Goal: Task Accomplishment & Management: Complete application form

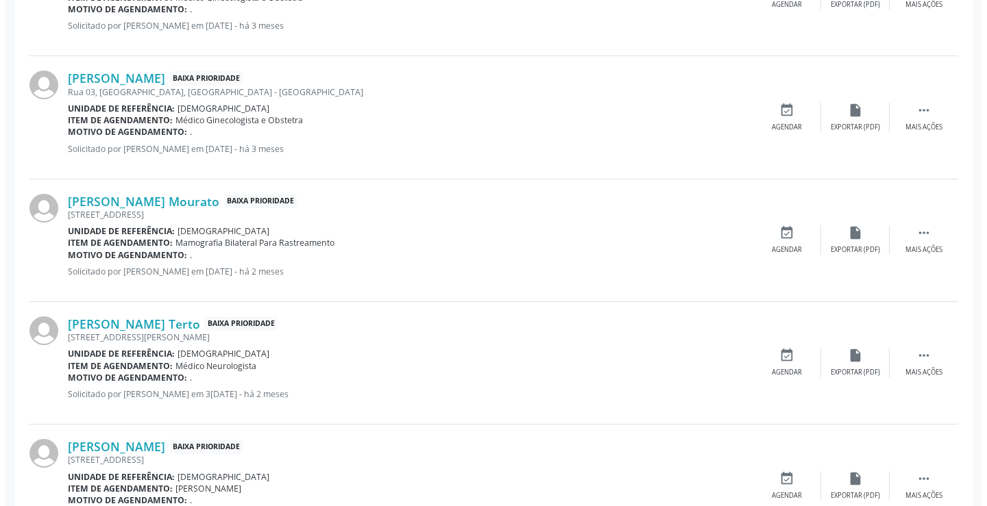
scroll to position [126, 0]
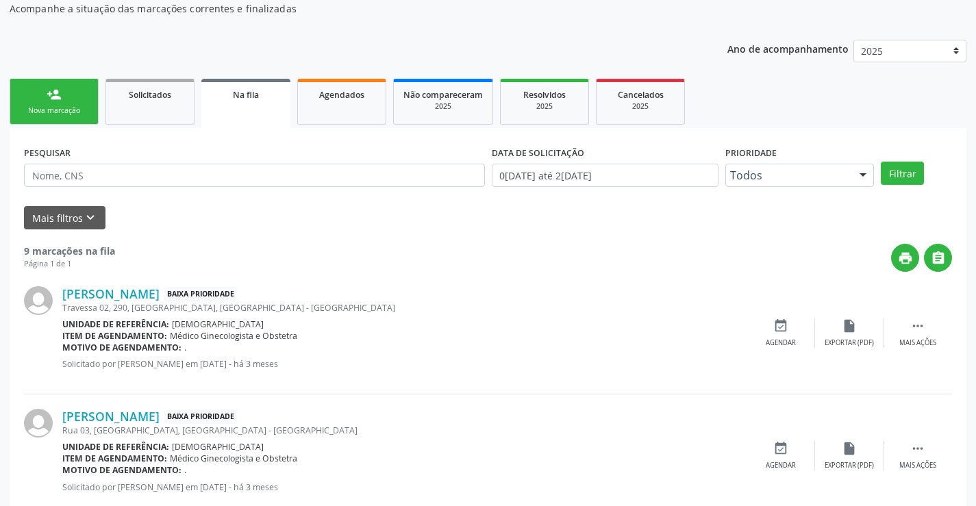
click at [921, 317] on div "Karla Tatianne de Carvalho Silva Baixa Prioridade Travessa 02, 290, Bom Jesus, …" at bounding box center [488, 333] width 928 height 123
click at [917, 327] on icon "" at bounding box center [917, 326] width 15 height 15
click at [784, 337] on div "cancel Cancelar" at bounding box center [781, 333] width 69 height 29
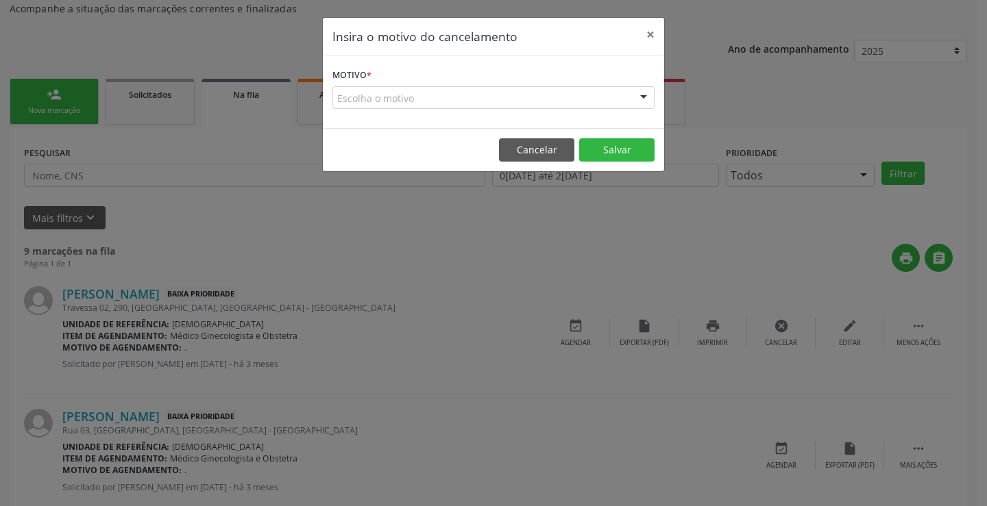
click at [643, 98] on div at bounding box center [643, 98] width 21 height 23
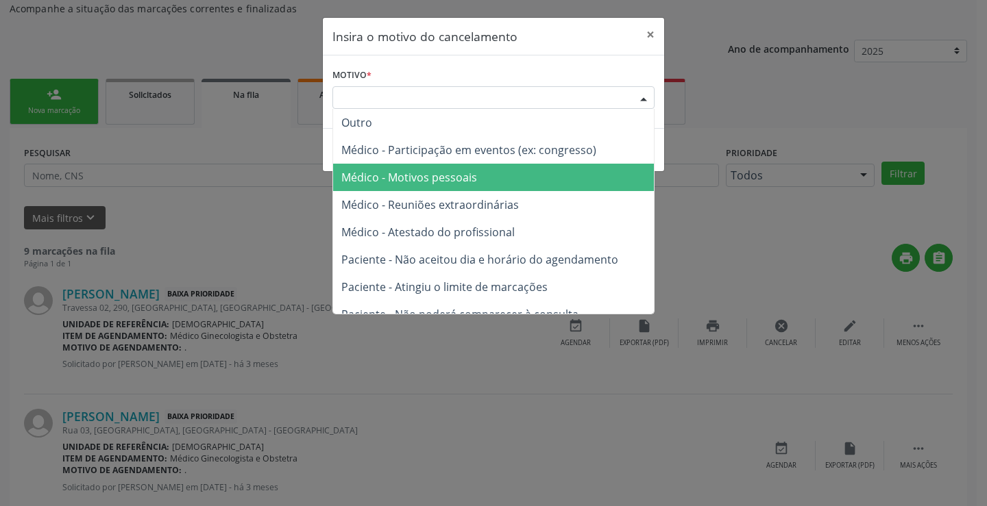
click at [471, 178] on span "Médico - Motivos pessoais" at bounding box center [409, 177] width 136 height 15
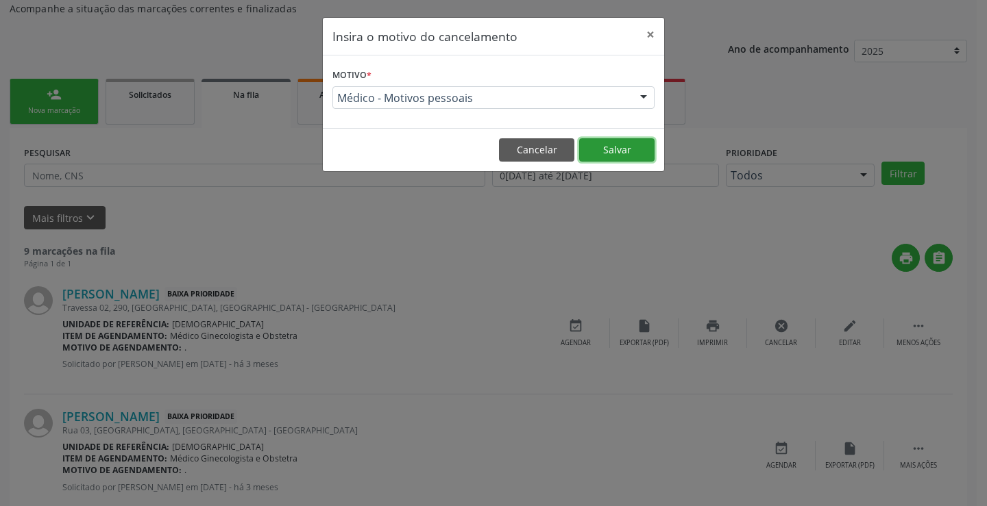
click at [590, 158] on button "Salvar" at bounding box center [616, 149] width 75 height 23
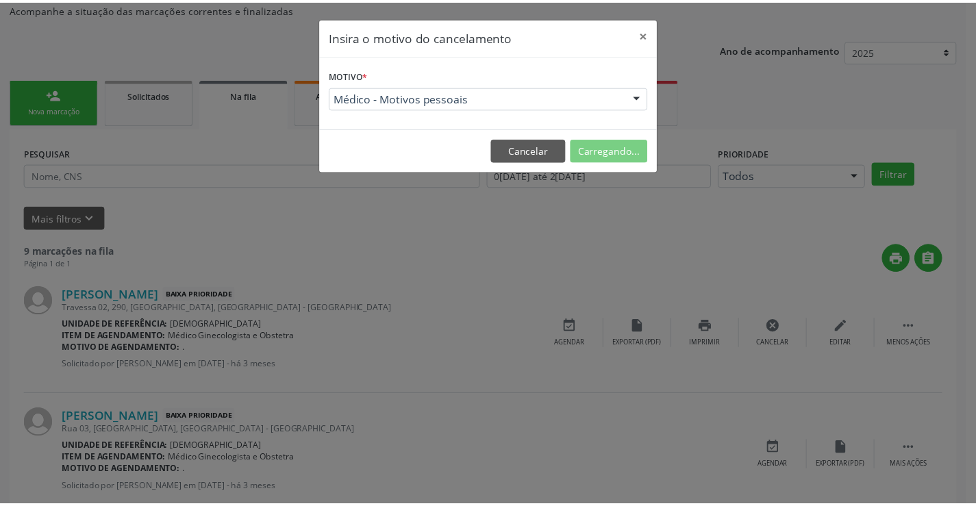
scroll to position [0, 0]
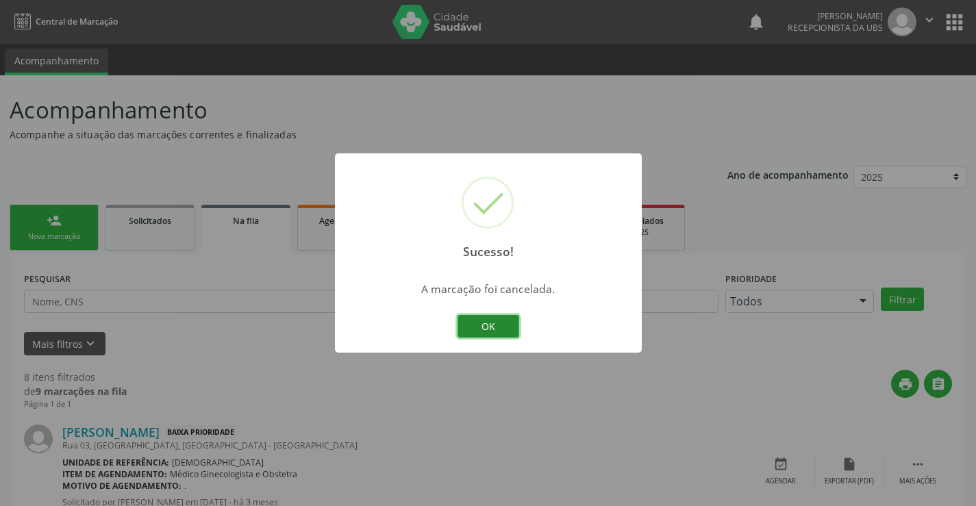
click at [508, 322] on button "OK" at bounding box center [489, 326] width 62 height 23
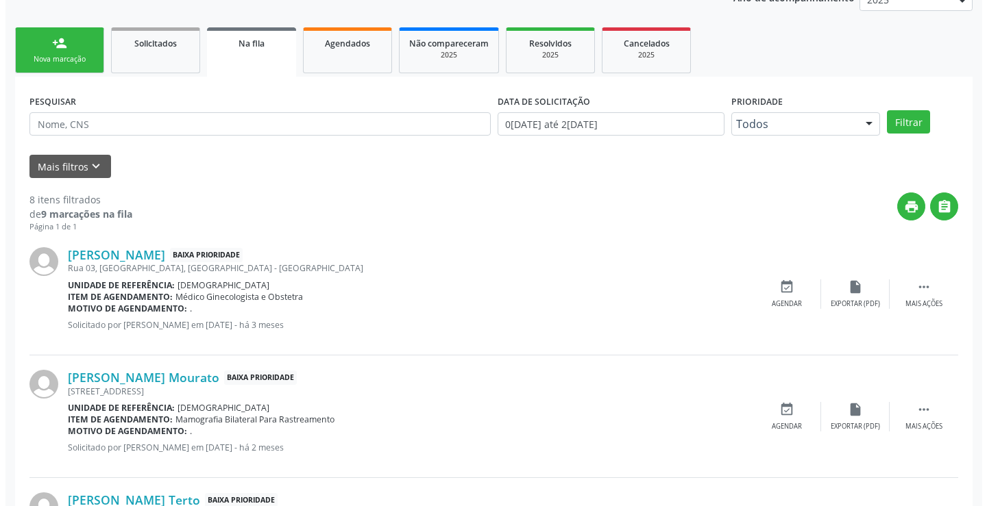
scroll to position [193, 0]
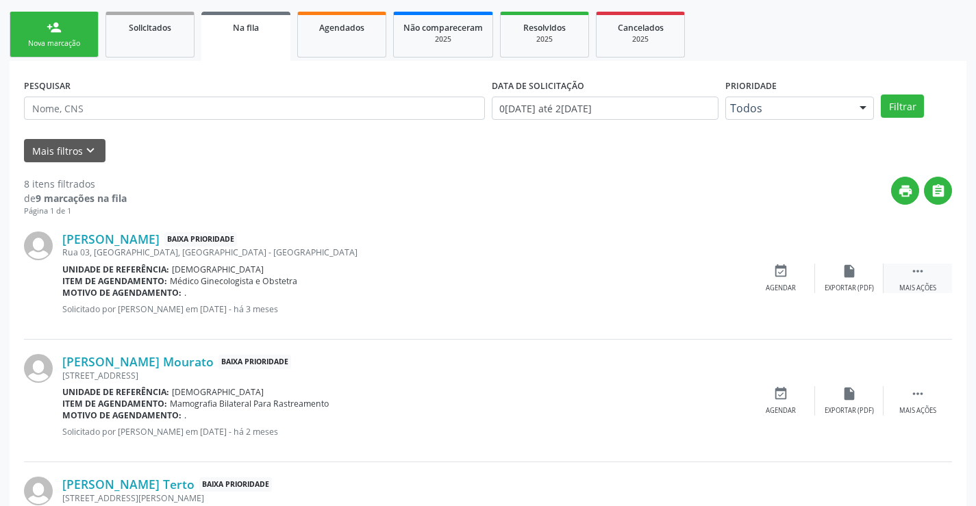
click at [914, 273] on icon "" at bounding box center [917, 271] width 15 height 15
click at [777, 271] on icon "cancel" at bounding box center [780, 271] width 15 height 15
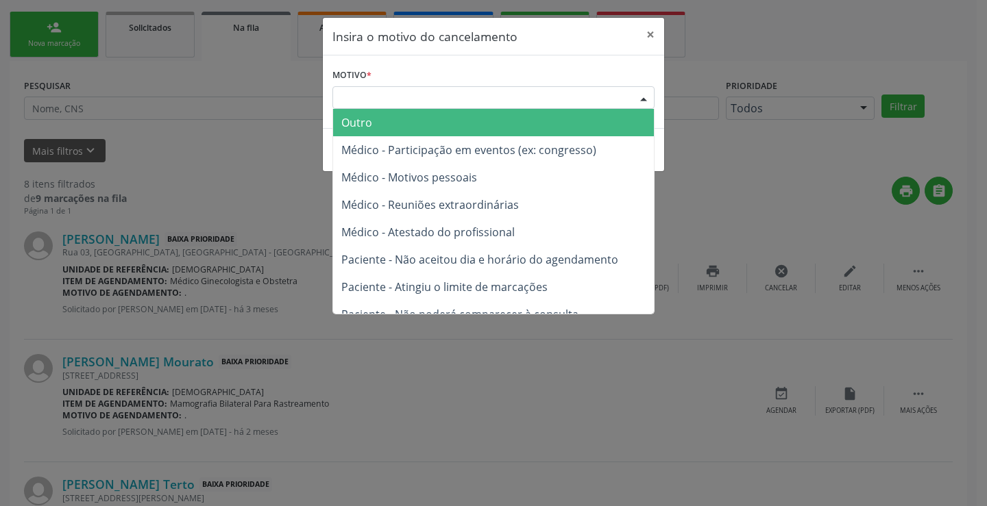
click at [645, 95] on div at bounding box center [643, 98] width 21 height 23
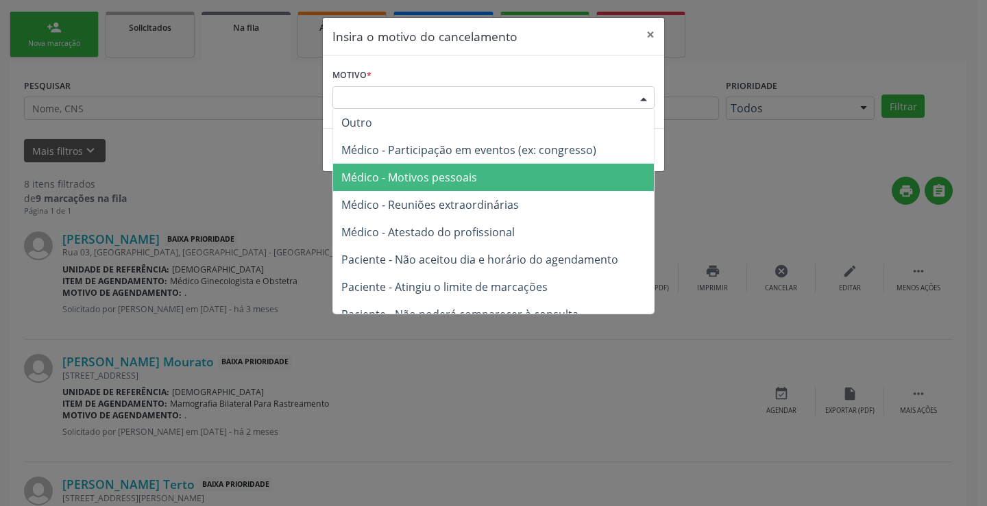
click at [493, 181] on span "Médico - Motivos pessoais" at bounding box center [493, 177] width 321 height 27
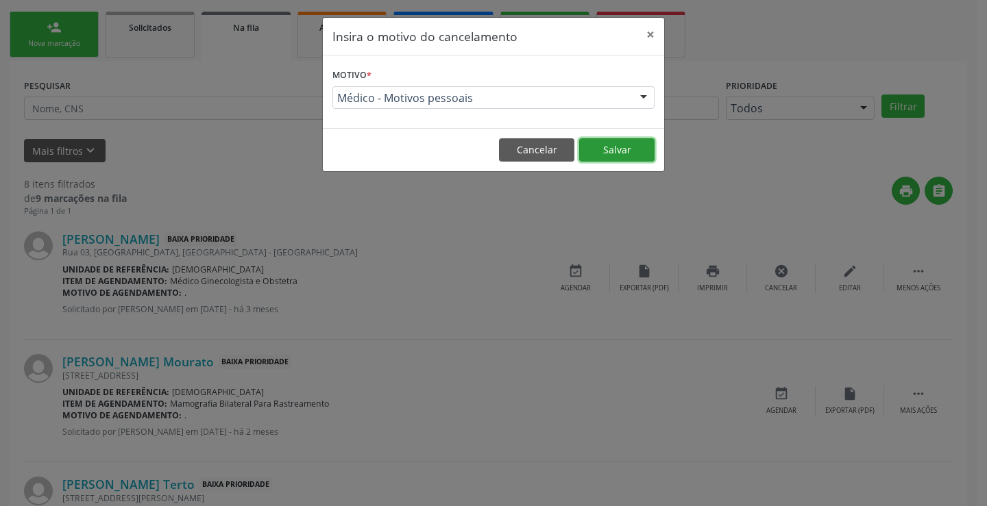
click at [623, 152] on button "Salvar" at bounding box center [616, 149] width 75 height 23
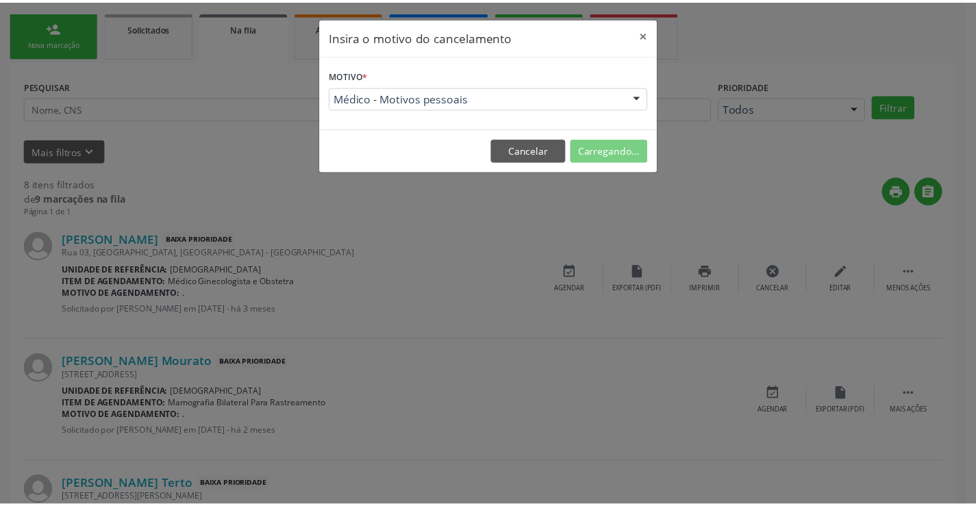
scroll to position [0, 0]
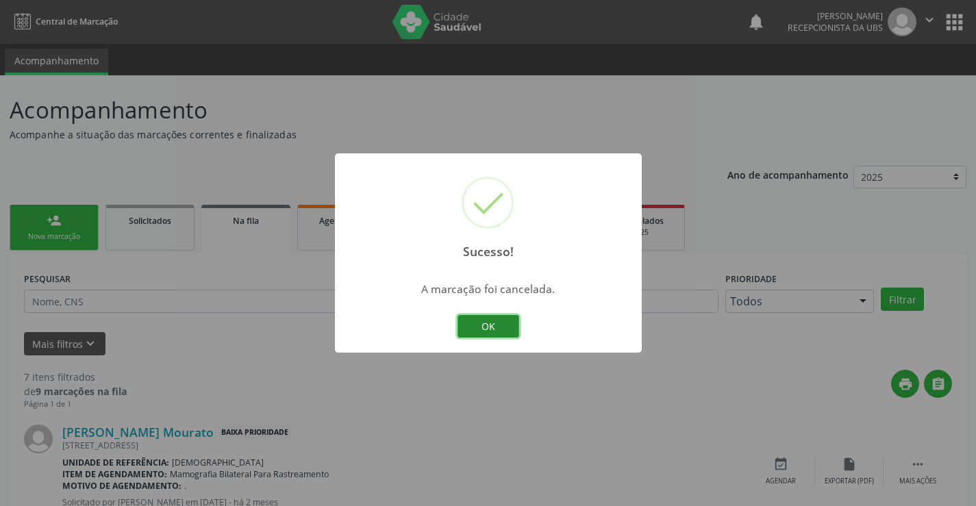
click at [476, 332] on button "OK" at bounding box center [489, 326] width 62 height 23
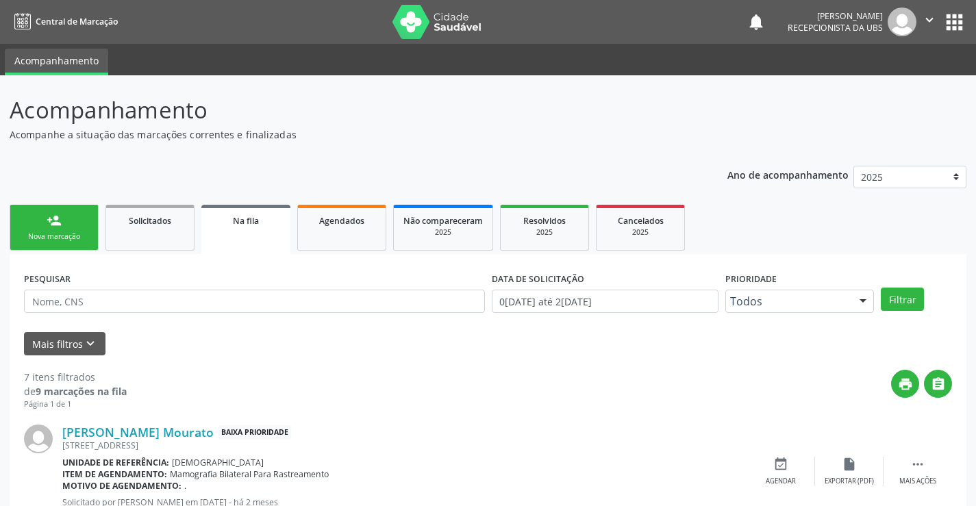
click at [67, 240] on div "Nova marcação" at bounding box center [54, 237] width 69 height 10
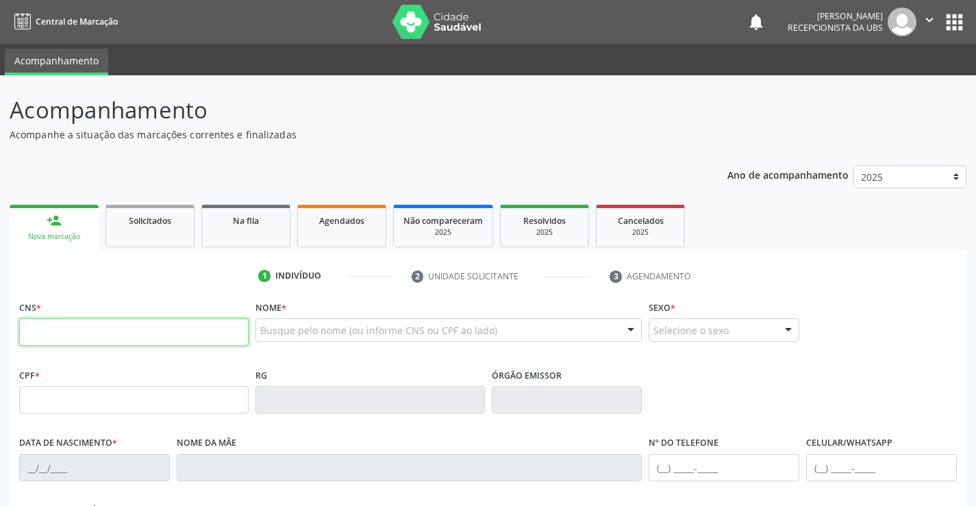
click at [59, 323] on input "text" at bounding box center [134, 332] width 230 height 27
type input "898 0034 4195 0234"
type input "04/09/1978"
type input "Rosinilda Alves da Silva"
type input "(87) 99960-2916"
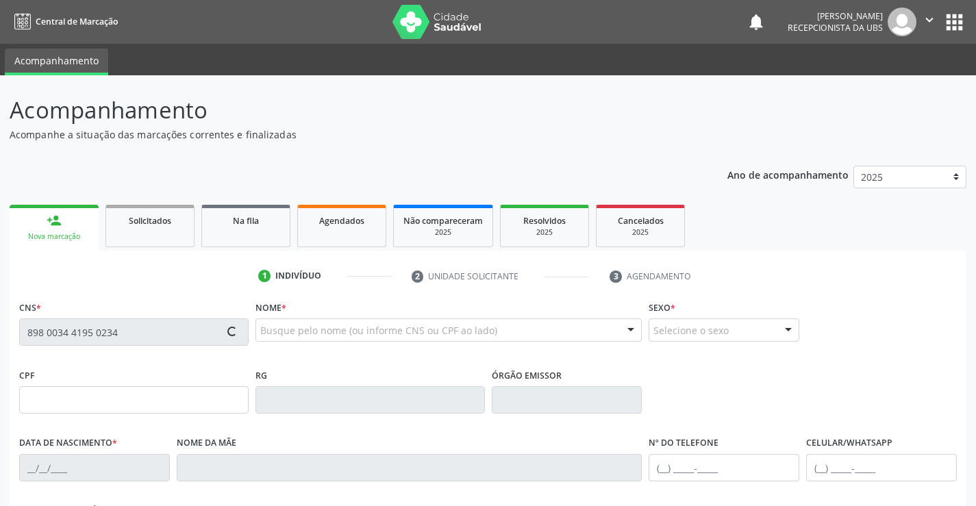
type input "1342"
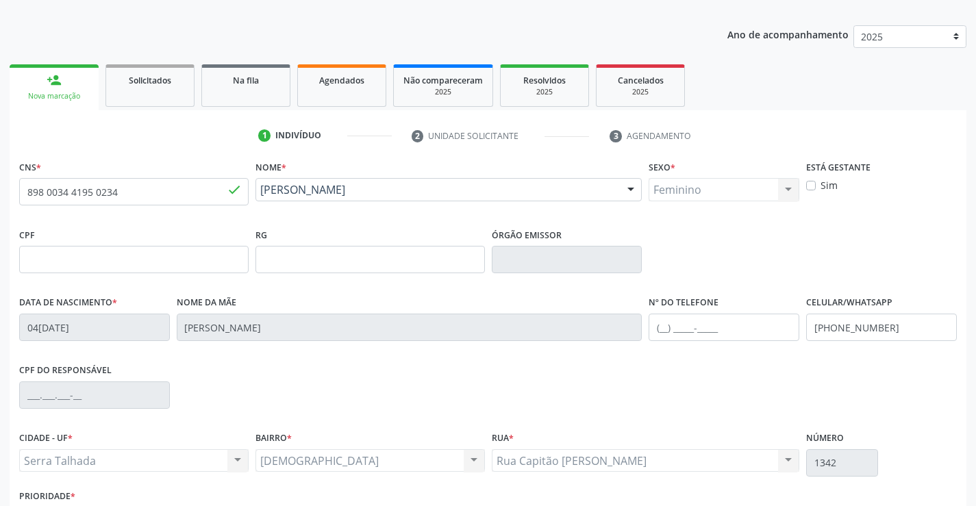
scroll to position [236, 0]
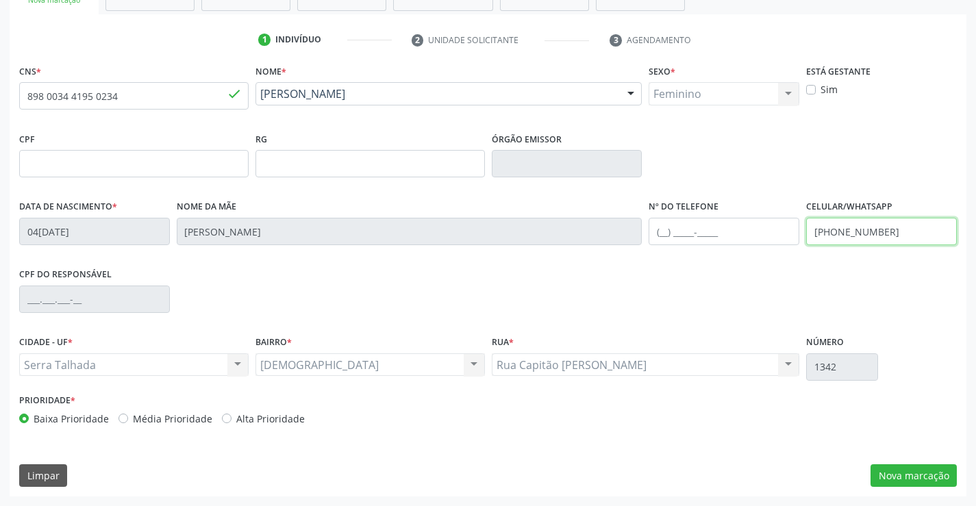
click at [897, 232] on input "(87) 99960-2916" at bounding box center [881, 231] width 151 height 27
type input "(87) 9906-6624"
click at [887, 471] on button "Nova marcação" at bounding box center [914, 475] width 86 height 23
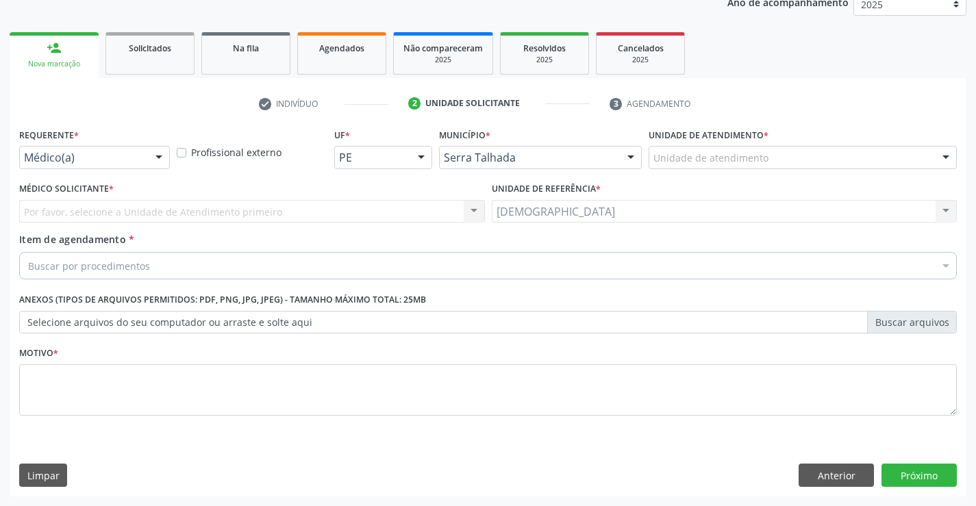
scroll to position [173, 0]
click at [159, 157] on div at bounding box center [159, 158] width 21 height 23
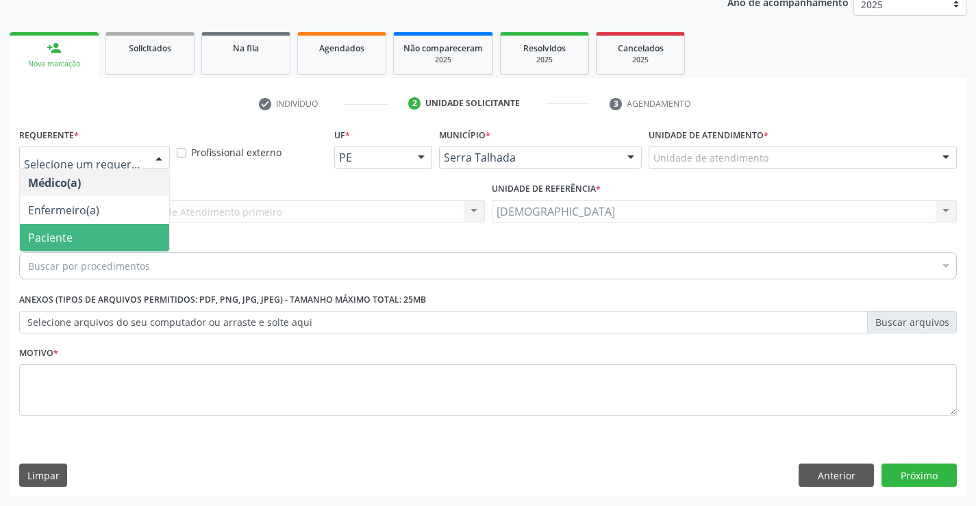
click at [101, 240] on span "Paciente" at bounding box center [94, 237] width 149 height 27
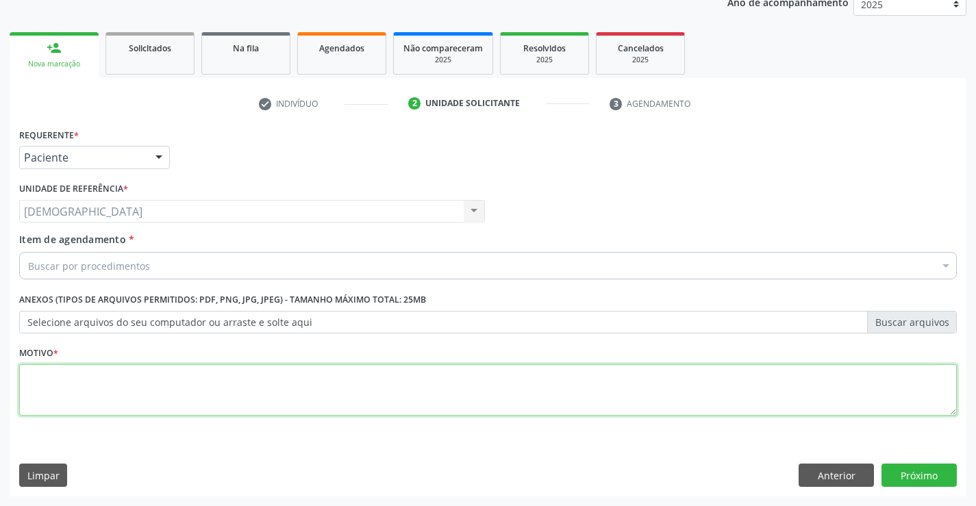
click at [102, 399] on textarea at bounding box center [488, 390] width 938 height 52
type textarea "."
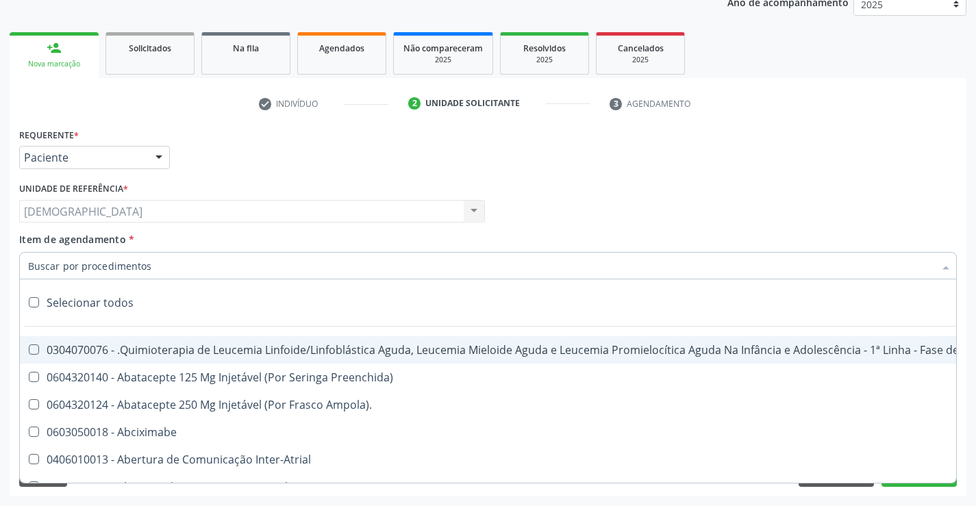
click at [169, 266] on div at bounding box center [488, 265] width 938 height 27
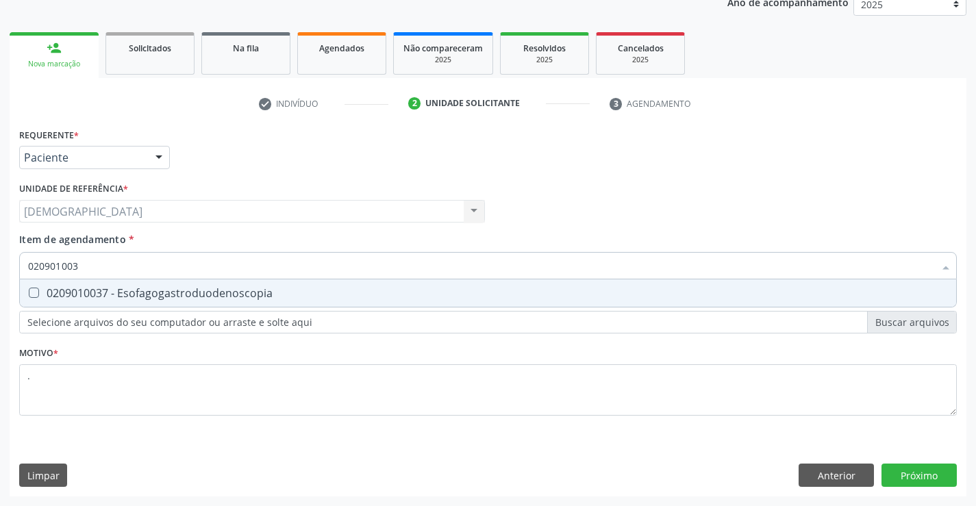
type input "0209010037"
click at [179, 290] on div "0209010037 - Esofagogastroduodenoscopia" at bounding box center [488, 293] width 920 height 11
checkbox Esofagogastroduodenoscopia "true"
click at [934, 471] on div "Requerente * Paciente Médico(a) Enfermeiro(a) Paciente Nenhum resultado encontr…" at bounding box center [488, 311] width 957 height 372
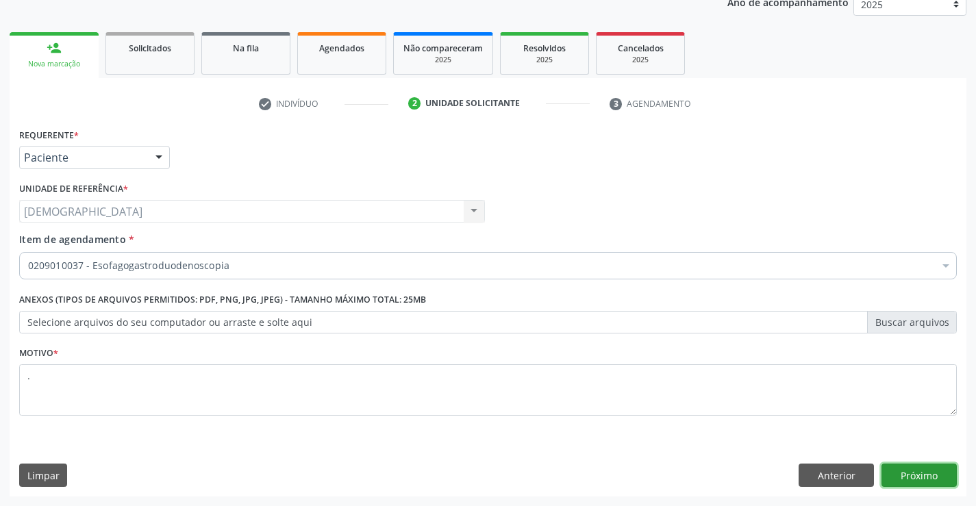
click at [934, 475] on button "Próximo" at bounding box center [919, 475] width 75 height 23
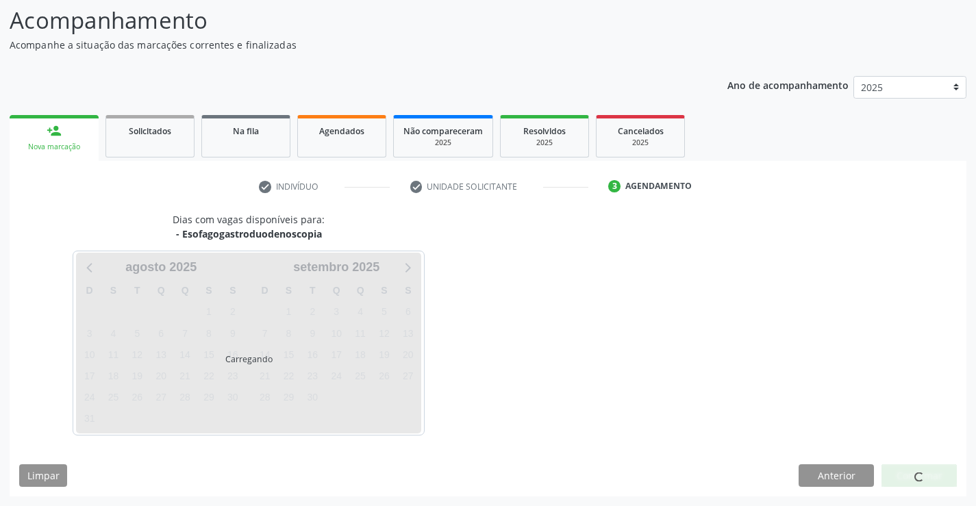
scroll to position [90, 0]
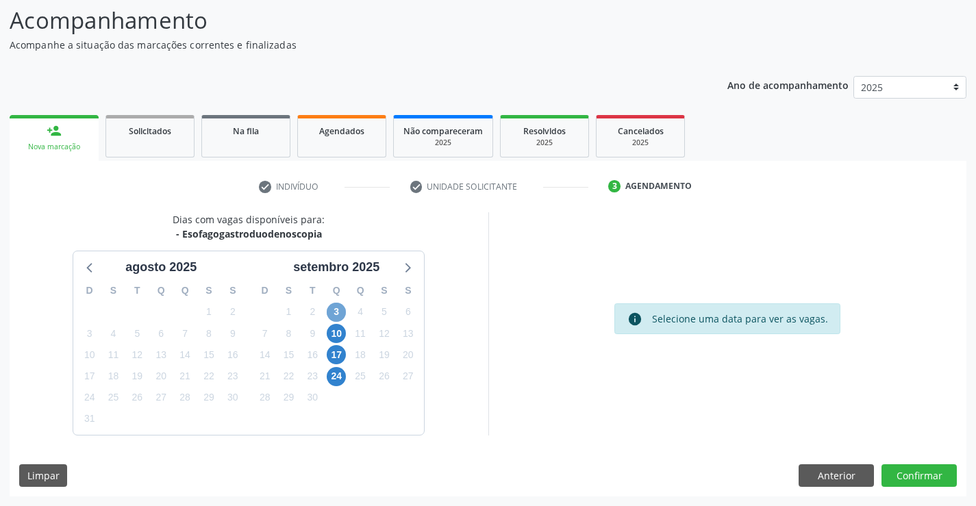
click at [342, 310] on span "3" at bounding box center [336, 312] width 19 height 19
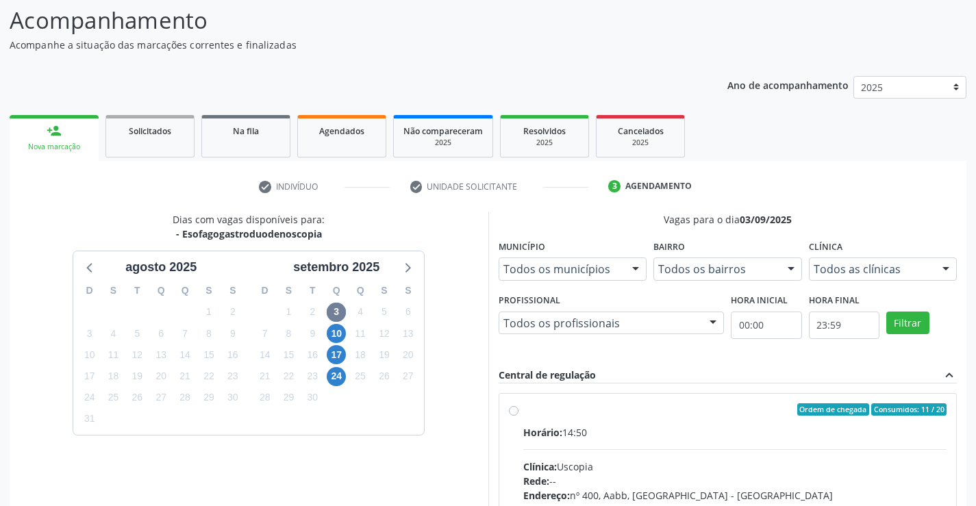
click at [558, 408] on div "Ordem de chegada Consumidos: 11 / 20" at bounding box center [735, 410] width 424 height 12
click at [519, 408] on input "Ordem de chegada Consumidos: 11 / 20 Horário: 14:50 Clínica: Uscopia Rede: -- E…" at bounding box center [514, 410] width 10 height 12
radio input "true"
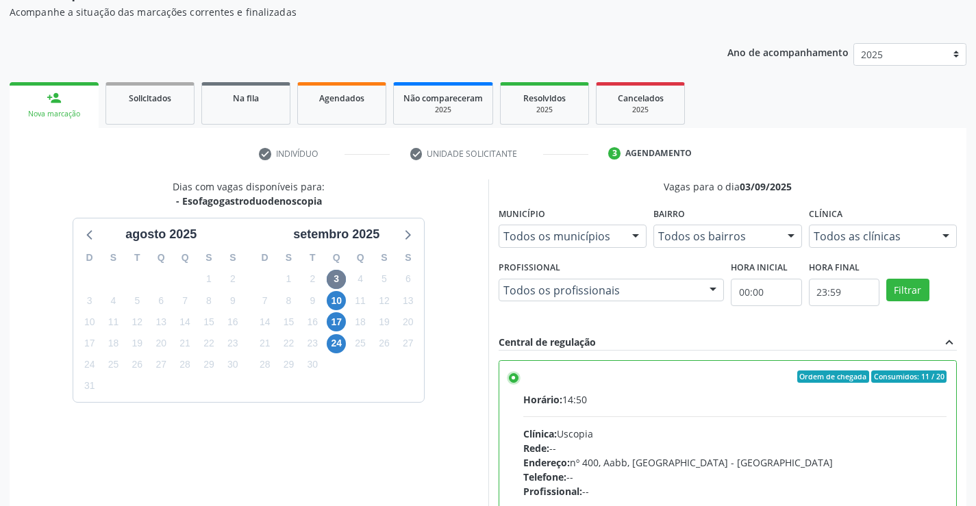
scroll to position [312, 0]
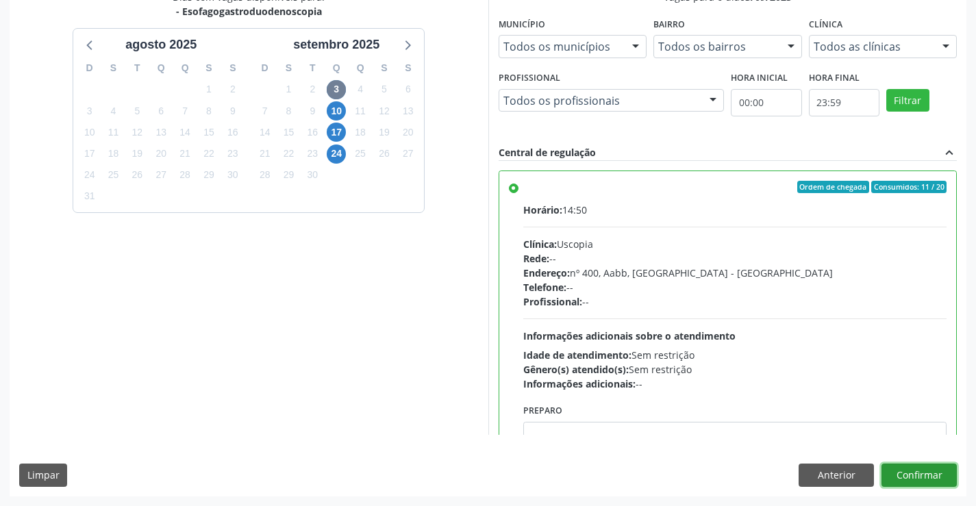
click at [908, 467] on button "Confirmar" at bounding box center [919, 475] width 75 height 23
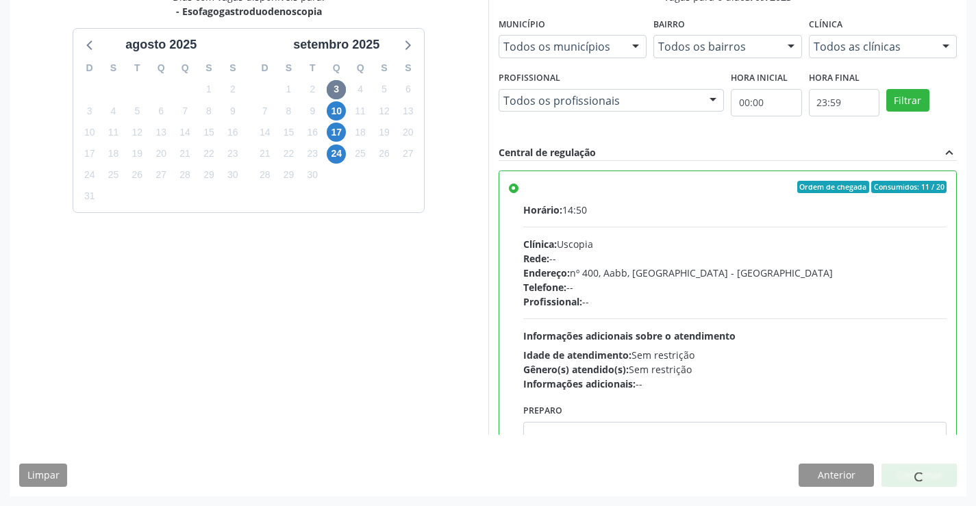
scroll to position [0, 0]
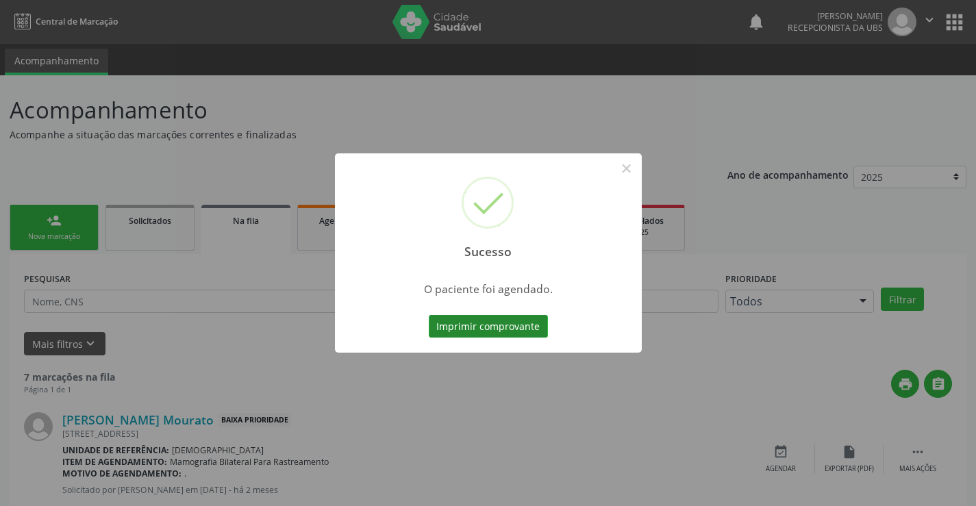
click at [499, 326] on button "Imprimir comprovante" at bounding box center [488, 326] width 119 height 23
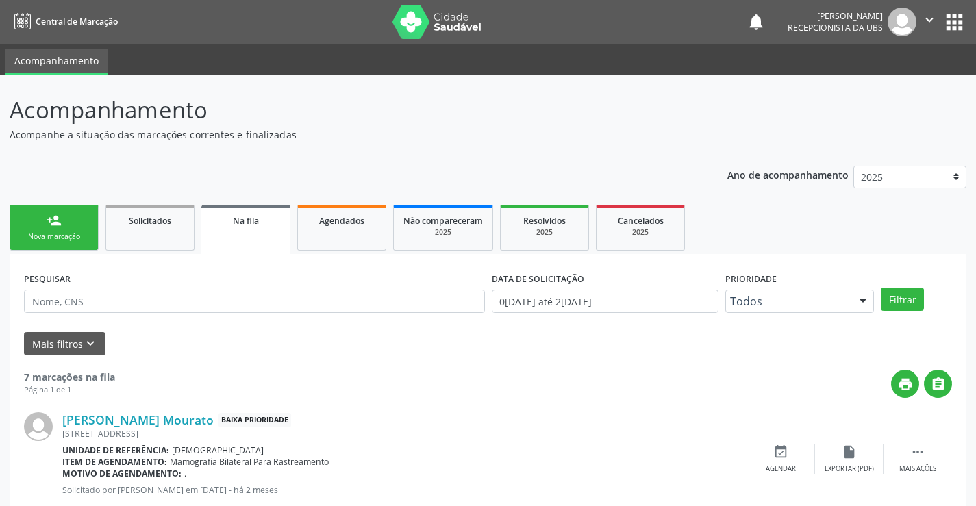
click at [79, 212] on link "person_add Nova marcação" at bounding box center [54, 228] width 89 height 46
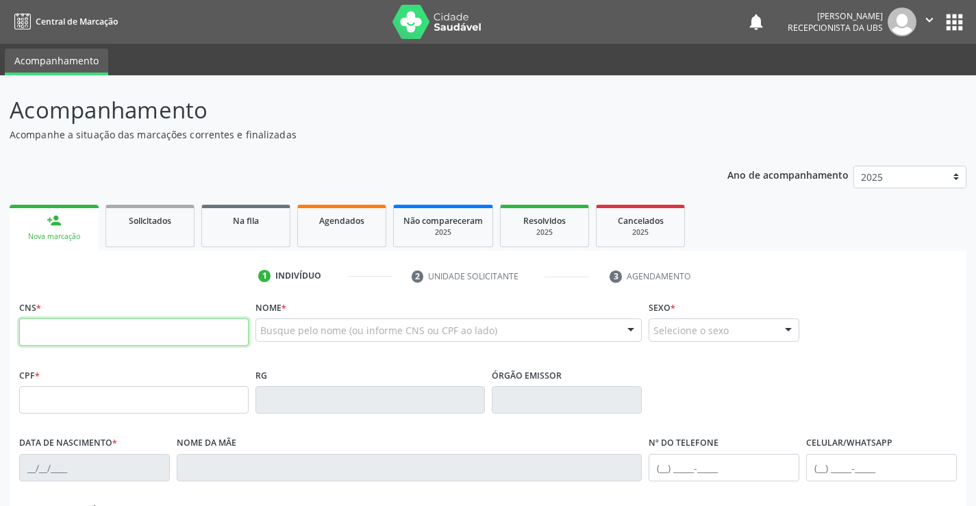
click at [83, 340] on input "text" at bounding box center [134, 332] width 230 height 27
type input "709 2022 5794 6738"
type input "11/02/1945"
type input "Maria do Carmo da Silva"
type input "(87) 99607-6622"
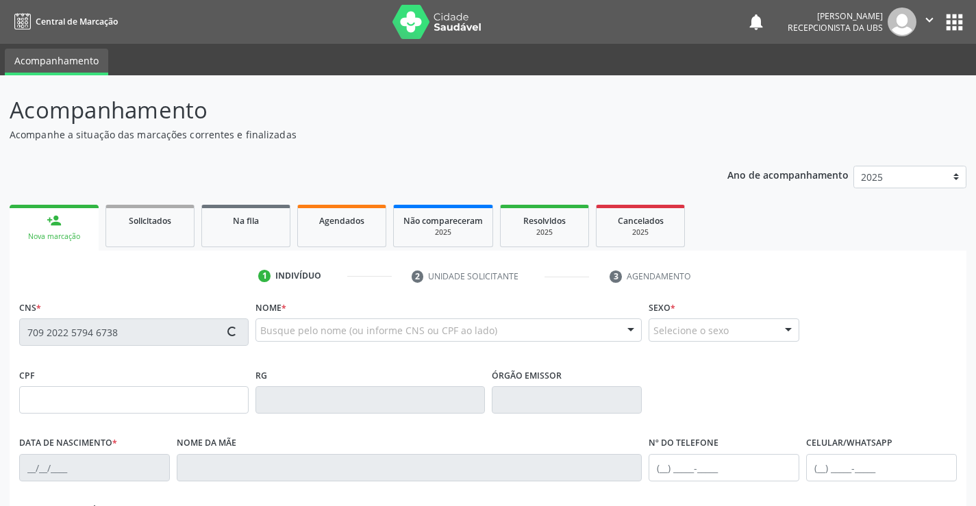
type input "(87) 99607-6622"
type input "223"
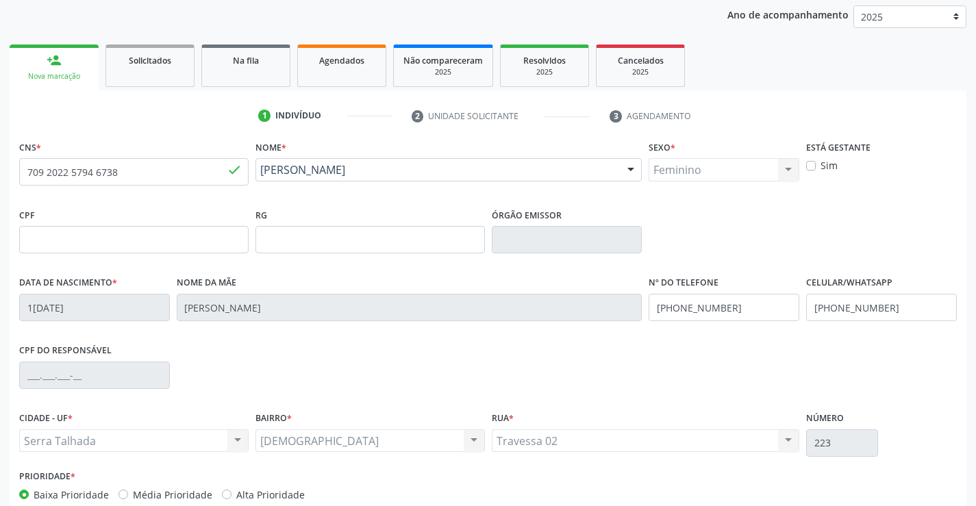
scroll to position [236, 0]
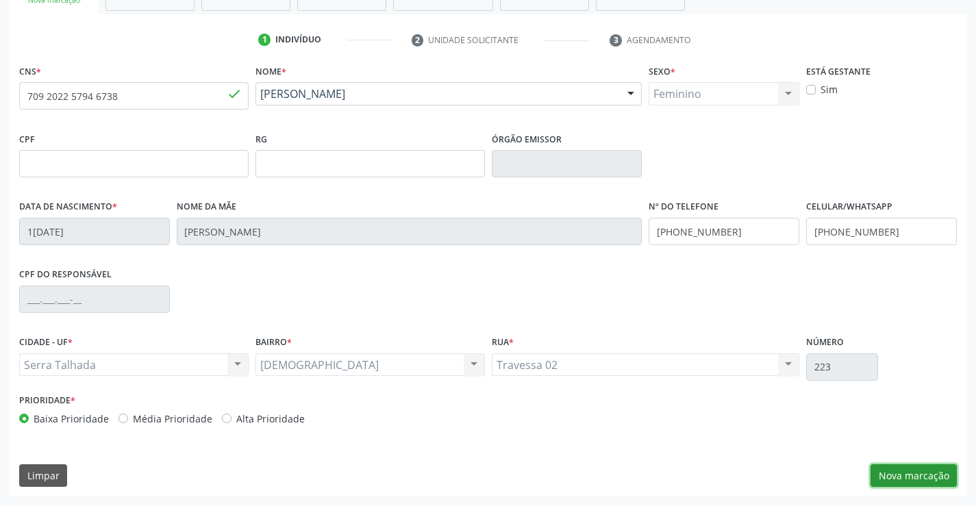
click at [908, 474] on button "Nova marcação" at bounding box center [914, 475] width 86 height 23
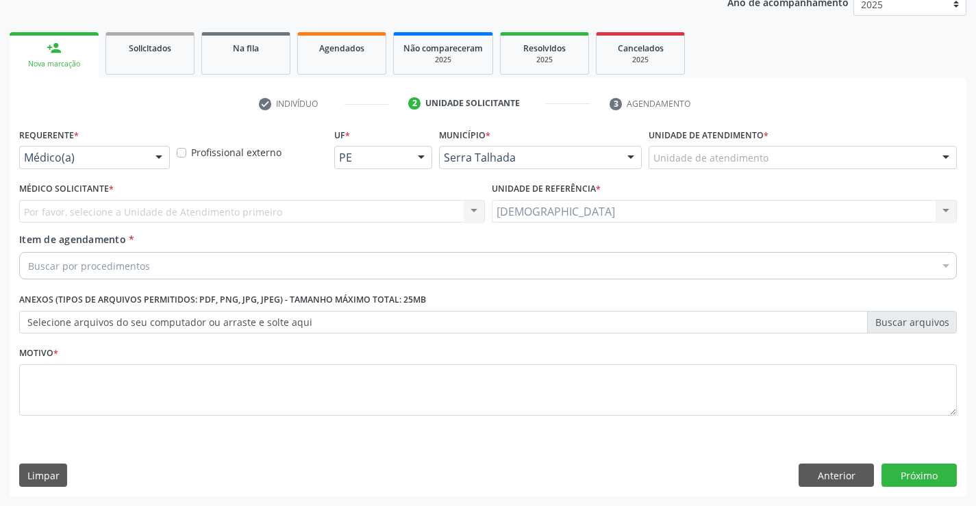
scroll to position [173, 0]
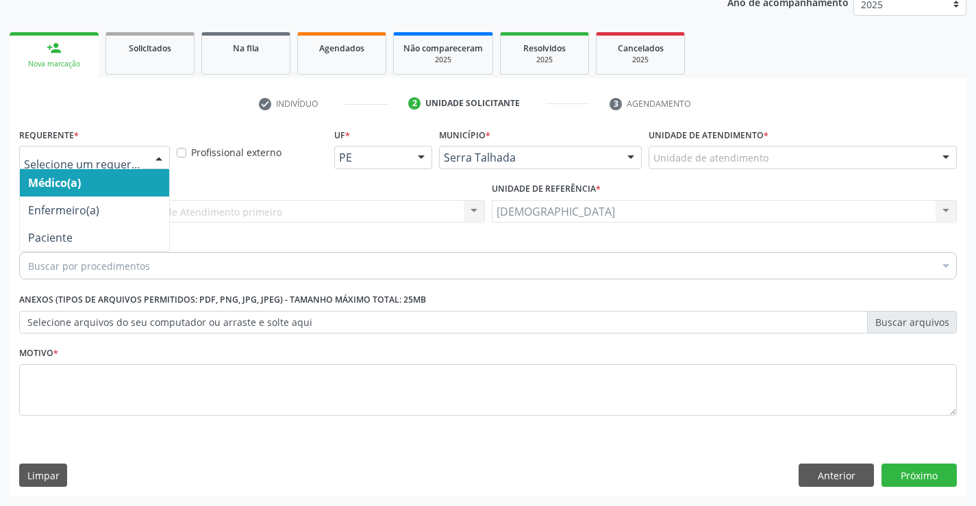
click at [160, 155] on div at bounding box center [159, 158] width 21 height 23
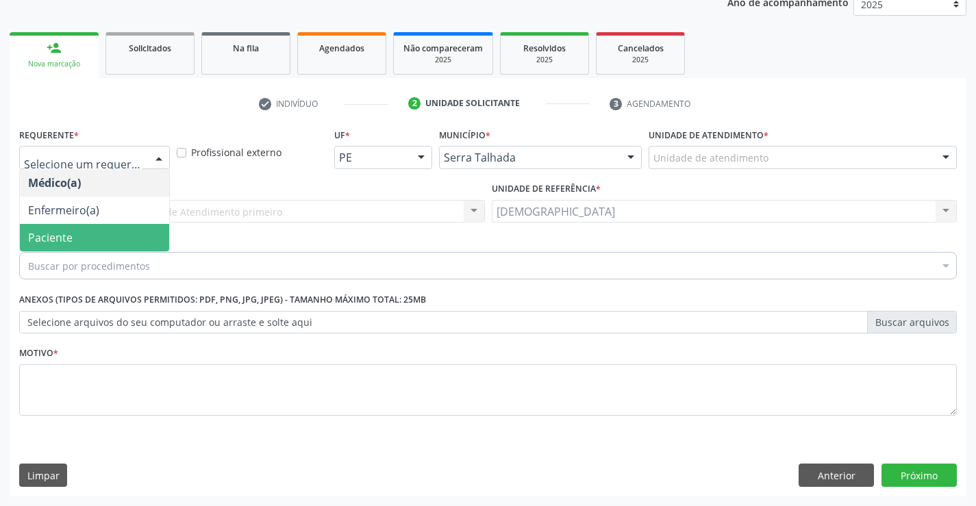
click at [149, 232] on span "Paciente" at bounding box center [94, 237] width 149 height 27
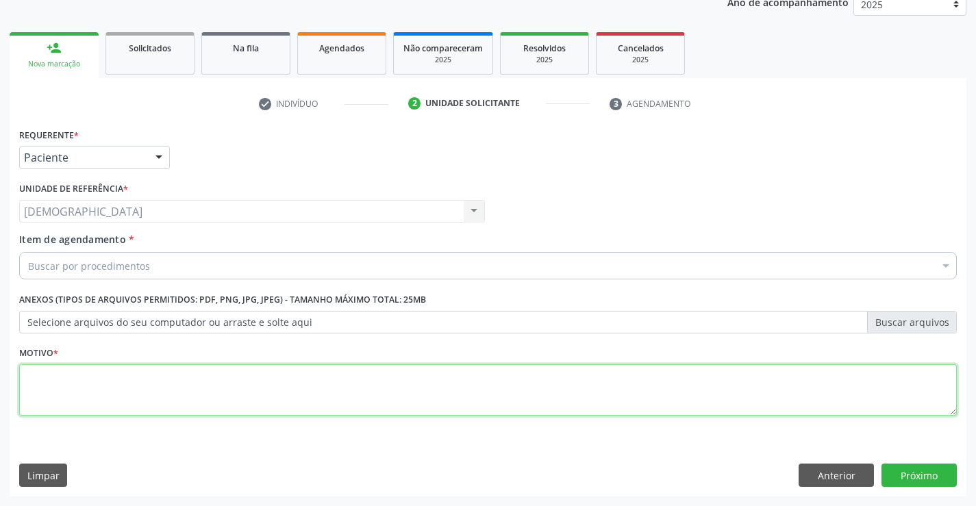
click at [118, 392] on textarea at bounding box center [488, 390] width 938 height 52
type textarea "."
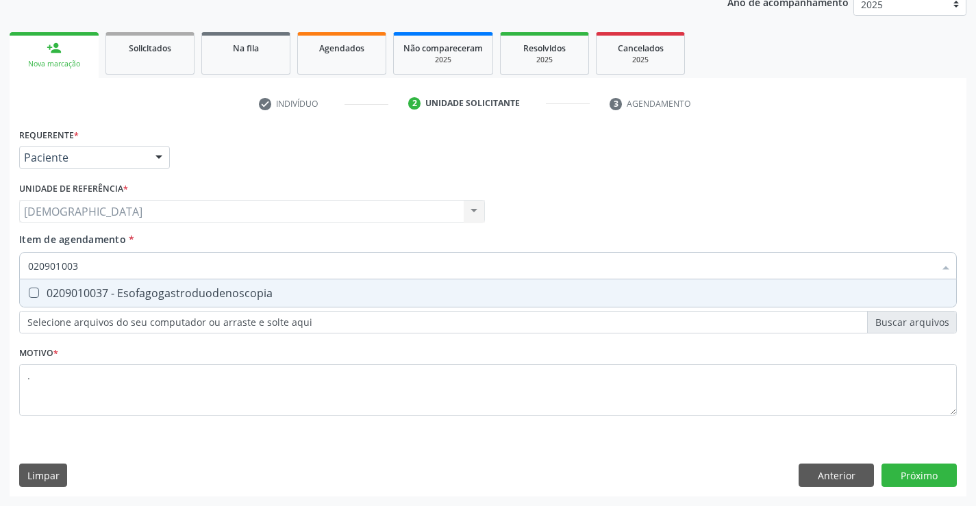
type input "0209010037"
click at [127, 291] on div "0209010037 - Esofagogastroduodenoscopia" at bounding box center [488, 293] width 920 height 11
checkbox Esofagogastroduodenoscopia "true"
click at [910, 473] on div "Requerente * Paciente Médico(a) Enfermeiro(a) Paciente Nenhum resultado encontr…" at bounding box center [488, 311] width 957 height 372
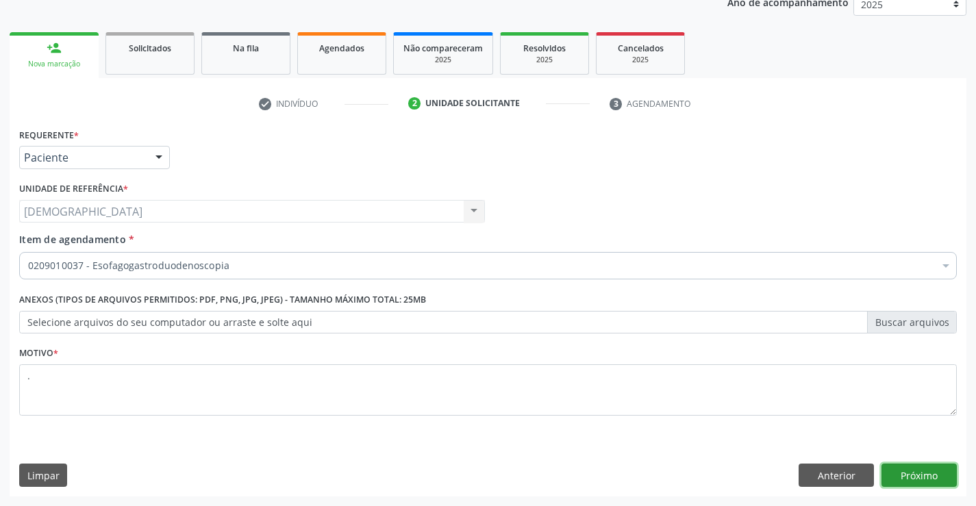
click at [937, 472] on button "Próximo" at bounding box center [919, 475] width 75 height 23
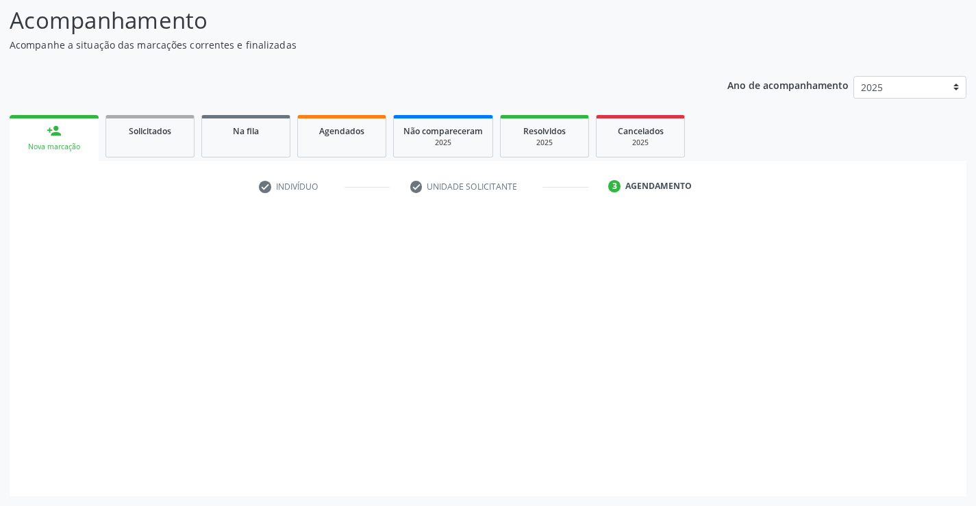
scroll to position [90, 0]
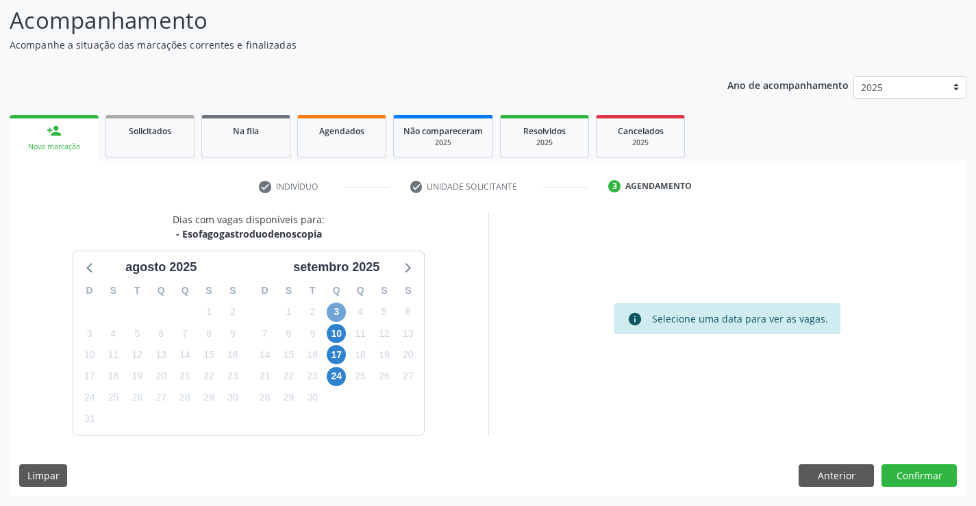
click at [336, 310] on span "3" at bounding box center [336, 312] width 19 height 19
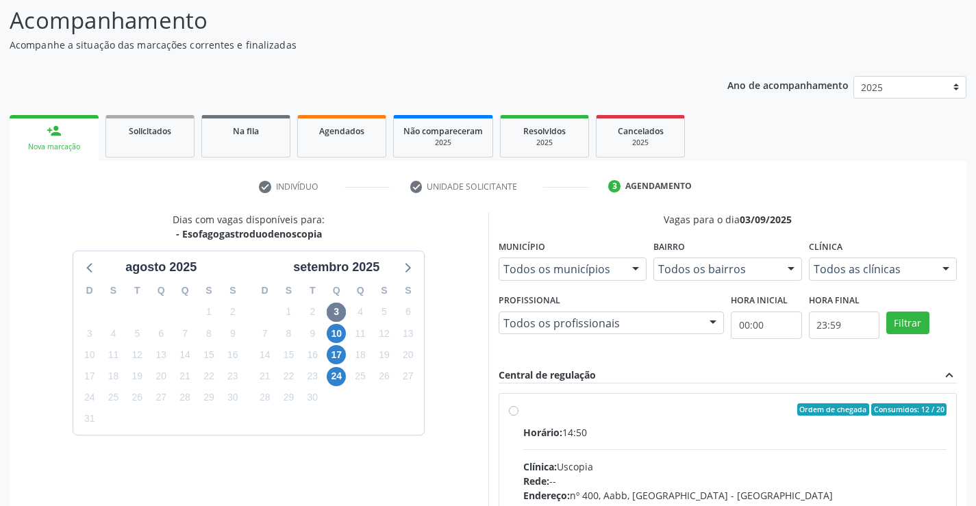
click at [564, 415] on div "Ordem de chegada Consumidos: 12 / 20" at bounding box center [735, 410] width 424 height 12
click at [519, 415] on input "Ordem de chegada Consumidos: 12 / 20 Horário: 14:50 Clínica: Uscopia Rede: -- E…" at bounding box center [514, 410] width 10 height 12
radio input "true"
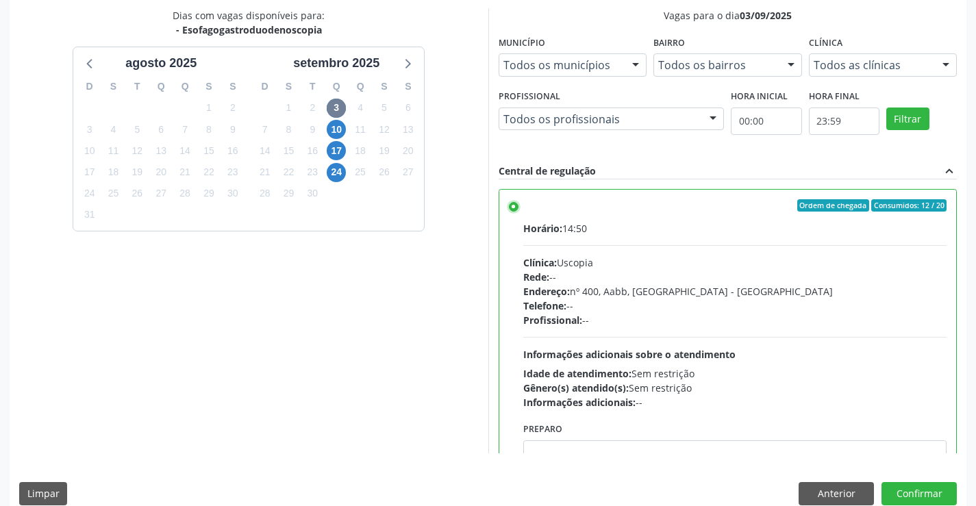
scroll to position [312, 0]
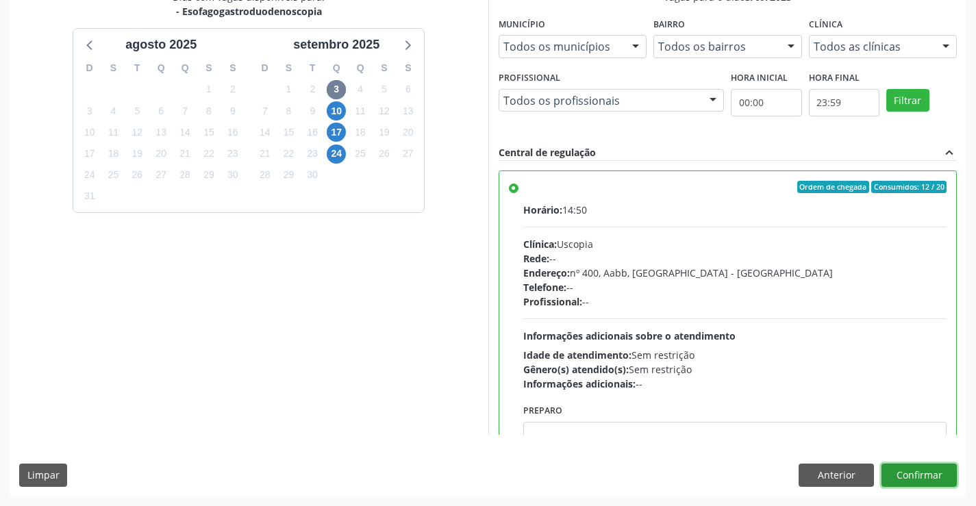
click at [937, 471] on button "Confirmar" at bounding box center [919, 475] width 75 height 23
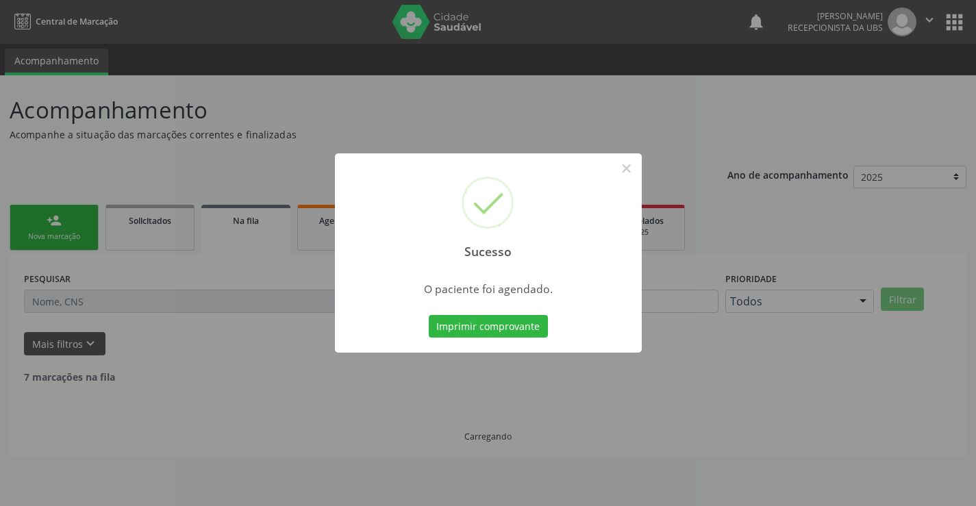
scroll to position [0, 0]
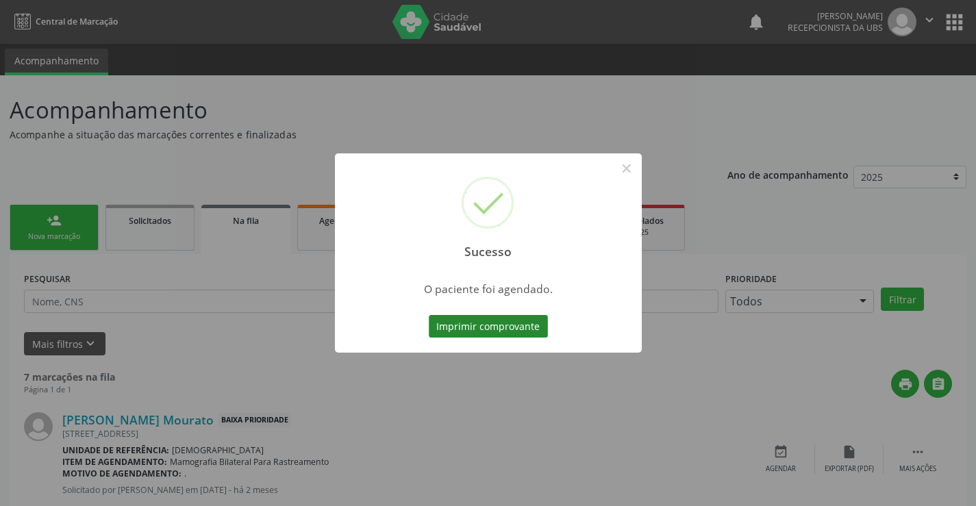
click at [462, 324] on button "Imprimir comprovante" at bounding box center [488, 326] width 119 height 23
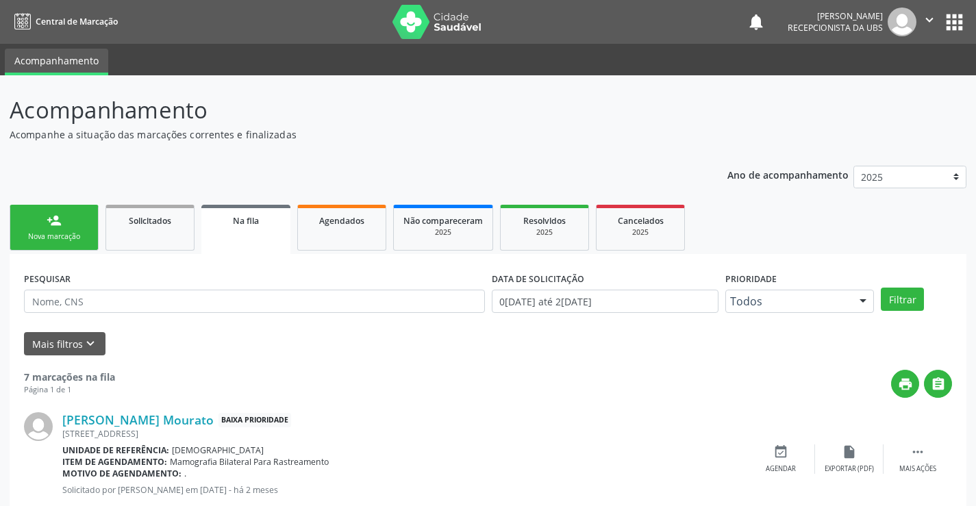
click at [64, 235] on div "Nova marcação" at bounding box center [54, 237] width 69 height 10
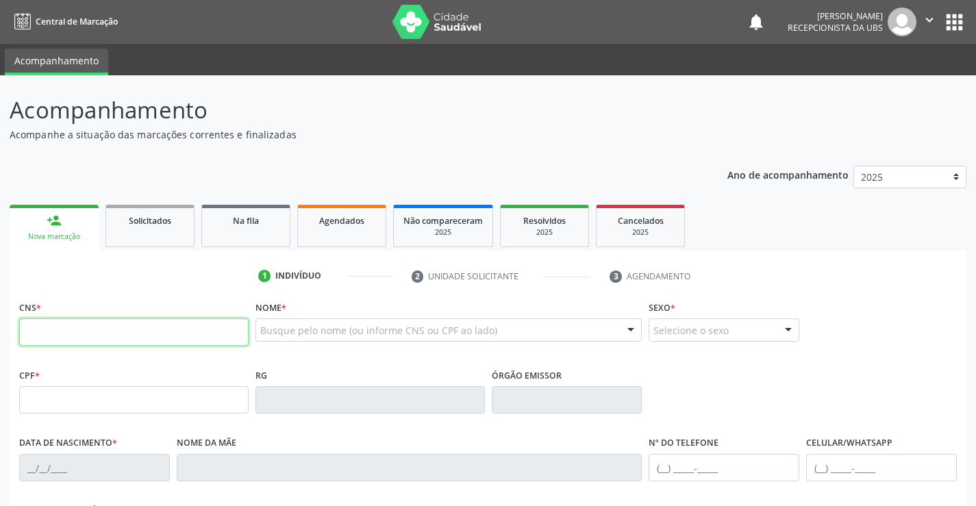
click at [88, 330] on input "text" at bounding box center [134, 332] width 230 height 27
type input "706 2030 4355 5564"
type input "043.137.284-57"
type input "08/10/1979"
type input "Ivaneide Maria da Conceção"
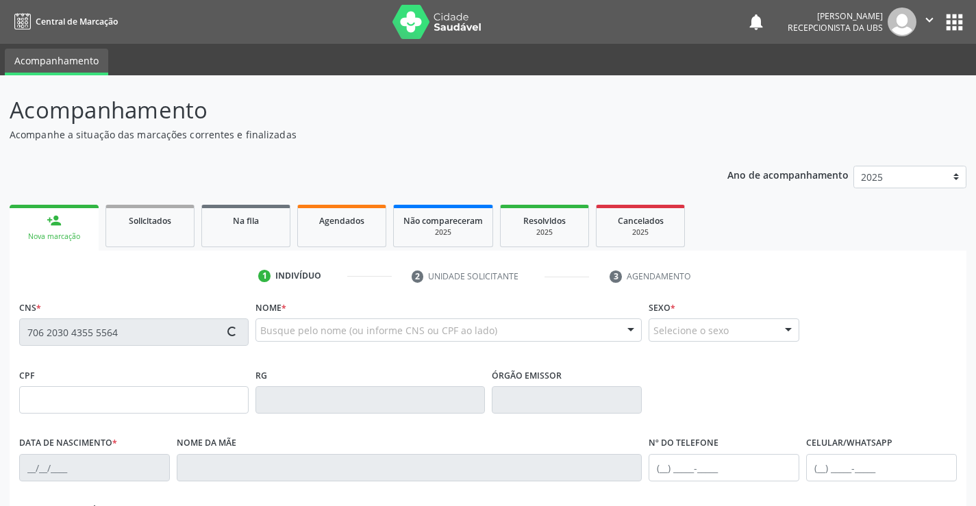
type input "(87) 9811-9226"
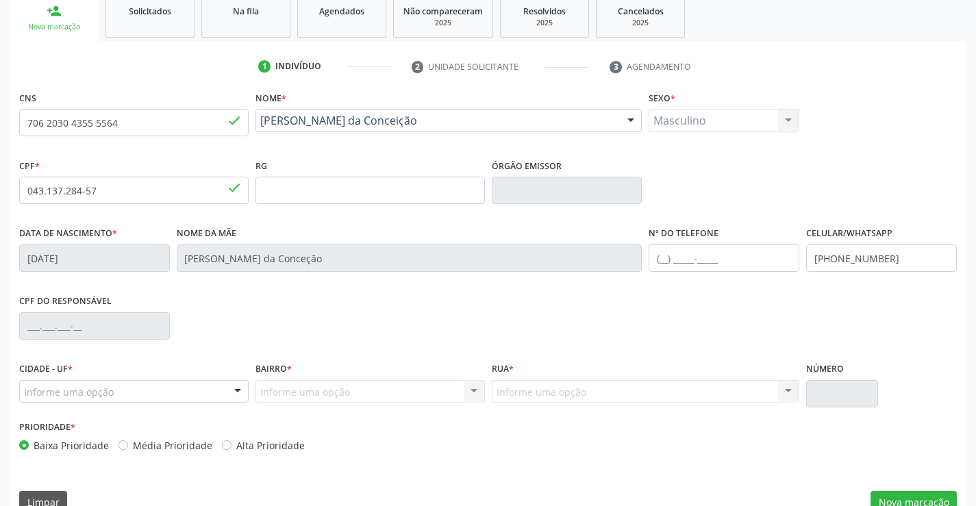
scroll to position [236, 0]
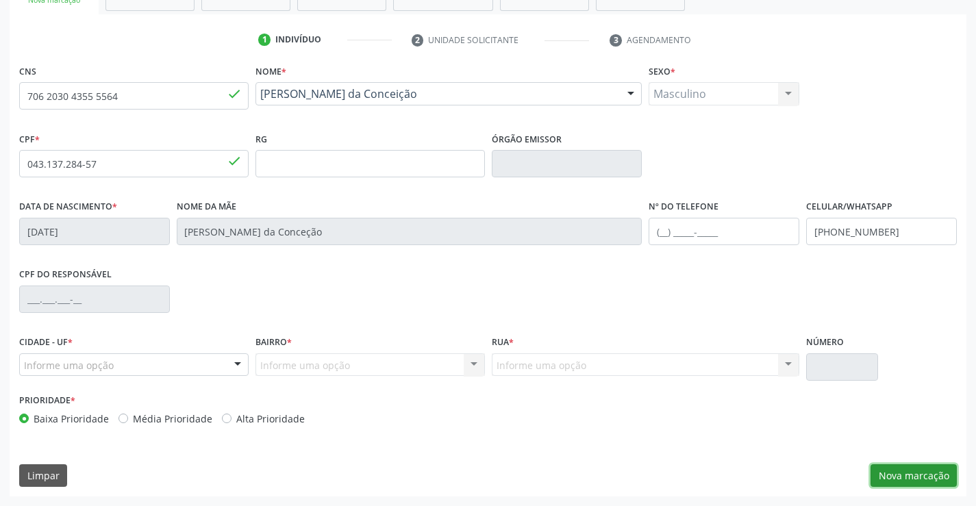
click at [886, 475] on button "Nova marcação" at bounding box center [914, 475] width 86 height 23
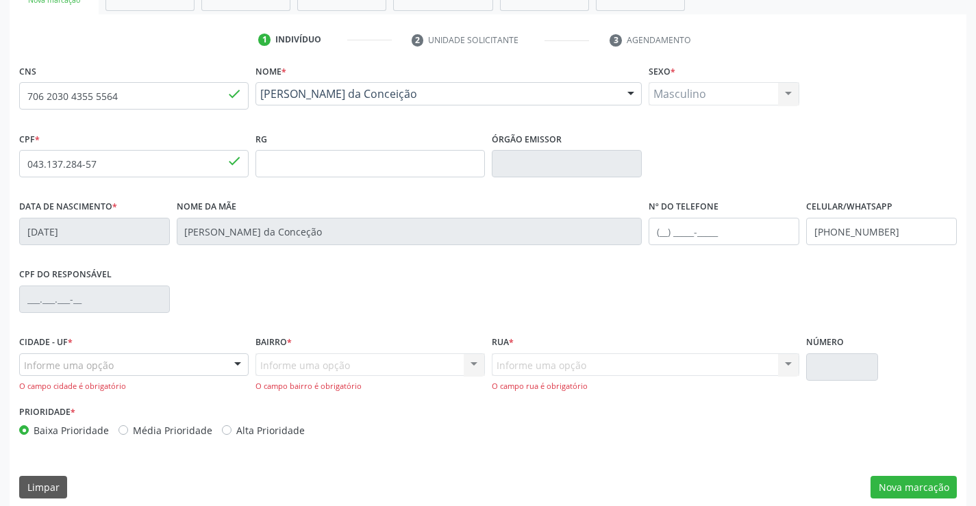
click at [233, 362] on div at bounding box center [237, 365] width 21 height 23
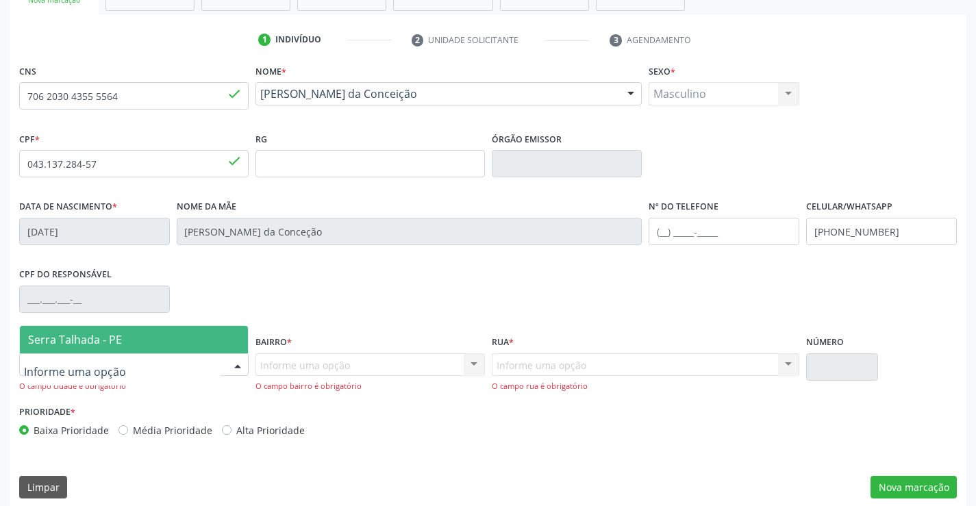
click at [130, 345] on span "Serra Talhada - PE" at bounding box center [134, 339] width 228 height 27
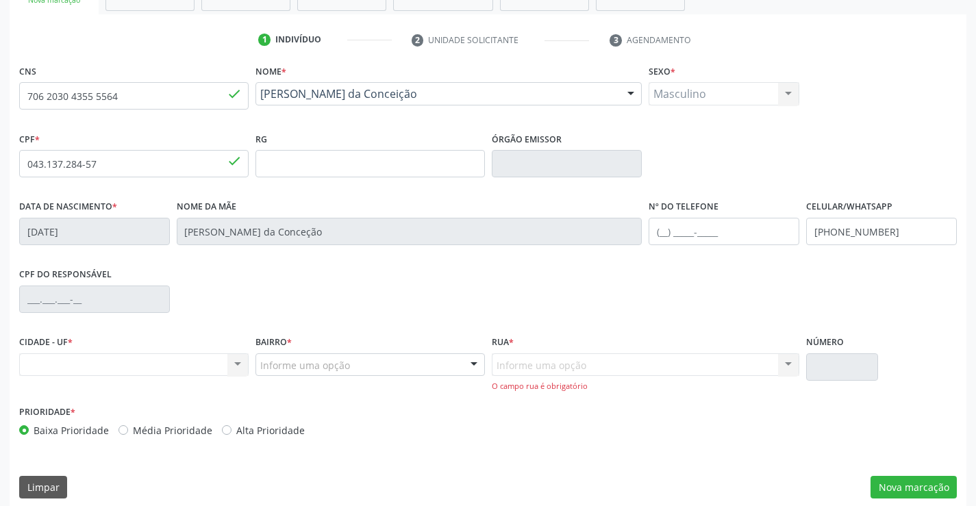
click at [475, 365] on div at bounding box center [474, 365] width 21 height 23
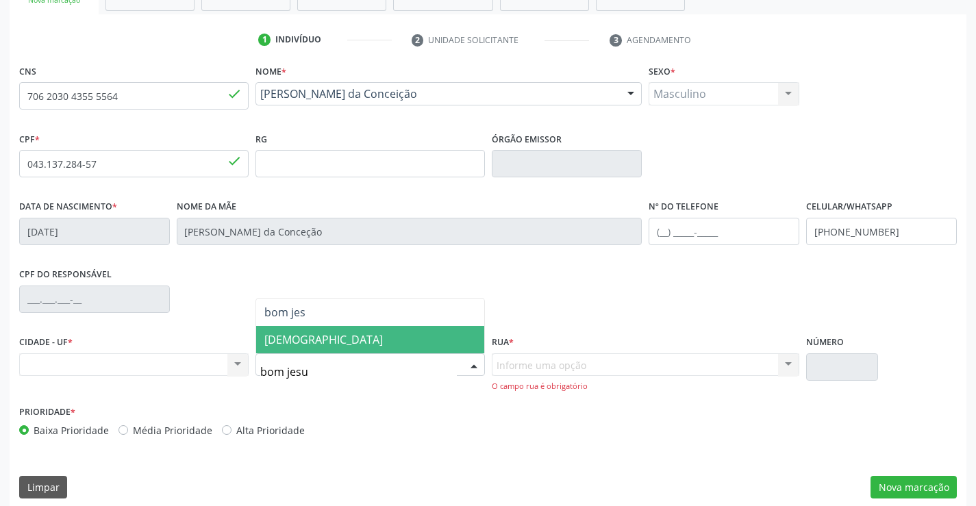
type input "bom jesus"
click at [419, 342] on span "[DEMOGRAPHIC_DATA]" at bounding box center [370, 339] width 228 height 27
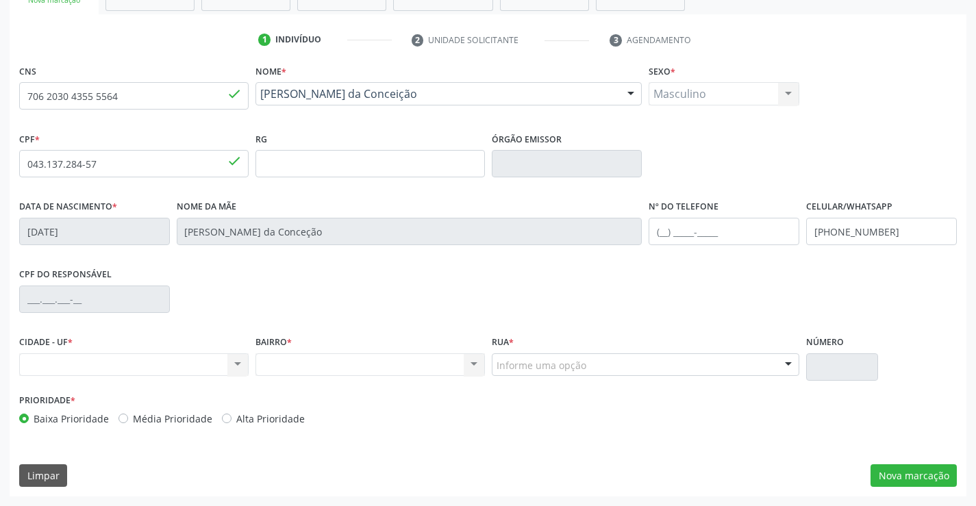
click at [758, 361] on div "Informe uma opção" at bounding box center [646, 365] width 308 height 23
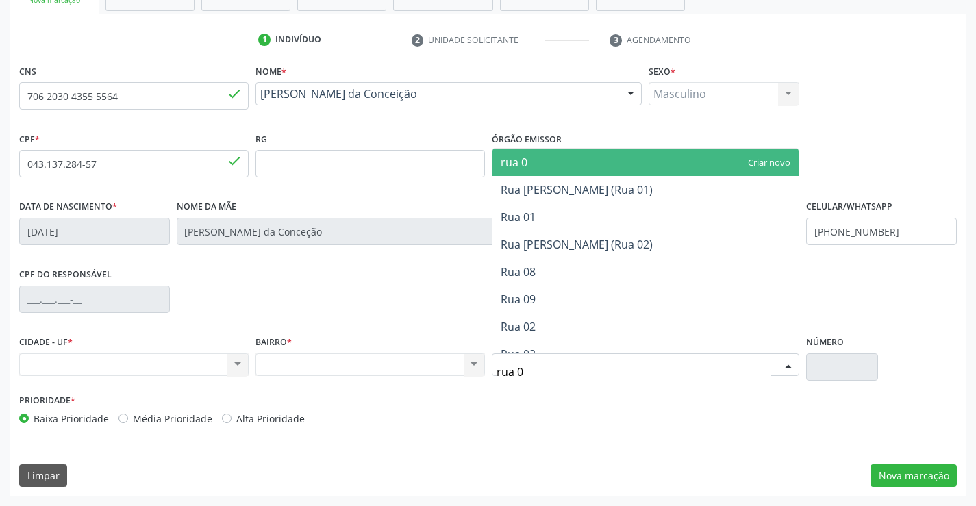
type input "rua 08"
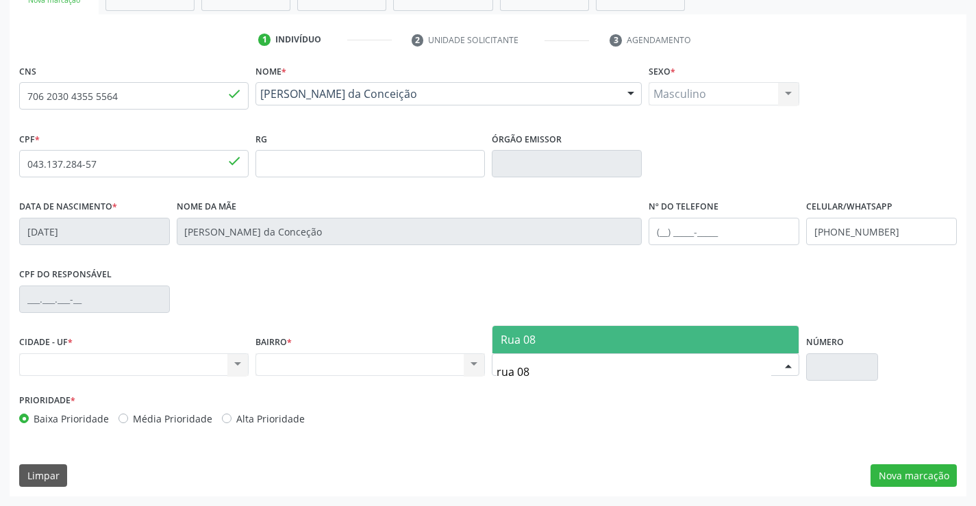
click at [732, 343] on span "Rua 08" at bounding box center [646, 339] width 307 height 27
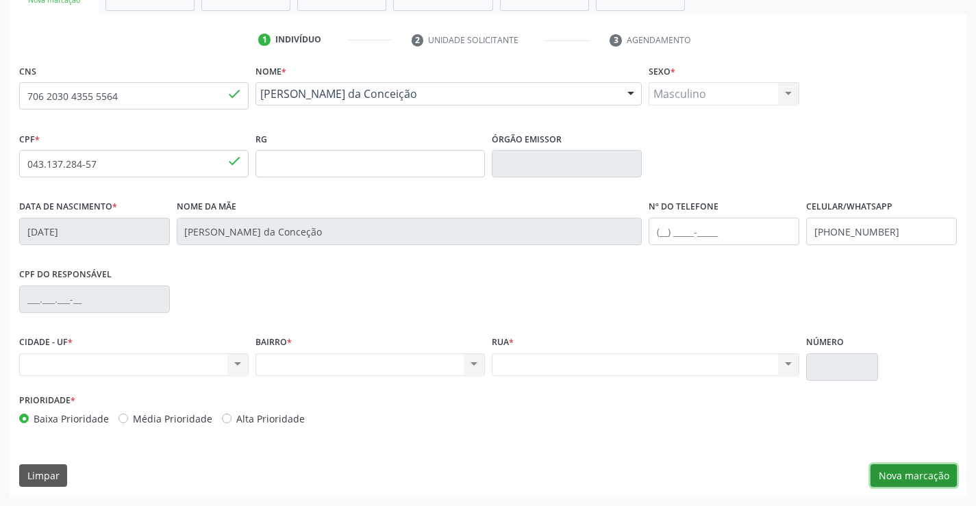
click at [899, 479] on button "Nova marcação" at bounding box center [914, 475] width 86 height 23
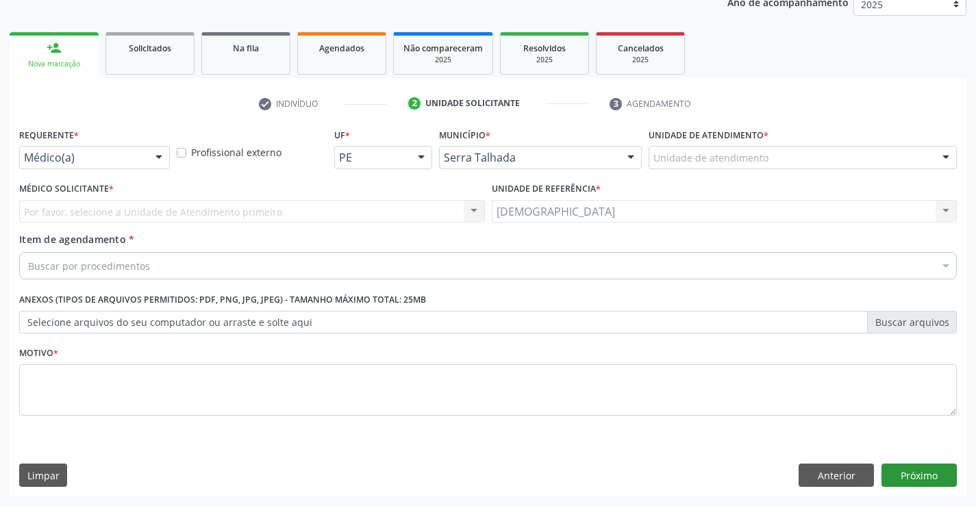
scroll to position [173, 0]
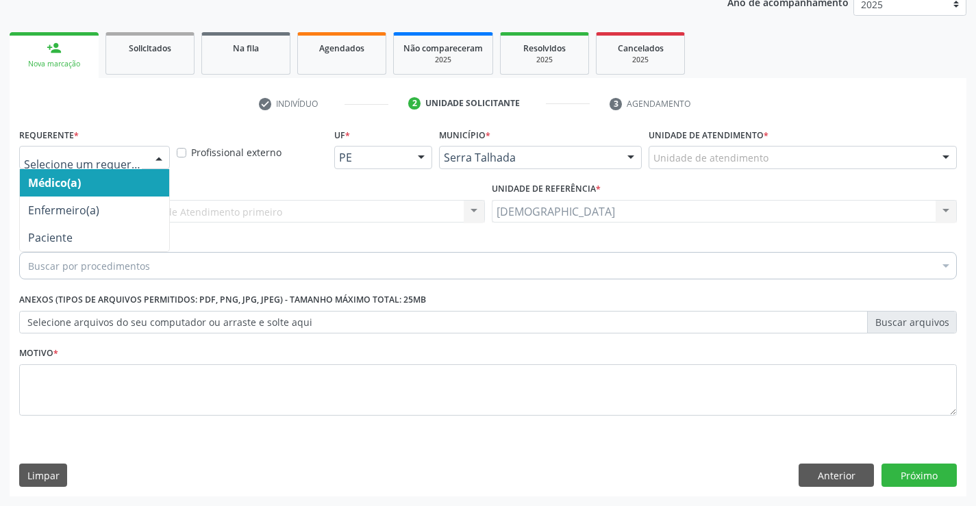
click at [159, 153] on div at bounding box center [159, 158] width 21 height 23
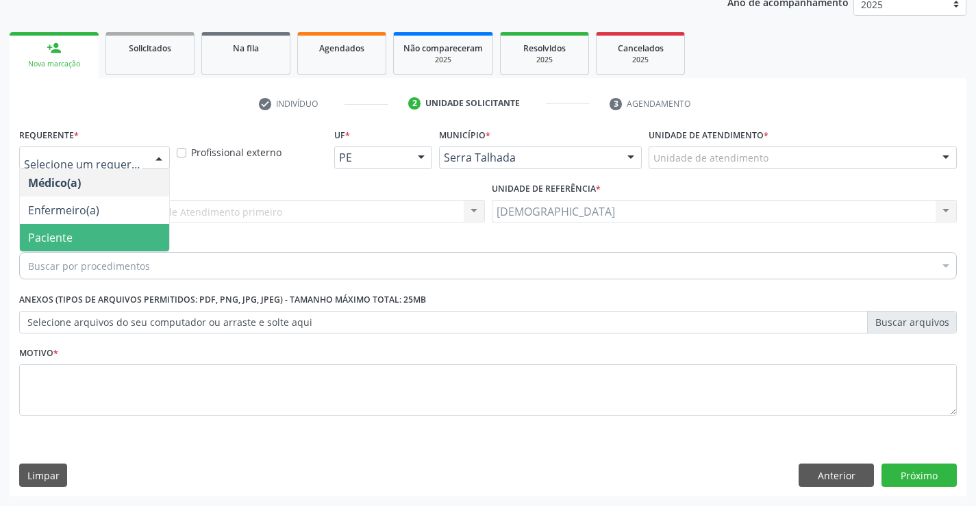
click at [94, 240] on span "Paciente" at bounding box center [94, 237] width 149 height 27
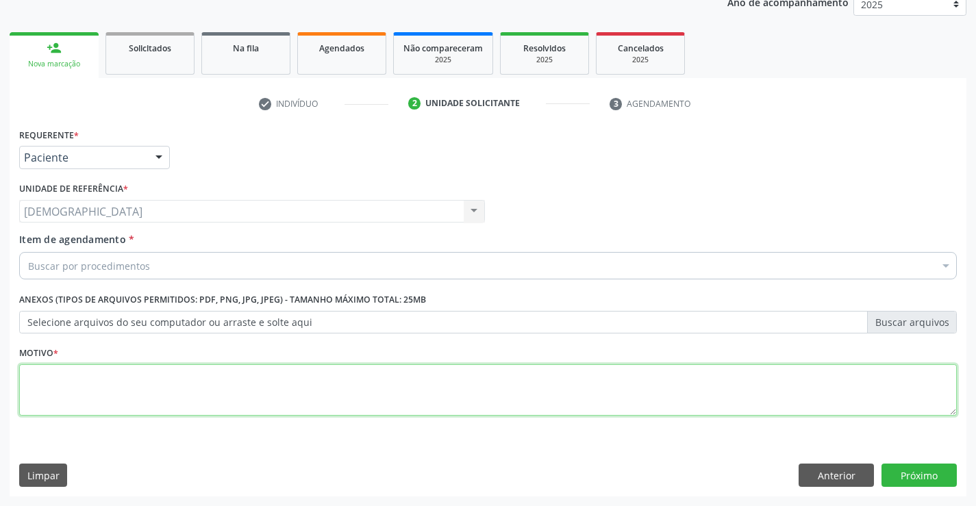
click at [90, 401] on textarea at bounding box center [488, 390] width 938 height 52
type textarea "."
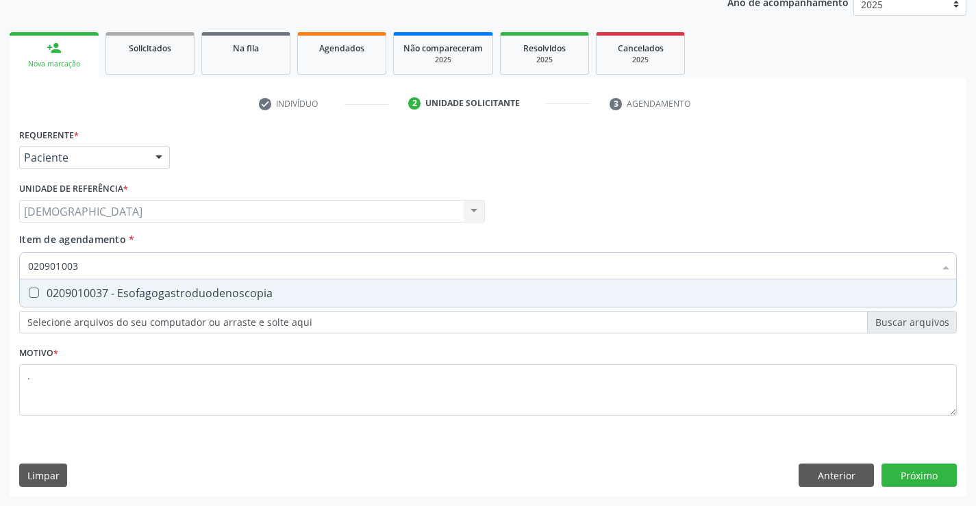
type input "0209010037"
click at [101, 297] on div "0209010037 - Esofagogastroduodenoscopia" at bounding box center [488, 293] width 920 height 11
checkbox Esofagogastroduodenoscopia "true"
click at [900, 473] on div "Requerente * Paciente Médico(a) Enfermeiro(a) Paciente Nenhum resultado encontr…" at bounding box center [488, 311] width 957 height 372
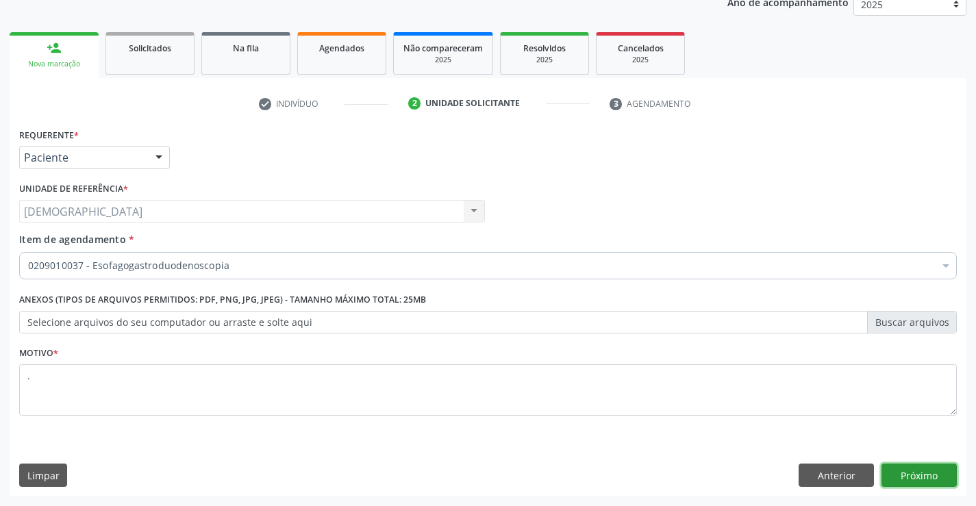
click at [900, 473] on button "Próximo" at bounding box center [919, 475] width 75 height 23
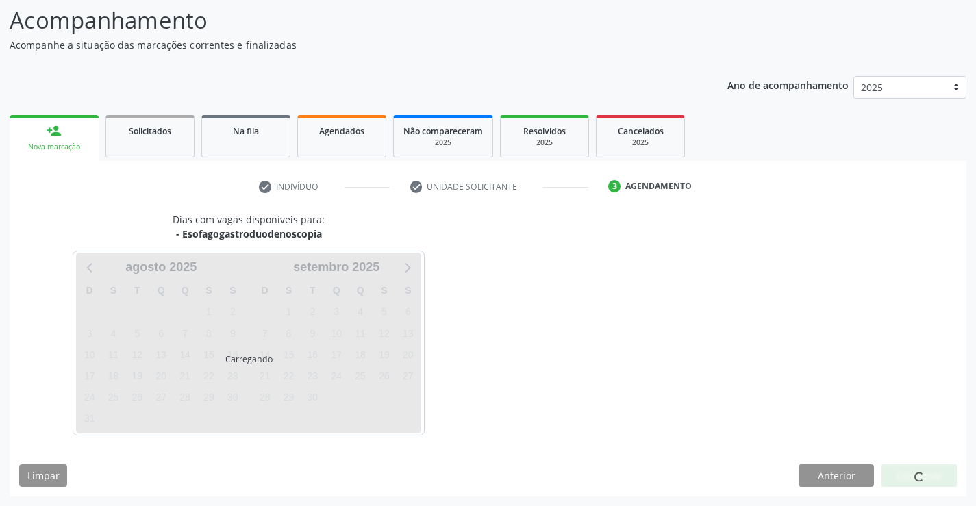
scroll to position [130, 0]
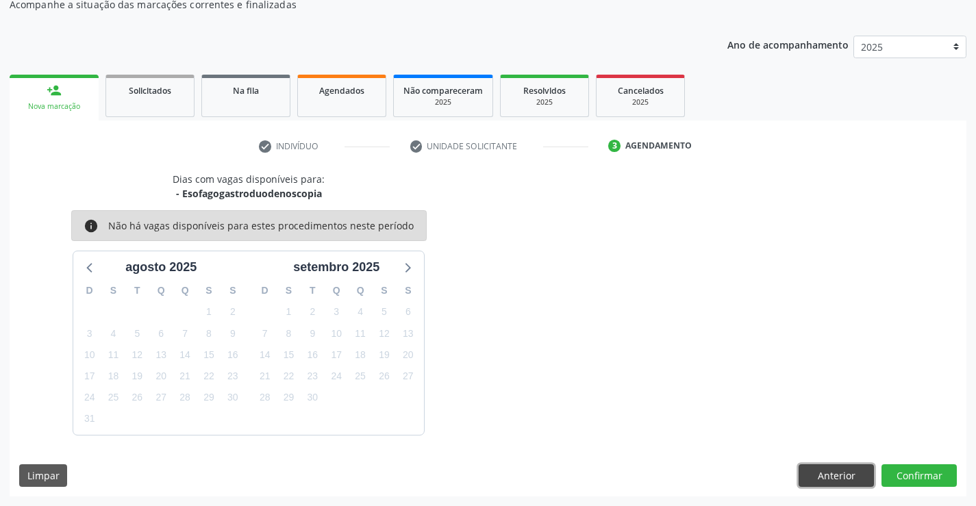
click at [835, 475] on button "Anterior" at bounding box center [836, 475] width 75 height 23
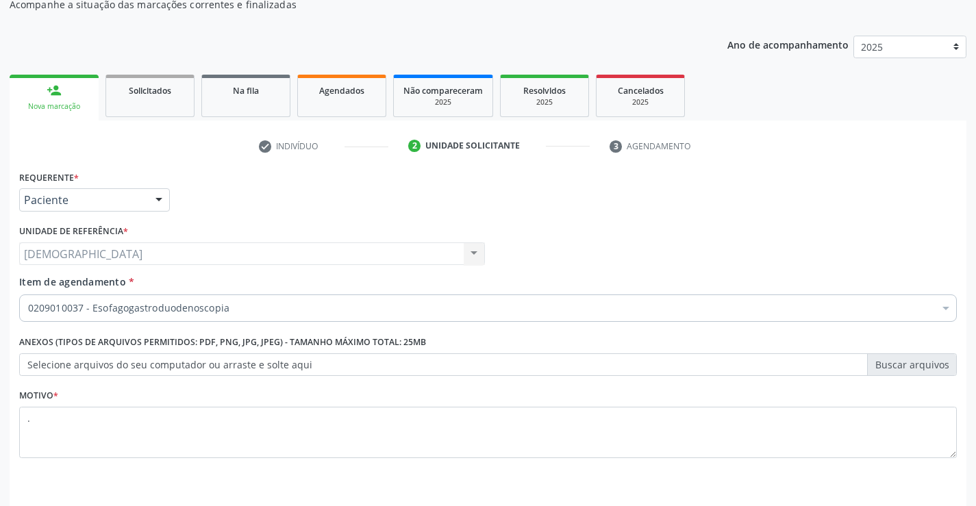
click at [52, 92] on div "person_add" at bounding box center [54, 90] width 15 height 15
click at [74, 90] on link "person_add Nova marcação" at bounding box center [54, 98] width 89 height 46
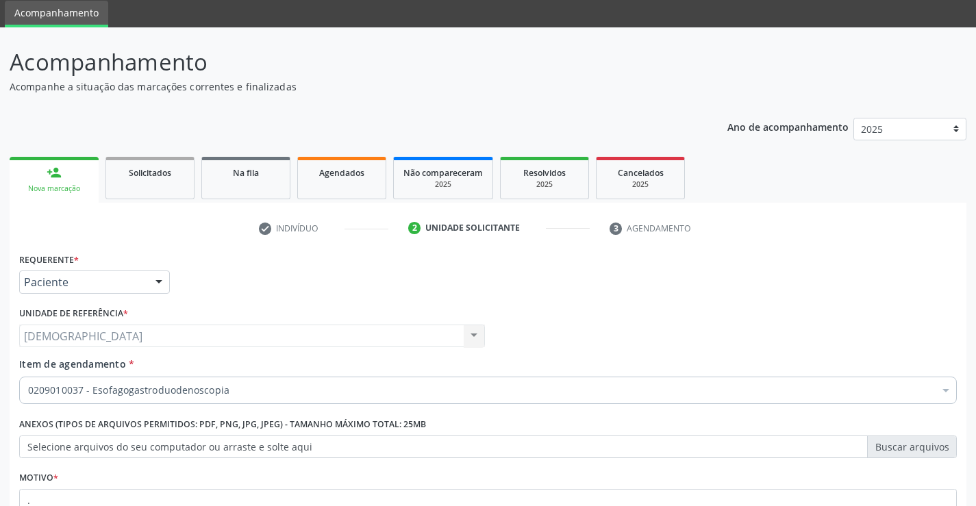
scroll to position [38, 0]
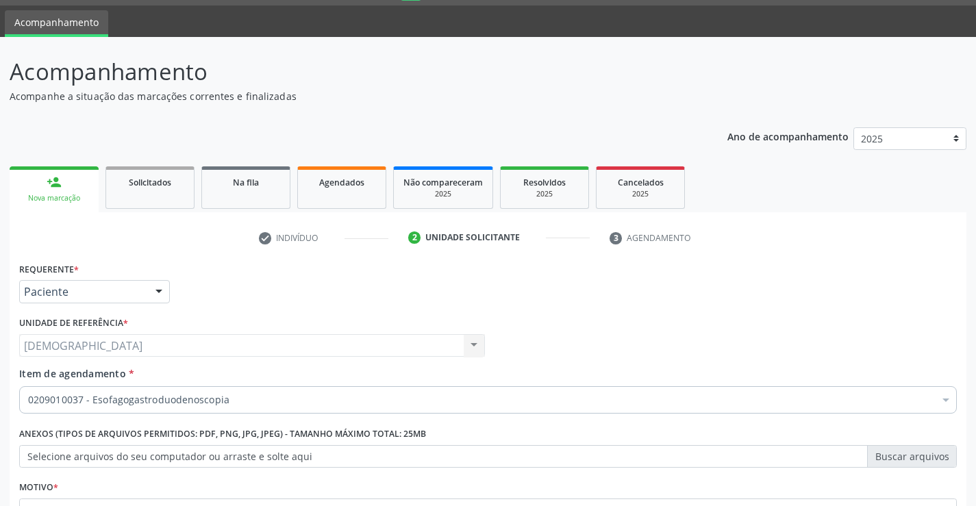
click at [90, 195] on link "person_add Nova marcação" at bounding box center [54, 189] width 89 height 46
click at [159, 191] on link "Solicitados" at bounding box center [150, 187] width 89 height 42
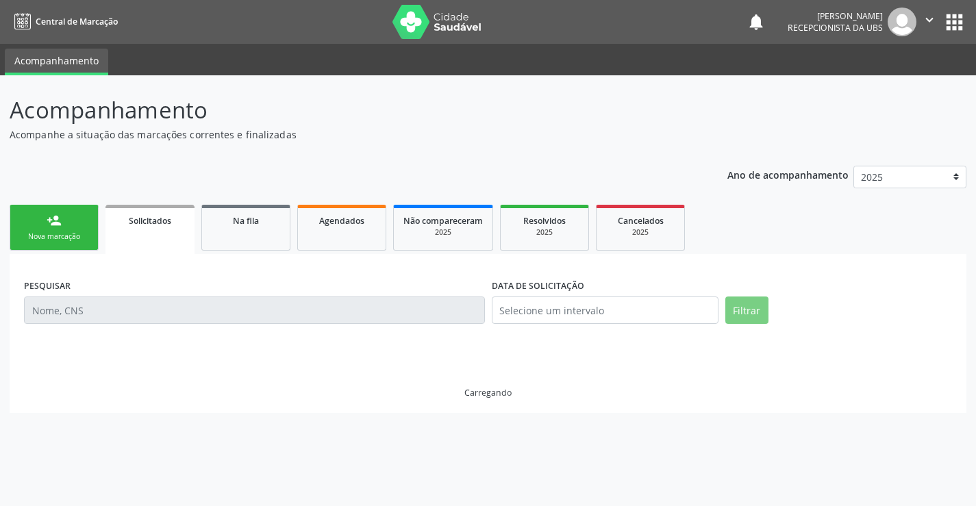
scroll to position [0, 0]
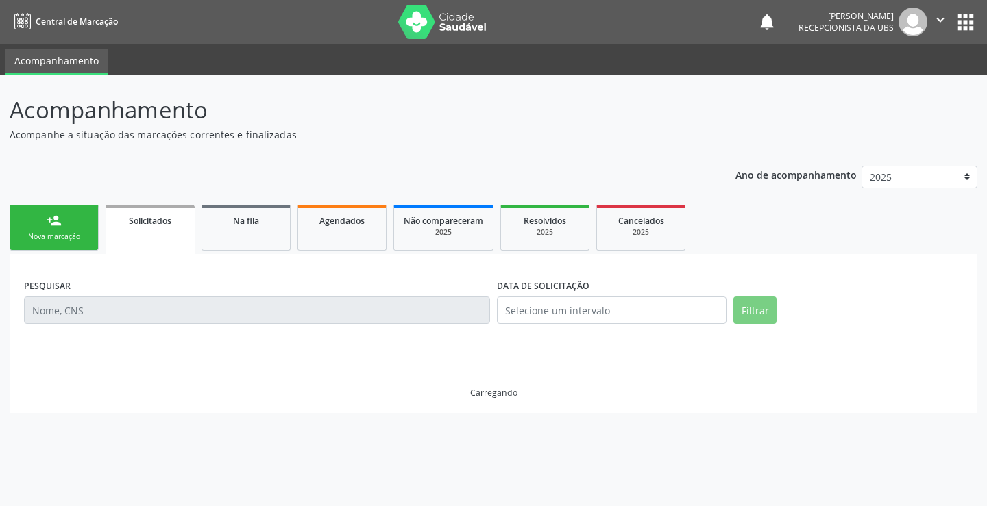
click at [51, 236] on div "Nova marcação" at bounding box center [54, 237] width 69 height 10
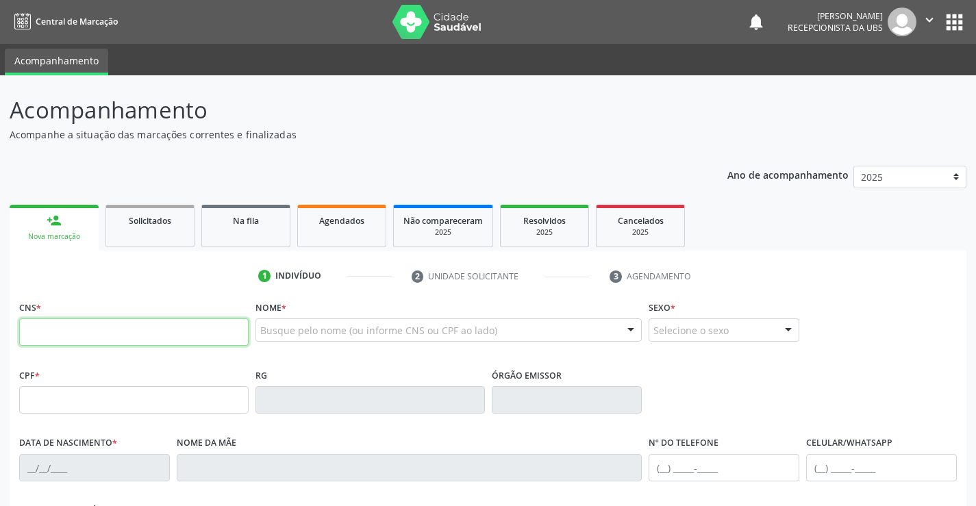
click at [140, 339] on input "text" at bounding box center [134, 332] width 230 height 27
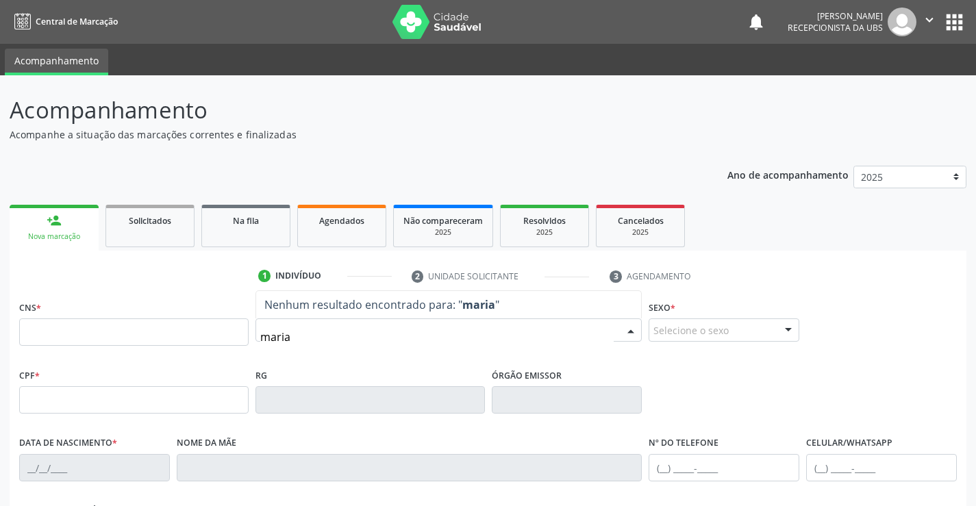
type input "maria"
click at [480, 96] on p "Acompanhamento" at bounding box center [345, 110] width 670 height 34
click at [336, 228] on link "Agendados" at bounding box center [341, 226] width 89 height 42
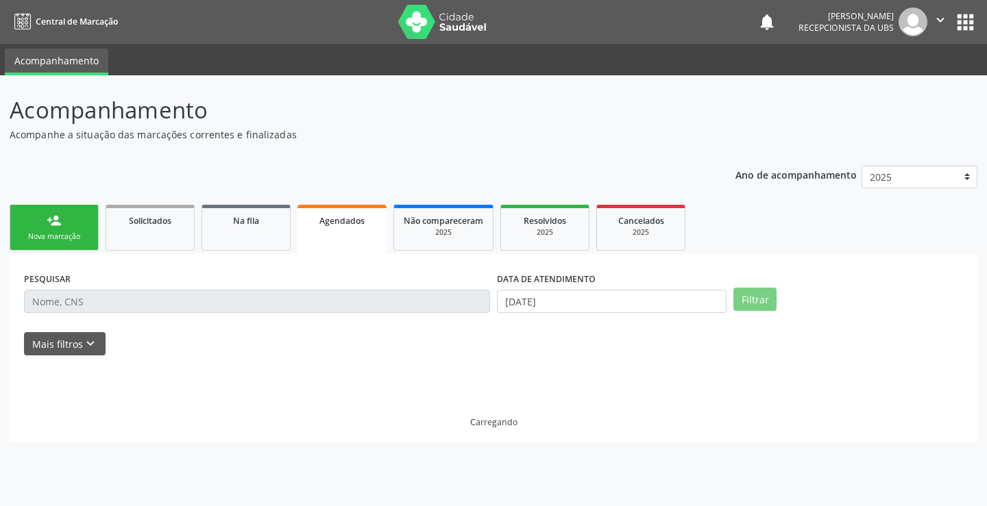
click at [336, 228] on link "Agendados" at bounding box center [341, 229] width 89 height 49
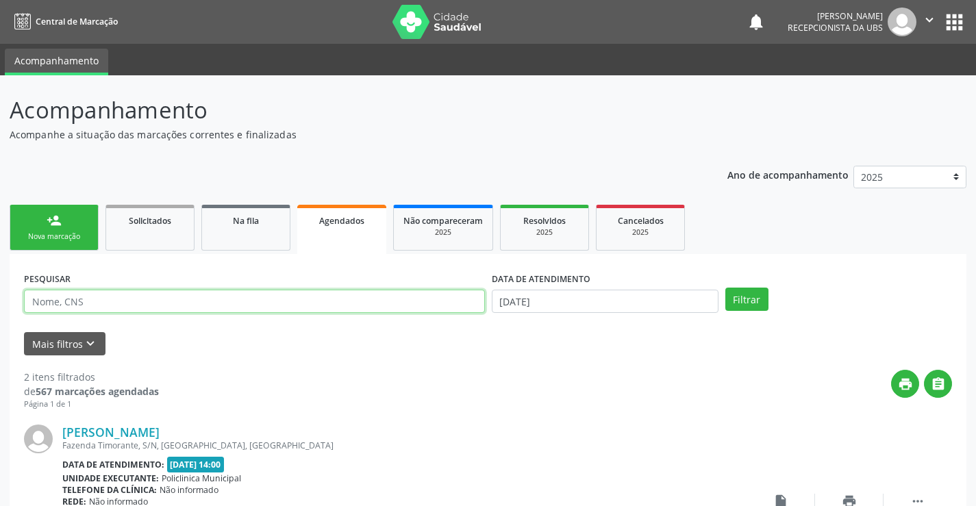
click at [221, 301] on input "text" at bounding box center [254, 301] width 461 height 23
type input "705006690011750"
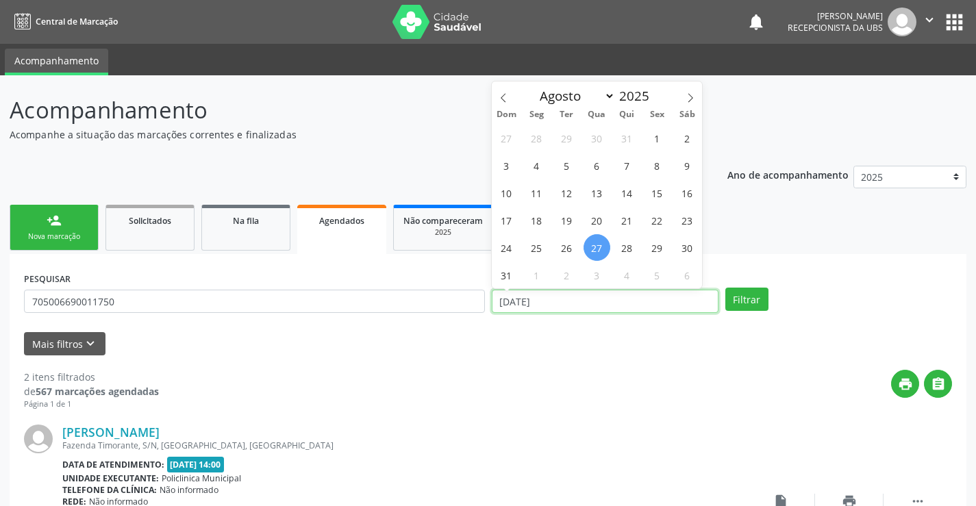
click at [539, 301] on input "2[DATE]" at bounding box center [605, 301] width 227 height 23
click at [545, 299] on input "2[DATE]" at bounding box center [605, 301] width 227 height 23
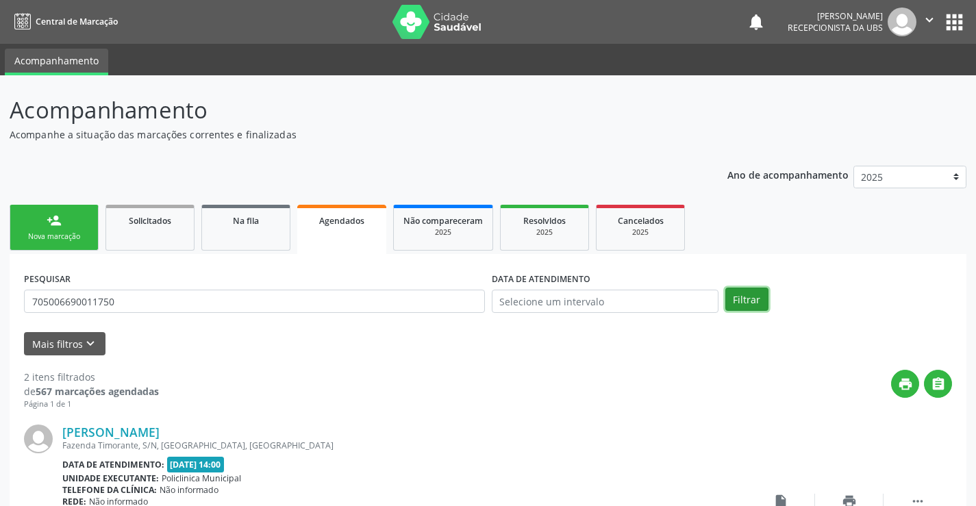
click at [752, 299] on button "Filtrar" at bounding box center [747, 299] width 43 height 23
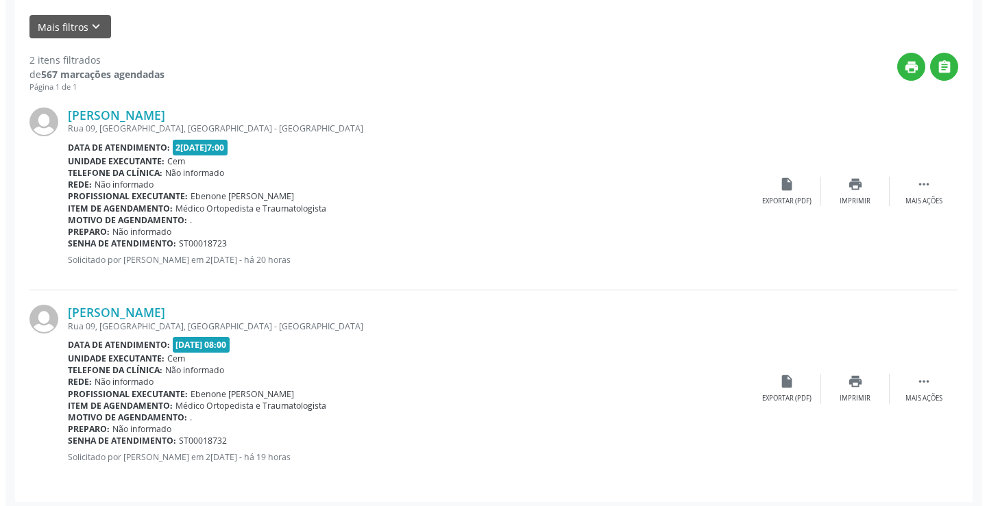
scroll to position [323, 0]
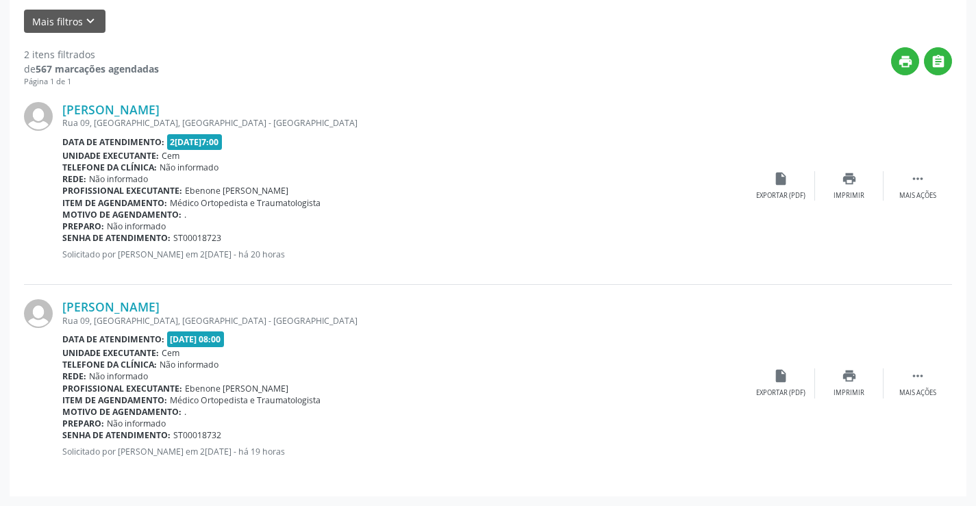
click at [917, 367] on div "Rosa Pereira Lopes Monteiro Rua 09, S/N, Bom Jesus, Serra Talhada - PE Data de …" at bounding box center [488, 383] width 928 height 197
click at [920, 373] on icon "" at bounding box center [917, 376] width 15 height 15
click at [773, 369] on icon "cancel" at bounding box center [780, 376] width 15 height 15
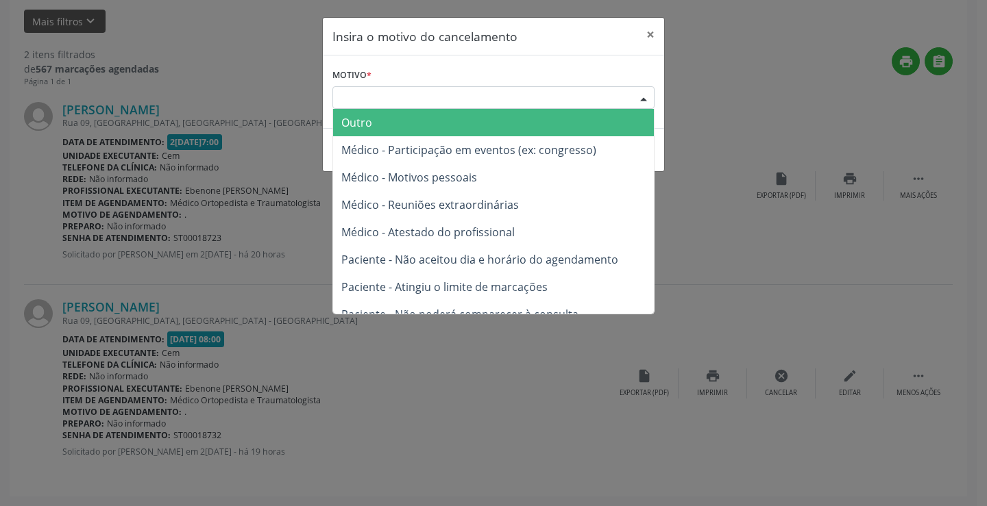
click at [643, 97] on div at bounding box center [643, 98] width 21 height 23
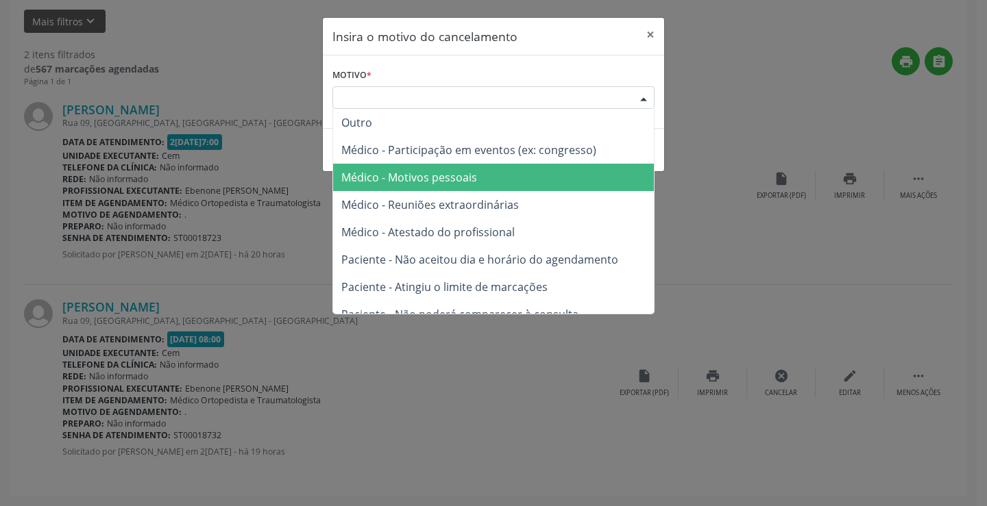
click at [508, 181] on span "Médico - Motivos pessoais" at bounding box center [493, 177] width 321 height 27
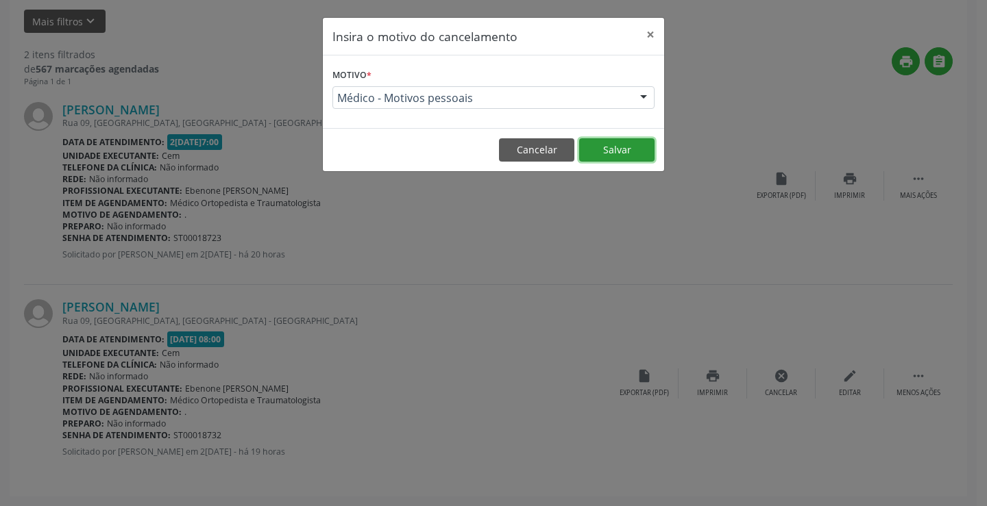
click at [625, 151] on button "Salvar" at bounding box center [616, 149] width 75 height 23
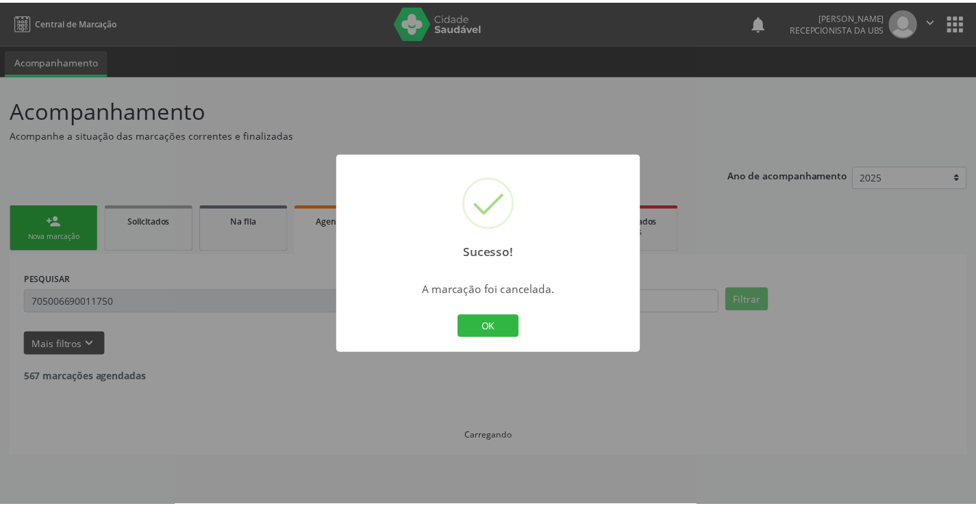
scroll to position [0, 0]
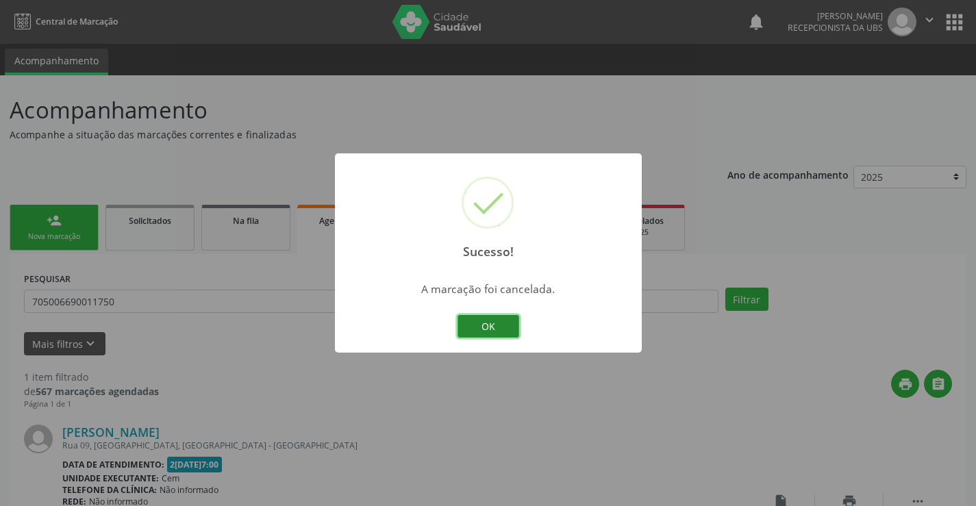
click at [490, 325] on button "OK" at bounding box center [489, 326] width 62 height 23
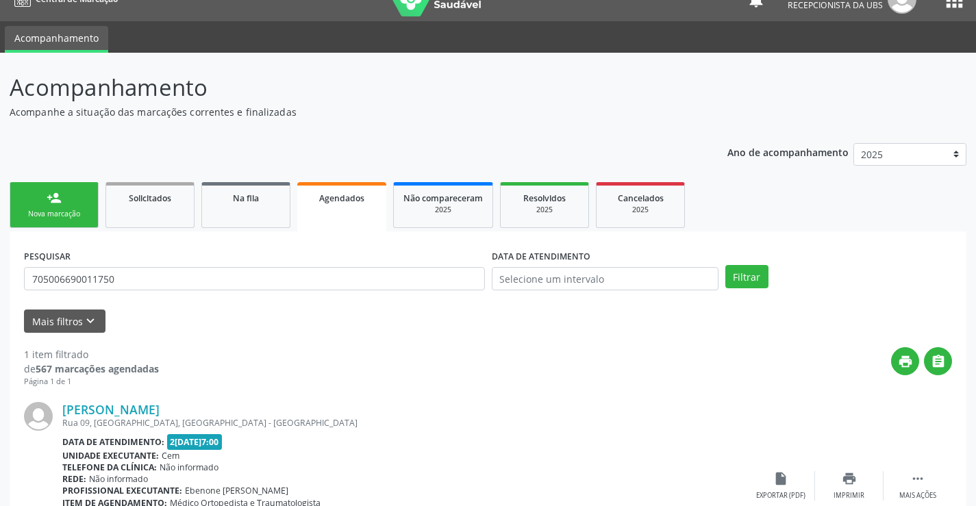
scroll to position [125, 0]
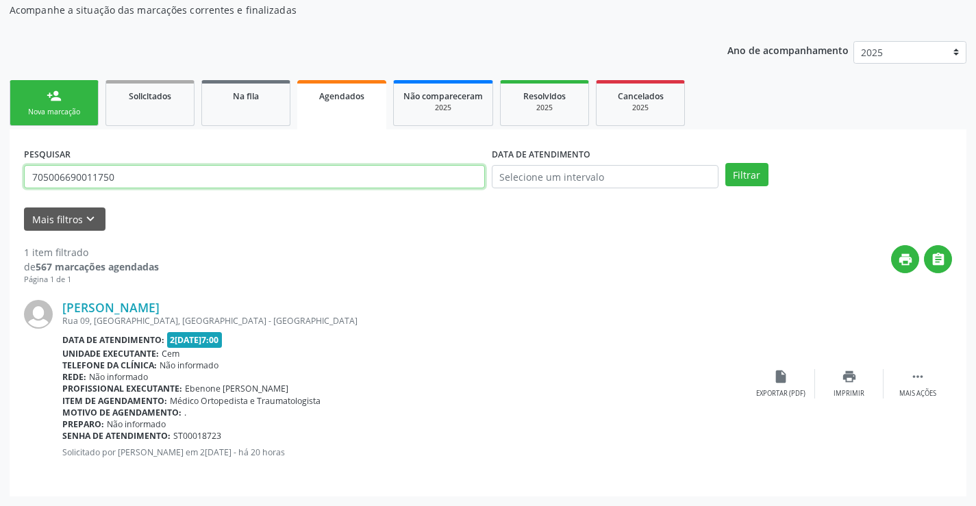
click at [129, 182] on input "705006690011750" at bounding box center [254, 176] width 461 height 23
type input "7"
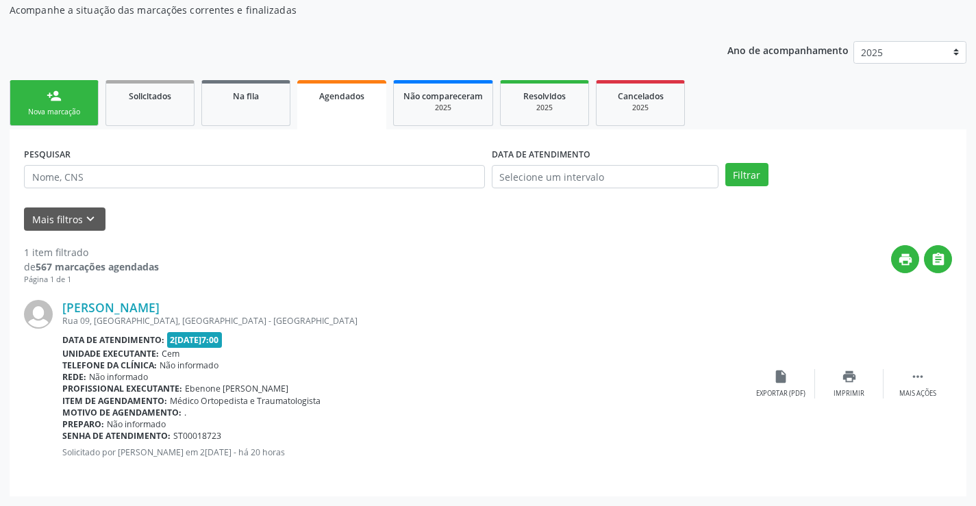
click at [75, 96] on link "person_add Nova marcação" at bounding box center [54, 103] width 89 height 46
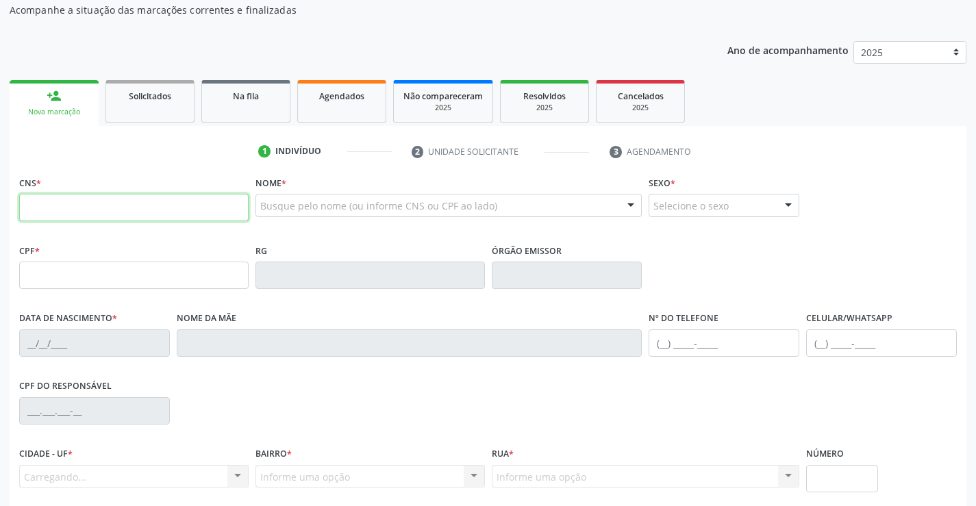
click at [86, 219] on input "text" at bounding box center [134, 207] width 230 height 27
type input "702 3071 8637 5519"
type input "042.697.783-18"
type input "19/10/1988"
type input "Maria do Socorro Barbosa"
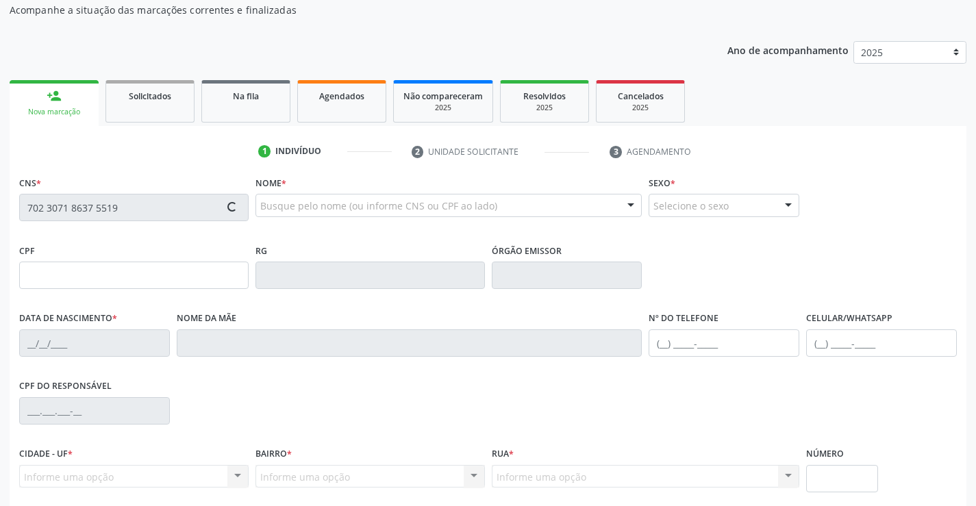
type input "(89) 8106-8472"
type input "1404"
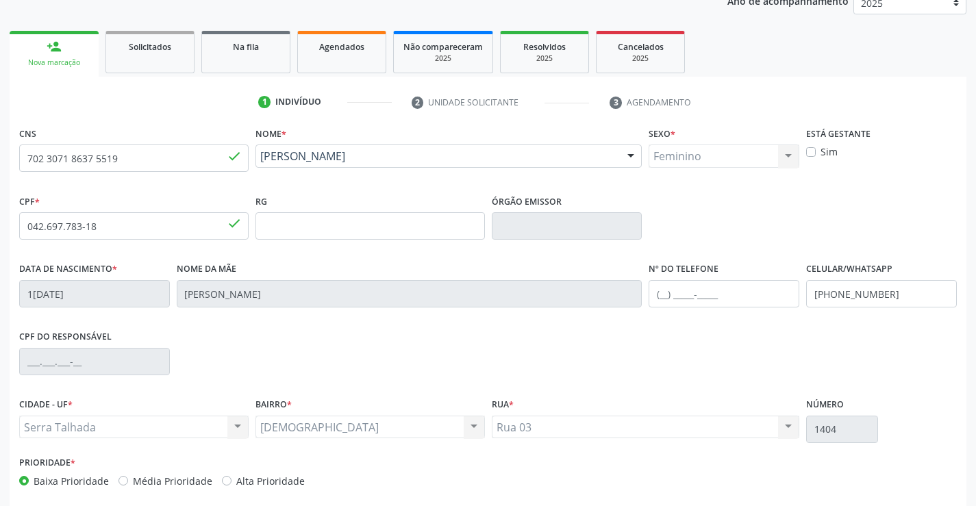
scroll to position [236, 0]
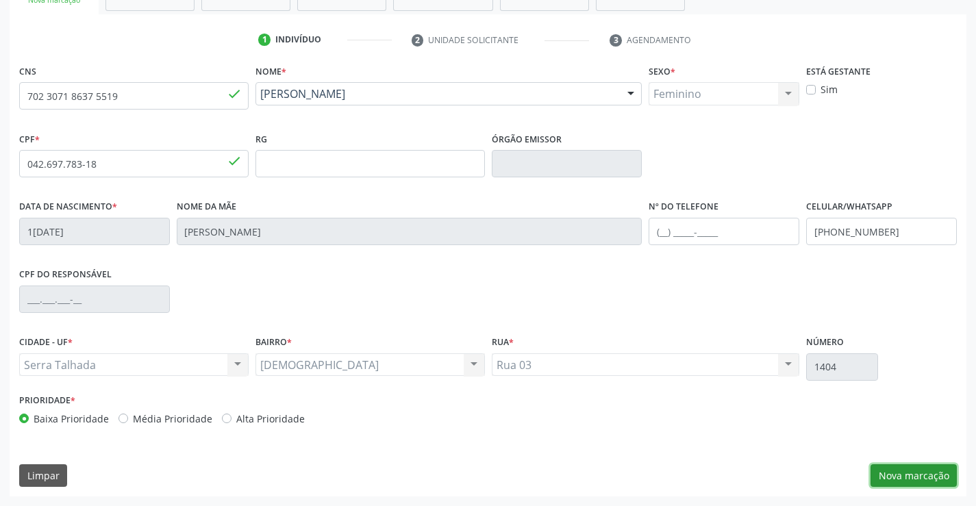
click at [919, 470] on button "Nova marcação" at bounding box center [914, 475] width 86 height 23
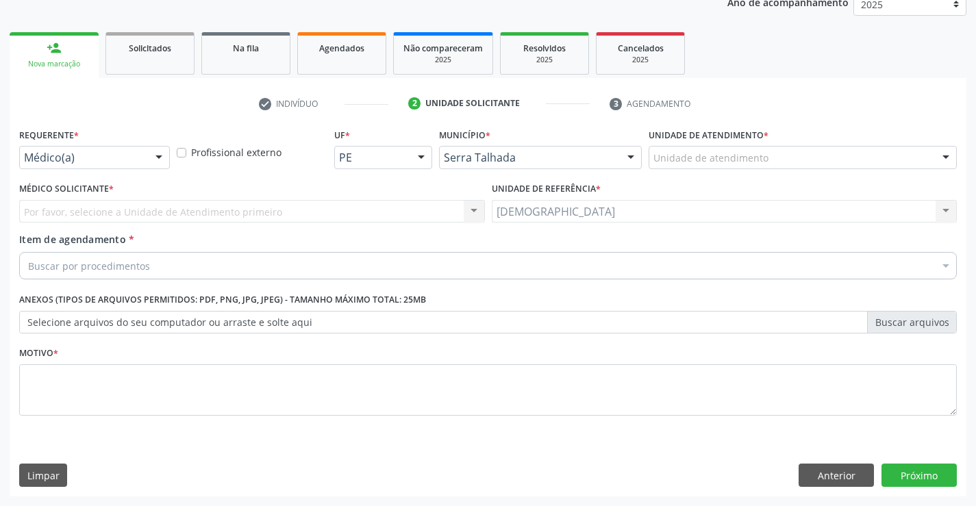
scroll to position [173, 0]
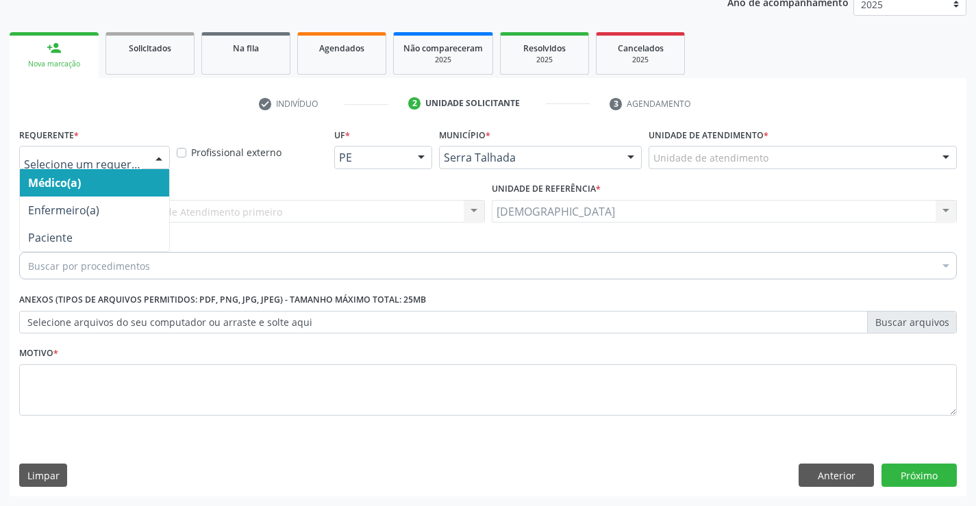
click at [157, 156] on div at bounding box center [159, 158] width 21 height 23
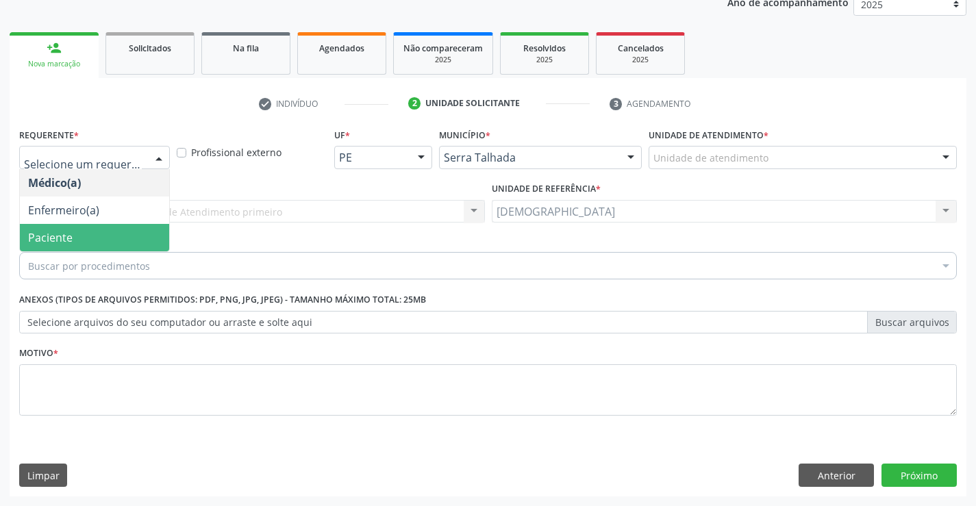
click at [99, 243] on span "Paciente" at bounding box center [94, 237] width 149 height 27
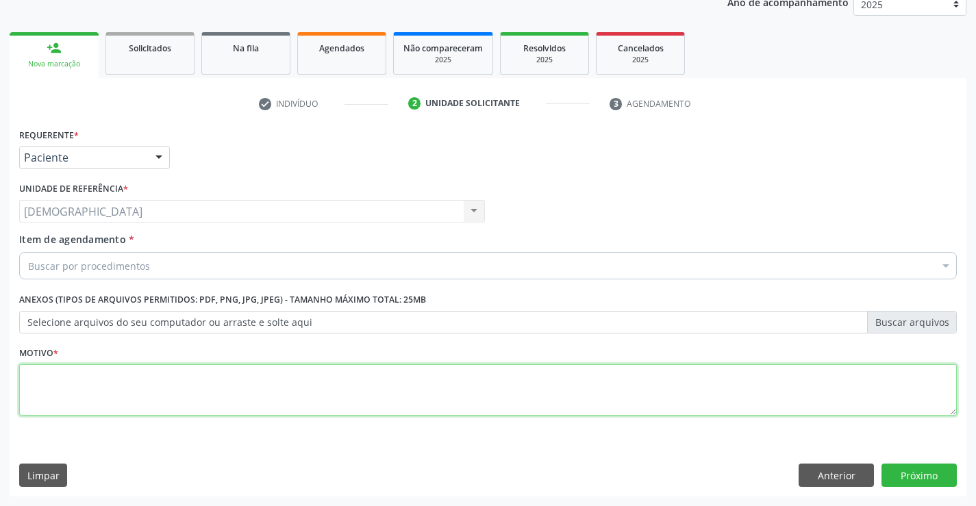
click at [91, 394] on textarea at bounding box center [488, 390] width 938 height 52
type textarea "."
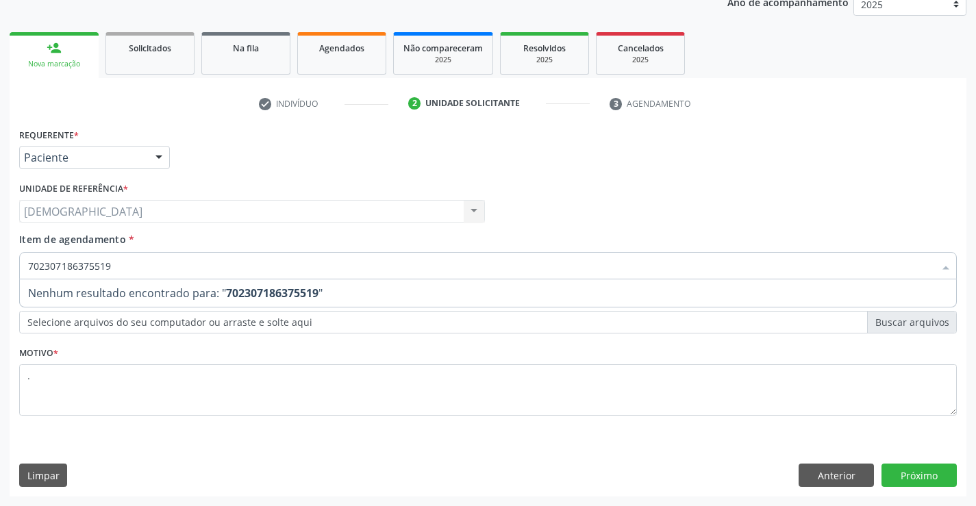
click at [229, 267] on input "702307186375519" at bounding box center [481, 265] width 906 height 27
type input "7"
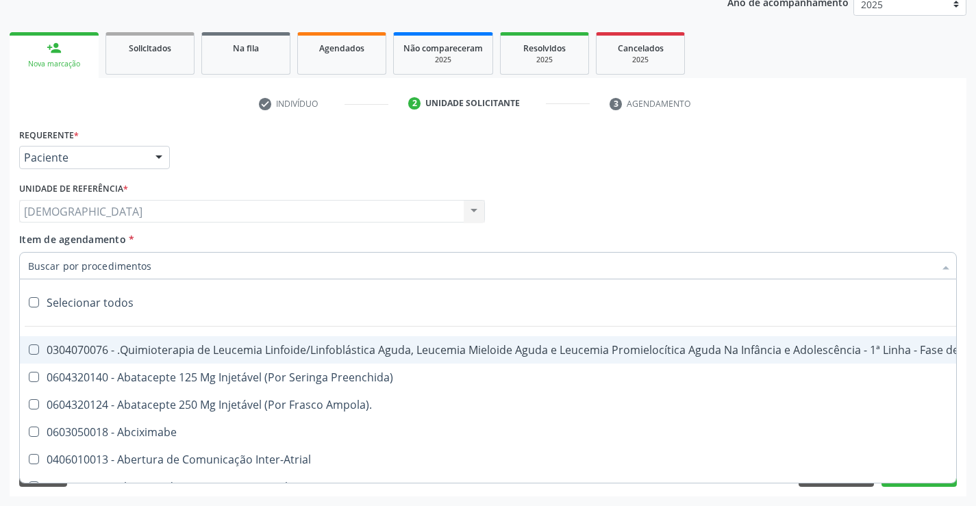
click at [797, 227] on div "Médico Solicitante Por favor, selecione a Unidade de Atendimento primeiro Nenhu…" at bounding box center [488, 205] width 945 height 53
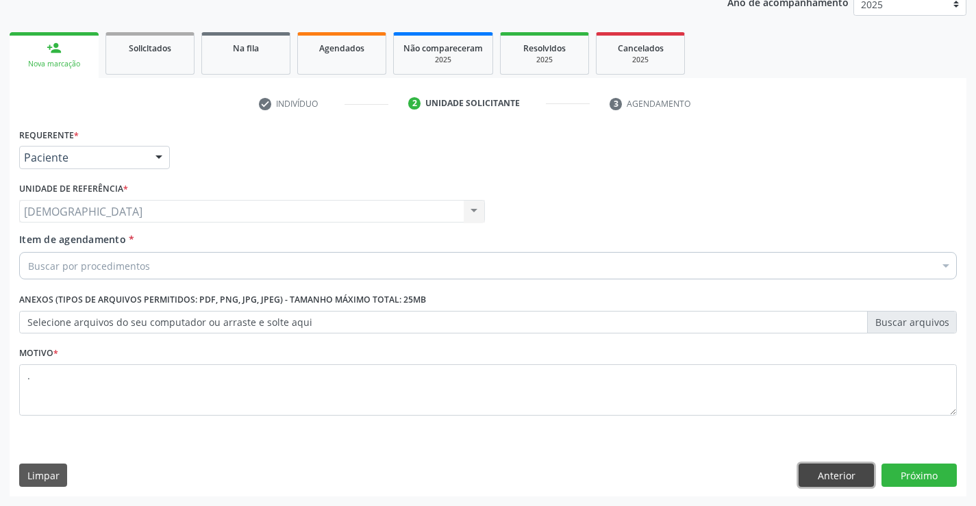
click at [849, 475] on button "Anterior" at bounding box center [836, 475] width 75 height 23
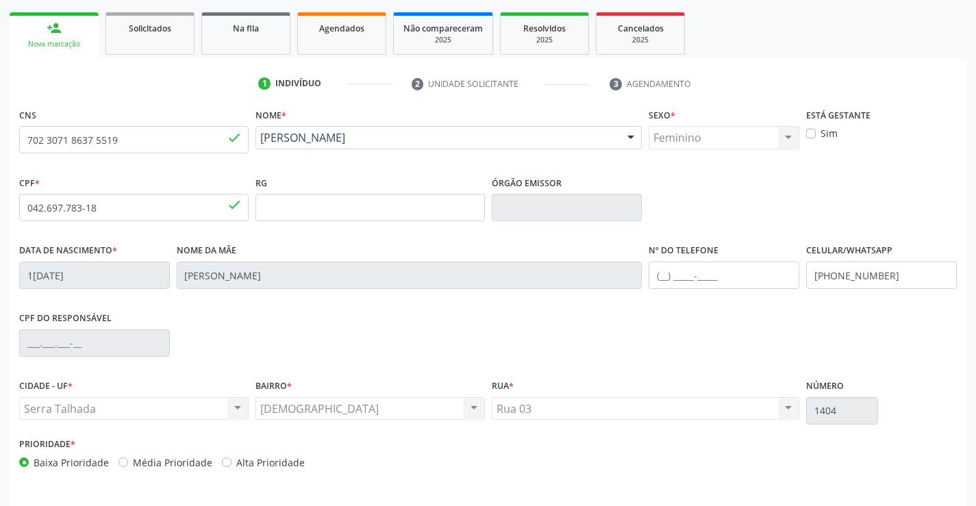
scroll to position [236, 0]
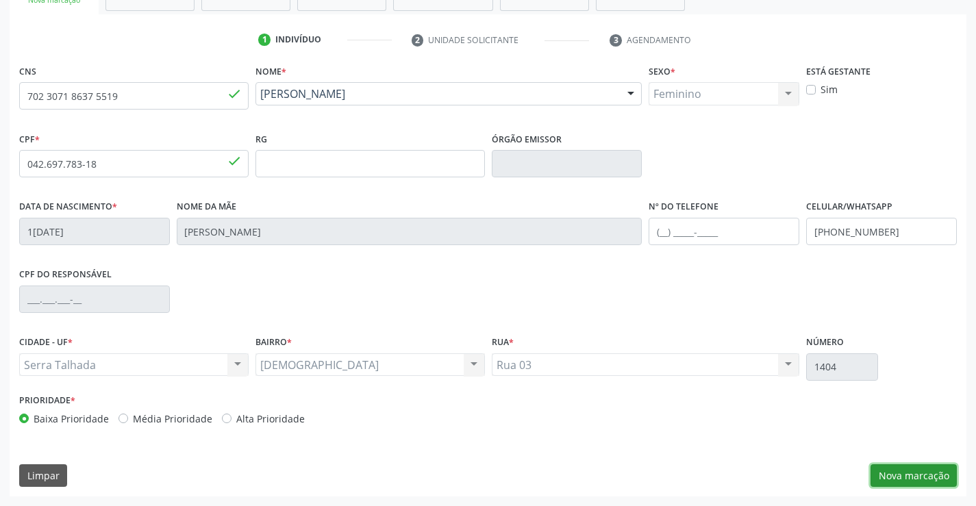
click at [907, 474] on button "Nova marcação" at bounding box center [914, 475] width 86 height 23
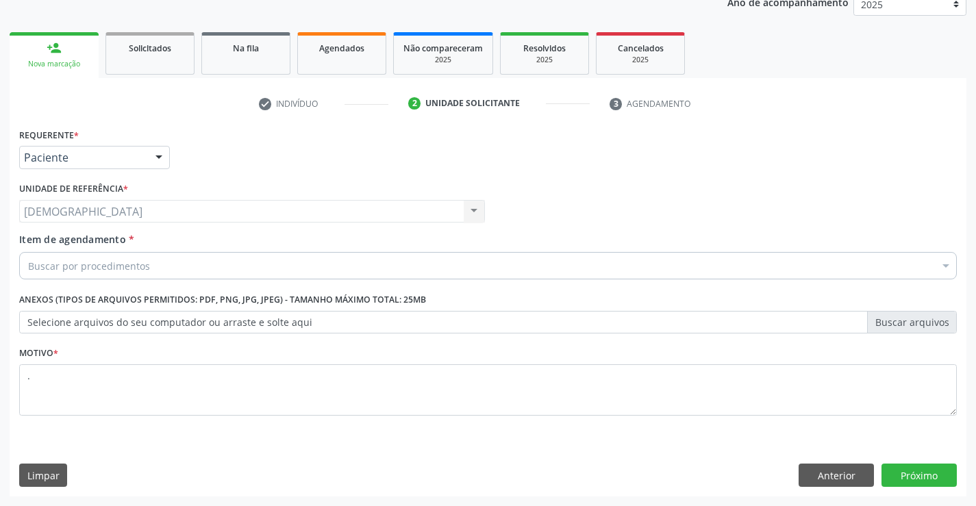
scroll to position [173, 0]
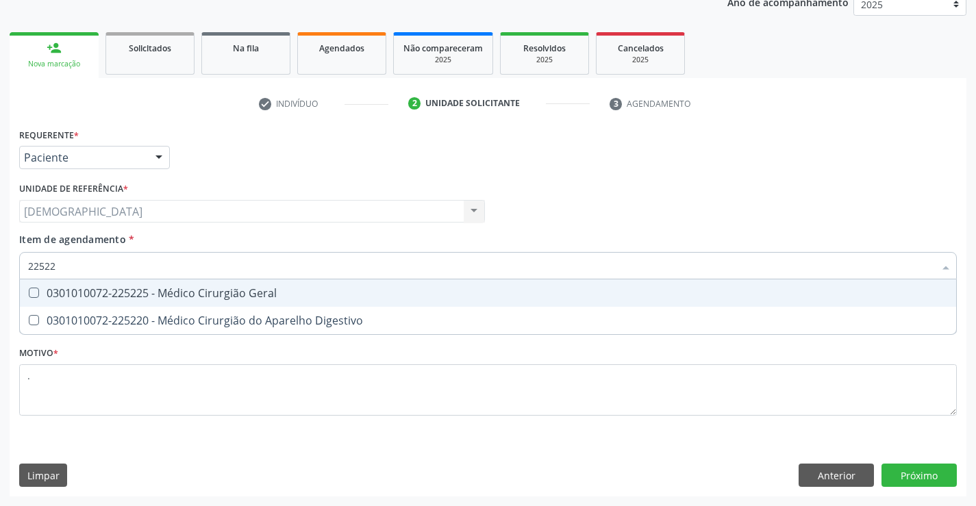
type input "225225"
click at [125, 291] on div "0301010072-225225 - Médico Cirurgião Geral" at bounding box center [488, 293] width 920 height 11
checkbox Geral "true"
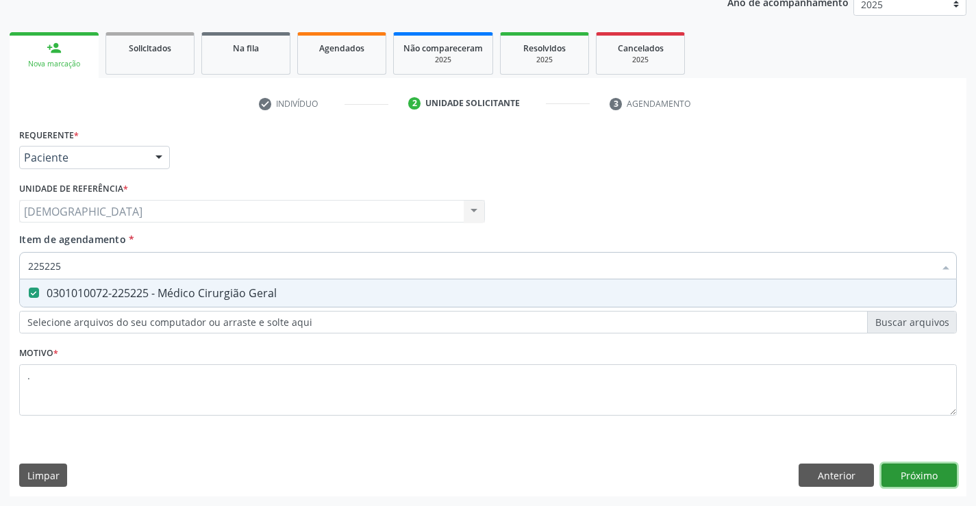
click at [898, 468] on div "Requerente * Paciente Médico(a) Enfermeiro(a) Paciente Nenhum resultado encontr…" at bounding box center [488, 311] width 957 height 372
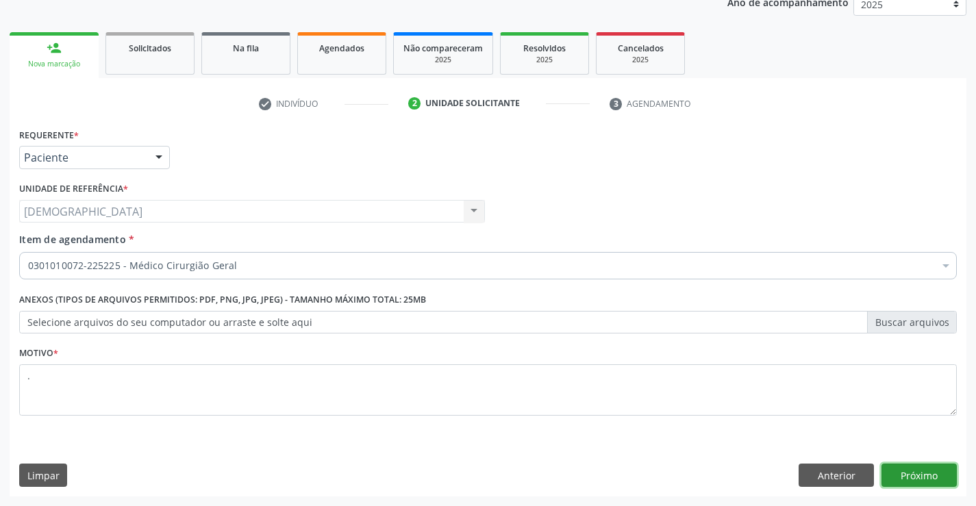
click at [916, 473] on button "Próximo" at bounding box center [919, 475] width 75 height 23
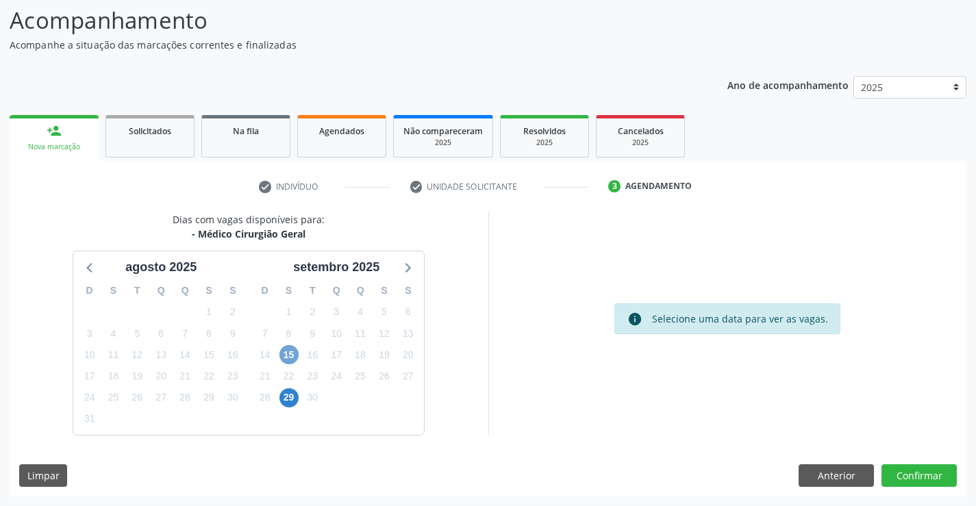
click at [289, 358] on span "15" at bounding box center [289, 354] width 19 height 19
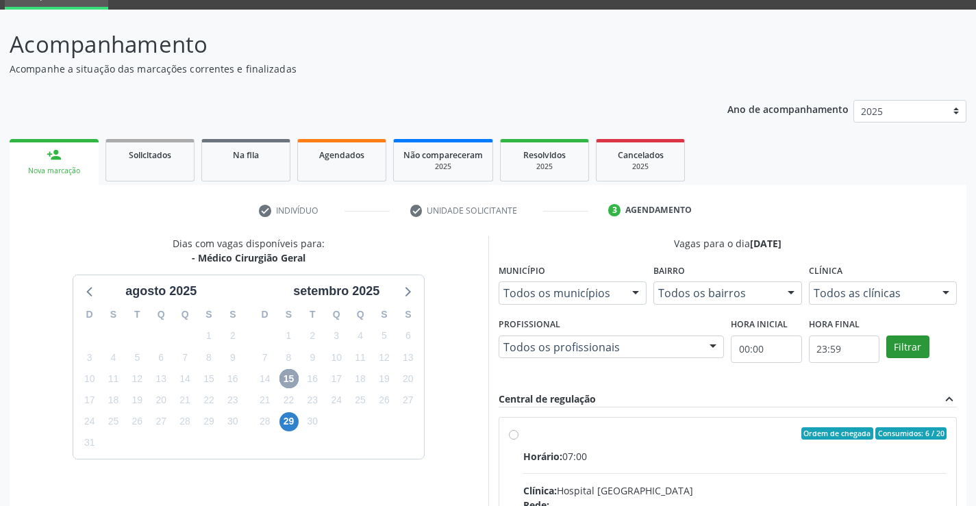
scroll to position [21, 0]
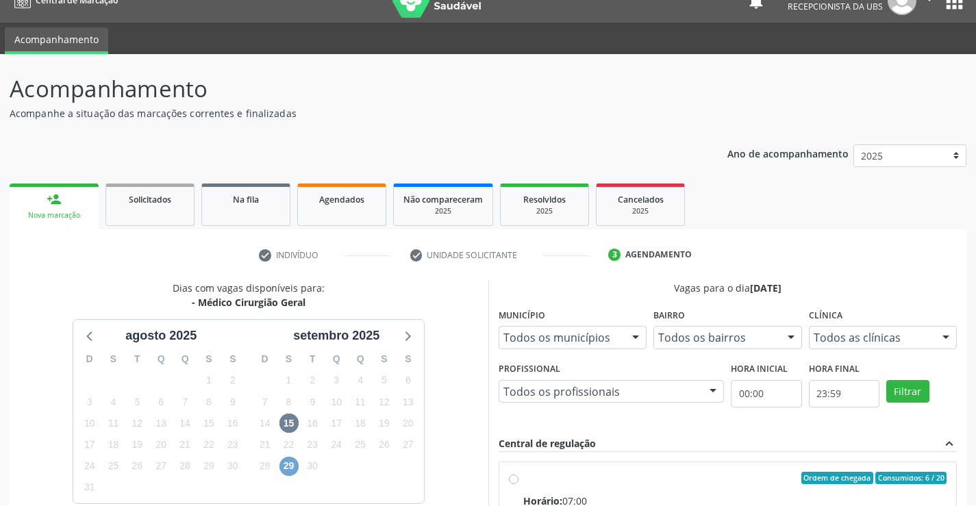
click at [290, 467] on span "29" at bounding box center [289, 466] width 19 height 19
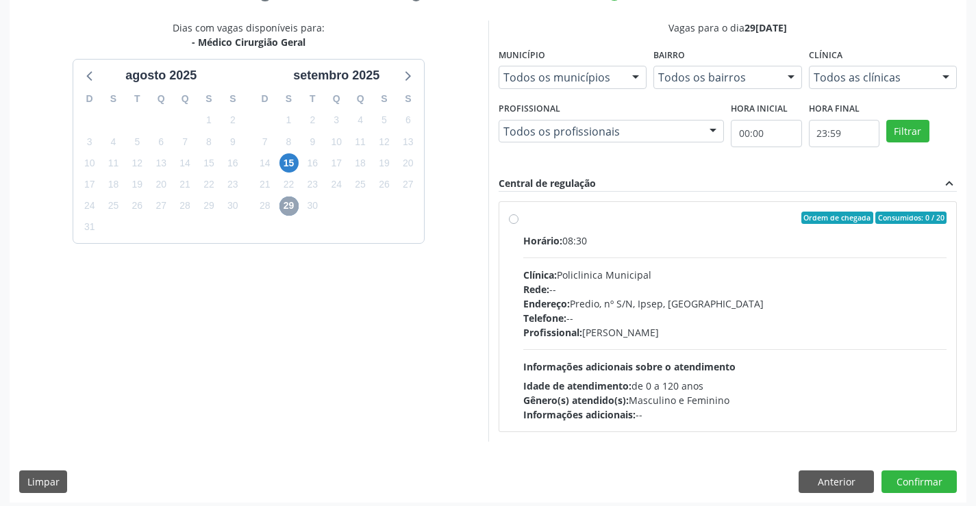
scroll to position [288, 0]
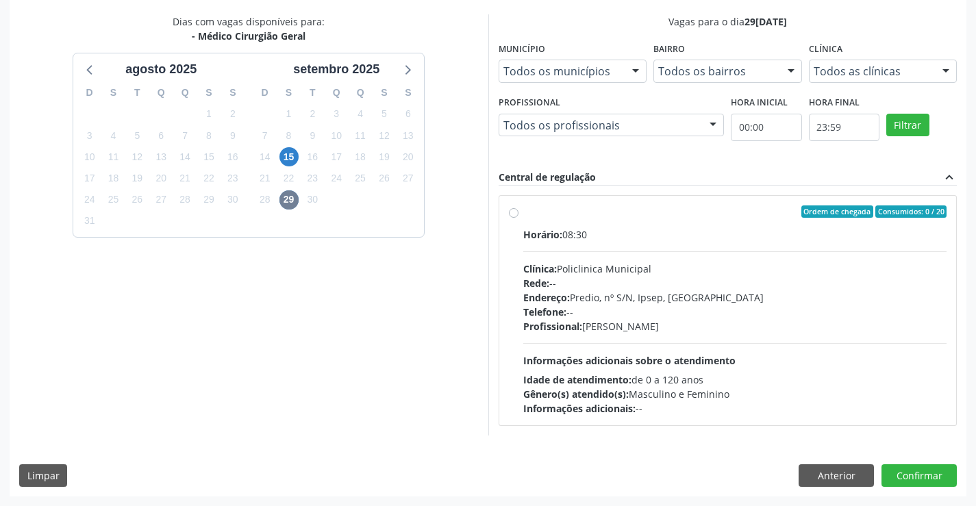
click at [523, 214] on label "Ordem de chegada Consumidos: 0 / 20 Horário: 08:30 Clínica: Policlinica Municip…" at bounding box center [735, 311] width 424 height 210
click at [517, 214] on input "Ordem de chegada Consumidos: 0 / 20 Horário: 08:30 Clínica: Policlinica Municip…" at bounding box center [514, 212] width 10 height 12
radio input "true"
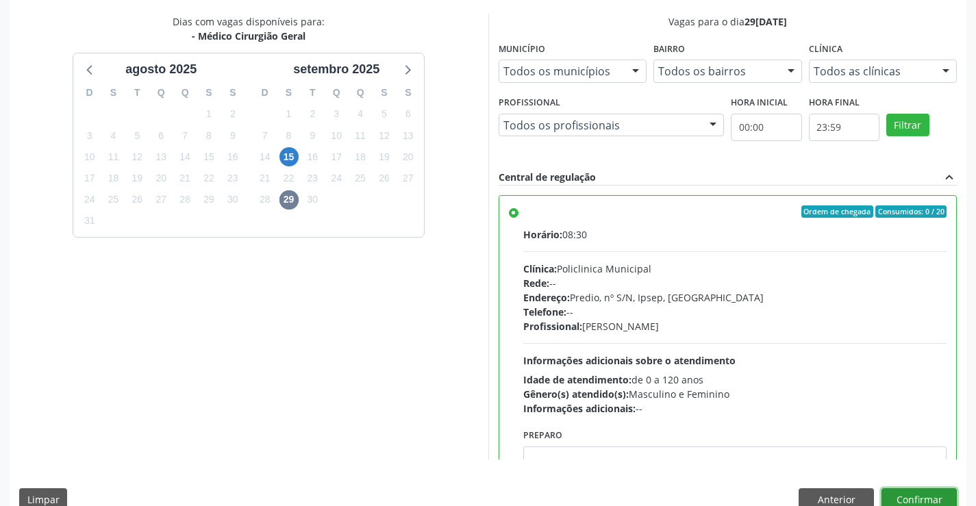
click at [889, 493] on button "Confirmar" at bounding box center [919, 499] width 75 height 23
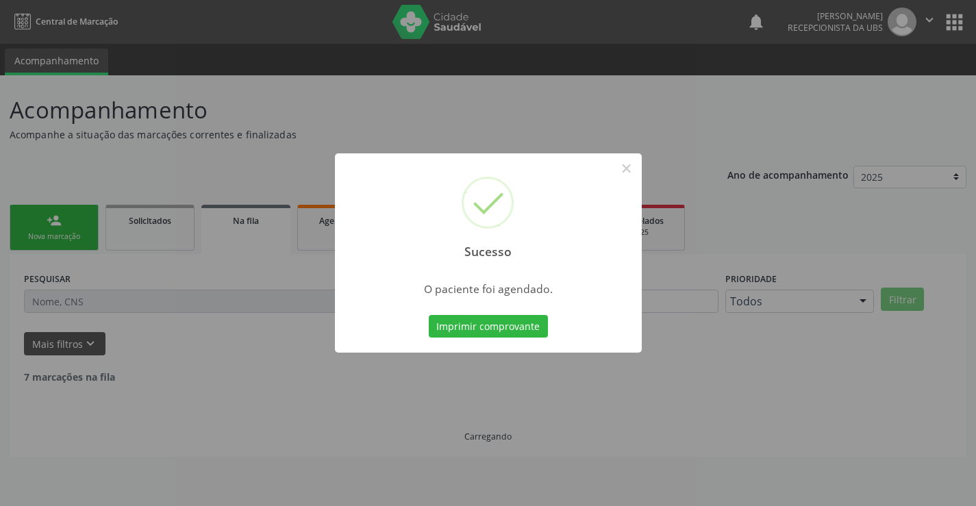
scroll to position [0, 0]
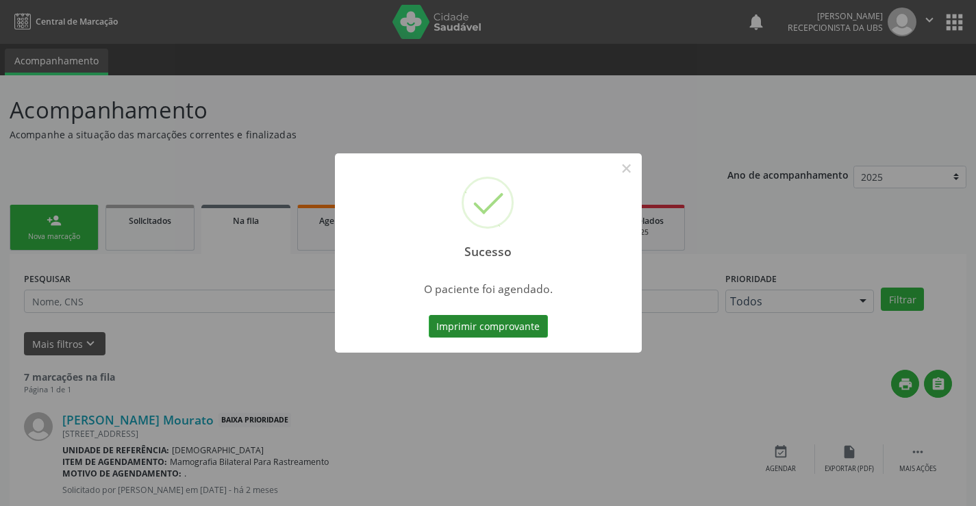
click at [511, 327] on button "Imprimir comprovante" at bounding box center [488, 326] width 119 height 23
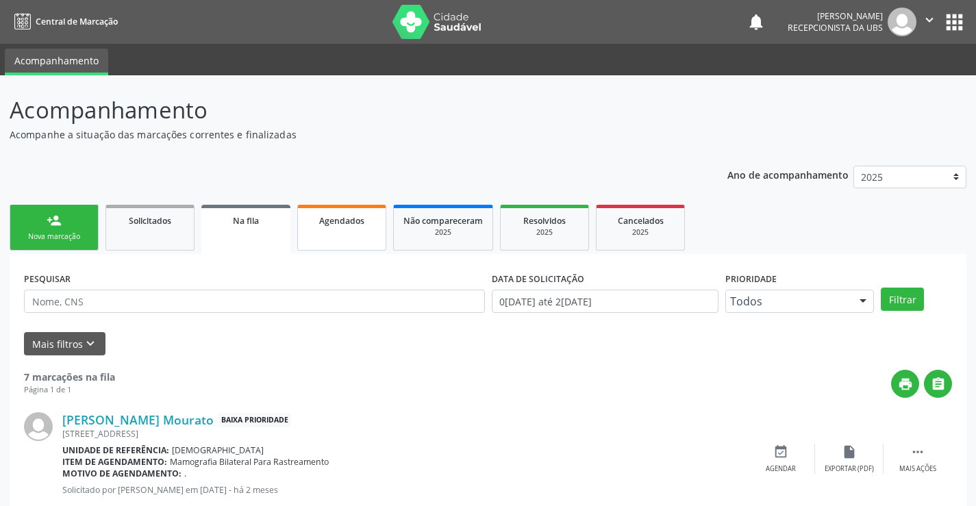
click at [339, 227] on div "Agendados" at bounding box center [342, 220] width 69 height 14
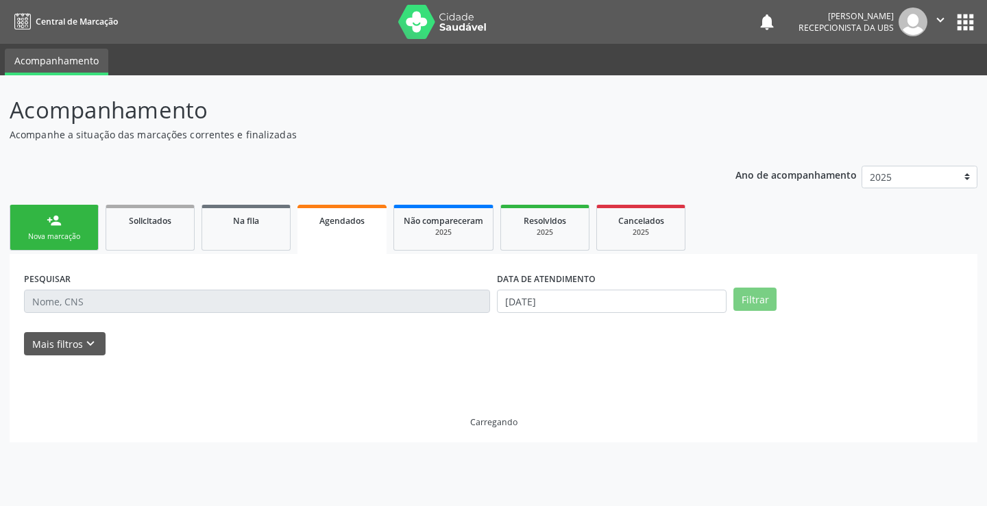
click at [339, 227] on div "Agendados" at bounding box center [342, 220] width 70 height 14
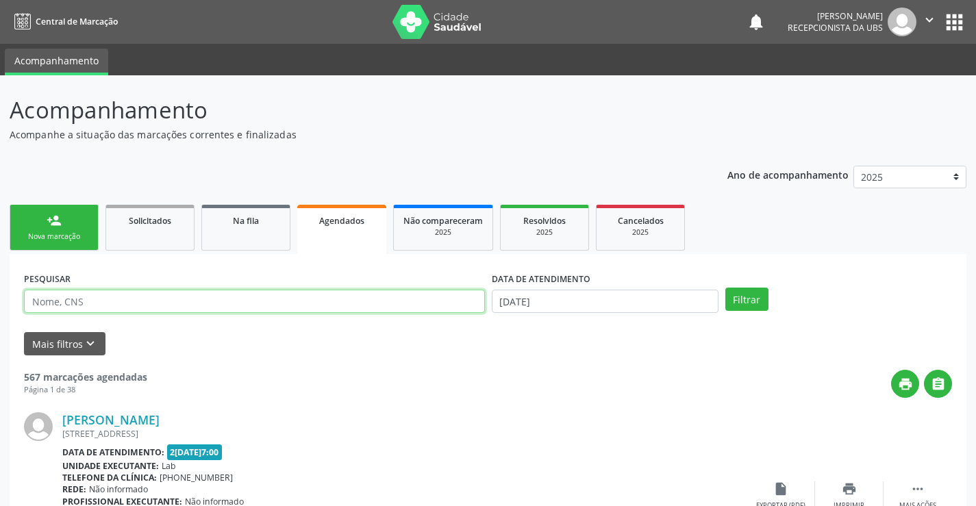
click at [211, 290] on input "text" at bounding box center [254, 301] width 461 height 23
type input "702307186375519"
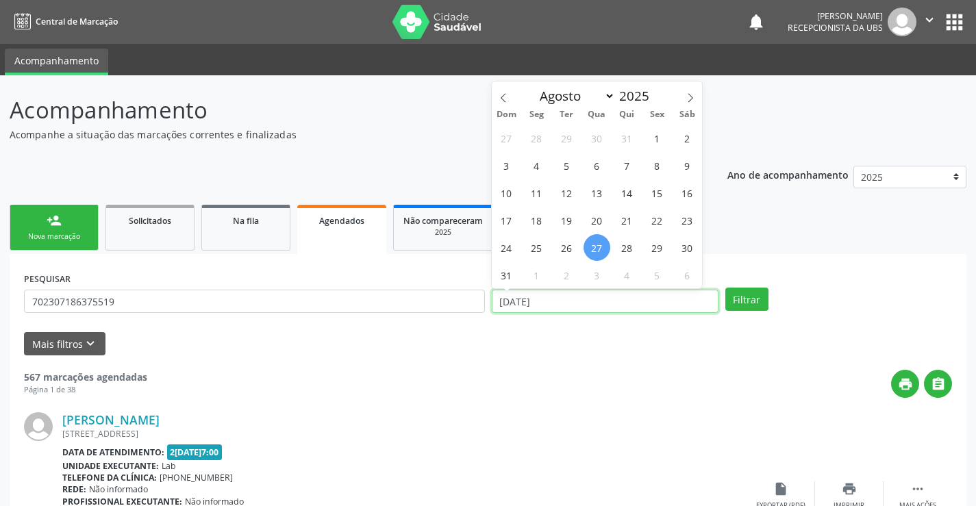
click at [607, 303] on input "2[DATE]" at bounding box center [605, 301] width 227 height 23
click at [606, 303] on input "2[DATE]" at bounding box center [605, 301] width 227 height 23
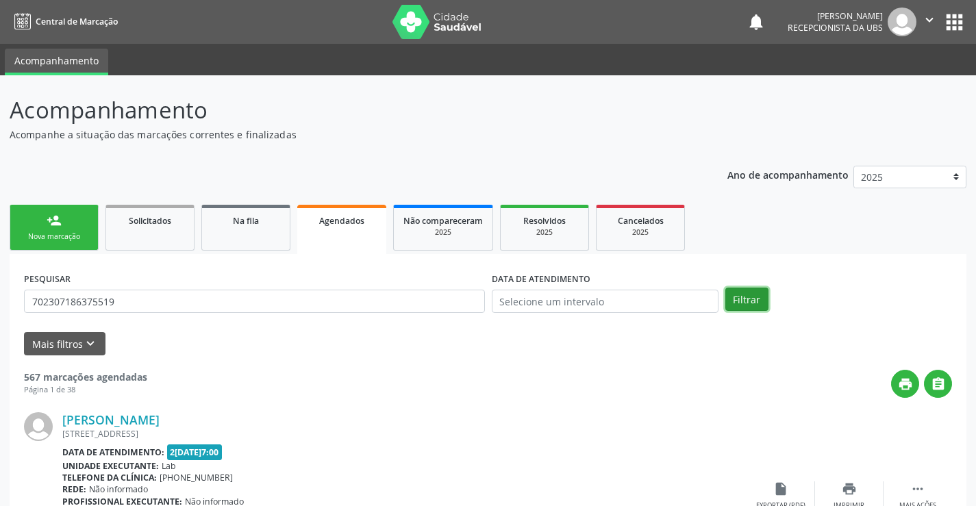
click at [754, 299] on button "Filtrar" at bounding box center [747, 299] width 43 height 23
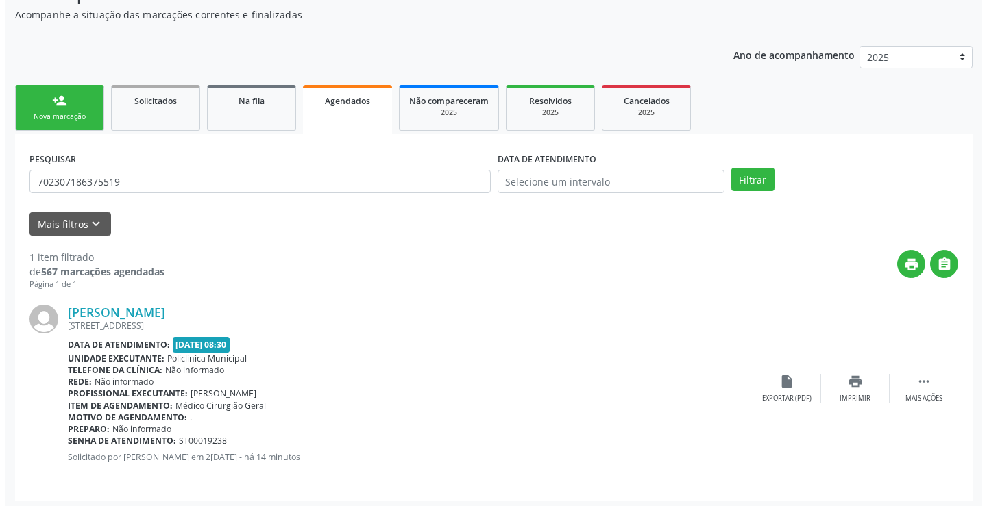
scroll to position [125, 0]
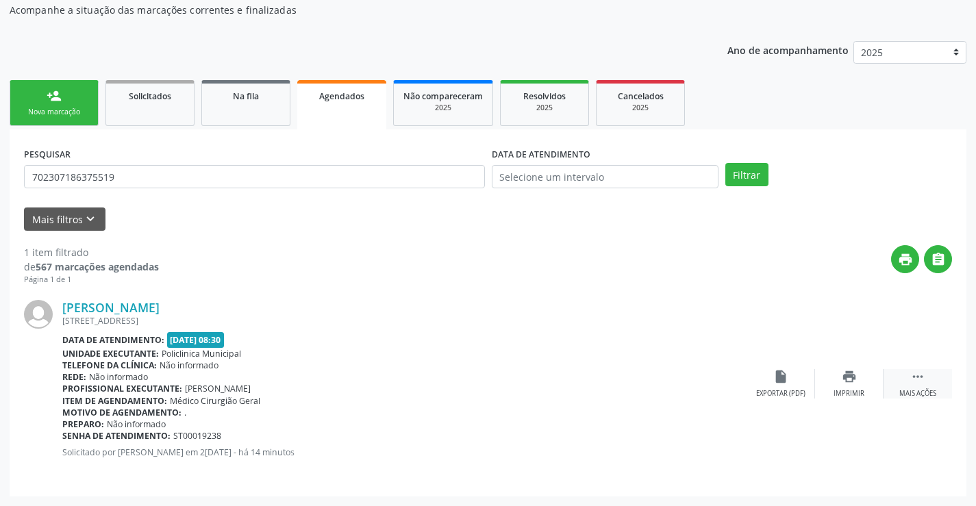
click at [910, 380] on div " Mais ações" at bounding box center [918, 383] width 69 height 29
click at [773, 382] on icon "cancel" at bounding box center [780, 376] width 15 height 15
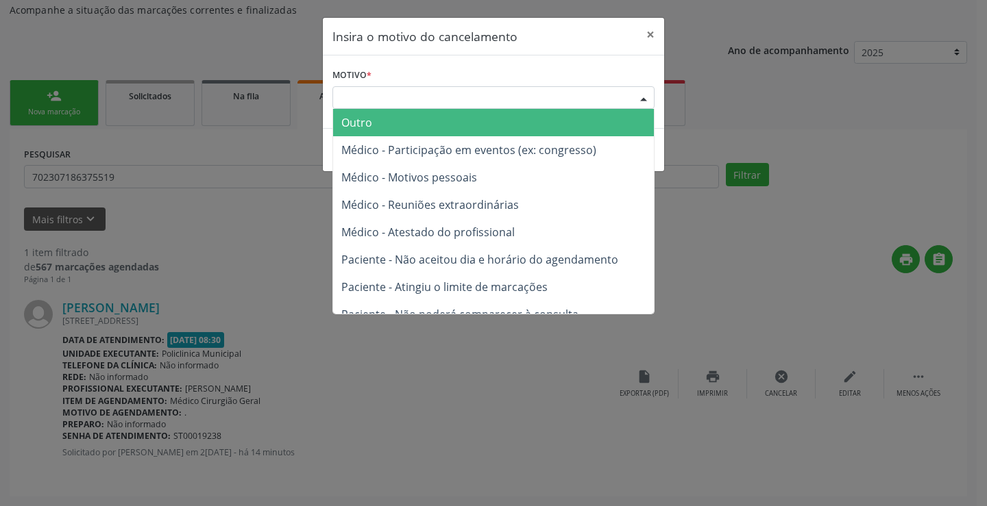
click at [639, 94] on div at bounding box center [643, 98] width 21 height 23
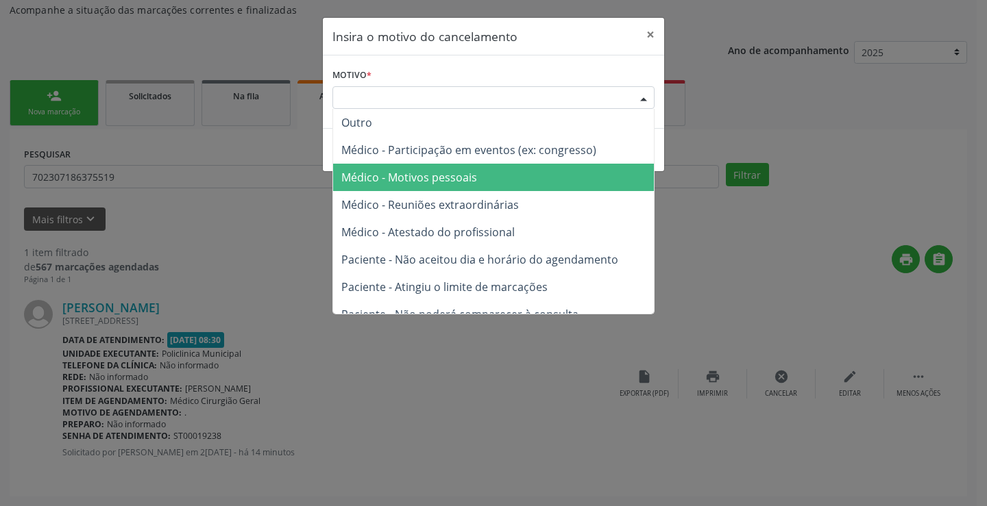
click at [466, 178] on span "Médico - Motivos pessoais" at bounding box center [409, 177] width 136 height 15
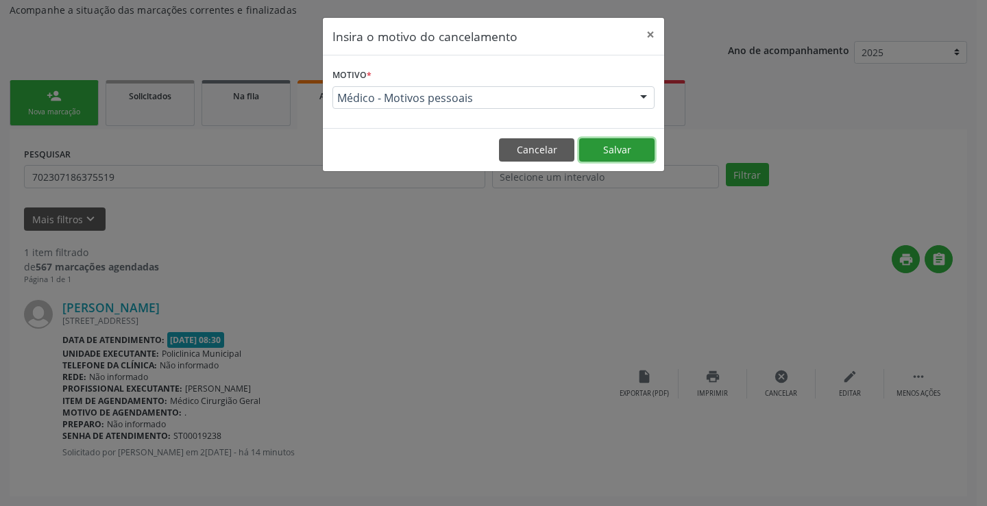
click at [614, 149] on button "Salvar" at bounding box center [616, 149] width 75 height 23
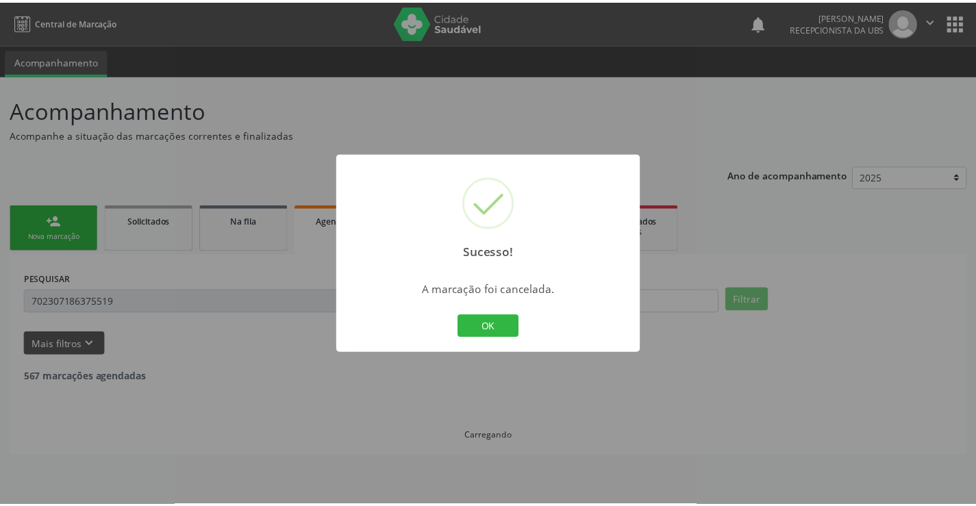
scroll to position [0, 0]
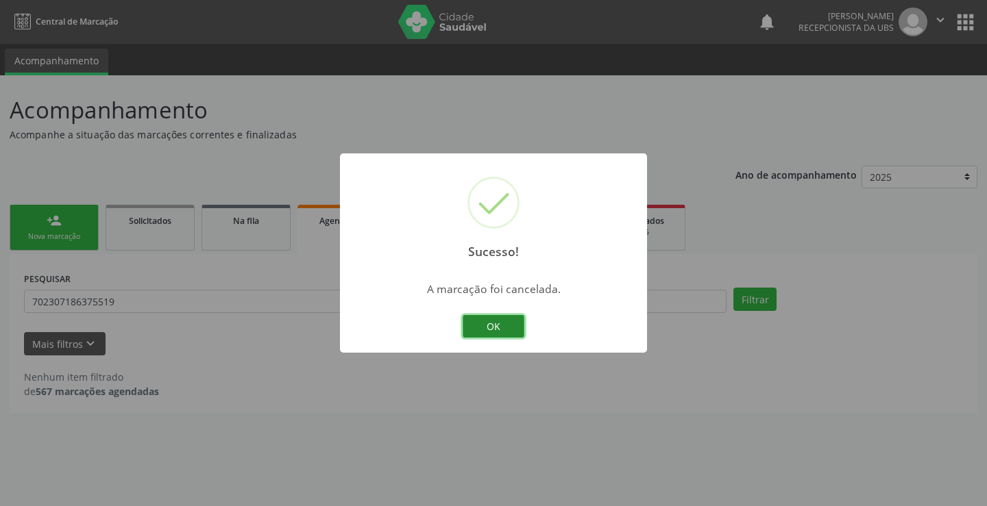
click at [501, 327] on button "OK" at bounding box center [493, 326] width 62 height 23
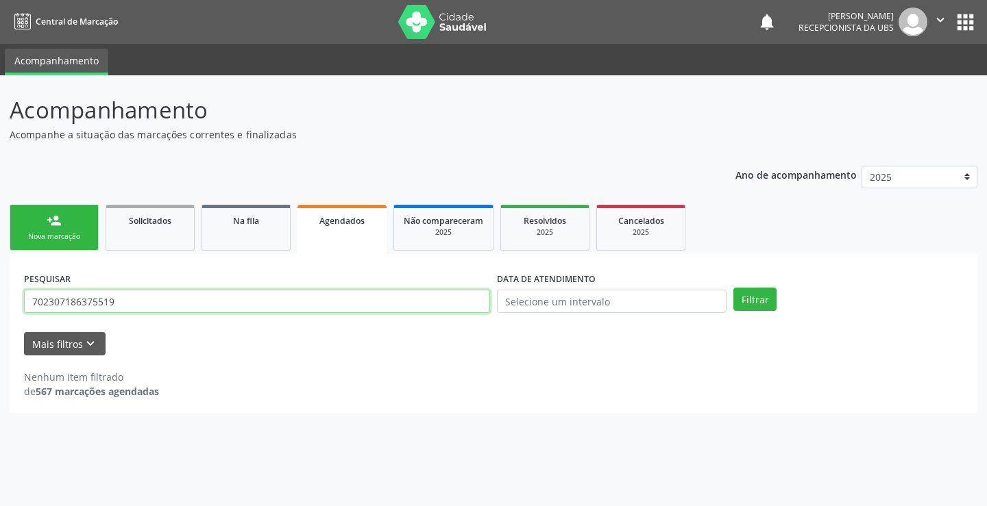
click at [206, 301] on input "702307186375519" at bounding box center [257, 301] width 466 height 23
type input "7"
click at [71, 219] on link "person_add Nova marcação" at bounding box center [54, 228] width 89 height 46
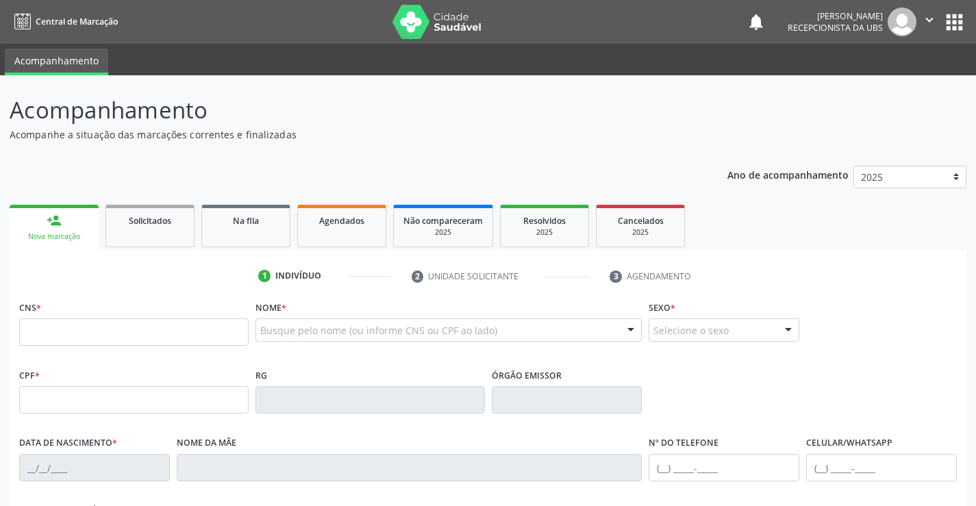
click at [71, 219] on link "person_add Nova marcação" at bounding box center [54, 228] width 89 height 46
click at [86, 337] on input "text" at bounding box center [134, 332] width 230 height 27
click at [140, 335] on input "text" at bounding box center [134, 332] width 230 height 27
type input "708 2056 0465 5846"
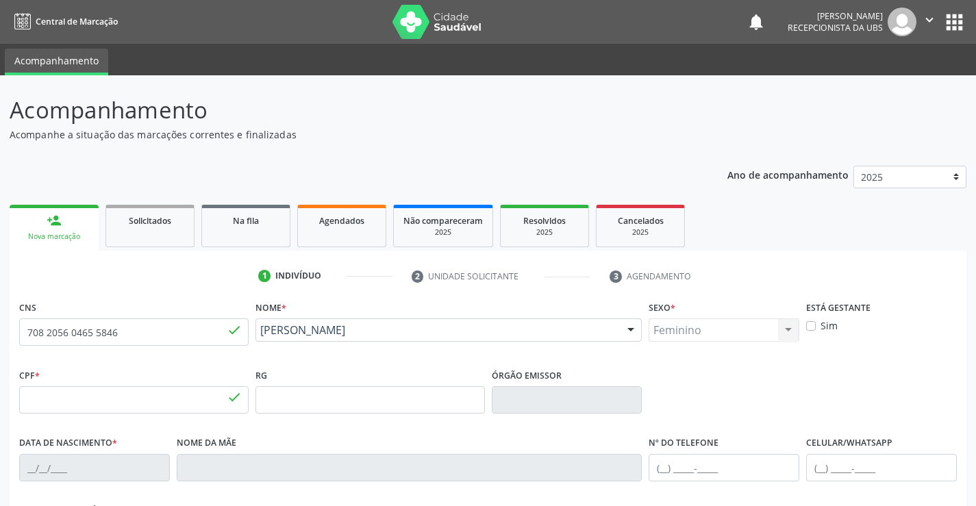
type input "550.183.604-10"
type input "04/09/1955"
type input "Maria Generosa do Espirito Santos"
type input "[PHONE_NUMBER]"
type input "1005"
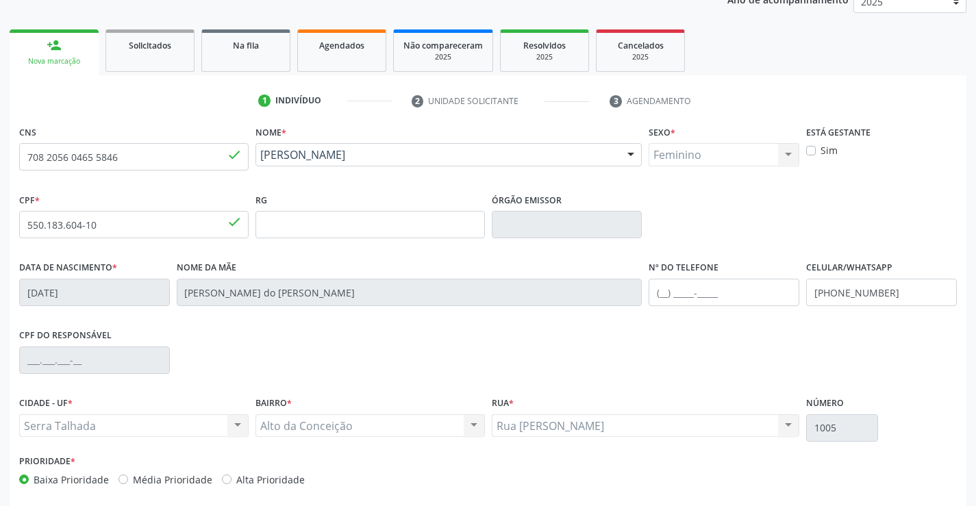
scroll to position [236, 0]
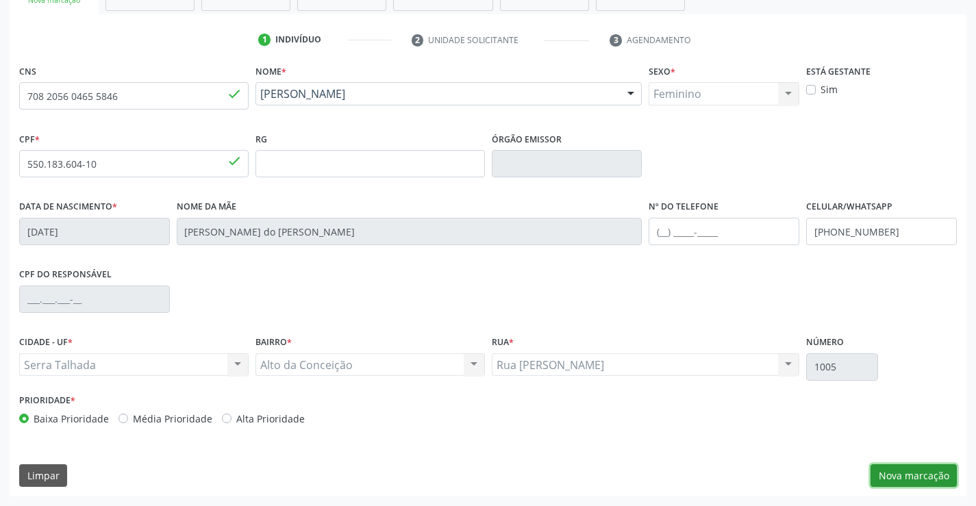
click at [915, 466] on button "Nova marcação" at bounding box center [914, 475] width 86 height 23
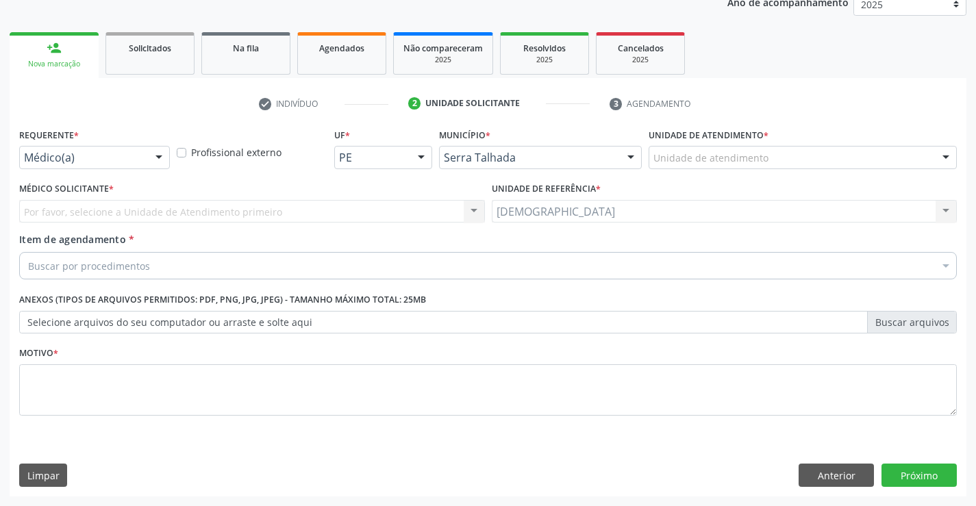
click at [160, 153] on div at bounding box center [159, 158] width 21 height 23
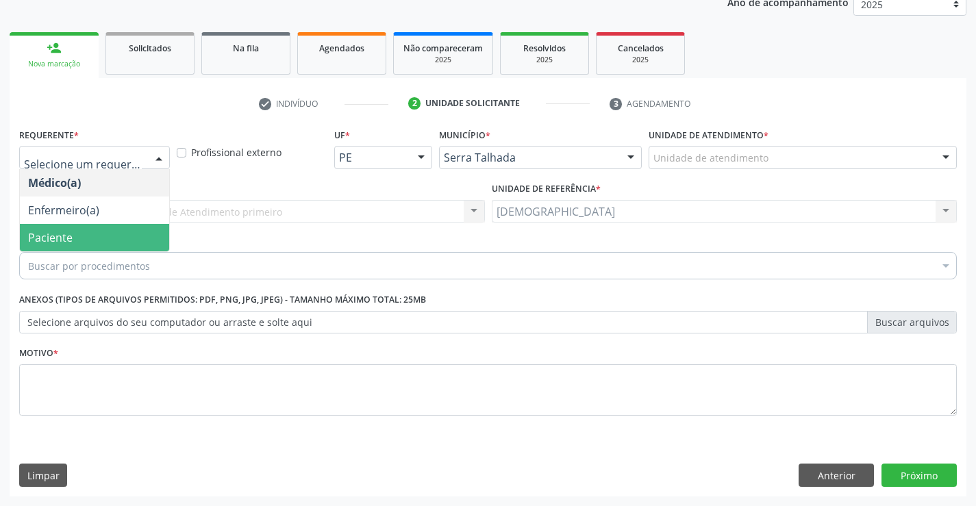
click at [91, 238] on span "Paciente" at bounding box center [94, 237] width 149 height 27
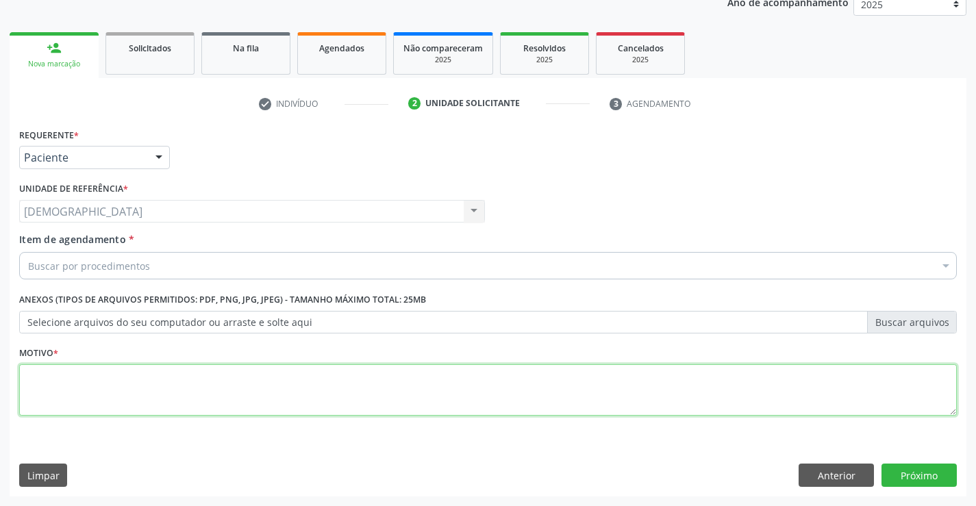
click at [68, 377] on textarea at bounding box center [488, 390] width 938 height 52
type textarea "."
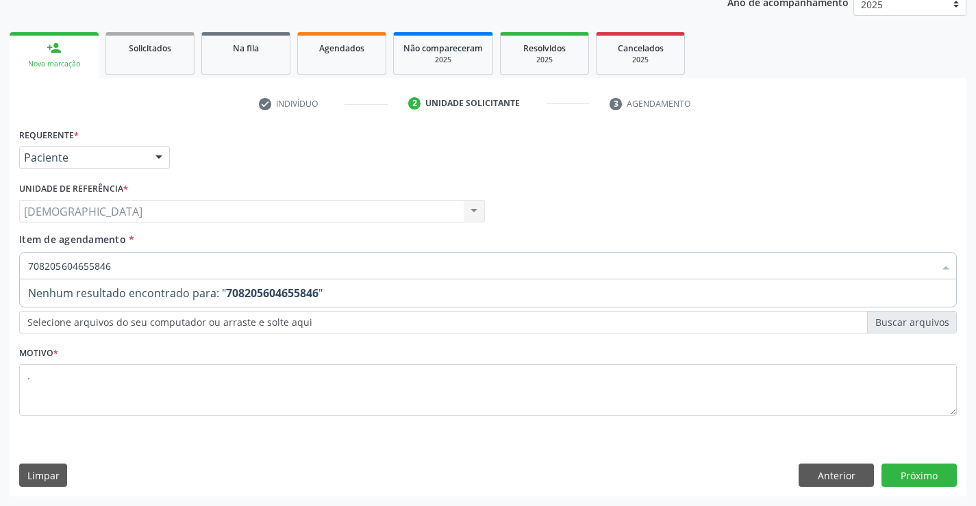
click at [160, 266] on input "708205604655846" at bounding box center [481, 265] width 906 height 27
type input "7"
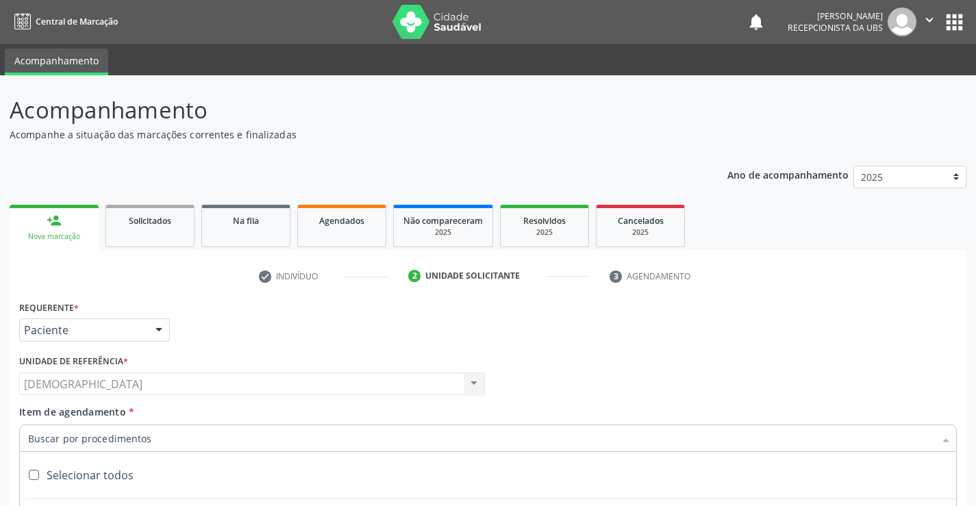
scroll to position [173, 0]
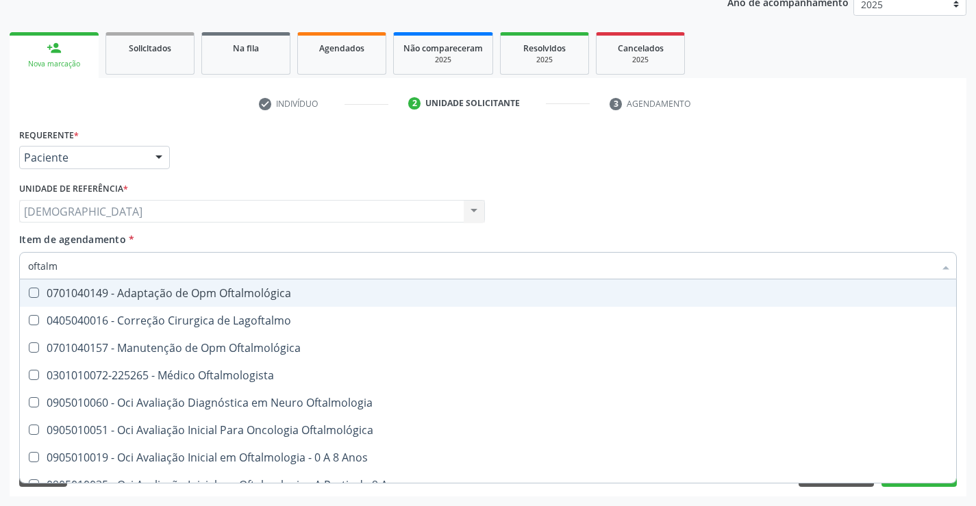
type input "oftalmo"
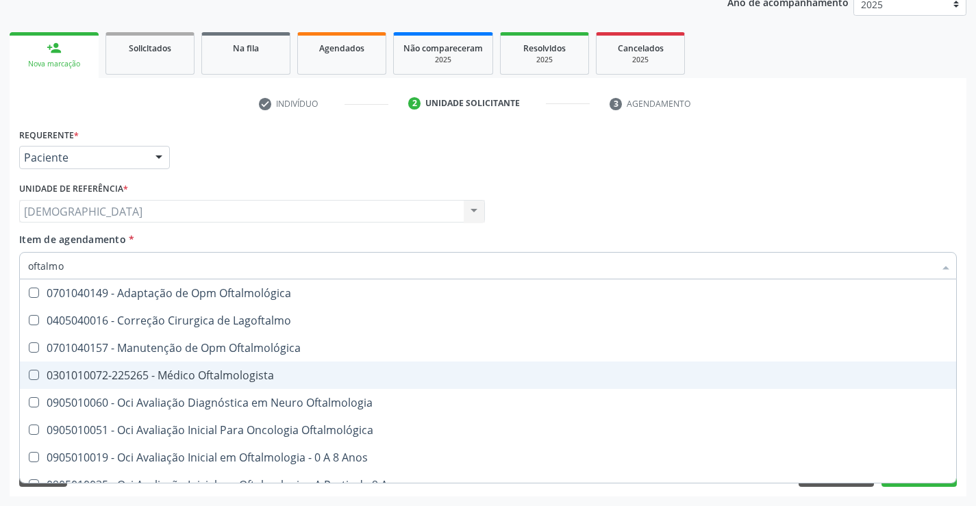
click at [174, 370] on div "0301010072-225265 - Médico Oftalmologista" at bounding box center [488, 375] width 920 height 11
checkbox Oftalmologista "true"
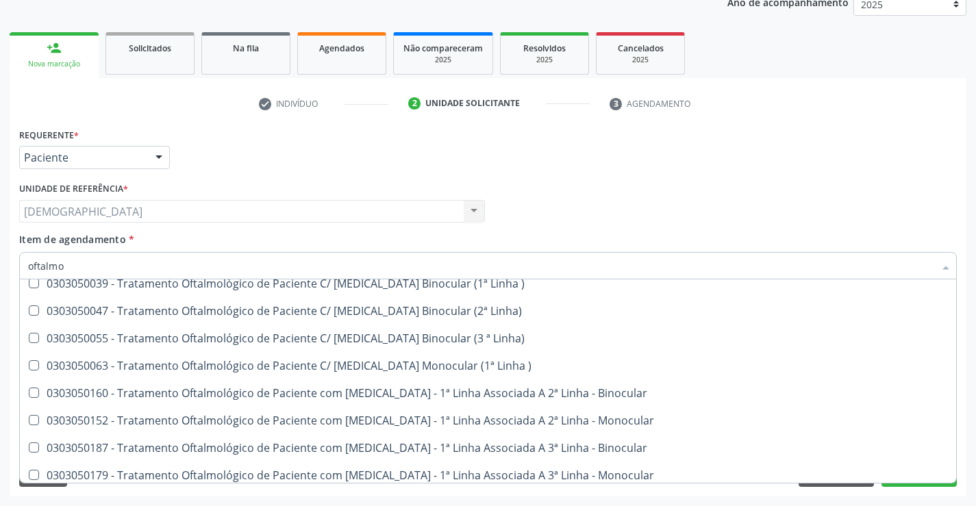
scroll to position [591, 0]
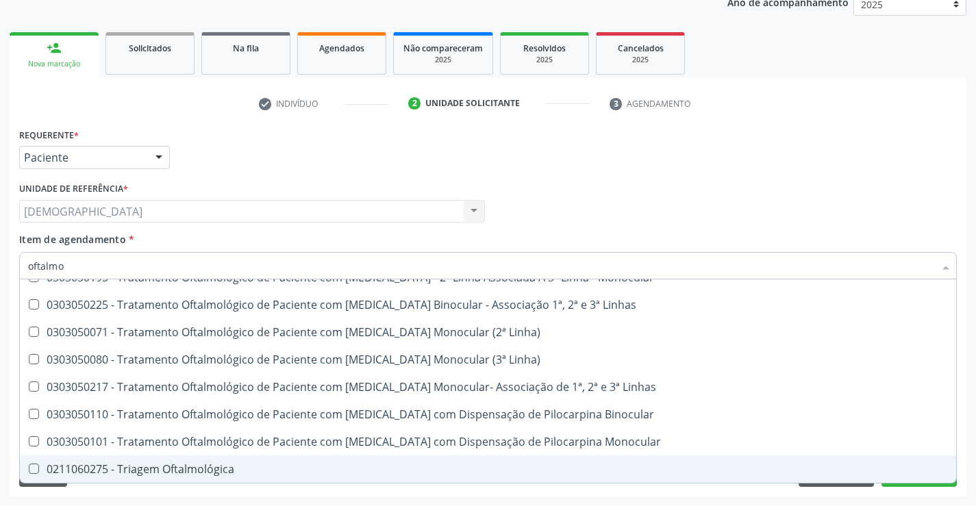
click at [964, 414] on div "Requerente * Paciente Médico(a) Enfermeiro(a) Paciente Nenhum resultado encontr…" at bounding box center [488, 311] width 957 height 372
checkbox Lagoftalmo "true"
checkbox Oftalmologista "false"
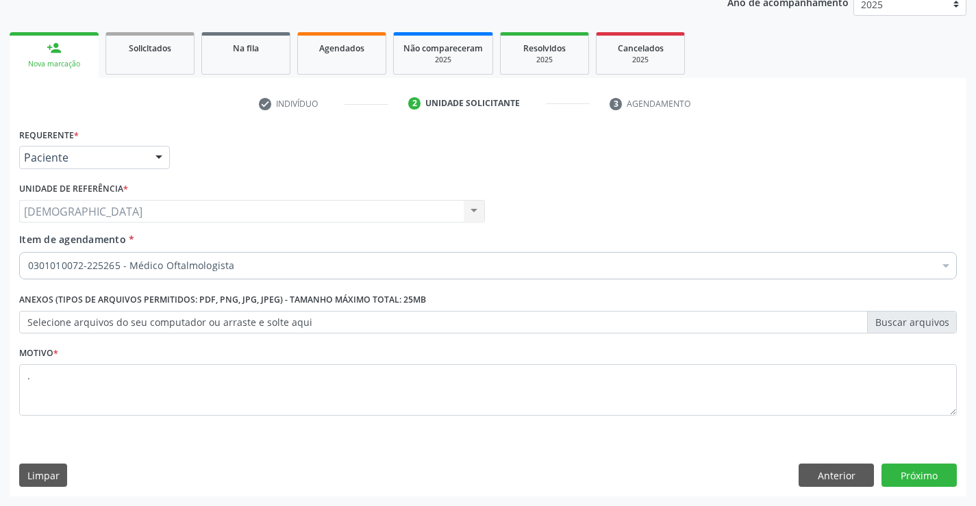
scroll to position [0, 0]
click at [906, 478] on button "Próximo" at bounding box center [919, 475] width 75 height 23
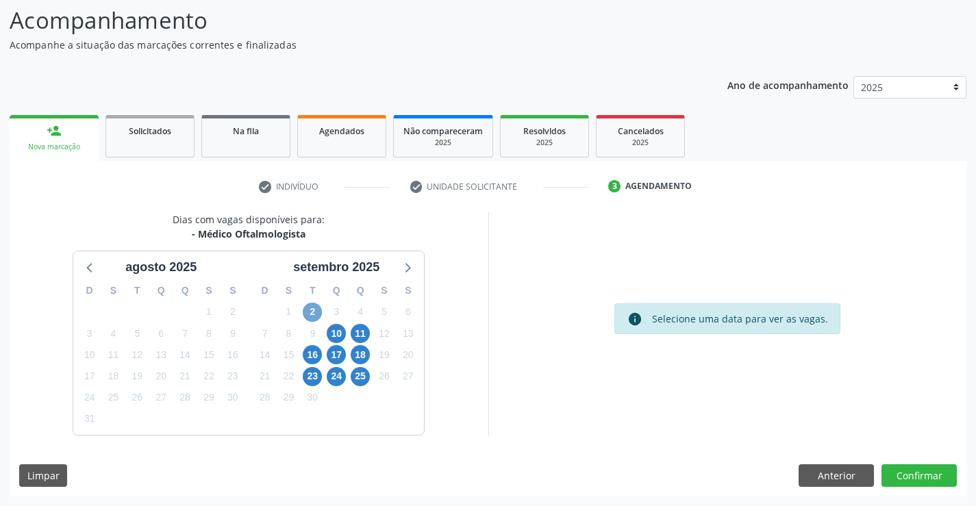
click at [318, 312] on span "2" at bounding box center [312, 312] width 19 height 19
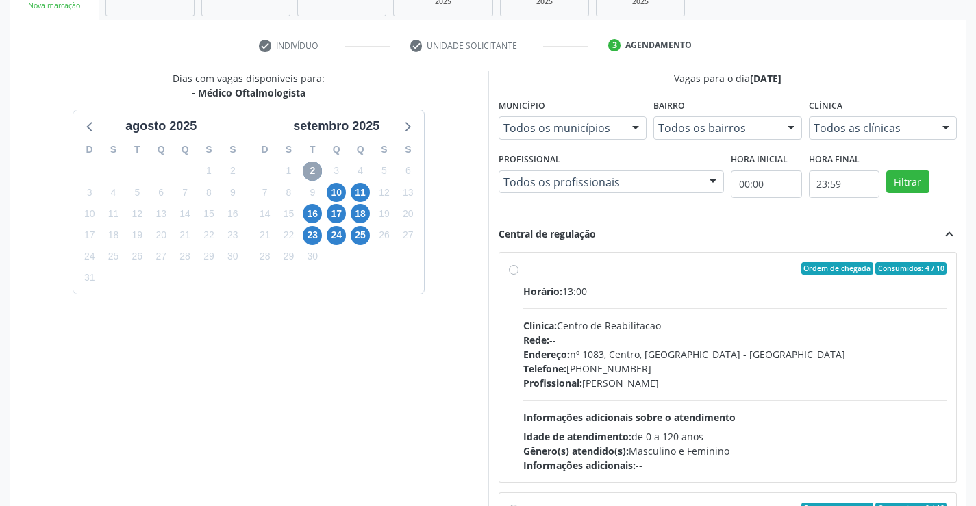
scroll to position [233, 0]
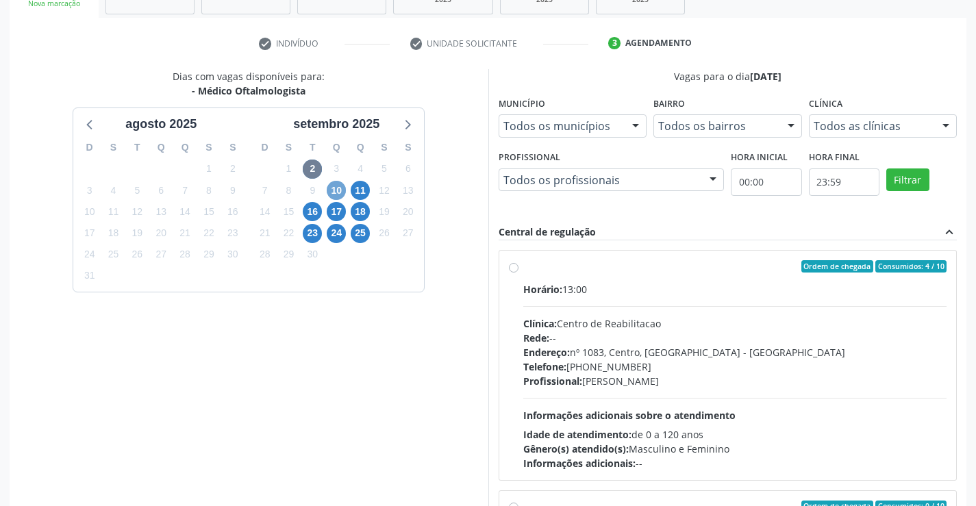
click at [342, 186] on span "10" at bounding box center [336, 190] width 19 height 19
click at [523, 268] on label "Ordem de chegada Consumidos: 1 / 6 Horário: 13:00 Clínica: Fundacao [PERSON_NAM…" at bounding box center [735, 365] width 424 height 210
click at [512, 268] on input "Ordem de chegada Consumidos: 1 / 6 Horário: 13:00 Clínica: Fundacao [PERSON_NAM…" at bounding box center [514, 266] width 10 height 12
radio input "true"
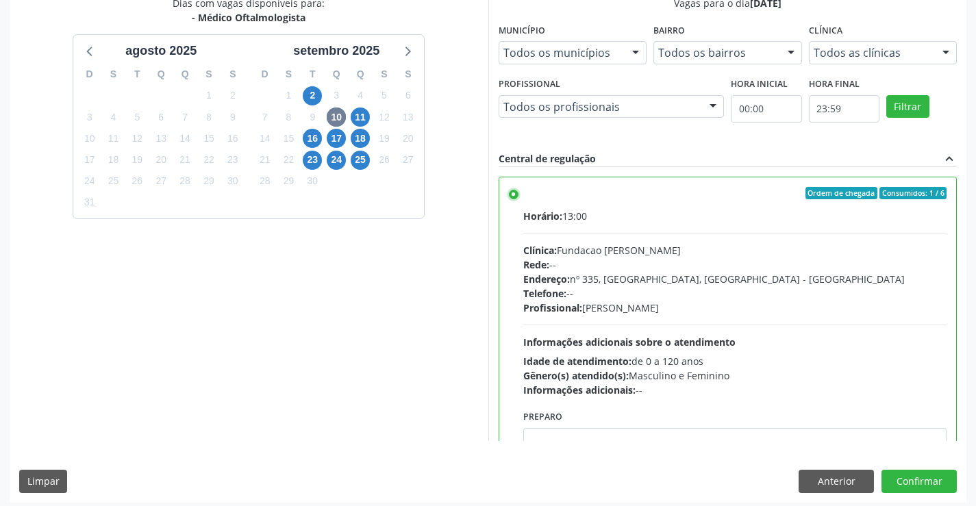
scroll to position [312, 0]
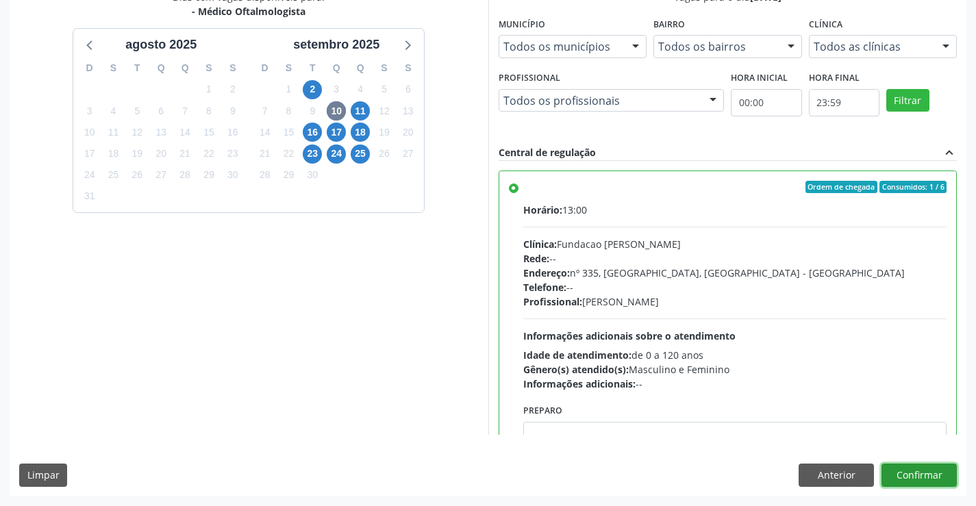
click at [917, 471] on button "Confirmar" at bounding box center [919, 475] width 75 height 23
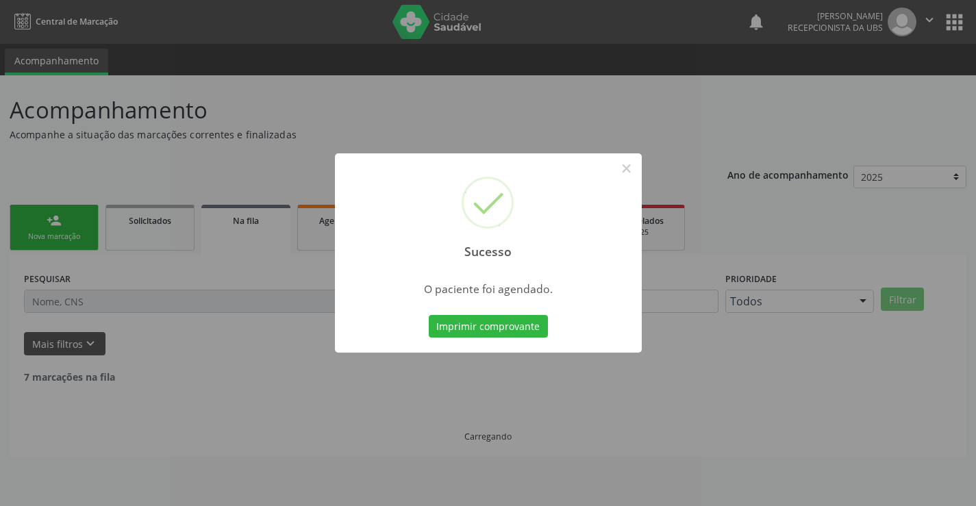
scroll to position [0, 0]
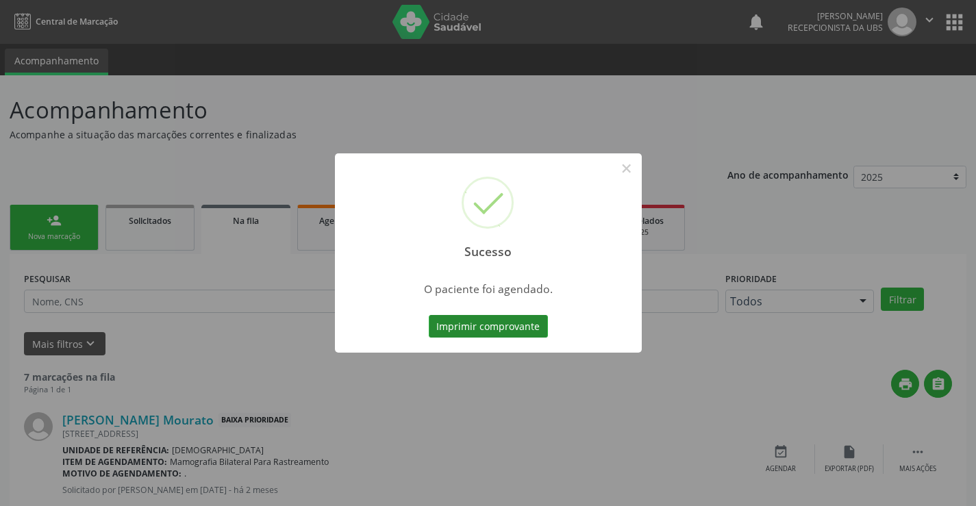
click at [493, 324] on button "Imprimir comprovante" at bounding box center [488, 326] width 119 height 23
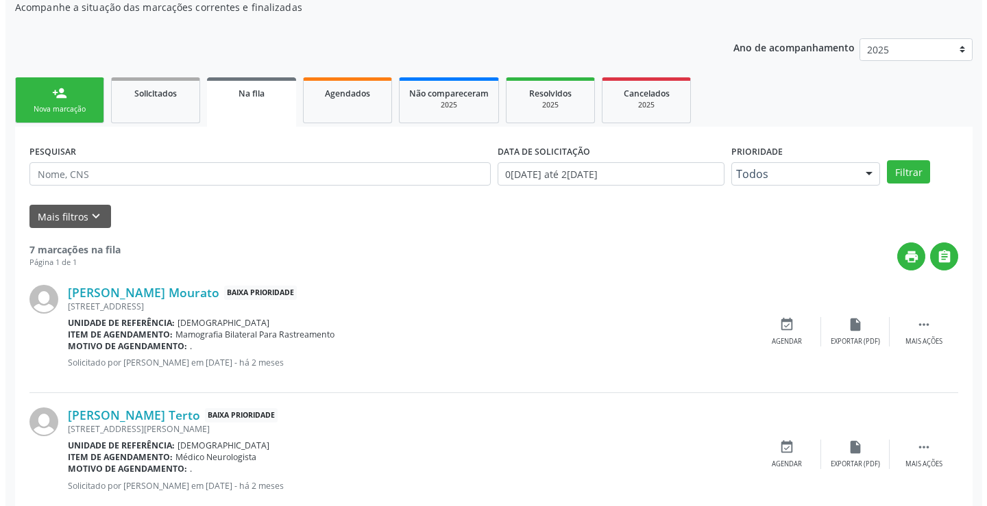
scroll to position [135, 0]
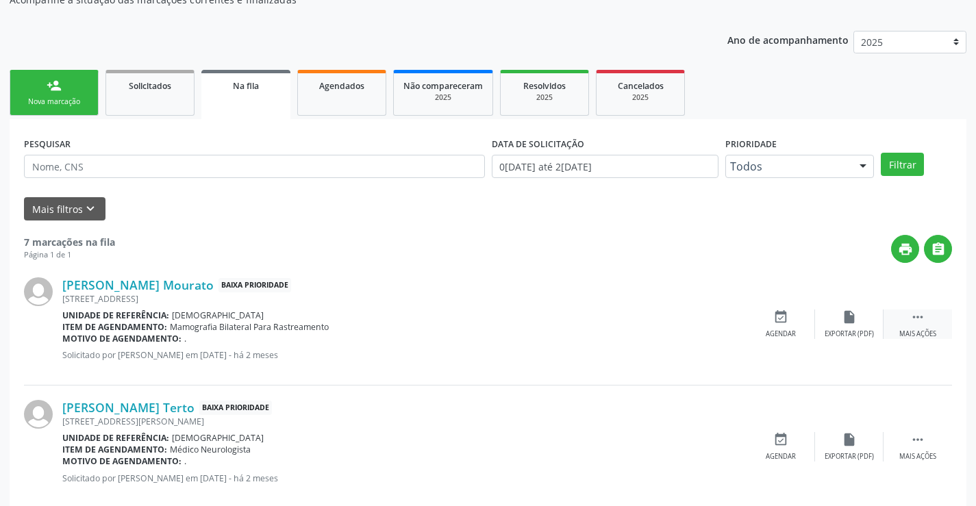
click at [915, 325] on div " Mais ações" at bounding box center [918, 324] width 69 height 29
click at [776, 323] on icon "cancel" at bounding box center [780, 317] width 15 height 15
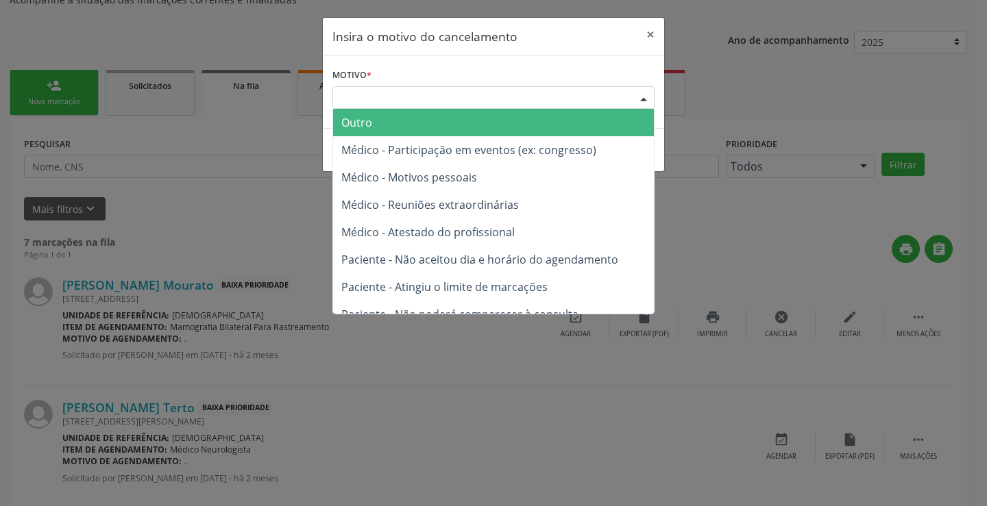
click at [651, 97] on div at bounding box center [643, 98] width 21 height 23
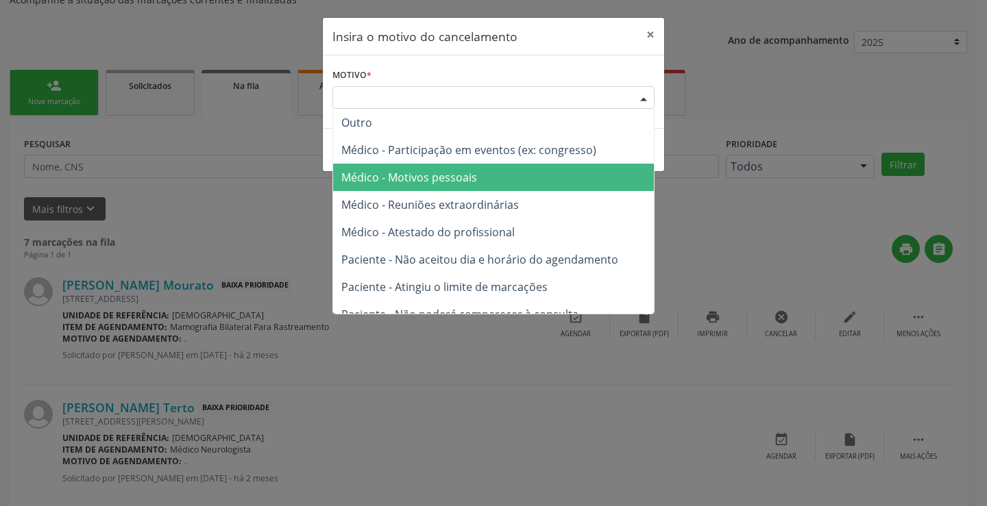
click at [463, 171] on span "Médico - Motivos pessoais" at bounding box center [409, 177] width 136 height 15
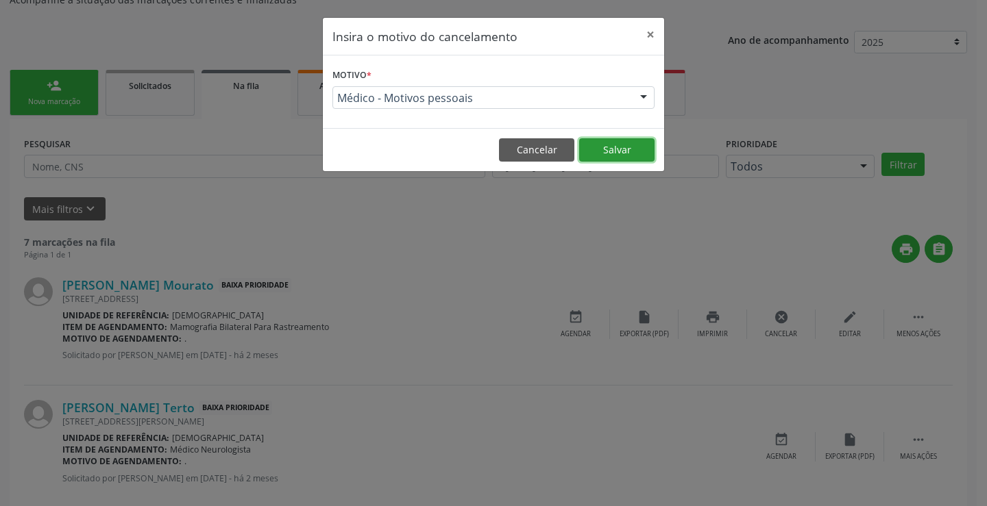
click at [640, 155] on button "Salvar" at bounding box center [616, 149] width 75 height 23
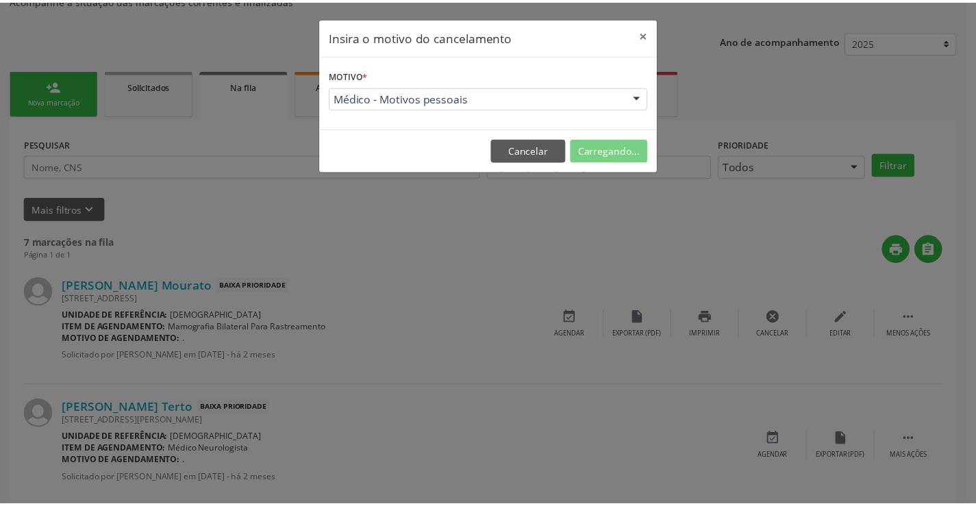
scroll to position [0, 0]
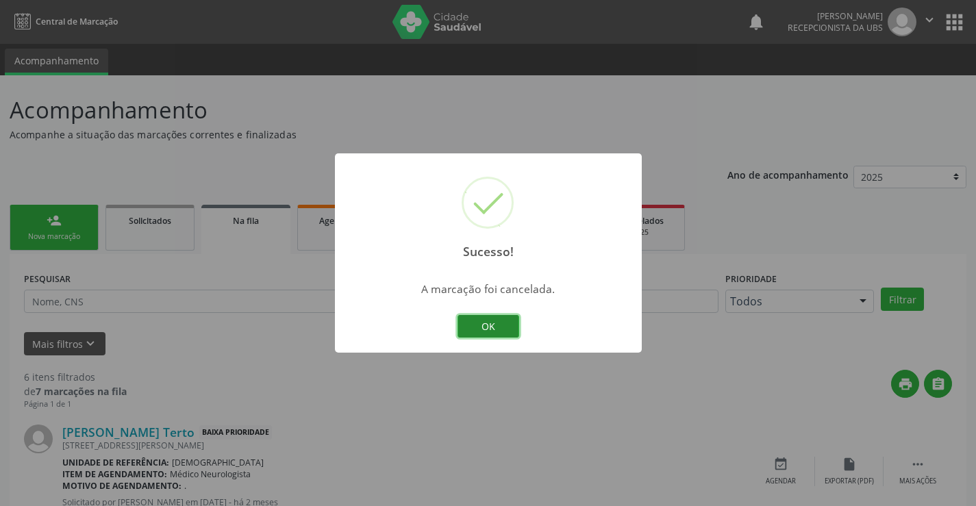
click at [465, 329] on button "OK" at bounding box center [489, 326] width 62 height 23
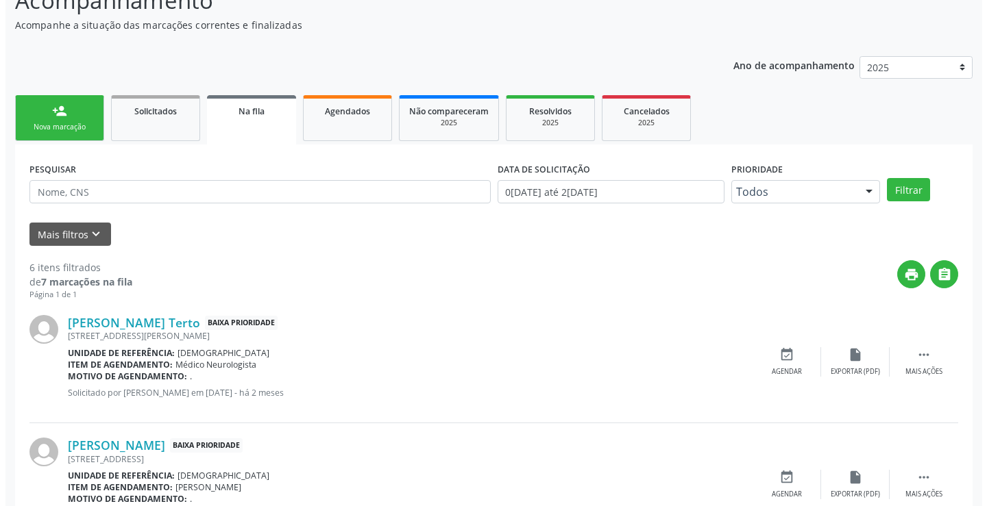
scroll to position [113, 0]
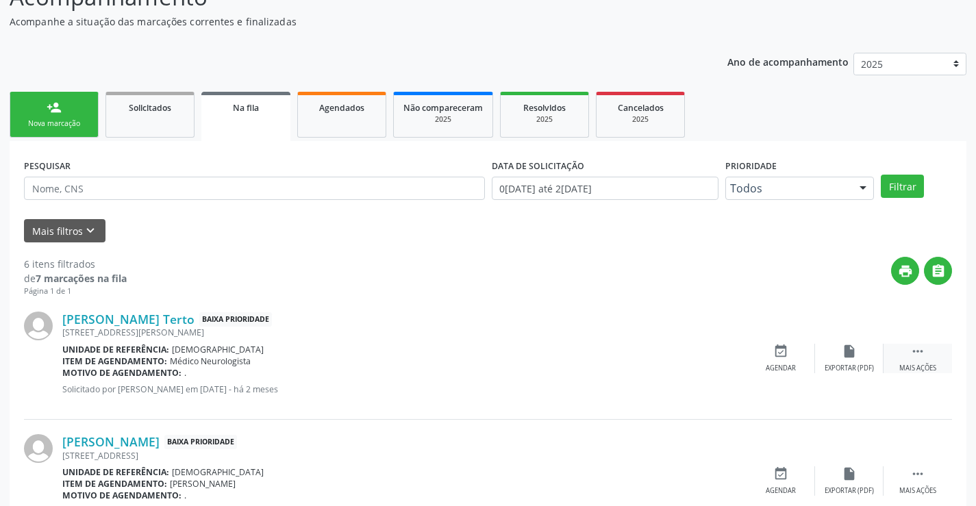
click at [913, 356] on icon "" at bounding box center [917, 351] width 15 height 15
click at [778, 353] on icon "cancel" at bounding box center [780, 351] width 15 height 15
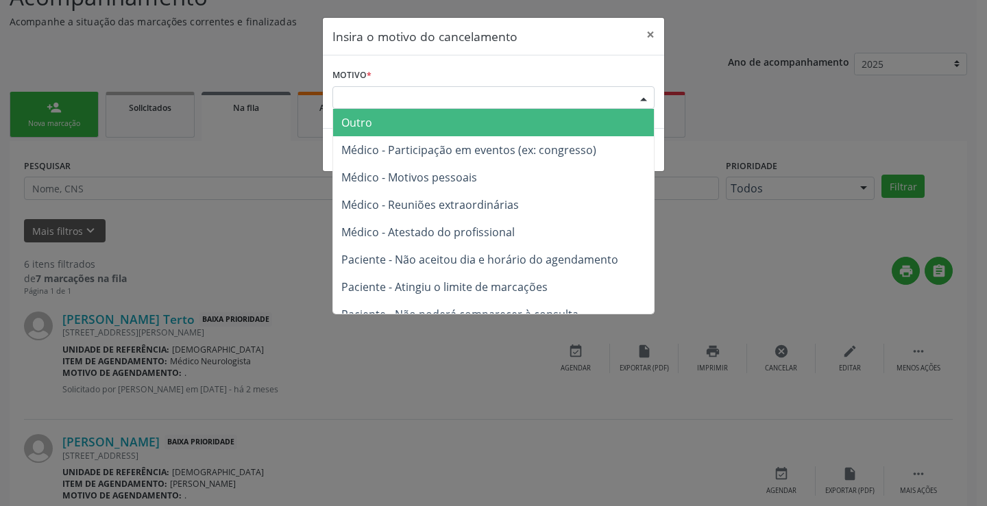
click at [646, 95] on div at bounding box center [643, 98] width 21 height 23
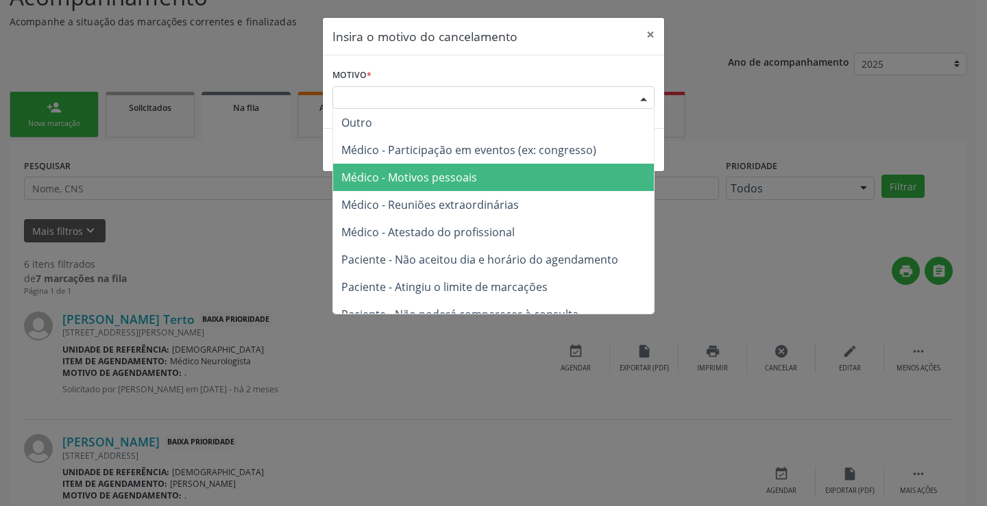
click at [421, 180] on span "Médico - Motivos pessoais" at bounding box center [409, 177] width 136 height 15
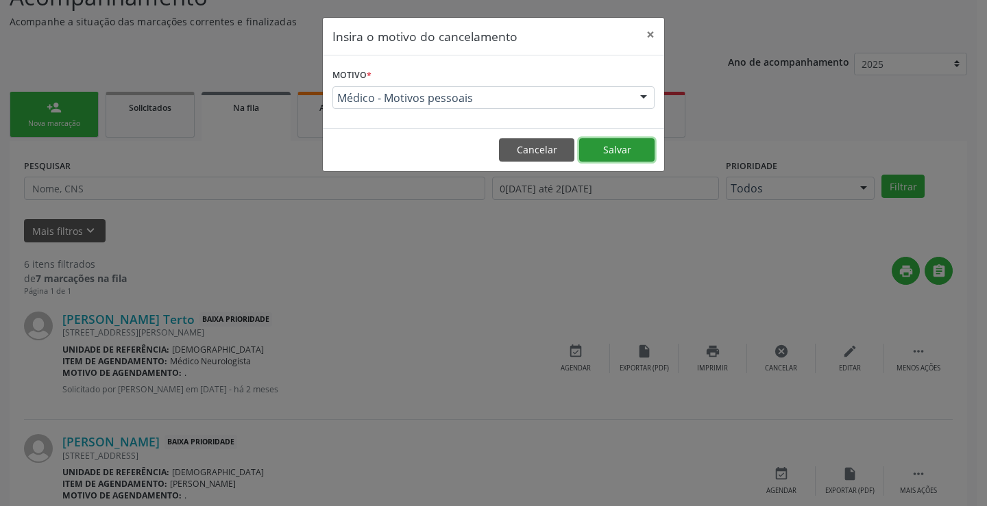
click at [618, 155] on button "Salvar" at bounding box center [616, 149] width 75 height 23
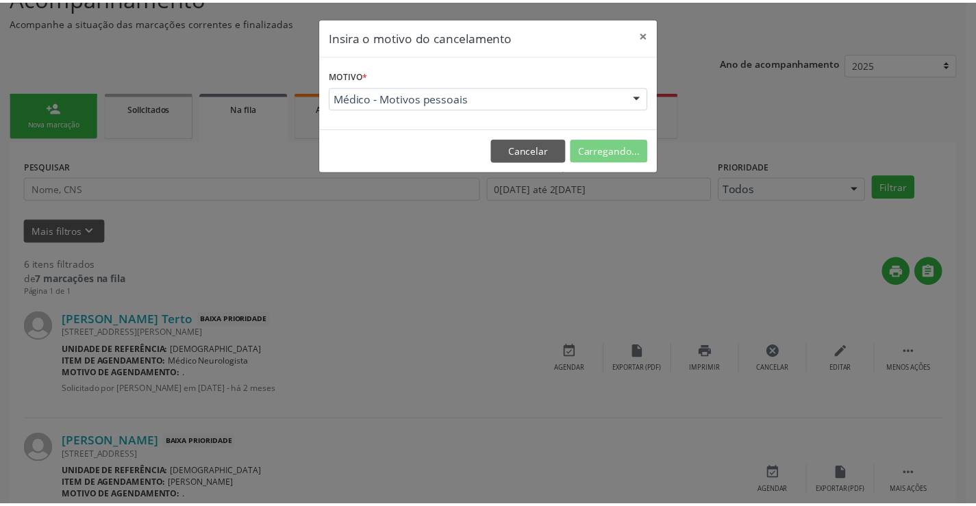
scroll to position [0, 0]
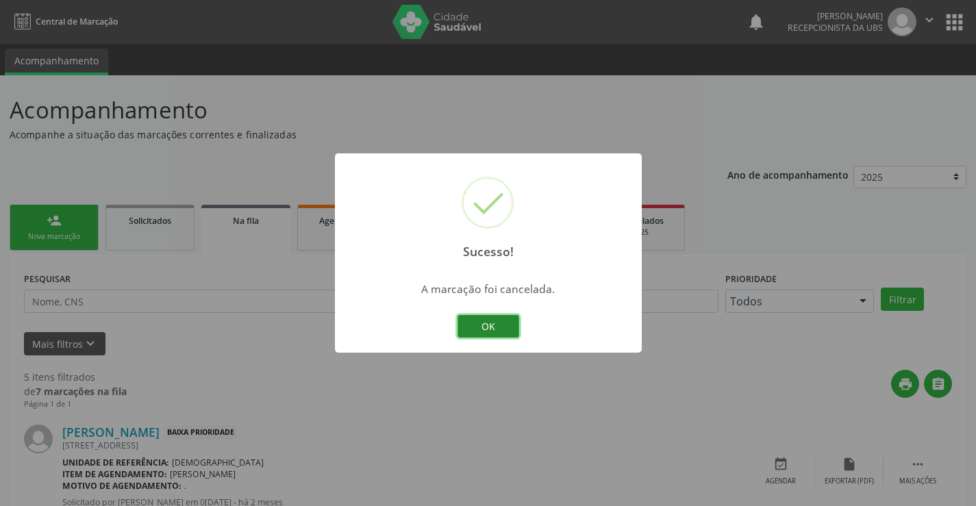
click at [490, 334] on button "OK" at bounding box center [489, 326] width 62 height 23
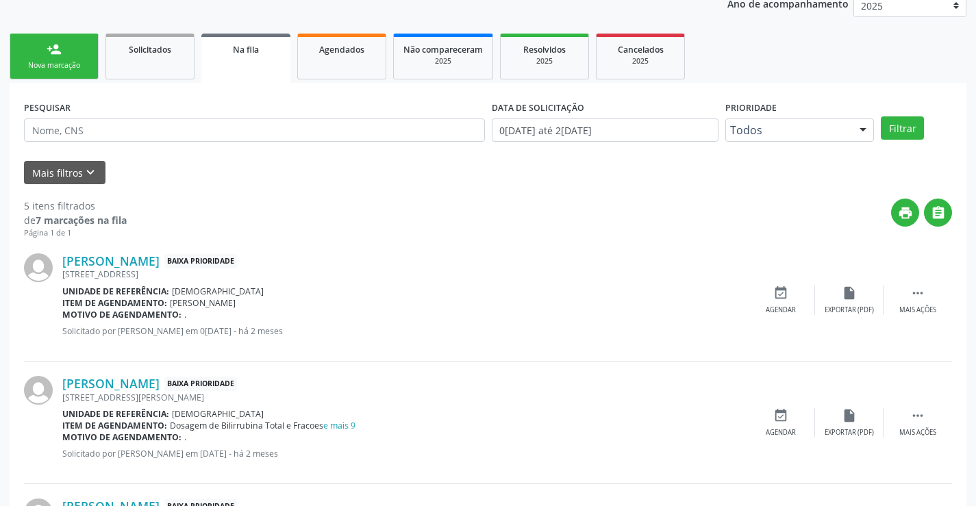
scroll to position [175, 0]
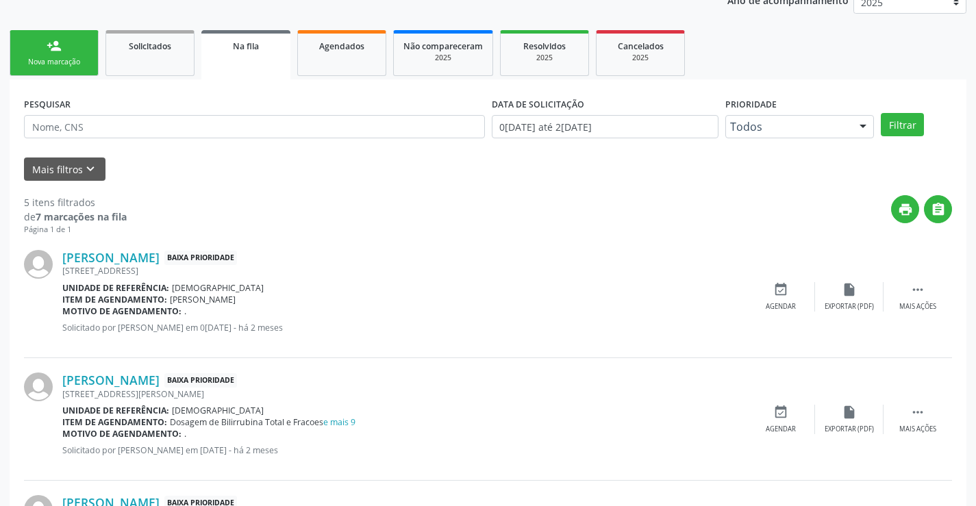
click at [347, 230] on div "print " at bounding box center [540, 215] width 826 height 40
drag, startPoint x: 976, startPoint y: 221, endPoint x: 986, endPoint y: 121, distance: 100.5
click at [976, 121] on html "Central de Marcação notifications [PERSON_NAME] Recepcionista da UBS  Configur…" at bounding box center [488, 78] width 976 height 506
click at [841, 32] on ul "person_add Nova marcação Solicitados Na fila Agendados Não compareceram 2025 Re…" at bounding box center [488, 53] width 957 height 53
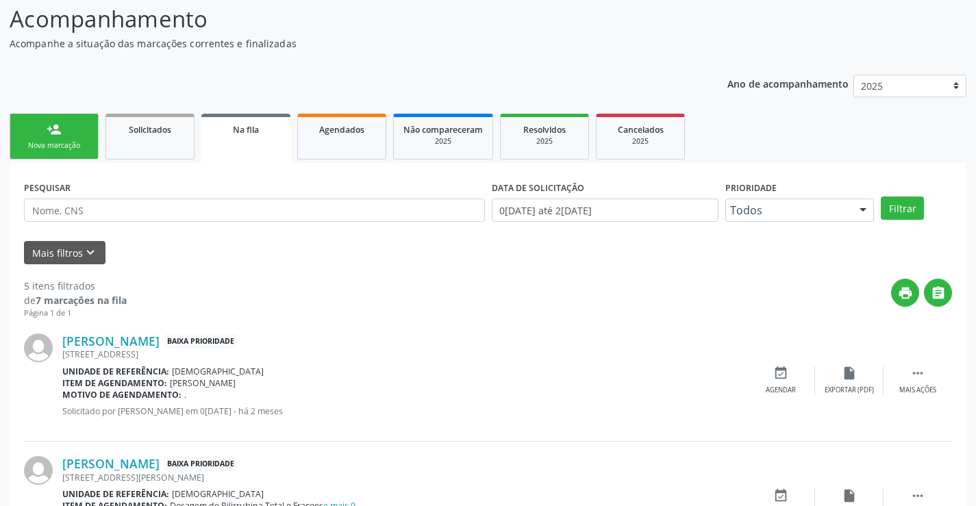
scroll to position [75, 0]
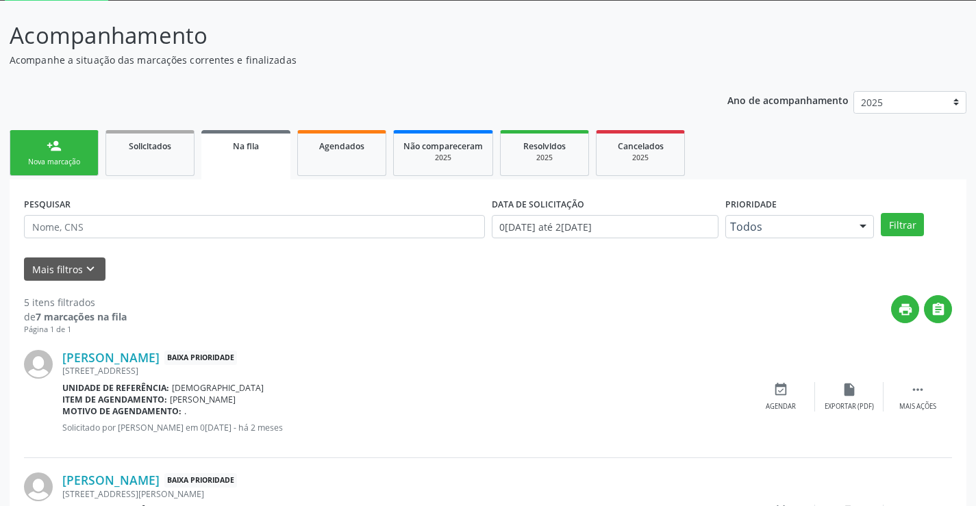
click at [45, 158] on div "Nova marcação" at bounding box center [54, 162] width 69 height 10
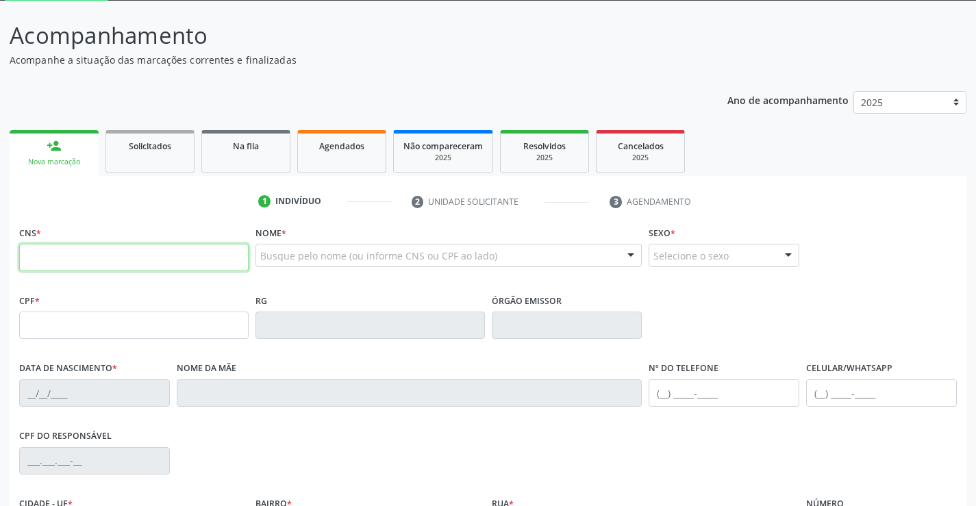
click at [43, 260] on input "text" at bounding box center [134, 257] width 230 height 27
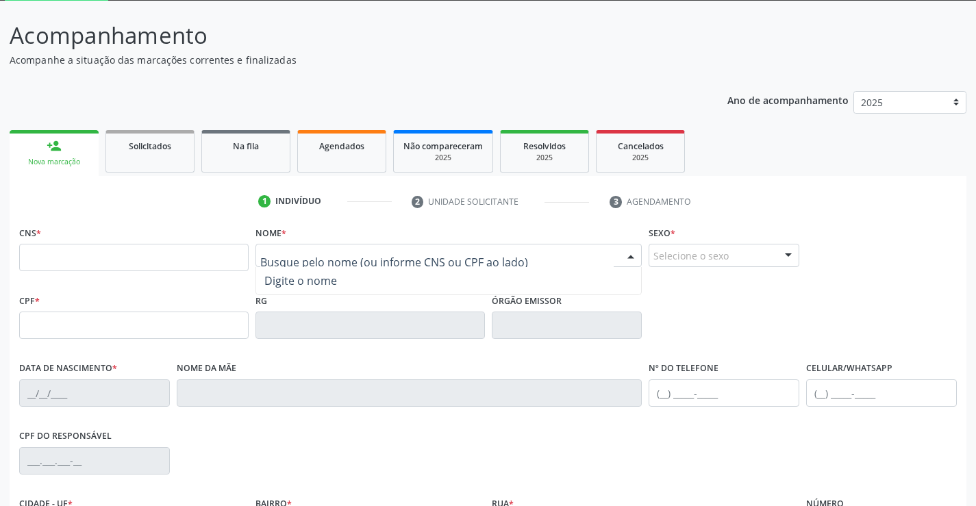
click at [269, 261] on input "text" at bounding box center [437, 262] width 354 height 27
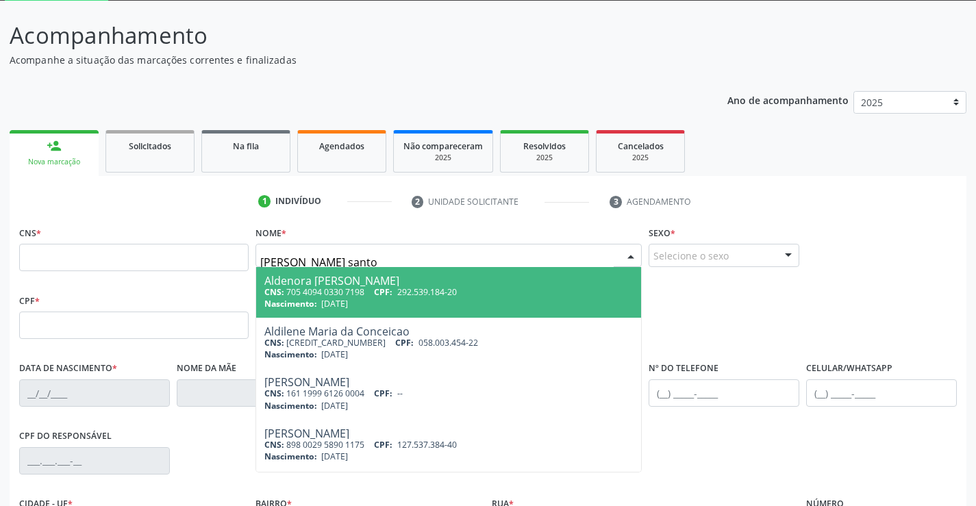
type input "[PERSON_NAME]"
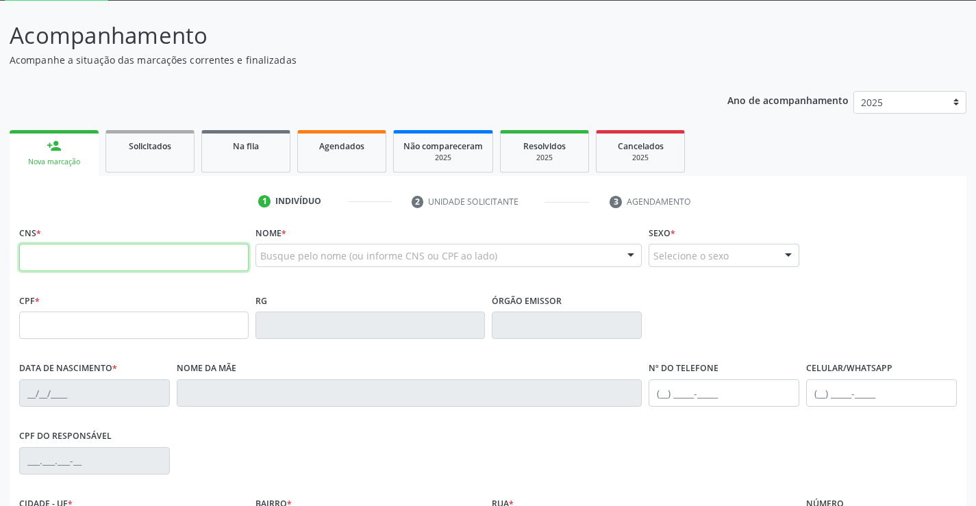
click at [33, 257] on input "text" at bounding box center [134, 257] width 230 height 27
type input "700 5077 3795 6751"
type input "665.964.835-68"
type input "1[DATE]"
type input "[PERSON_NAME]"
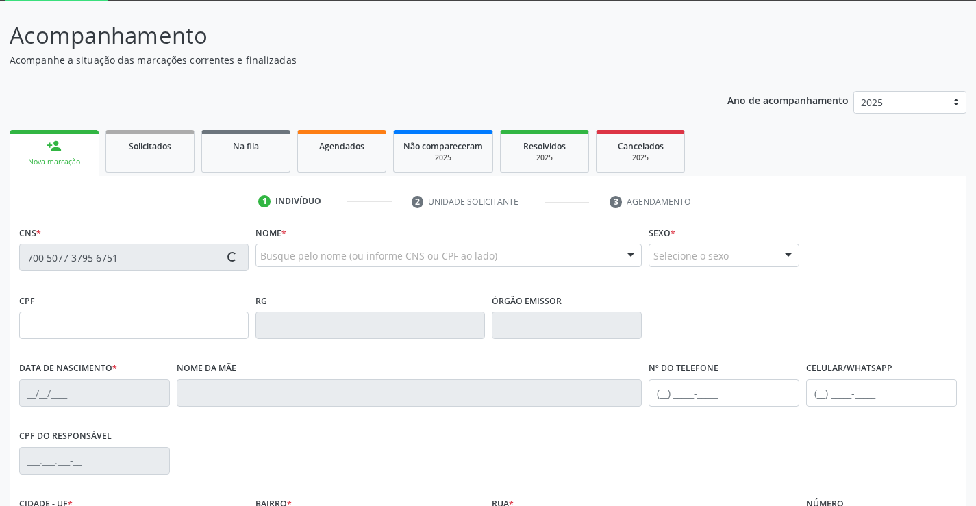
type input "[PHONE_NUMBER]"
type input "470"
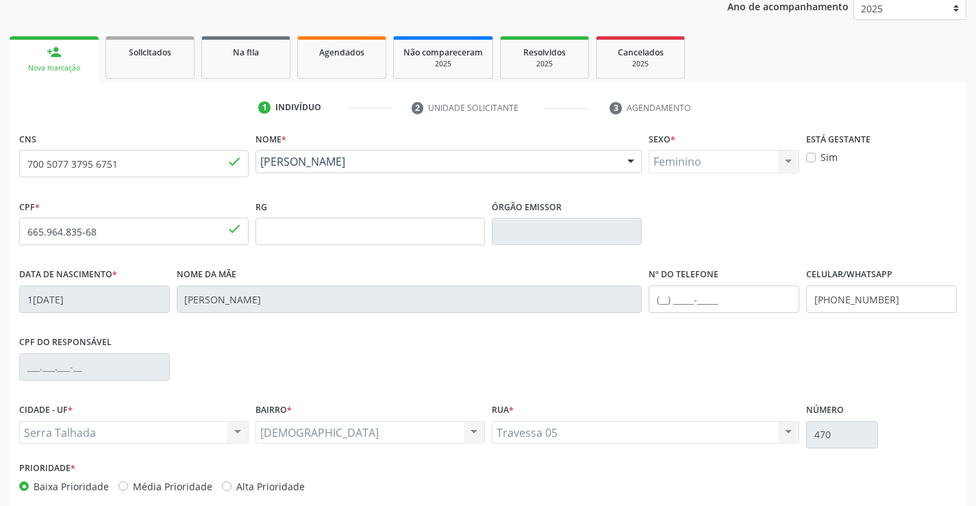
scroll to position [236, 0]
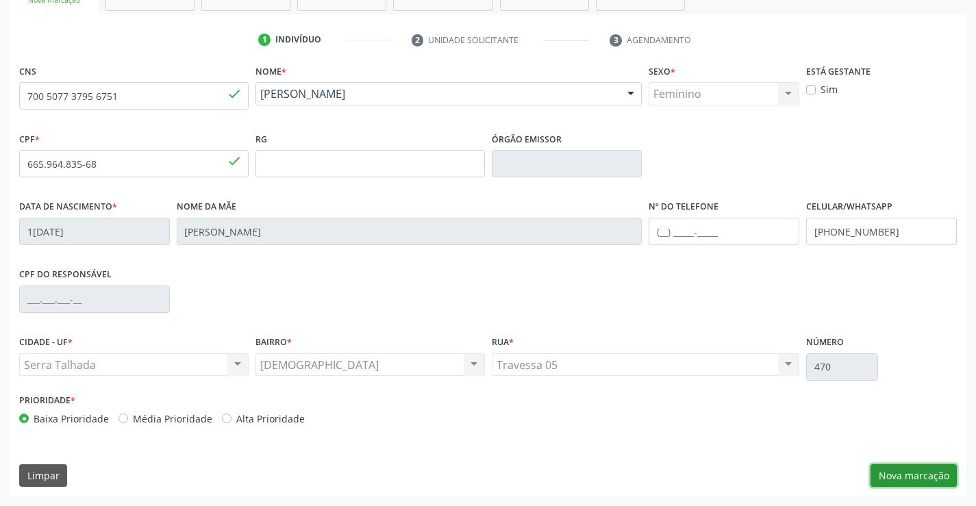
click at [907, 476] on button "Nova marcação" at bounding box center [914, 475] width 86 height 23
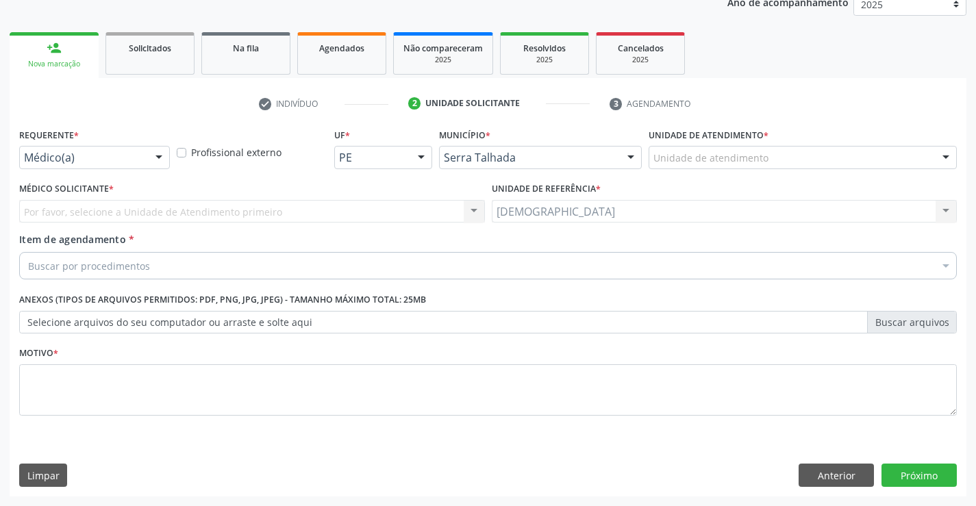
scroll to position [173, 0]
click at [156, 151] on div at bounding box center [159, 158] width 21 height 23
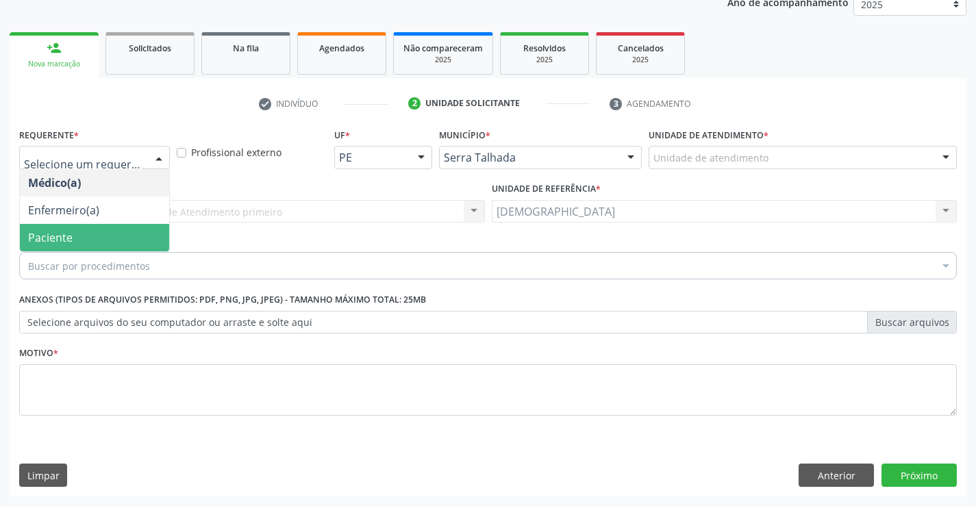
click at [79, 234] on span "Paciente" at bounding box center [94, 237] width 149 height 27
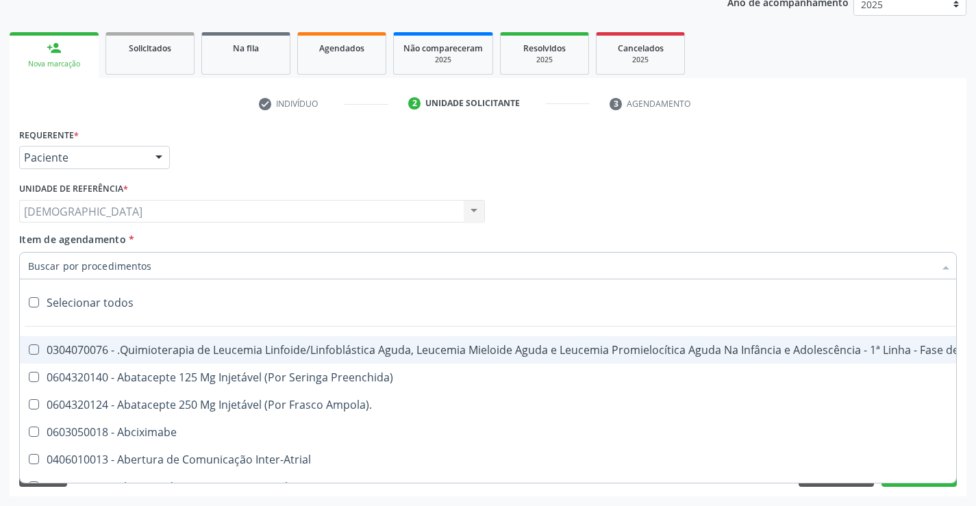
type input "."
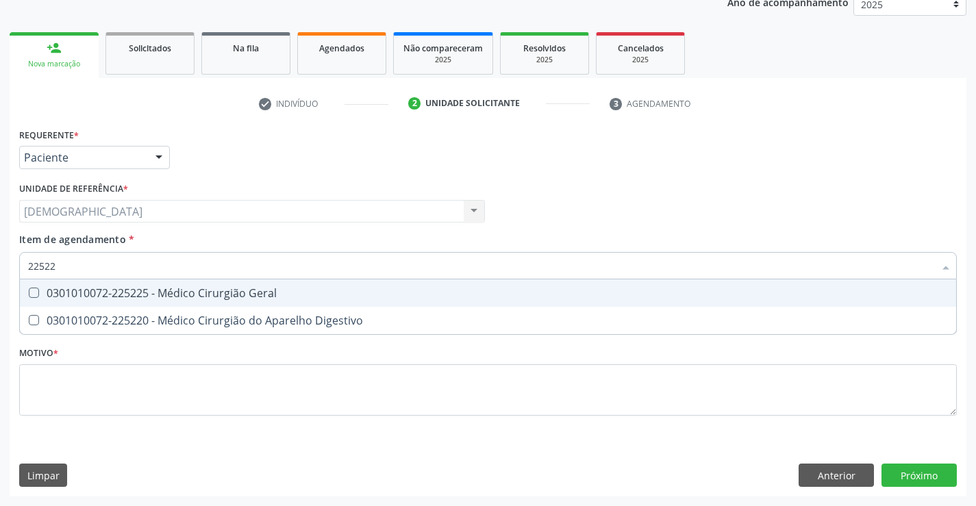
type input "225225"
click at [232, 293] on div "0301010072-225225 - Médico Cirurgião Geral" at bounding box center [488, 293] width 920 height 11
checkbox Geral "true"
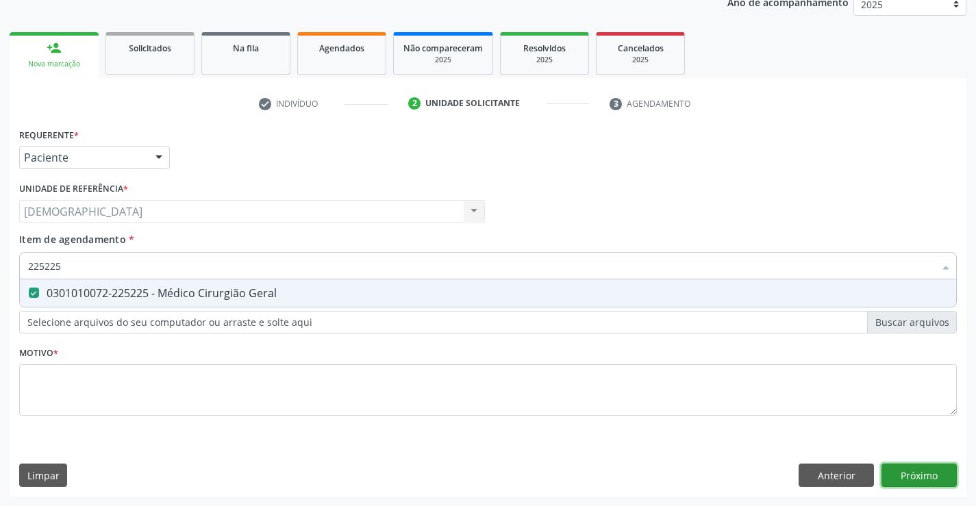
click at [909, 472] on div "Requerente * Paciente Médico(a) Enfermeiro(a) Paciente Nenhum resultado encontr…" at bounding box center [488, 311] width 957 height 372
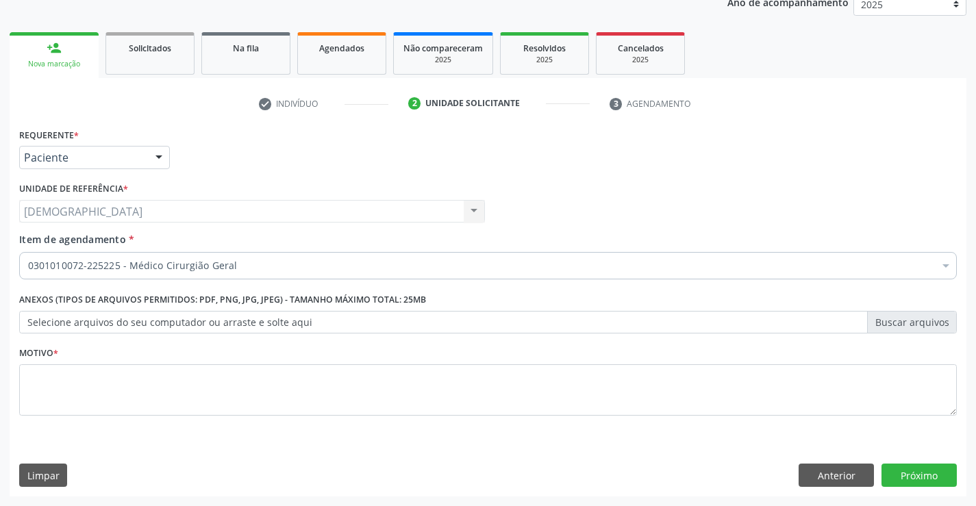
click at [157, 158] on div at bounding box center [159, 158] width 21 height 23
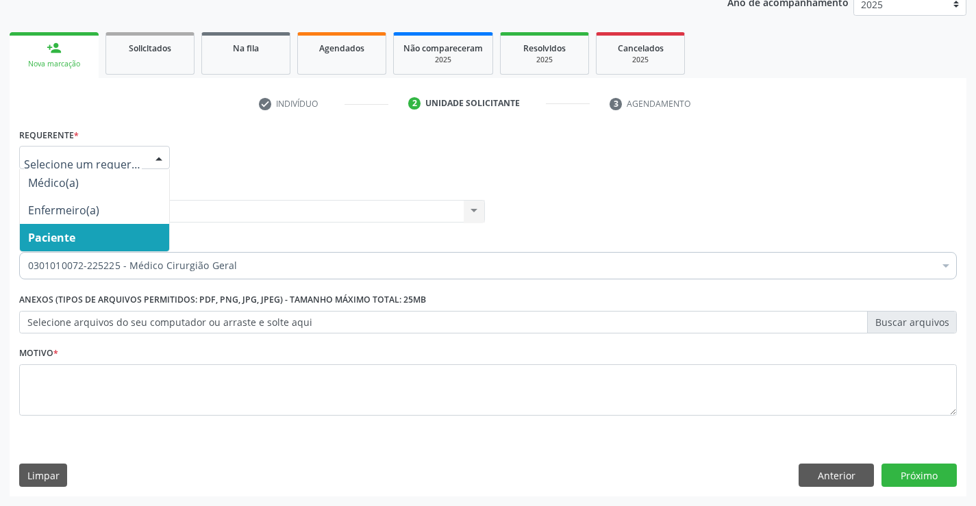
click at [121, 241] on span "Paciente" at bounding box center [94, 237] width 149 height 27
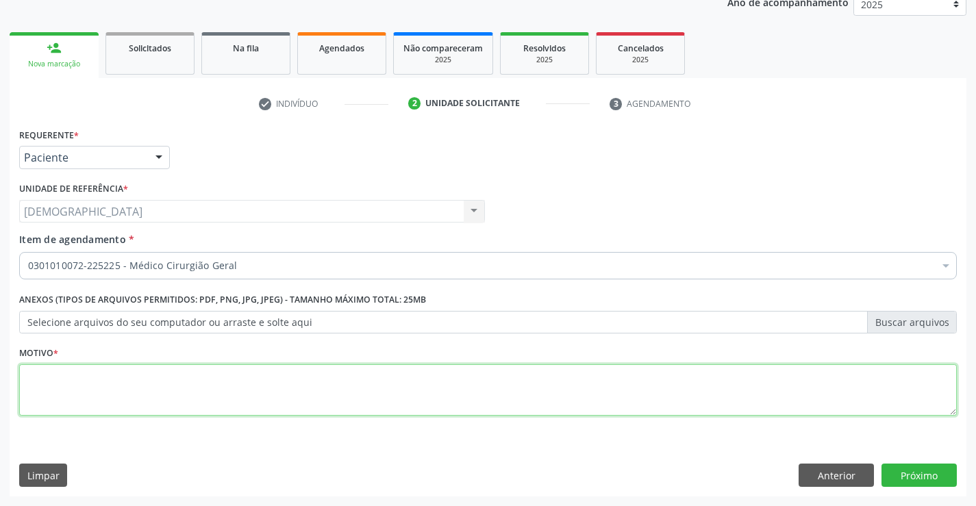
click at [142, 387] on textarea at bounding box center [488, 390] width 938 height 52
type textarea "."
click at [910, 476] on button "Próximo" at bounding box center [919, 475] width 75 height 23
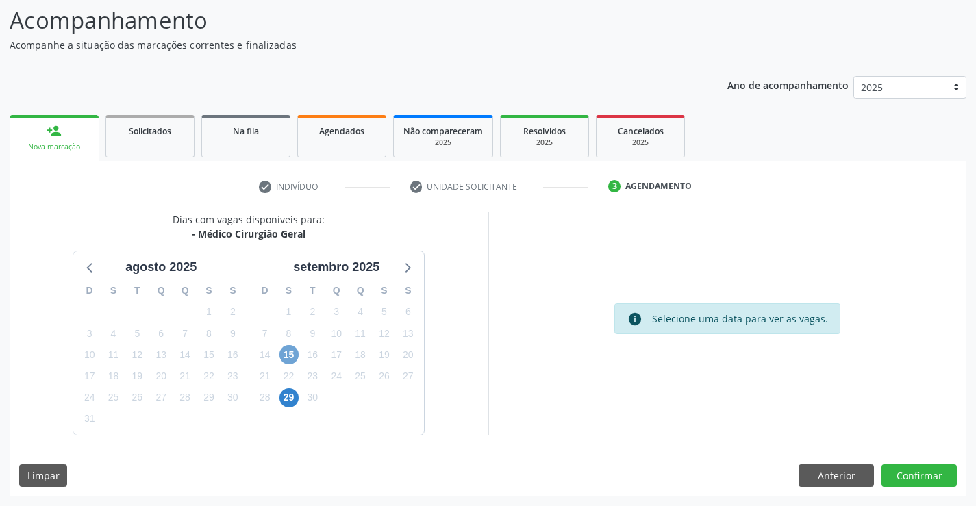
click at [288, 349] on span "15" at bounding box center [289, 354] width 19 height 19
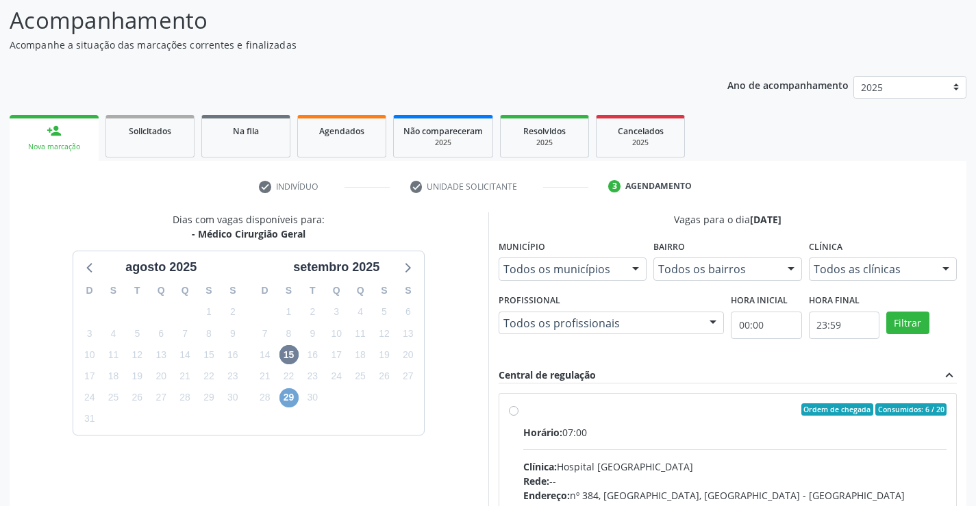
click at [288, 404] on span "29" at bounding box center [289, 397] width 19 height 19
click at [523, 415] on label "Ordem de chegada Consumidos: 0 / 20 Horário: 08:30 Clínica: Policlinica Municip…" at bounding box center [735, 509] width 424 height 210
click at [514, 415] on input "Ordem de chegada Consumidos: 0 / 20 Horário: 08:30 Clínica: Policlinica Municip…" at bounding box center [514, 410] width 10 height 12
radio input "true"
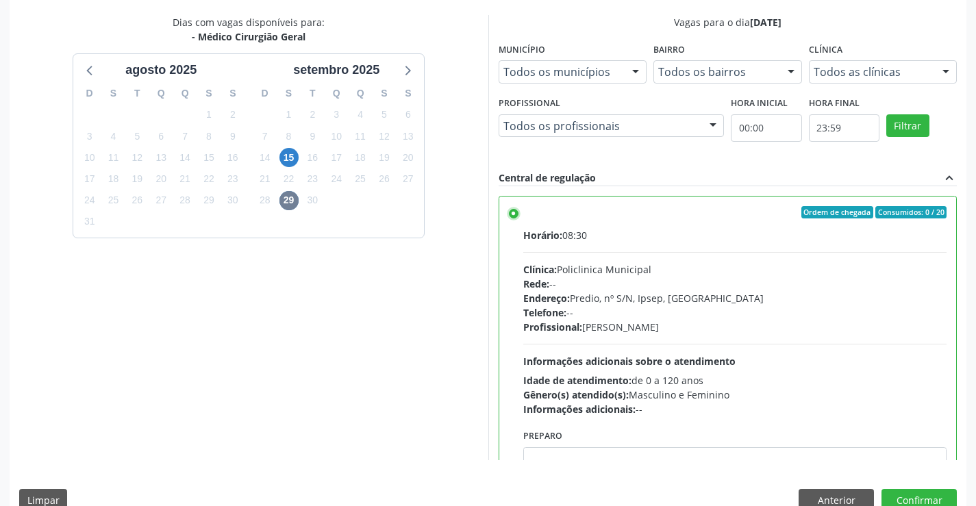
scroll to position [312, 0]
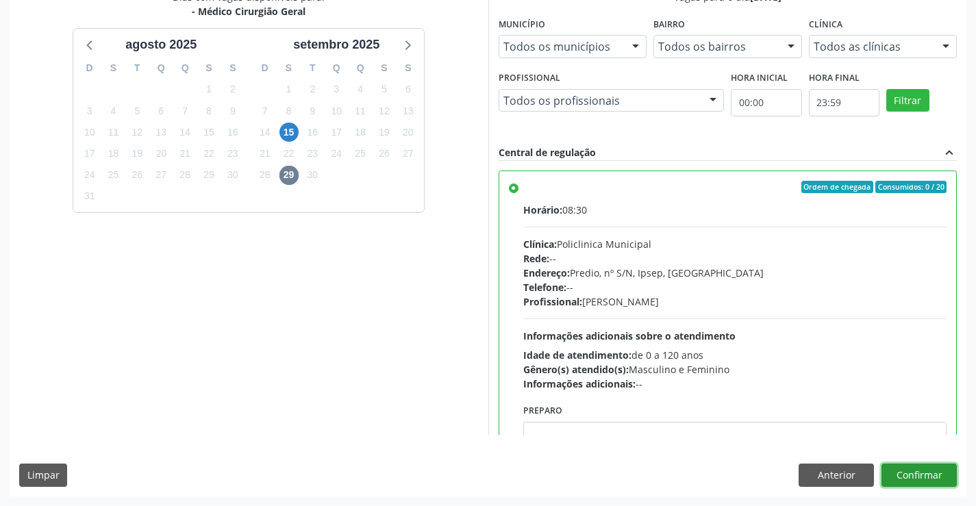
click at [930, 468] on button "Confirmar" at bounding box center [919, 475] width 75 height 23
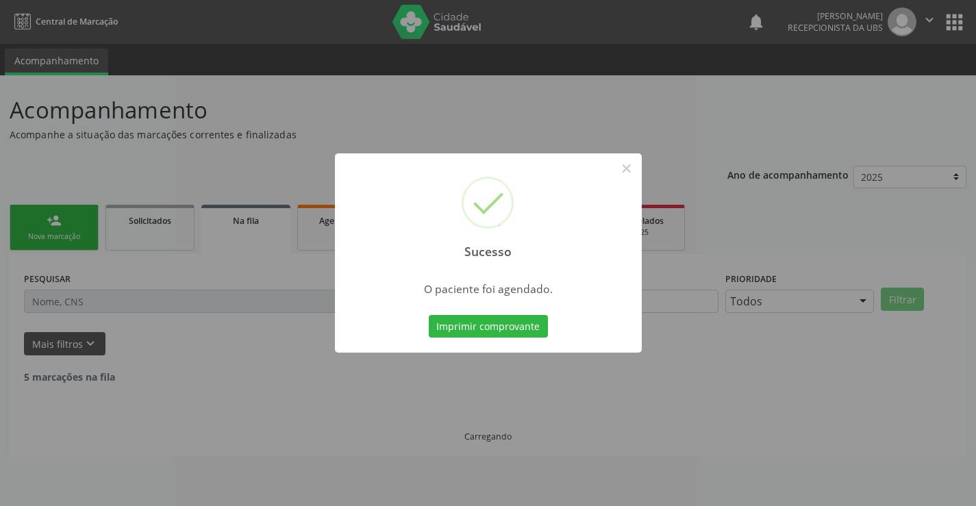
scroll to position [0, 0]
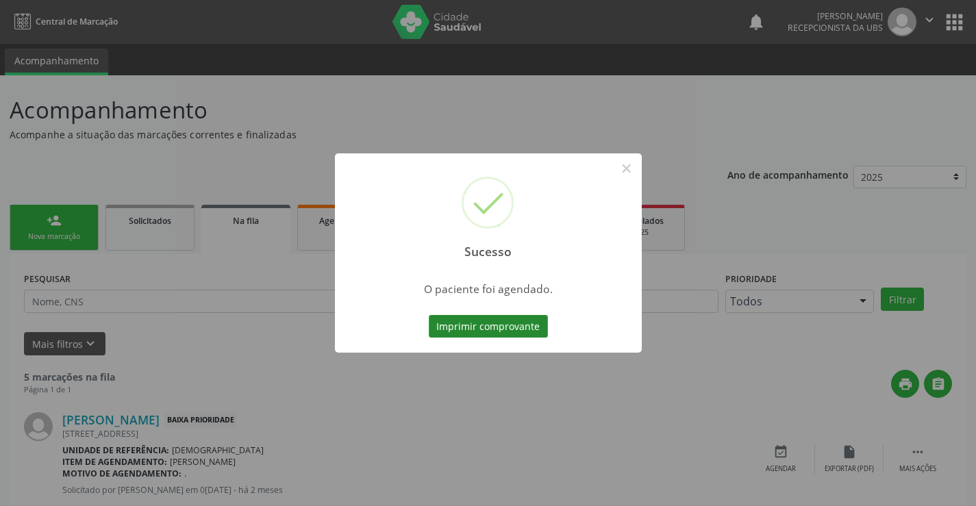
click at [504, 331] on button "Imprimir comprovante" at bounding box center [488, 326] width 119 height 23
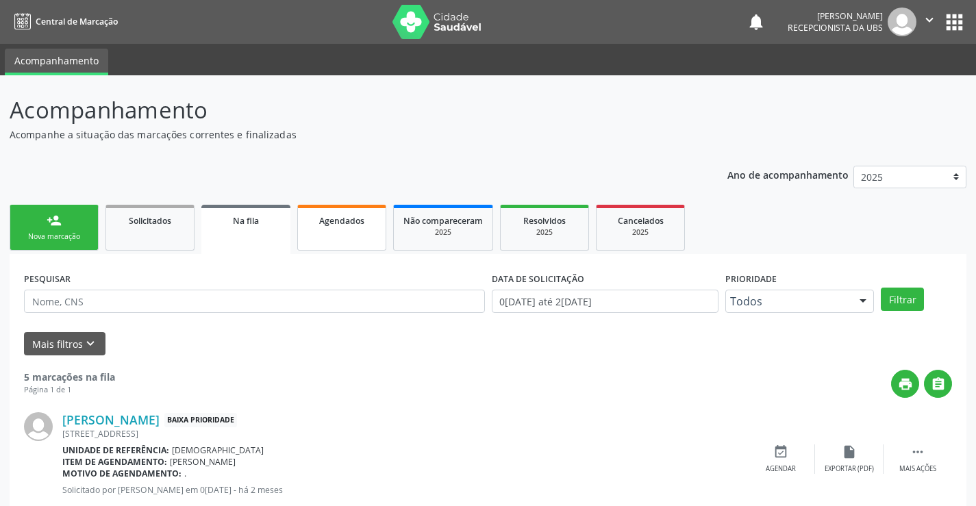
click at [317, 238] on link "Agendados" at bounding box center [341, 228] width 89 height 46
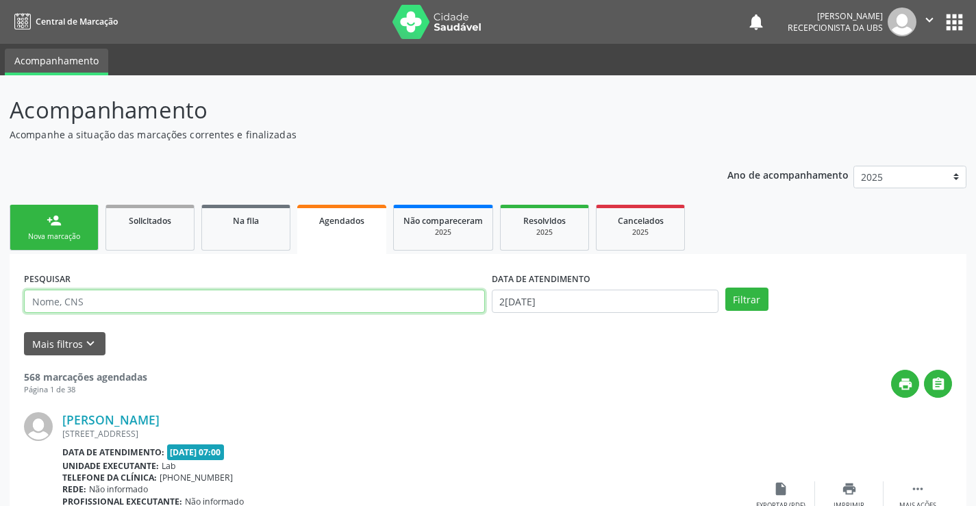
click at [260, 306] on input "text" at bounding box center [254, 301] width 461 height 23
type input "700507737956751"
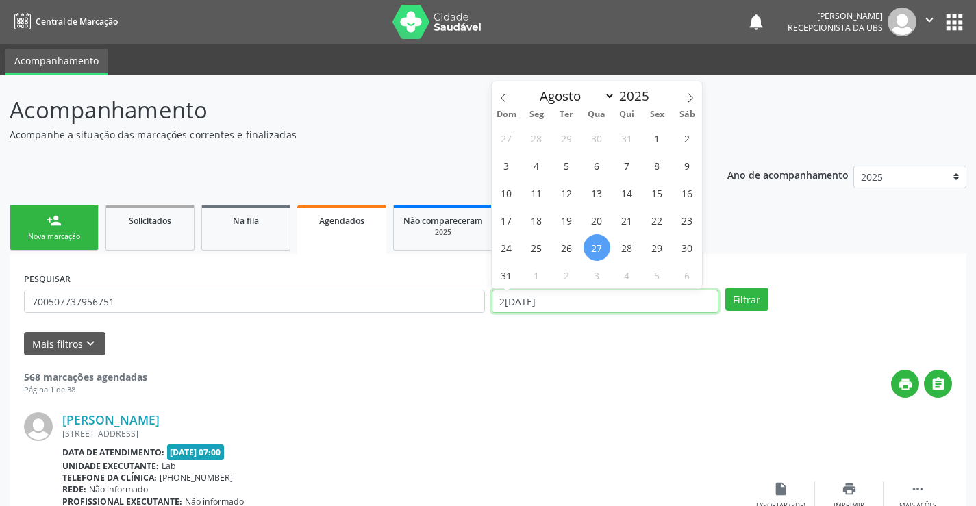
click at [632, 298] on input "2[DATE]" at bounding box center [605, 301] width 227 height 23
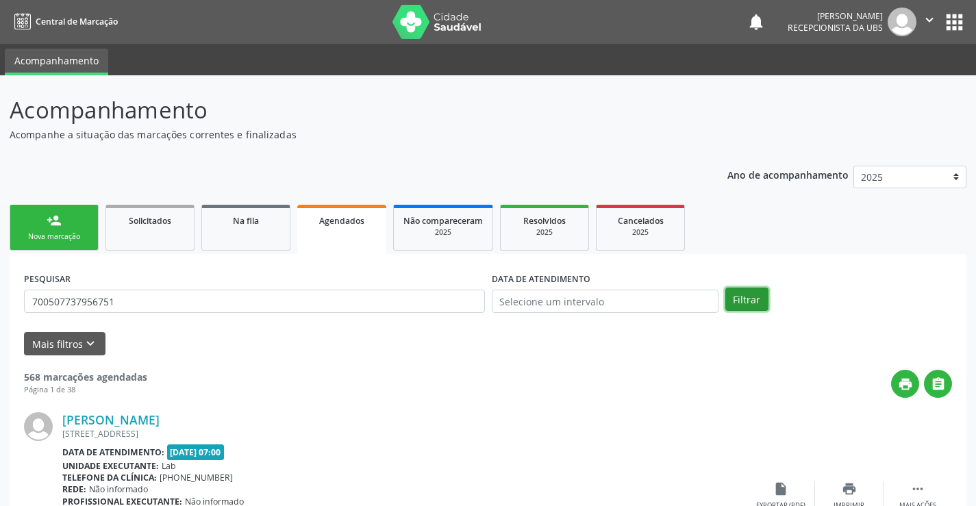
click at [739, 298] on button "Filtrar" at bounding box center [747, 299] width 43 height 23
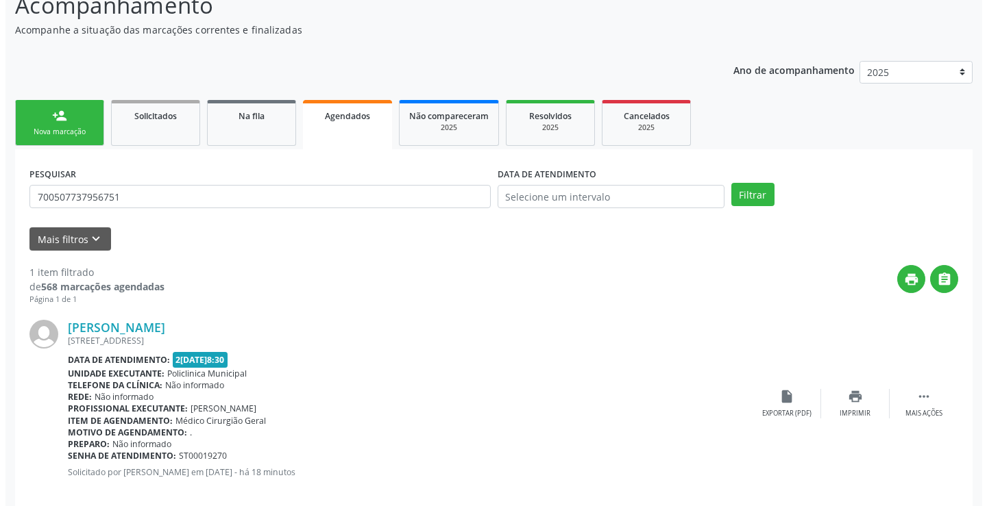
scroll to position [125, 0]
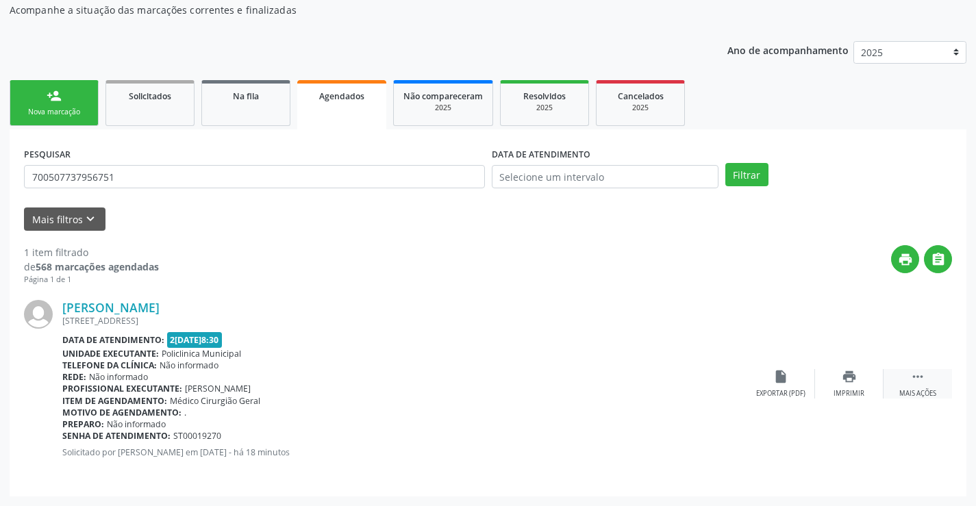
click at [919, 380] on icon "" at bounding box center [917, 376] width 15 height 15
click at [772, 393] on div "Cancelar" at bounding box center [781, 394] width 32 height 10
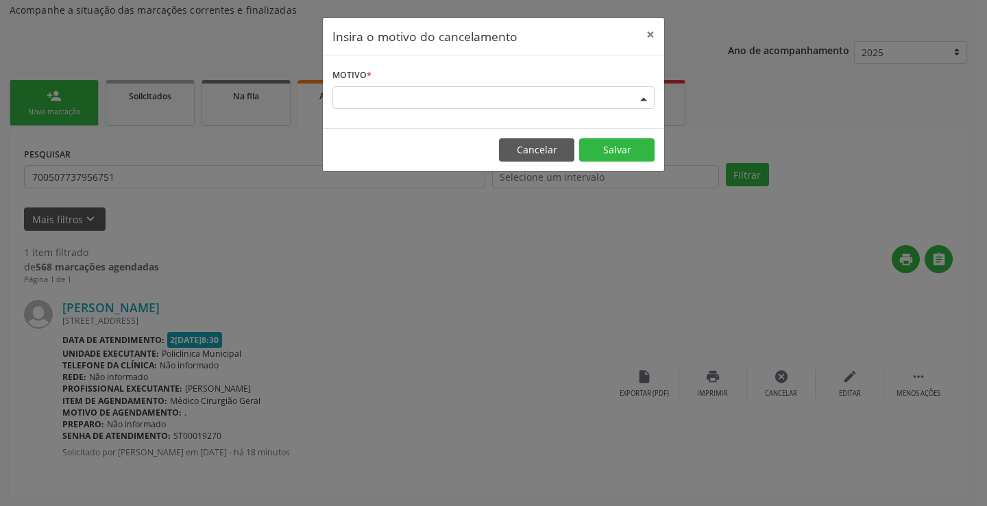
click at [643, 99] on div at bounding box center [643, 98] width 21 height 23
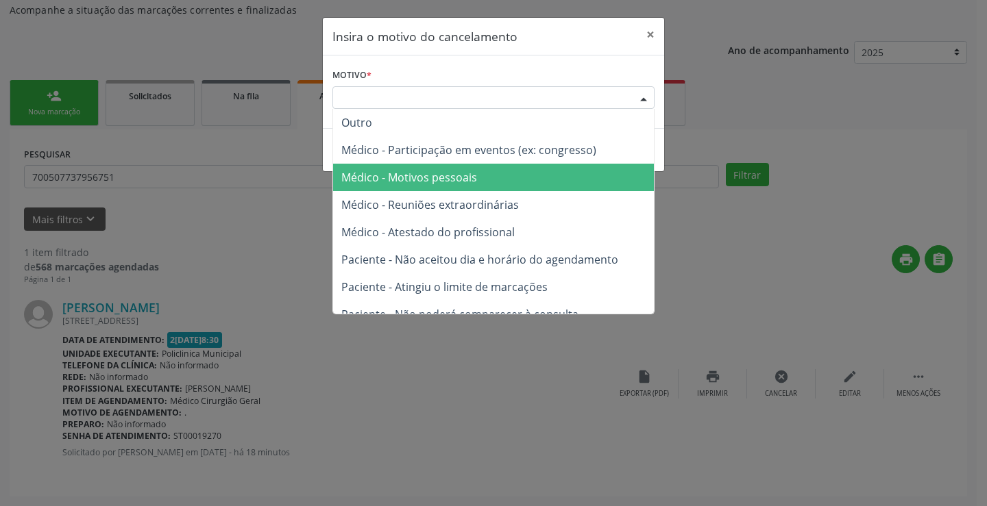
click at [451, 174] on span "Médico - Motivos pessoais" at bounding box center [409, 177] width 136 height 15
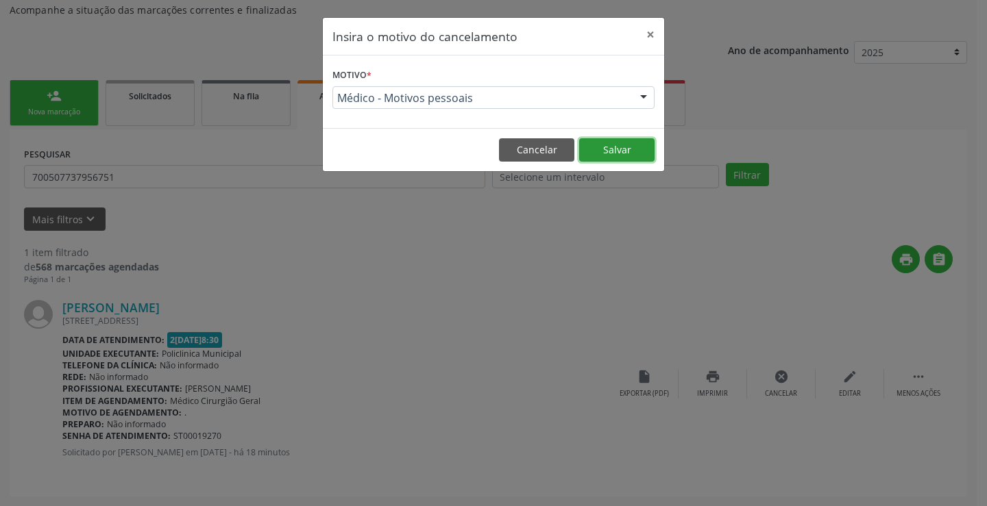
click at [641, 147] on button "Salvar" at bounding box center [616, 149] width 75 height 23
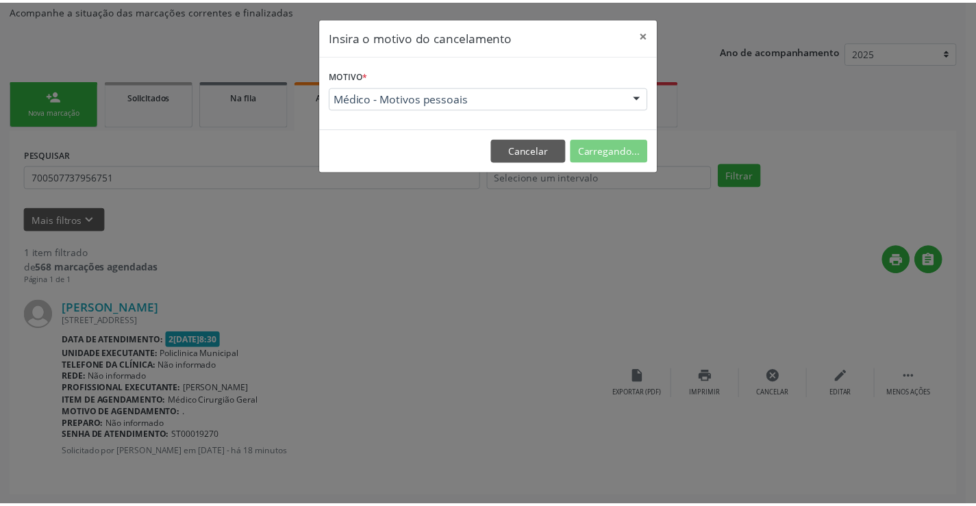
scroll to position [0, 0]
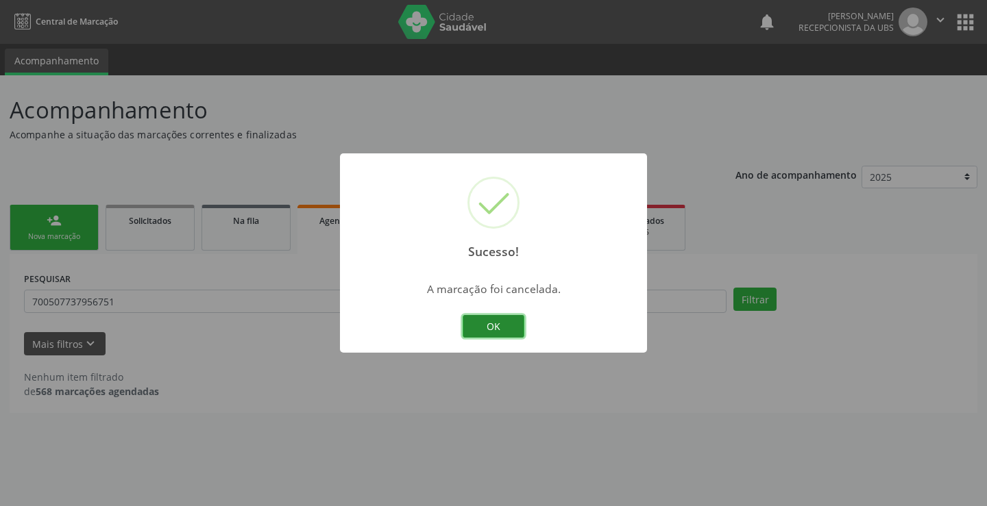
click at [483, 328] on button "OK" at bounding box center [493, 326] width 62 height 23
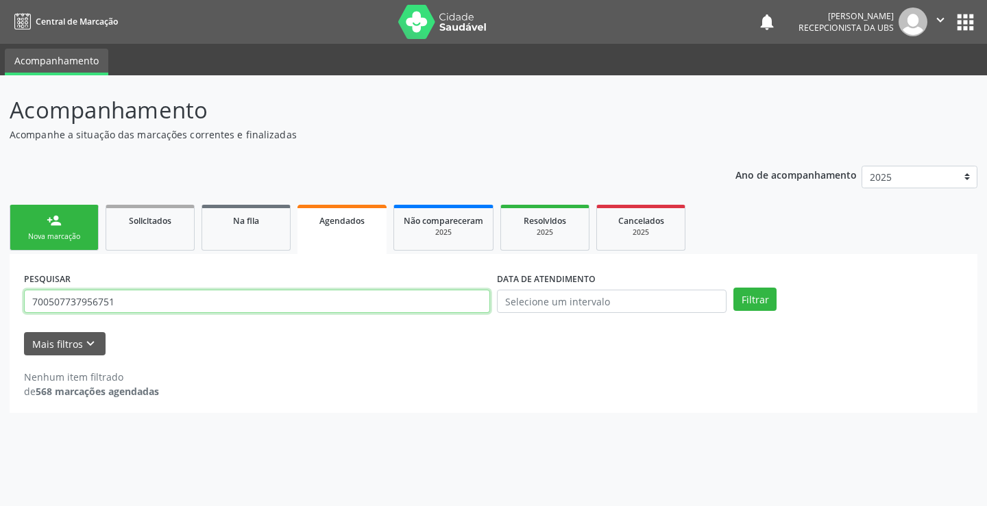
click at [332, 300] on input "700507737956751" at bounding box center [257, 301] width 466 height 23
type input "7"
click at [33, 223] on link "person_add Nova marcação" at bounding box center [54, 228] width 89 height 46
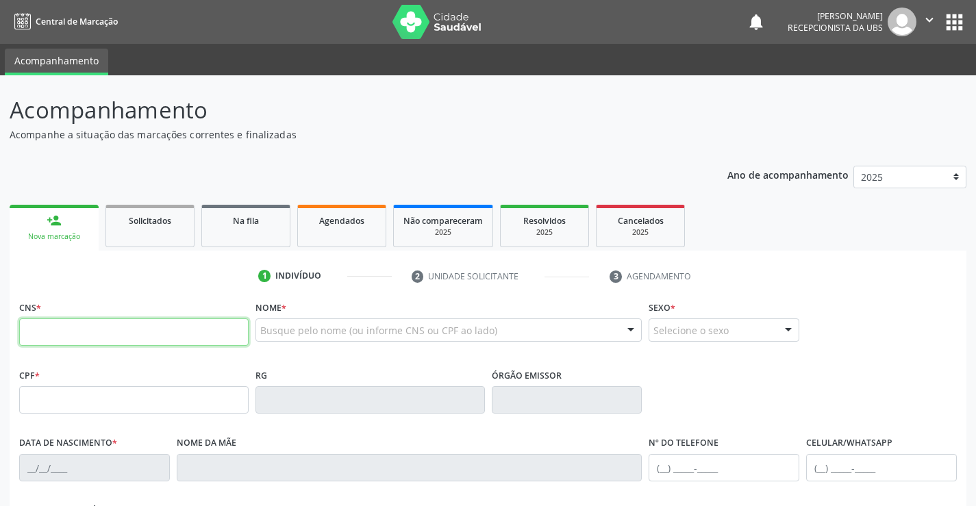
click at [95, 328] on input "text" at bounding box center [134, 332] width 230 height 27
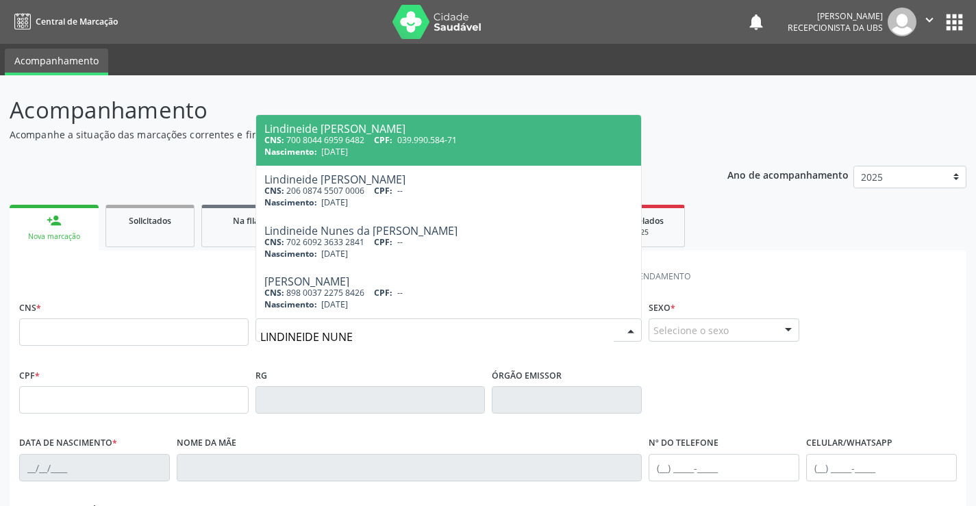
type input "LINDINEIDE NUNES"
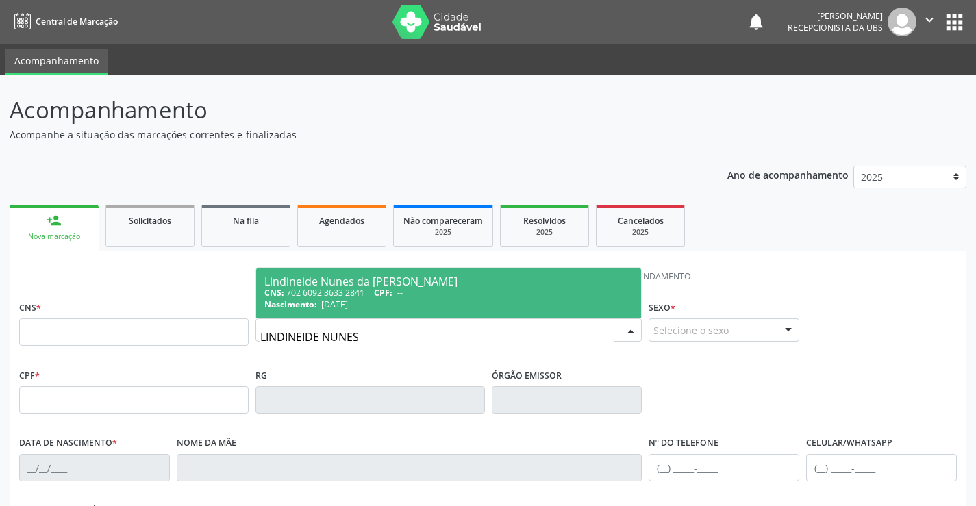
click at [395, 299] on div "CNS: 702 6092 3633 2841 CPF: --" at bounding box center [448, 293] width 369 height 12
type input "702 6092 3633 2841"
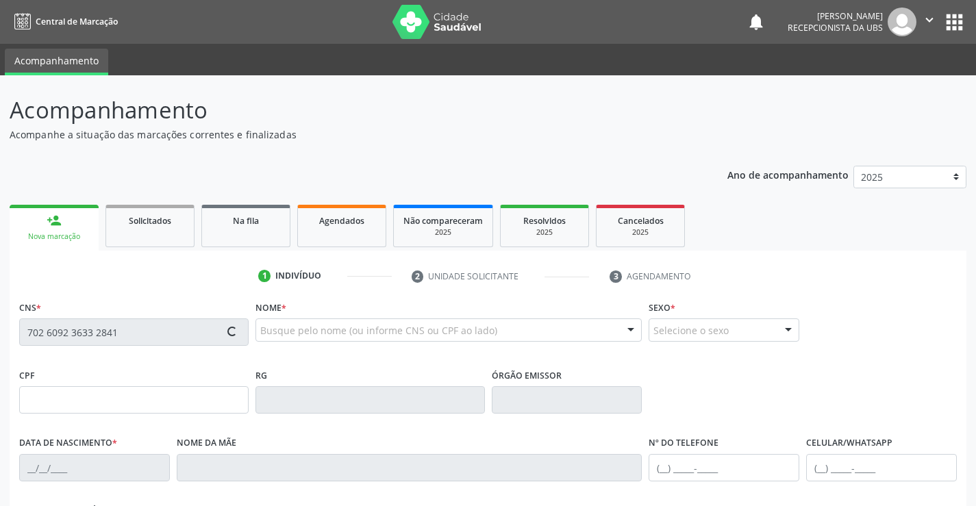
type input "[DATE]"
type input "[PERSON_NAME]"
type input "[PHONE_NUMBER]"
type input "1216"
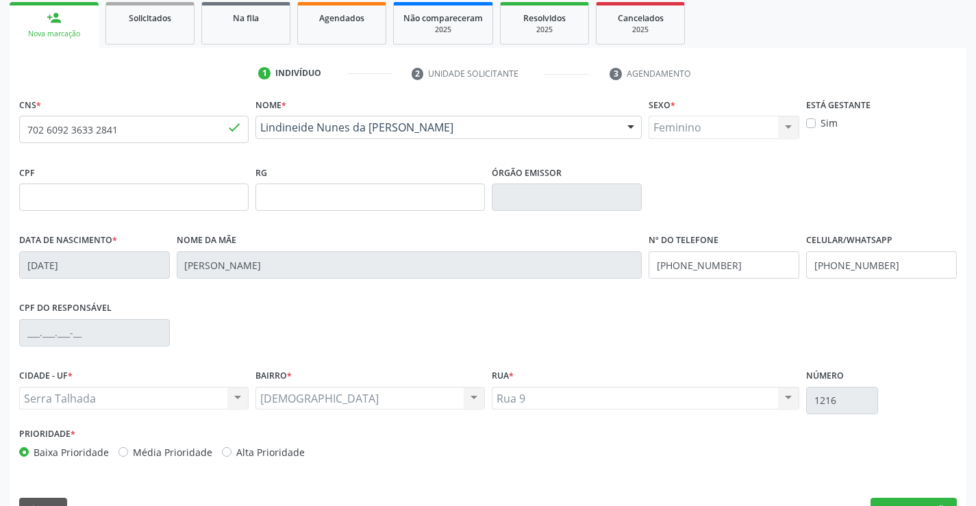
scroll to position [236, 0]
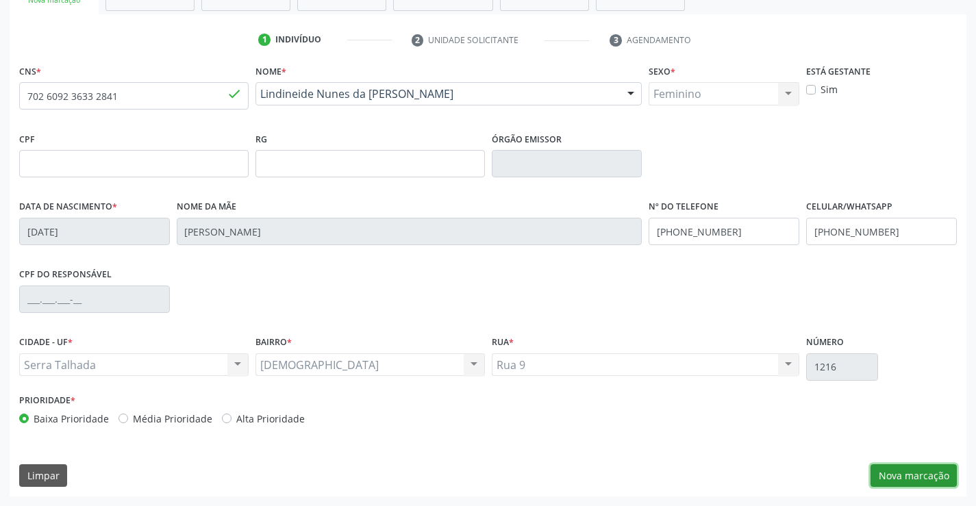
click at [904, 470] on button "Nova marcação" at bounding box center [914, 475] width 86 height 23
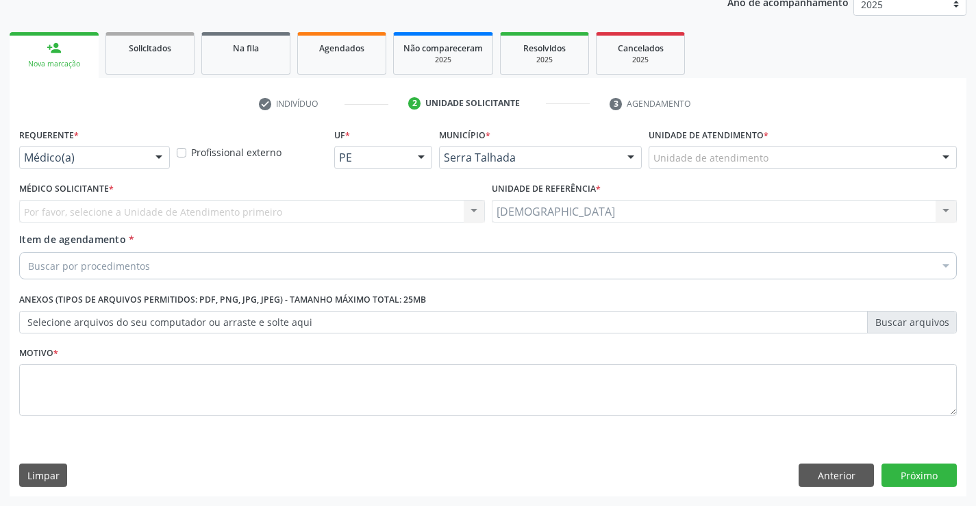
scroll to position [173, 0]
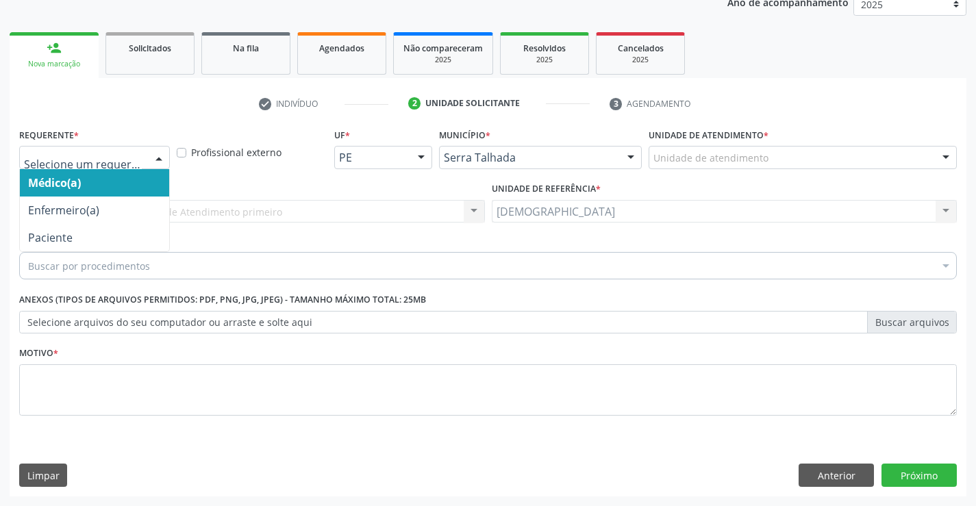
click at [156, 154] on div at bounding box center [159, 158] width 21 height 23
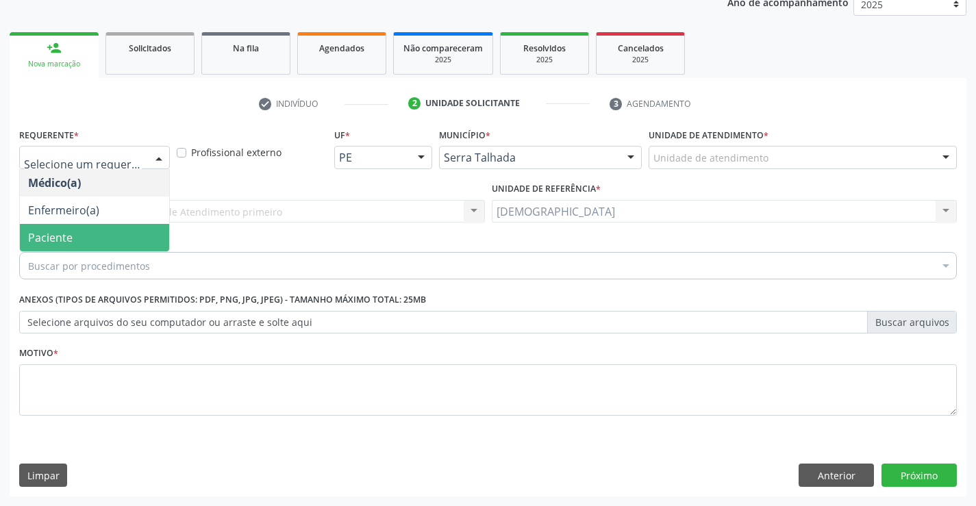
click at [108, 234] on span "Paciente" at bounding box center [94, 237] width 149 height 27
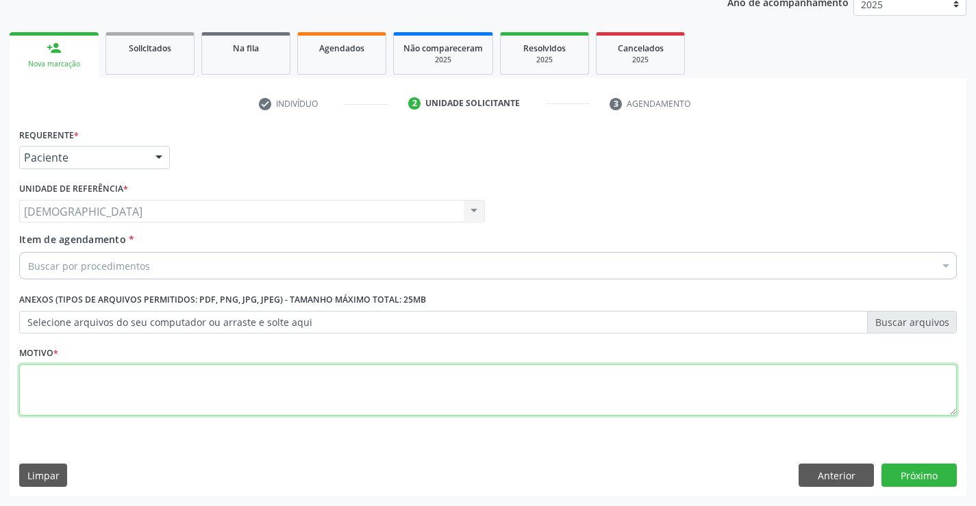
click at [77, 377] on textarea at bounding box center [488, 390] width 938 height 52
type textarea "."
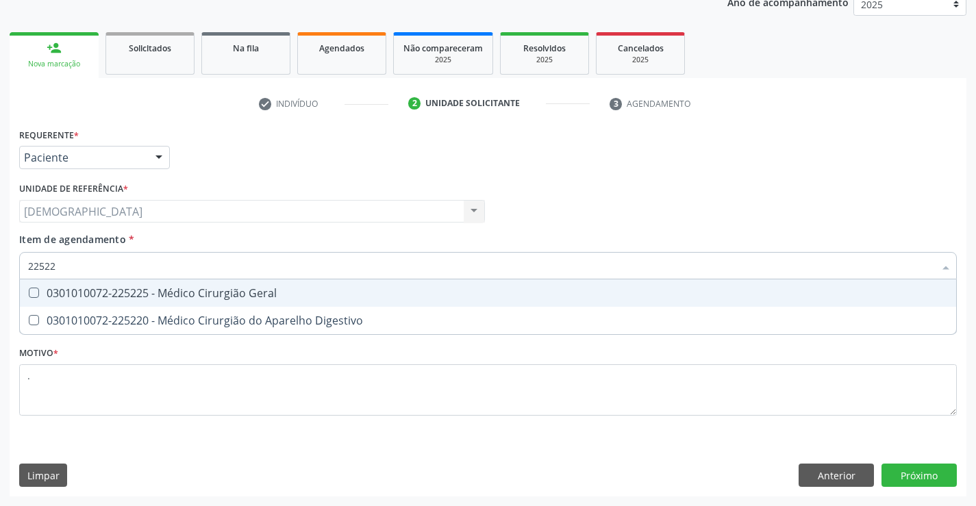
type input "225225"
click at [146, 301] on span "0301010072-225225 - Médico Cirurgião Geral" at bounding box center [488, 293] width 937 height 27
checkbox Geral "true"
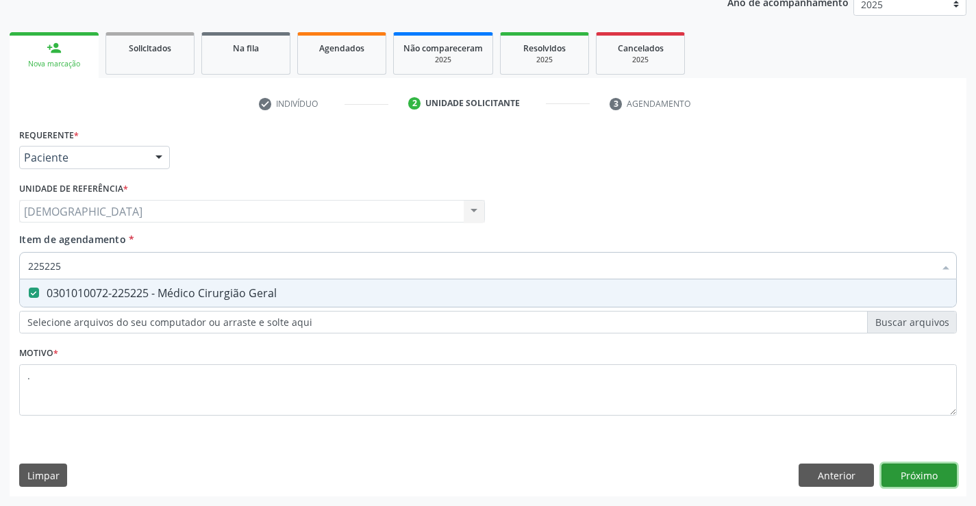
click at [910, 467] on div "Requerente * Paciente Médico(a) Enfermeiro(a) Paciente Nenhum resultado encontr…" at bounding box center [488, 311] width 957 height 372
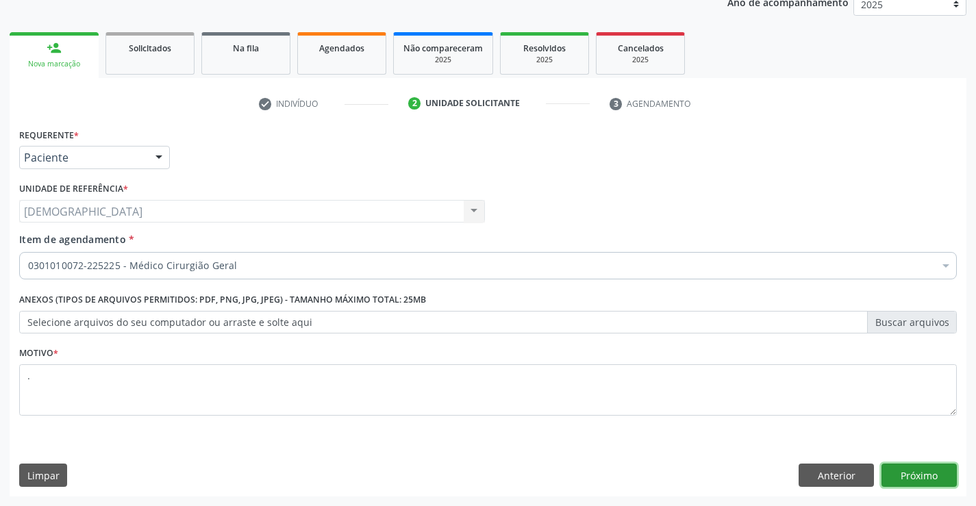
click at [915, 482] on button "Próximo" at bounding box center [919, 475] width 75 height 23
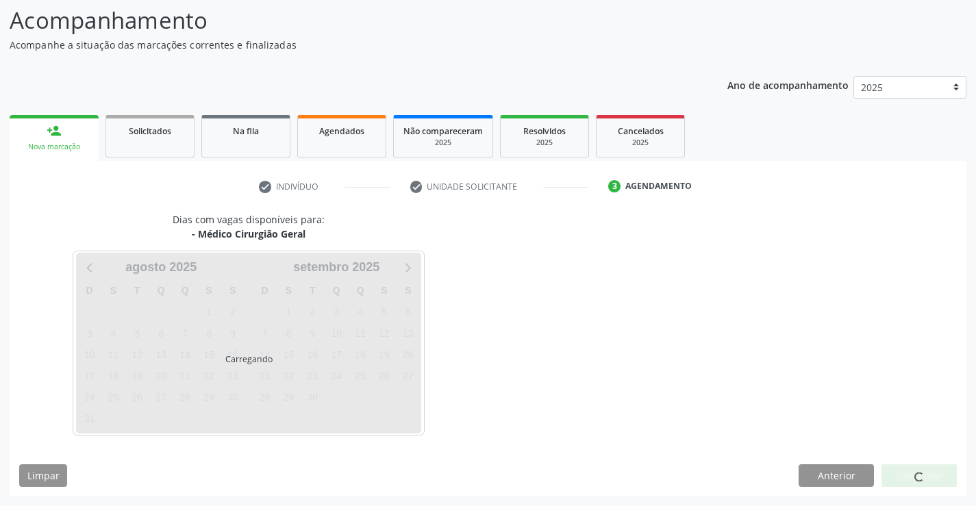
scroll to position [90, 0]
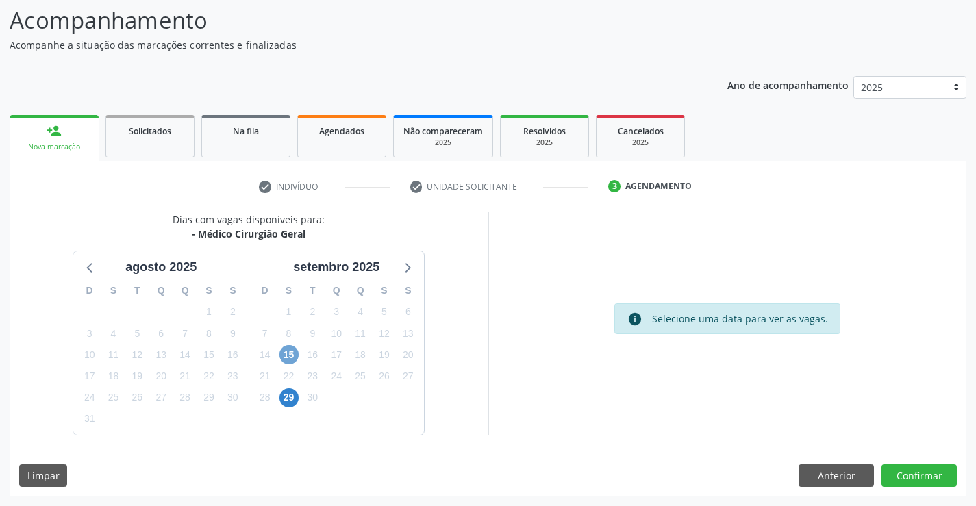
click at [293, 355] on span "15" at bounding box center [289, 354] width 19 height 19
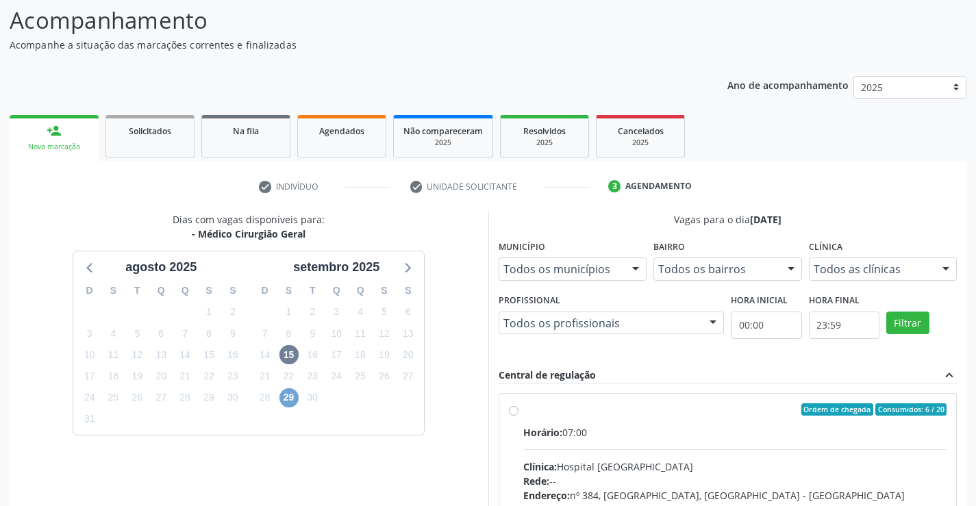
click at [293, 395] on span "29" at bounding box center [289, 397] width 19 height 19
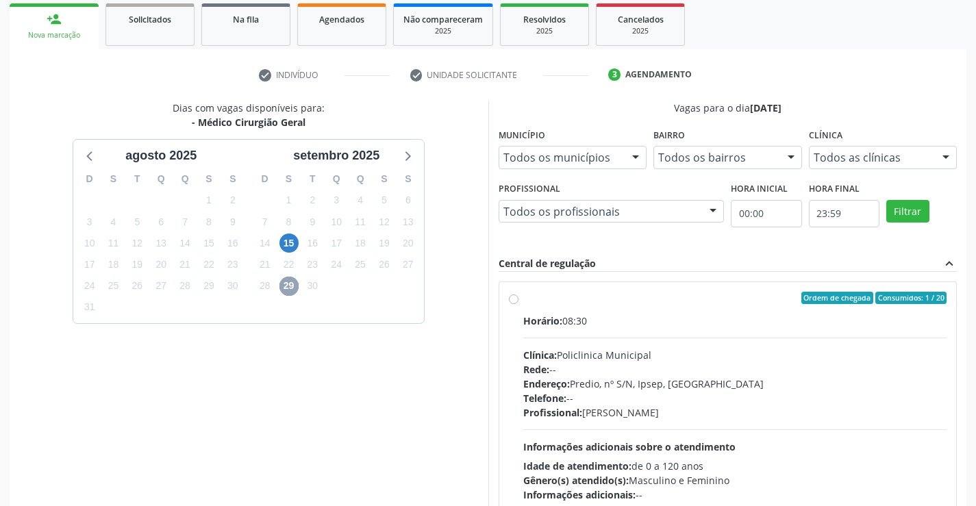
scroll to position [219, 0]
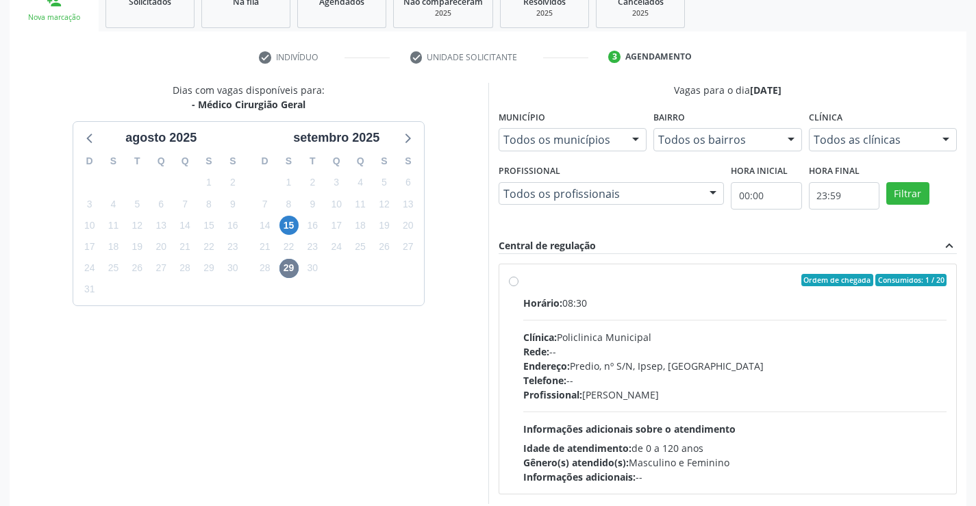
click at [523, 281] on label "Ordem de chegada Consumidos: 1 / 20 Horário: 08:30 Clínica: Policlinica Municip…" at bounding box center [735, 379] width 424 height 210
click at [513, 281] on input "Ordem de chegada Consumidos: 1 / 20 Horário: 08:30 Clínica: Policlinica Municip…" at bounding box center [514, 280] width 10 height 12
radio input "true"
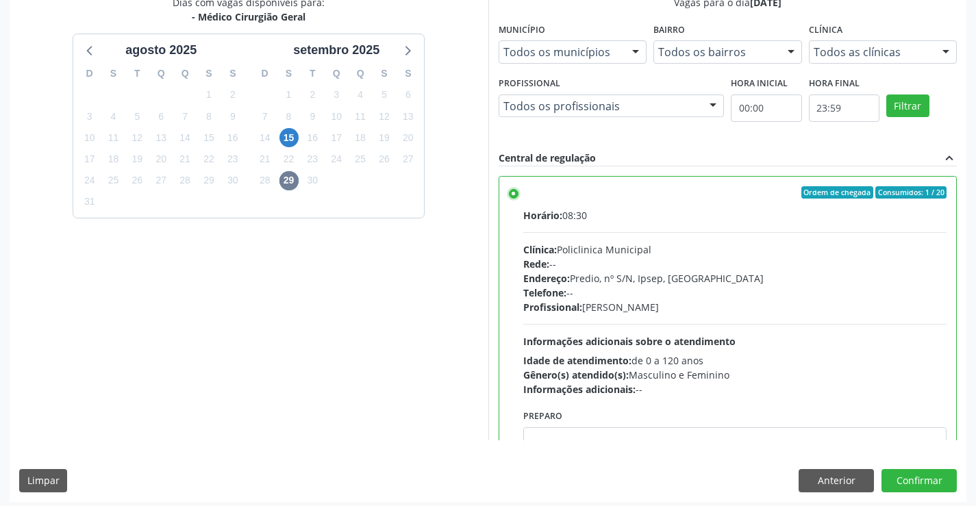
scroll to position [312, 0]
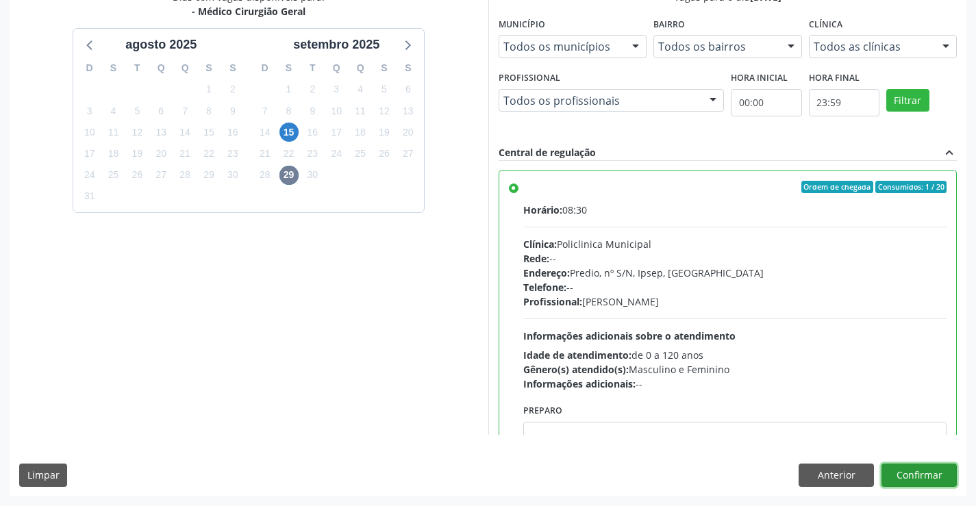
click at [901, 471] on button "Confirmar" at bounding box center [919, 475] width 75 height 23
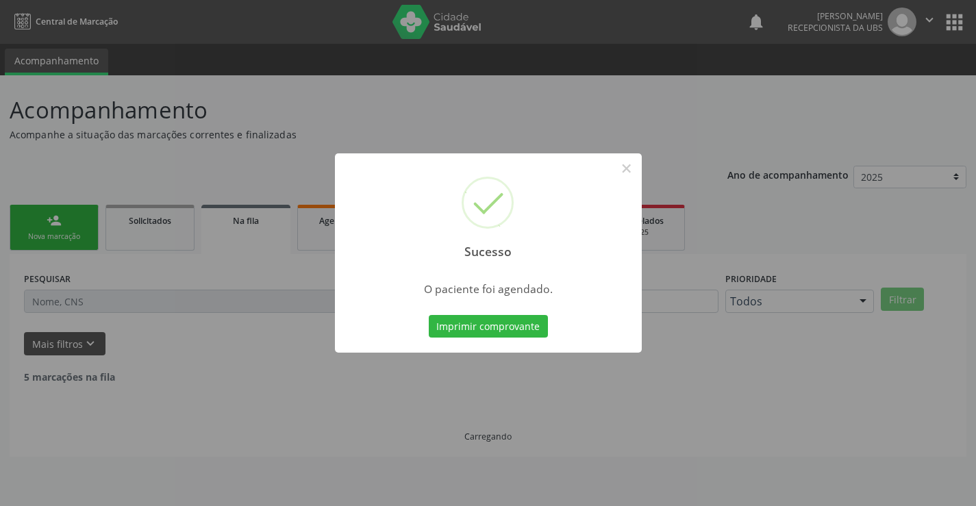
scroll to position [0, 0]
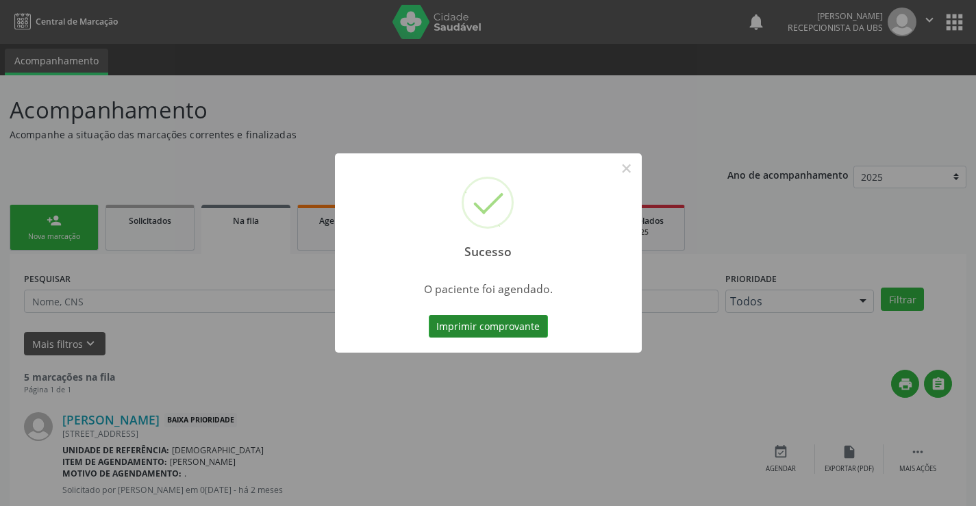
click at [510, 318] on button "Imprimir comprovante" at bounding box center [488, 326] width 119 height 23
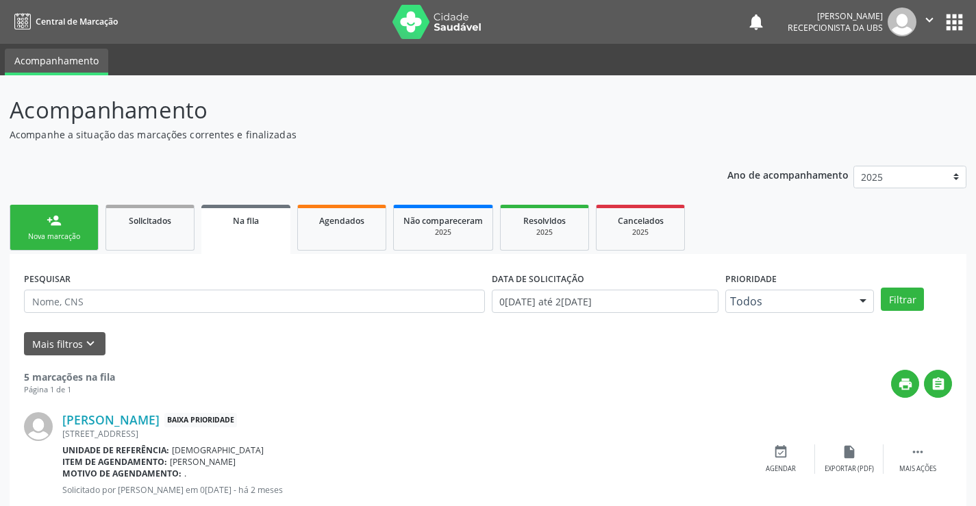
click at [55, 227] on div "person_add" at bounding box center [54, 220] width 15 height 15
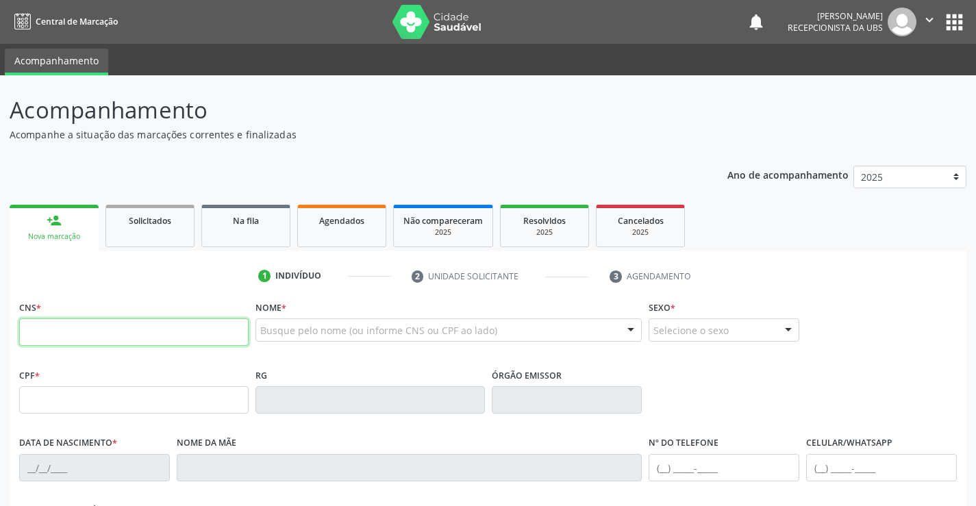
click at [56, 338] on input "text" at bounding box center [134, 332] width 230 height 27
type input "705 2064 5653 9076"
type input "123.071.474-03"
type input "[DATE]"
type input "Edvania [PERSON_NAME]"
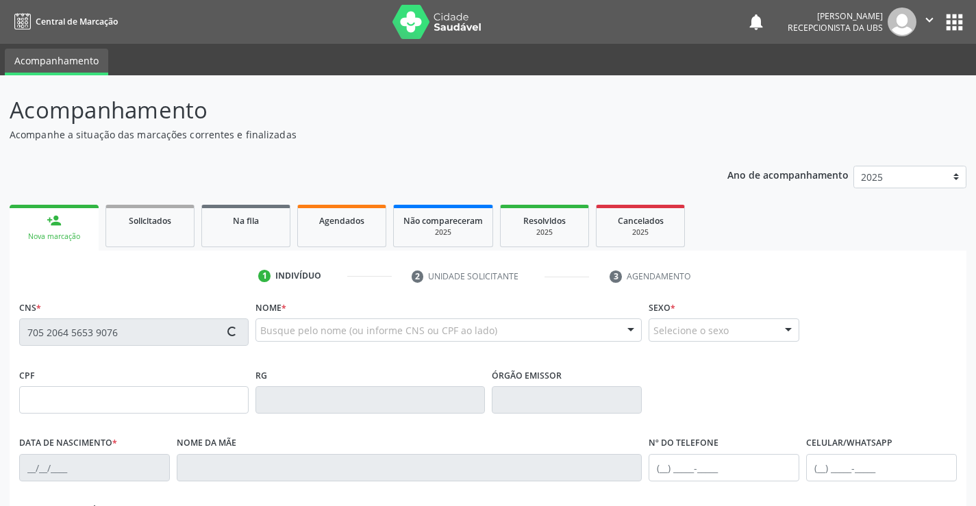
type input "[PHONE_NUMBER]"
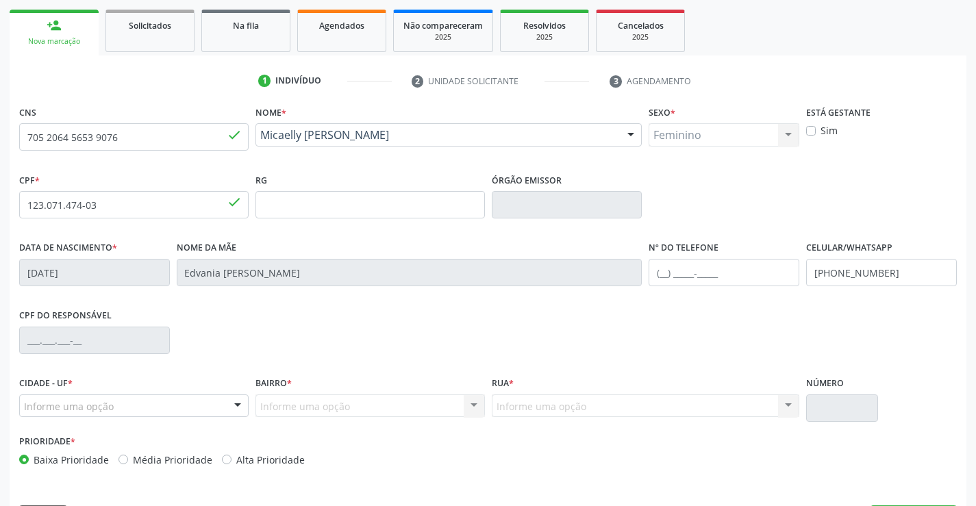
scroll to position [236, 0]
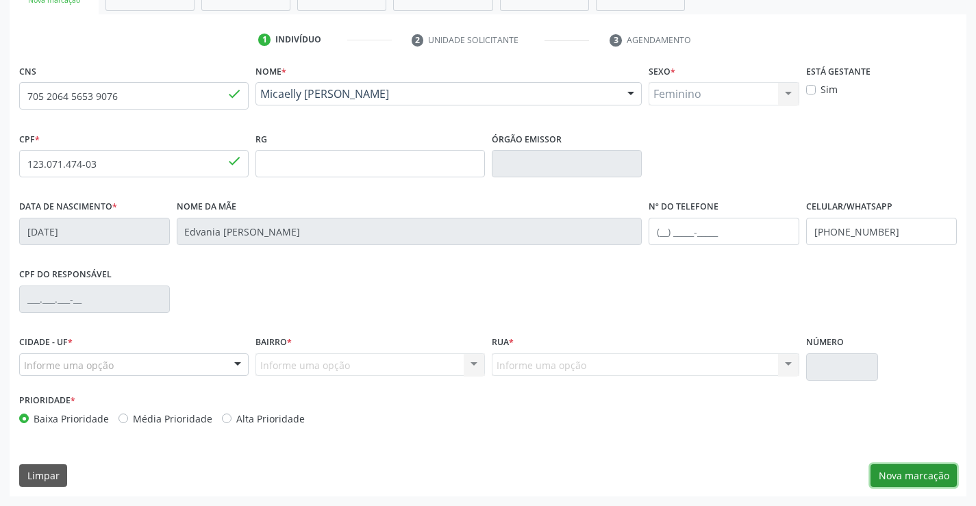
click at [925, 481] on button "Nova marcação" at bounding box center [914, 475] width 86 height 23
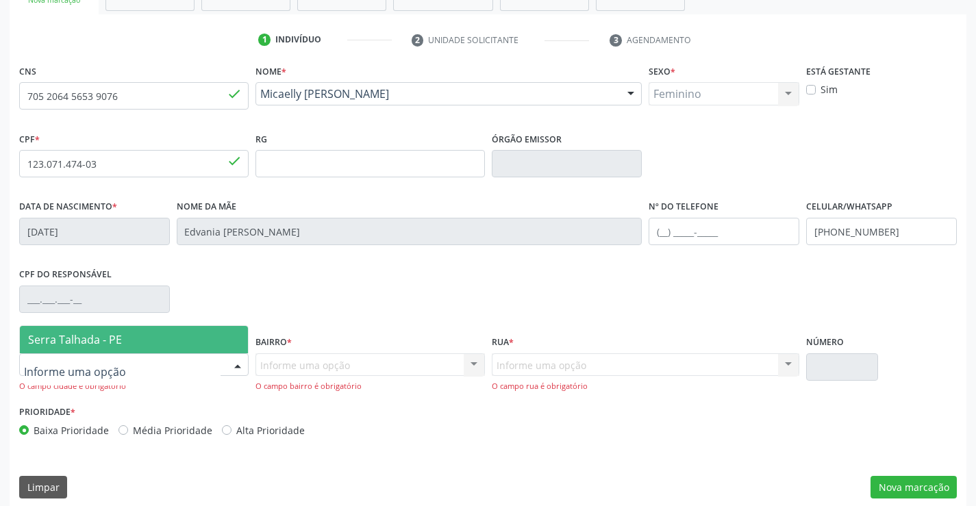
click at [236, 364] on div at bounding box center [237, 365] width 21 height 23
click at [186, 347] on span "Serra Talhada - PE" at bounding box center [134, 339] width 228 height 27
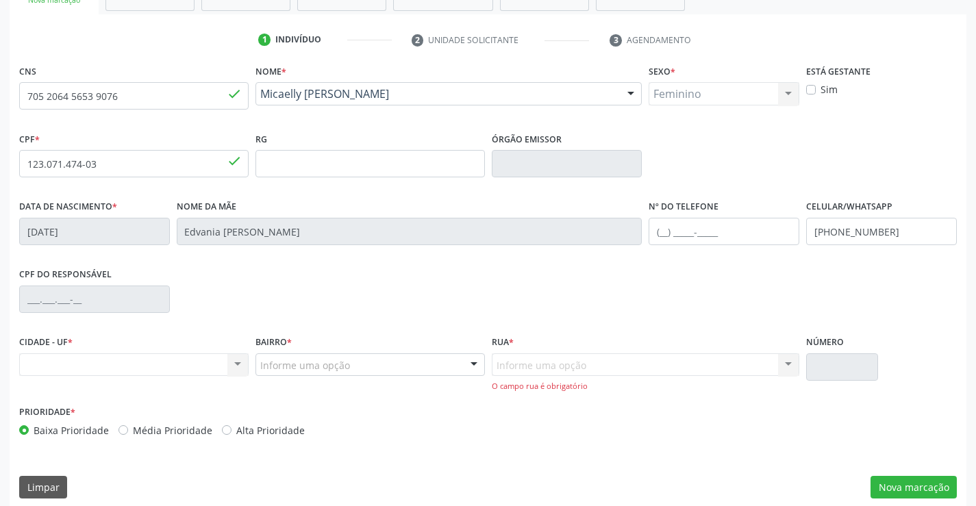
click at [435, 365] on div "Informe uma opção" at bounding box center [371, 365] width 230 height 23
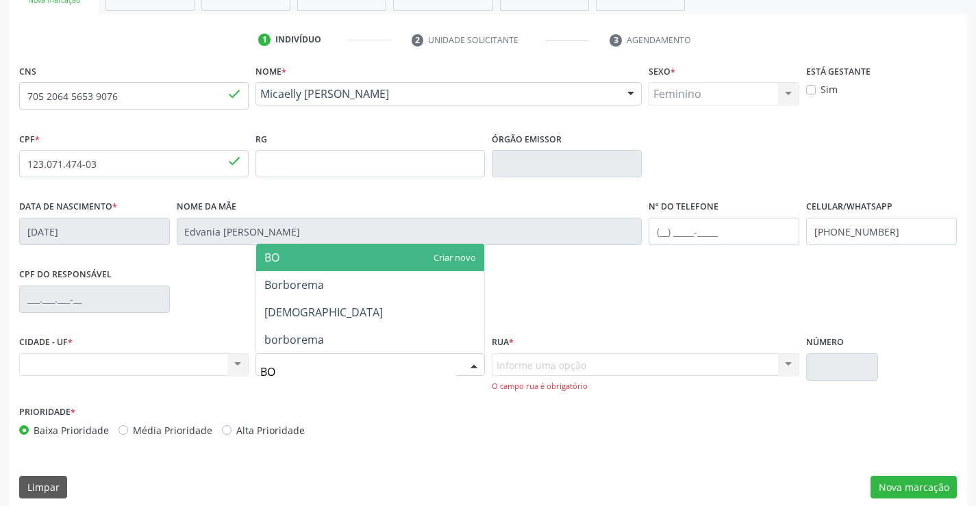
type input "BOM"
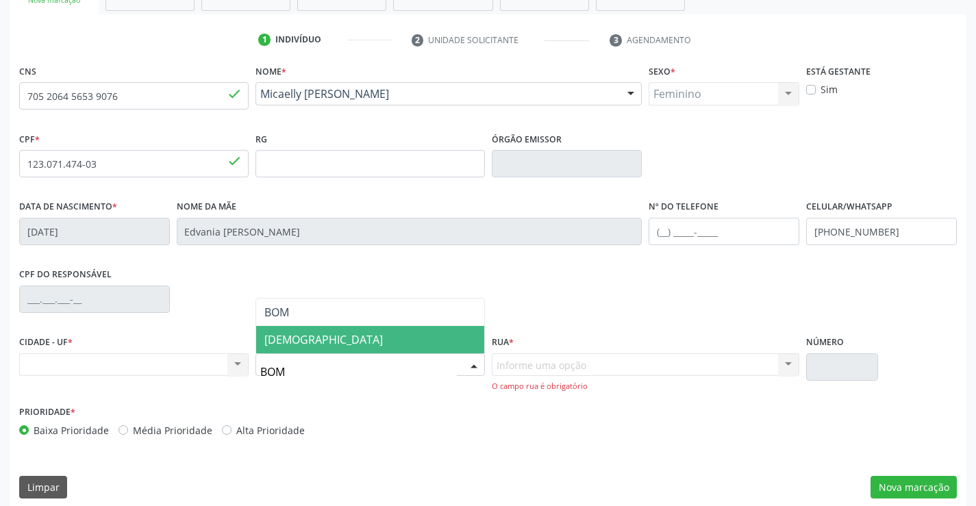
click at [429, 340] on span "[DEMOGRAPHIC_DATA]" at bounding box center [370, 339] width 228 height 27
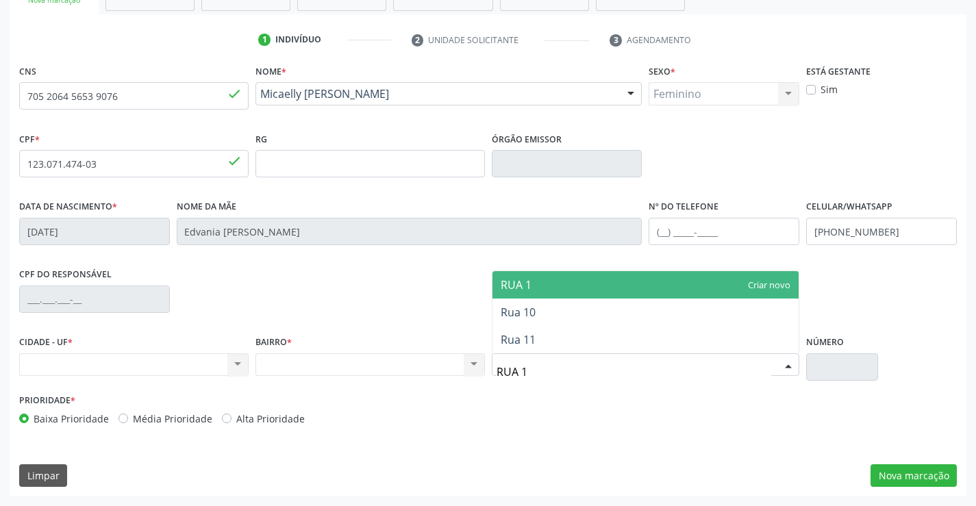
type input "RUA 10"
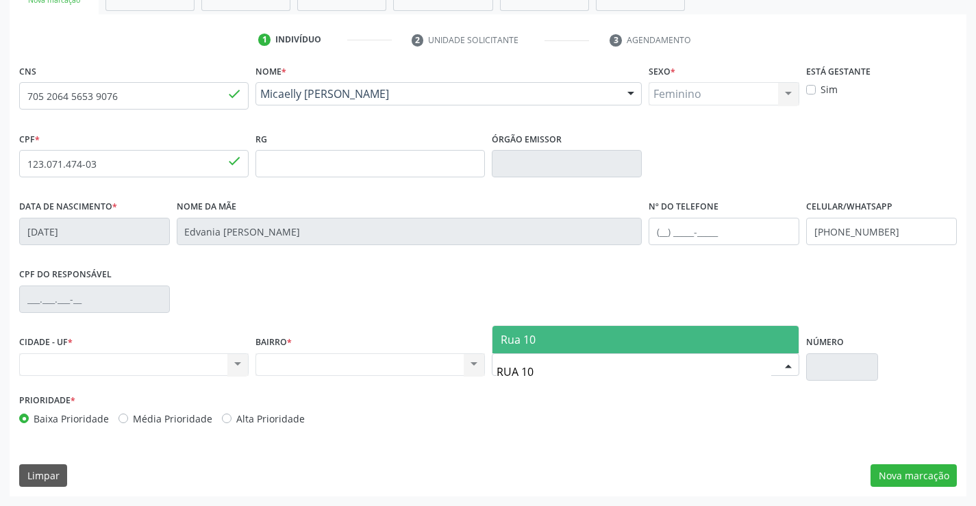
click at [545, 337] on span "Rua 10" at bounding box center [646, 339] width 307 height 27
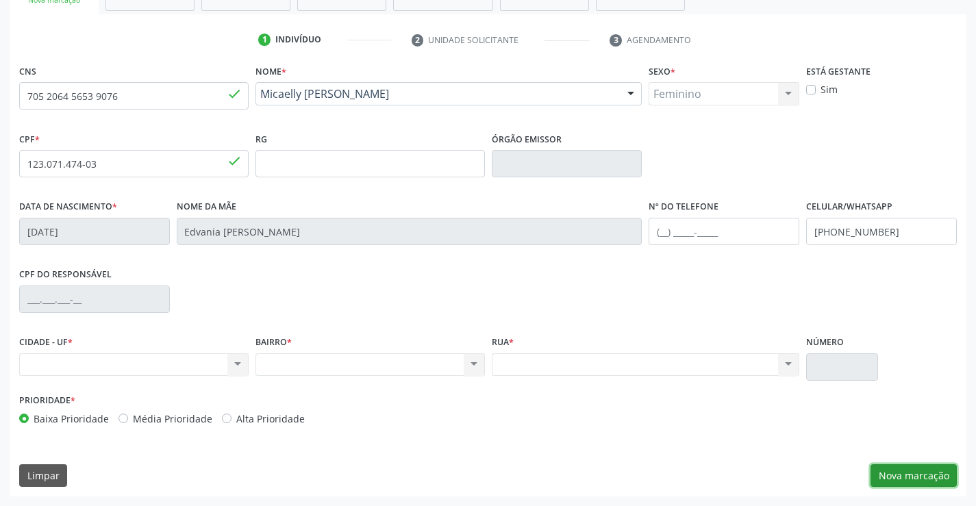
click at [899, 473] on button "Nova marcação" at bounding box center [914, 475] width 86 height 23
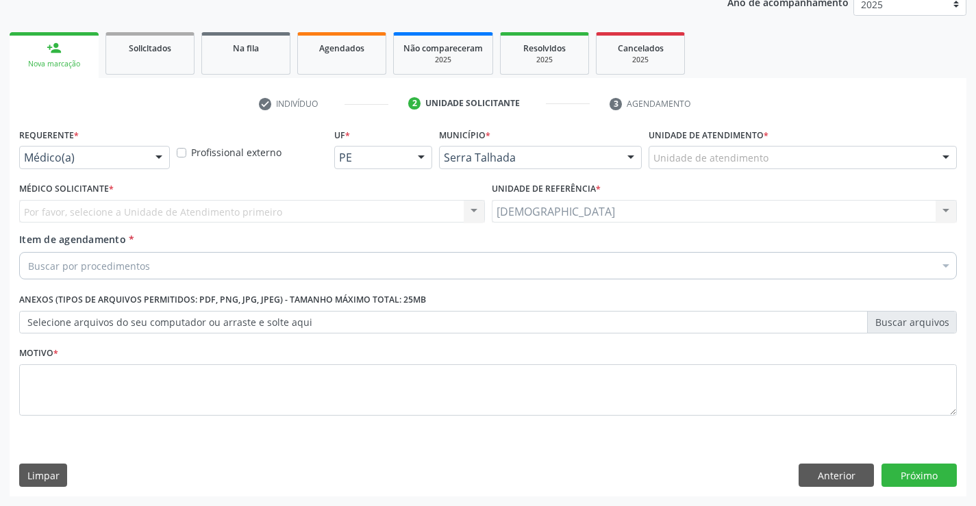
click at [160, 159] on div at bounding box center [159, 158] width 21 height 23
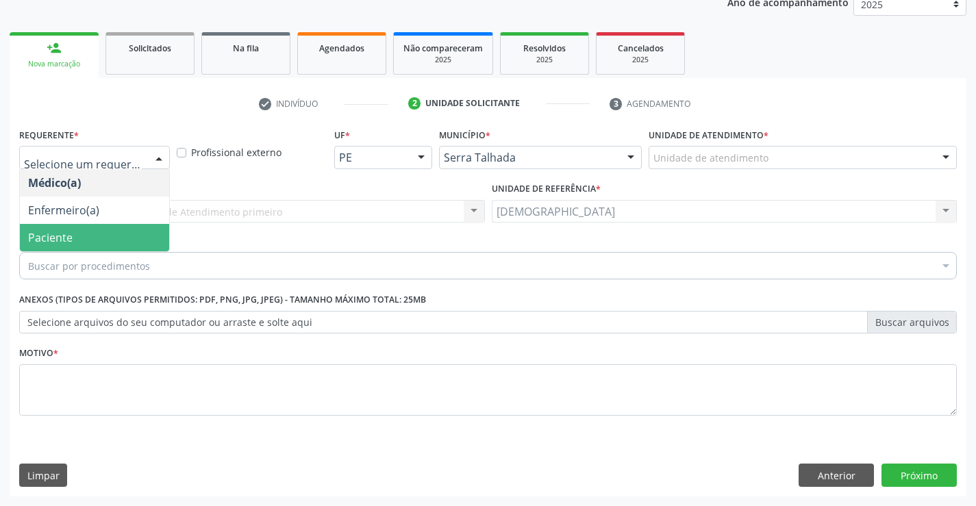
click at [83, 232] on span "Paciente" at bounding box center [94, 237] width 149 height 27
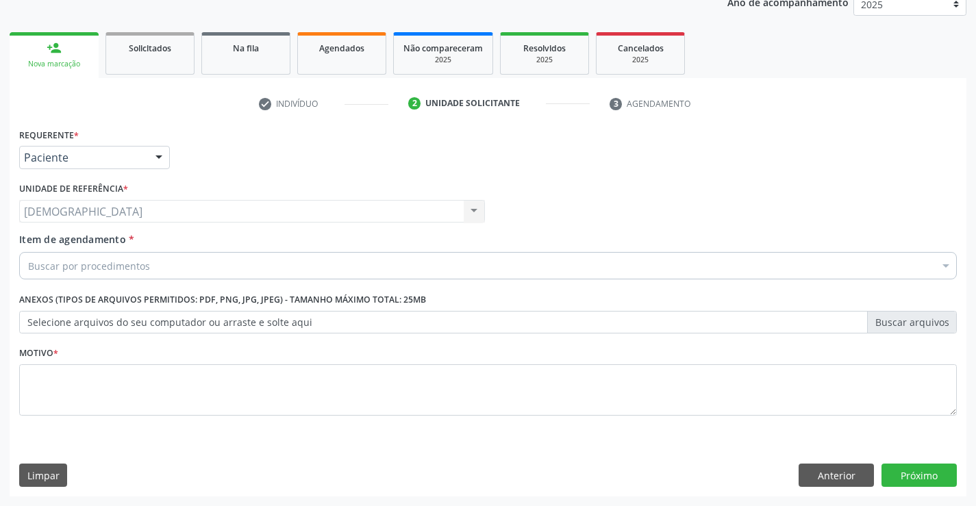
click at [88, 363] on div "Motivo *" at bounding box center [488, 379] width 938 height 73
click at [86, 371] on textarea at bounding box center [488, 390] width 938 height 52
type textarea "."
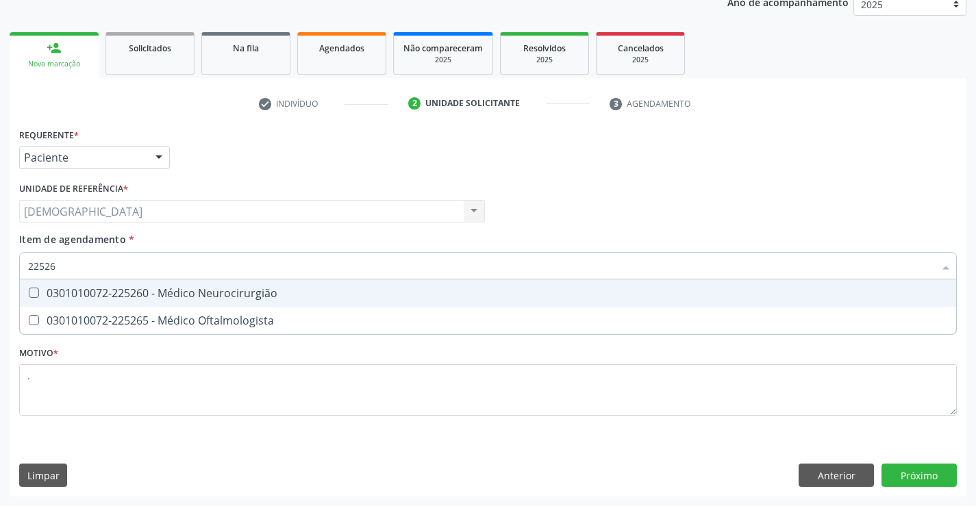
type input "225265"
click at [121, 288] on div "0301010072-225265 - Médico Oftalmologista" at bounding box center [488, 293] width 920 height 11
checkbox Oftalmologista "true"
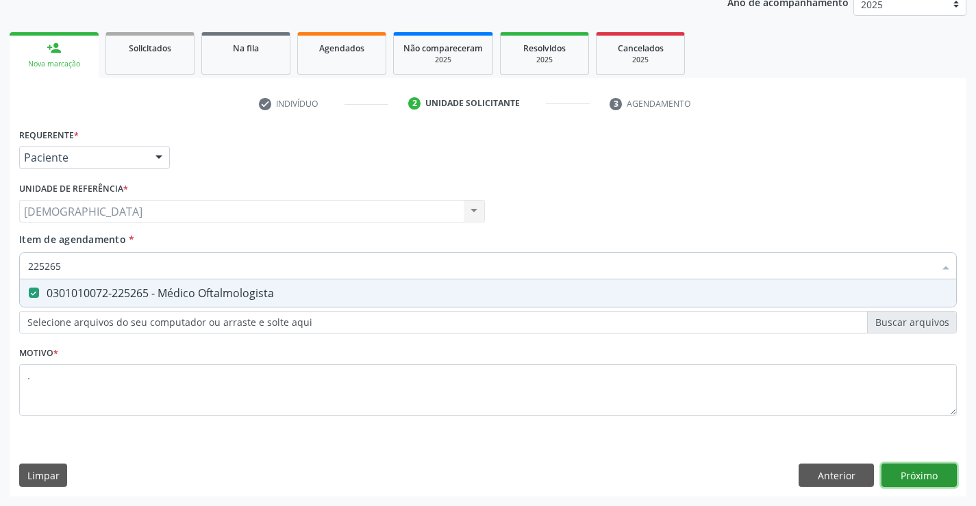
click at [910, 470] on div "Requerente * Paciente Médico(a) Enfermeiro(a) Paciente Nenhum resultado encontr…" at bounding box center [488, 311] width 957 height 372
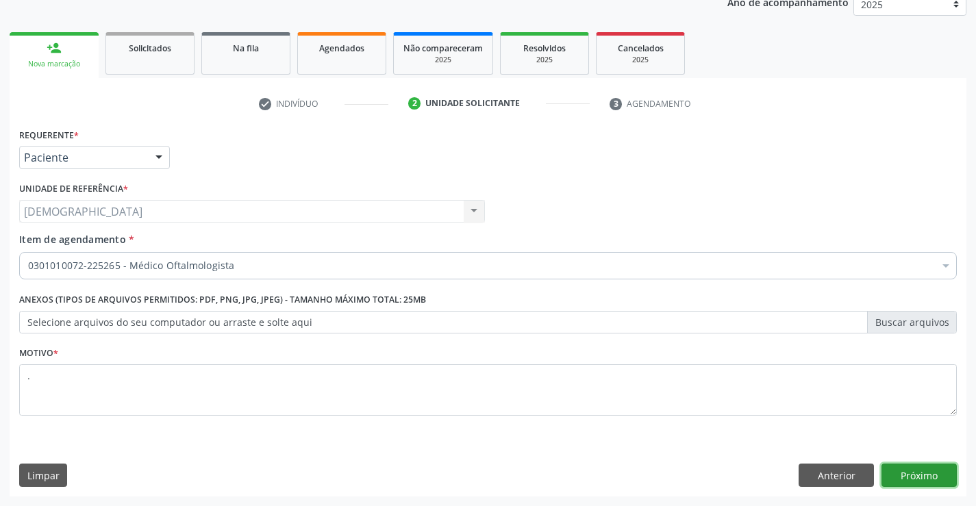
click at [900, 478] on button "Próximo" at bounding box center [919, 475] width 75 height 23
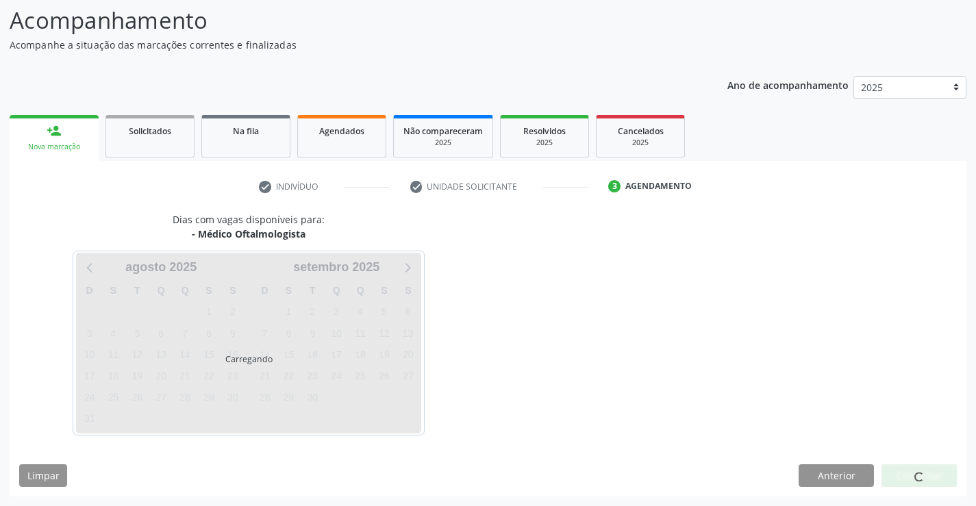
scroll to position [90, 0]
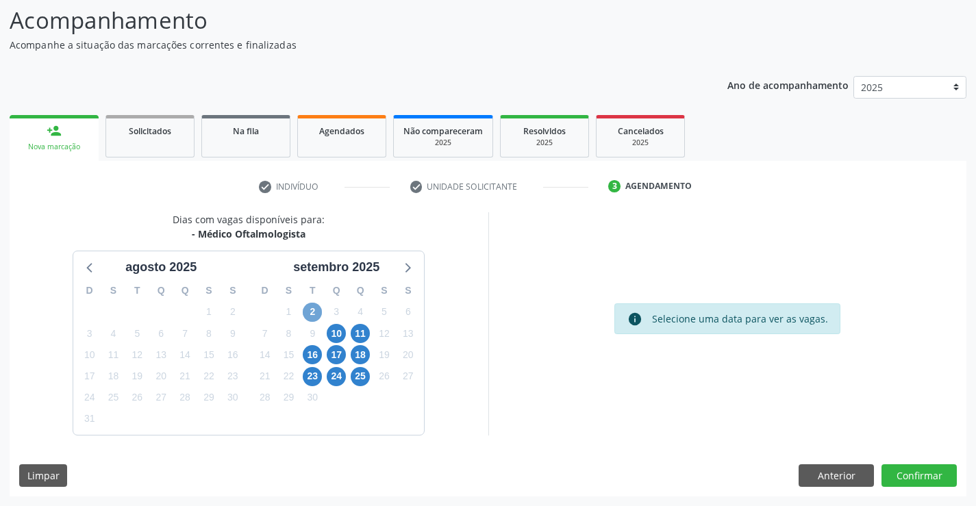
click at [316, 312] on span "2" at bounding box center [312, 312] width 19 height 19
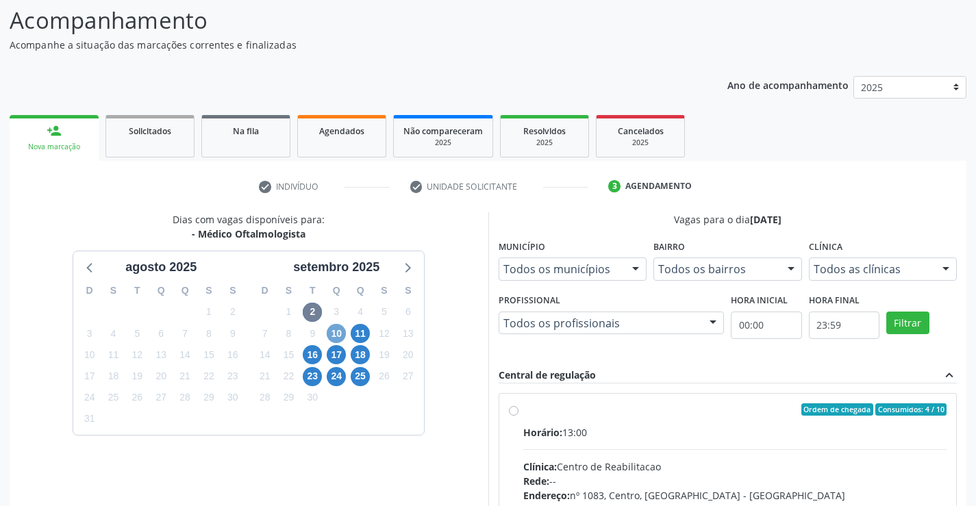
click at [338, 334] on span "10" at bounding box center [336, 333] width 19 height 19
click at [519, 410] on div "Ordem de chegada Consumidos: 2 / 6 Horário: 13:00 Clínica: Fundacao [PERSON_NAM…" at bounding box center [728, 509] width 438 height 210
radio input "true"
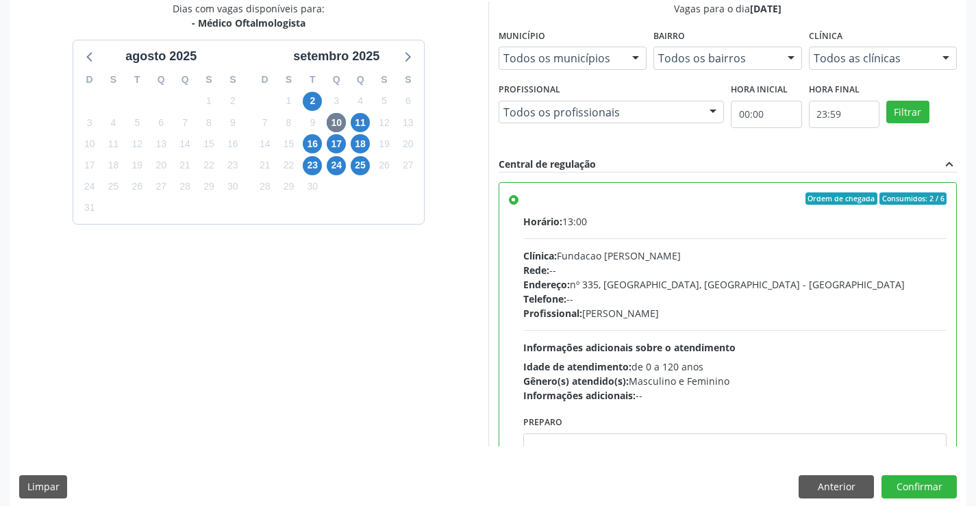
scroll to position [312, 0]
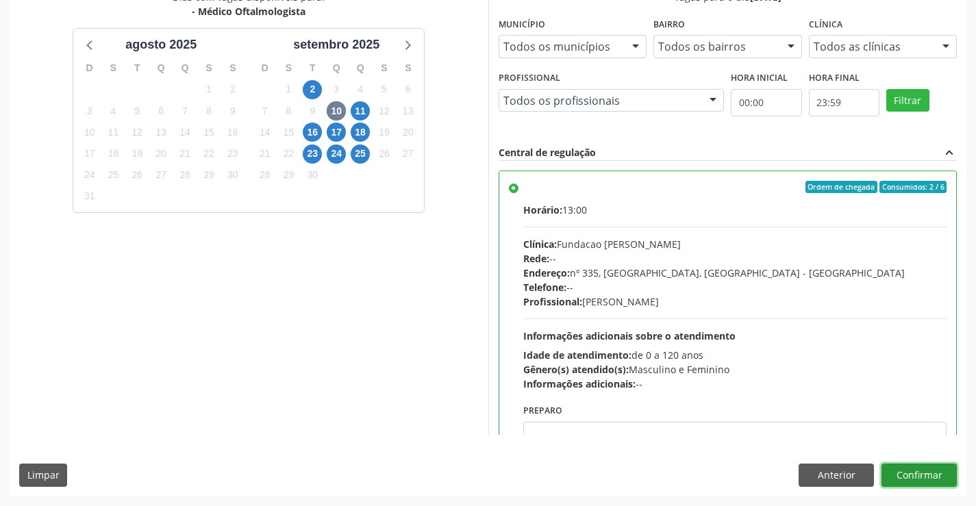
click at [914, 469] on button "Confirmar" at bounding box center [919, 475] width 75 height 23
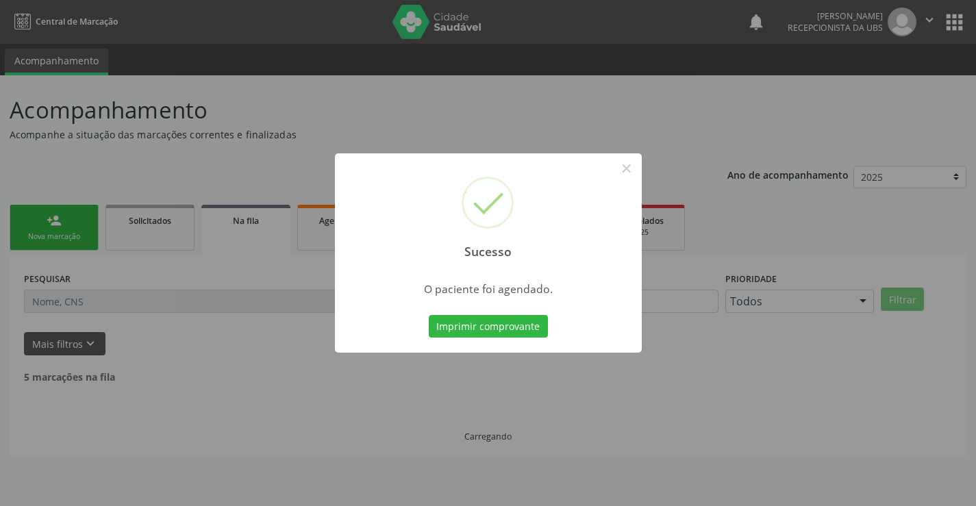
scroll to position [0, 0]
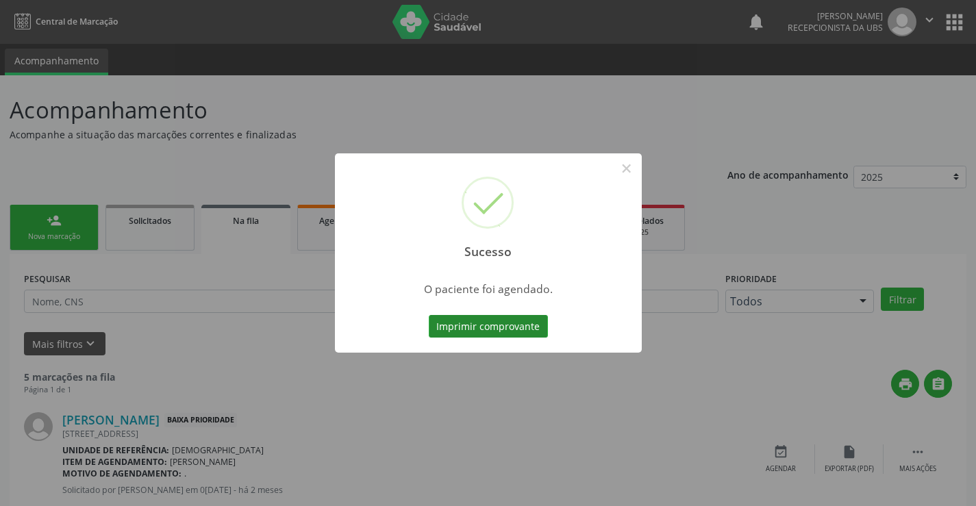
click at [519, 331] on button "Imprimir comprovante" at bounding box center [488, 326] width 119 height 23
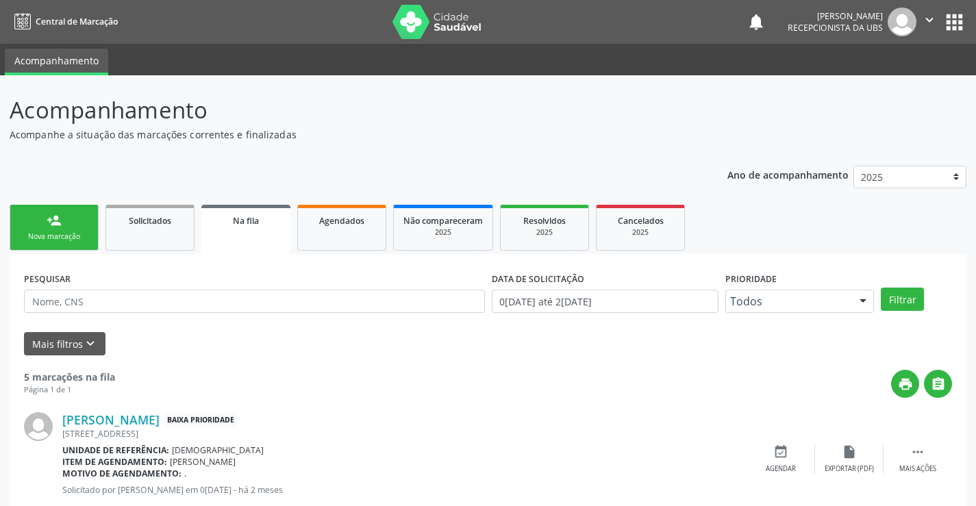
click at [69, 242] on div "Nova marcação" at bounding box center [54, 237] width 69 height 10
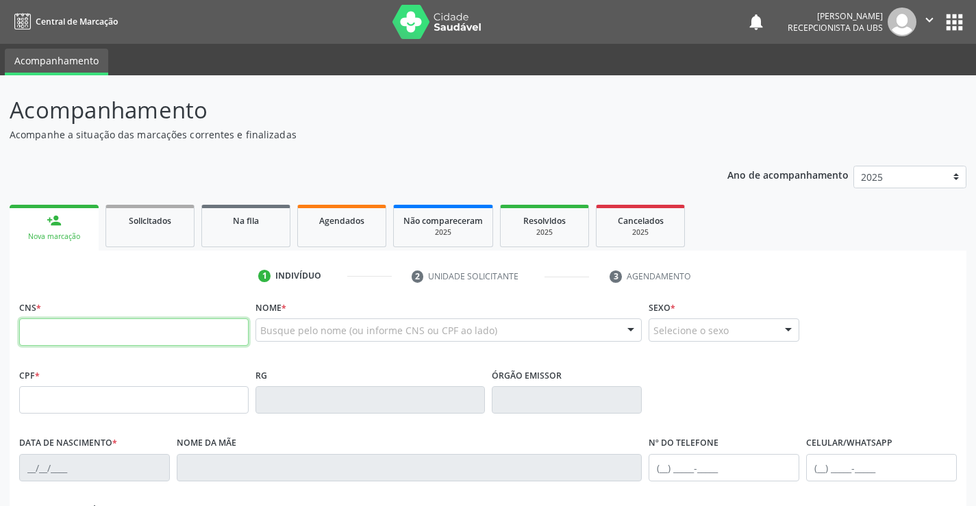
click at [77, 328] on input "text" at bounding box center [134, 332] width 230 height 27
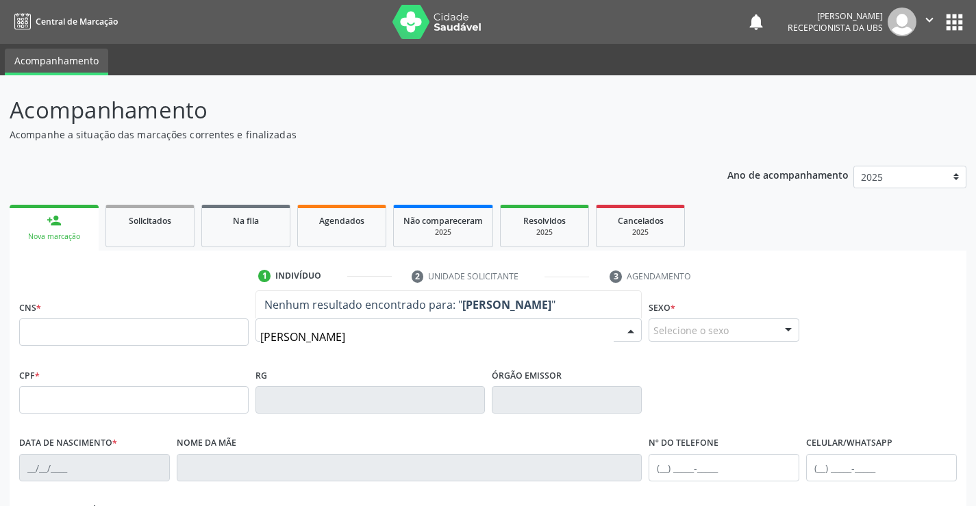
type input "[PERSON_NAME]"
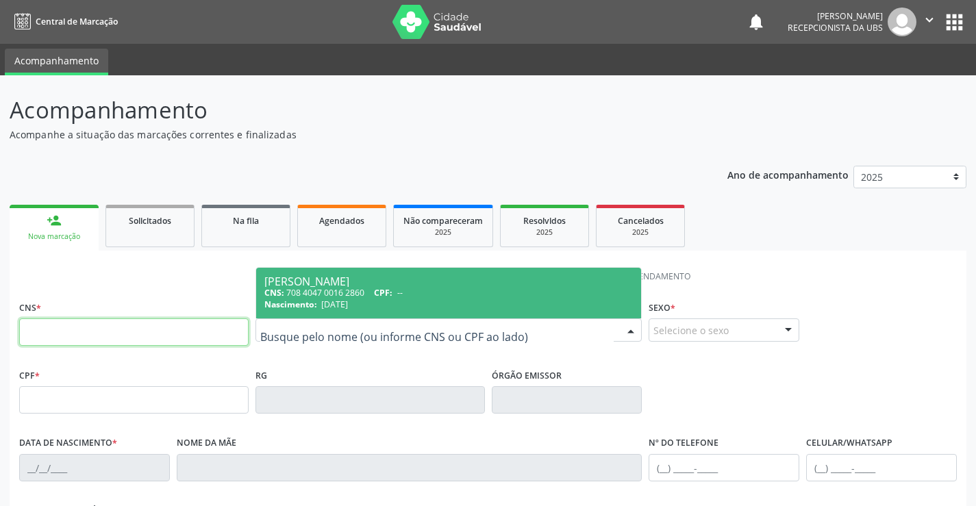
click at [95, 340] on input "text" at bounding box center [134, 332] width 230 height 27
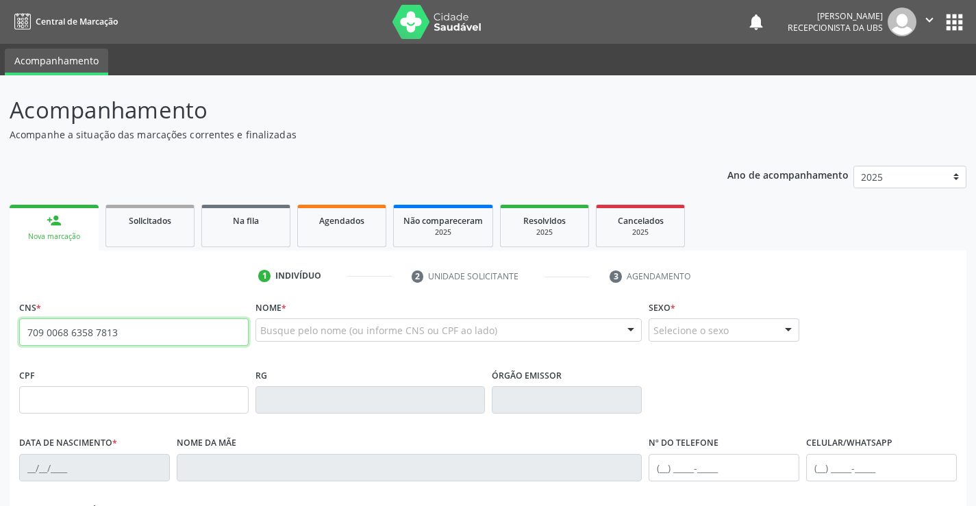
type input "709 0068 6358 7813"
type input "680.189.594-04"
type input "0[DATE]"
type input "[PERSON_NAME] da Conceicao"
type input "[PHONE_NUMBER]"
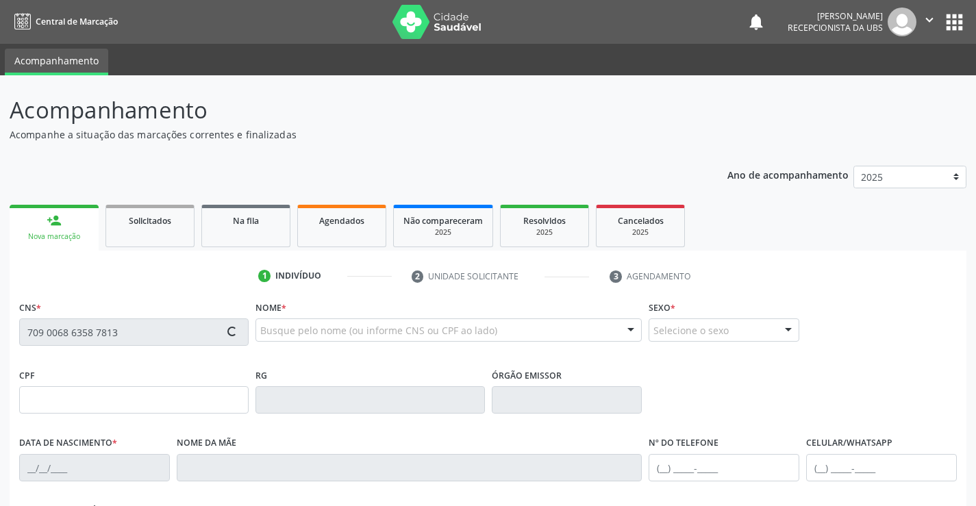
type input "[PHONE_NUMBER]"
type input "1079"
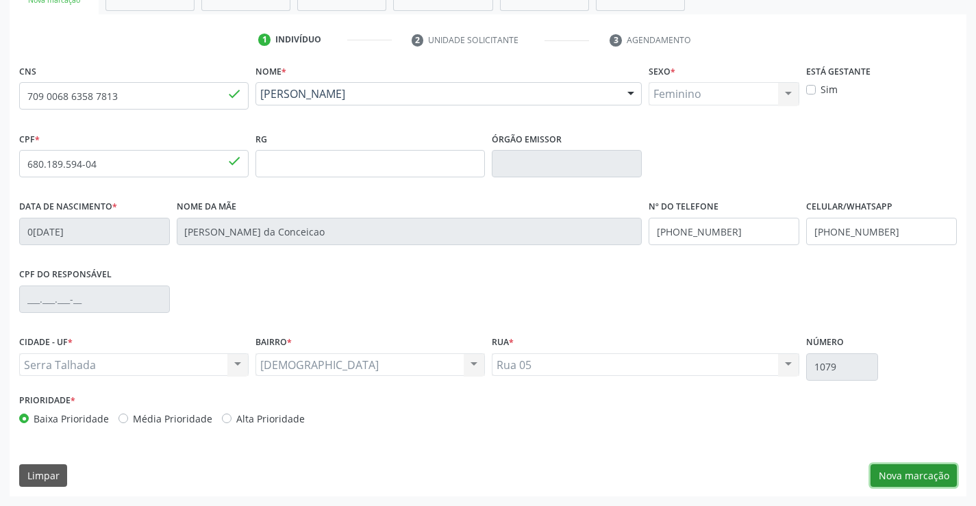
click at [921, 475] on button "Nova marcação" at bounding box center [914, 475] width 86 height 23
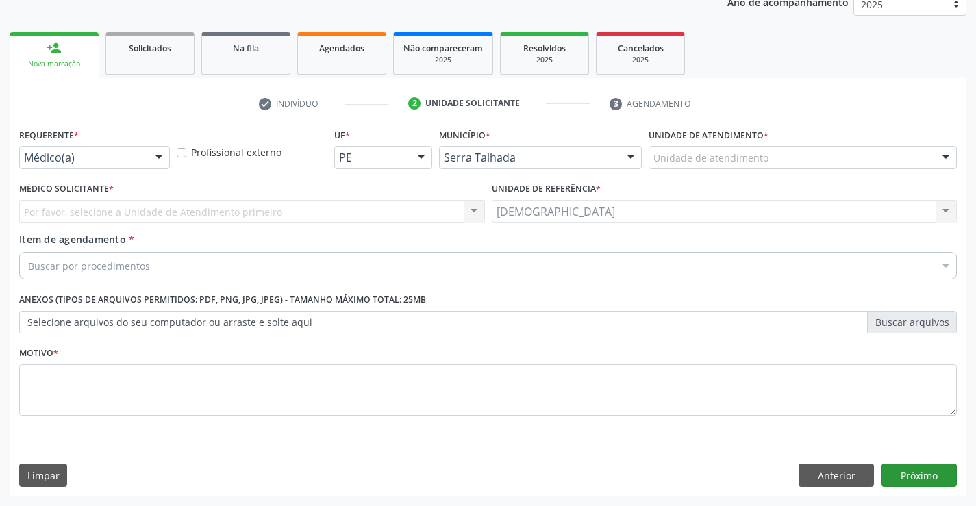
scroll to position [173, 0]
click at [162, 156] on div at bounding box center [159, 158] width 21 height 23
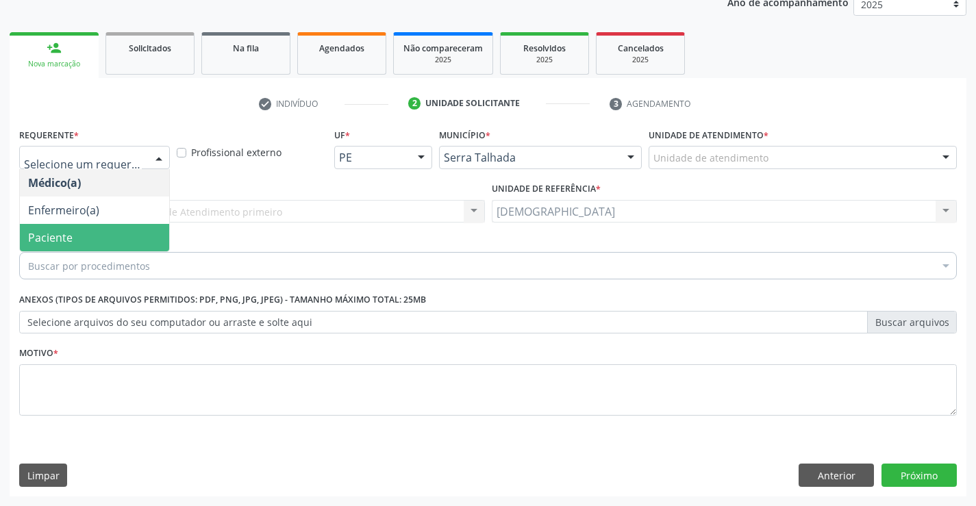
click at [103, 239] on span "Paciente" at bounding box center [94, 237] width 149 height 27
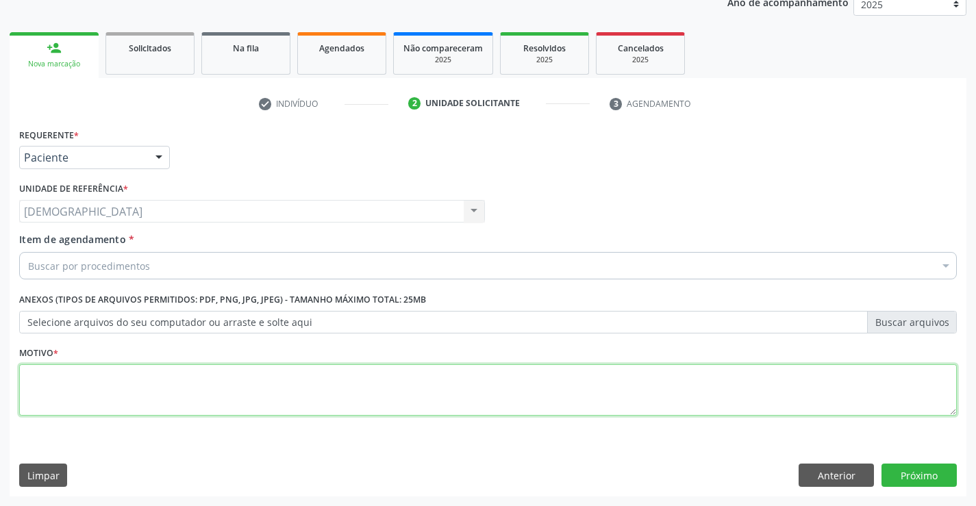
click at [132, 395] on textarea at bounding box center [488, 390] width 938 height 52
type textarea "."
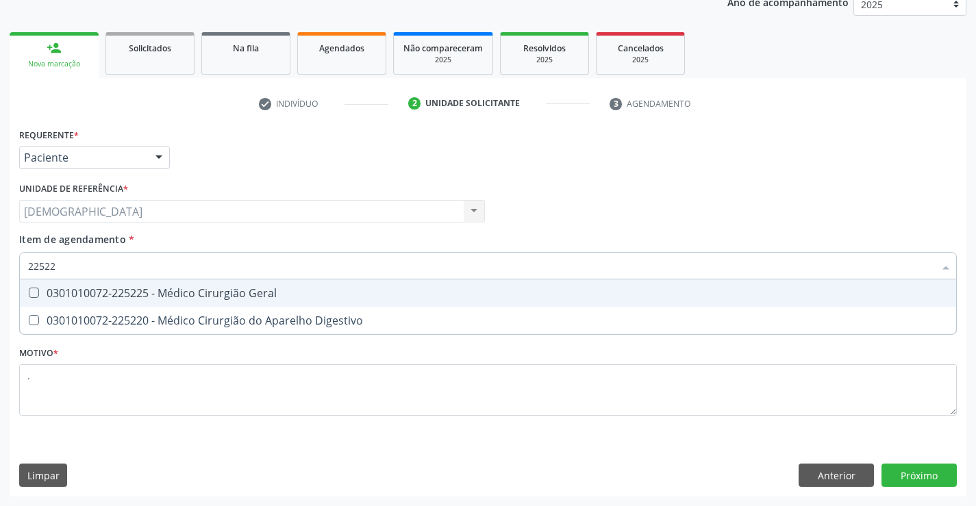
type input "225225"
click at [133, 284] on span "0301010072-225225 - Médico Cirurgião Geral" at bounding box center [488, 293] width 937 height 27
checkbox Geral "true"
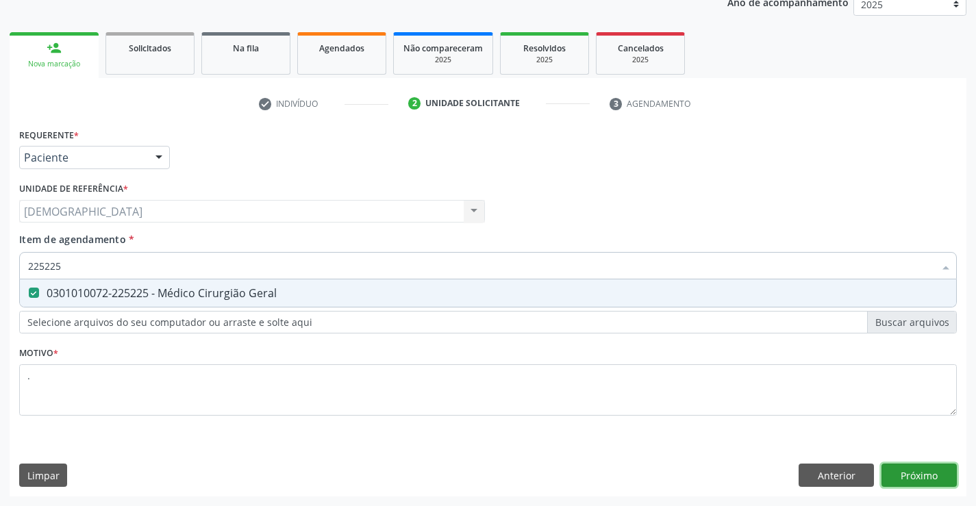
click at [905, 478] on div "Requerente * Paciente Médico(a) Enfermeiro(a) Paciente Nenhum resultado encontr…" at bounding box center [488, 311] width 957 height 372
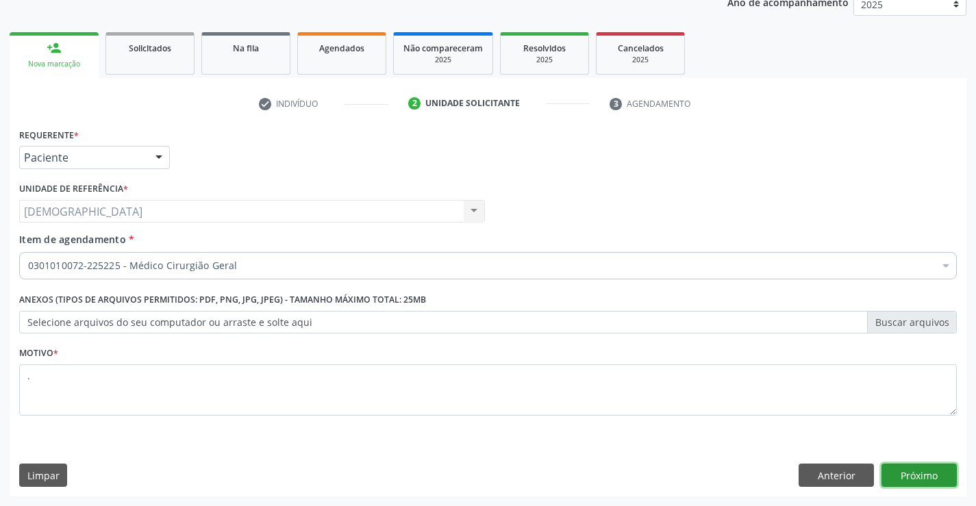
click at [930, 471] on button "Próximo" at bounding box center [919, 475] width 75 height 23
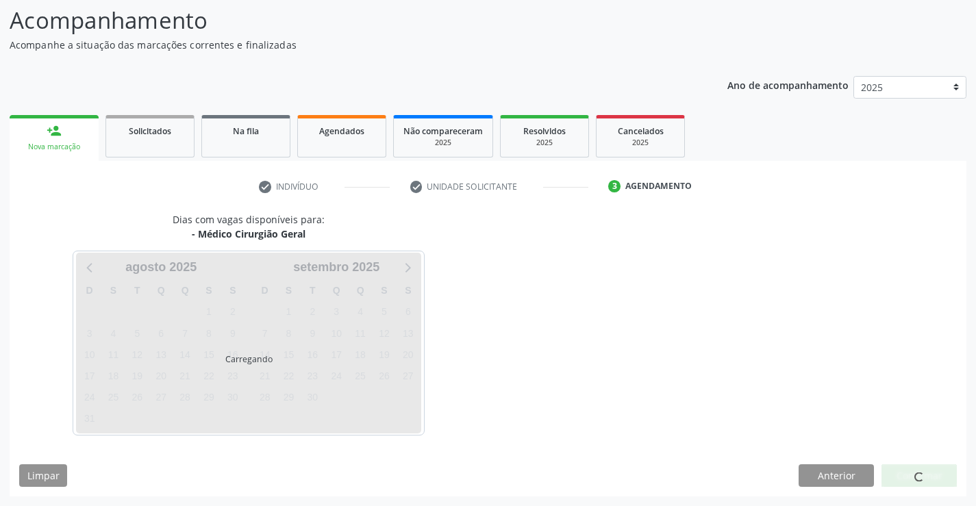
scroll to position [90, 0]
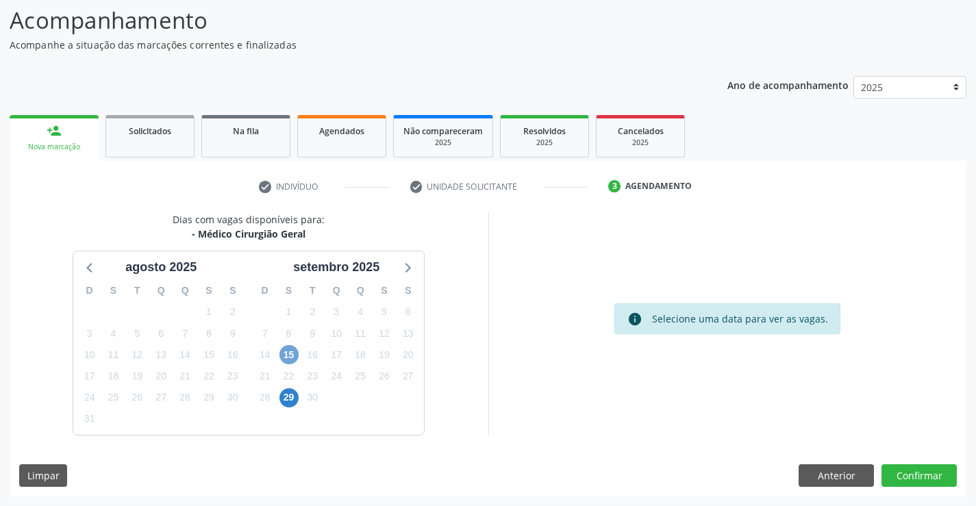
click at [286, 356] on span "15" at bounding box center [289, 354] width 19 height 19
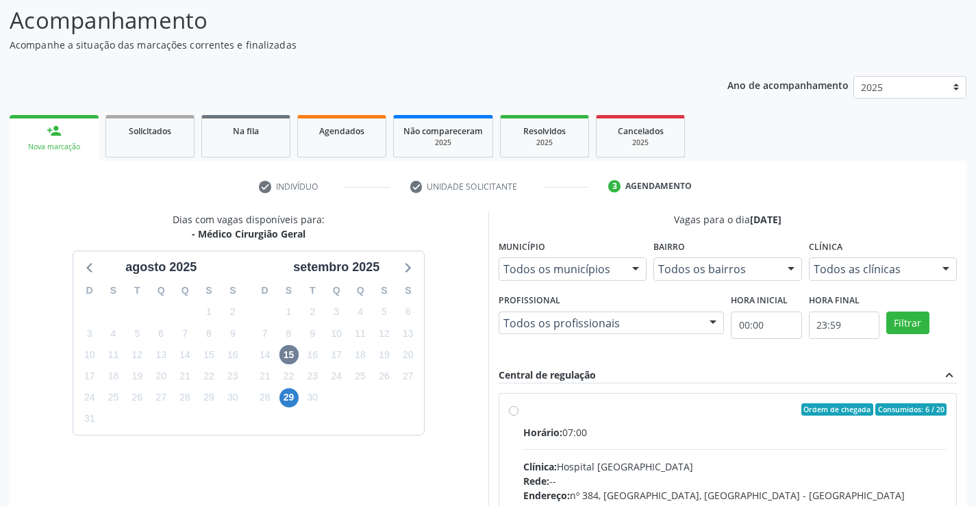
click at [504, 409] on div "Ordem de chegada Consumidos: 6 / 20 Horário: 07:00 Clínica: Hospital [GEOGRAPHI…" at bounding box center [728, 509] width 458 height 230
radio input "true"
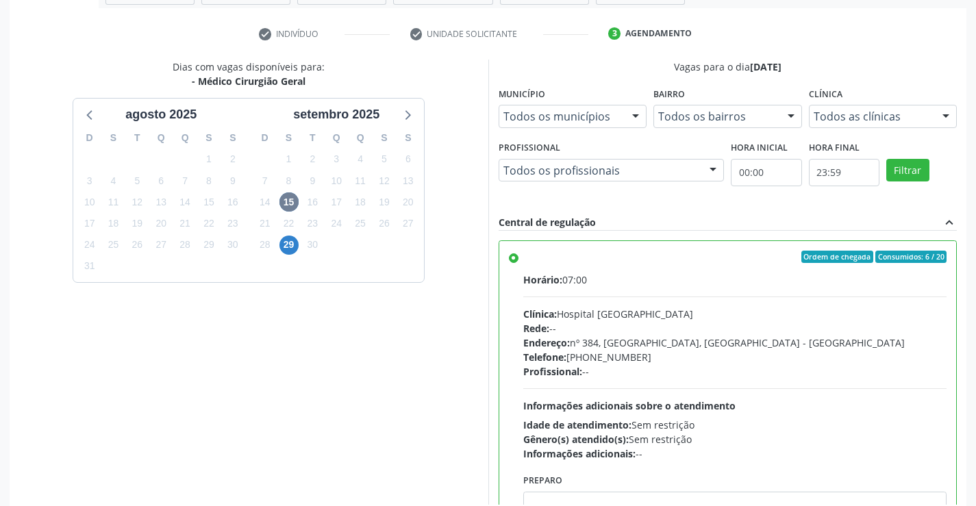
scroll to position [312, 0]
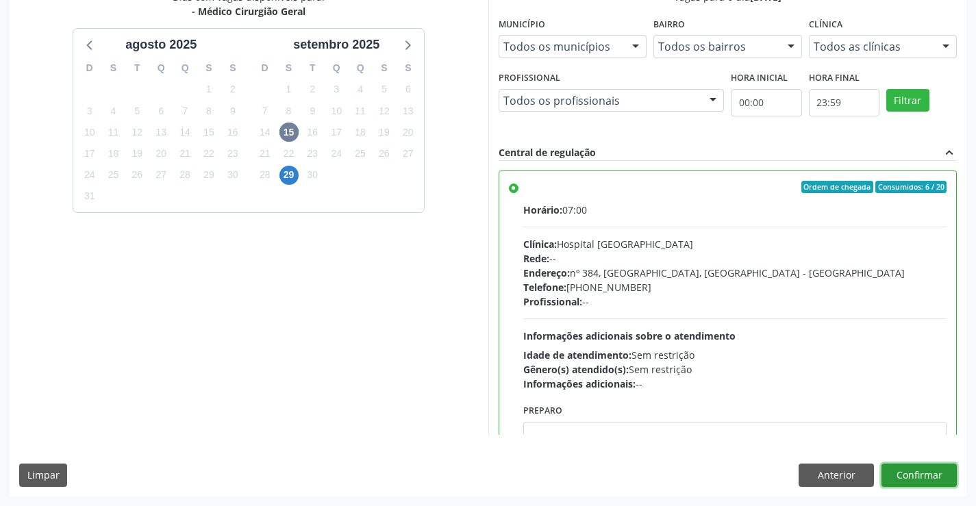
click at [930, 468] on button "Confirmar" at bounding box center [919, 475] width 75 height 23
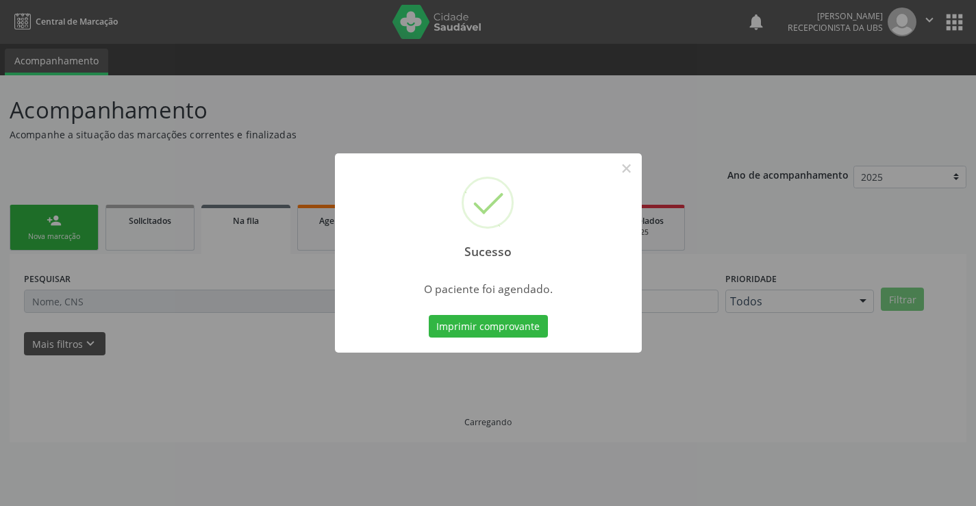
scroll to position [0, 0]
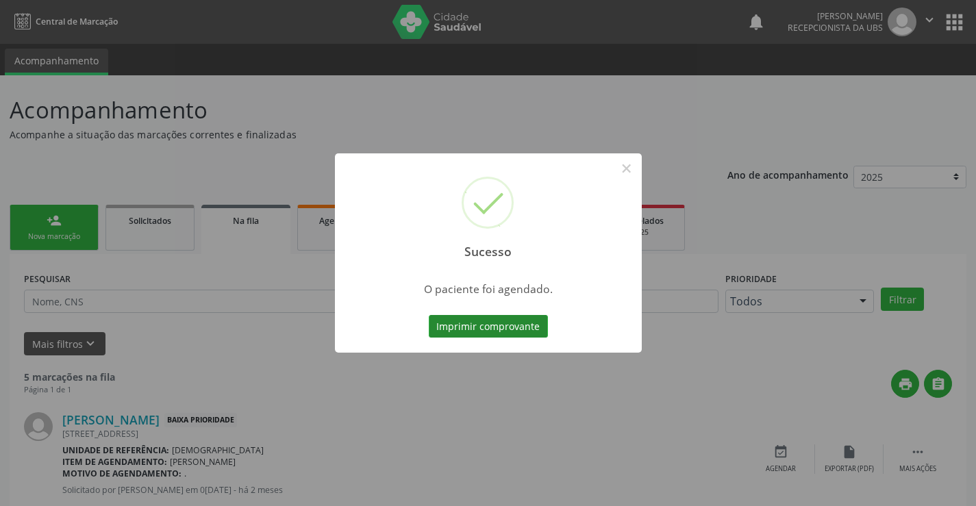
click at [463, 327] on button "Imprimir comprovante" at bounding box center [488, 326] width 119 height 23
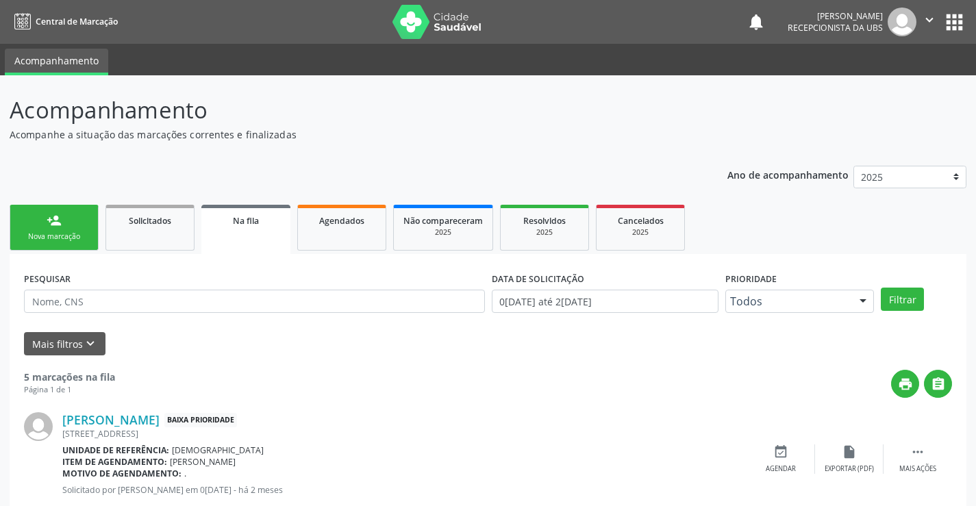
click at [59, 222] on div "person_add" at bounding box center [54, 220] width 15 height 15
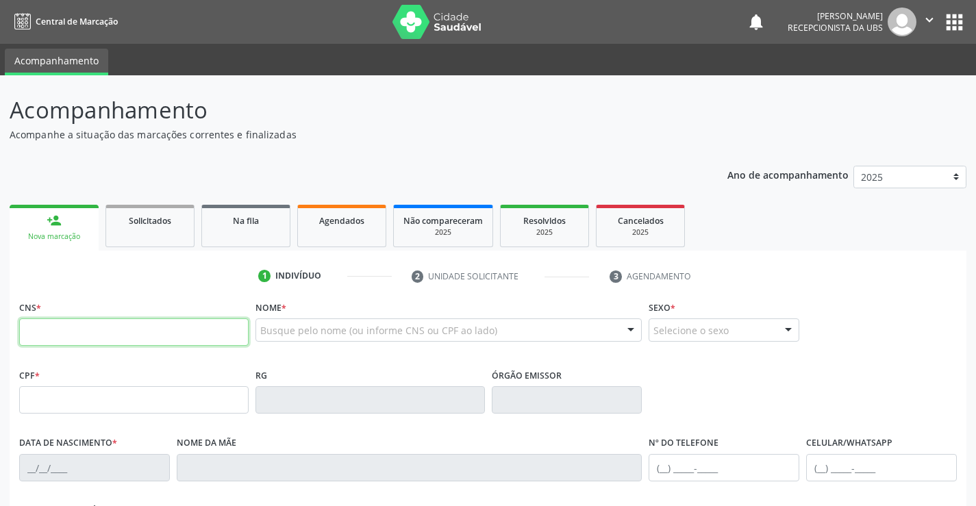
click at [107, 338] on input "text" at bounding box center [134, 332] width 230 height 27
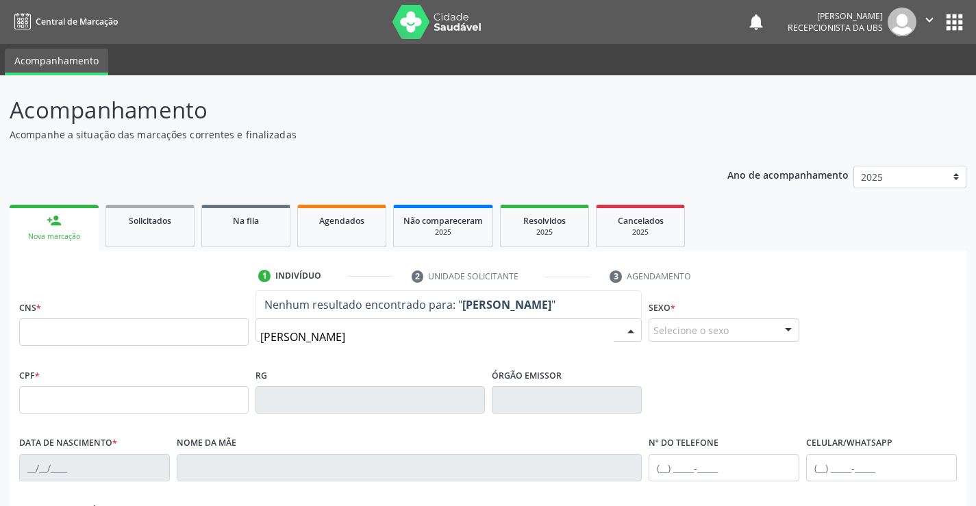
type input "ALISSON GABRIEL FERREIRA DE SOUZA"
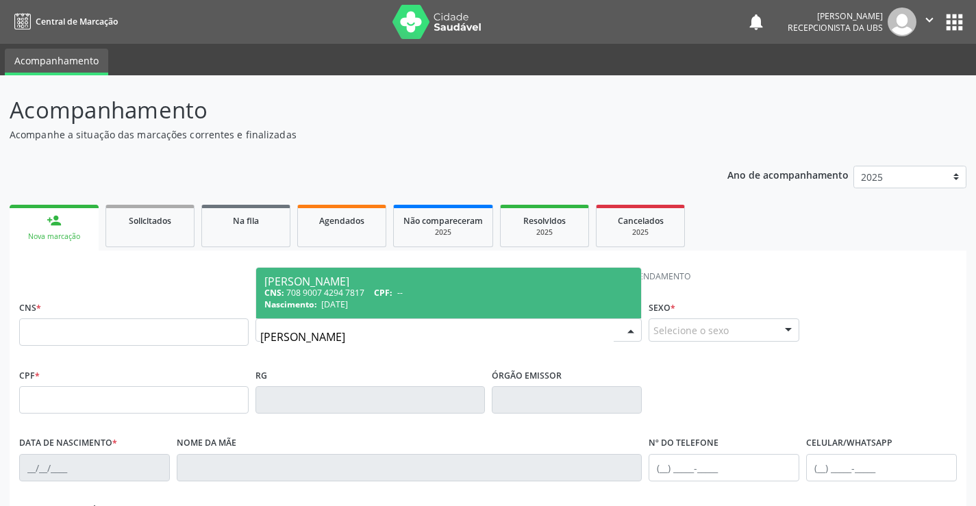
click at [408, 299] on div "Nascimento: 22/11/2003" at bounding box center [448, 305] width 369 height 12
type input "708 9007 4294 7817"
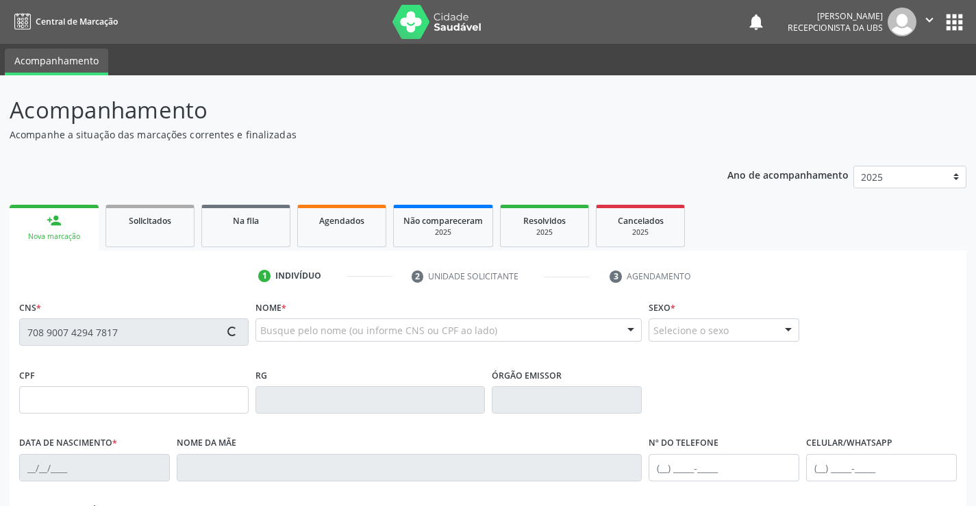
type input "22/11/2003"
type input "Marias das Gracas Ferreira da Silva"
type input "(87) 99809-8595"
type input "48"
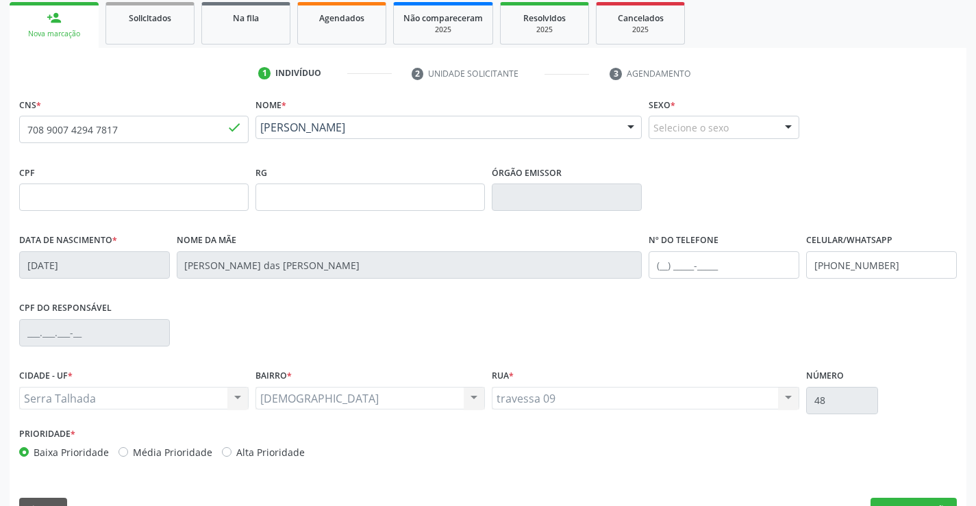
scroll to position [236, 0]
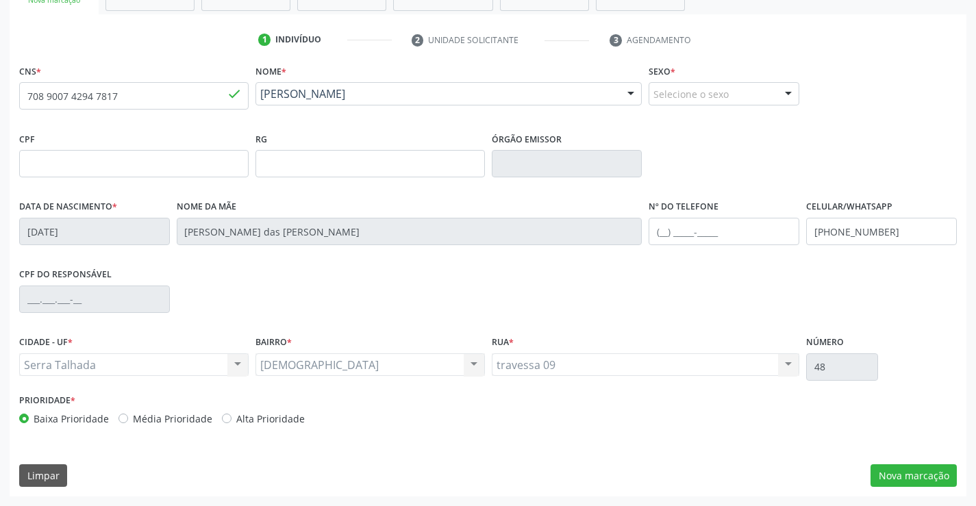
click at [787, 90] on div at bounding box center [788, 94] width 21 height 23
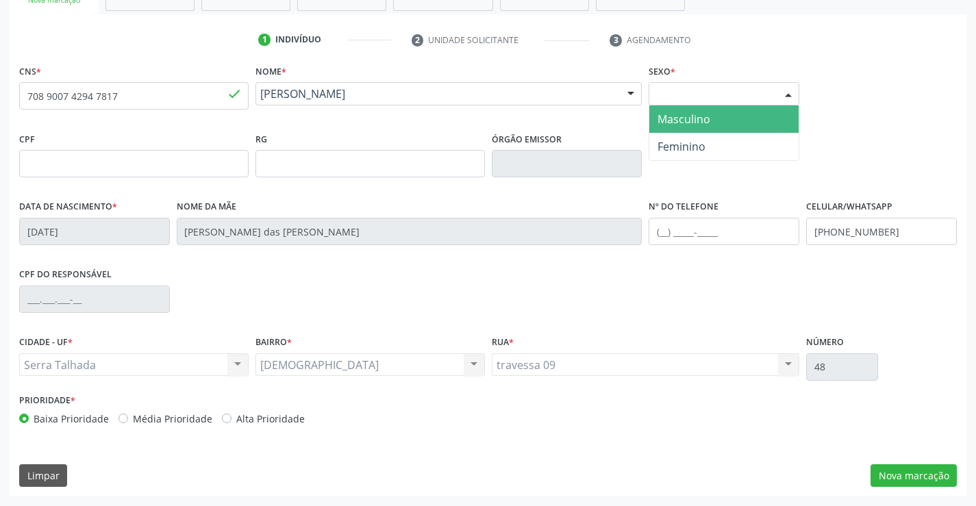
click at [728, 123] on span "Masculino" at bounding box center [723, 119] width 149 height 27
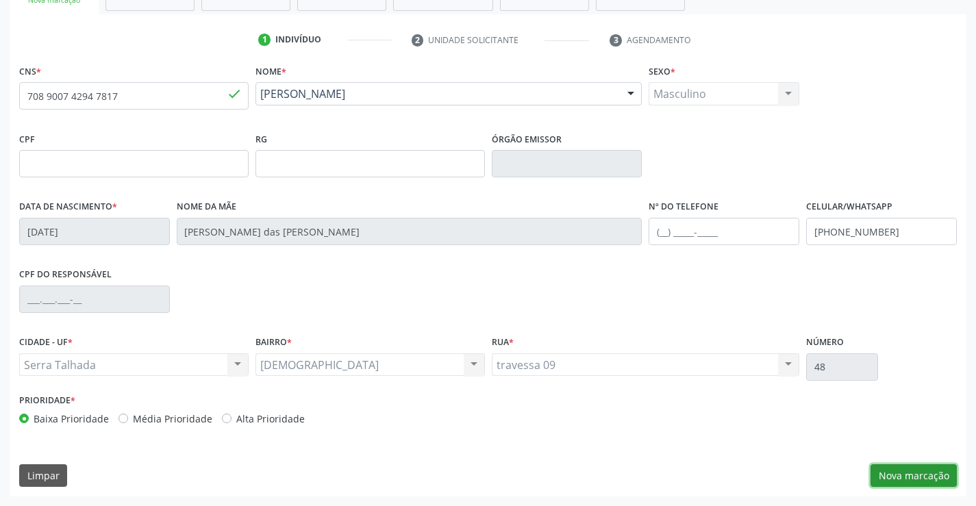
click at [923, 475] on button "Nova marcação" at bounding box center [914, 475] width 86 height 23
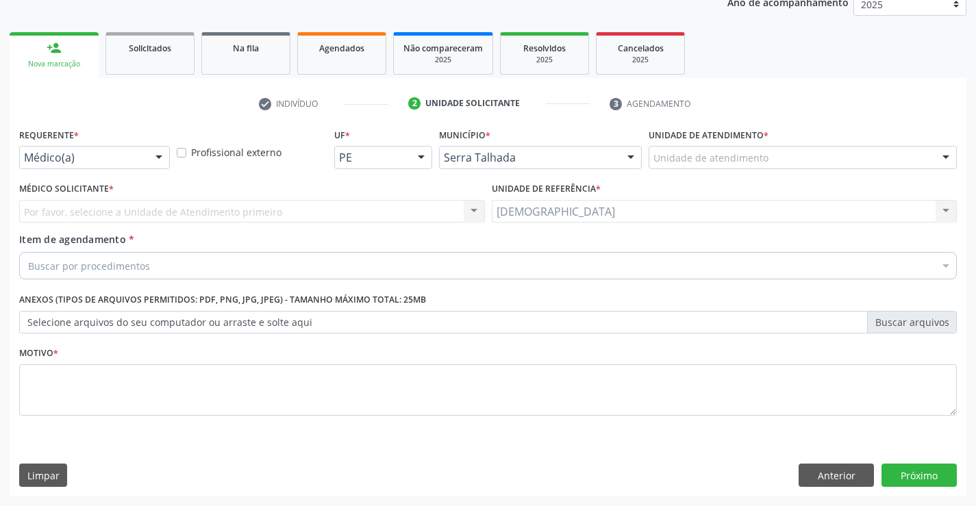
scroll to position [173, 0]
click at [158, 156] on div at bounding box center [159, 158] width 21 height 23
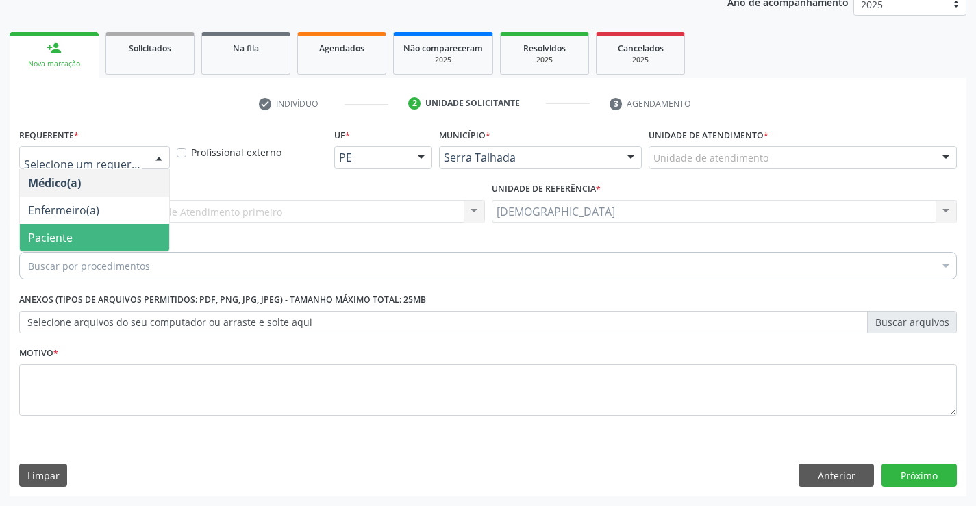
click at [82, 234] on span "Paciente" at bounding box center [94, 237] width 149 height 27
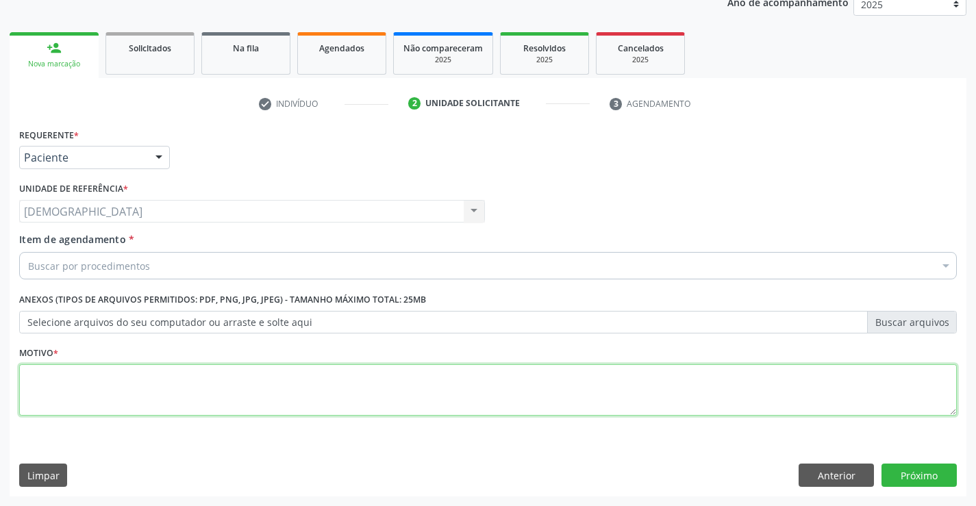
click at [61, 378] on textarea at bounding box center [488, 390] width 938 height 52
type textarea "."
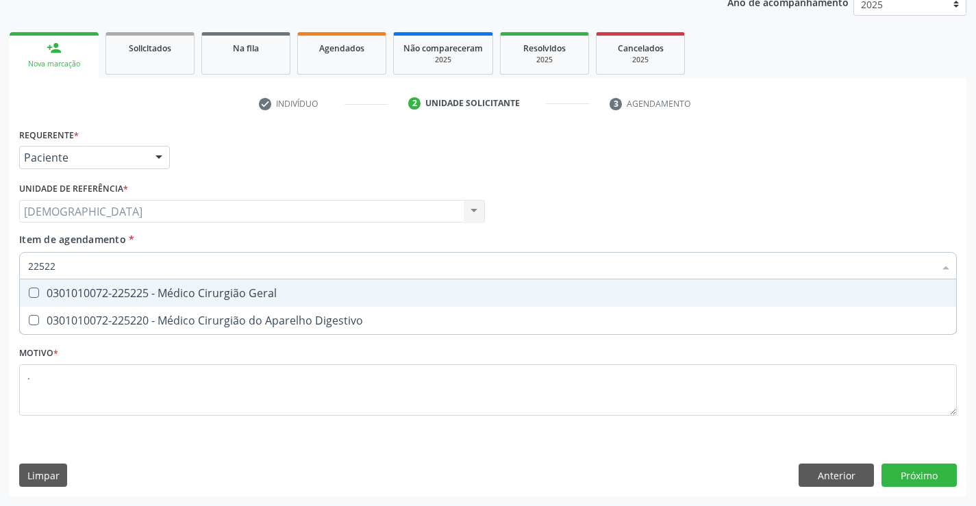
type input "225225"
click at [106, 294] on div "0301010072-225225 - Médico Cirurgião Geral" at bounding box center [488, 293] width 920 height 11
checkbox Geral "true"
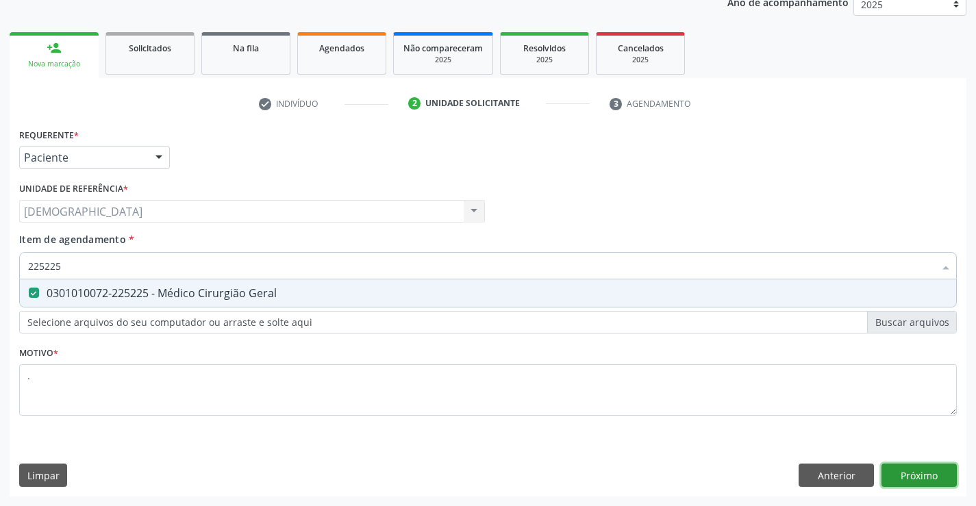
click at [902, 464] on div "Requerente * Paciente Médico(a) Enfermeiro(a) Paciente Nenhum resultado encontr…" at bounding box center [488, 311] width 957 height 372
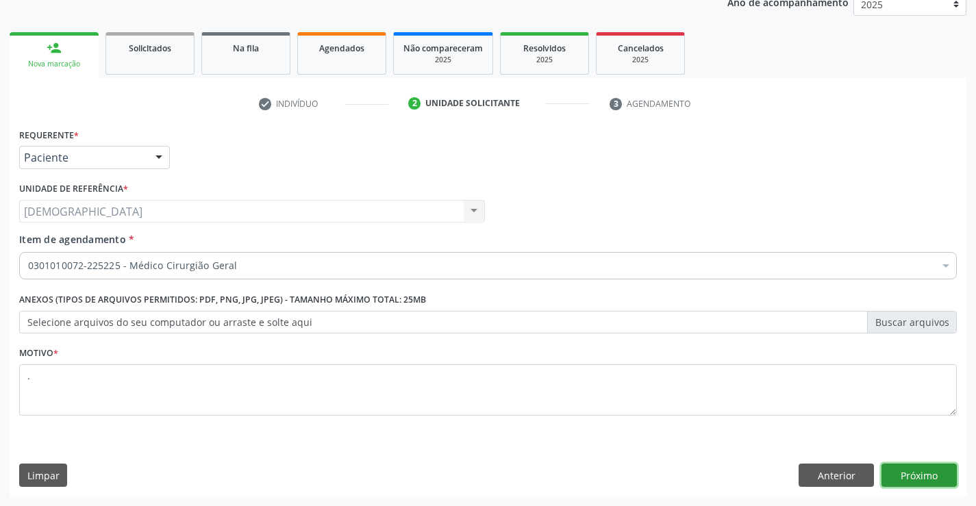
click at [937, 473] on button "Próximo" at bounding box center [919, 475] width 75 height 23
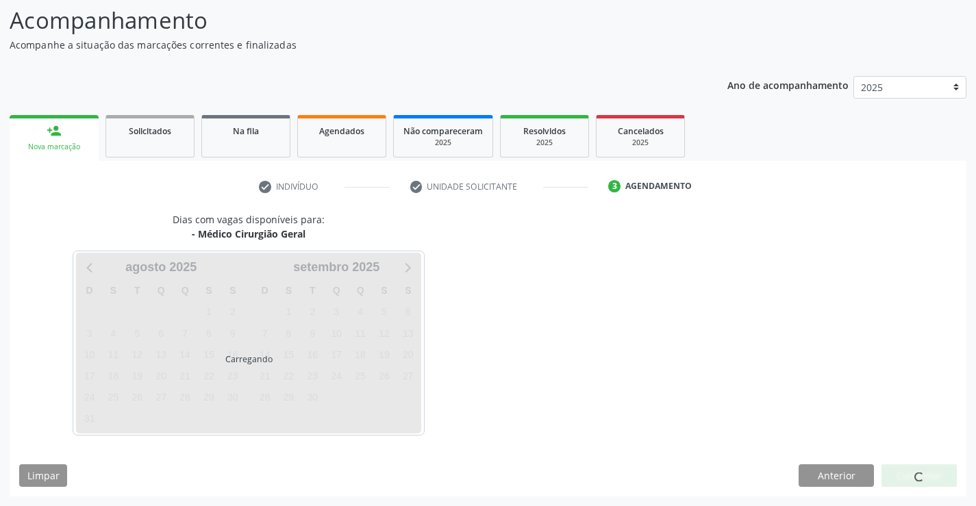
scroll to position [90, 0]
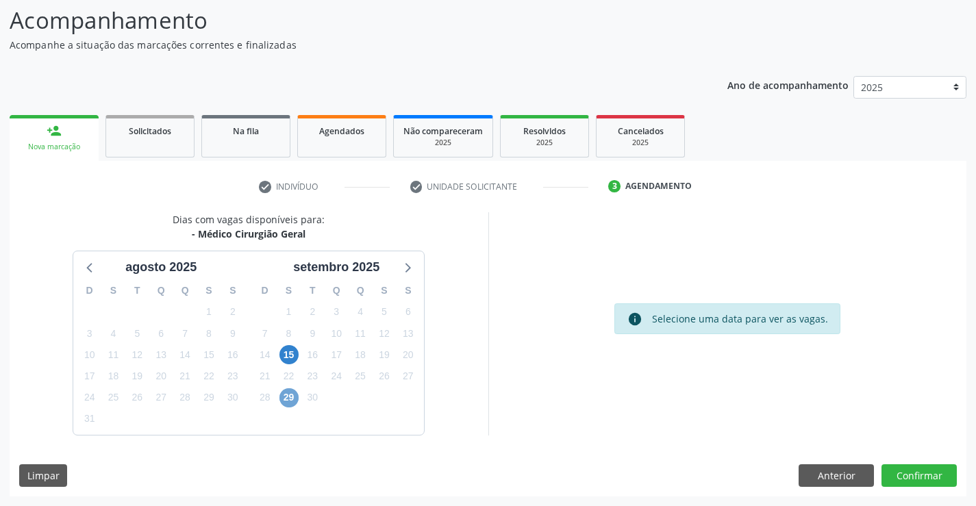
click at [293, 398] on span "29" at bounding box center [289, 397] width 19 height 19
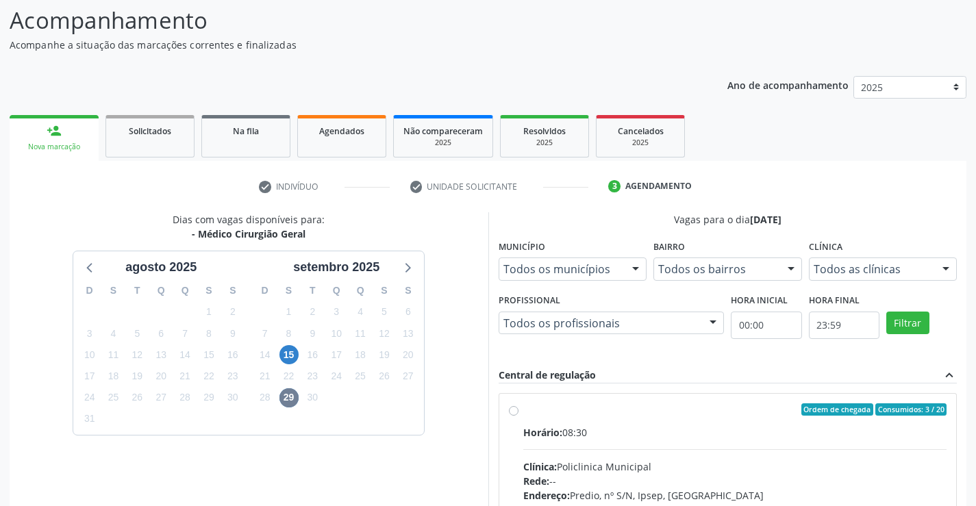
click at [523, 410] on label "Ordem de chegada Consumidos: 3 / 20 Horário: 08:30 Clínica: Policlinica Municip…" at bounding box center [735, 509] width 424 height 210
click at [513, 410] on input "Ordem de chegada Consumidos: 3 / 20 Horário: 08:30 Clínica: Policlinica Municip…" at bounding box center [514, 410] width 10 height 12
radio input "true"
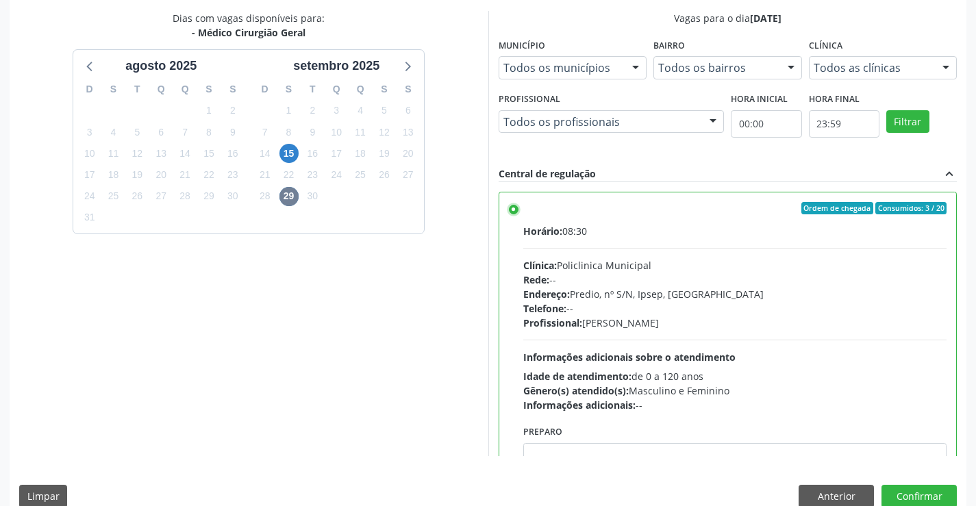
scroll to position [295, 0]
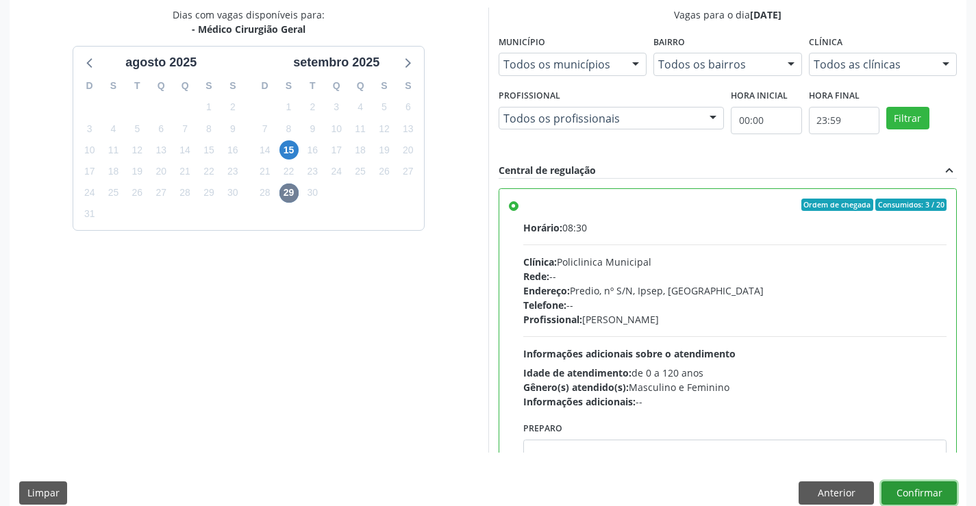
click at [902, 488] on button "Confirmar" at bounding box center [919, 493] width 75 height 23
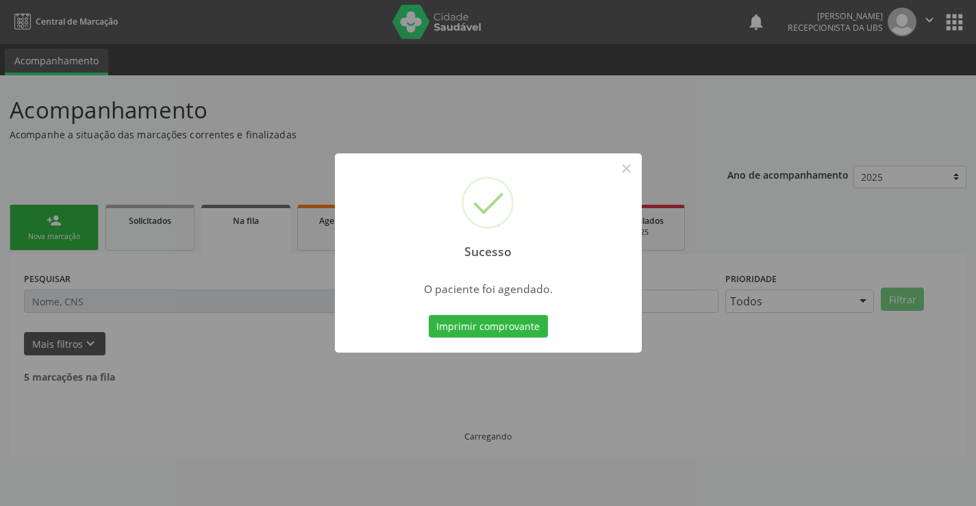
scroll to position [0, 0]
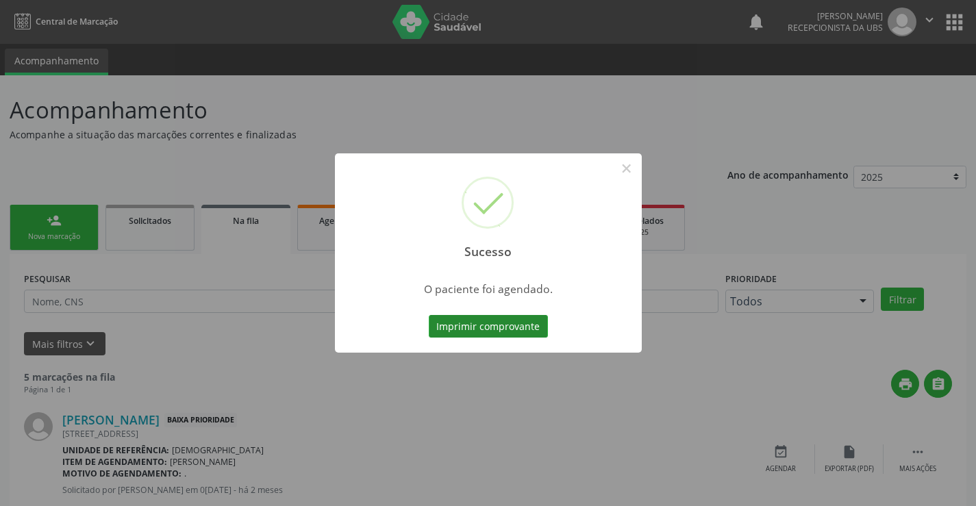
click at [475, 323] on button "Imprimir comprovante" at bounding box center [488, 326] width 119 height 23
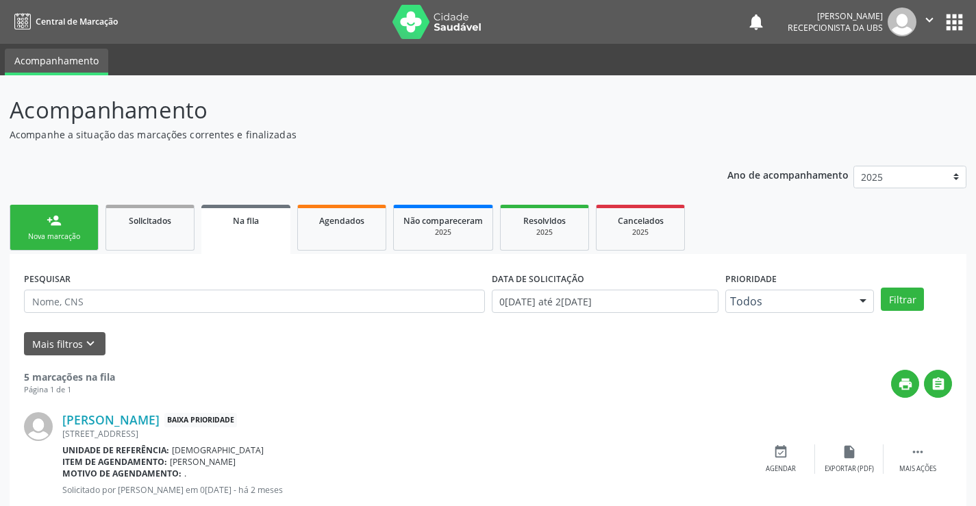
click at [49, 230] on link "person_add Nova marcação" at bounding box center [54, 228] width 89 height 46
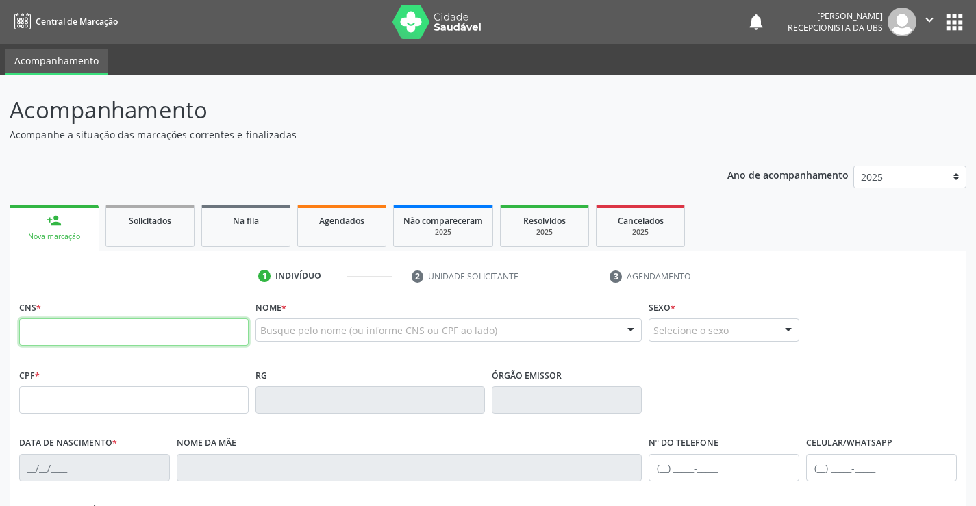
click at [40, 334] on input "text" at bounding box center [134, 332] width 230 height 27
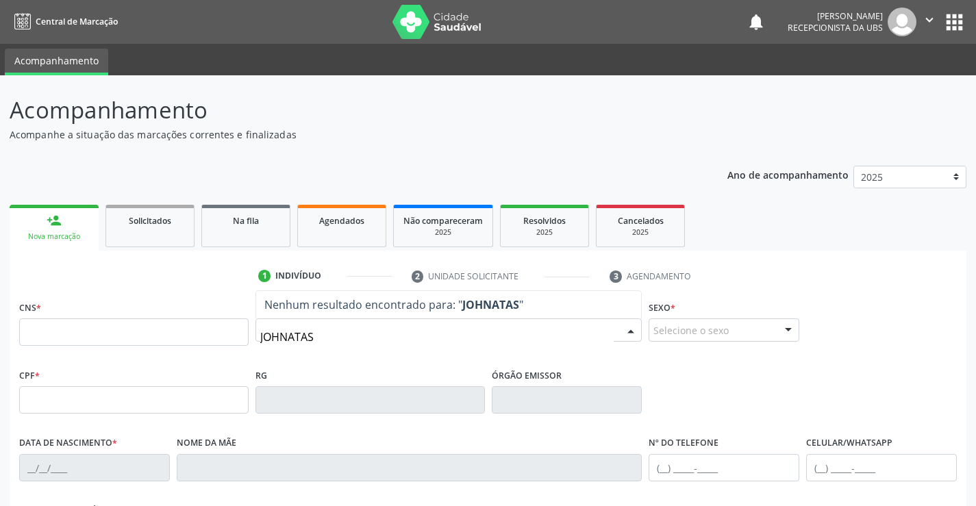
type input "JOHNATAS"
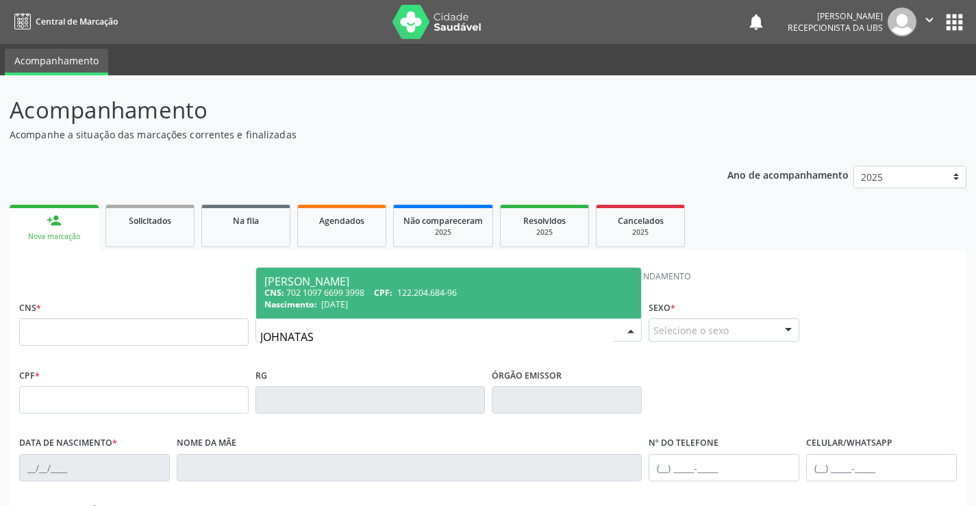
click at [410, 297] on span "122.204.684-96" at bounding box center [427, 293] width 60 height 12
type input "702 1097 6699 3998"
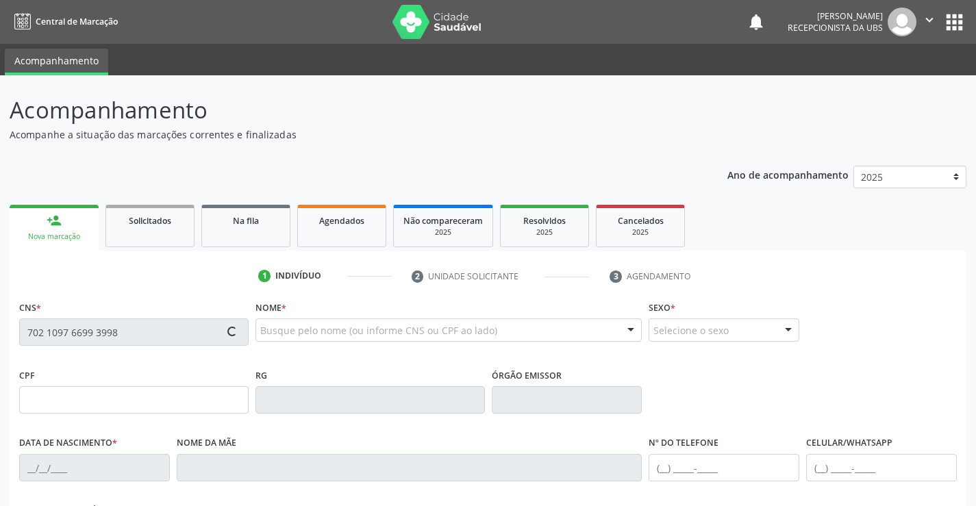
type input "122.204.684-96"
type input "06/05/1997"
type input "Sonia Maria de Oliveira"
type input "(87) 99657-4697"
type input "010.336.934-13"
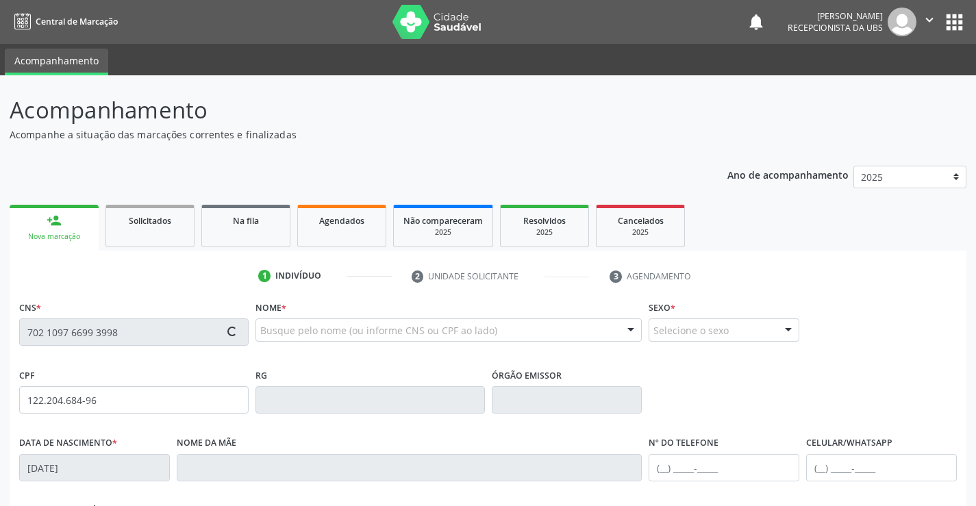
type input "30"
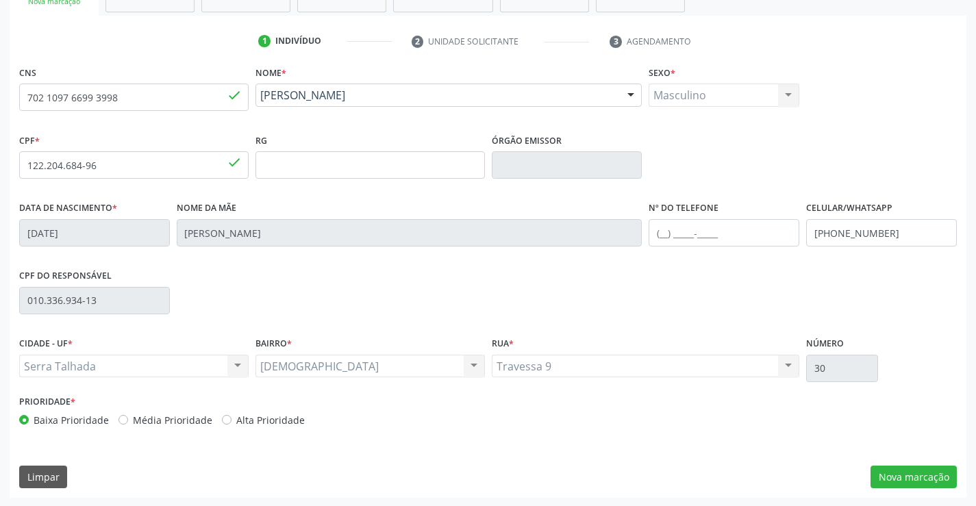
scroll to position [236, 0]
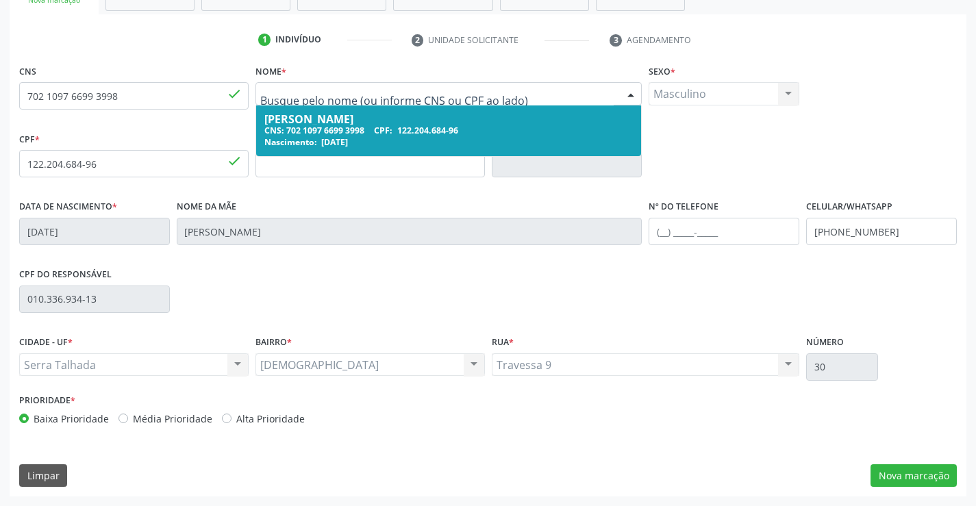
click at [421, 95] on input "text" at bounding box center [437, 100] width 354 height 27
click at [123, 104] on input "702 1097 6699 3998" at bounding box center [134, 95] width 230 height 27
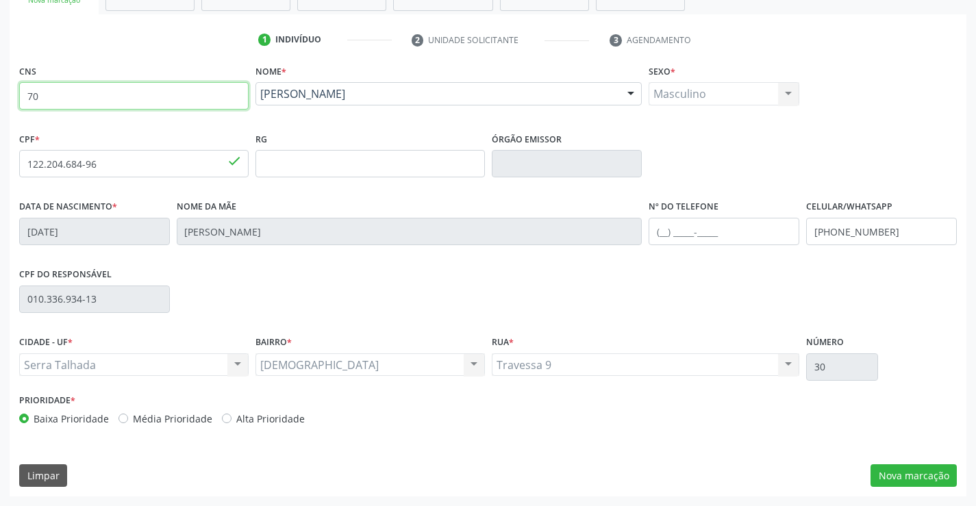
type input "7"
click at [206, 96] on input "text" at bounding box center [134, 95] width 230 height 27
type input "708 2046 4290 9247"
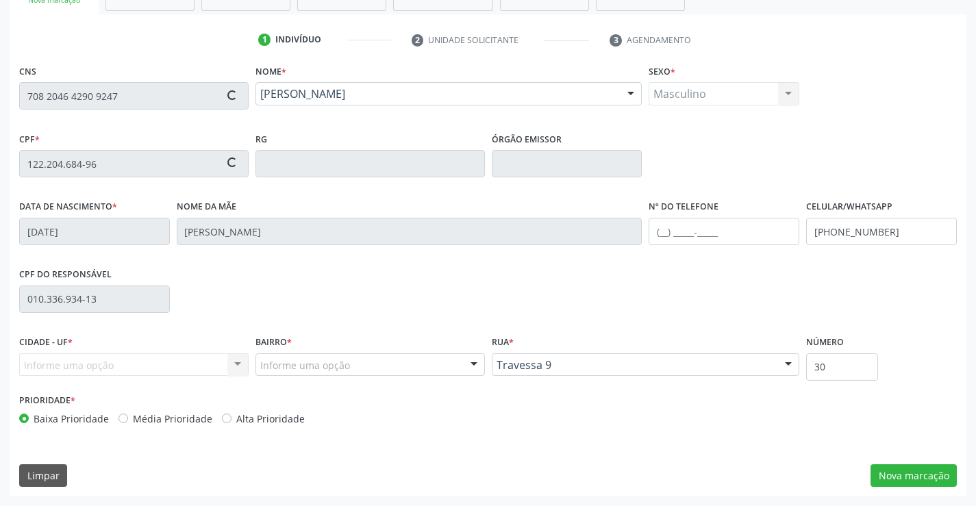
type input "118.516.324-76"
type input "06/02/1997"
type input "Rosa Maria Alves Ribeiro"
type input "(87) 99198-3059"
type input "332"
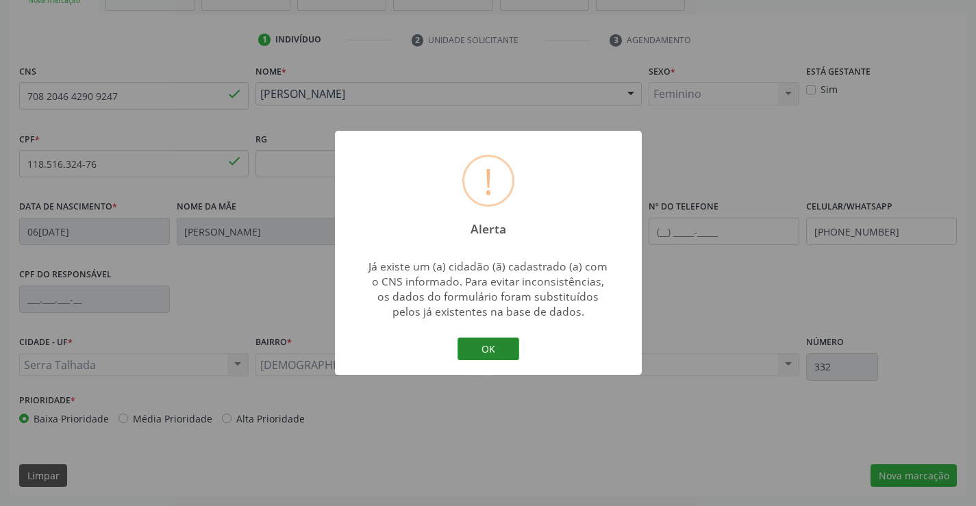
click at [488, 338] on button "OK" at bounding box center [489, 349] width 62 height 23
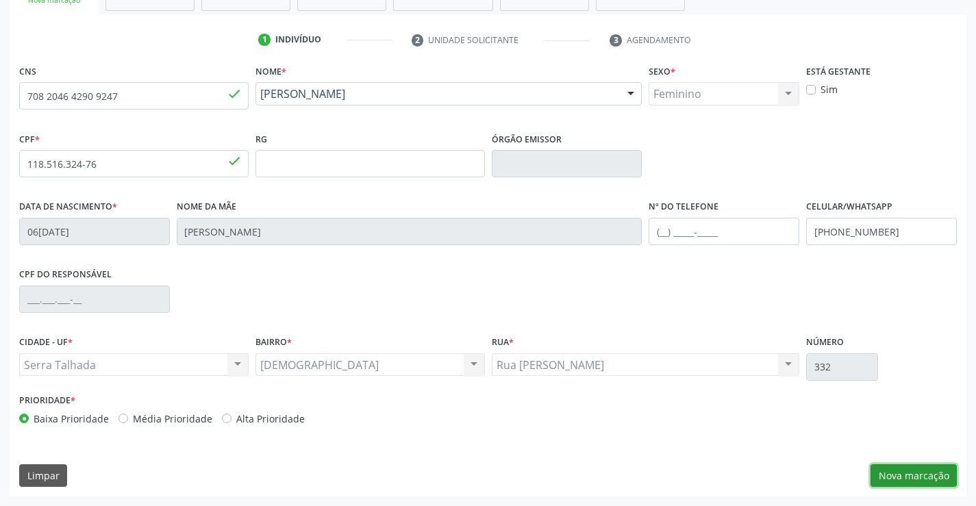
click at [902, 472] on button "Nova marcação" at bounding box center [914, 475] width 86 height 23
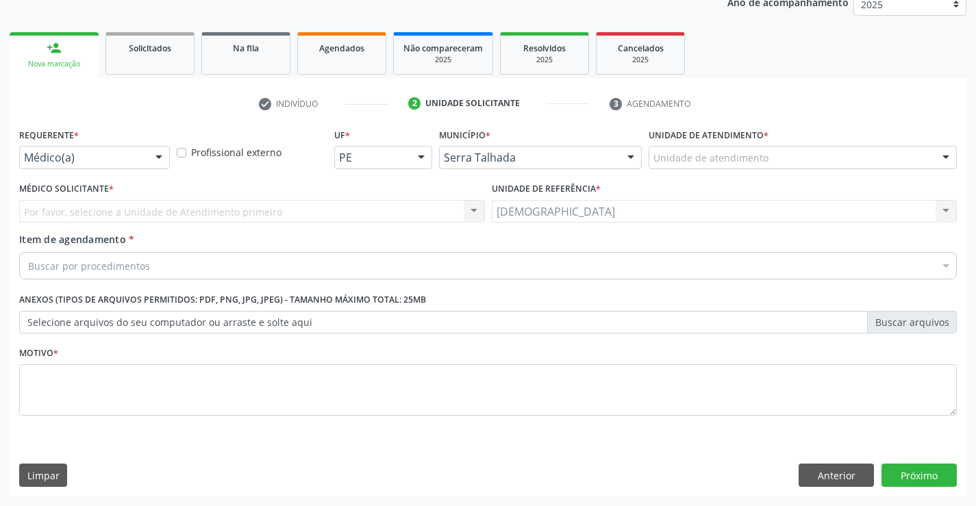
scroll to position [173, 0]
click at [832, 475] on button "Anterior" at bounding box center [836, 475] width 75 height 23
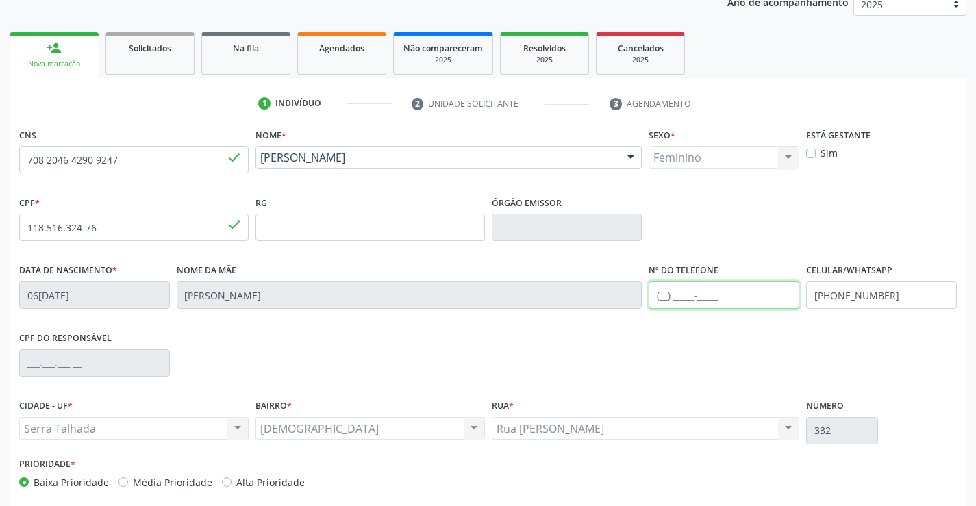
click at [699, 293] on input "text" at bounding box center [724, 295] width 151 height 27
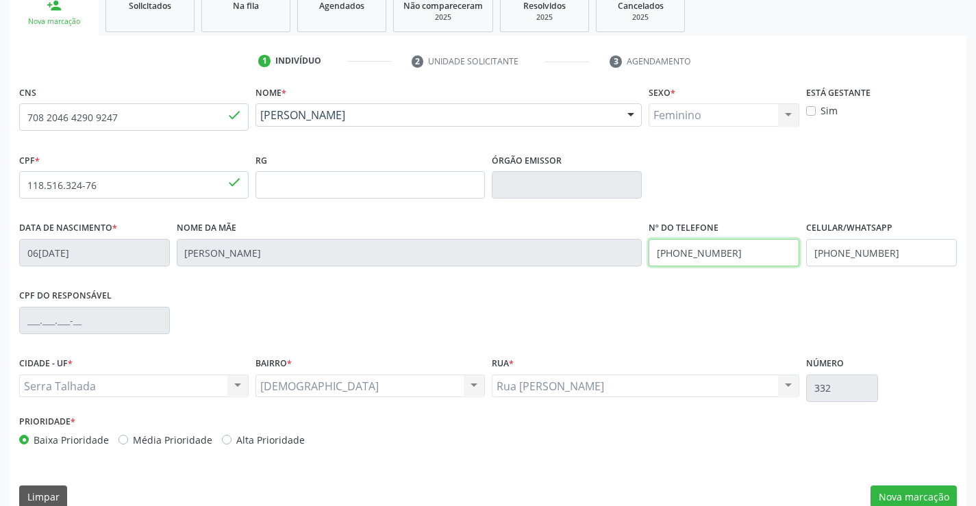
scroll to position [236, 0]
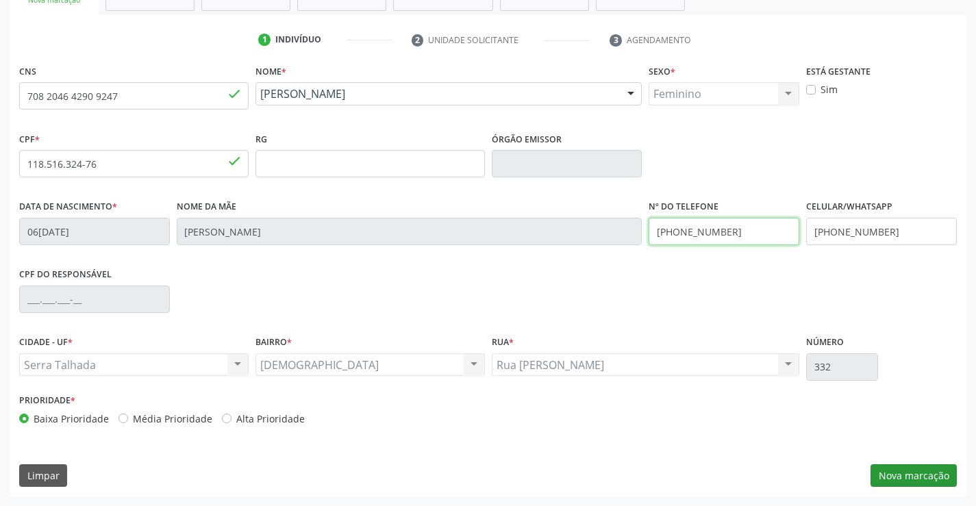
type input "(87) 98864-0268"
click at [916, 476] on button "Nova marcação" at bounding box center [914, 475] width 86 height 23
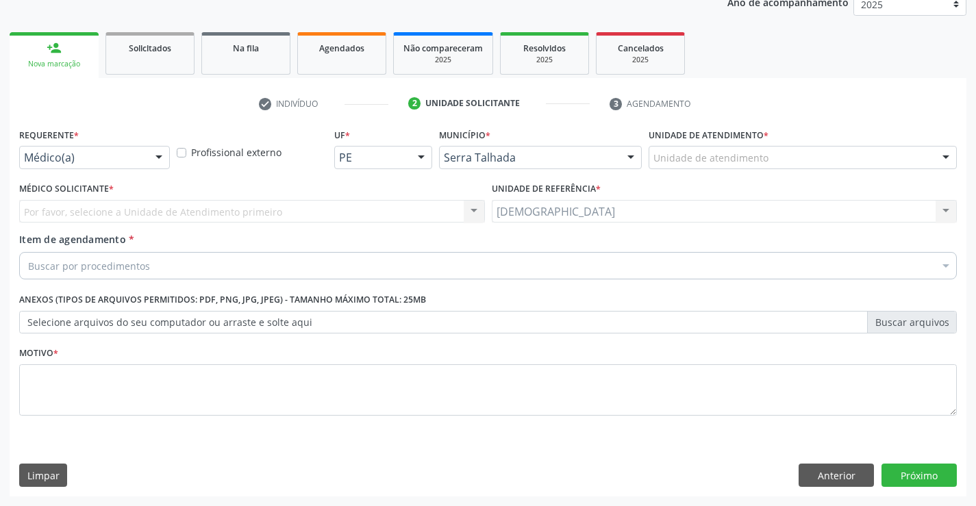
scroll to position [173, 0]
click at [164, 157] on div at bounding box center [159, 158] width 21 height 23
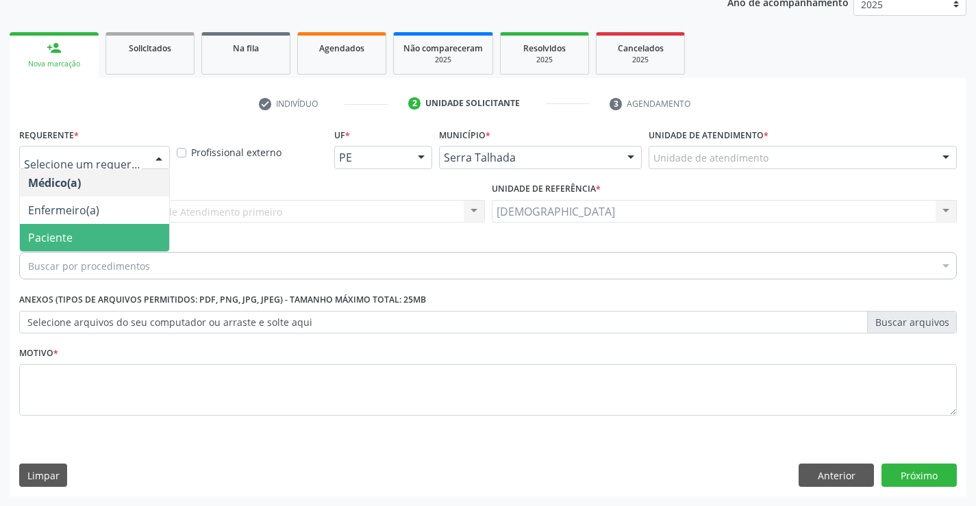
click at [68, 240] on span "Paciente" at bounding box center [50, 237] width 45 height 15
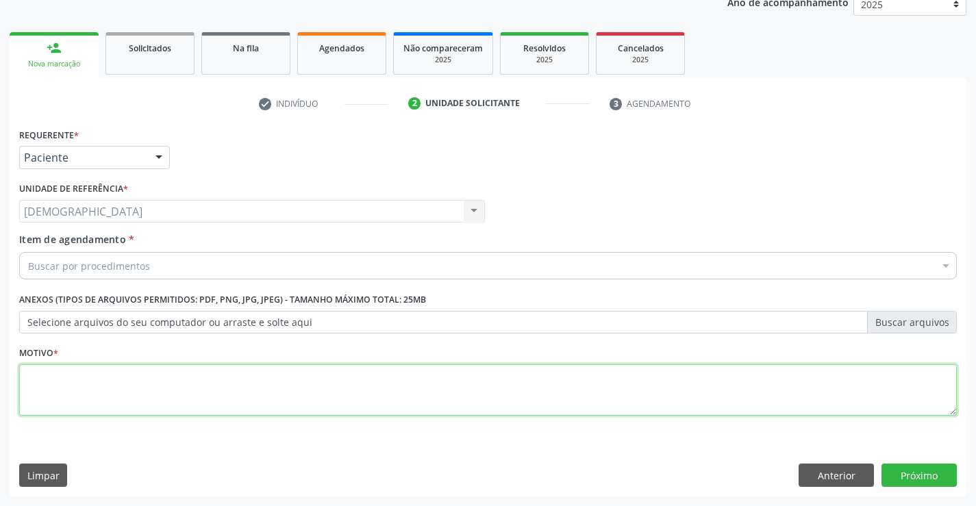
click at [71, 381] on textarea at bounding box center [488, 390] width 938 height 52
type textarea "."
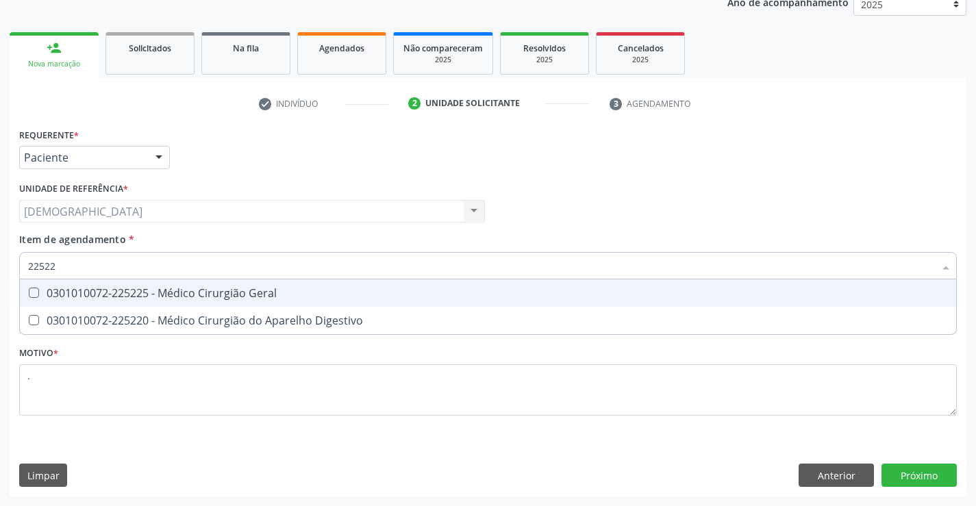
type input "225225"
click at [98, 284] on span "0301010072-225225 - Médico Cirurgião Geral" at bounding box center [488, 293] width 937 height 27
checkbox Geral "true"
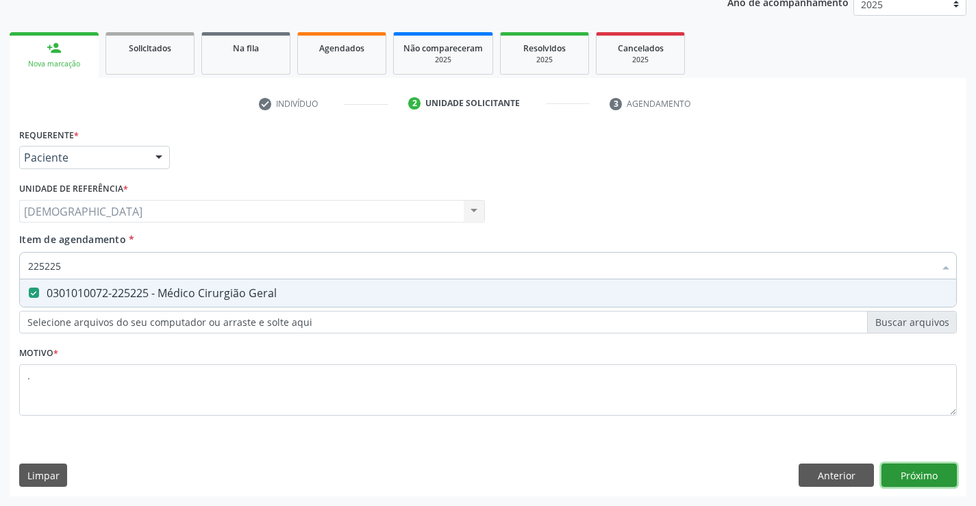
click at [907, 473] on div "Requerente * Paciente Médico(a) Enfermeiro(a) Paciente Nenhum resultado encontr…" at bounding box center [488, 311] width 957 height 372
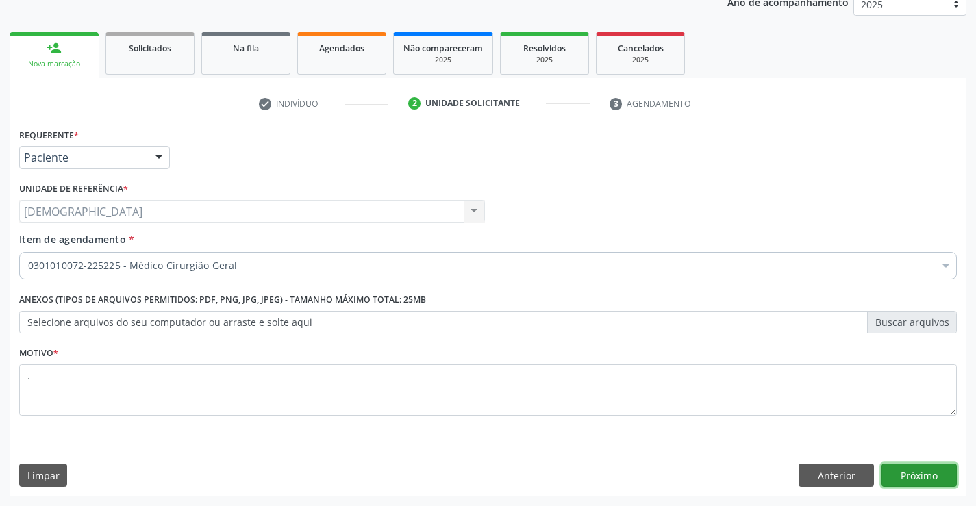
click at [907, 473] on button "Próximo" at bounding box center [919, 475] width 75 height 23
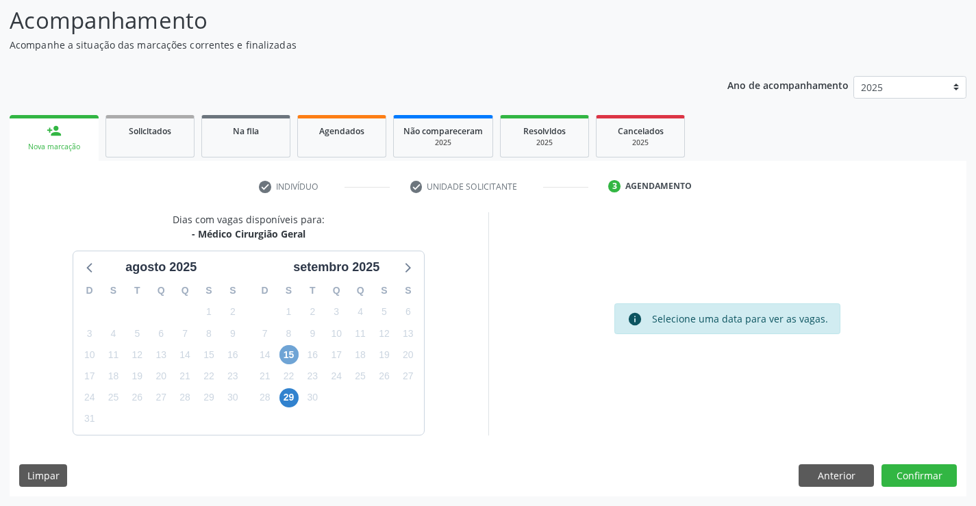
click at [284, 357] on span "15" at bounding box center [289, 354] width 19 height 19
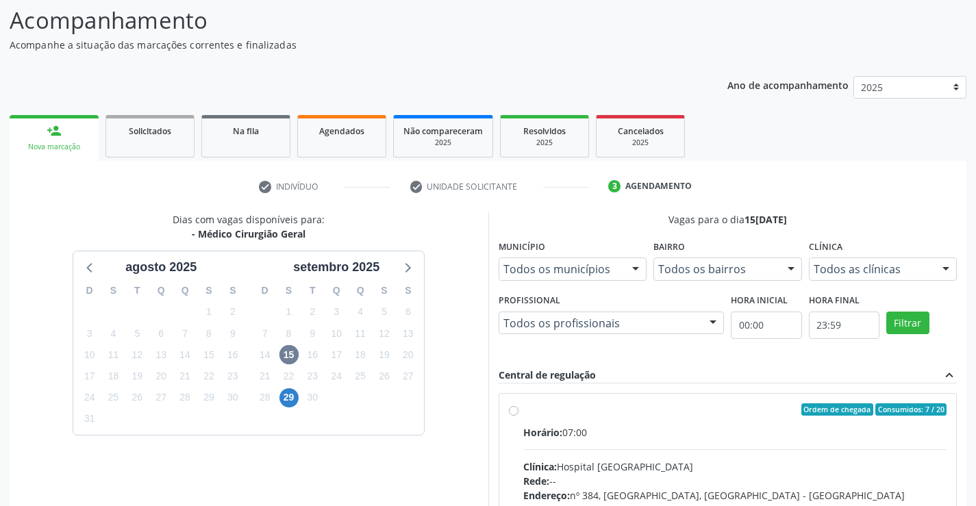
click at [523, 415] on label "Ordem de chegada Consumidos: 7 / 20 Horário: 07:00 Clínica: Hospital Sao Franci…" at bounding box center [735, 509] width 424 height 210
click at [512, 415] on input "Ordem de chegada Consumidos: 7 / 20 Horário: 07:00 Clínica: Hospital Sao Franci…" at bounding box center [514, 410] width 10 height 12
radio input "true"
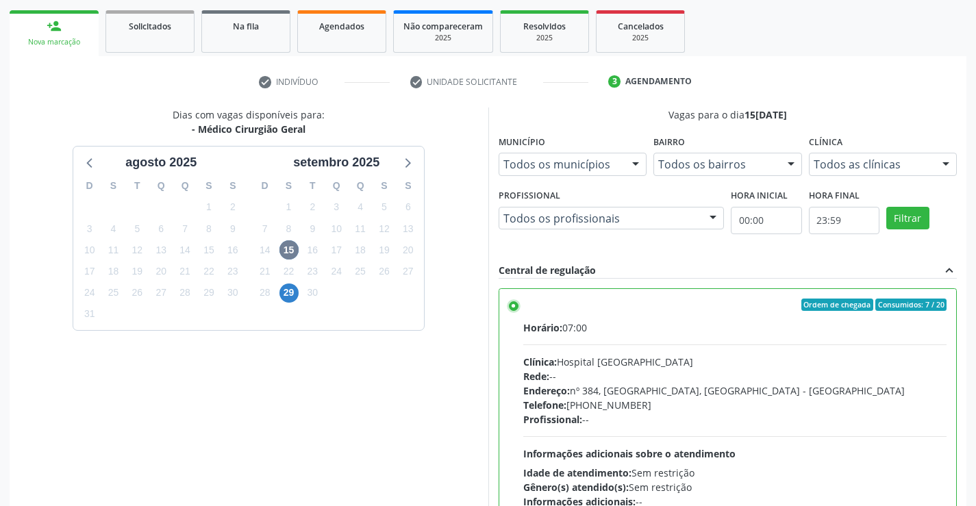
scroll to position [312, 0]
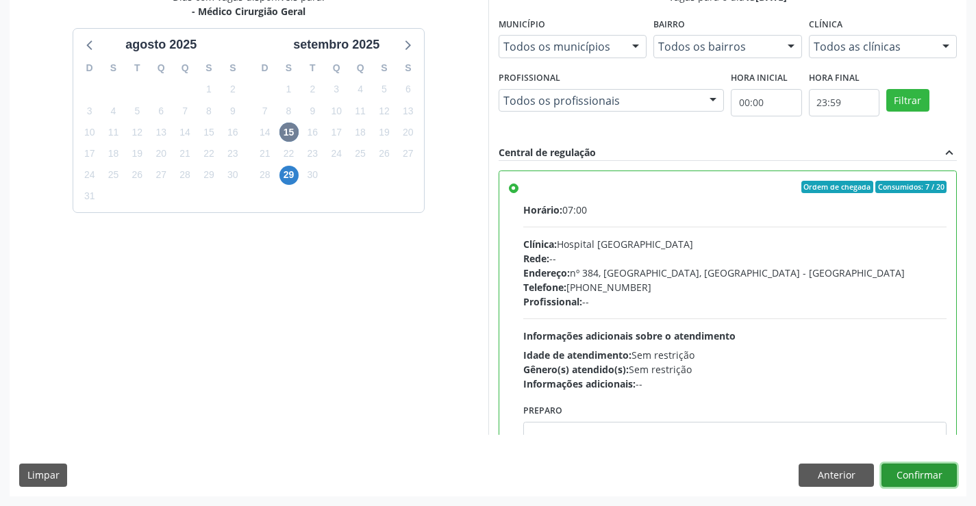
click at [921, 472] on button "Confirmar" at bounding box center [919, 475] width 75 height 23
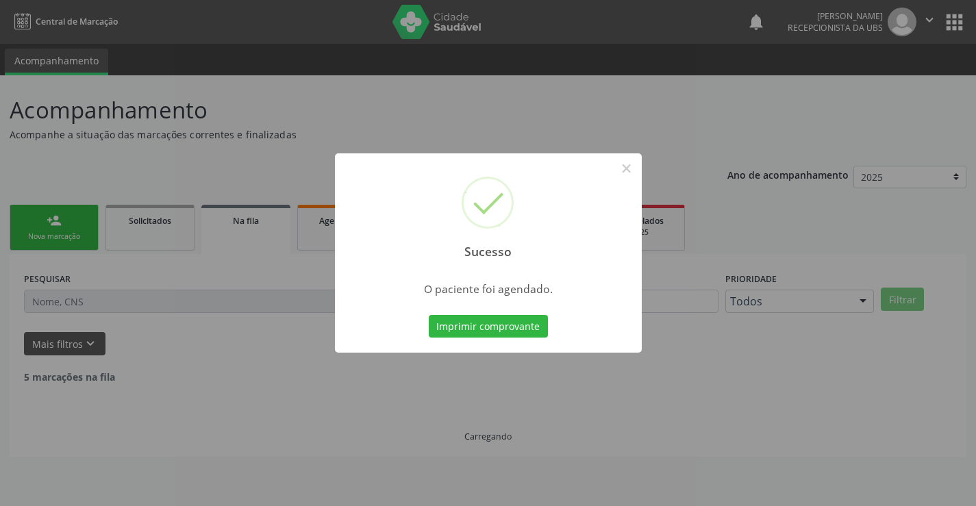
scroll to position [0, 0]
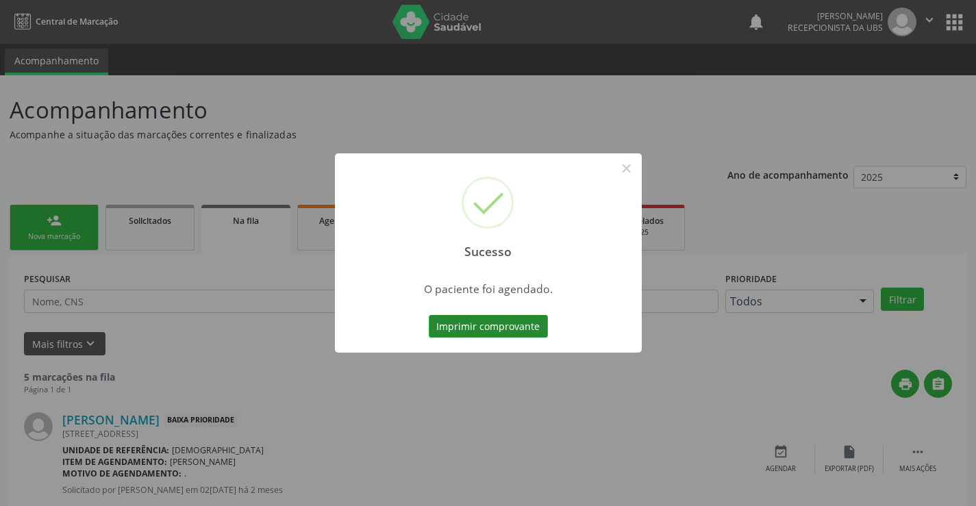
click at [484, 328] on button "Imprimir comprovante" at bounding box center [488, 326] width 119 height 23
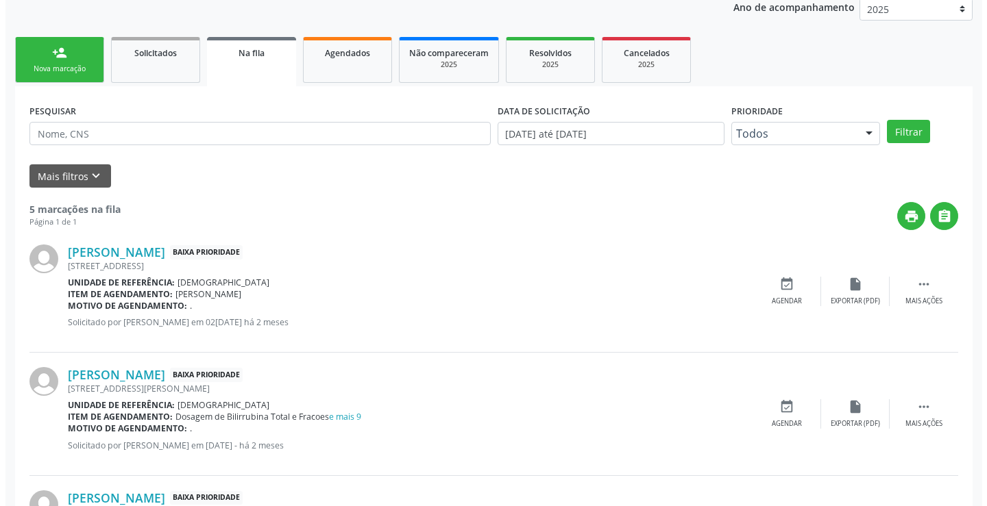
scroll to position [169, 0]
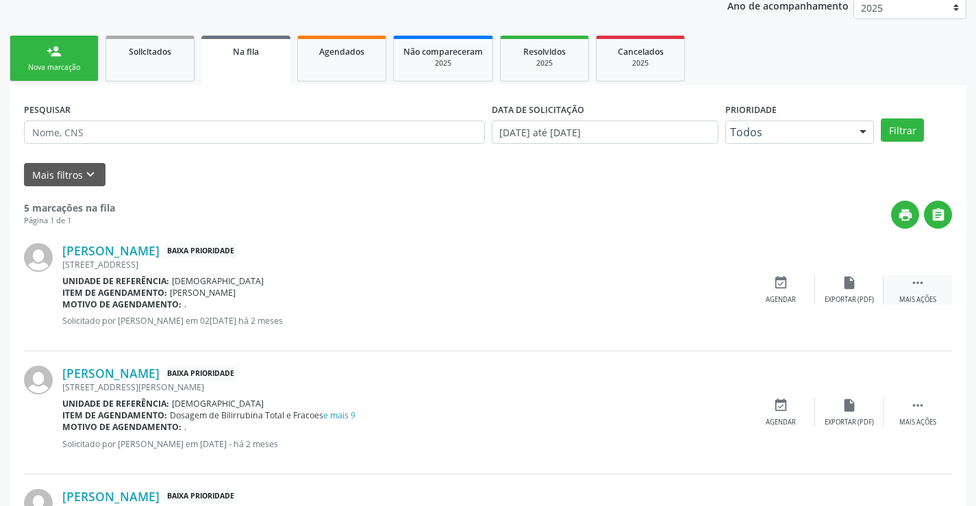
click at [915, 289] on icon "" at bounding box center [917, 282] width 15 height 15
click at [775, 284] on icon "cancel" at bounding box center [780, 282] width 15 height 15
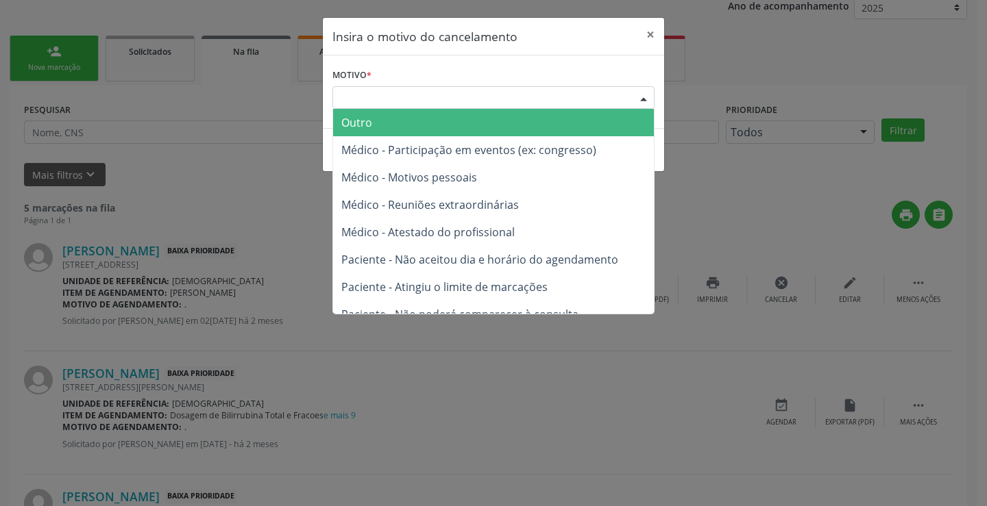
click at [648, 95] on div at bounding box center [643, 98] width 21 height 23
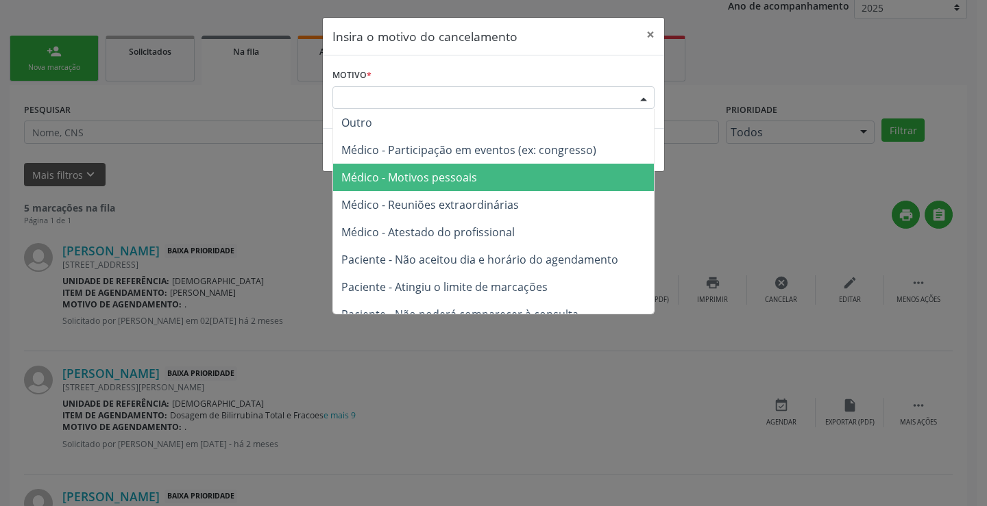
click at [562, 168] on span "Médico - Motivos pessoais" at bounding box center [493, 177] width 321 height 27
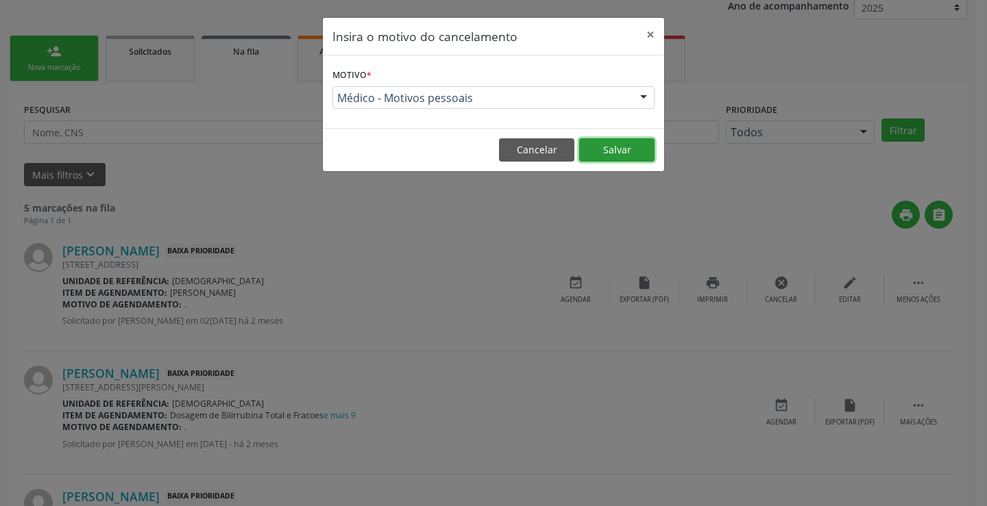
click at [632, 155] on button "Salvar" at bounding box center [616, 149] width 75 height 23
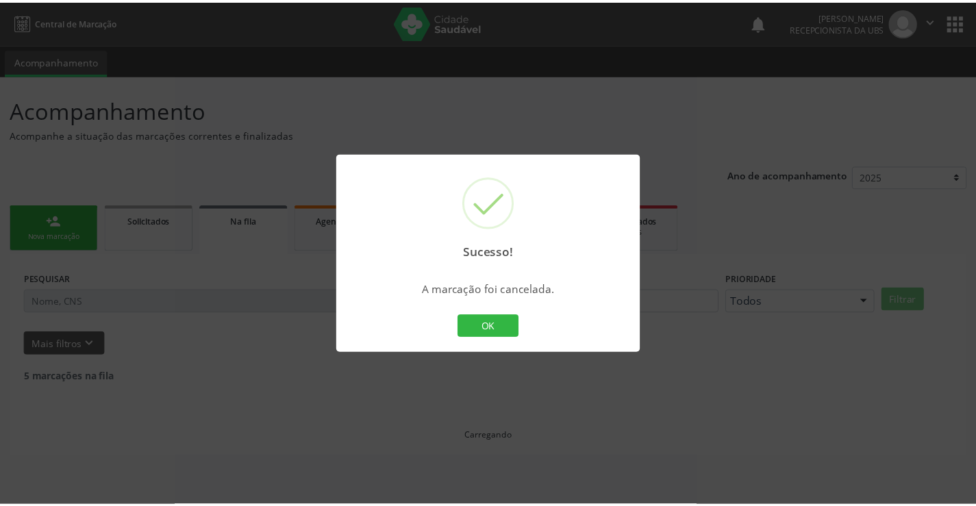
scroll to position [0, 0]
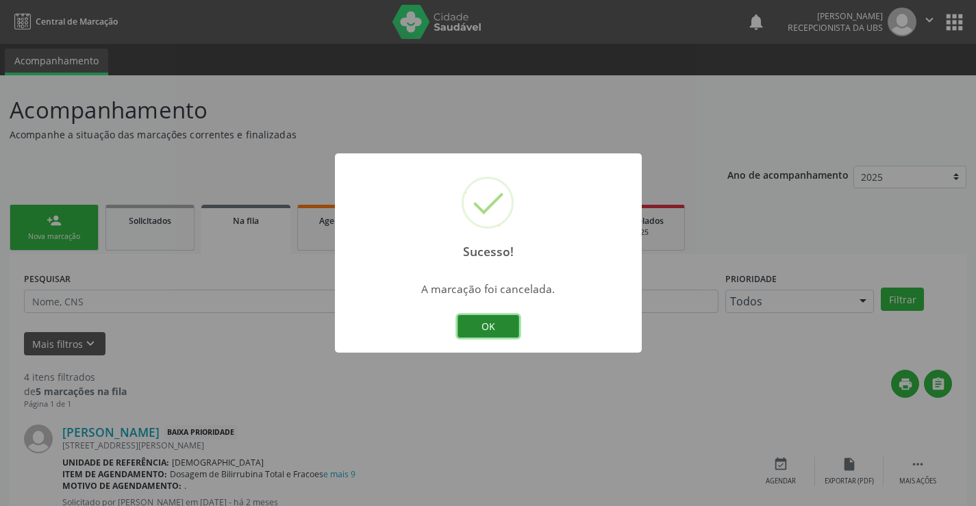
click at [492, 328] on button "OK" at bounding box center [489, 326] width 62 height 23
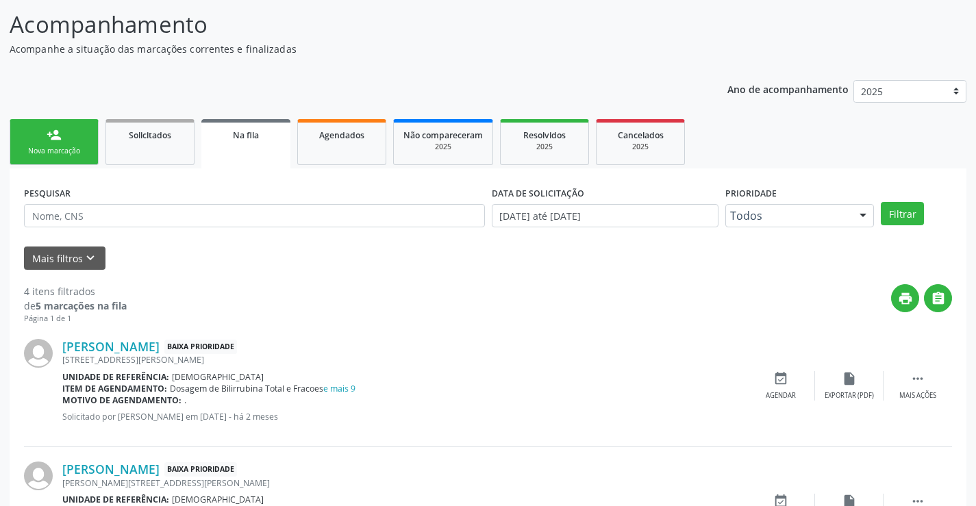
scroll to position [27, 0]
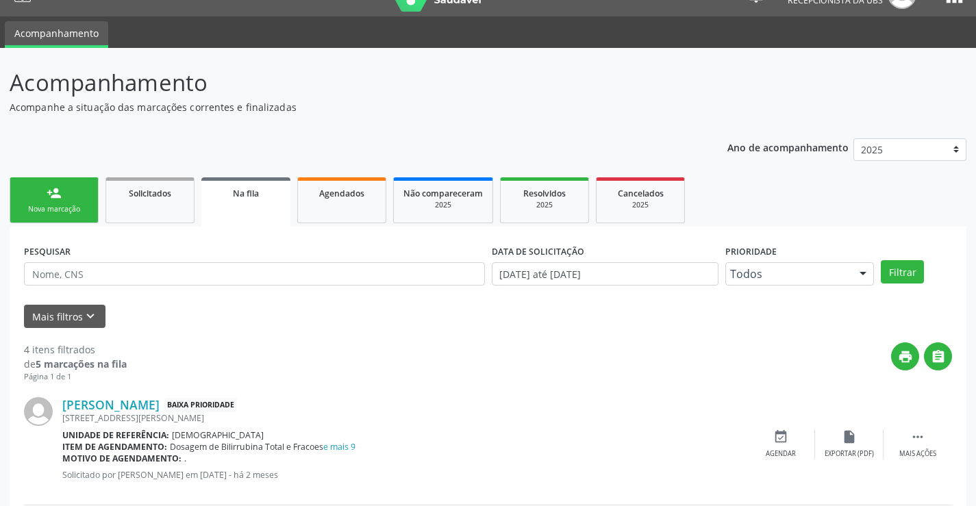
click at [44, 191] on link "person_add Nova marcação" at bounding box center [54, 200] width 89 height 46
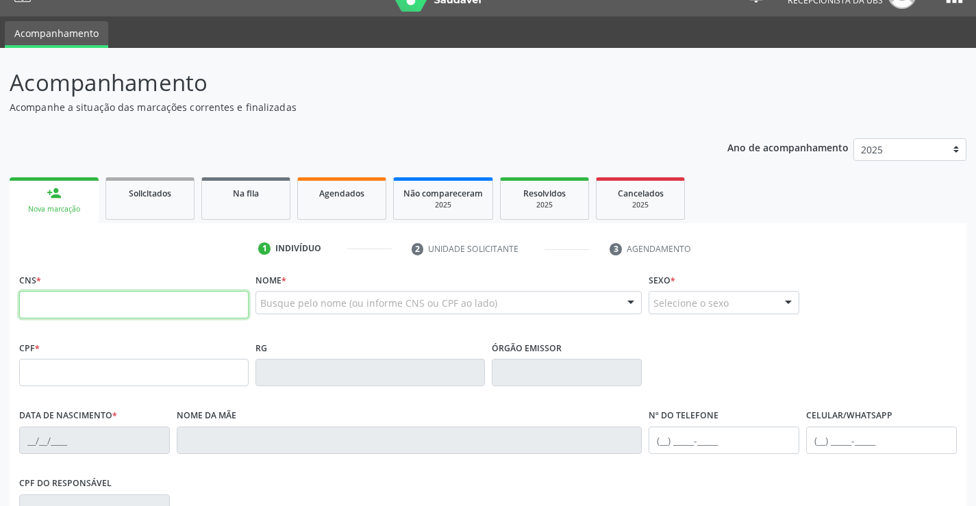
click at [60, 300] on input "text" at bounding box center [134, 304] width 230 height 27
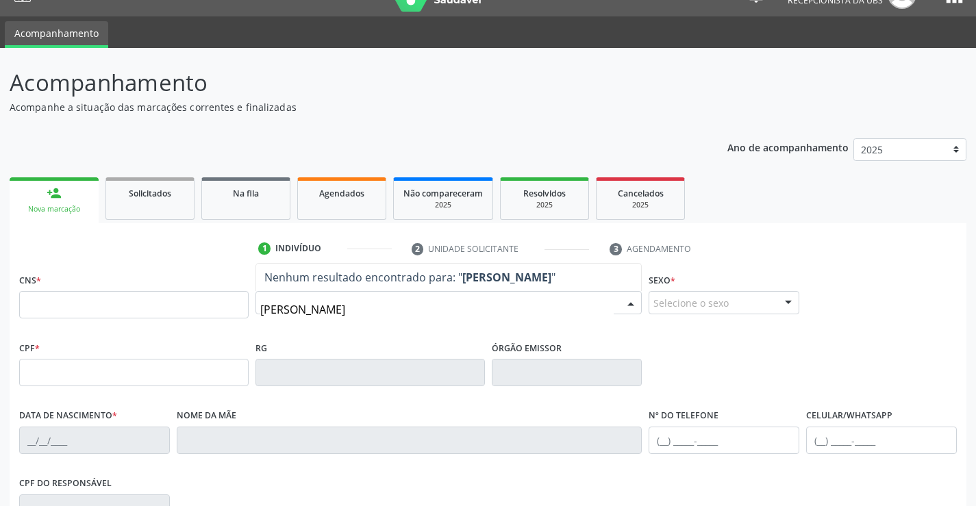
type input "MARIA CELIA DINIZ"
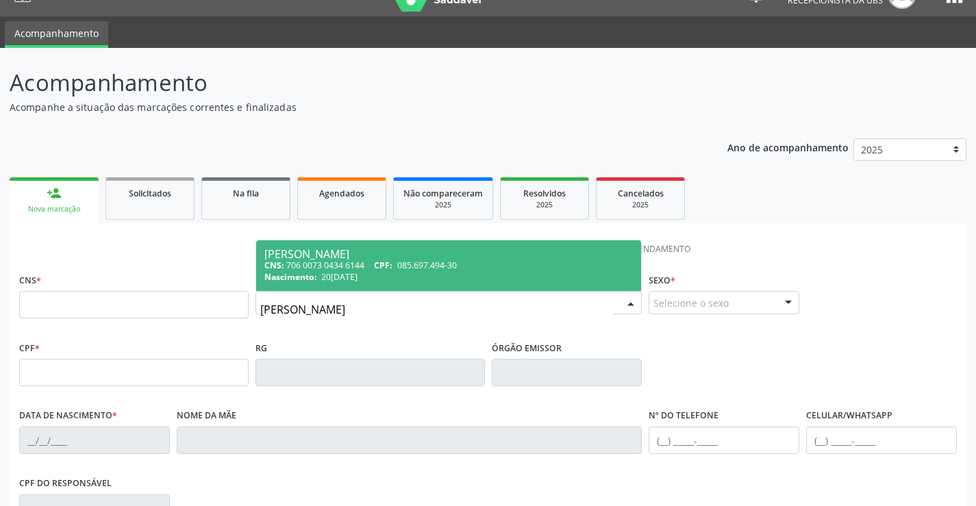
click at [435, 273] on div "Nascimento: 20/06/1983" at bounding box center [448, 277] width 369 height 12
type input "706 0073 0434 6144"
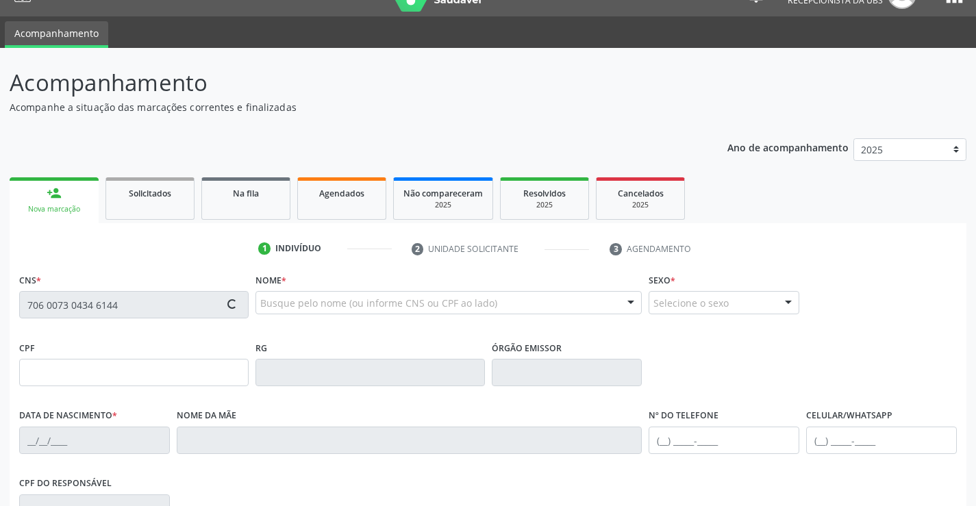
type input "085.697.494-30"
type input "20/06/1983"
type input "Josina Izaura Diniz Raimundo"
type input "(99) 99999-9999"
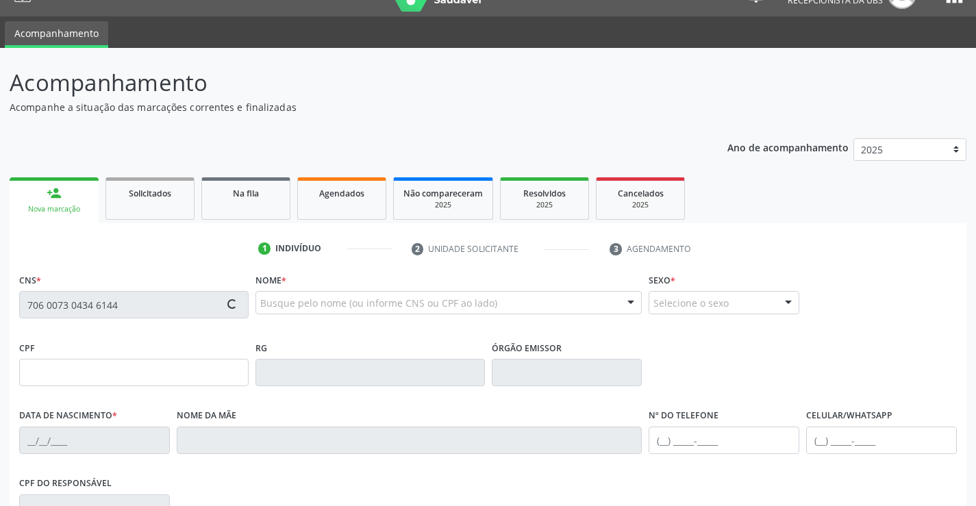
type input "S/N"
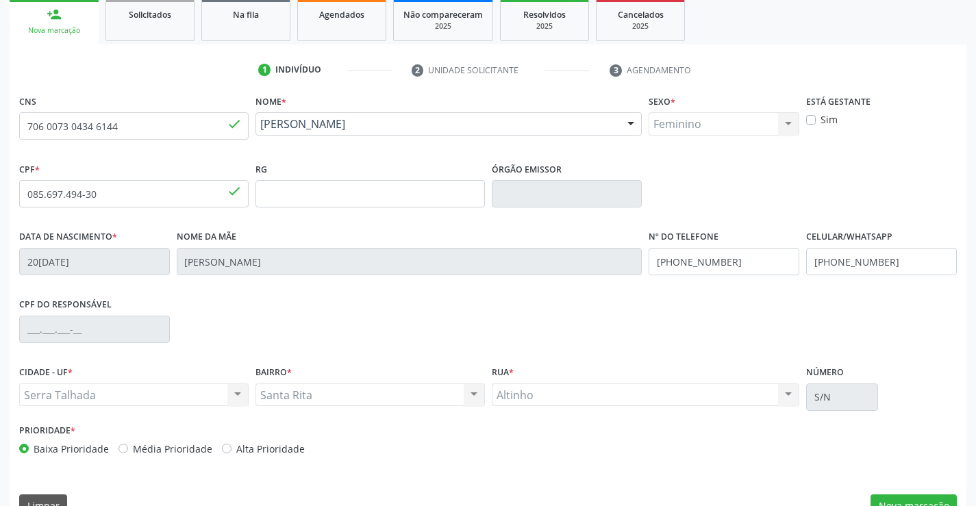
scroll to position [236, 0]
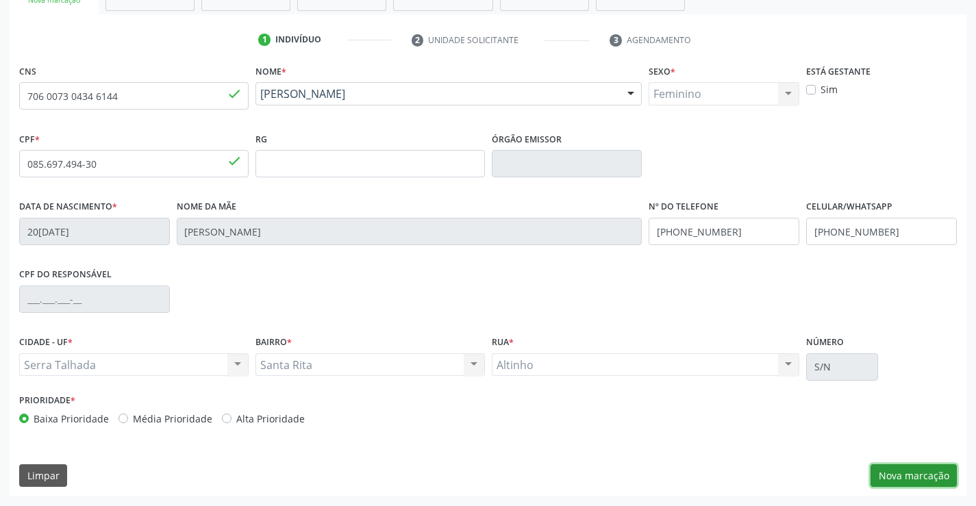
click at [921, 473] on button "Nova marcação" at bounding box center [914, 475] width 86 height 23
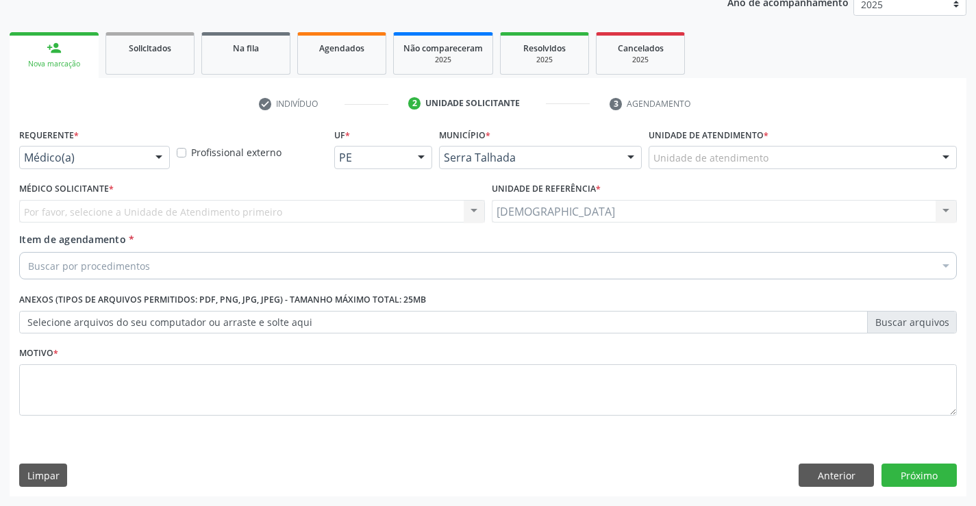
click at [158, 155] on div at bounding box center [159, 158] width 21 height 23
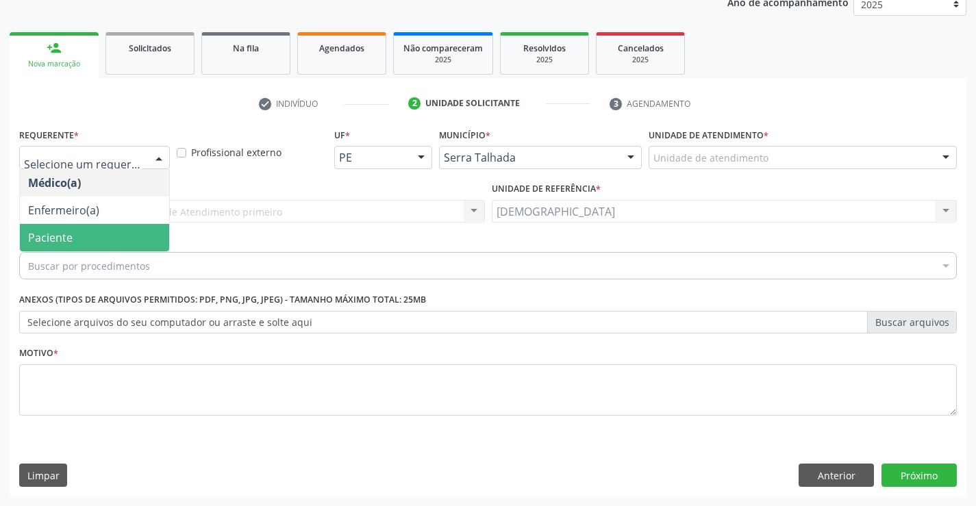
click at [70, 232] on span "Paciente" at bounding box center [50, 237] width 45 height 15
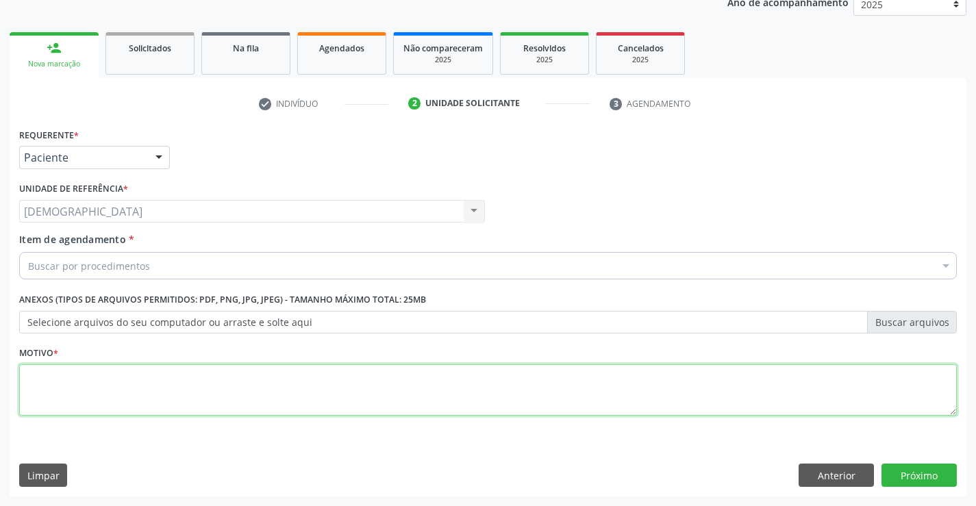
click at [63, 390] on textarea at bounding box center [488, 390] width 938 height 52
type textarea "."
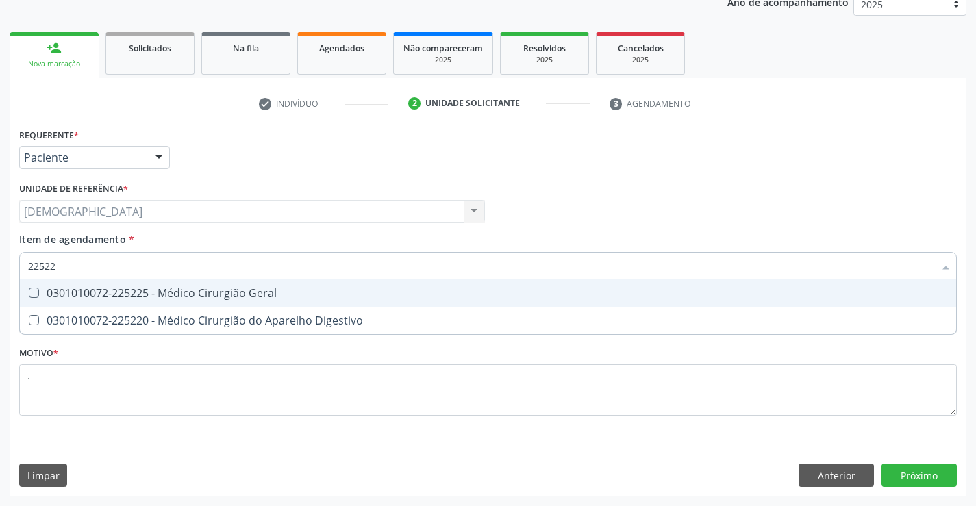
type input "225225"
click at [101, 289] on div "0301010072-225225 - Médico Cirurgião Geral" at bounding box center [488, 293] width 920 height 11
checkbox Geral "true"
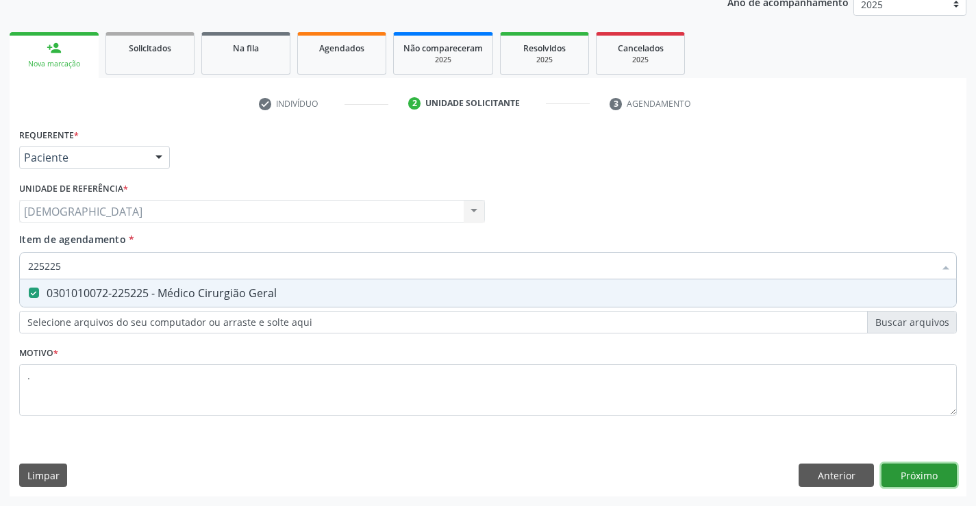
click at [893, 469] on div "Requerente * Paciente Médico(a) Enfermeiro(a) Paciente Nenhum resultado encontr…" at bounding box center [488, 311] width 957 height 372
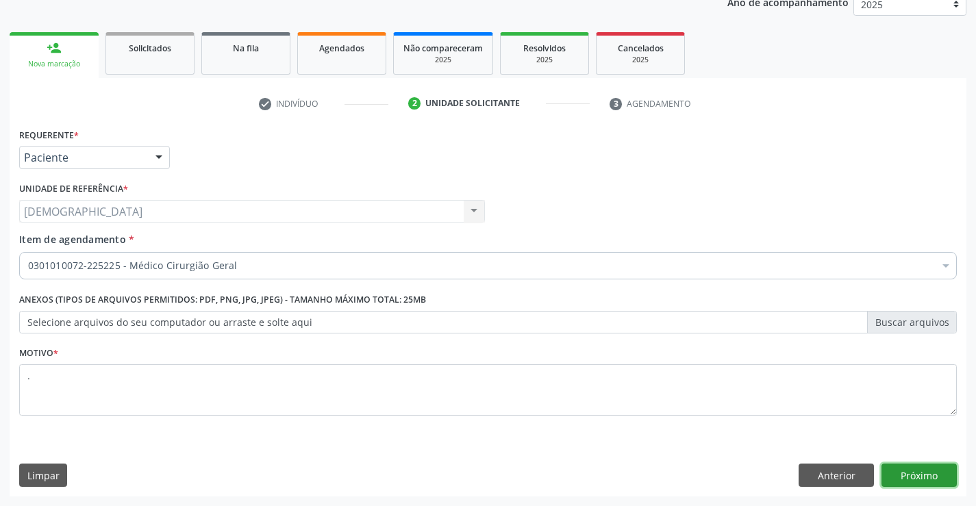
click at [907, 473] on button "Próximo" at bounding box center [919, 475] width 75 height 23
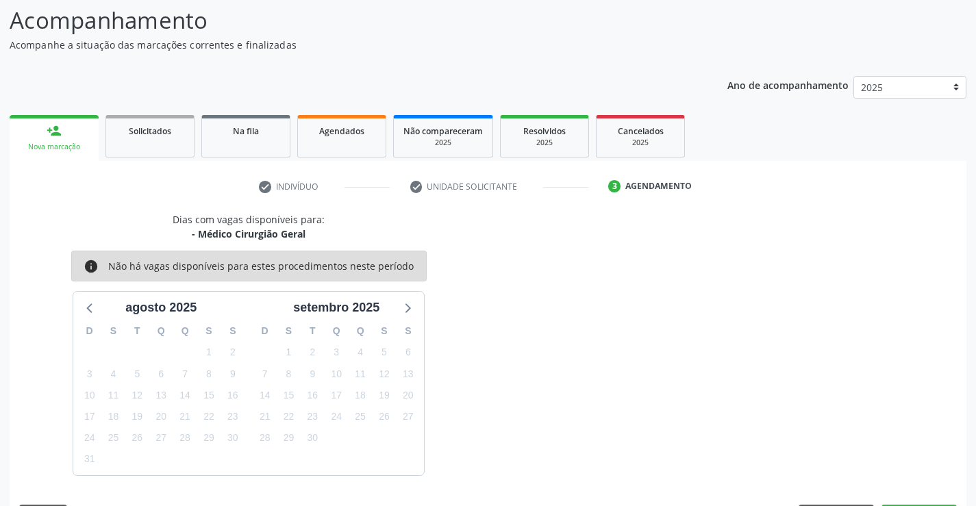
scroll to position [130, 0]
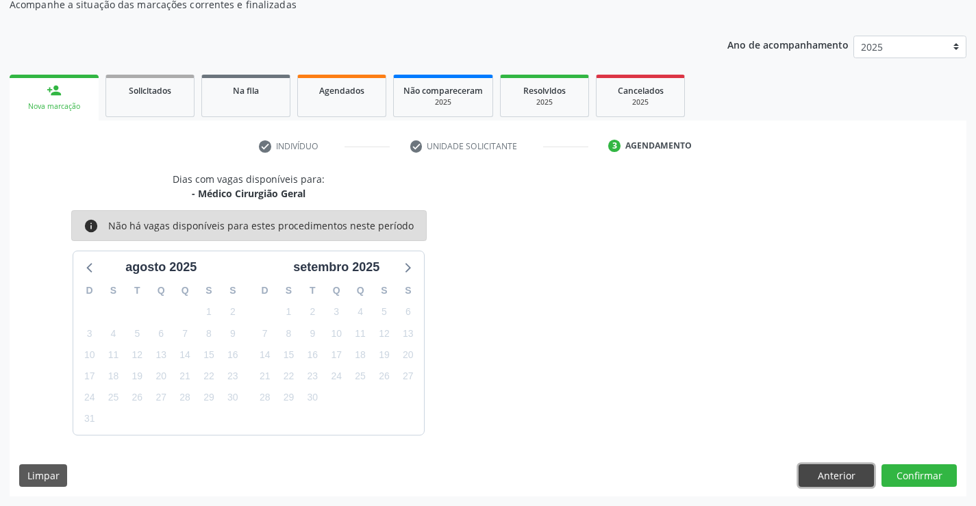
click at [832, 478] on button "Anterior" at bounding box center [836, 475] width 75 height 23
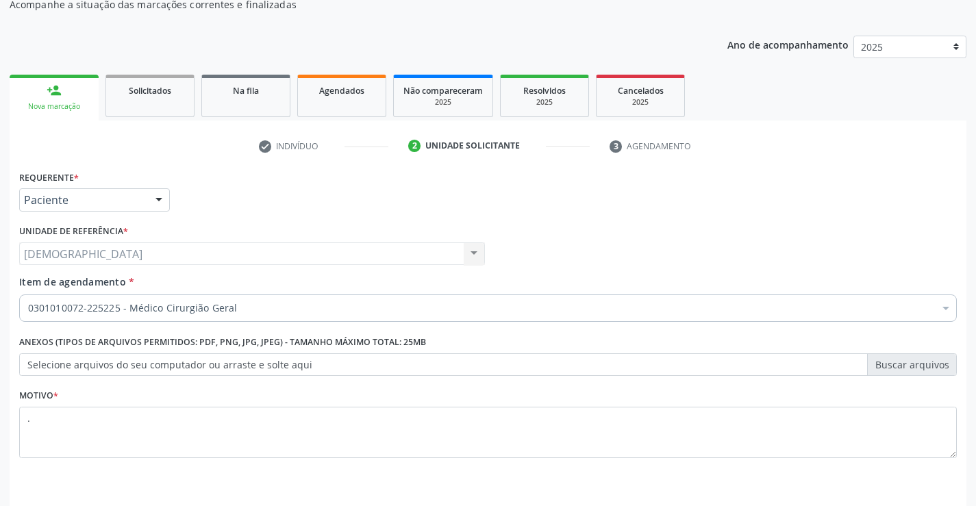
scroll to position [173, 0]
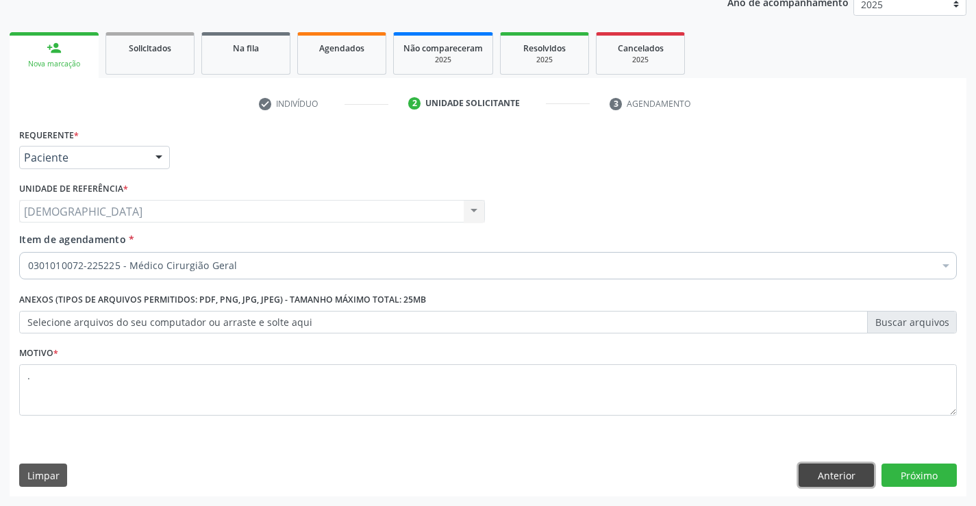
click at [843, 474] on button "Anterior" at bounding box center [836, 475] width 75 height 23
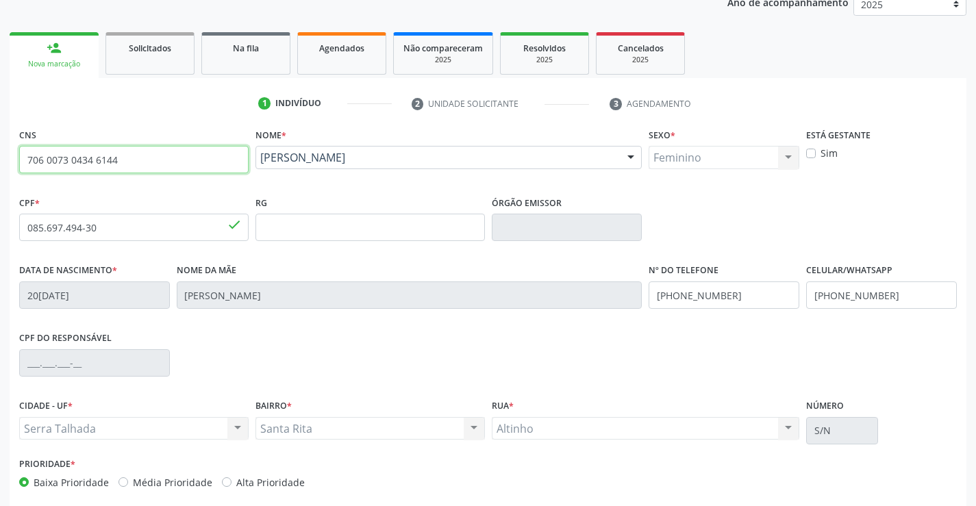
click at [184, 163] on input "706 0073 0434 6144" at bounding box center [134, 159] width 230 height 27
type input "7"
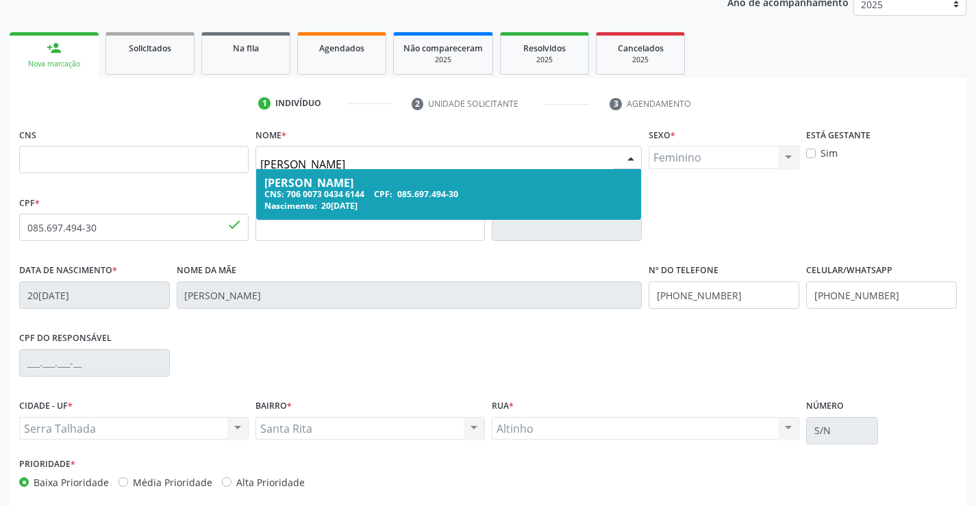
type input "MARIA DA PENHA DE FREITAS"
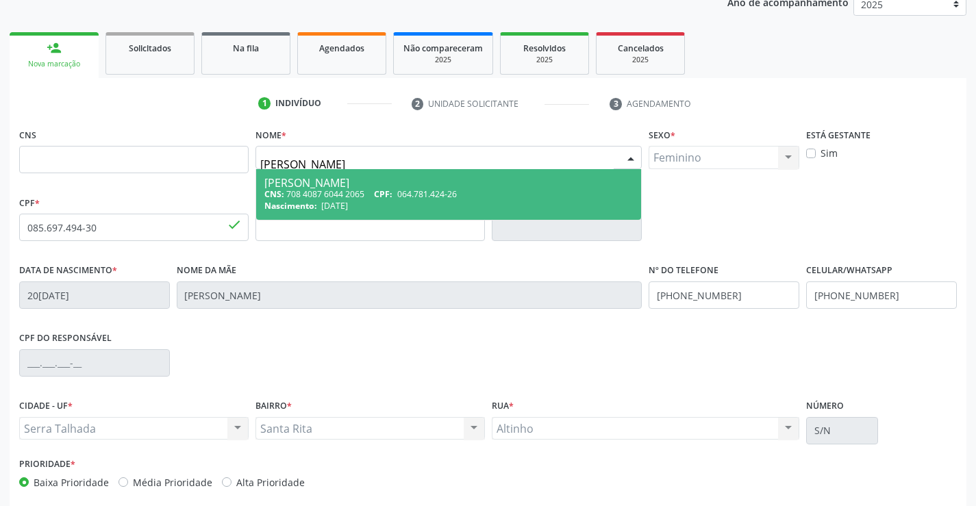
click at [428, 162] on input "MARIA DA PENHA DE FREITAS" at bounding box center [437, 164] width 354 height 27
click at [412, 198] on span "064.781.424-26" at bounding box center [427, 194] width 60 height 12
type input "708 4087 6044 2065"
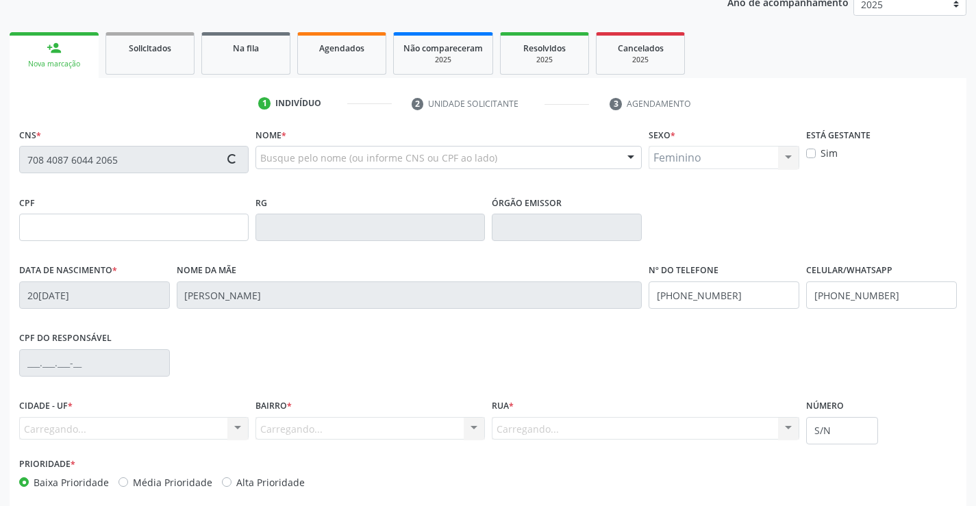
type input "064.781.424-26"
type input "10/06/1983"
type input "Maria das Gracas Felicio de Freitas"
type input "[PHONE_NUMBER]"
type input "1018"
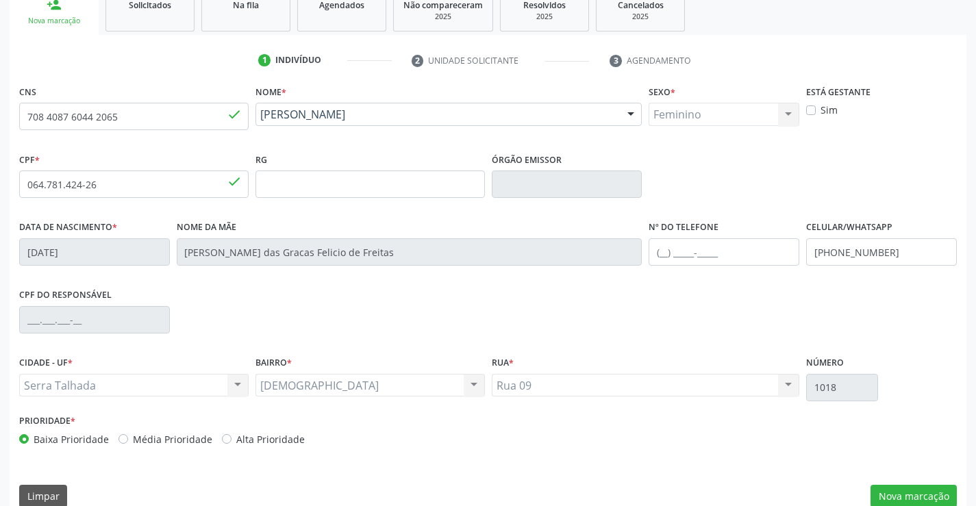
scroll to position [236, 0]
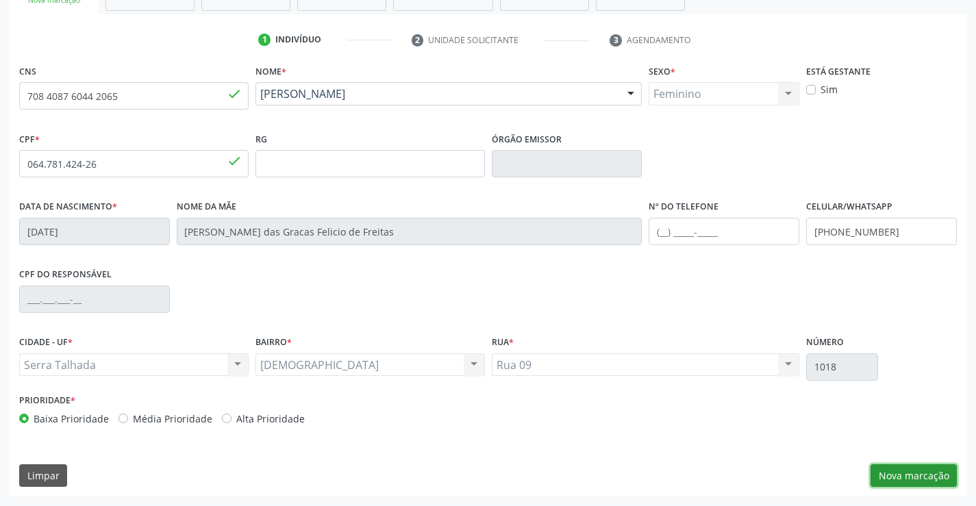
click at [880, 469] on button "Nova marcação" at bounding box center [914, 475] width 86 height 23
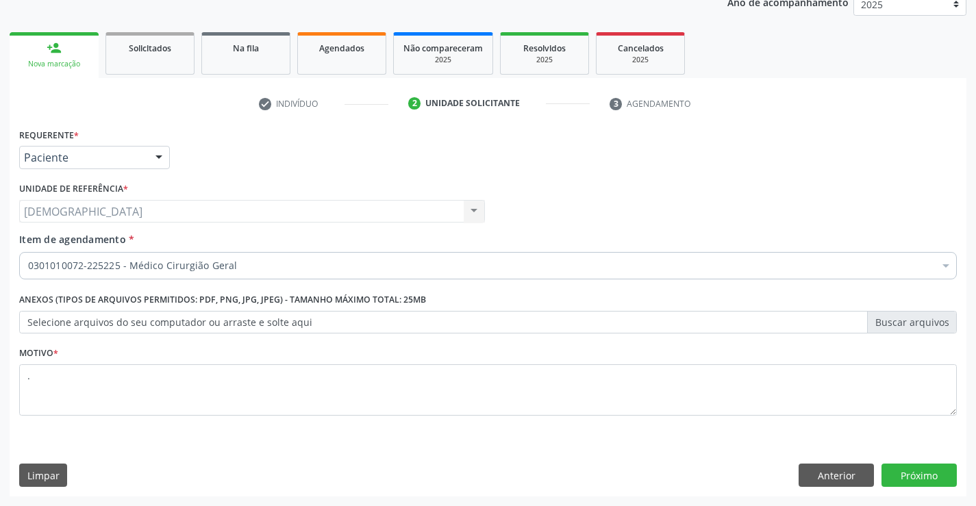
scroll to position [173, 0]
click at [160, 158] on div at bounding box center [159, 158] width 21 height 23
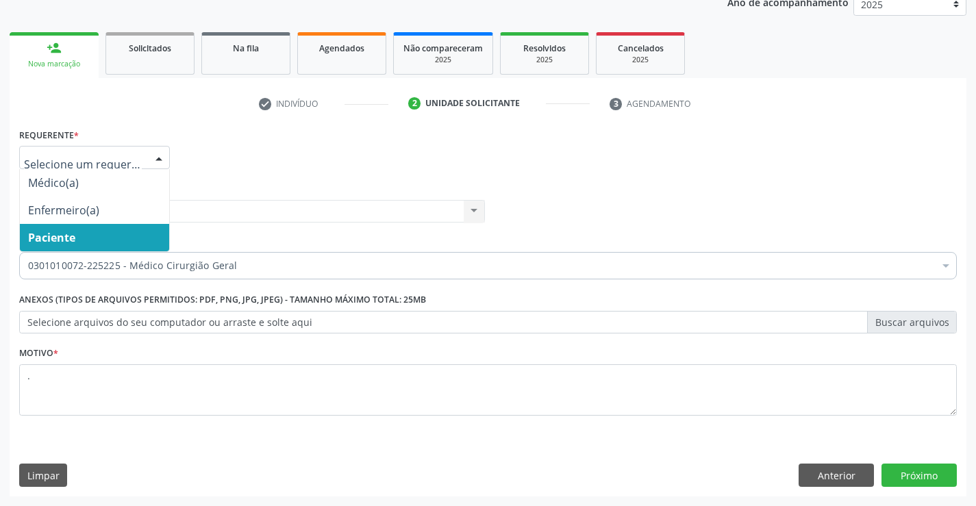
click at [38, 246] on span "Paciente" at bounding box center [94, 237] width 149 height 27
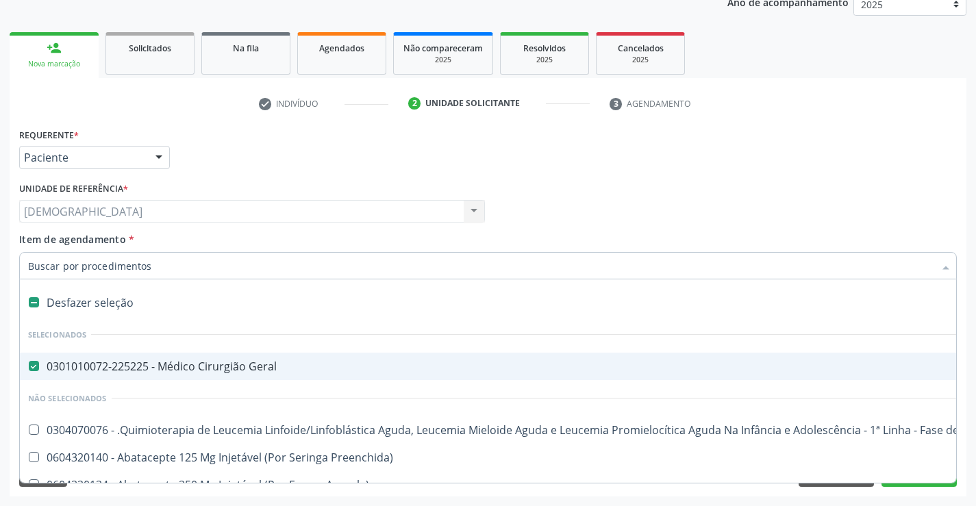
click at [56, 362] on div "0301010072-225225 - Médico Cirurgião Geral" at bounding box center [561, 366] width 1067 height 11
checkbox Geral "false"
click at [71, 264] on input "Item de agendamento *" at bounding box center [481, 265] width 906 height 27
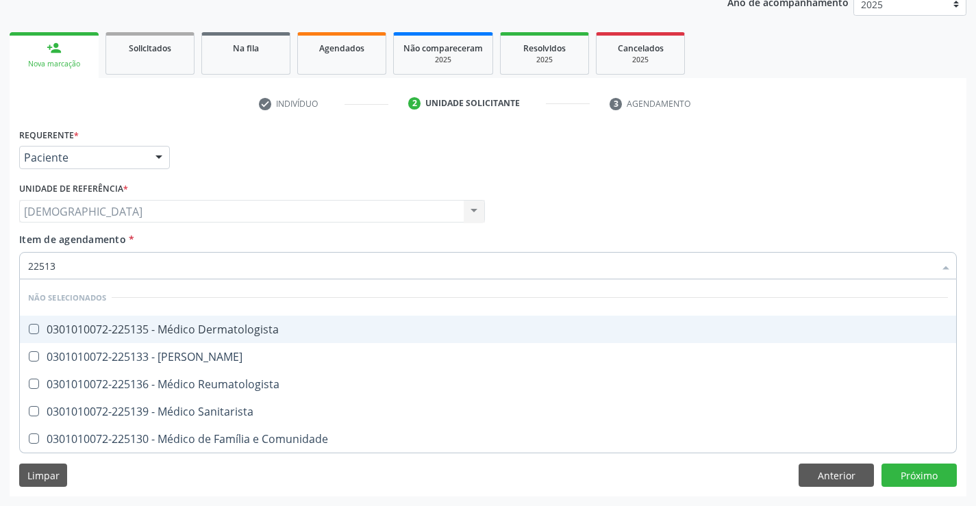
type input "225133"
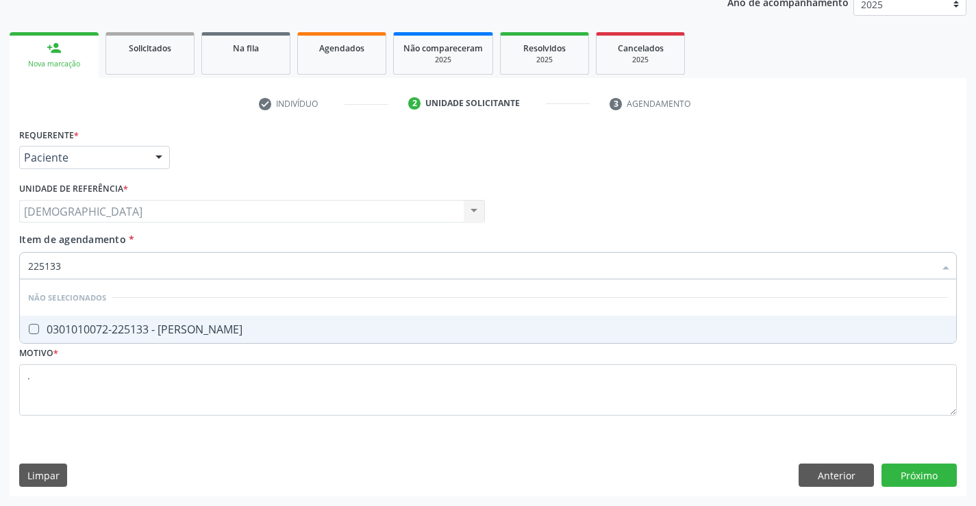
click at [79, 327] on div "0301010072-225133 - [PERSON_NAME]" at bounding box center [488, 329] width 920 height 11
checkbox Psiquiatra "true"
click at [922, 473] on div "Requerente * Paciente Médico(a) Enfermeiro(a) Paciente Nenhum resultado encontr…" at bounding box center [488, 311] width 957 height 372
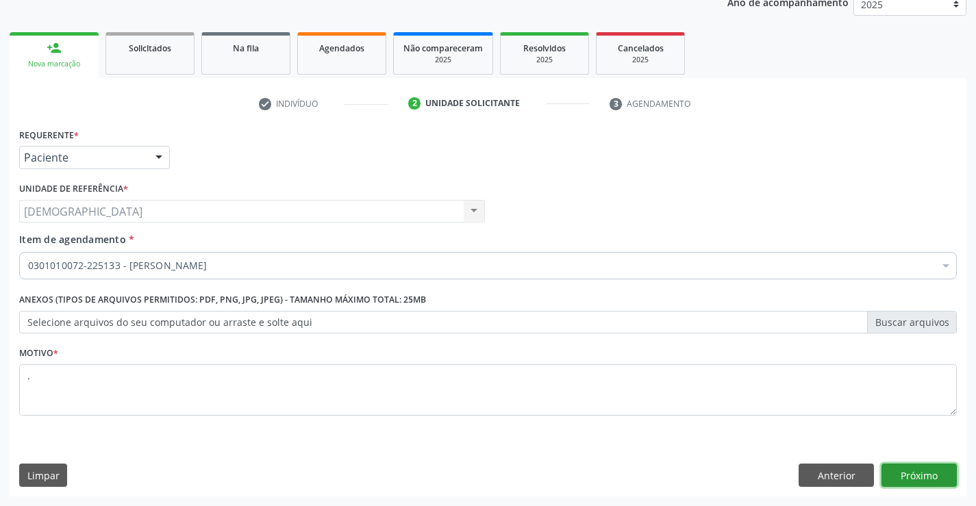
click at [912, 473] on button "Próximo" at bounding box center [919, 475] width 75 height 23
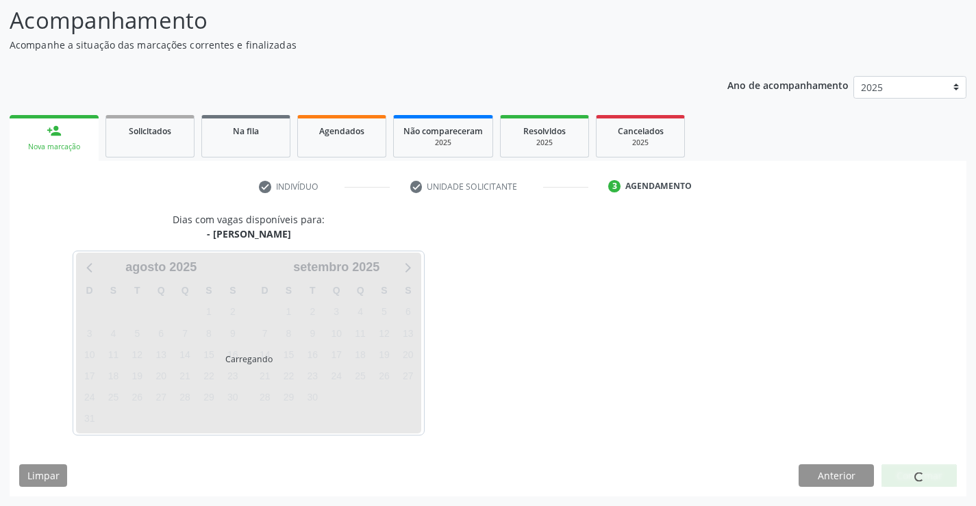
scroll to position [130, 0]
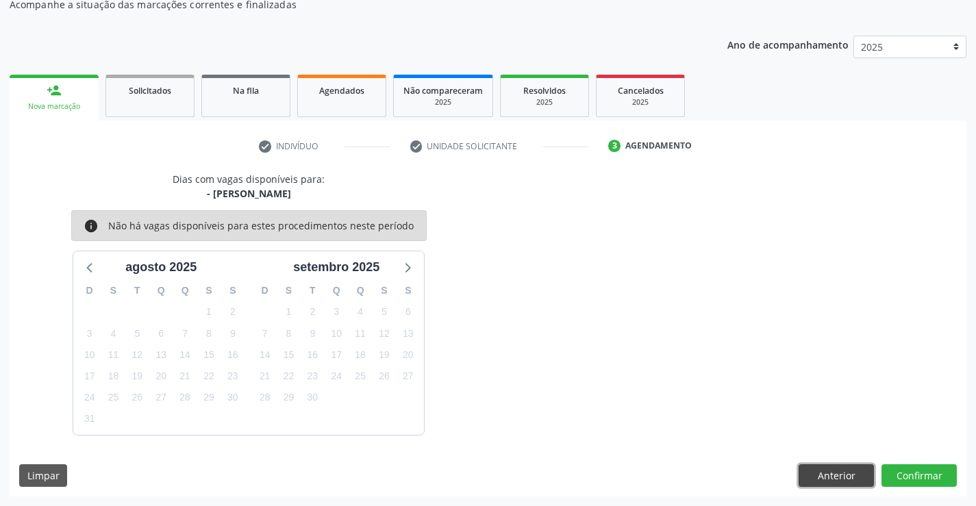
click at [835, 473] on button "Anterior" at bounding box center [836, 475] width 75 height 23
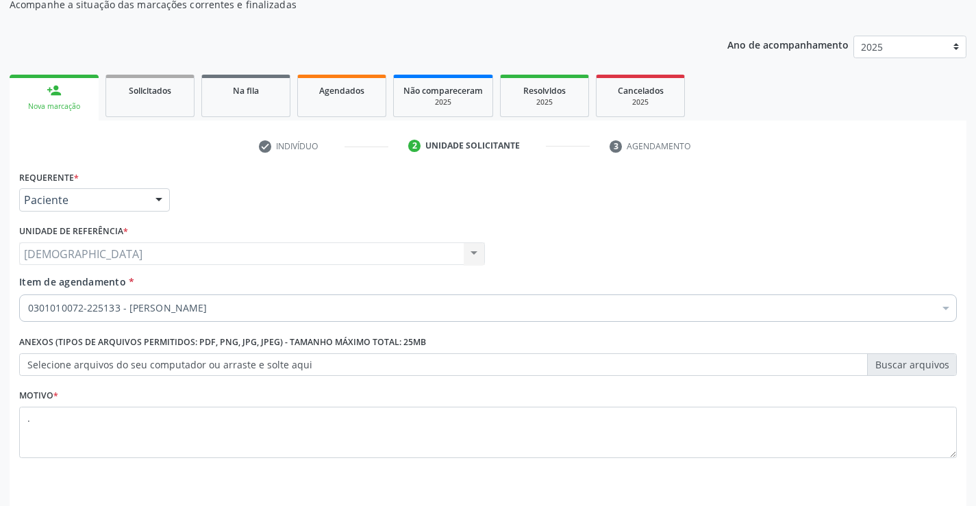
click at [82, 108] on div "Nova marcação" at bounding box center [54, 106] width 70 height 10
click at [74, 97] on link "person_add Nova marcação" at bounding box center [54, 98] width 89 height 46
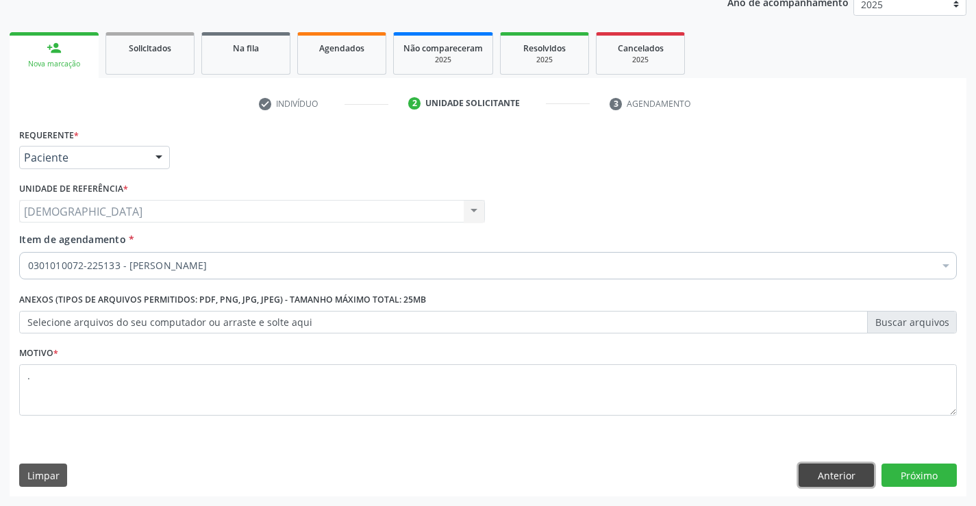
click at [838, 473] on button "Anterior" at bounding box center [836, 475] width 75 height 23
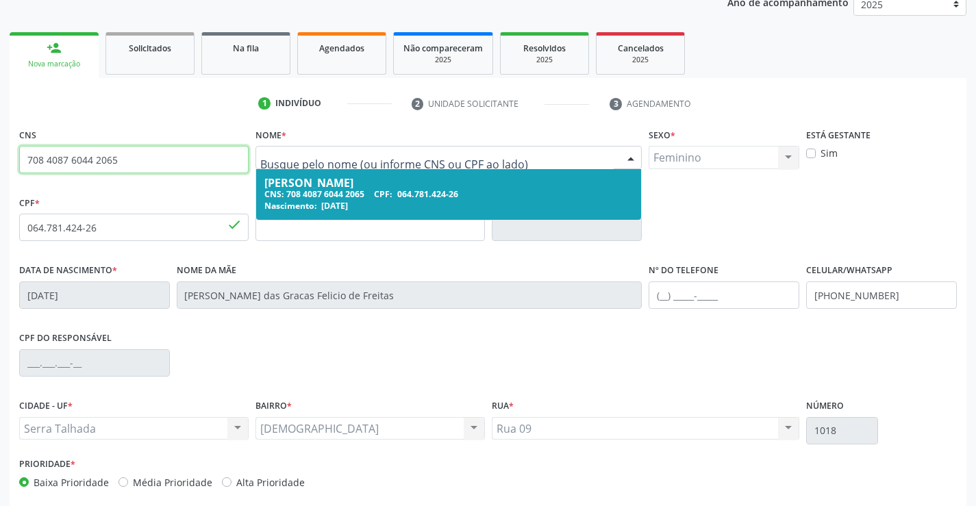
click at [133, 161] on input "708 4087 6044 2065" at bounding box center [134, 159] width 230 height 27
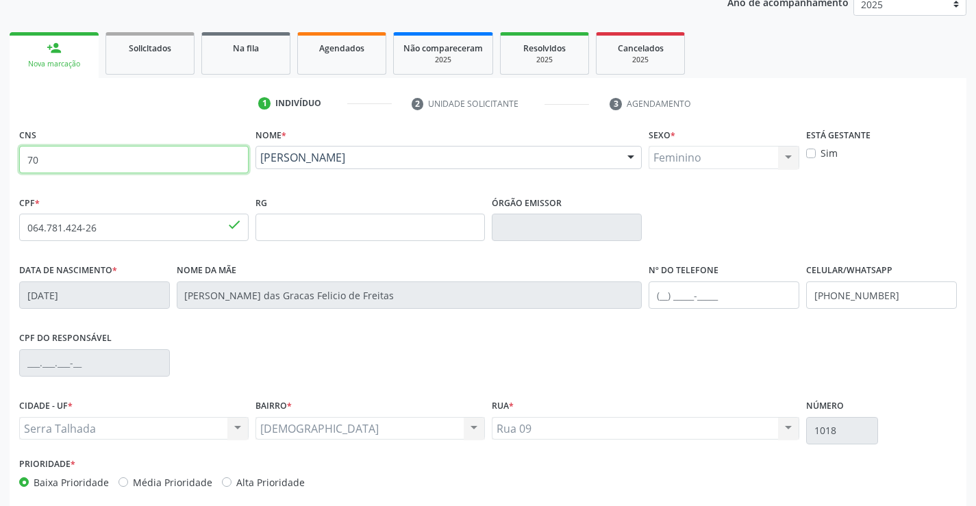
type input "7"
click at [137, 160] on input "text" at bounding box center [134, 159] width 230 height 27
type input "702 6072 0787 0847"
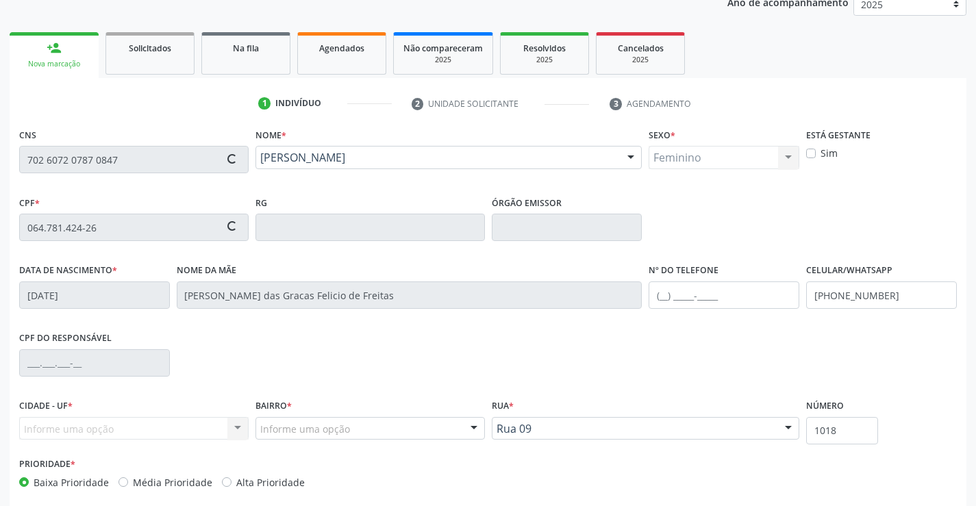
type input "023.904.744-38"
type input "04/07/1978"
type input "Beatriz Maria de Souza Gomes"
type input "[PHONE_NUMBER]"
type input "021.572.384-84"
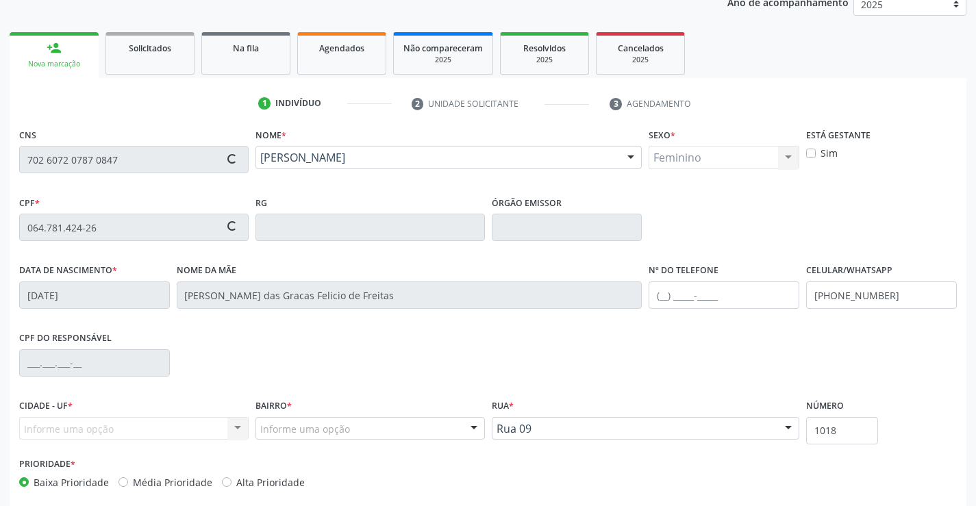
type input "63"
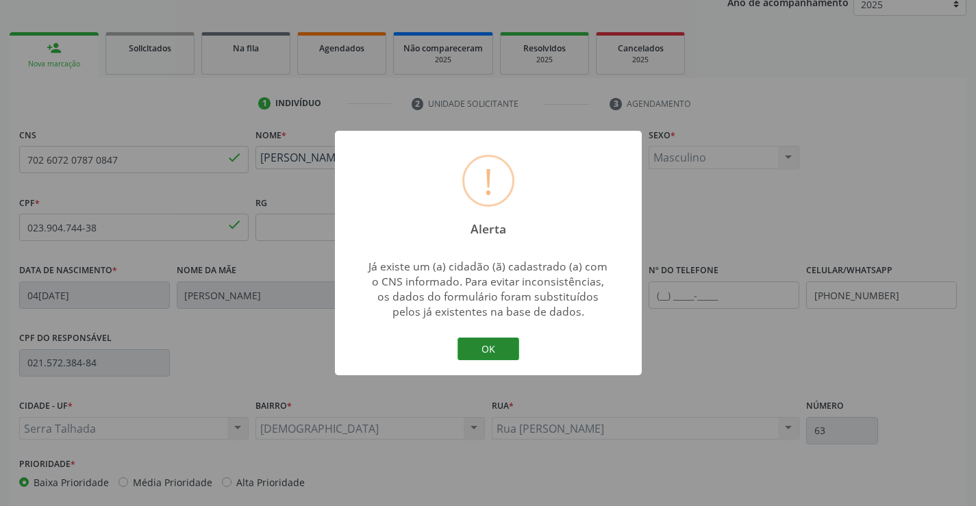
click at [483, 356] on button "OK" at bounding box center [489, 349] width 62 height 23
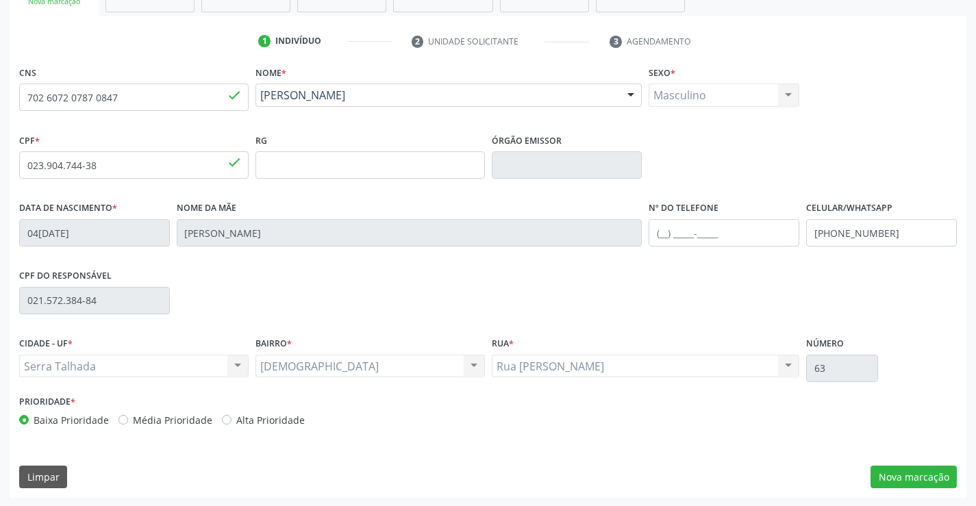
scroll to position [236, 0]
click at [915, 473] on button "Nova marcação" at bounding box center [914, 475] width 86 height 23
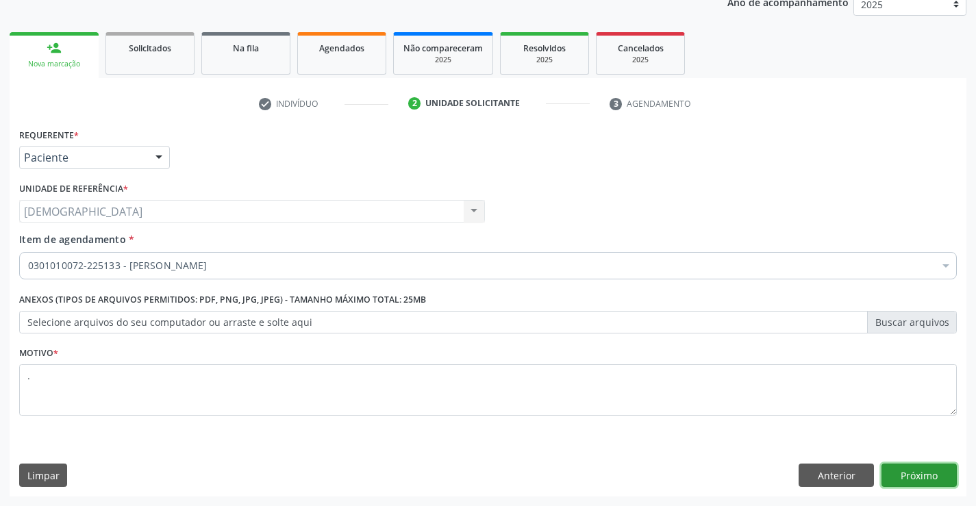
click at [905, 469] on button "Próximo" at bounding box center [919, 475] width 75 height 23
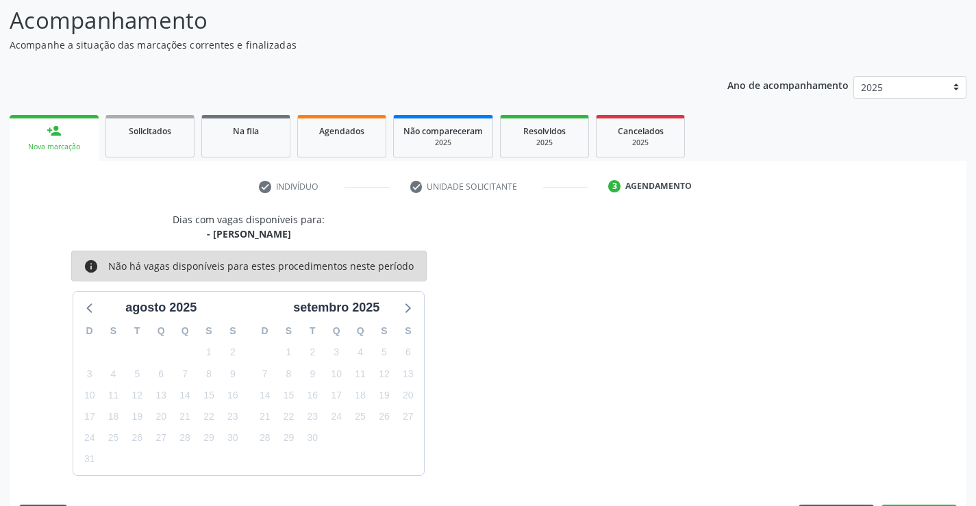
scroll to position [130, 0]
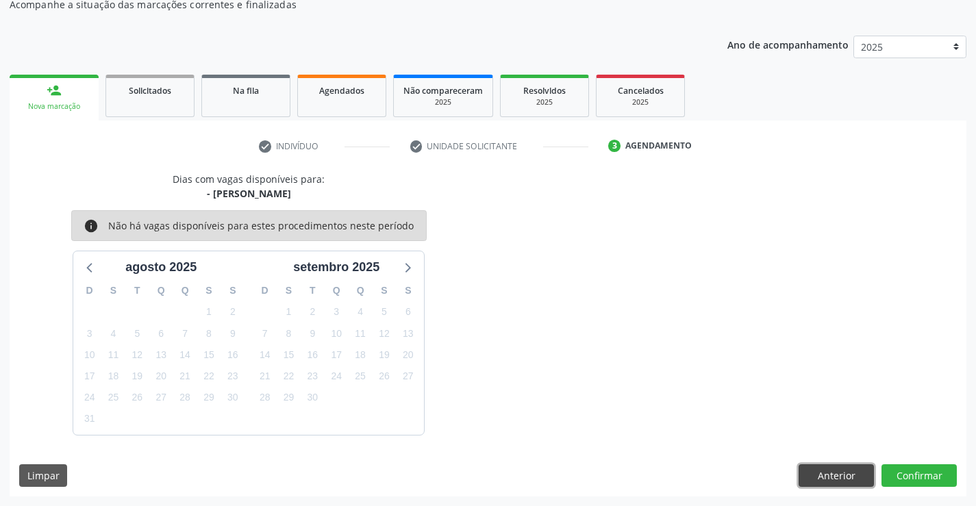
click at [832, 478] on button "Anterior" at bounding box center [836, 475] width 75 height 23
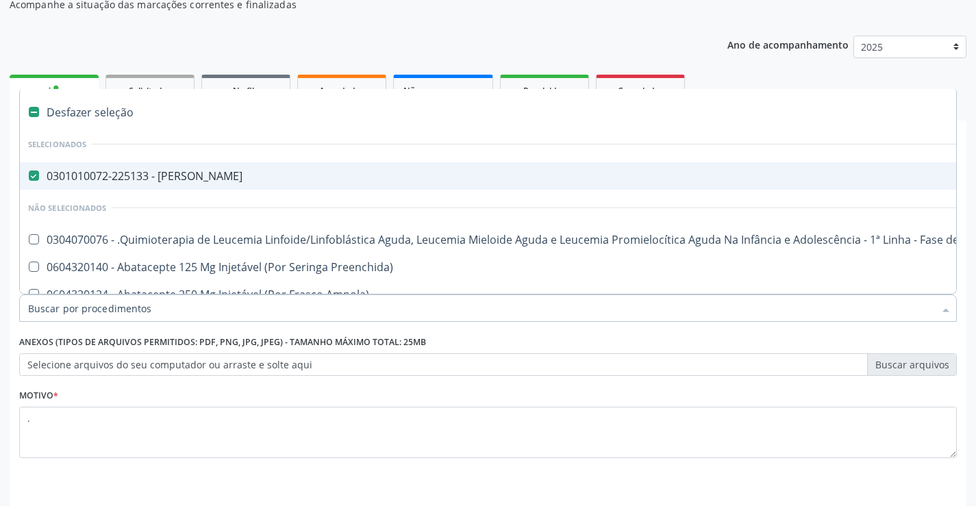
click at [121, 185] on span "0301010072-225133 - [PERSON_NAME]" at bounding box center [561, 175] width 1083 height 27
checkbox Psiquiatra "false"
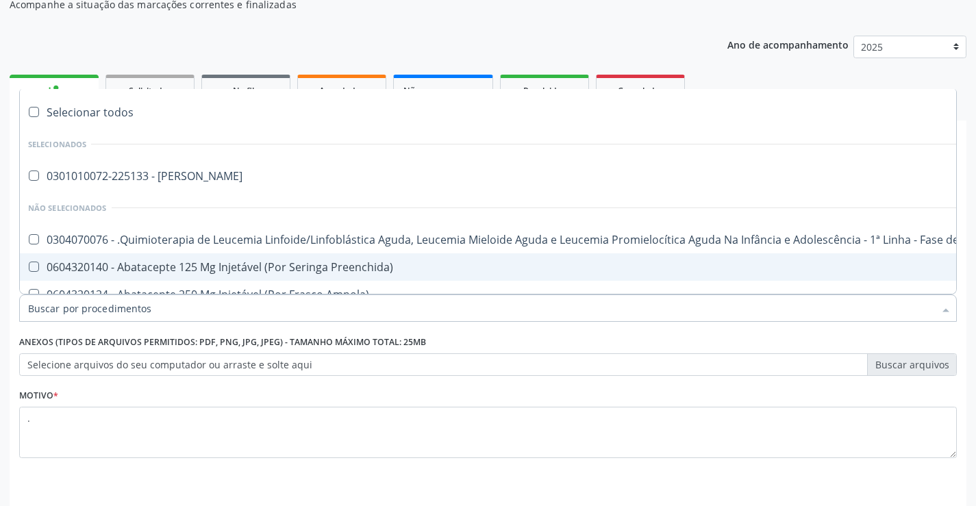
click at [111, 310] on input "Item de agendamento *" at bounding box center [481, 308] width 906 height 27
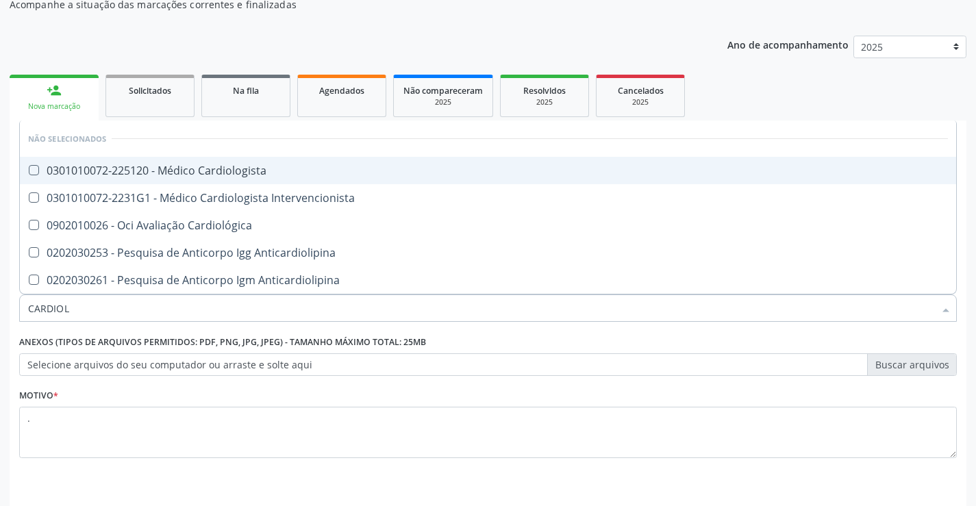
type input "CARDIOLO"
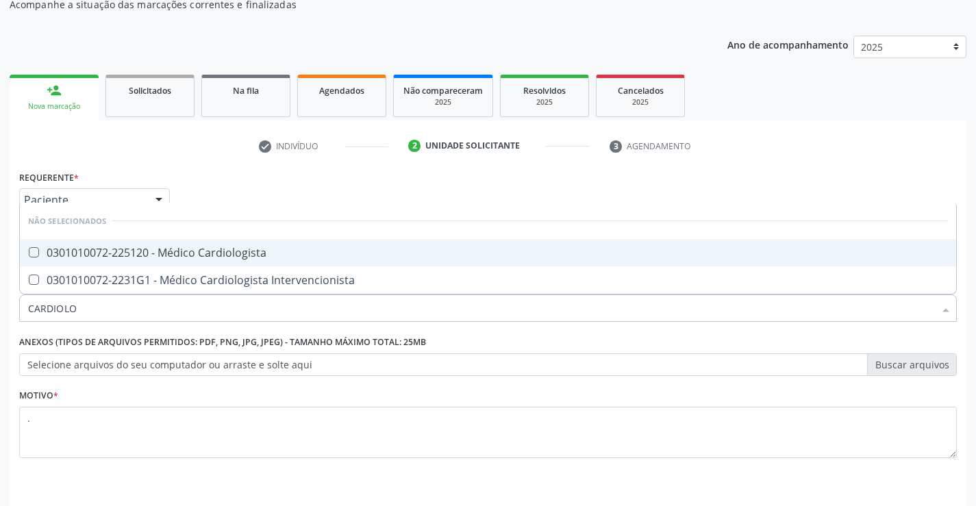
click at [140, 252] on div "0301010072-225120 - Médico Cardiologista" at bounding box center [488, 252] width 920 height 11
checkbox Cardiologista "true"
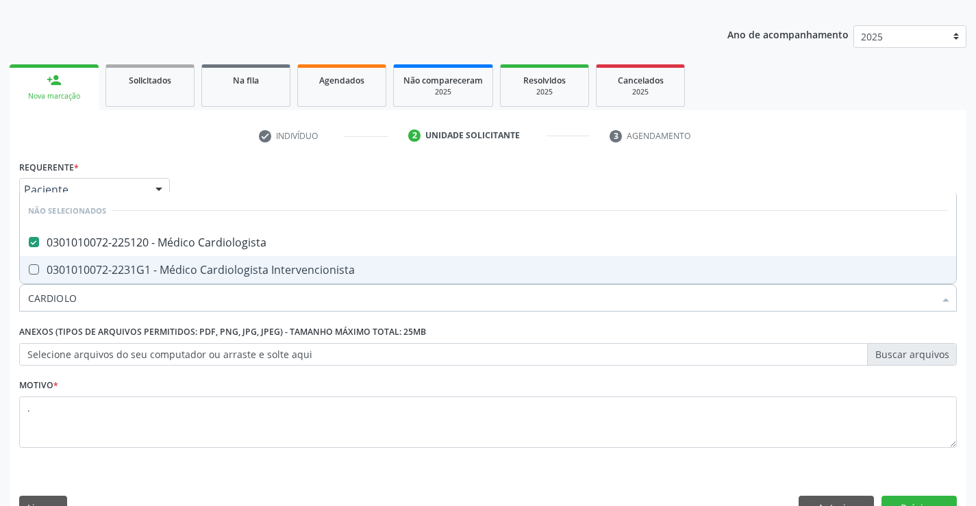
scroll to position [173, 0]
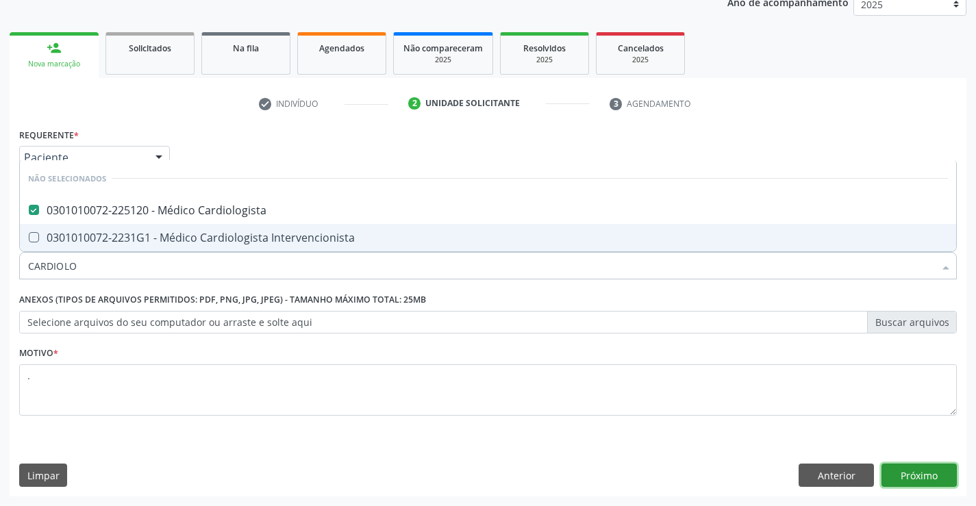
click at [906, 464] on button "Próximo" at bounding box center [919, 475] width 75 height 23
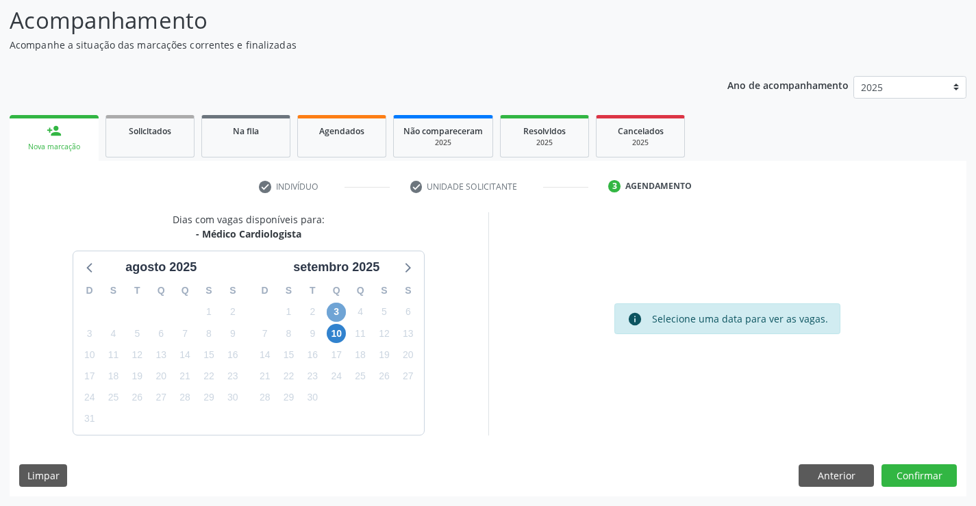
click at [336, 311] on span "3" at bounding box center [336, 312] width 19 height 19
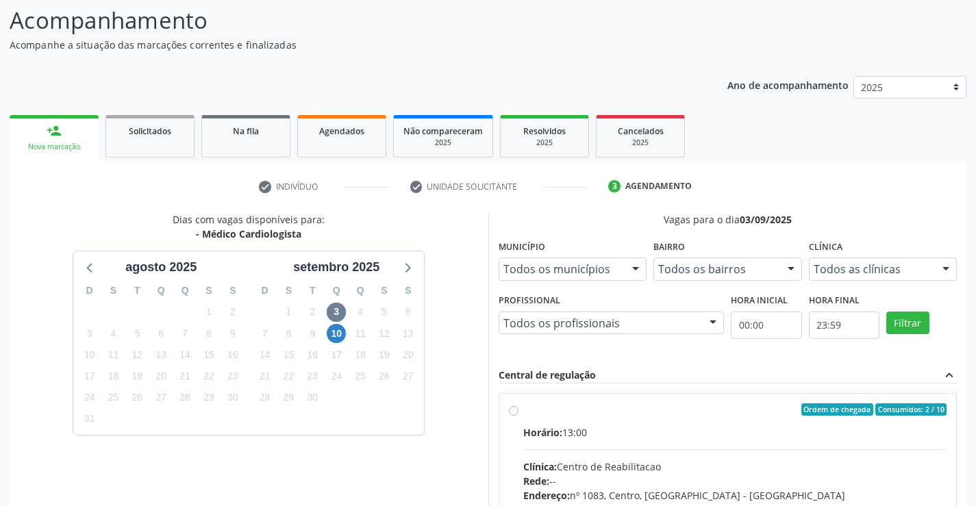
click at [548, 406] on div "Ordem de chegada Consumidos: 2 / 10" at bounding box center [735, 410] width 424 height 12
click at [519, 406] on input "Ordem de chegada Consumidos: 2 / 10 Horário: 13:00 Clínica: Centro de Reabilita…" at bounding box center [514, 410] width 10 height 12
radio input "true"
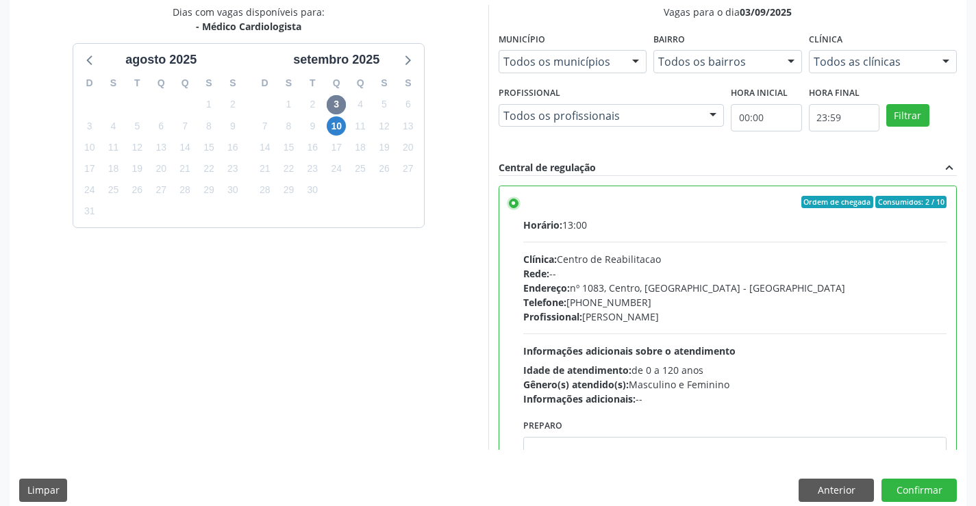
scroll to position [312, 0]
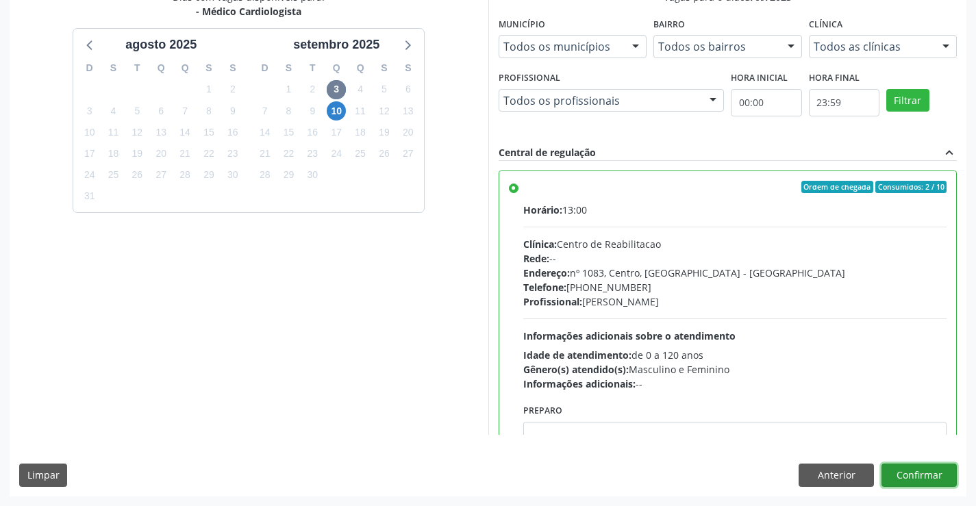
click at [910, 471] on button "Confirmar" at bounding box center [919, 475] width 75 height 23
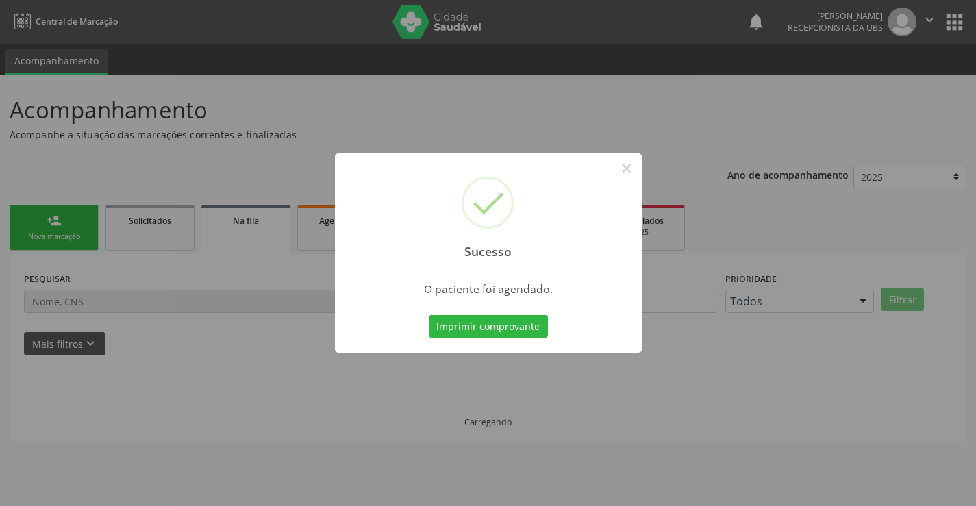
scroll to position [0, 0]
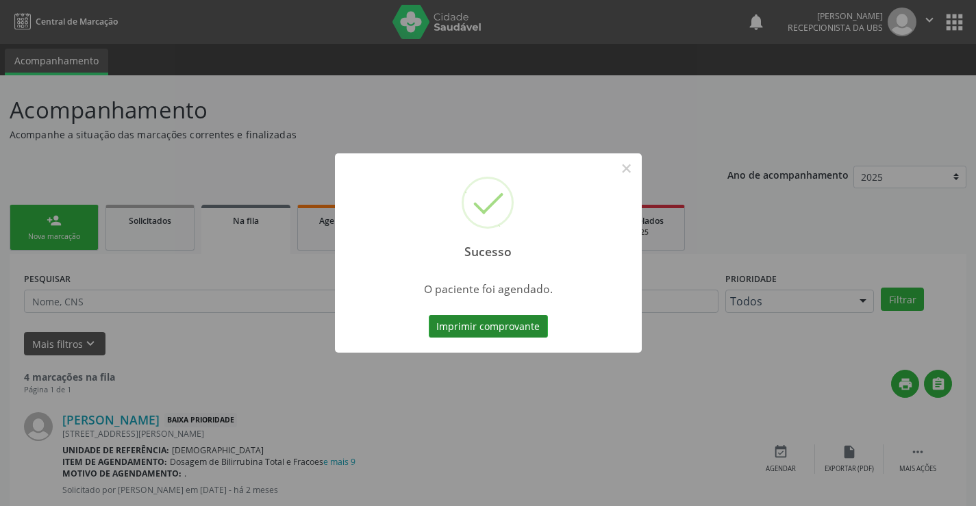
click at [482, 322] on button "Imprimir comprovante" at bounding box center [488, 326] width 119 height 23
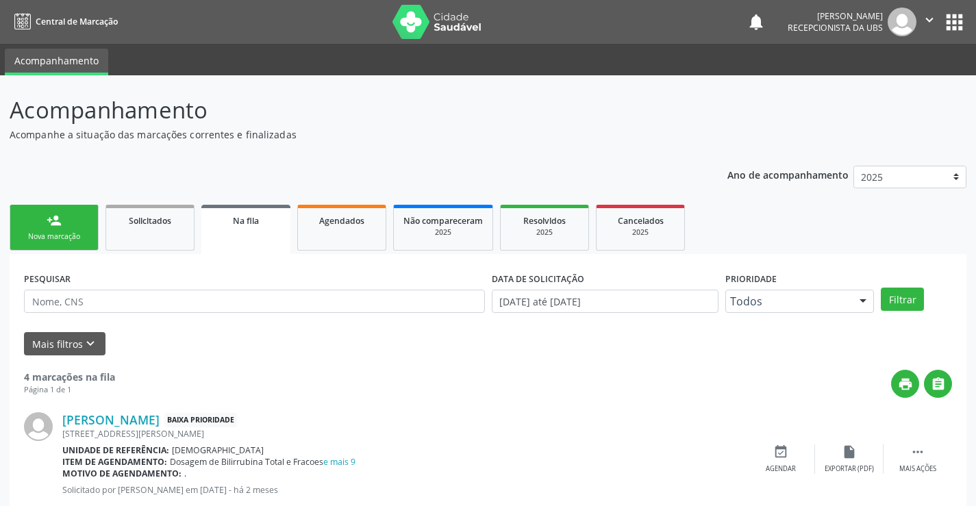
click at [77, 231] on link "person_add Nova marcação" at bounding box center [54, 228] width 89 height 46
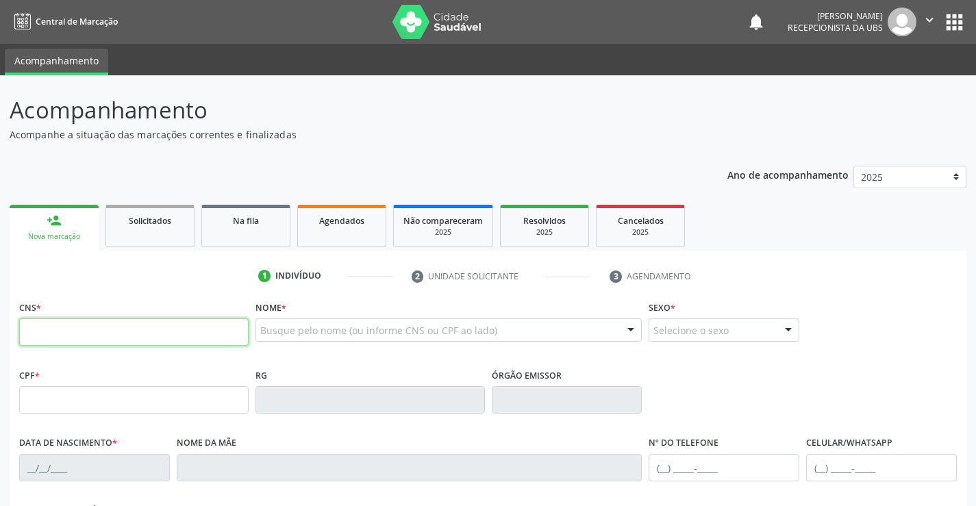
click at [98, 336] on input "text" at bounding box center [134, 332] width 230 height 27
click at [123, 329] on input "text" at bounding box center [134, 332] width 230 height 27
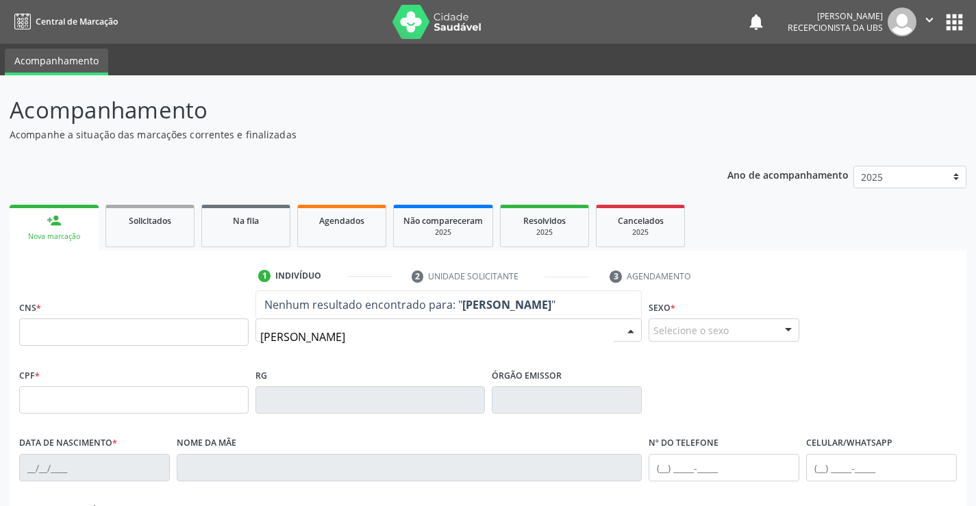
type input "MARIA DO CARMO PEREIRA SILVA"
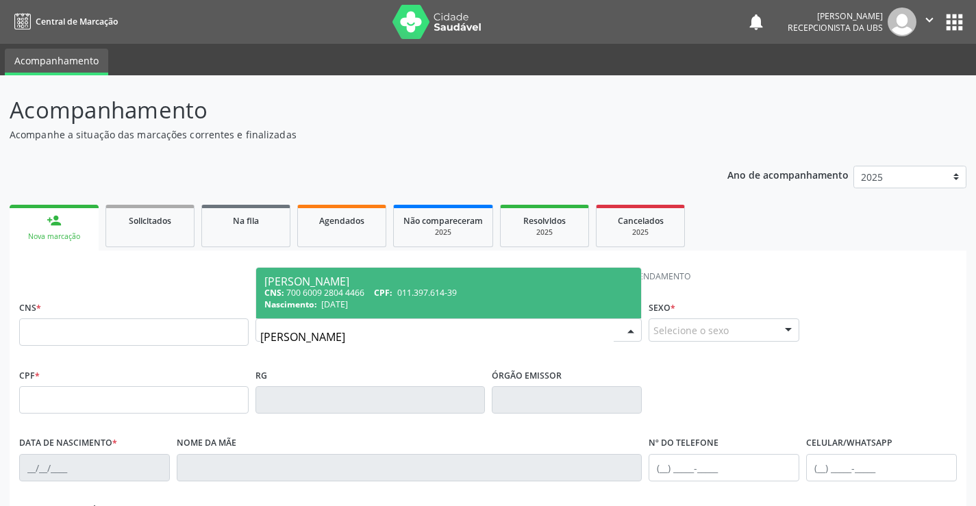
click at [429, 301] on div "Nascimento: 06/01/1956" at bounding box center [448, 305] width 369 height 12
type input "700 6009 2804 4466"
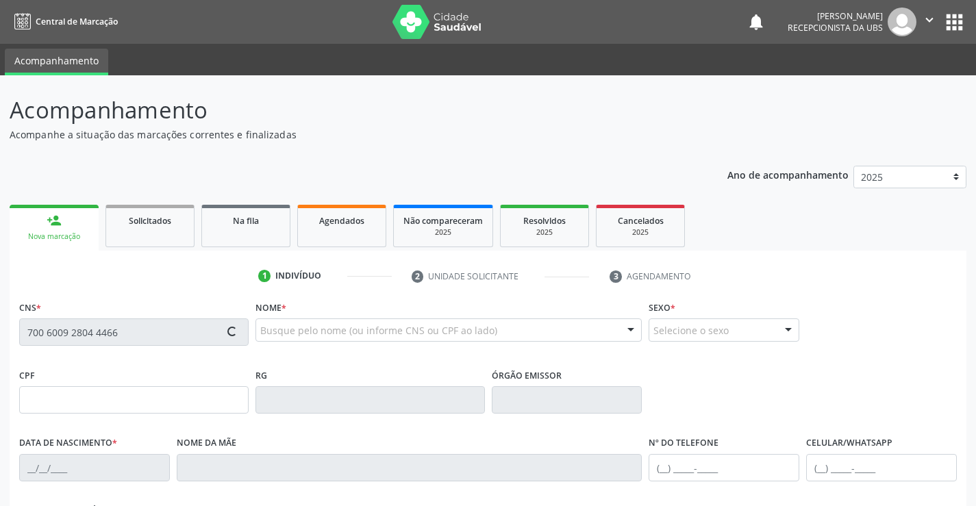
type input "011.397.614-39"
type input "06/01/1956"
type input "Maria Antonia da Conceicao"
type input "[PHONE_NUMBER]"
type input "220"
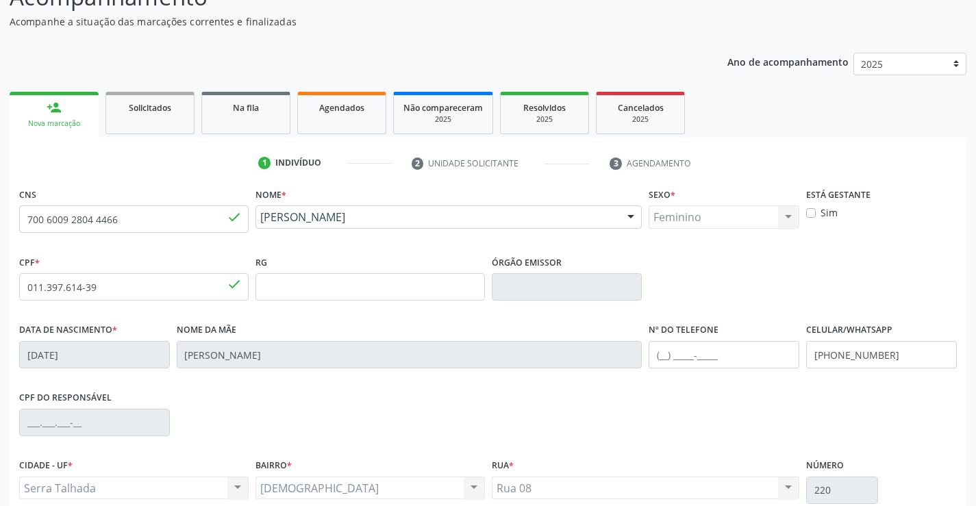
scroll to position [236, 0]
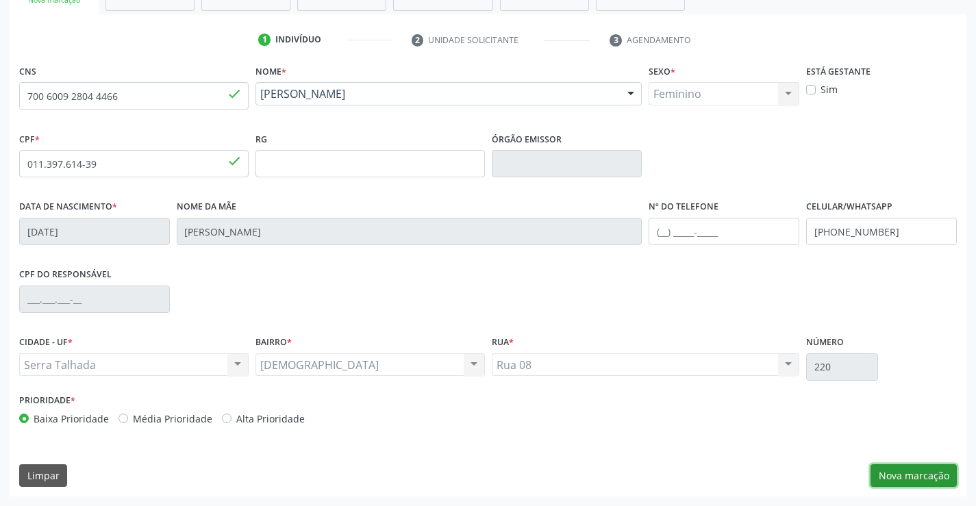
click at [891, 478] on button "Nova marcação" at bounding box center [914, 475] width 86 height 23
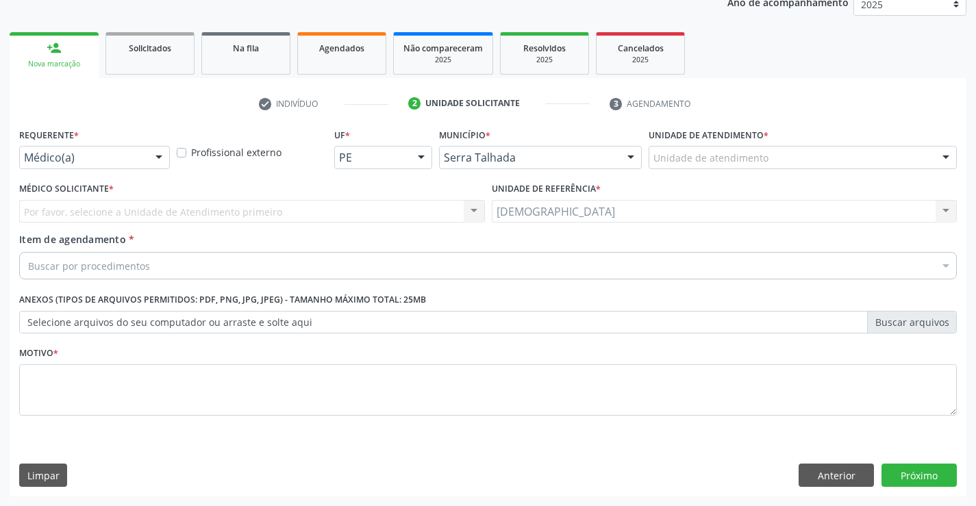
scroll to position [173, 0]
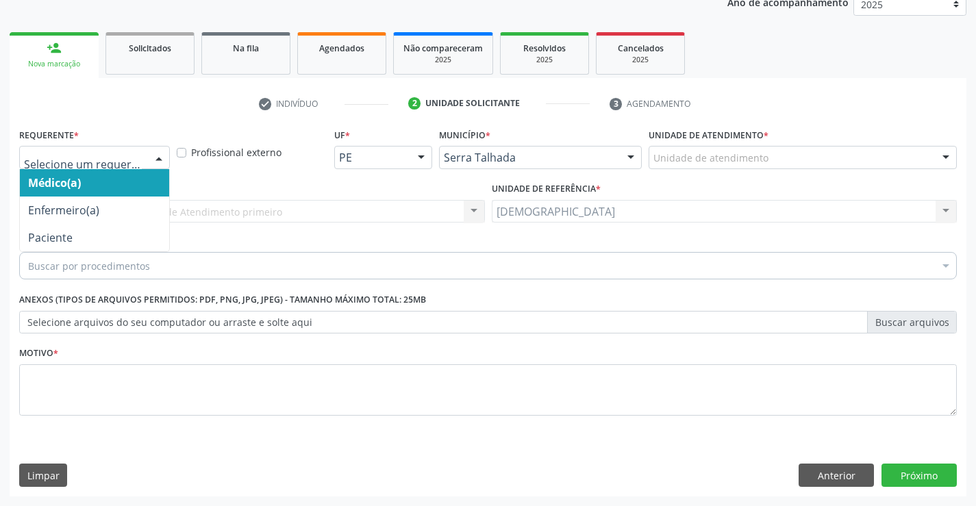
click at [155, 153] on div at bounding box center [159, 158] width 21 height 23
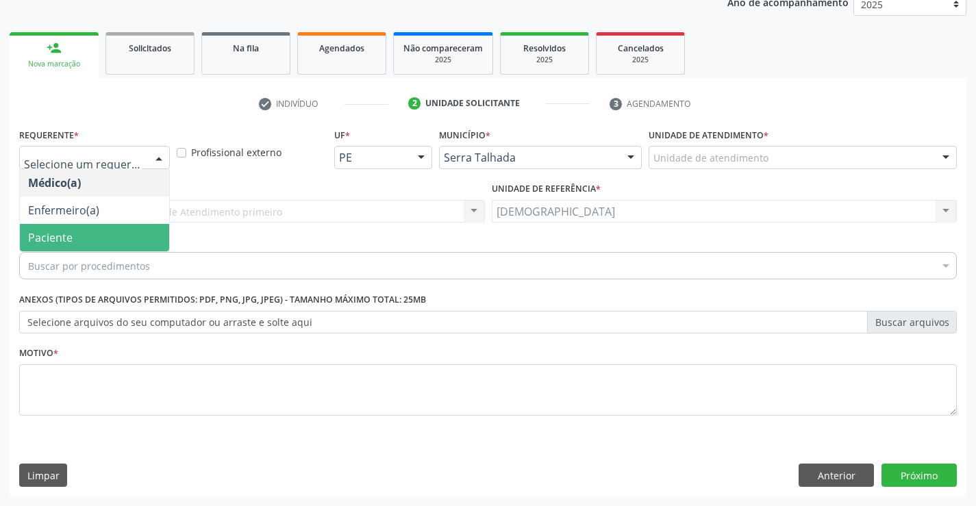
click at [110, 238] on span "Paciente" at bounding box center [94, 237] width 149 height 27
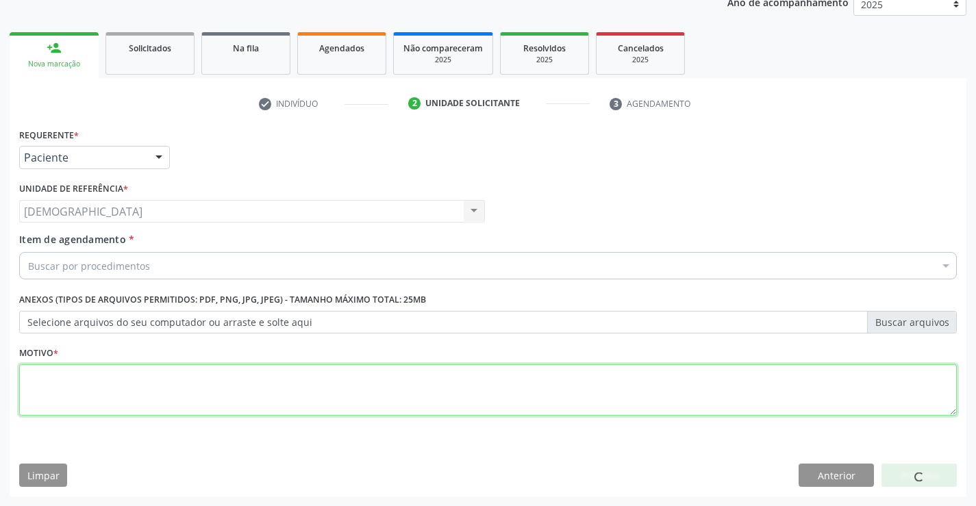
click at [110, 368] on textarea at bounding box center [488, 390] width 938 height 52
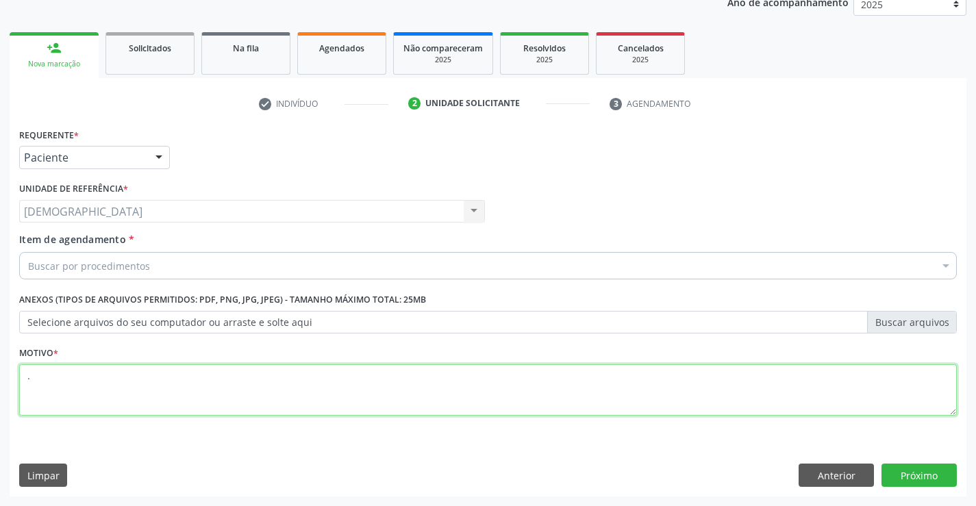
type textarea "."
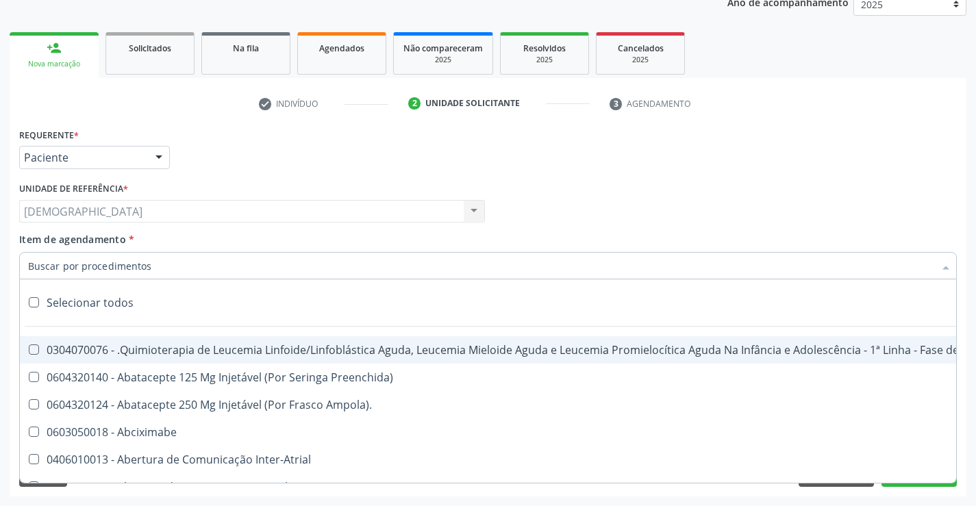
click at [162, 267] on div at bounding box center [488, 265] width 938 height 27
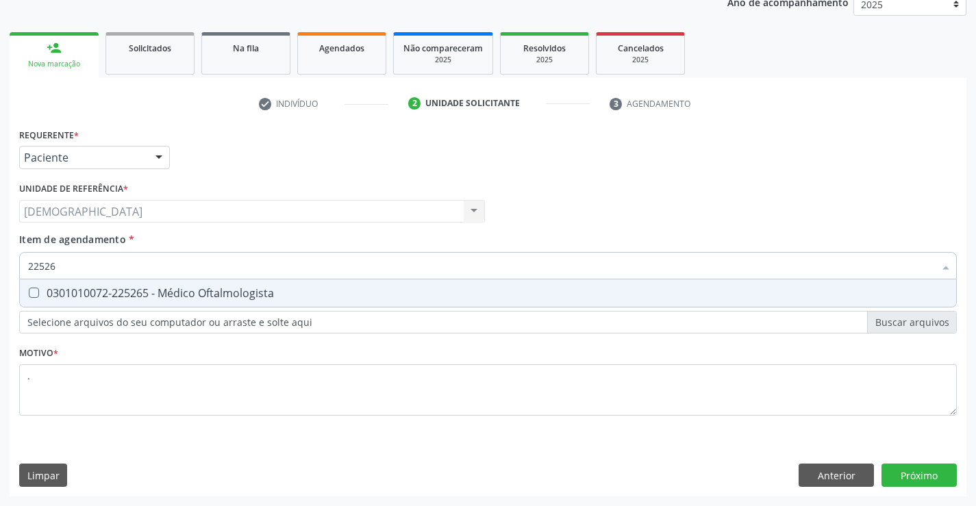
type input "225265"
click at [192, 296] on div "0301010072-225265 - Médico Oftalmologista" at bounding box center [488, 293] width 920 height 11
checkbox Oftalmologista "true"
click at [927, 475] on div "Requerente * Paciente Médico(a) Enfermeiro(a) Paciente Nenhum resultado encontr…" at bounding box center [488, 311] width 957 height 372
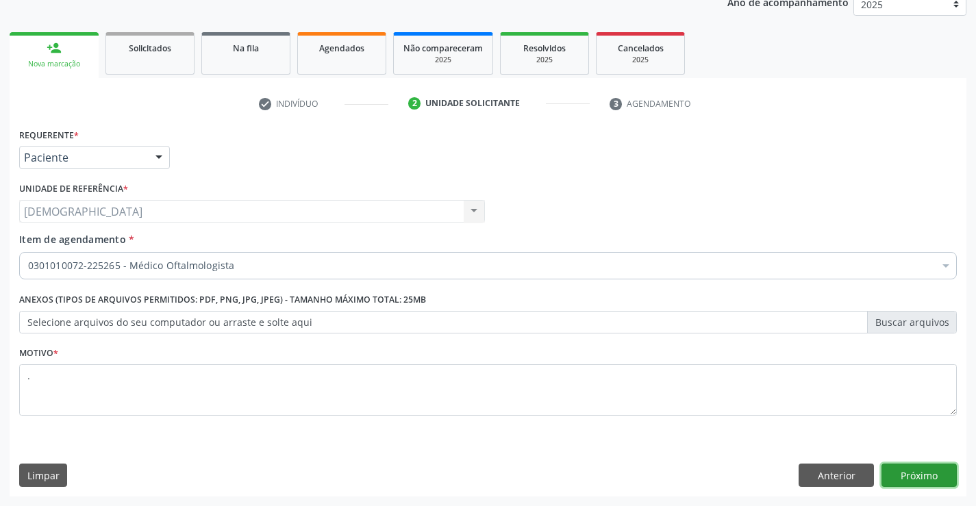
click at [897, 475] on button "Próximo" at bounding box center [919, 475] width 75 height 23
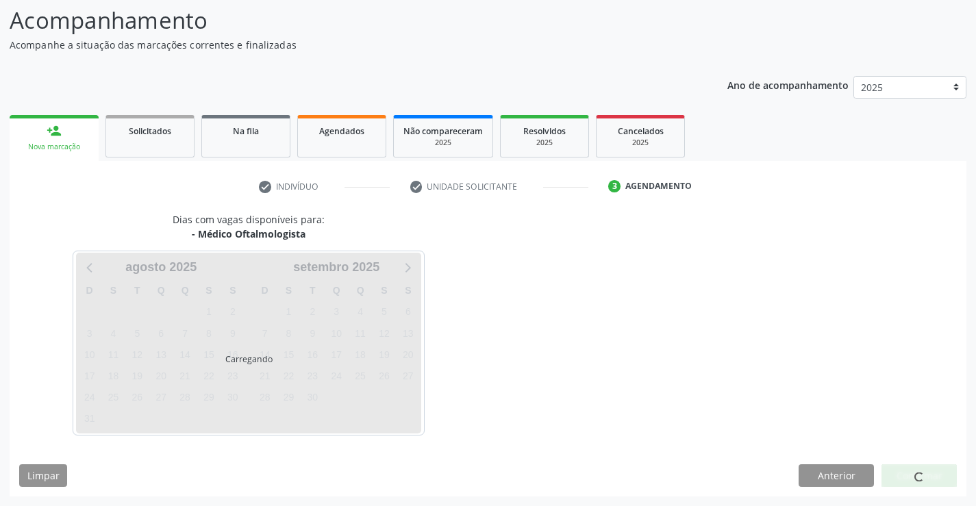
scroll to position [90, 0]
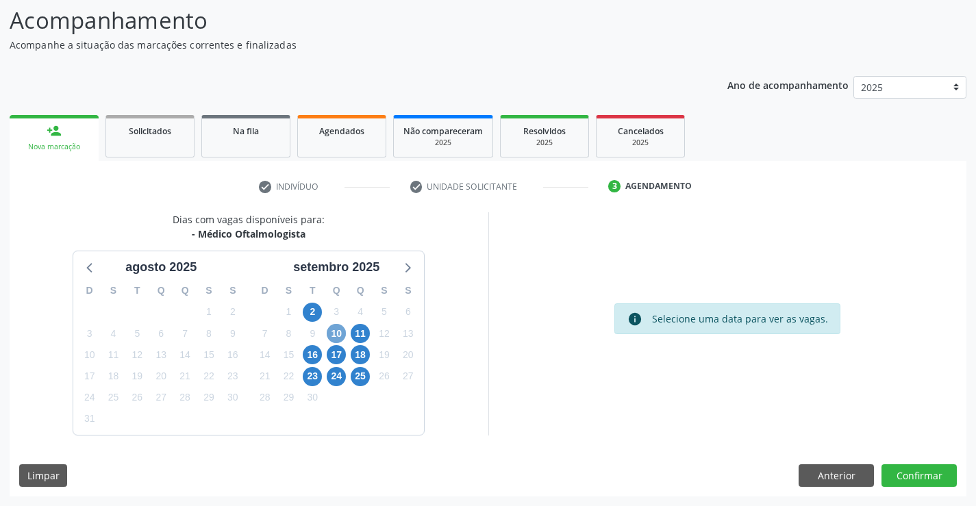
click at [337, 336] on span "10" at bounding box center [336, 333] width 19 height 19
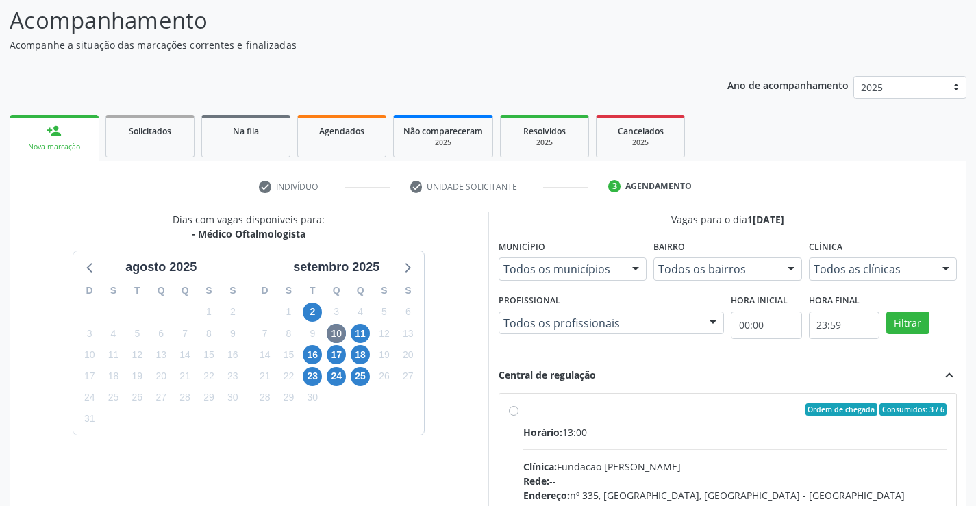
click at [523, 409] on label "Ordem de chegada Consumidos: 3 / 6 Horário: 13:00 Clínica: Fundacao Altino Vent…" at bounding box center [735, 509] width 424 height 210
click at [517, 409] on input "Ordem de chegada Consumidos: 3 / 6 Horário: 13:00 Clínica: Fundacao Altino Vent…" at bounding box center [514, 410] width 10 height 12
radio input "true"
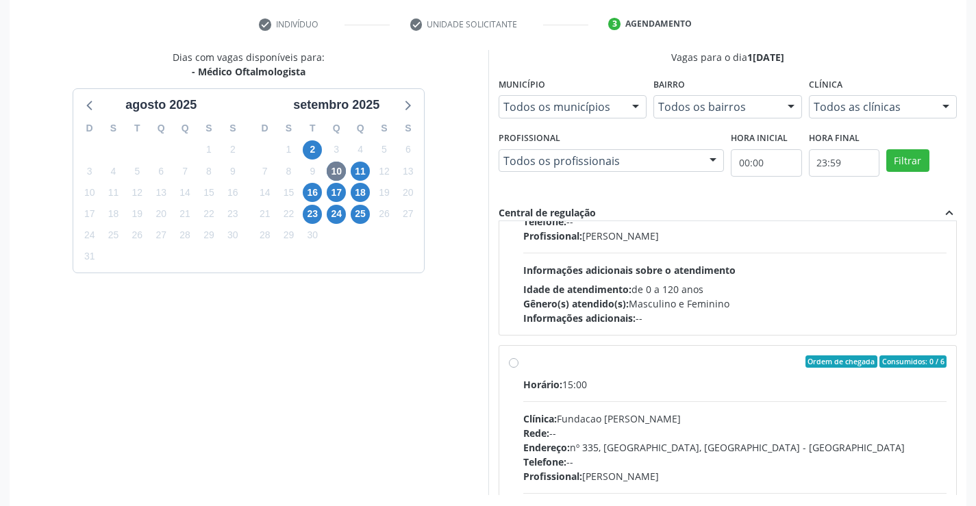
scroll to position [312, 0]
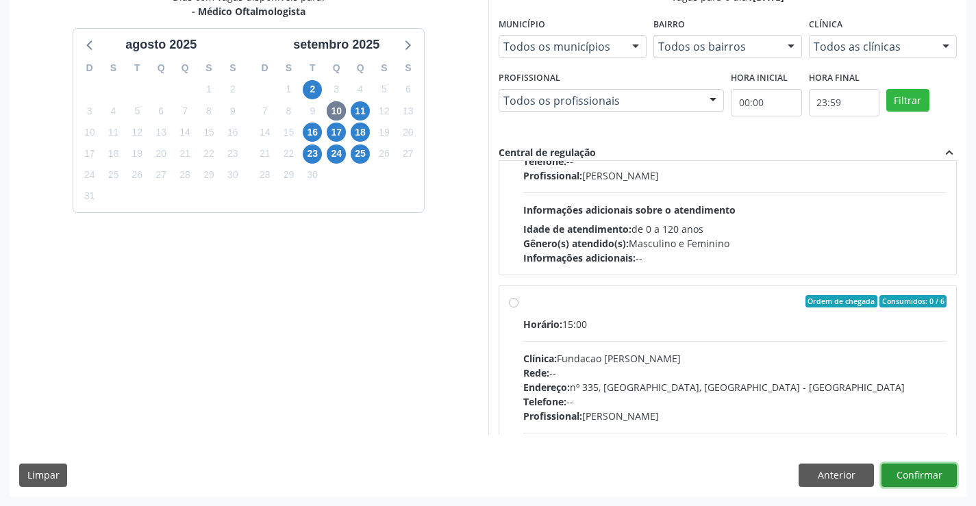
click at [908, 470] on button "Confirmar" at bounding box center [919, 475] width 75 height 23
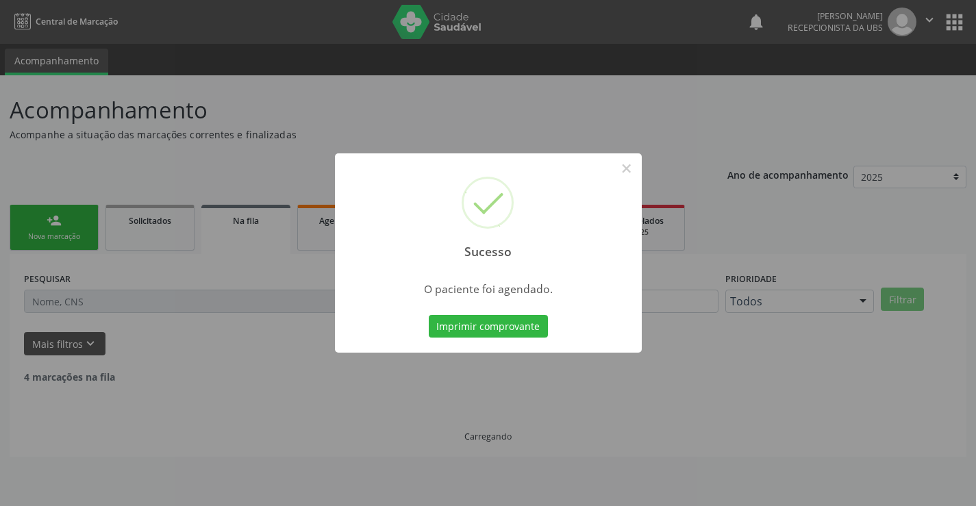
scroll to position [0, 0]
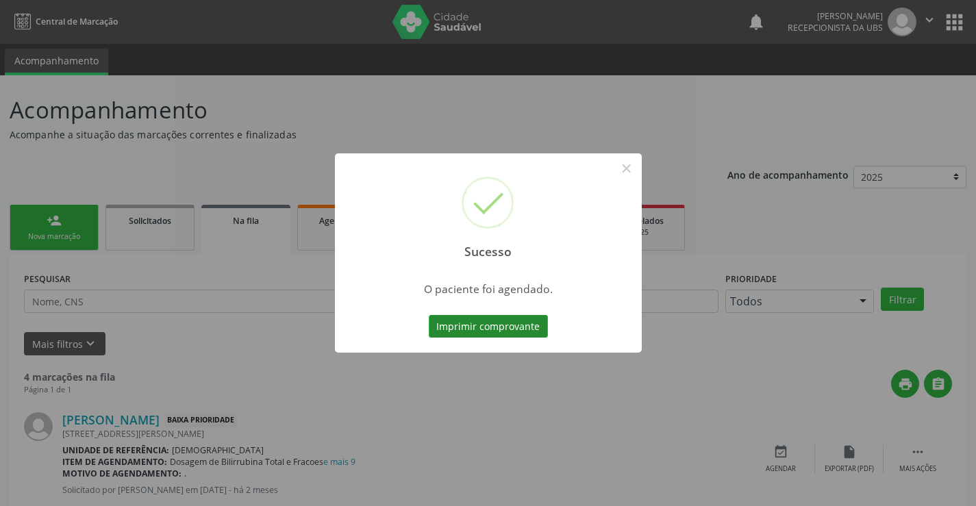
click at [484, 325] on button "Imprimir comprovante" at bounding box center [488, 326] width 119 height 23
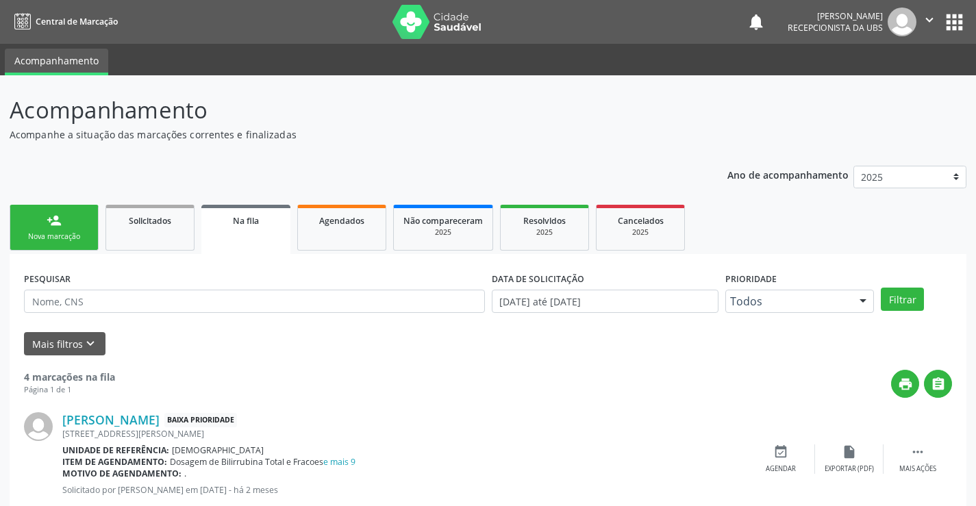
click at [50, 232] on div "Nova marcação" at bounding box center [54, 237] width 69 height 10
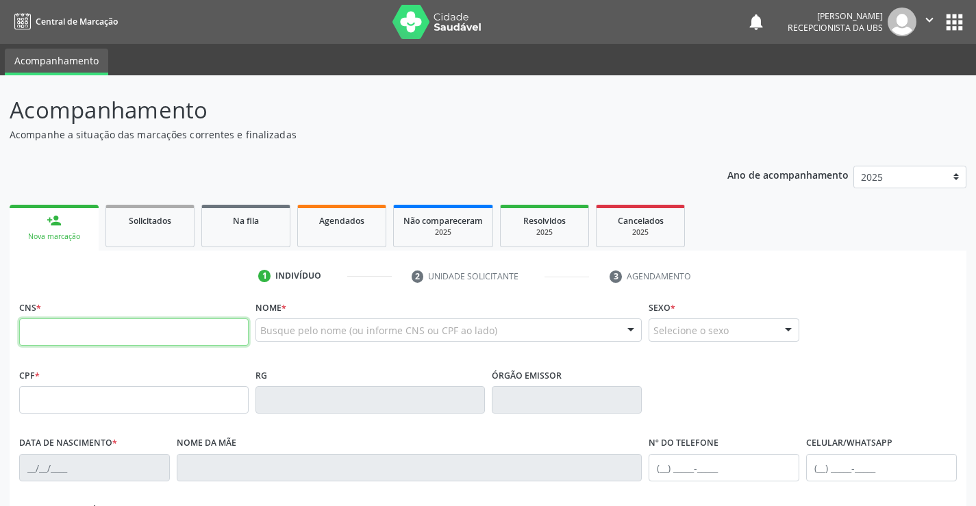
click at [86, 336] on input "text" at bounding box center [134, 332] width 230 height 27
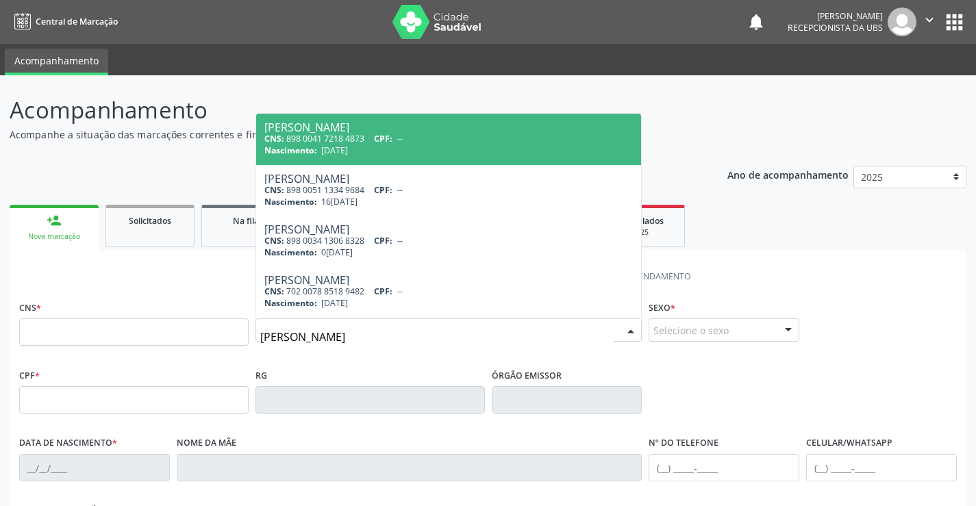
type input "ARTHUR EMANUEL FURTADO"
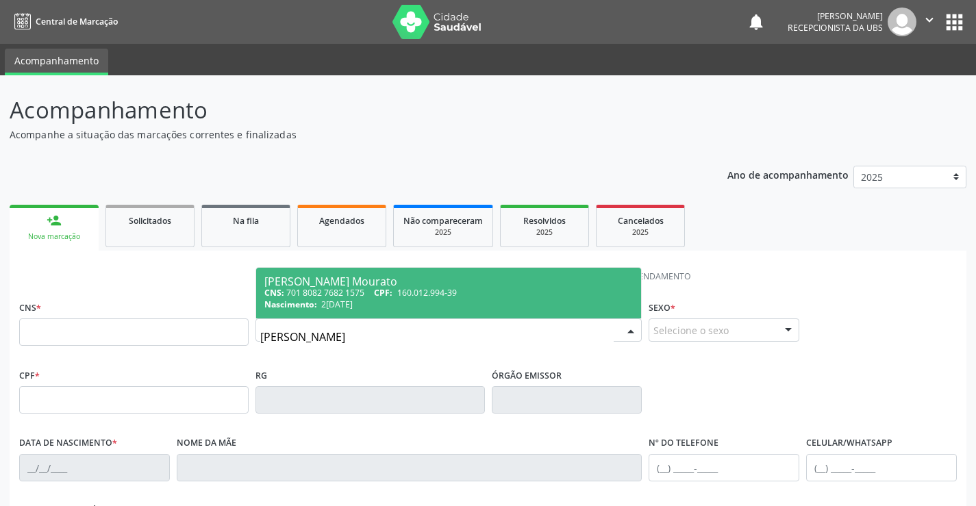
click at [392, 285] on div "Arthur Emanuel Furtado Mourato" at bounding box center [448, 281] width 369 height 11
type input "701 8082 7682 1575"
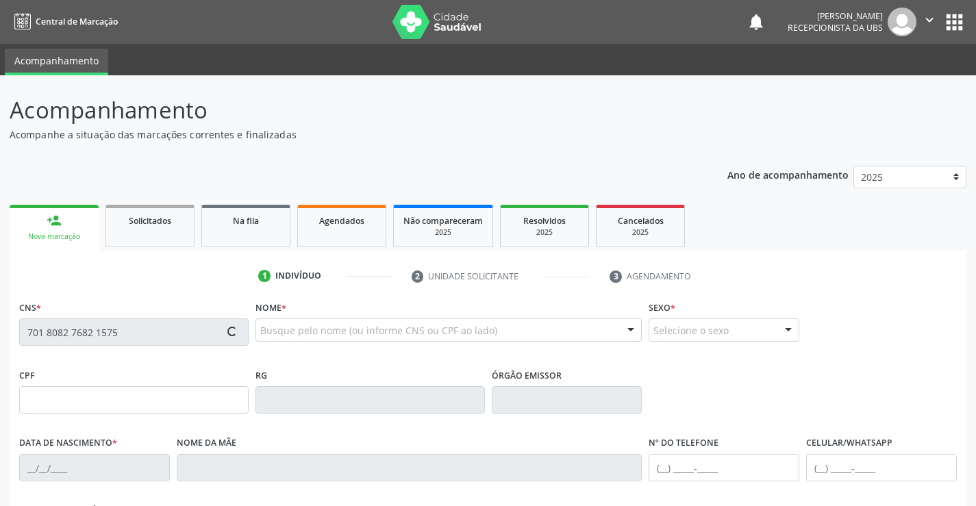
type input "160.012.994-39"
type input "24/10/2018"
type input "Francisca Brigida Nunes Furtado"
type input "(87) 99943-0111"
type input "1000"
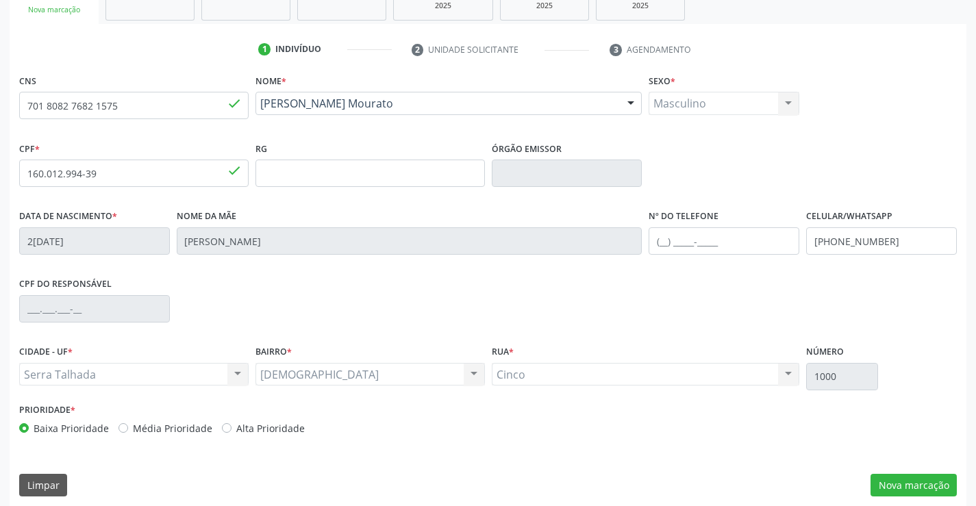
scroll to position [236, 0]
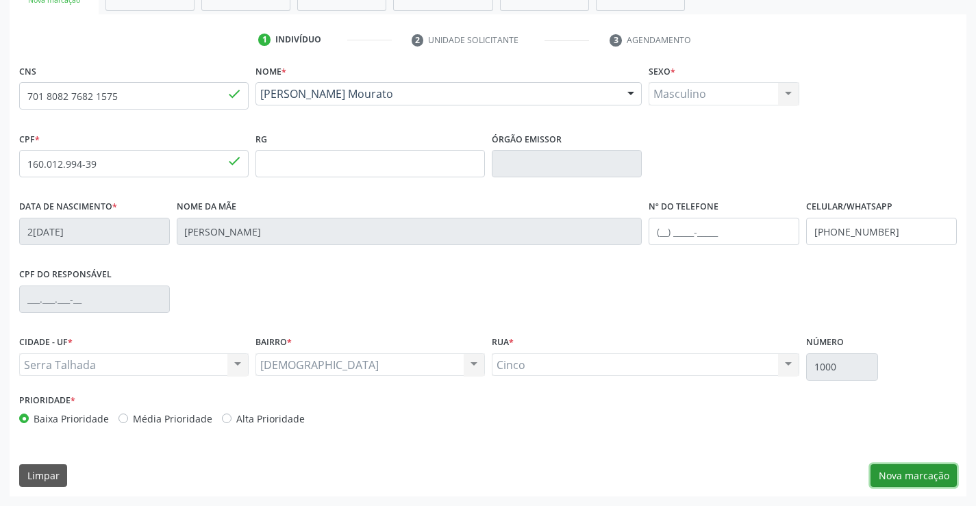
click at [887, 482] on button "Nova marcação" at bounding box center [914, 475] width 86 height 23
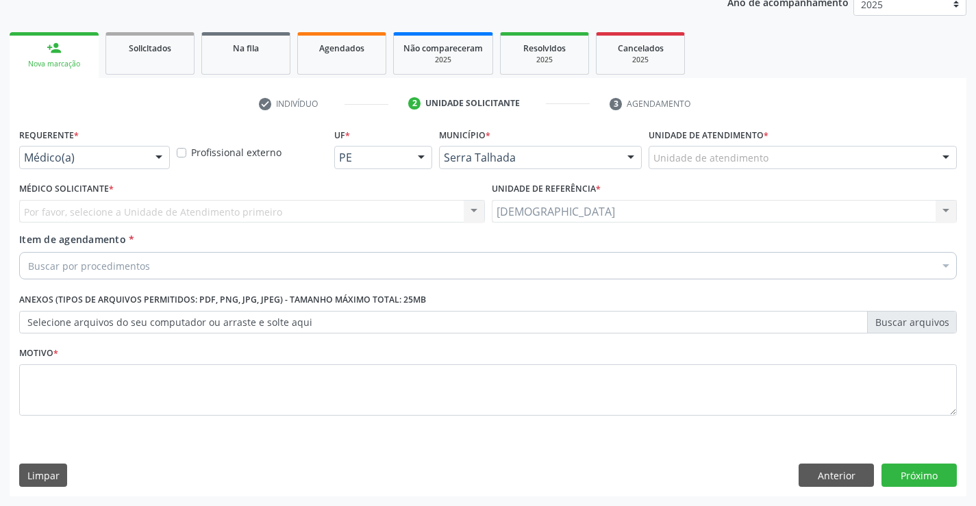
scroll to position [173, 0]
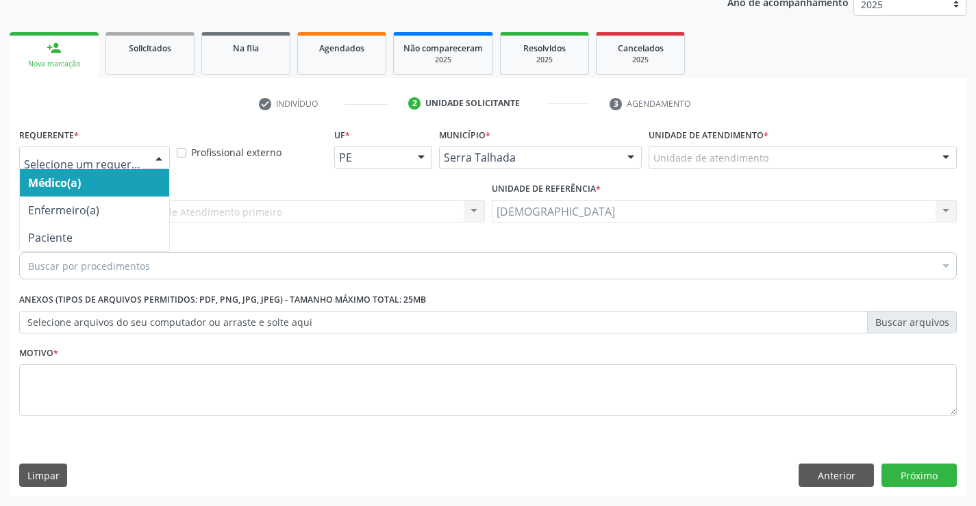
click at [160, 162] on div at bounding box center [159, 158] width 21 height 23
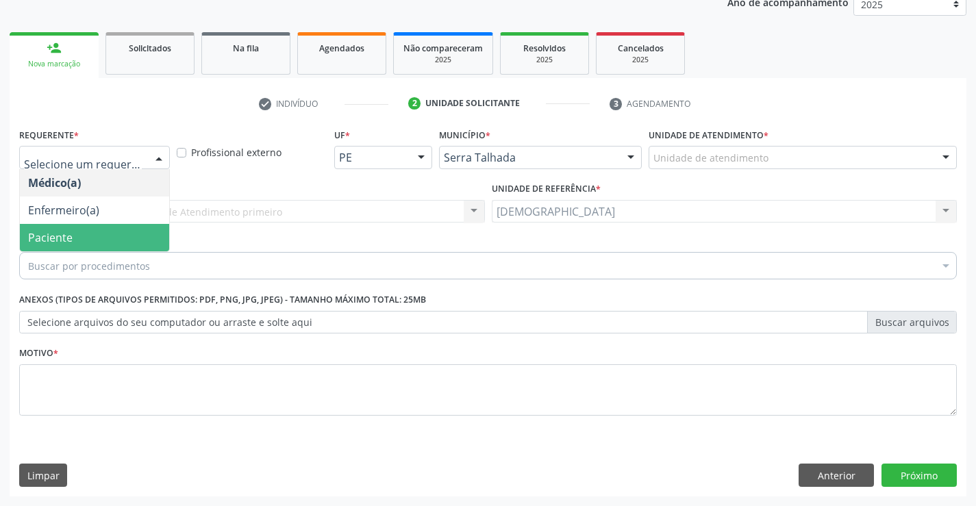
click at [112, 231] on span "Paciente" at bounding box center [94, 237] width 149 height 27
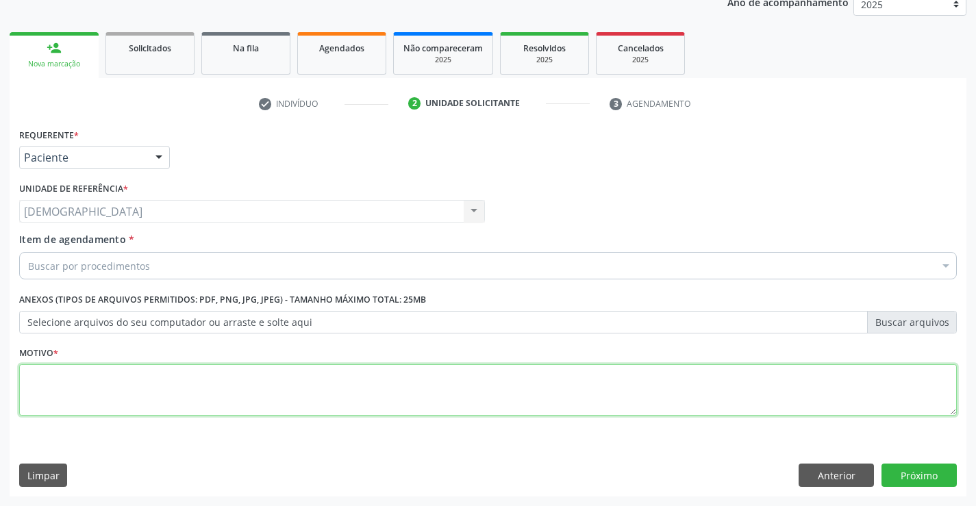
click at [114, 371] on textarea at bounding box center [488, 390] width 938 height 52
type textarea "."
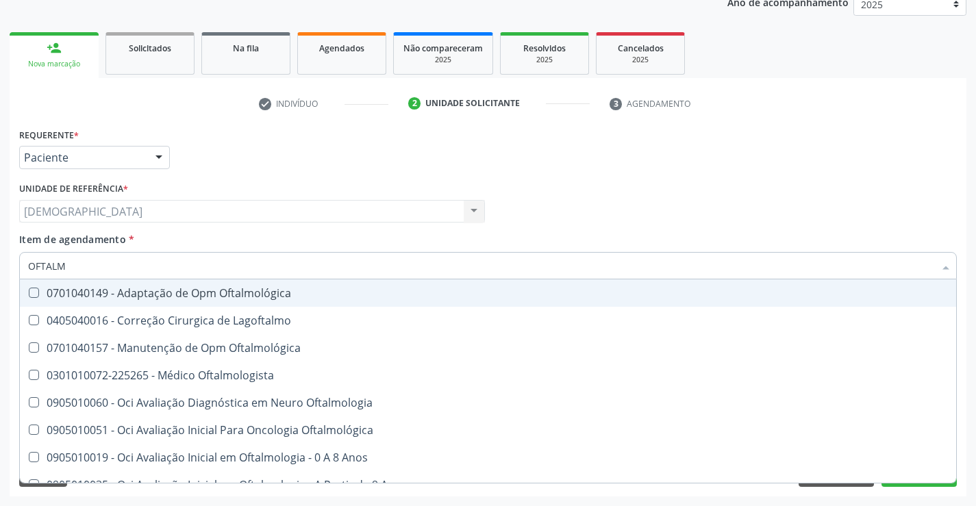
type input "OFTALMO"
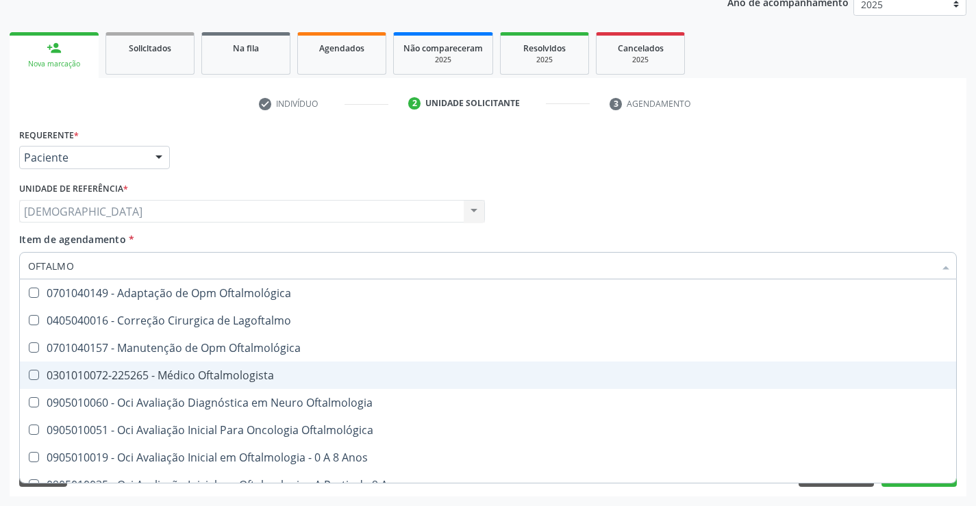
click at [202, 377] on div "0301010072-225265 - Médico Oftalmologista" at bounding box center [488, 375] width 920 height 11
checkbox Oftalmologista "true"
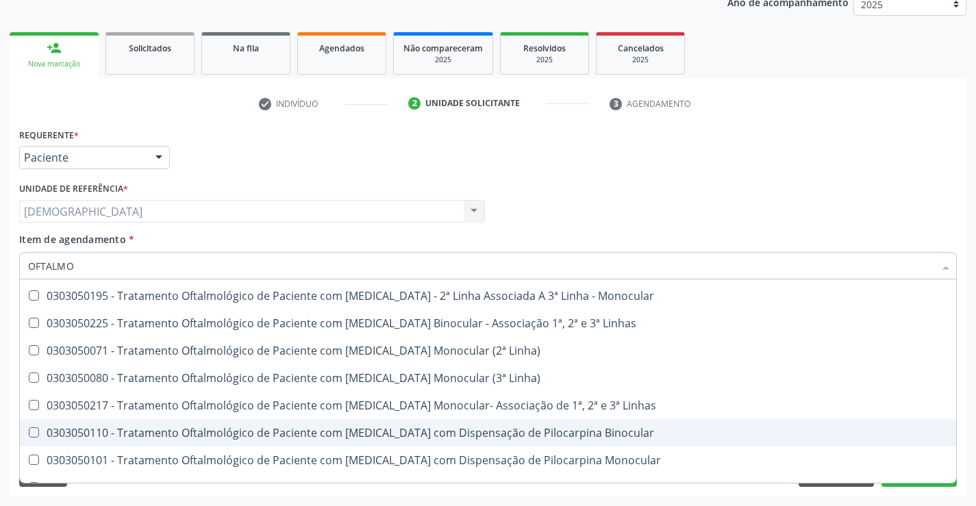
scroll to position [576, 0]
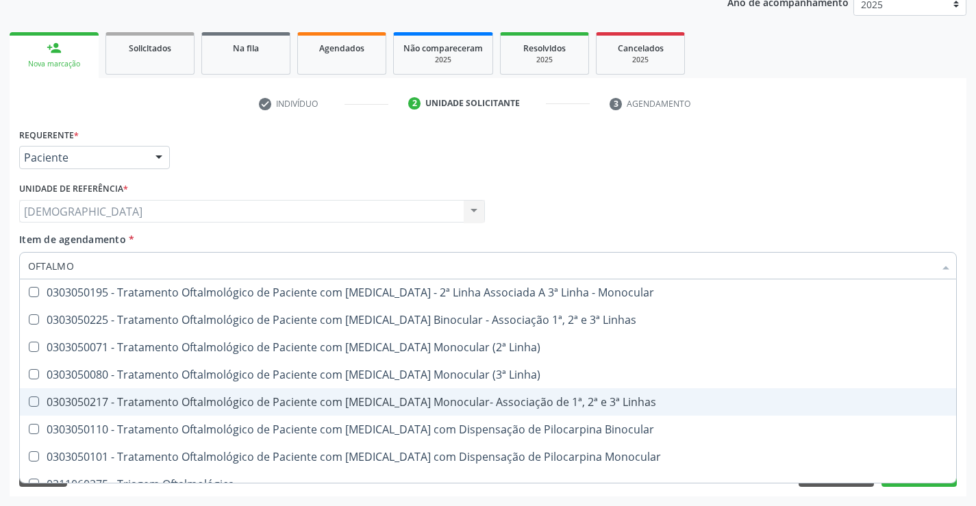
click at [963, 393] on div "Requerente * Paciente Médico(a) Enfermeiro(a) Paciente Nenhum resultado encontr…" at bounding box center [488, 311] width 957 height 372
checkbox Lagoftalmo "true"
checkbox Oftalmologista "false"
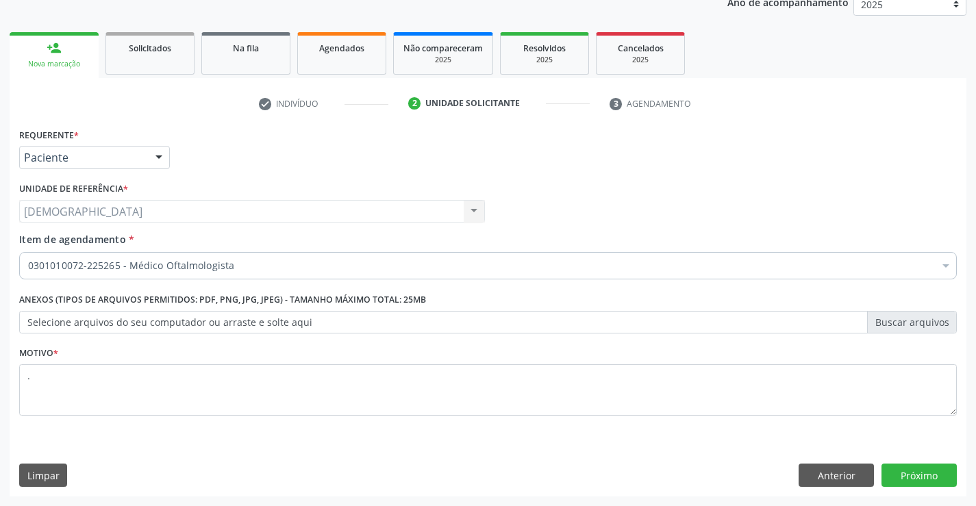
scroll to position [0, 0]
click at [905, 476] on button "Próximo" at bounding box center [919, 475] width 75 height 23
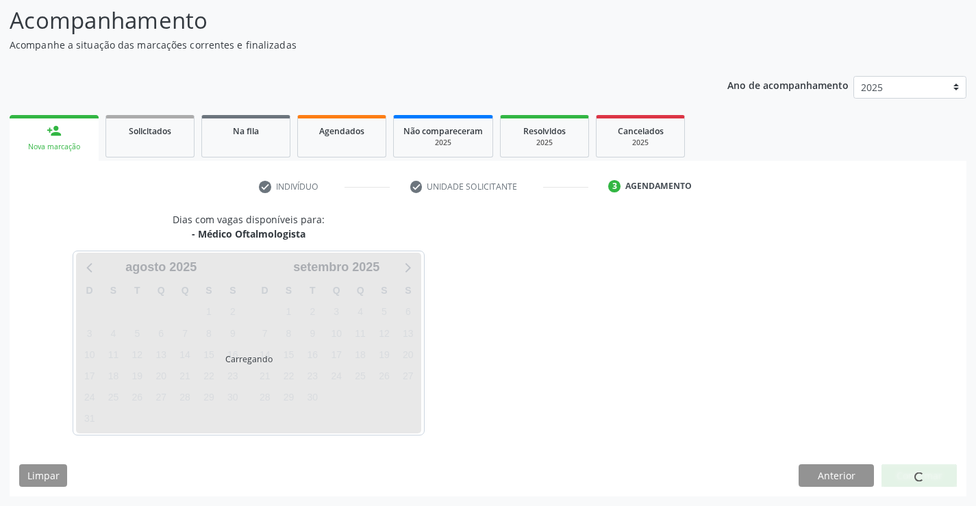
scroll to position [90, 0]
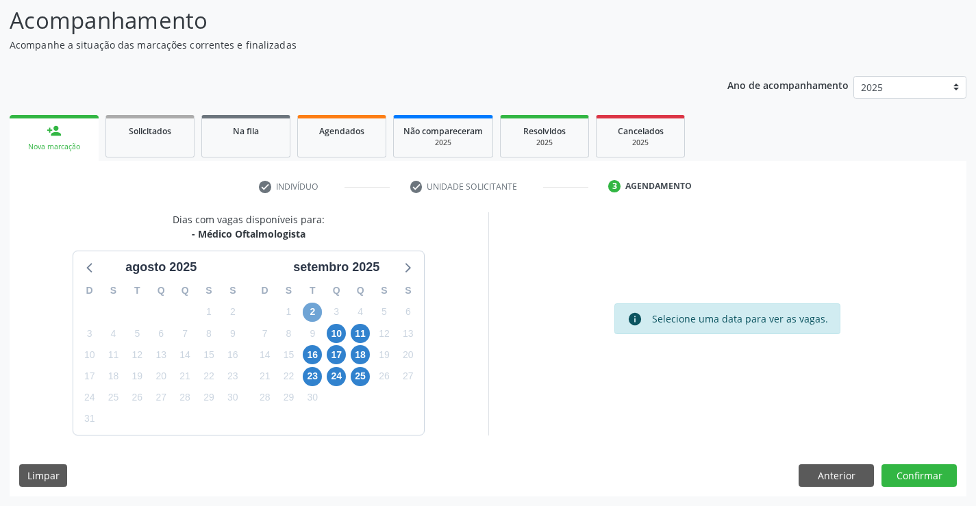
click at [308, 314] on span "2" at bounding box center [312, 312] width 19 height 19
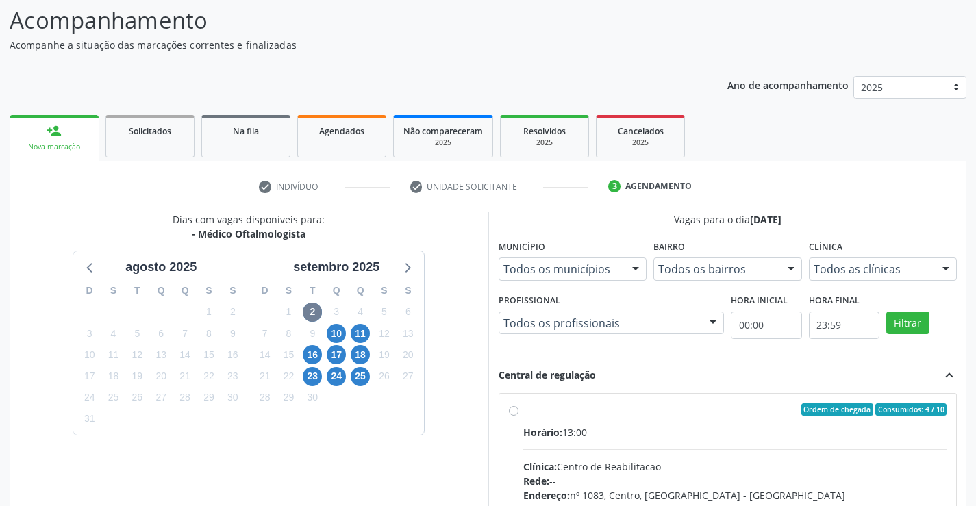
click at [523, 412] on label "Ordem de chegada Consumidos: 4 / 10 Horário: 13:00 Clínica: Centro de Reabilita…" at bounding box center [735, 509] width 424 height 210
click at [517, 412] on input "Ordem de chegada Consumidos: 4 / 10 Horário: 13:00 Clínica: Centro de Reabilita…" at bounding box center [514, 410] width 10 height 12
radio input "true"
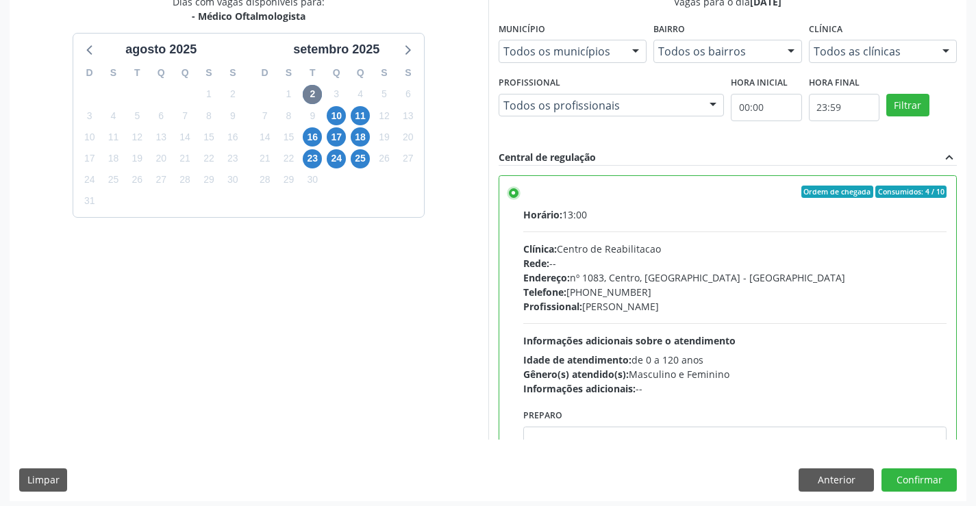
scroll to position [312, 0]
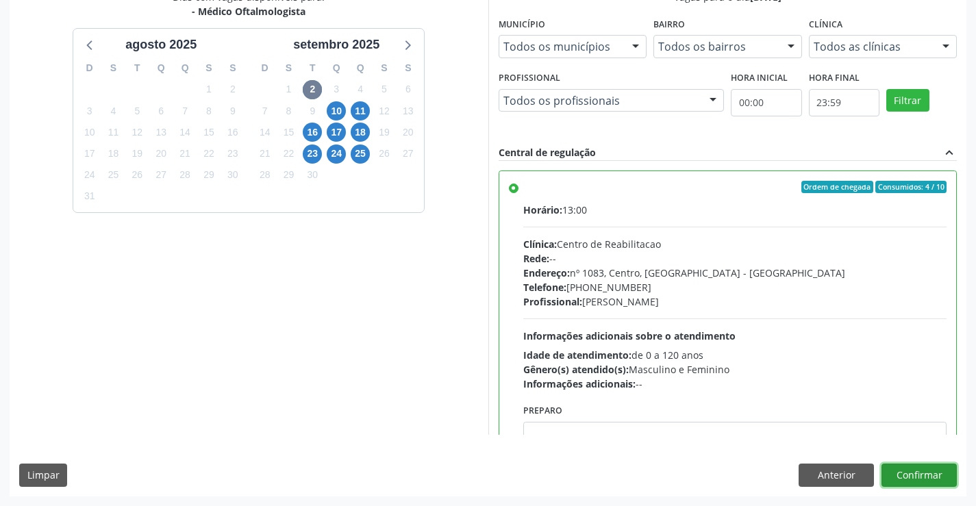
click at [921, 476] on button "Confirmar" at bounding box center [919, 475] width 75 height 23
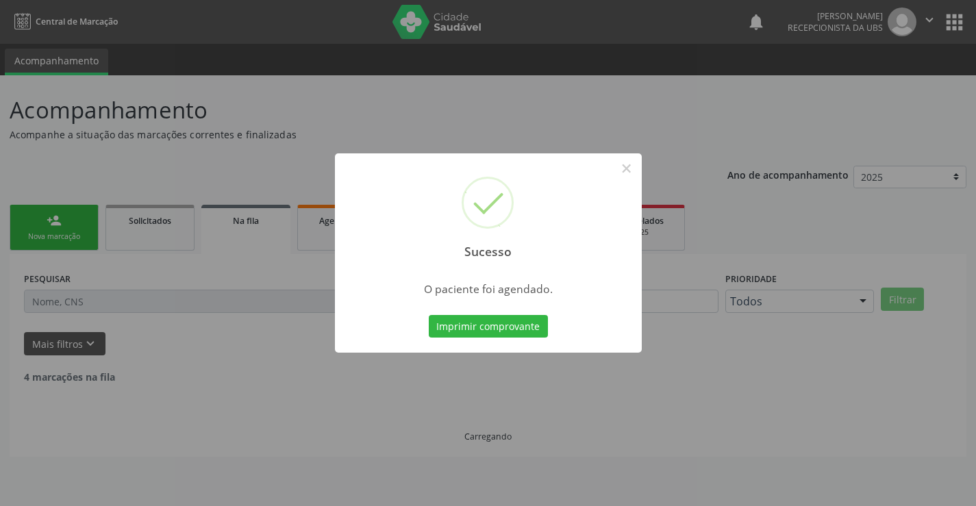
scroll to position [0, 0]
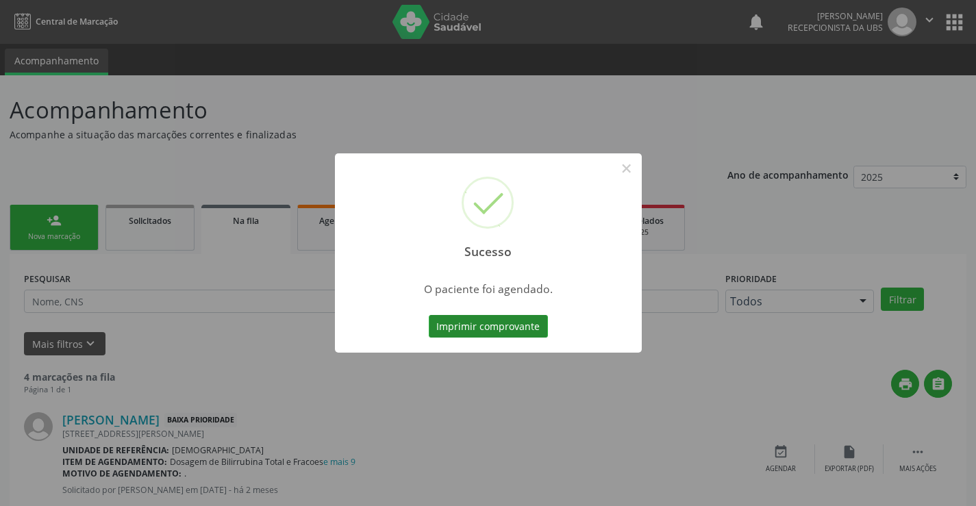
click at [478, 328] on button "Imprimir comprovante" at bounding box center [488, 326] width 119 height 23
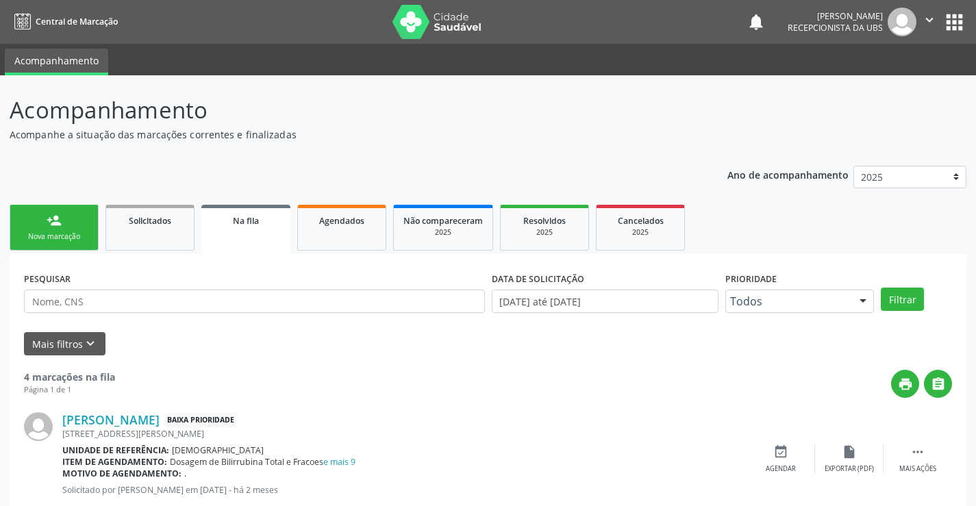
click at [71, 234] on div "Nova marcação" at bounding box center [54, 237] width 69 height 10
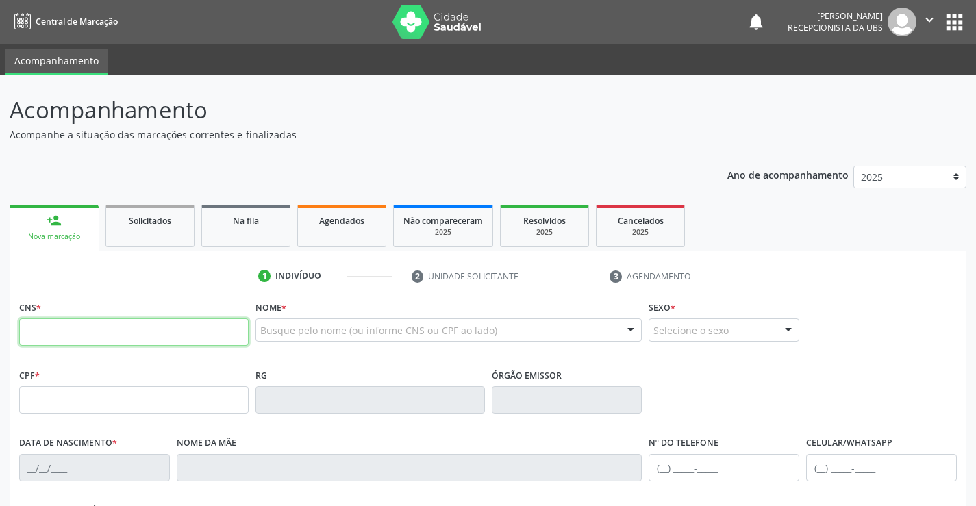
click at [95, 331] on input "text" at bounding box center [134, 332] width 230 height 27
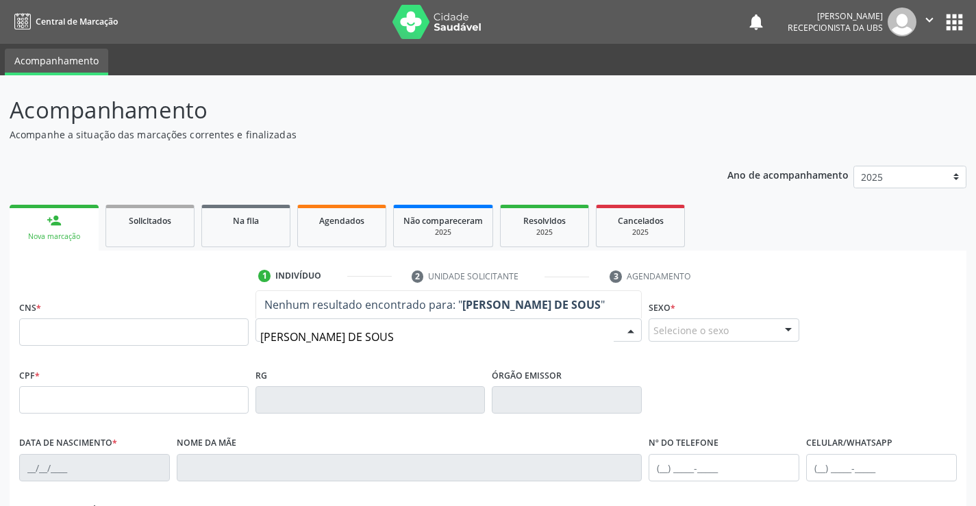
type input "MARIA DE FATIMA FREIRE DE SOUSA"
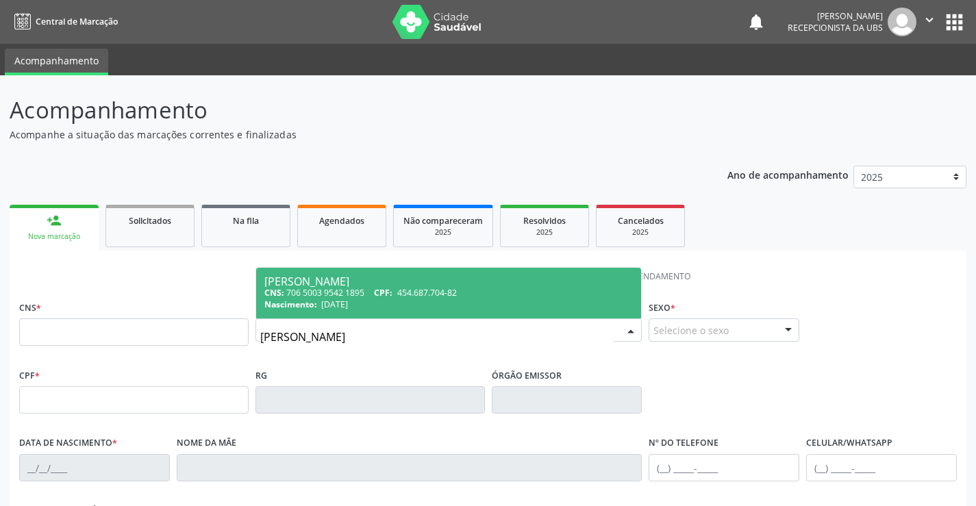
click at [451, 302] on div "Nascimento: 19/09/1960" at bounding box center [448, 305] width 369 height 12
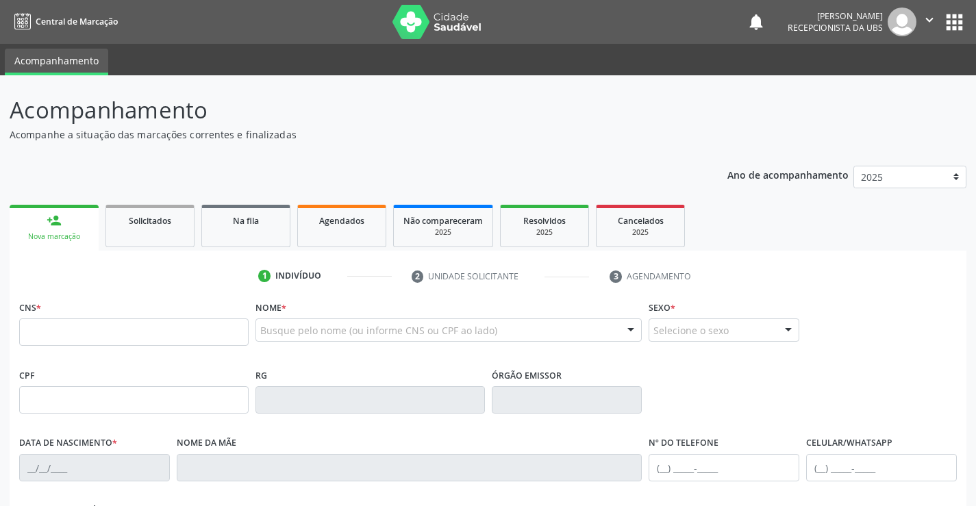
type input "706 5003 9542 1895"
type input "454.687.704-82"
type input "19/09/1960"
type input "Doraci Maria Freire do Nascimento"
type input "(87) 99637-4366"
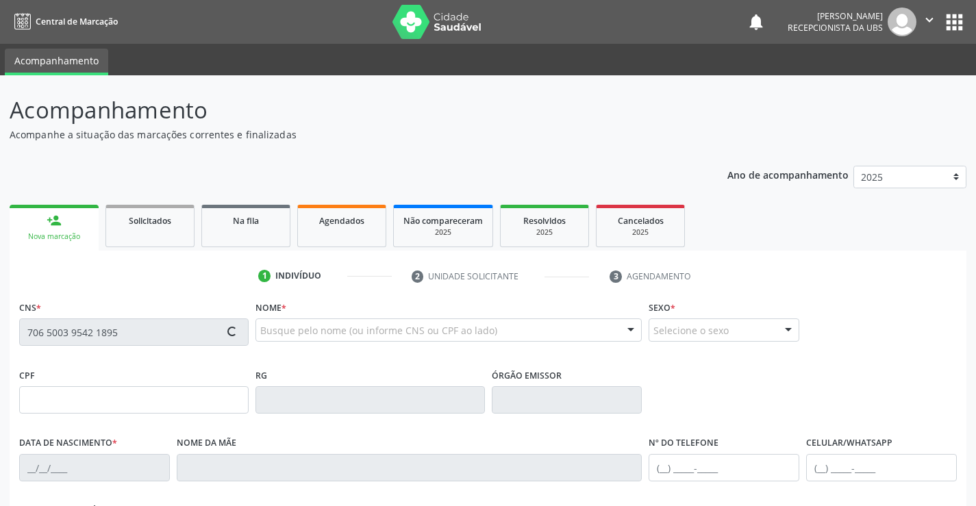
type input "613"
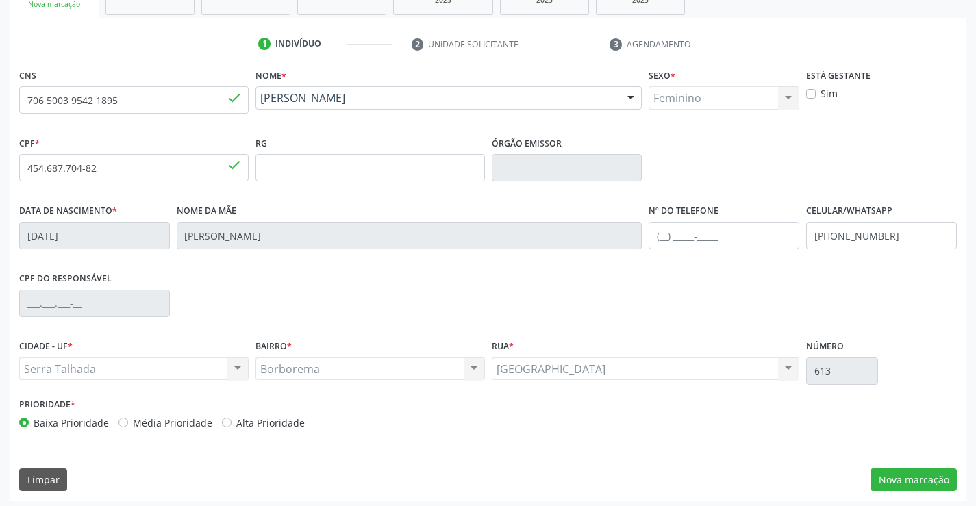
scroll to position [236, 0]
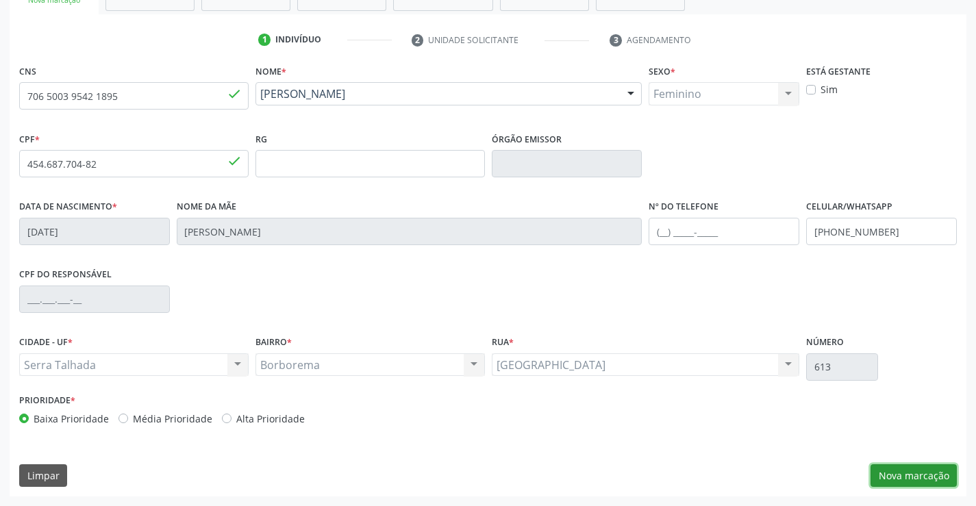
click at [923, 478] on button "Nova marcação" at bounding box center [914, 475] width 86 height 23
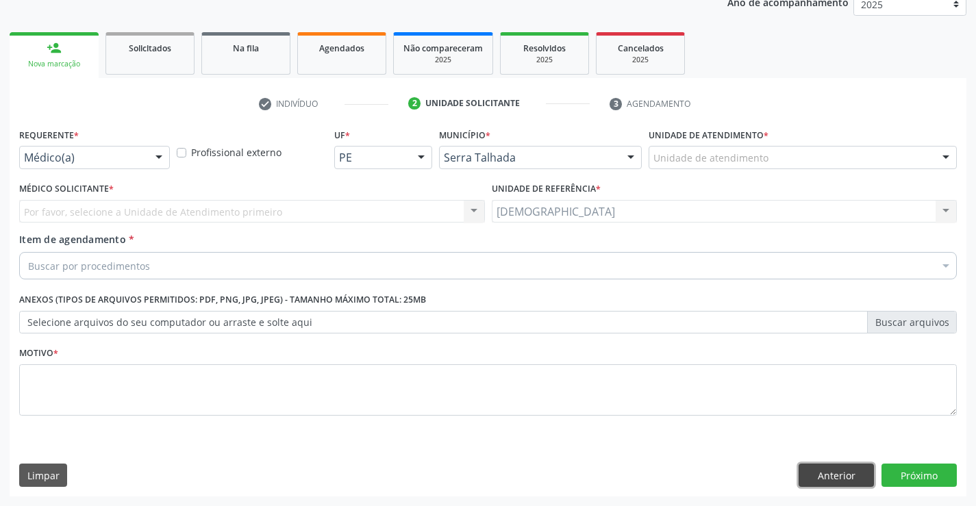
click at [837, 472] on button "Anterior" at bounding box center [836, 475] width 75 height 23
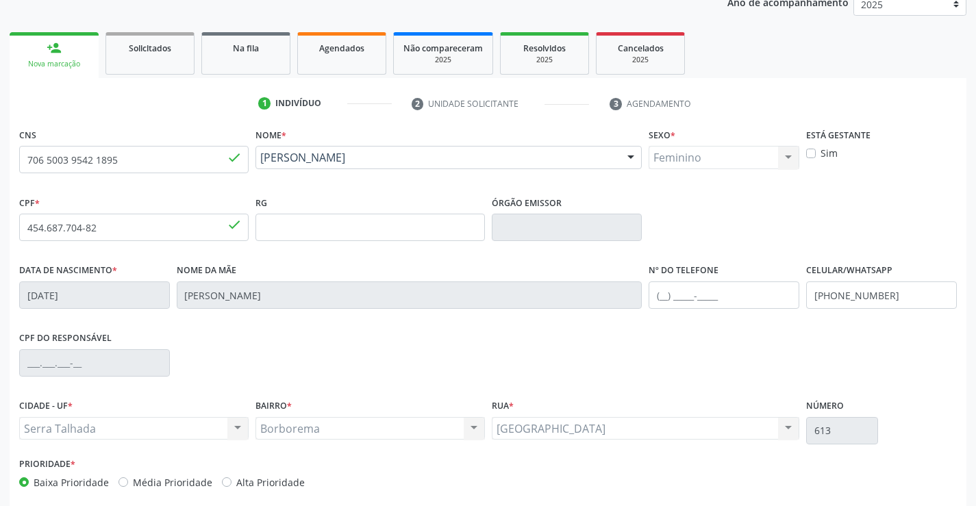
scroll to position [236, 0]
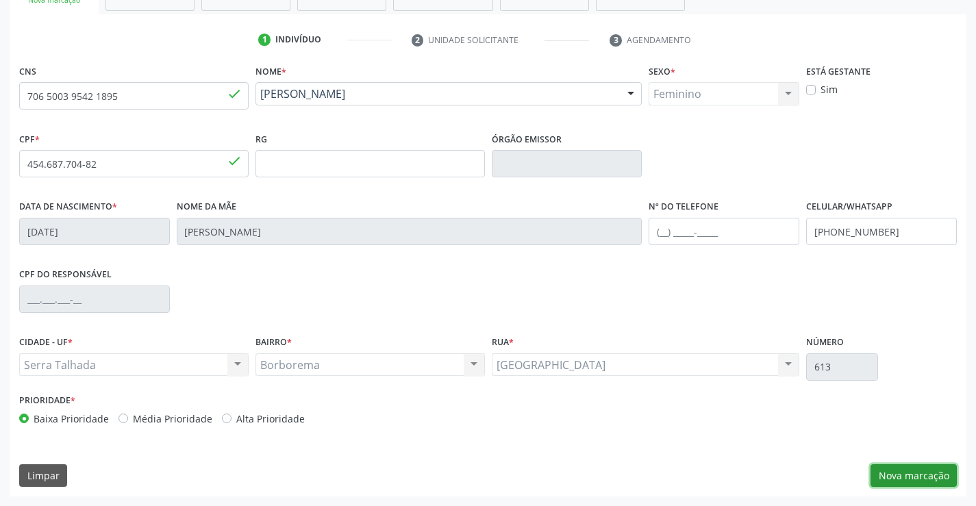
click at [940, 473] on button "Nova marcação" at bounding box center [914, 475] width 86 height 23
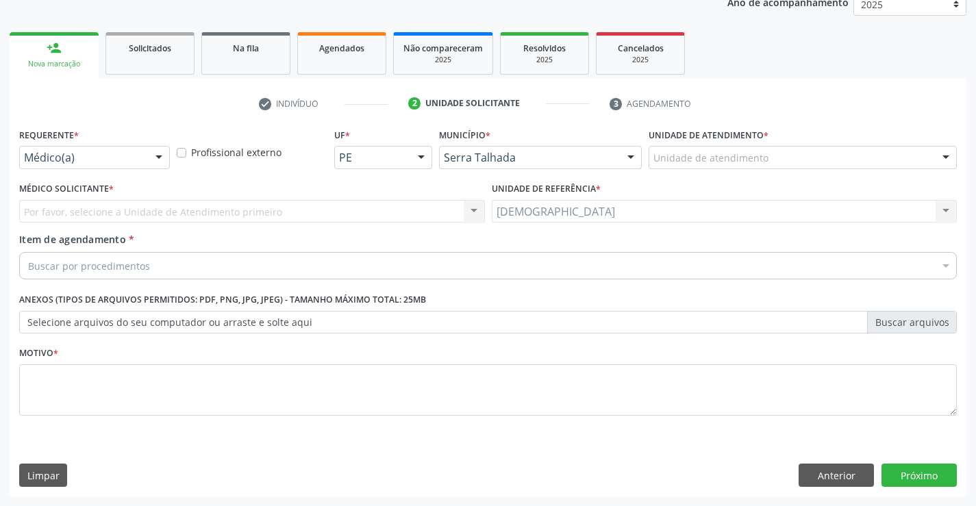
scroll to position [173, 0]
click at [156, 153] on div at bounding box center [159, 158] width 21 height 23
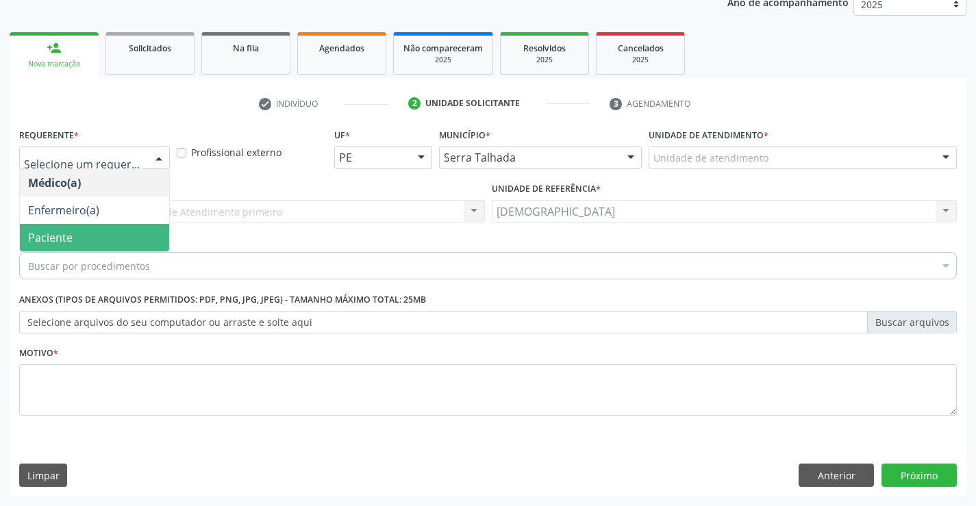
click at [73, 234] on span "Paciente" at bounding box center [94, 237] width 149 height 27
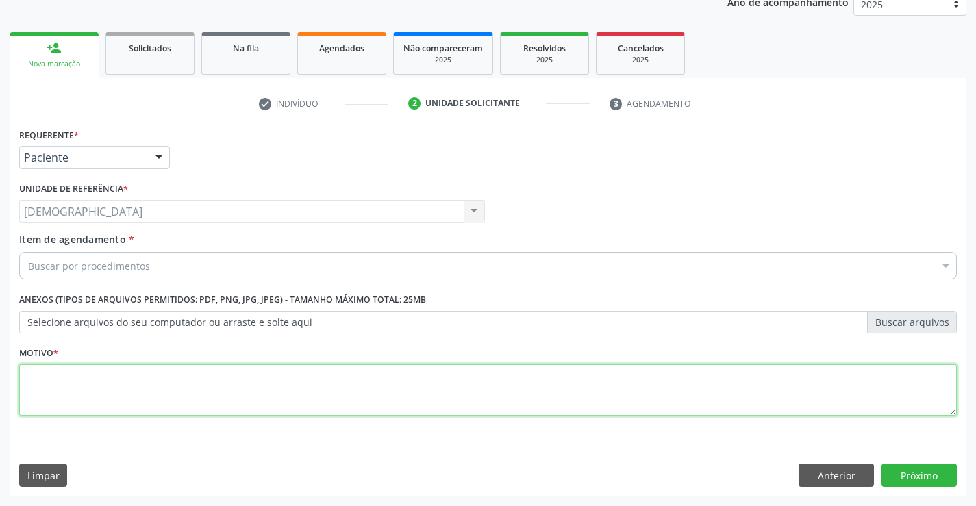
click at [67, 373] on textarea at bounding box center [488, 390] width 938 height 52
type textarea "."
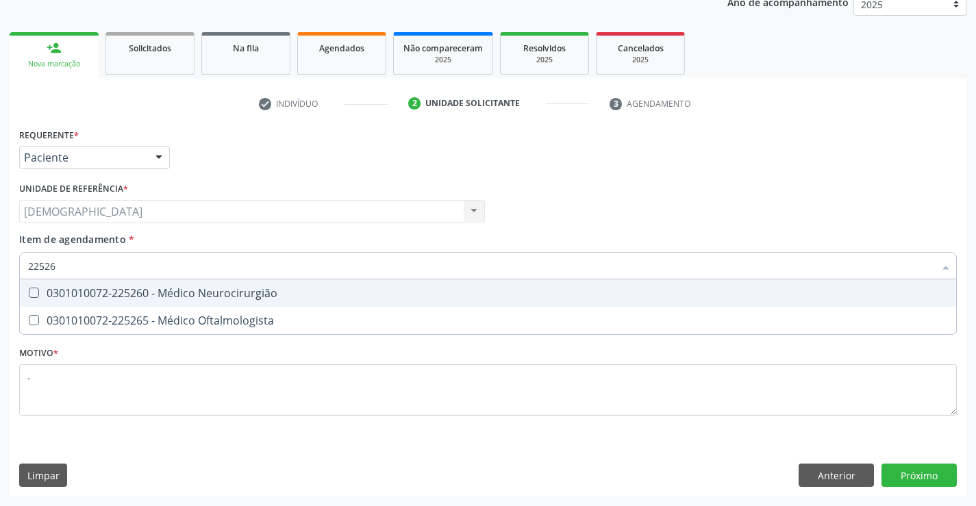
type input "225265"
click at [92, 289] on div "0301010072-225265 - Médico Oftalmologista" at bounding box center [488, 293] width 920 height 11
checkbox Oftalmologista "true"
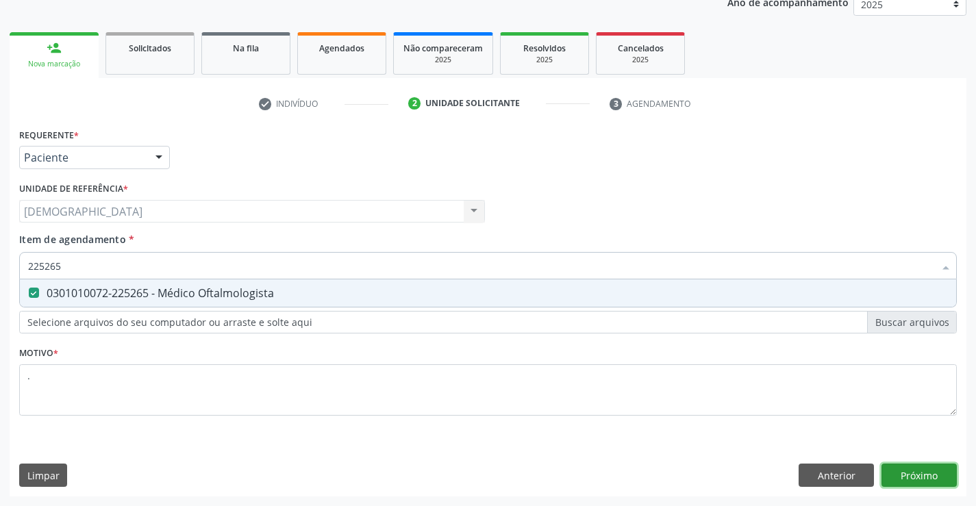
click at [928, 468] on div "Requerente * Paciente Médico(a) Enfermeiro(a) Paciente Nenhum resultado encontr…" at bounding box center [488, 311] width 957 height 372
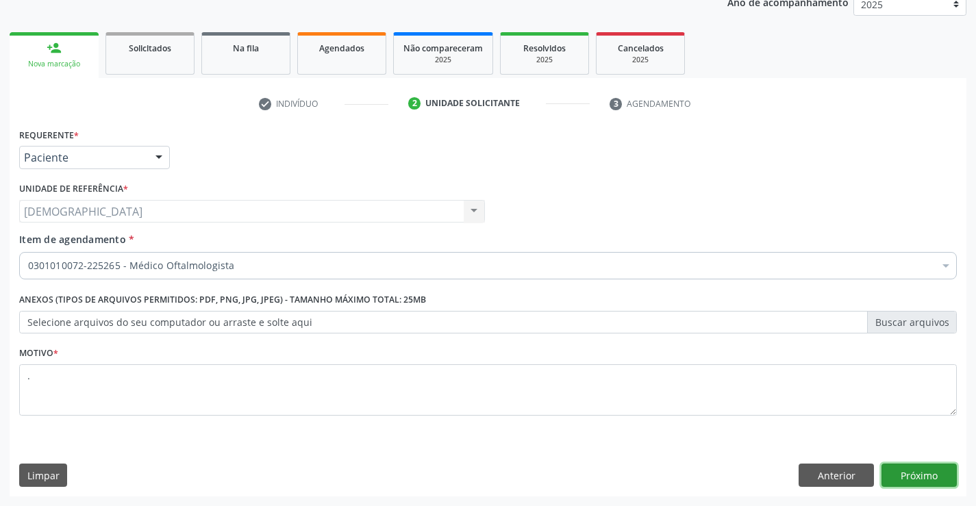
click at [889, 465] on button "Próximo" at bounding box center [919, 475] width 75 height 23
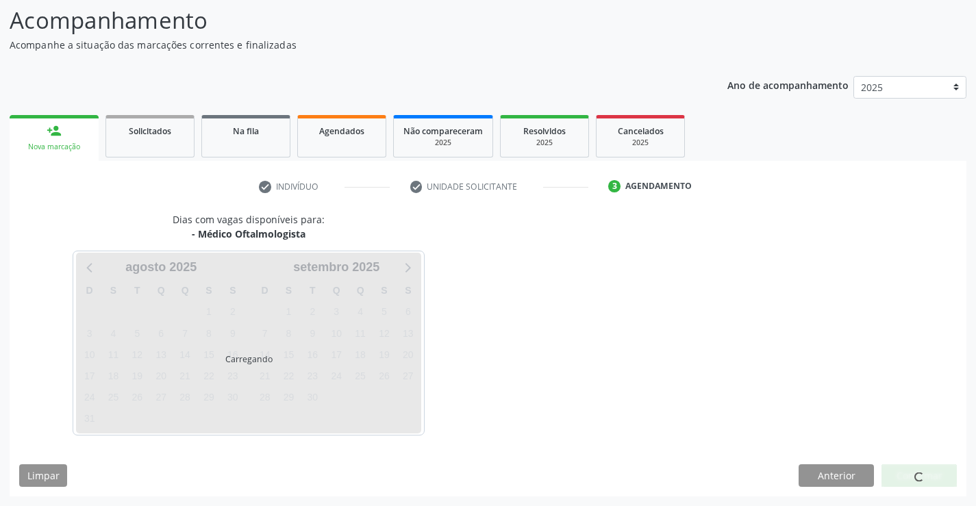
scroll to position [90, 0]
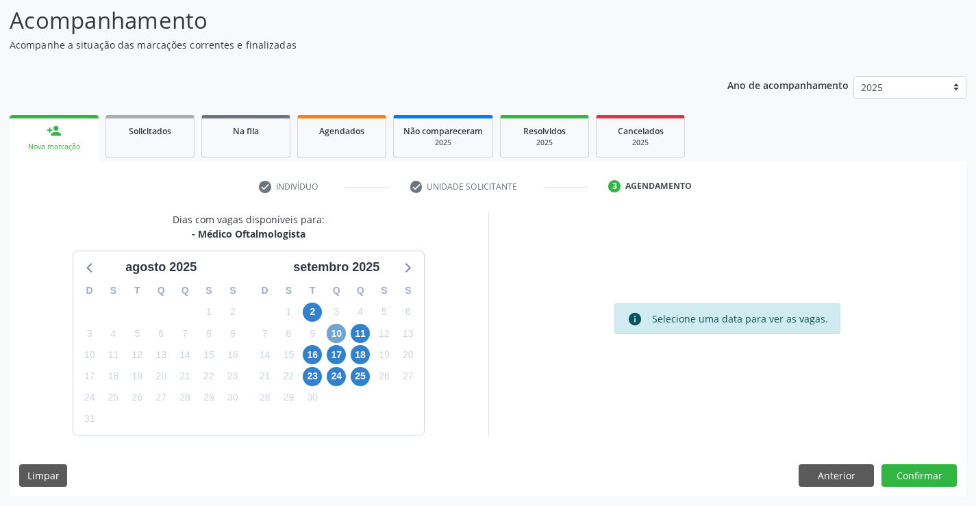
click at [335, 336] on span "10" at bounding box center [336, 333] width 19 height 19
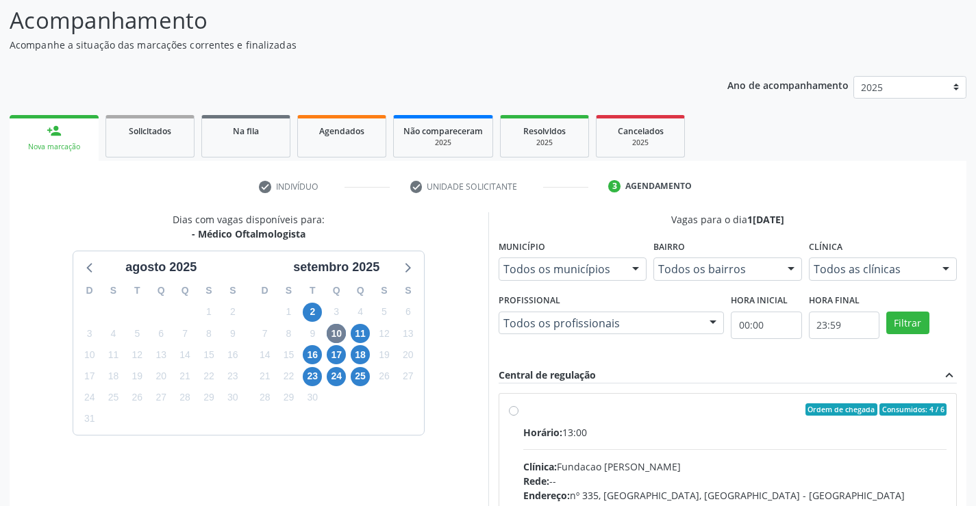
click at [523, 410] on label "Ordem de chegada Consumidos: 4 / 6 Horário: 13:00 Clínica: Fundacao Altino Vent…" at bounding box center [735, 509] width 424 height 210
click at [515, 410] on input "Ordem de chegada Consumidos: 4 / 6 Horário: 13:00 Clínica: Fundacao Altino Vent…" at bounding box center [514, 410] width 10 height 12
radio input "true"
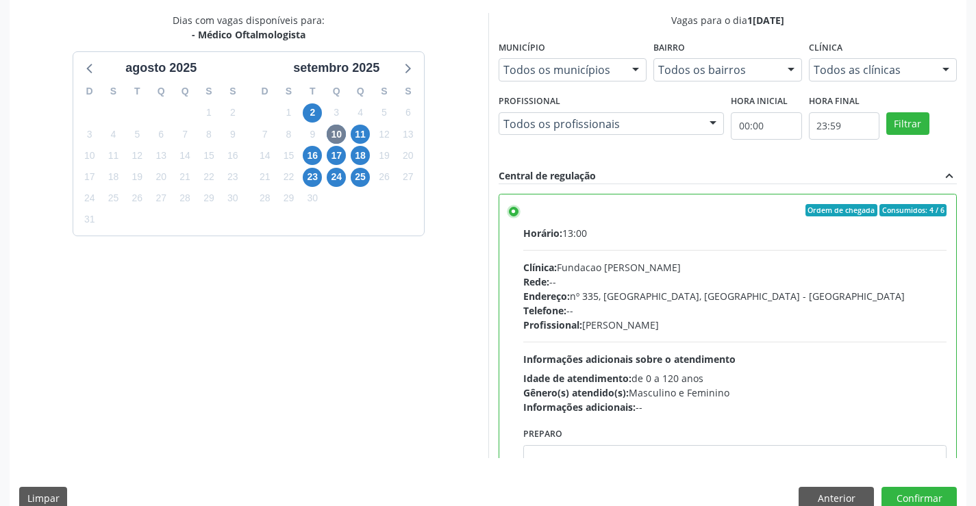
scroll to position [312, 0]
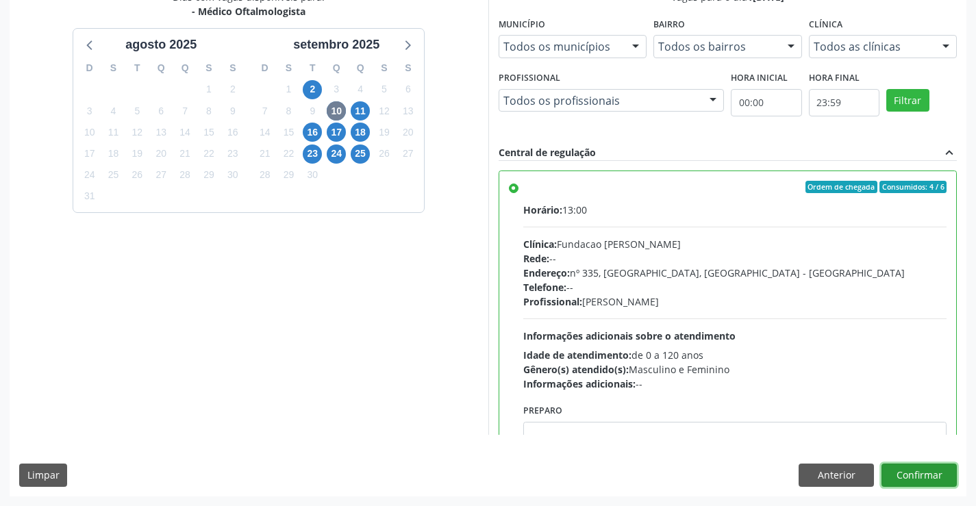
click at [927, 478] on button "Confirmar" at bounding box center [919, 475] width 75 height 23
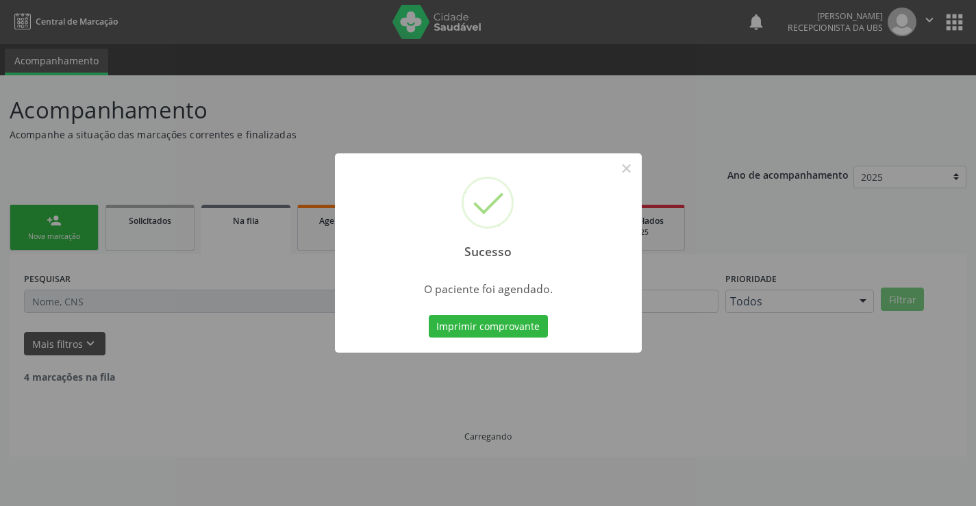
scroll to position [0, 0]
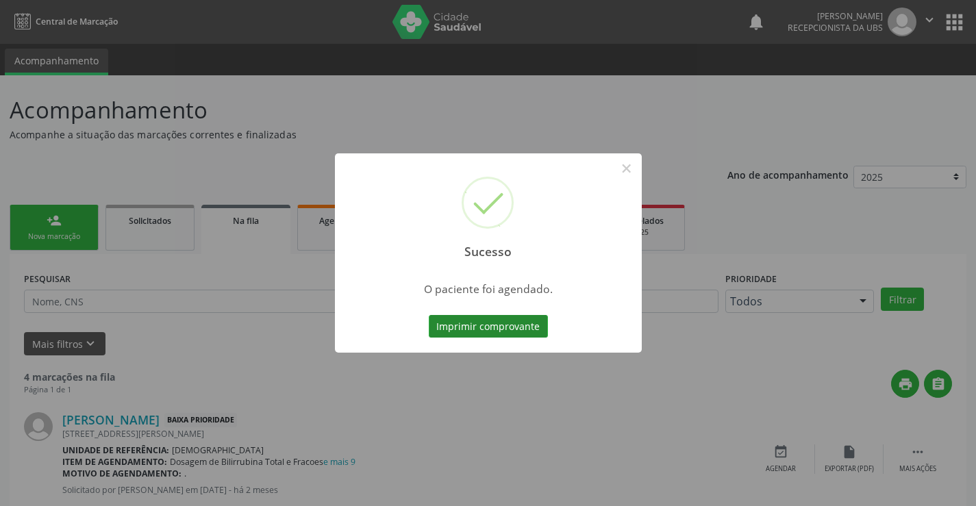
click at [481, 325] on button "Imprimir comprovante" at bounding box center [488, 326] width 119 height 23
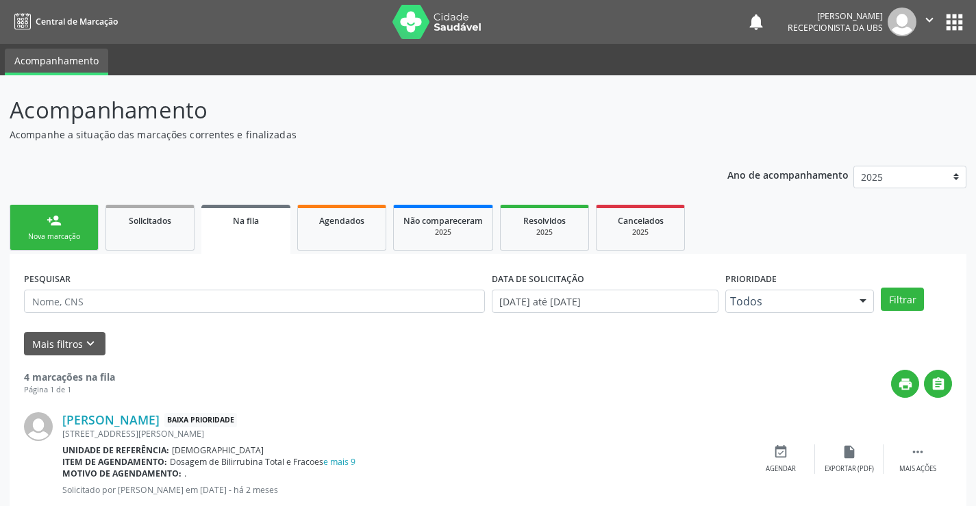
click at [83, 223] on link "person_add Nova marcação" at bounding box center [54, 228] width 89 height 46
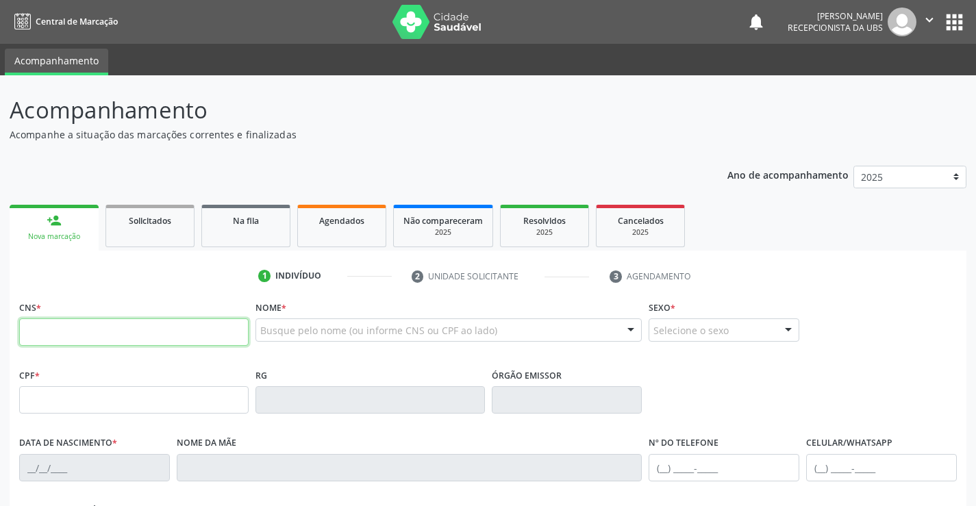
click at [59, 340] on input "text" at bounding box center [134, 332] width 230 height 27
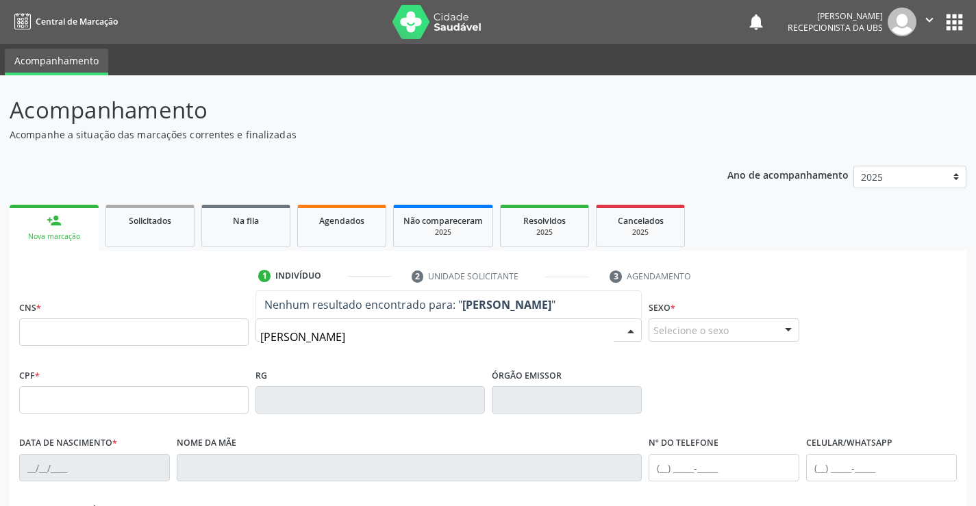
type input "CECILIA MARIA DA SILVA"
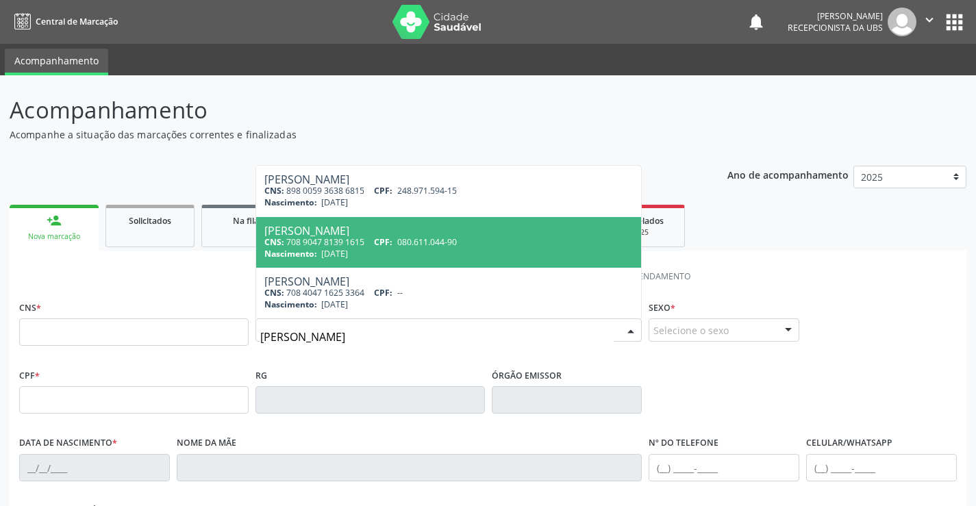
click at [434, 245] on span "080.611.044-90" at bounding box center [427, 242] width 60 height 12
type input "708 9047 8139 1615"
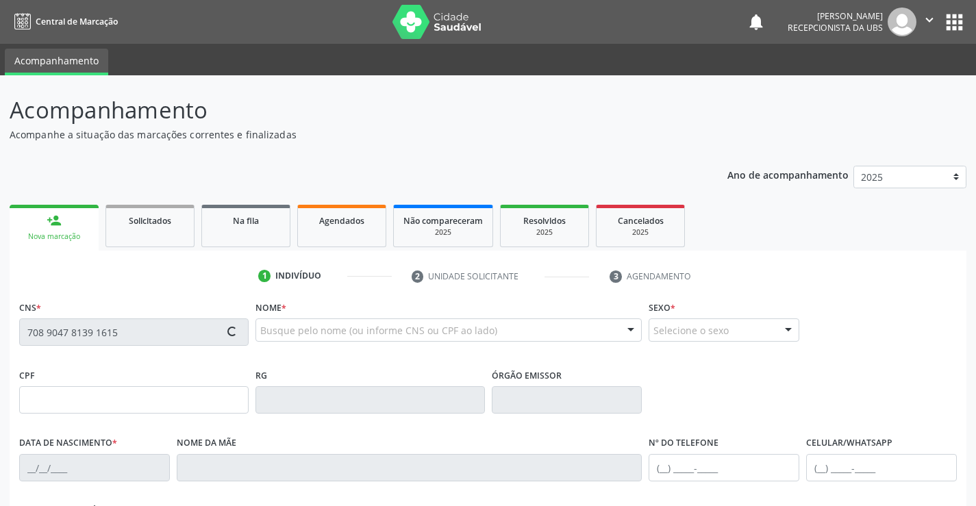
type input "080.611.044-90"
type input "12/05/1953"
type input "Francisca Maria Gaia"
type input "(87) 98809-3261"
type input "1032"
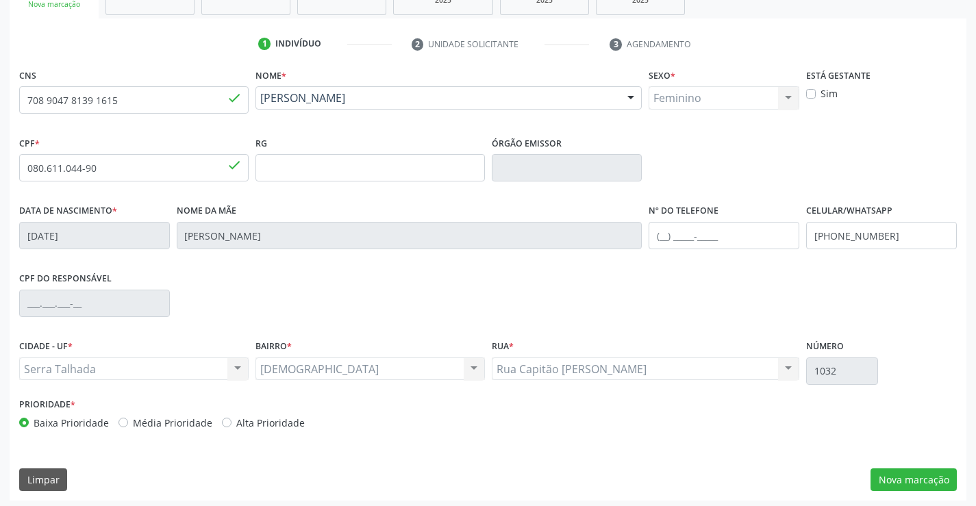
scroll to position [236, 0]
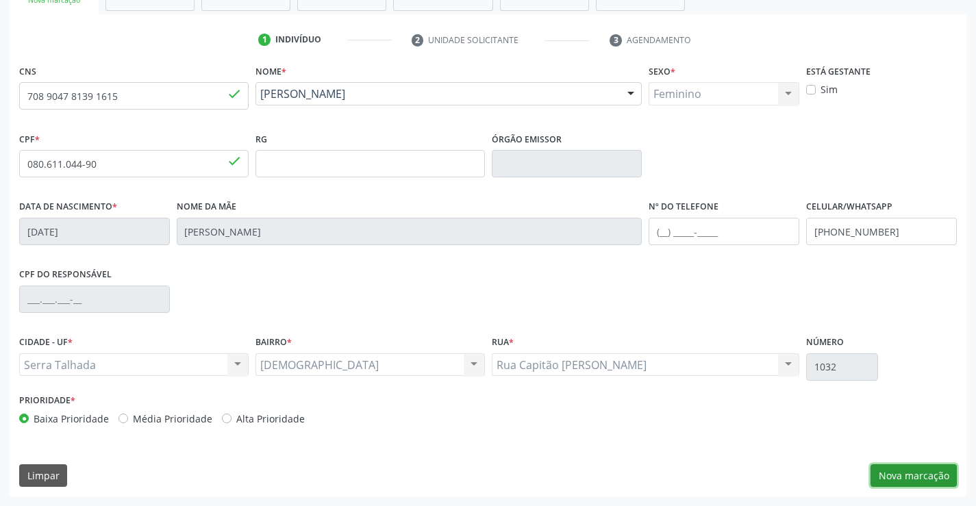
click at [902, 477] on button "Nova marcação" at bounding box center [914, 475] width 86 height 23
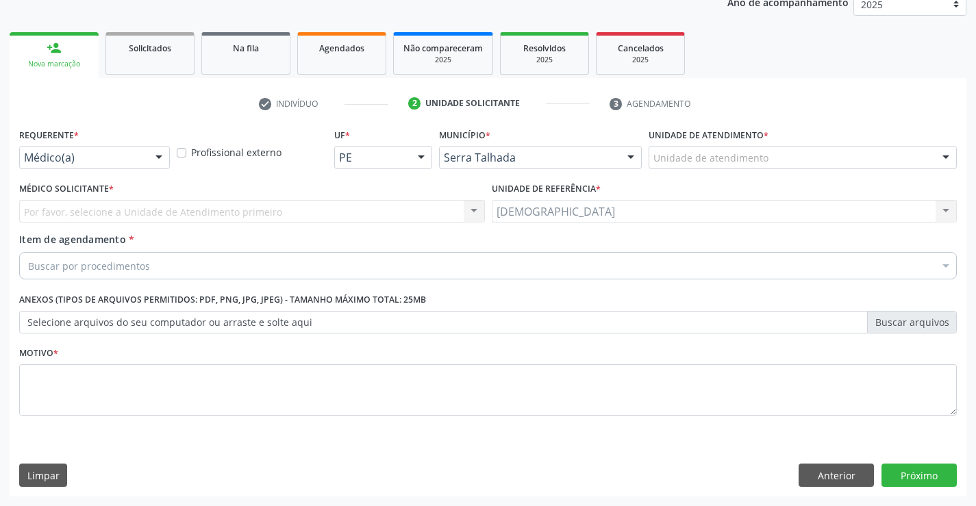
scroll to position [173, 0]
click at [153, 151] on div at bounding box center [159, 158] width 21 height 23
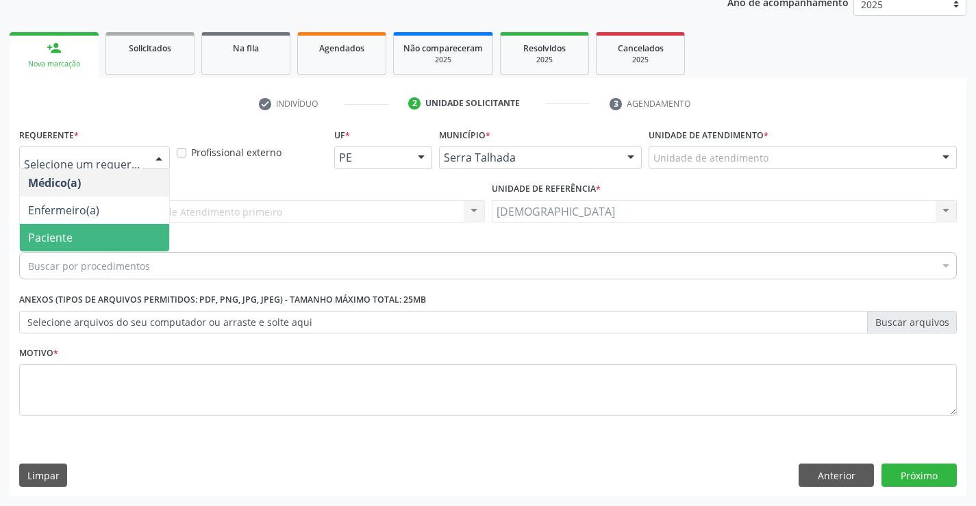
click at [81, 238] on span "Paciente" at bounding box center [94, 237] width 149 height 27
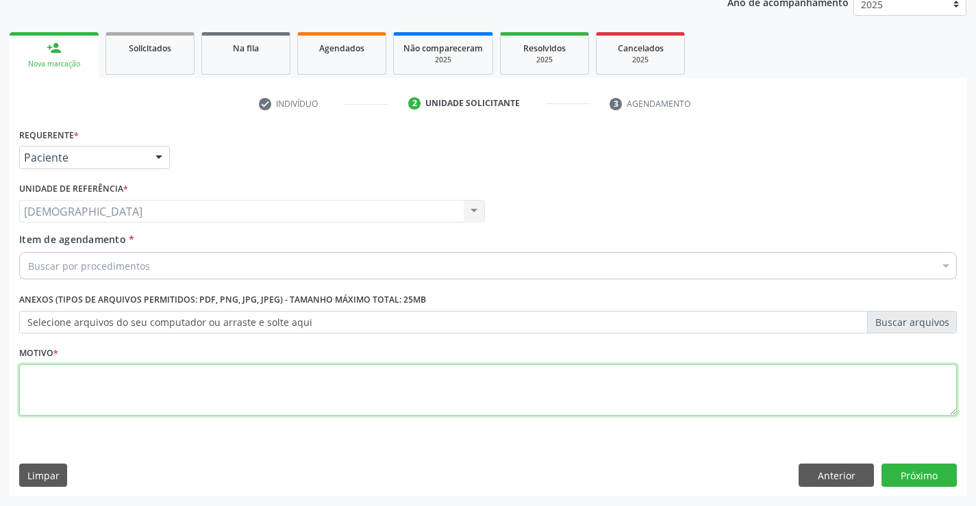
click at [86, 373] on textarea at bounding box center [488, 390] width 938 height 52
type textarea "."
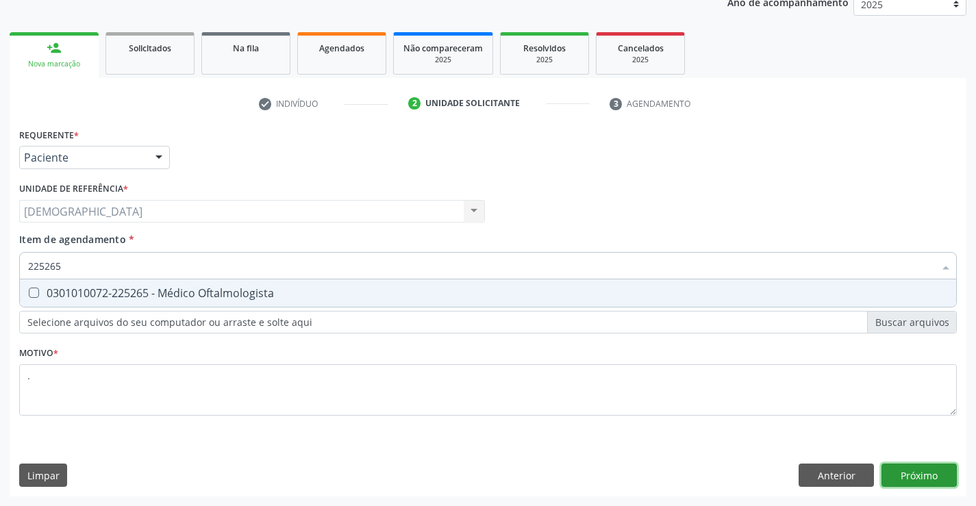
click at [913, 467] on div "Requerente * Paciente Médico(a) Enfermeiro(a) Paciente Nenhum resultado encontr…" at bounding box center [488, 311] width 957 height 372
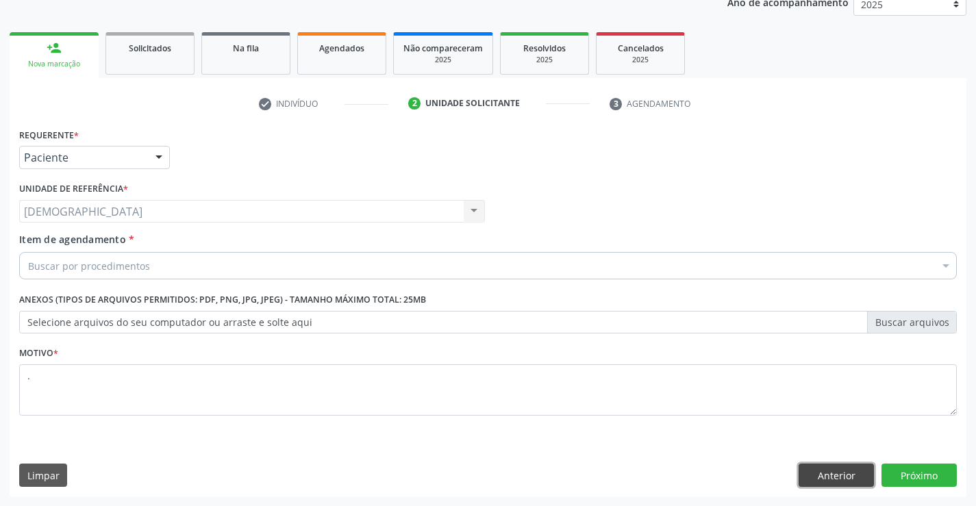
click at [804, 473] on button "Anterior" at bounding box center [836, 475] width 75 height 23
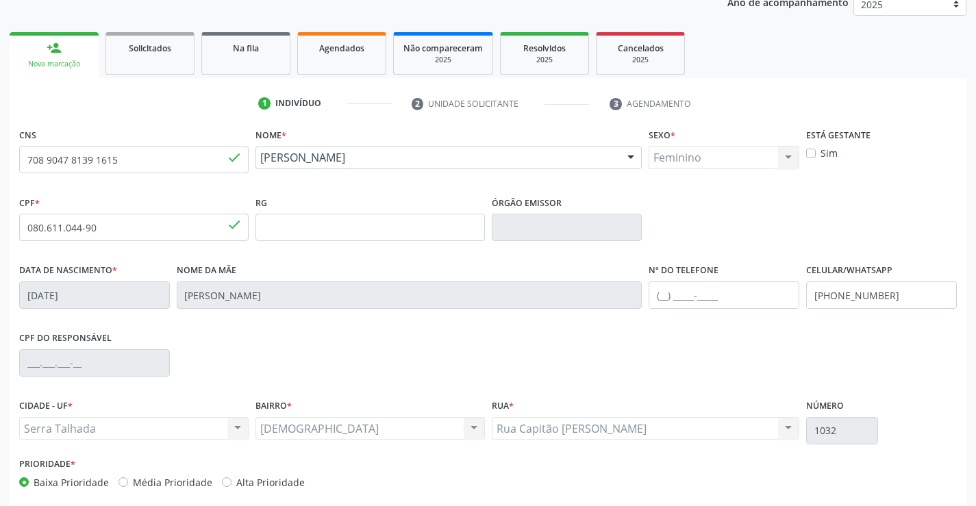
scroll to position [236, 0]
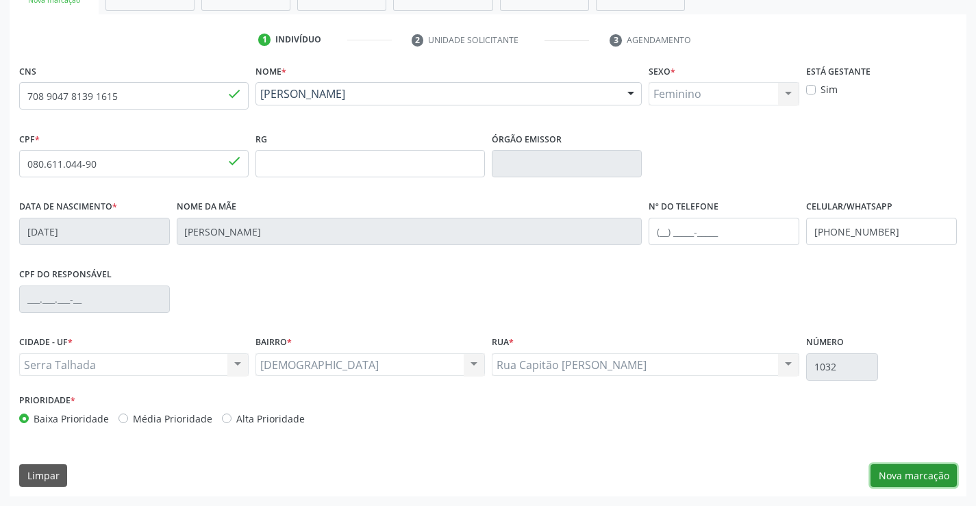
click at [925, 470] on button "Nova marcação" at bounding box center [914, 475] width 86 height 23
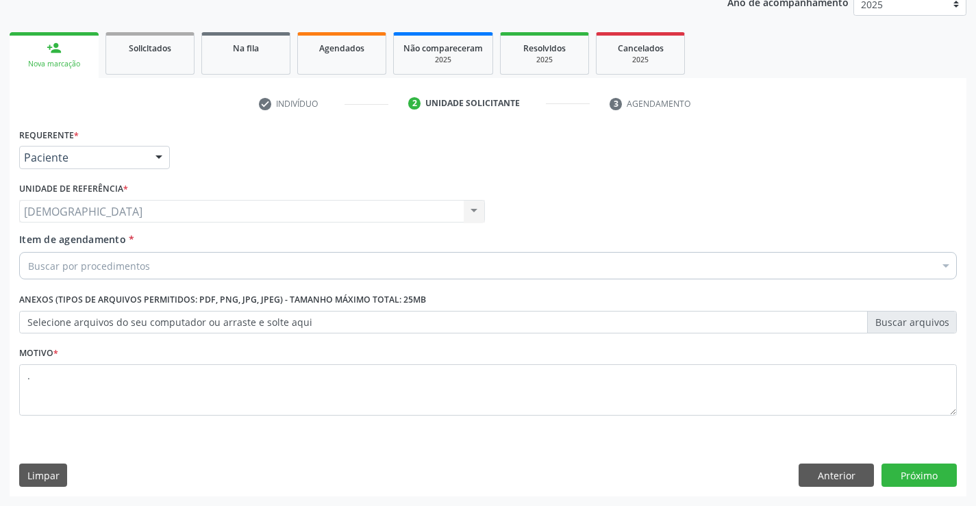
scroll to position [173, 0]
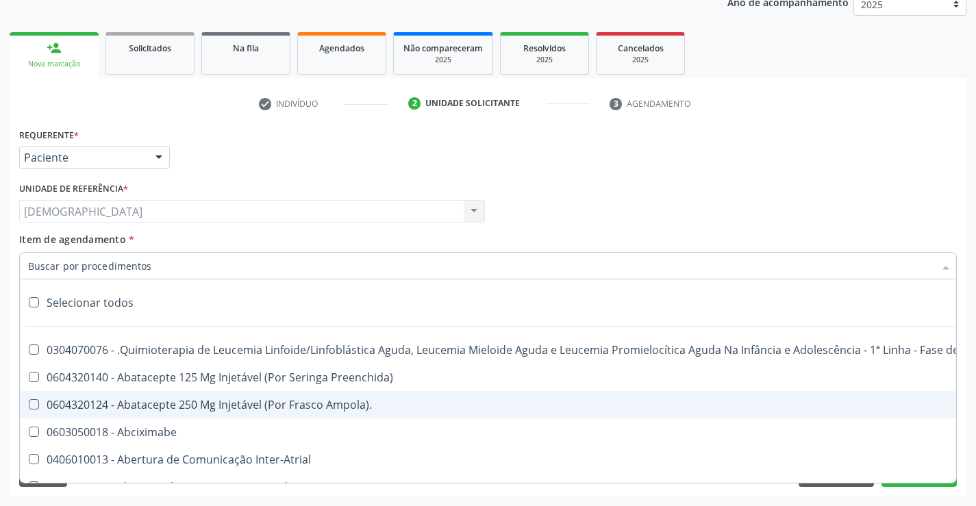
click at [149, 269] on div at bounding box center [488, 265] width 938 height 27
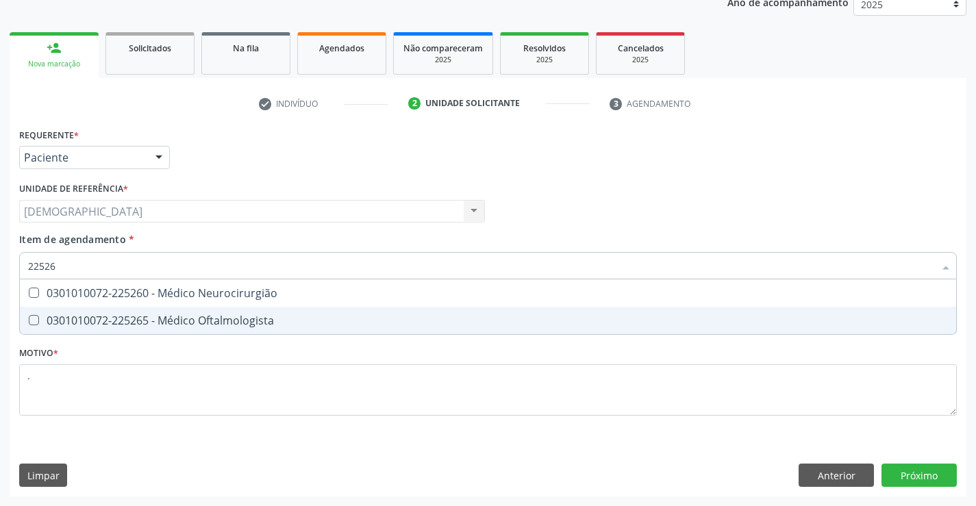
type input "225265"
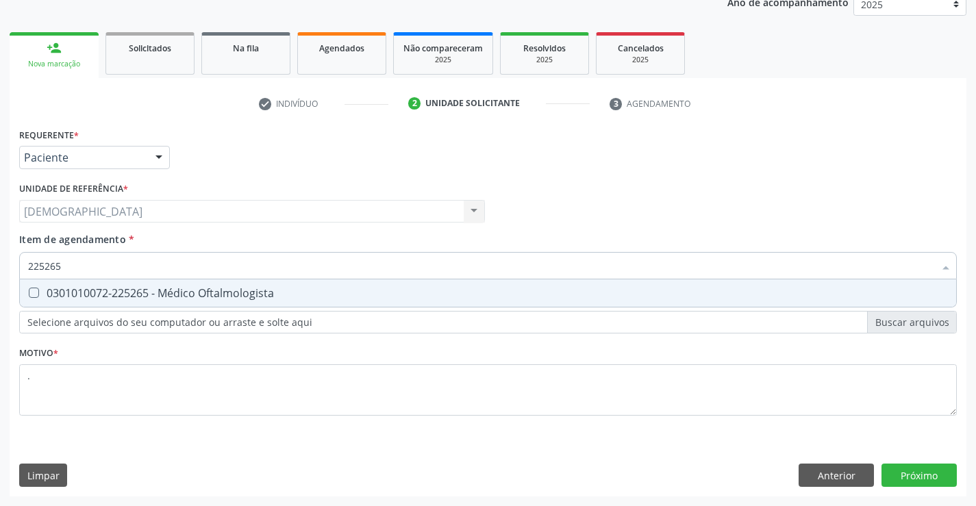
click at [169, 302] on span "0301010072-225265 - Médico Oftalmologista" at bounding box center [488, 293] width 937 height 27
checkbox Oftalmologista "true"
click at [923, 467] on div "Requerente * Paciente Médico(a) Enfermeiro(a) Paciente Nenhum resultado encontr…" at bounding box center [488, 311] width 957 height 372
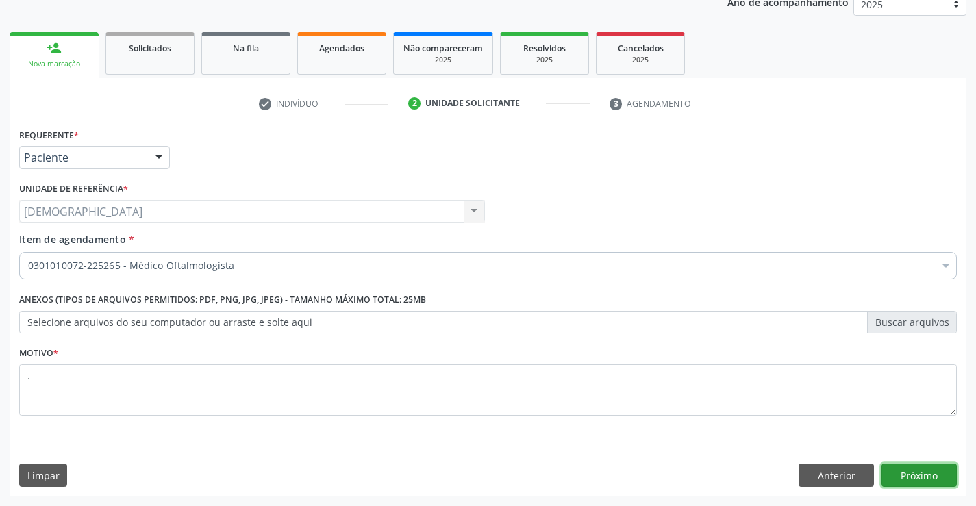
click at [923, 471] on button "Próximo" at bounding box center [919, 475] width 75 height 23
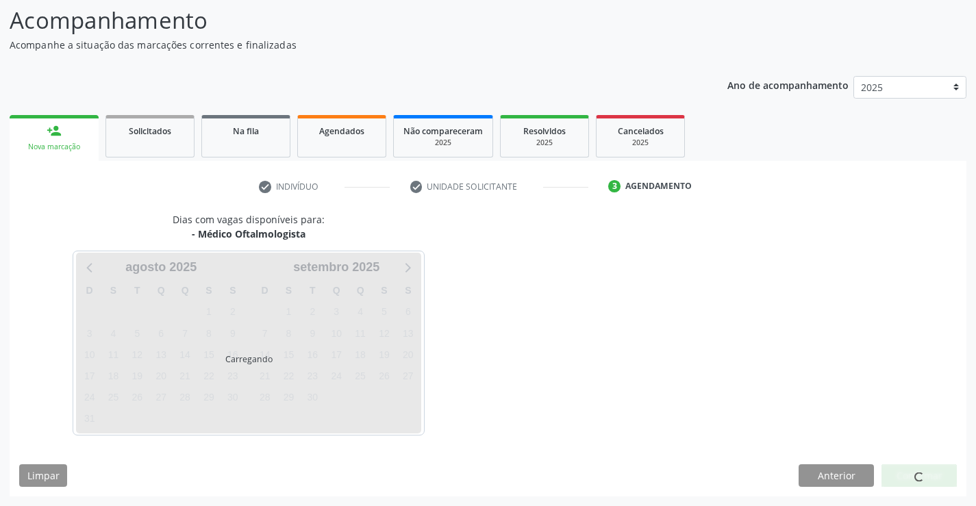
scroll to position [90, 0]
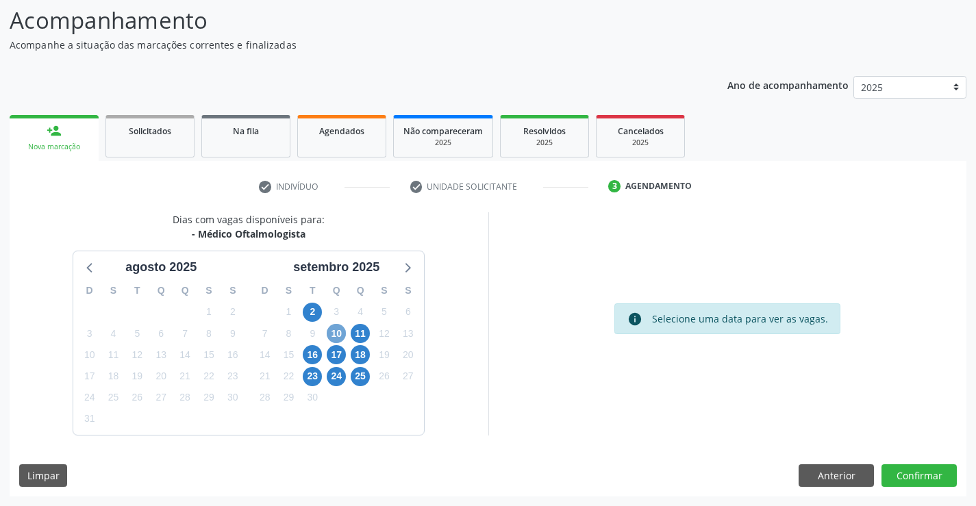
click at [333, 334] on span "10" at bounding box center [336, 333] width 19 height 19
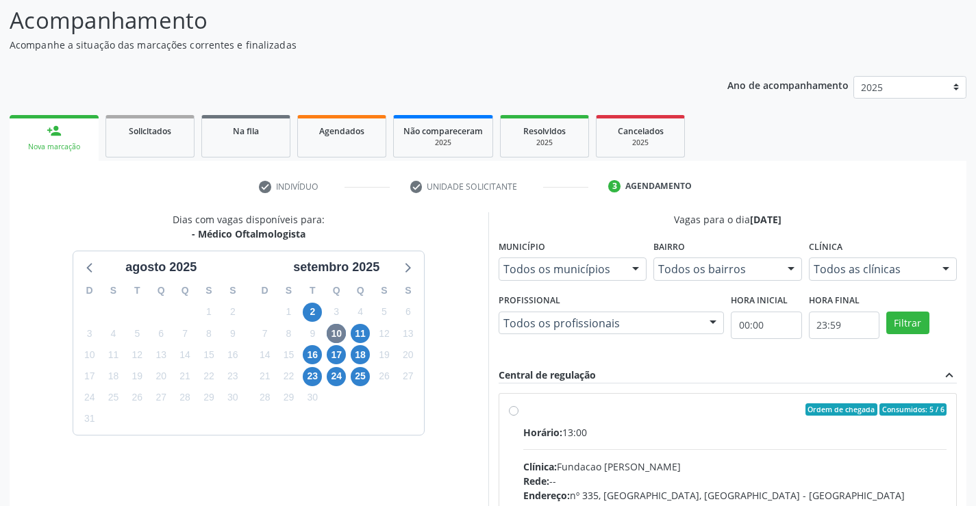
click at [616, 405] on div "Ordem de chegada Consumidos: 5 / 6" at bounding box center [735, 410] width 424 height 12
click at [519, 405] on input "Ordem de chegada Consumidos: 5 / 6 Horário: 13:00 Clínica: Fundacao Altino Vent…" at bounding box center [514, 410] width 10 height 12
radio input "true"
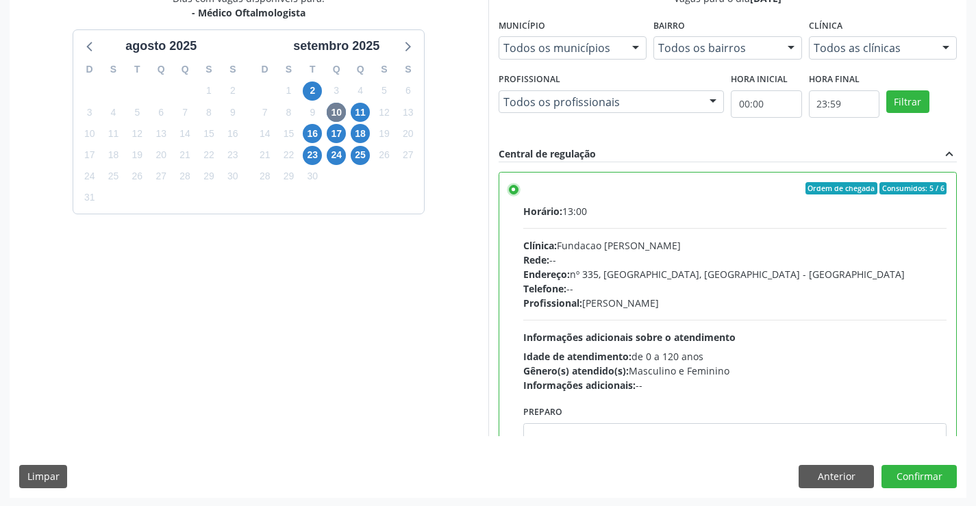
scroll to position [312, 0]
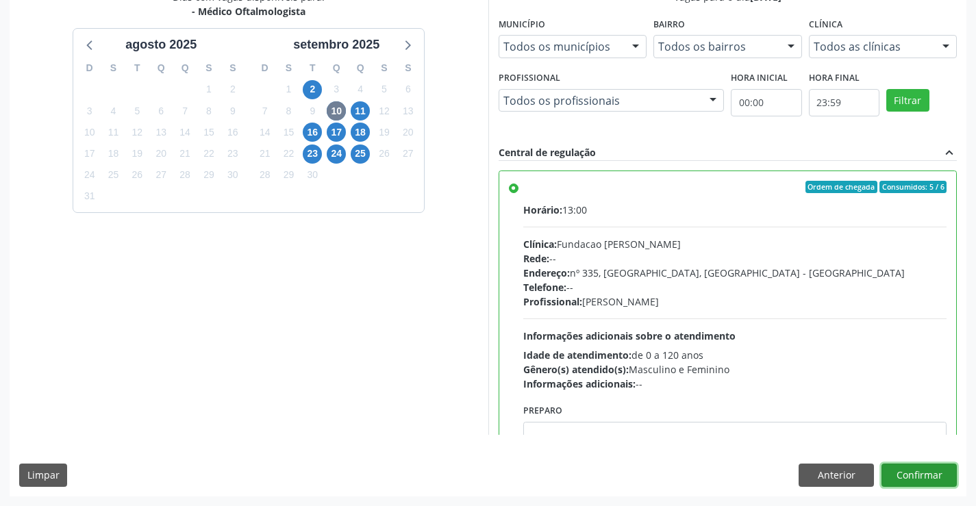
click at [930, 473] on button "Confirmar" at bounding box center [919, 475] width 75 height 23
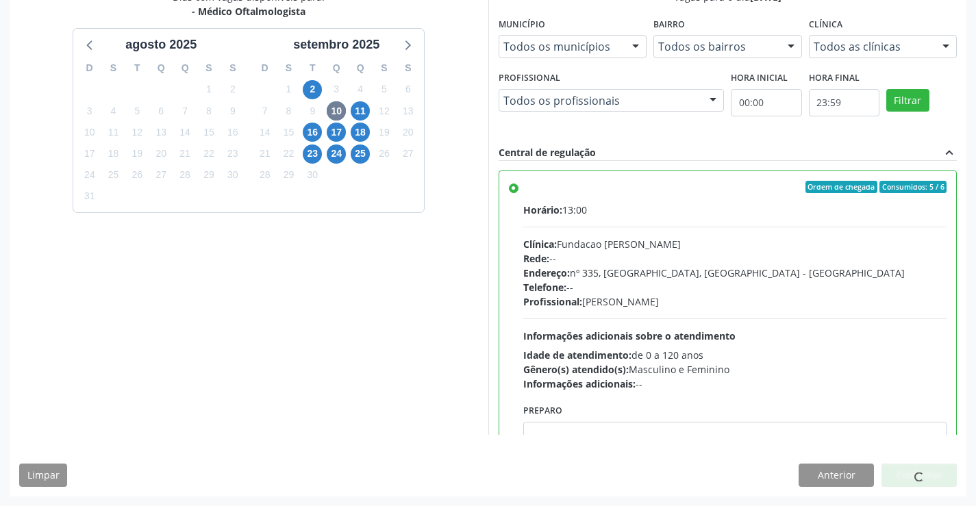
scroll to position [0, 0]
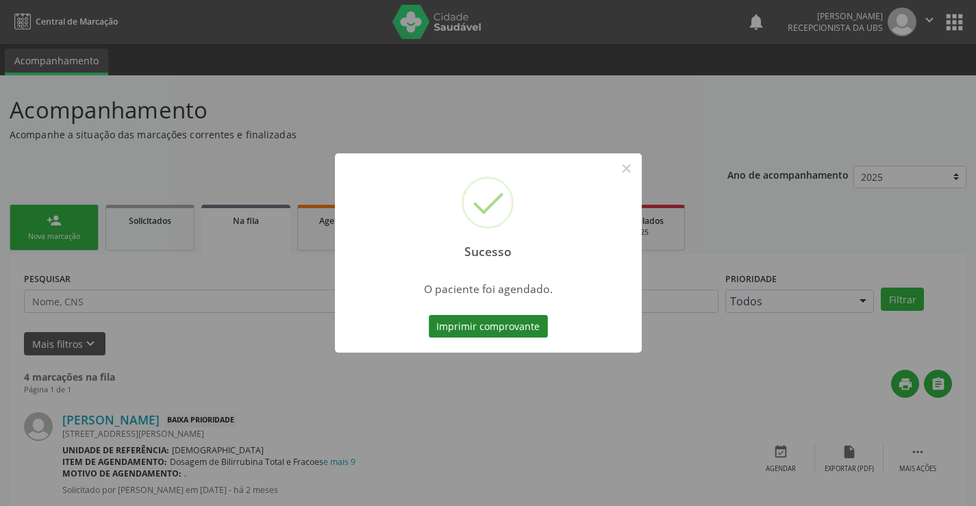
click at [536, 331] on button "Imprimir comprovante" at bounding box center [488, 326] width 119 height 23
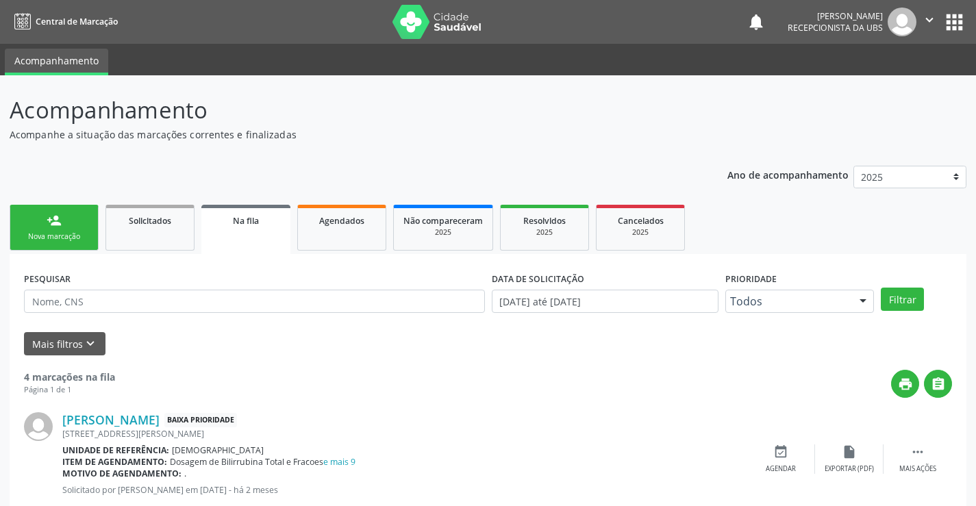
click at [51, 232] on div "Nova marcação" at bounding box center [54, 237] width 69 height 10
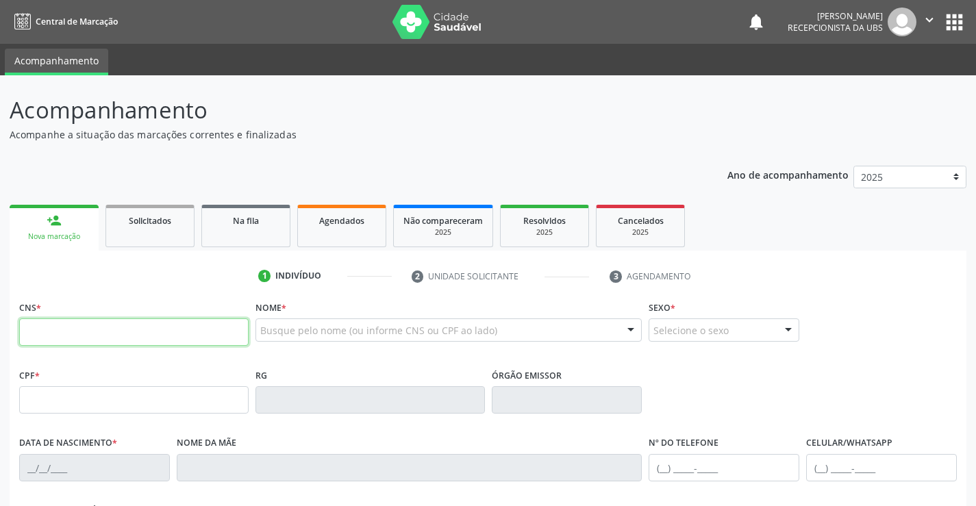
click at [67, 333] on input "text" at bounding box center [134, 332] width 230 height 27
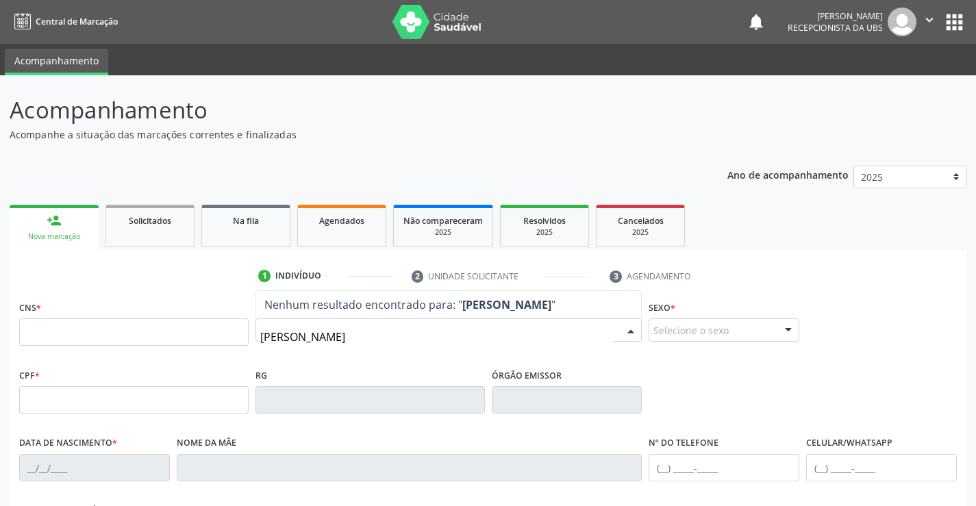
type input "MARIA LUIZA DE SOUZA"
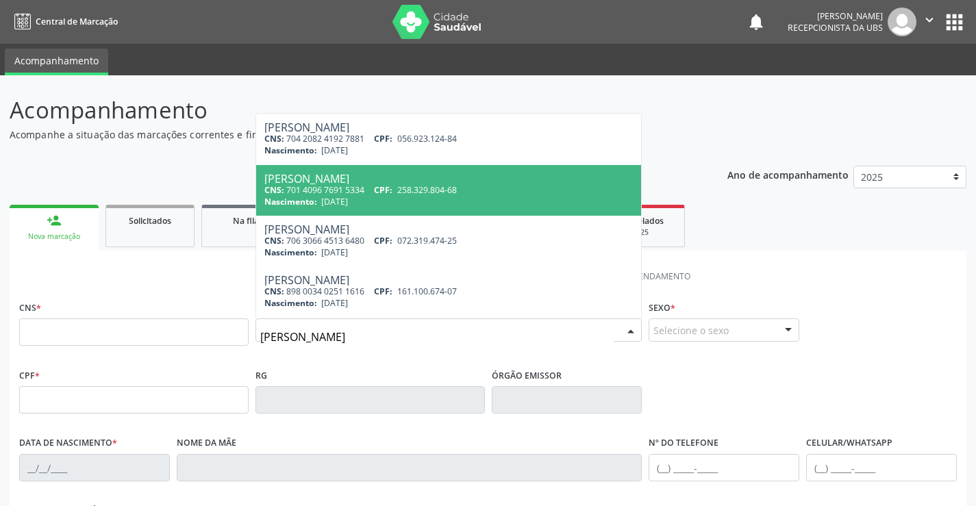
click at [312, 191] on div "CNS: 701 4096 7691 5334 CPF: 258.329.804-68" at bounding box center [448, 190] width 369 height 12
type input "701 4096 7691 5334"
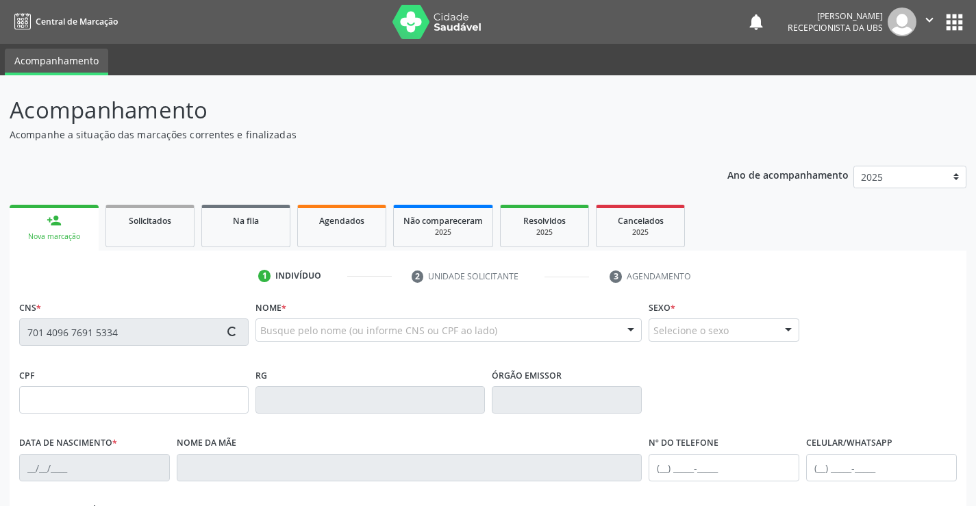
type input "258.329.804-68"
type input "08/10/1949"
type input "Maria Basilio"
type input "[PHONE_NUMBER]"
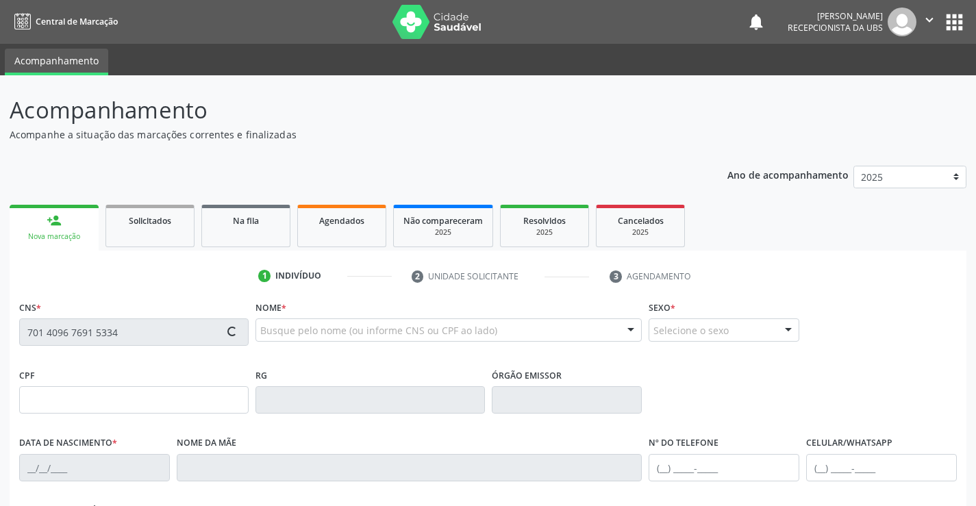
type input "1275"
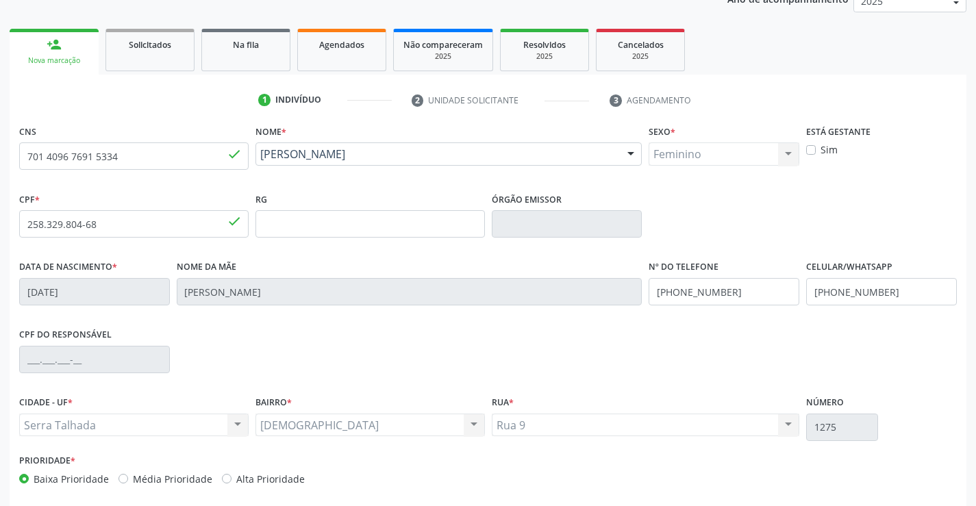
scroll to position [236, 0]
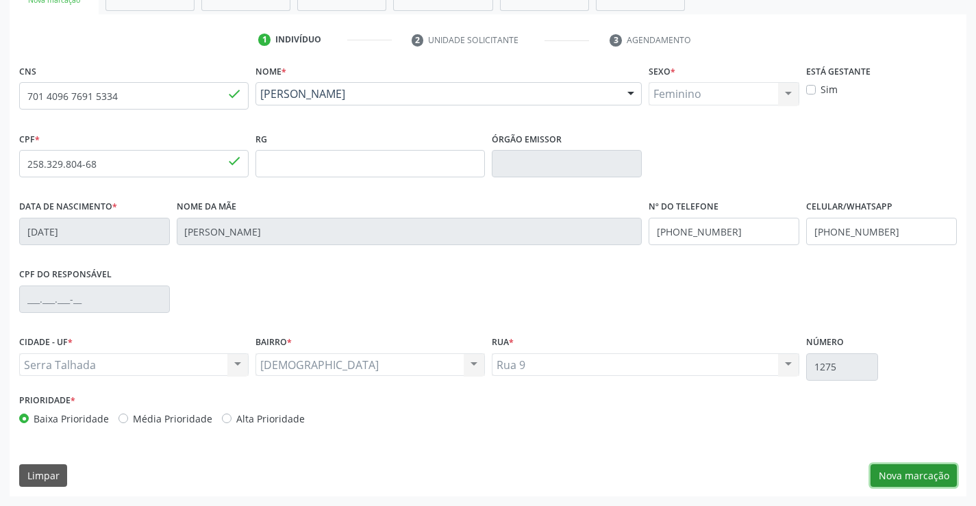
click at [905, 477] on button "Nova marcação" at bounding box center [914, 475] width 86 height 23
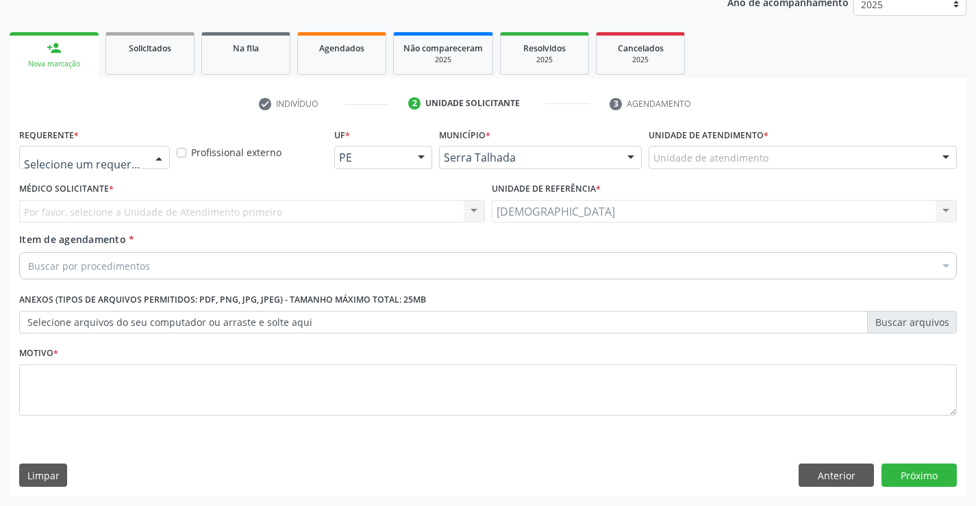
click at [163, 160] on div at bounding box center [159, 158] width 21 height 23
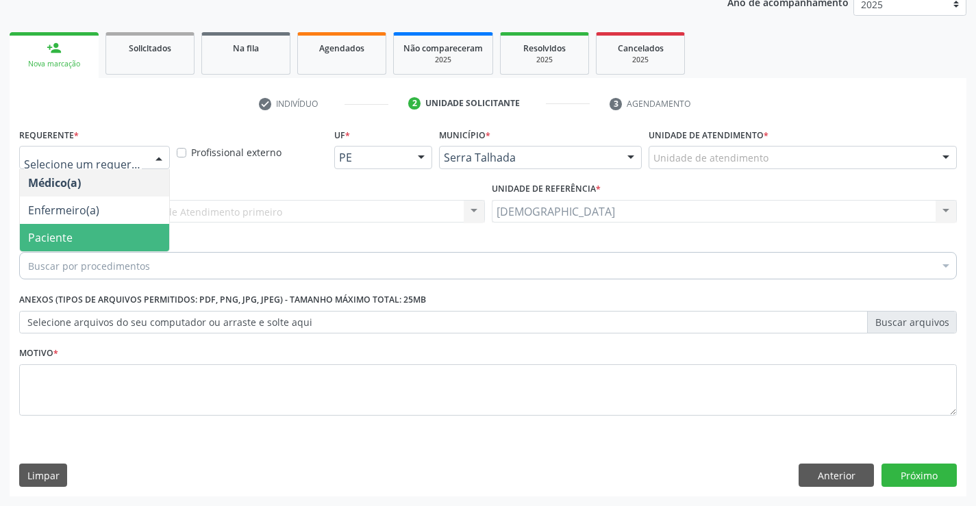
click at [92, 238] on span "Paciente" at bounding box center [94, 237] width 149 height 27
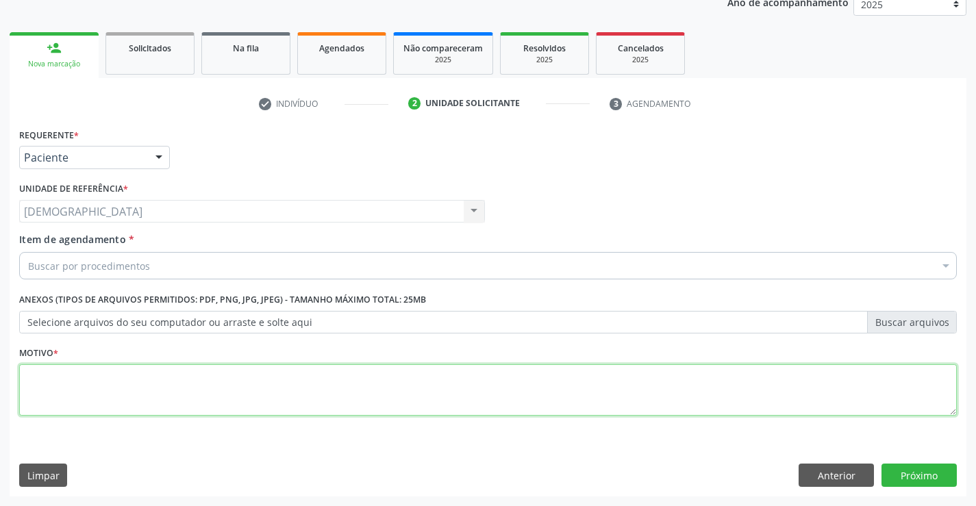
click at [103, 374] on textarea at bounding box center [488, 390] width 938 height 52
type textarea "."
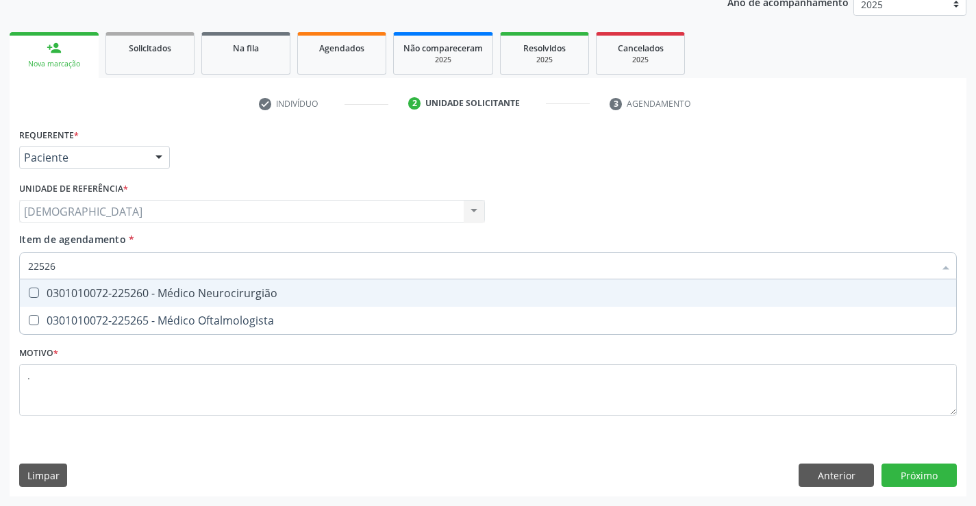
type input "225265"
click at [126, 290] on div "0301010072-225265 - Médico Oftalmologista" at bounding box center [488, 293] width 920 height 11
checkbox Oftalmologista "true"
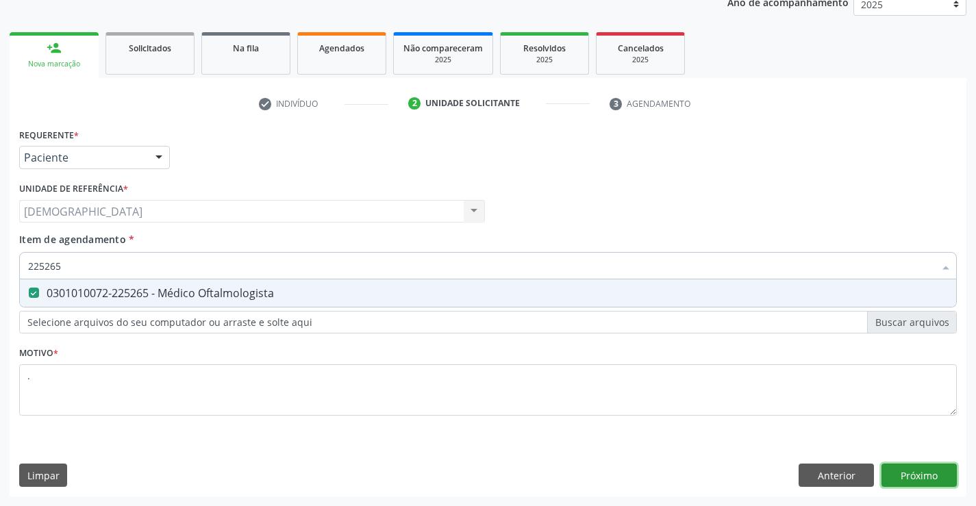
click at [926, 472] on div "Requerente * Paciente Médico(a) Enfermeiro(a) Paciente Nenhum resultado encontr…" at bounding box center [488, 311] width 957 height 372
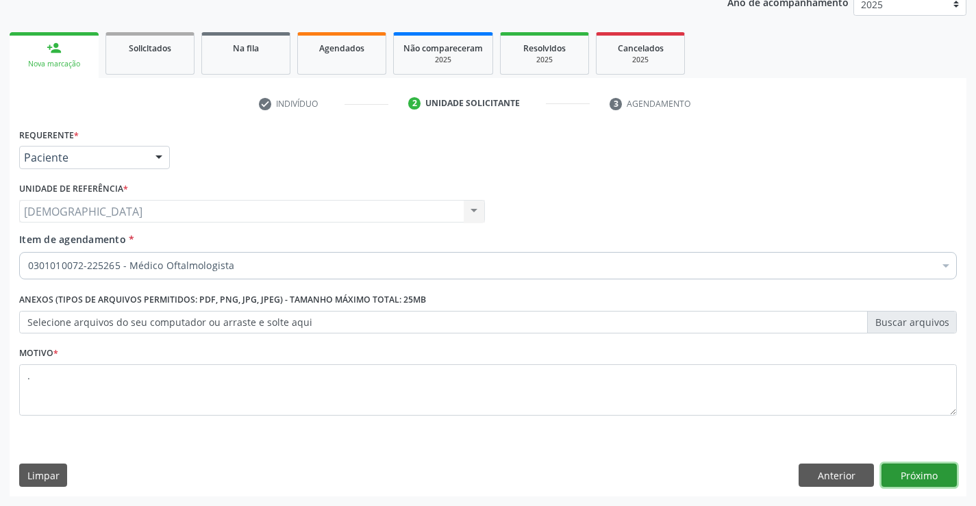
click at [917, 473] on button "Próximo" at bounding box center [919, 475] width 75 height 23
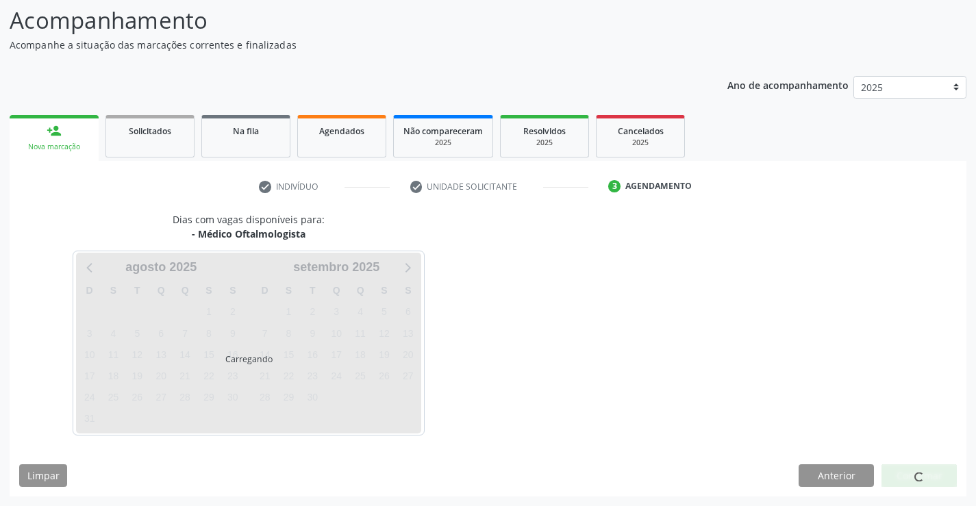
scroll to position [90, 0]
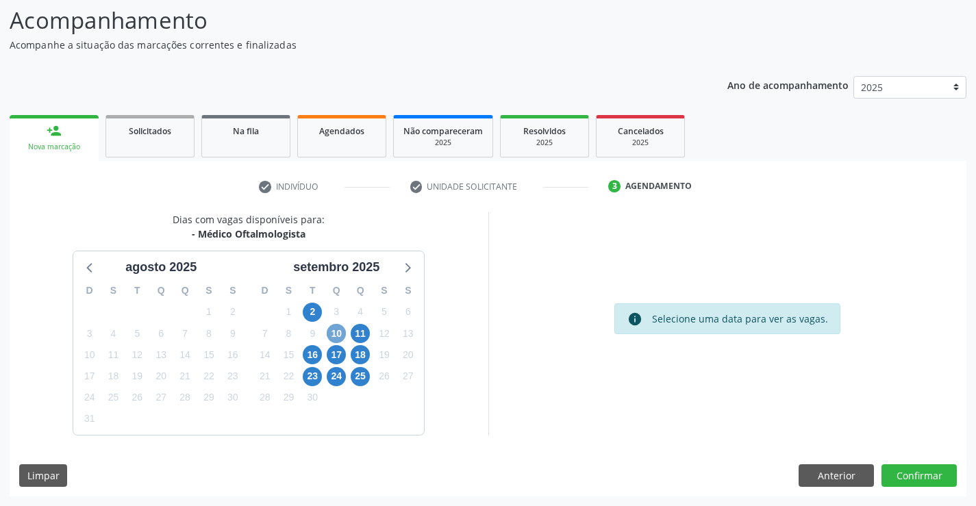
click at [333, 332] on span "10" at bounding box center [336, 333] width 19 height 19
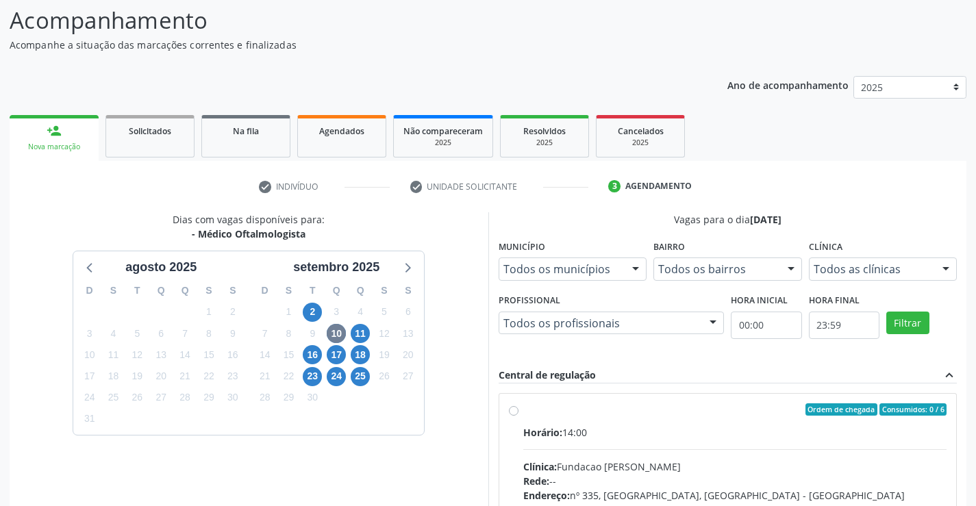
click at [542, 414] on div "Ordem de chegada Consumidos: 0 / 6" at bounding box center [735, 410] width 424 height 12
click at [519, 414] on input "Ordem de chegada Consumidos: 0 / 6 Horário: 14:00 Clínica: Fundacao Altino Vent…" at bounding box center [514, 410] width 10 height 12
radio input "true"
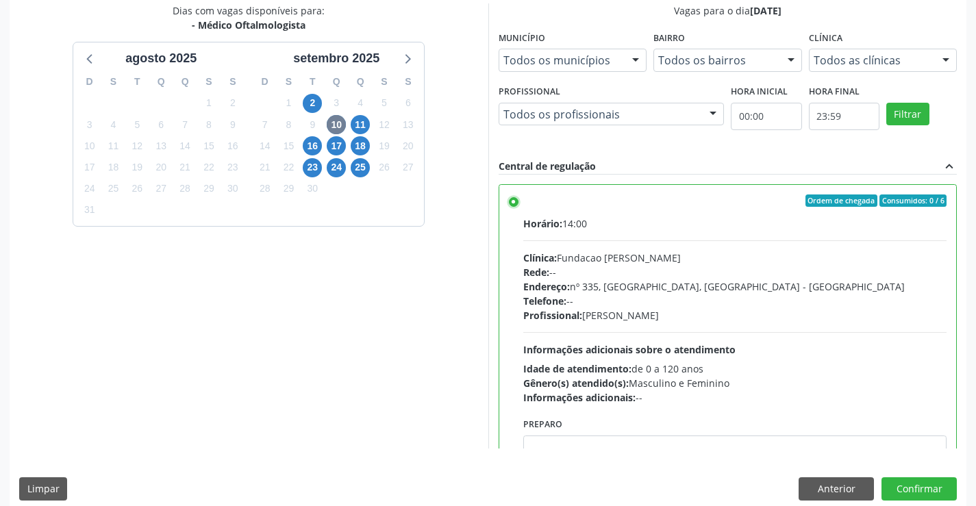
scroll to position [312, 0]
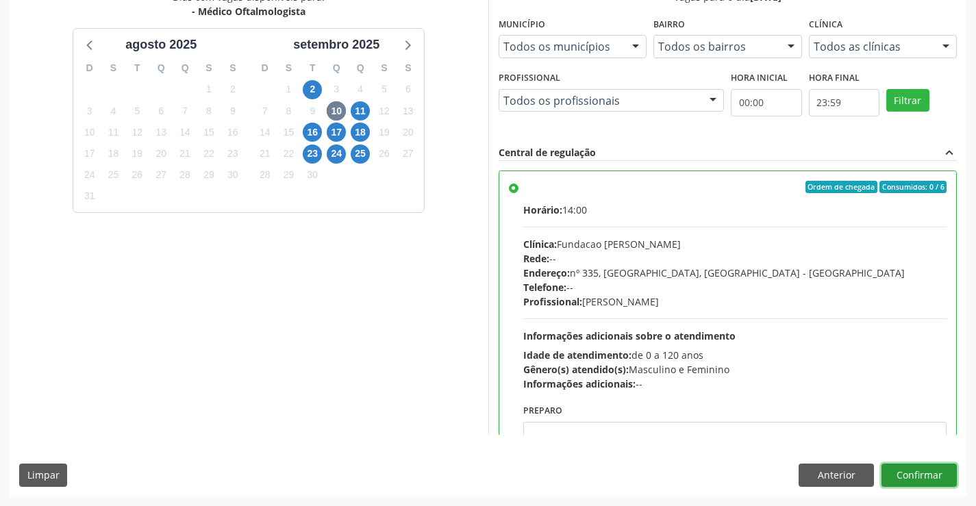
click at [932, 473] on button "Confirmar" at bounding box center [919, 475] width 75 height 23
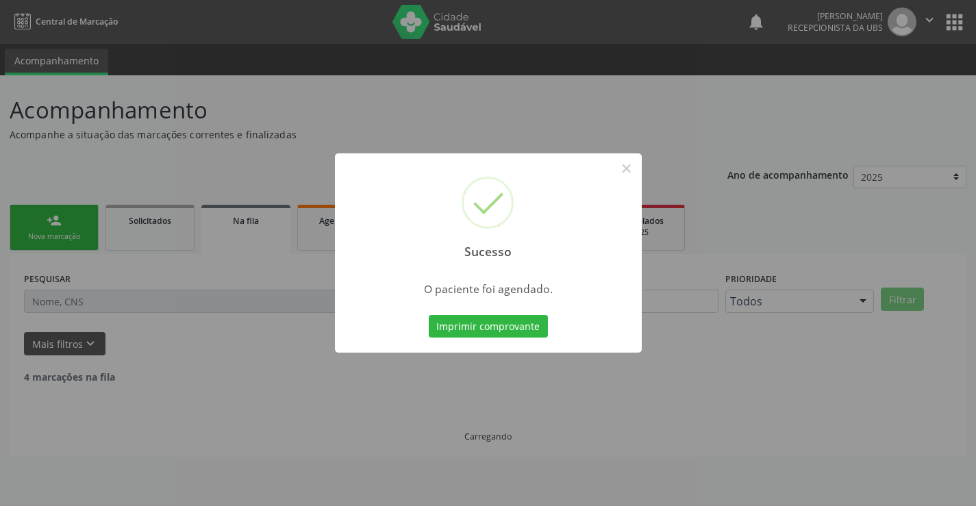
scroll to position [0, 0]
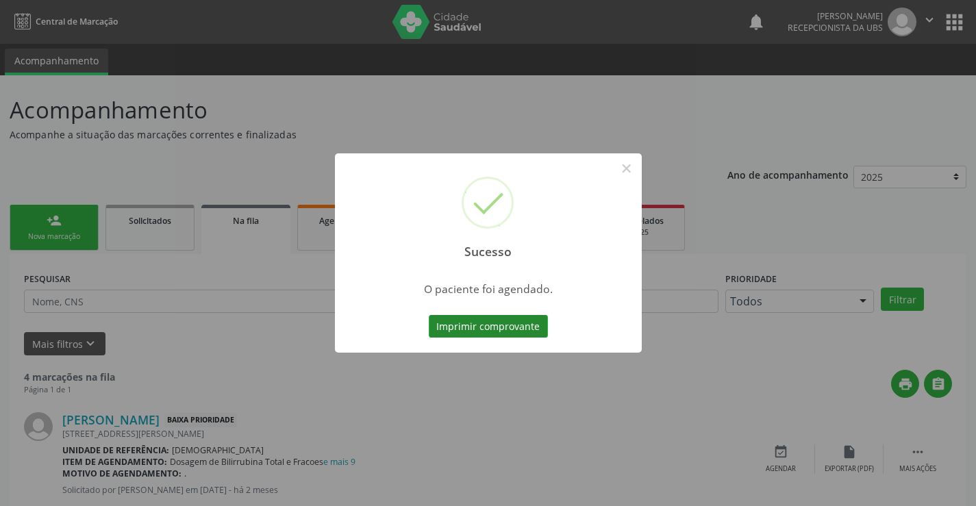
click at [506, 332] on button "Imprimir comprovante" at bounding box center [488, 326] width 119 height 23
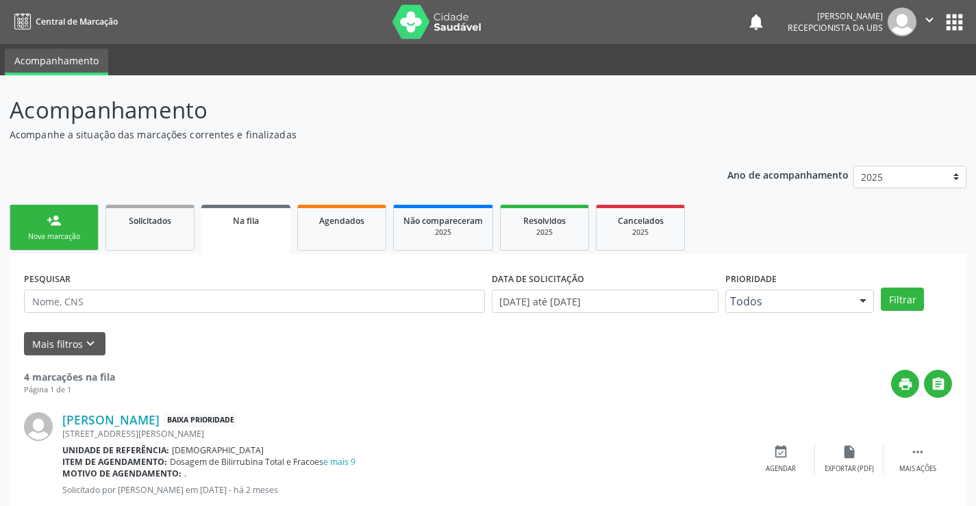
click at [36, 227] on link "person_add Nova marcação" at bounding box center [54, 228] width 89 height 46
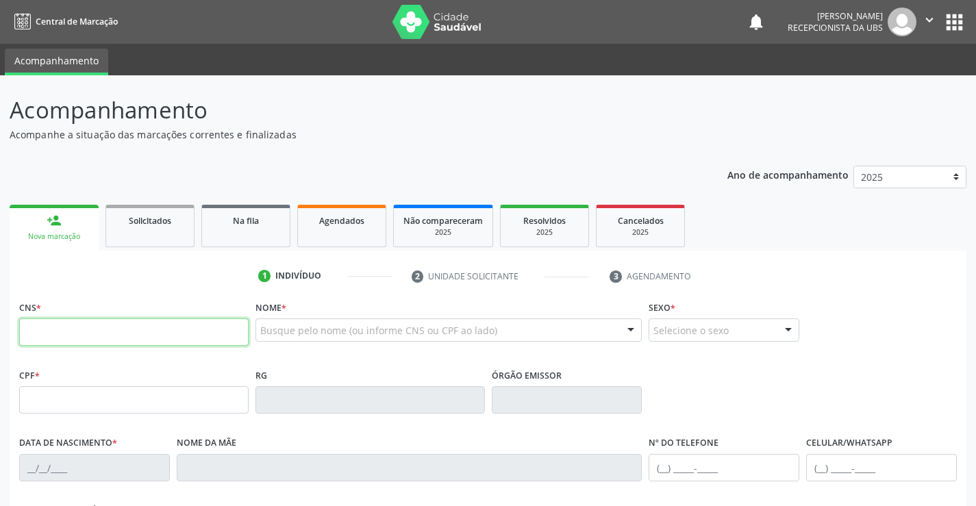
click at [90, 325] on input "text" at bounding box center [134, 332] width 230 height 27
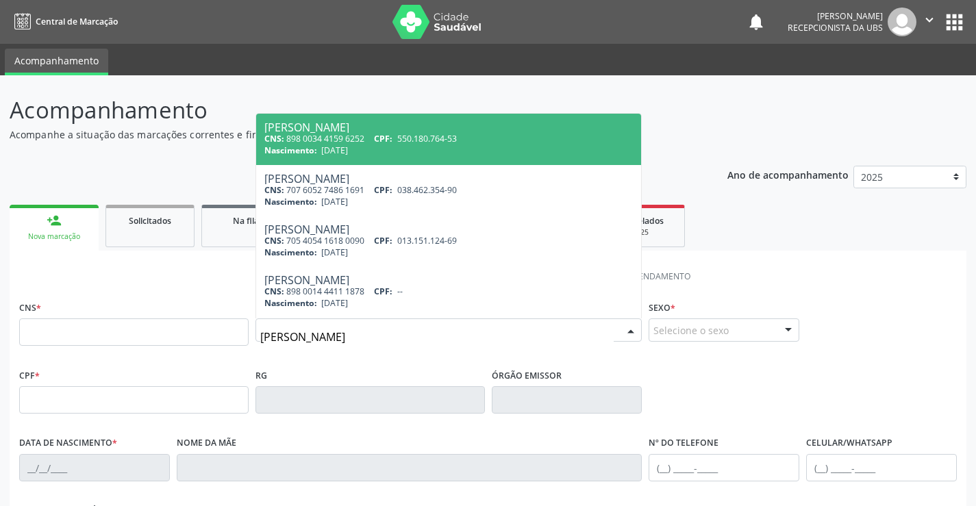
type input "MARIA DE LOURDES BARBOSA DA SILVA"
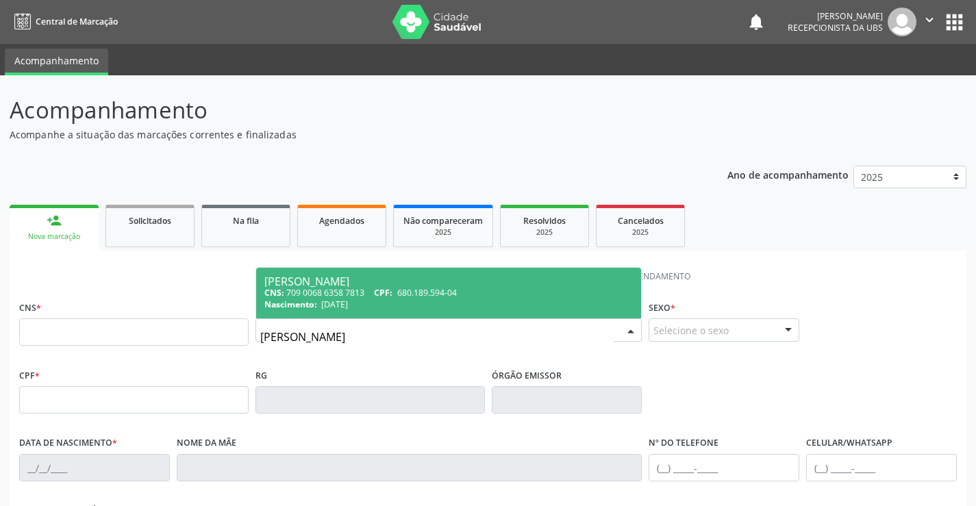
click at [416, 306] on div "Nascimento: 05/08/1950" at bounding box center [448, 305] width 369 height 12
type input "709 0068 6358 7813"
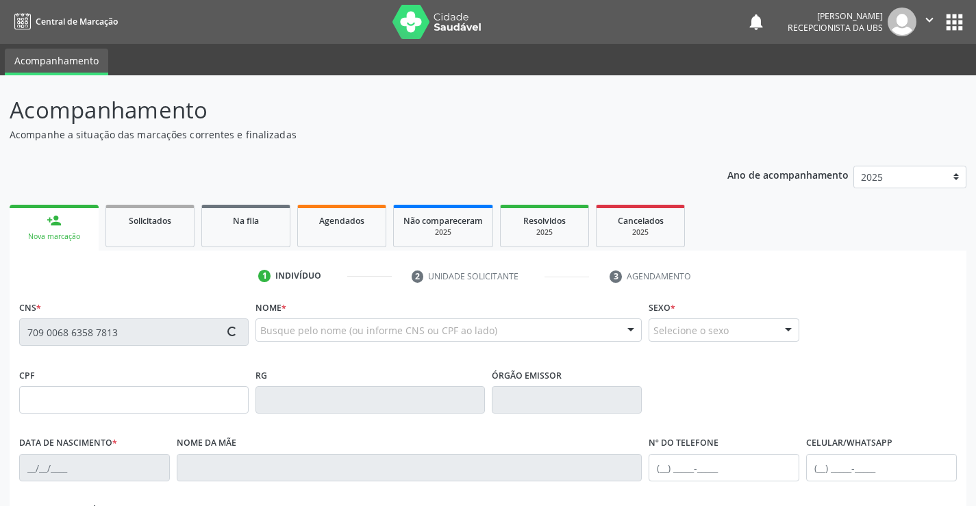
type input "680.189.594-04"
type input "0[DATE]"
type input "[PERSON_NAME] da Conceicao"
type input "[PHONE_NUMBER]"
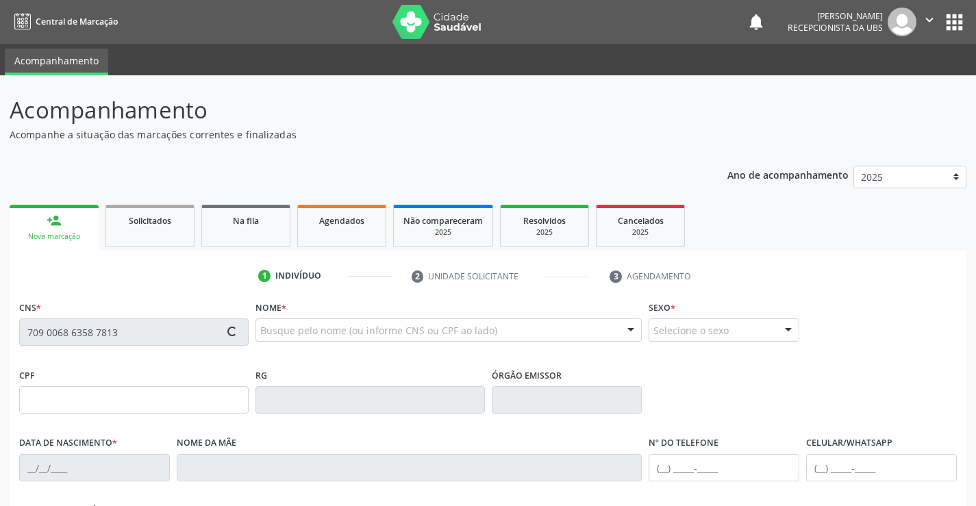
type input "1079"
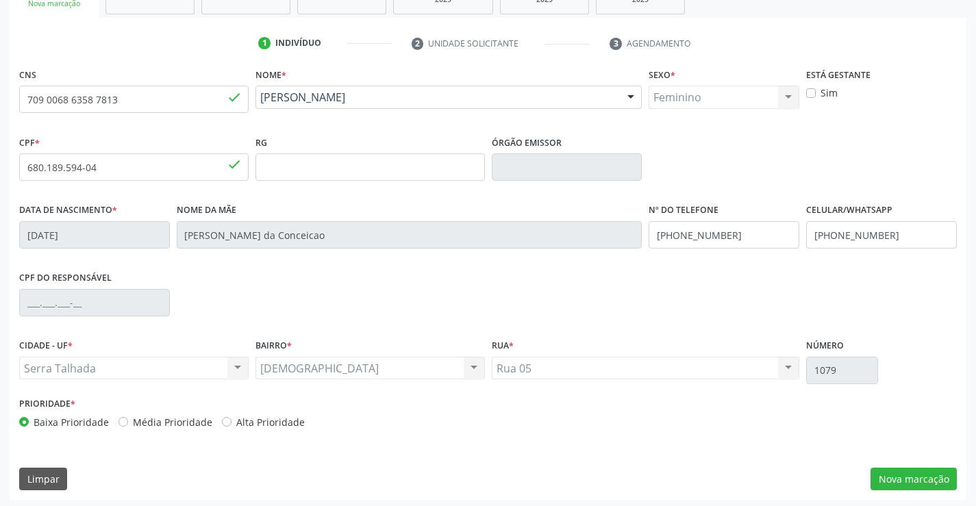
scroll to position [236, 0]
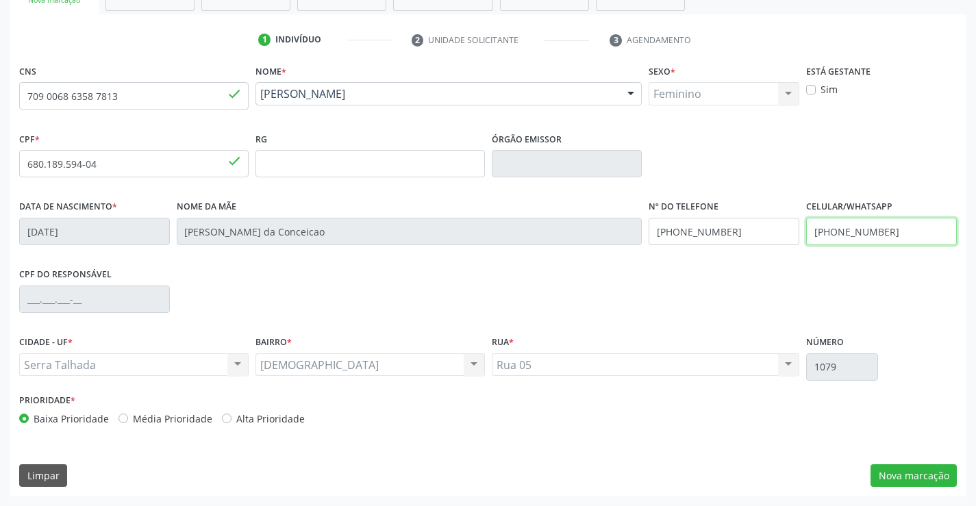
click at [901, 227] on input "[PHONE_NUMBER]" at bounding box center [881, 231] width 151 height 27
type input "(87) 99679-5248"
click at [895, 473] on button "Nova marcação" at bounding box center [914, 475] width 86 height 23
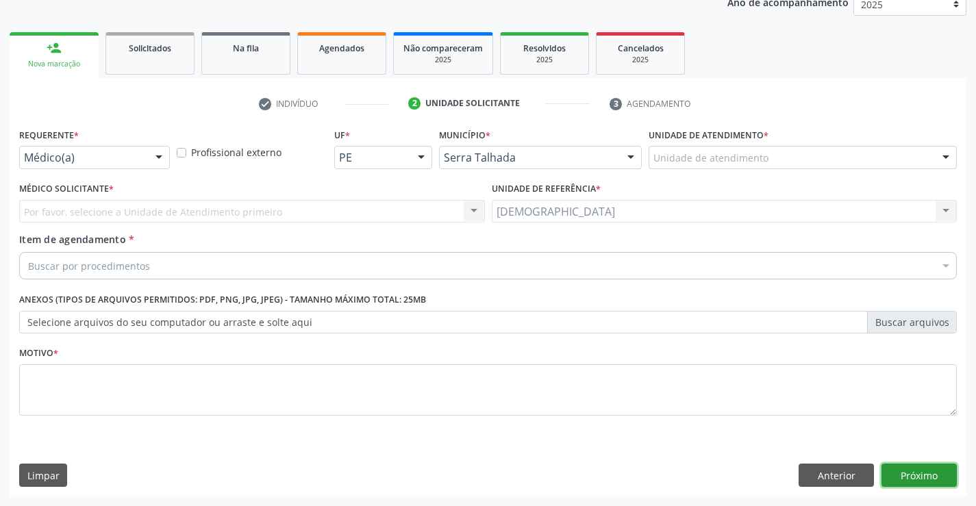
click at [897, 473] on button "Próximo" at bounding box center [919, 475] width 75 height 23
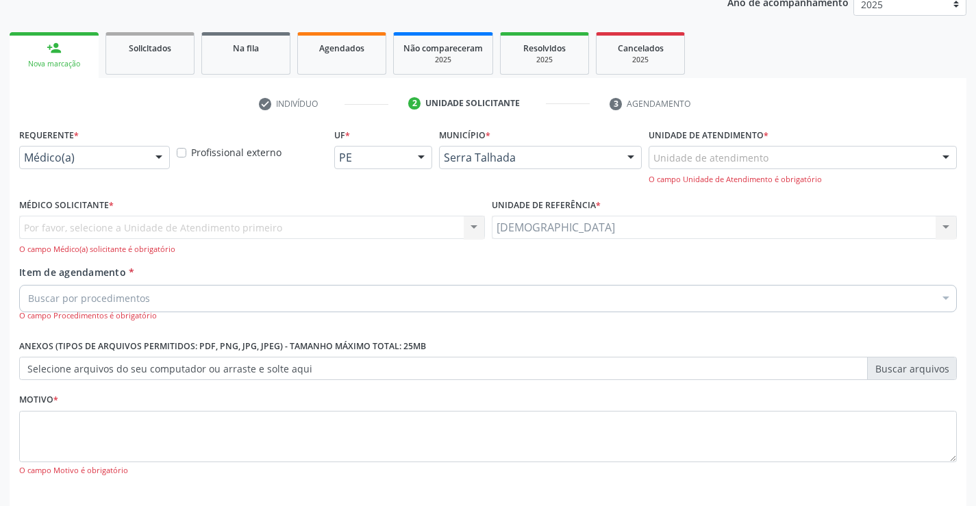
click at [158, 158] on div at bounding box center [159, 158] width 21 height 23
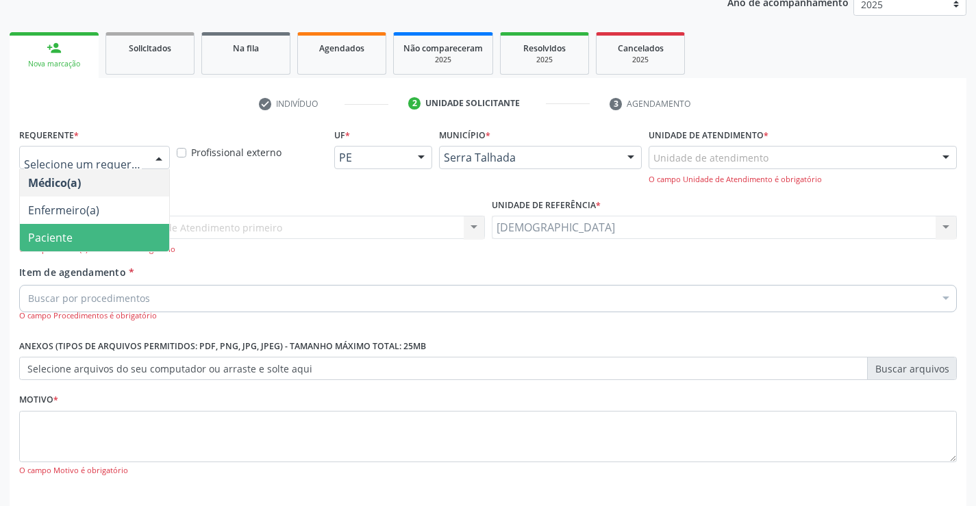
click at [99, 240] on span "Paciente" at bounding box center [94, 237] width 149 height 27
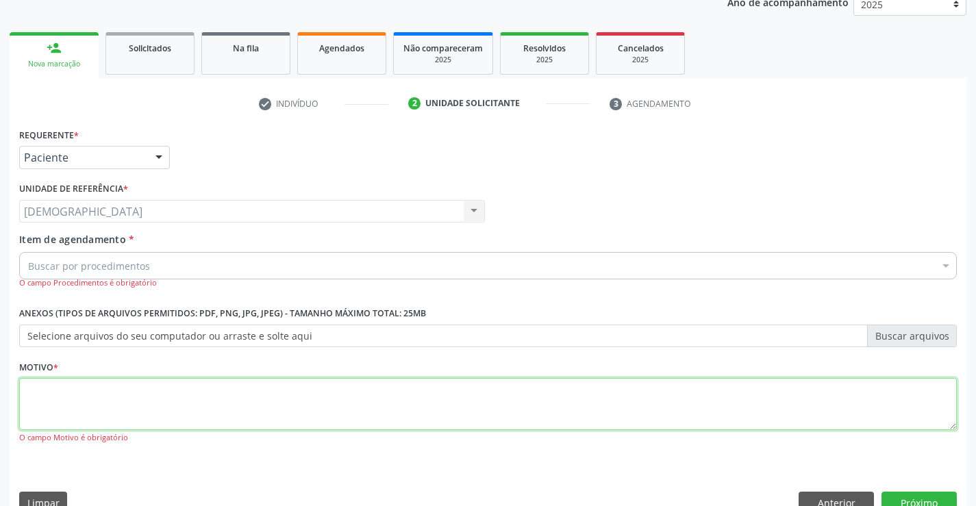
click at [64, 413] on textarea at bounding box center [488, 404] width 938 height 52
type textarea "."
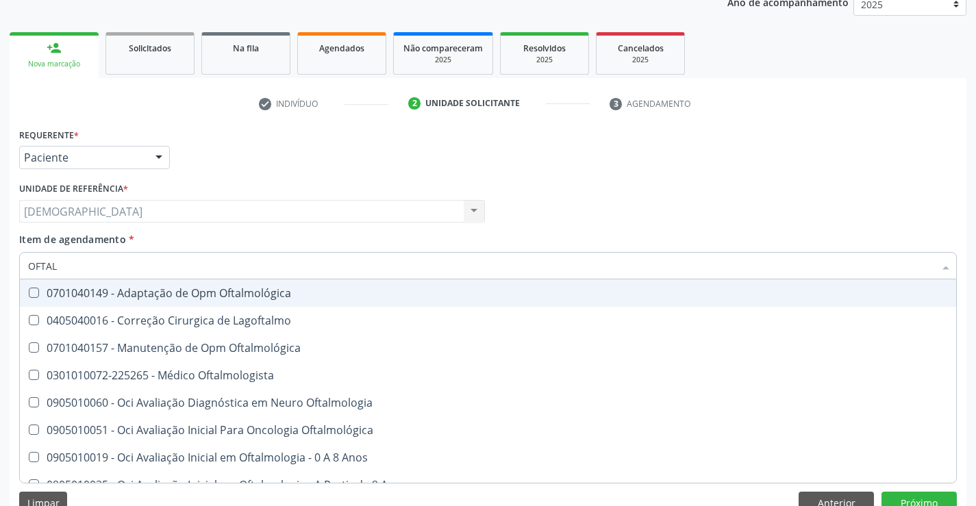
type input "OFTALM"
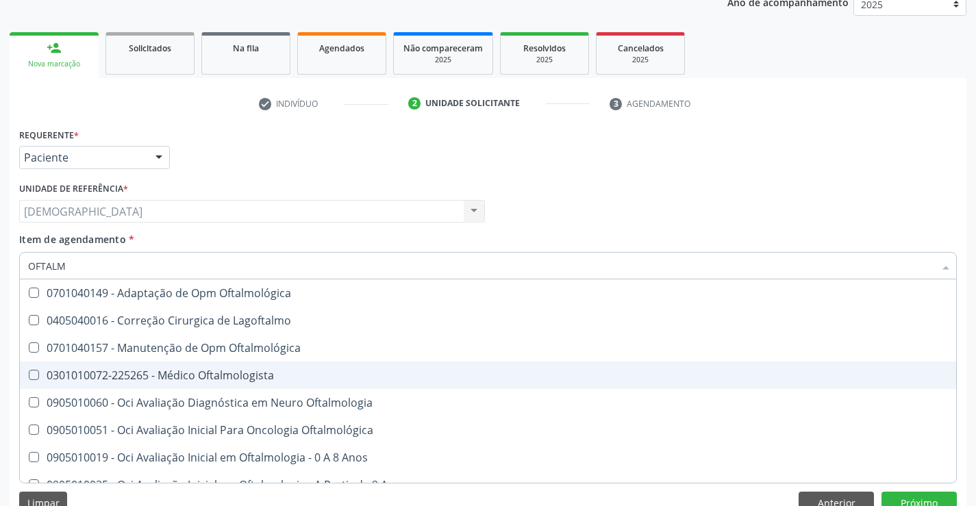
click at [185, 377] on div "0301010072-225265 - Médico Oftalmologista" at bounding box center [488, 375] width 920 height 11
checkbox Oftalmologista "true"
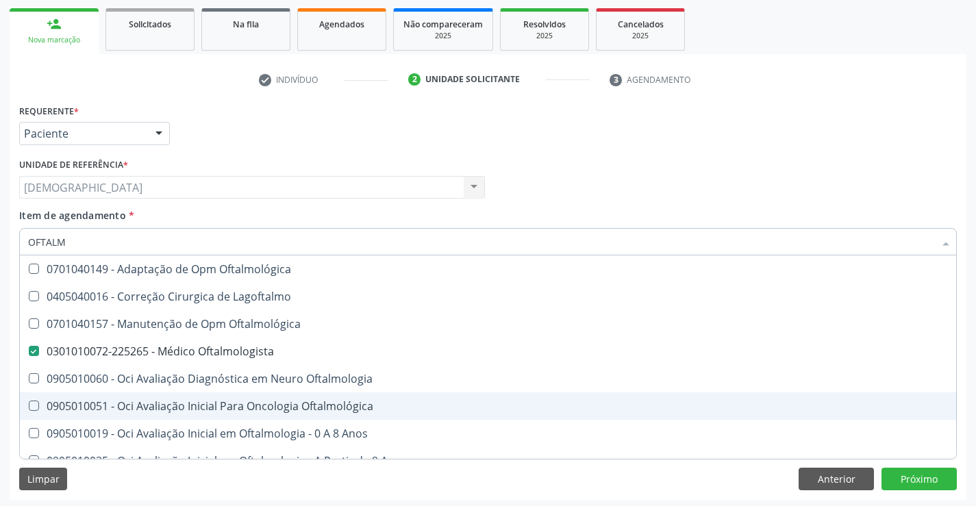
scroll to position [200, 0]
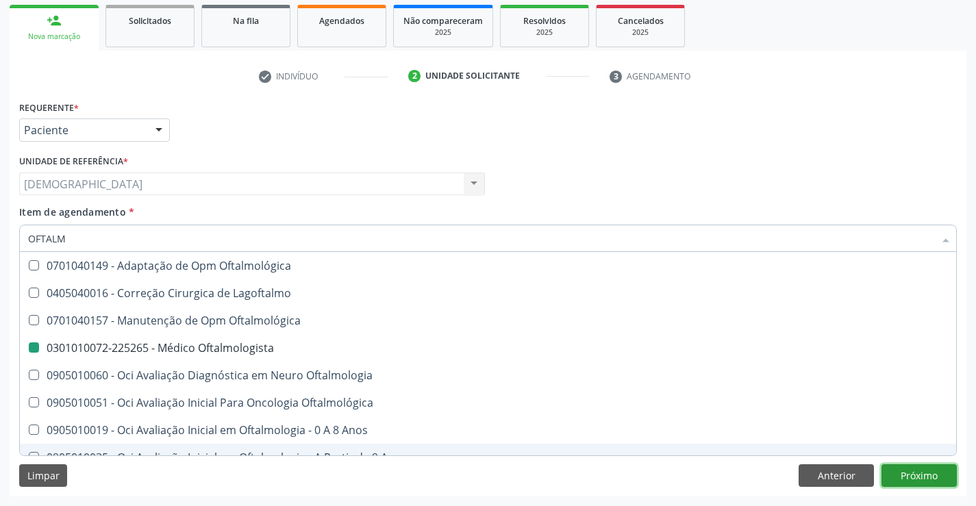
click at [910, 476] on button "Próximo" at bounding box center [919, 475] width 75 height 23
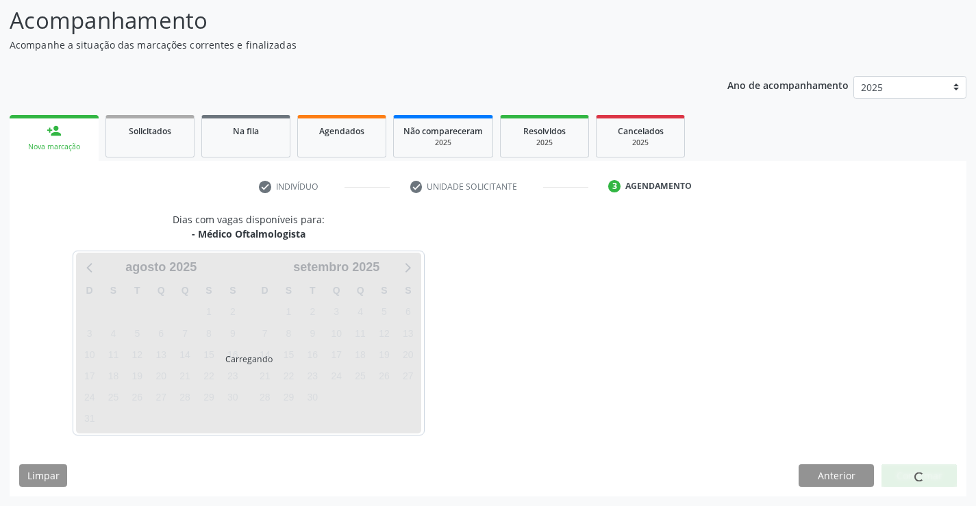
scroll to position [90, 0]
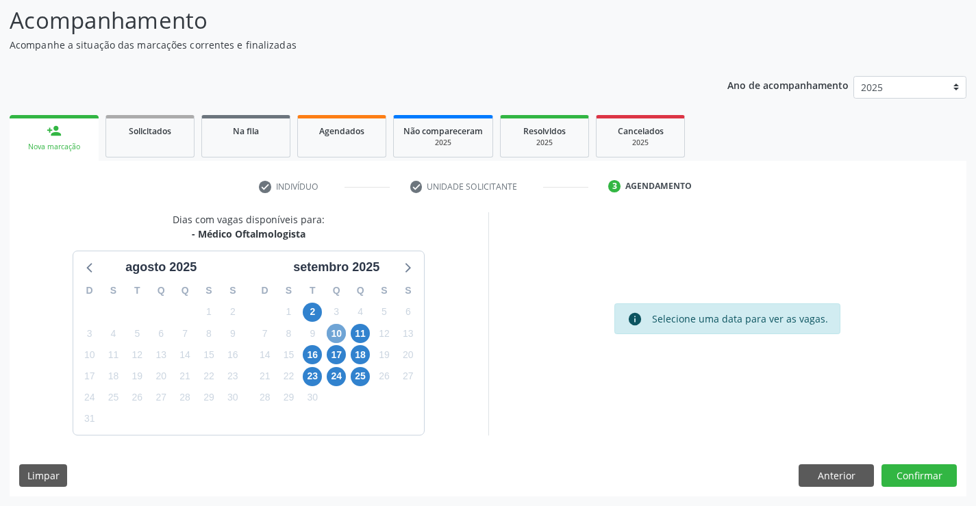
click at [334, 333] on span "10" at bounding box center [336, 333] width 19 height 19
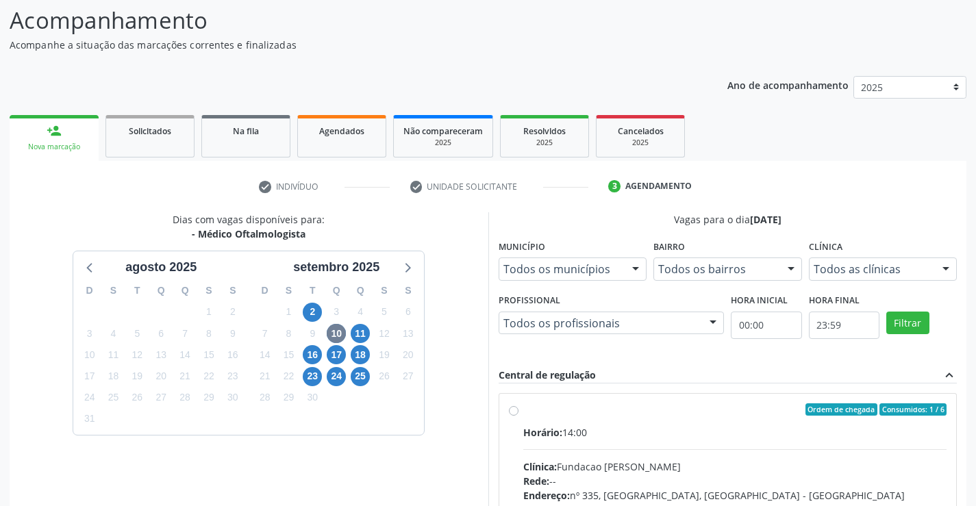
click at [519, 410] on div "Ordem de chegada Consumidos: 1 / 6 Horário: 14:00 Clínica: Fundacao Altino Vent…" at bounding box center [728, 509] width 438 height 210
radio input "true"
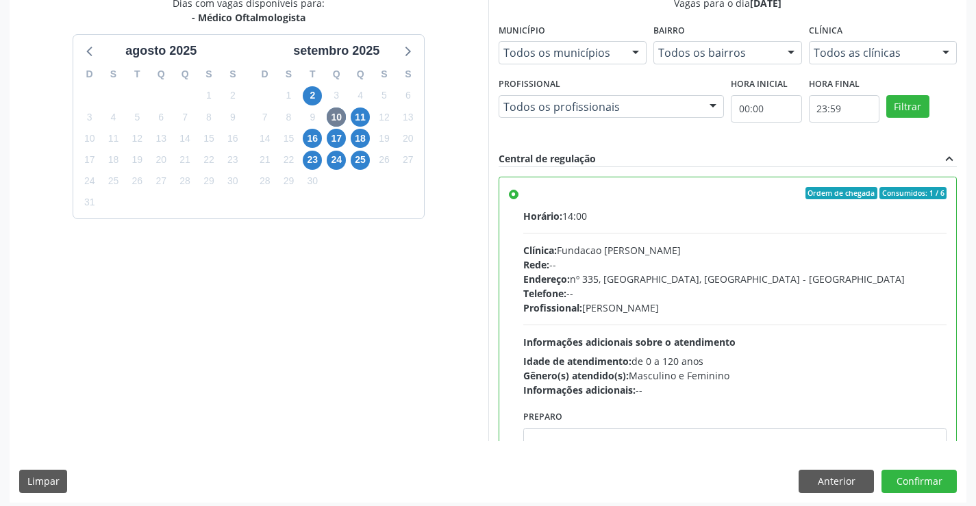
scroll to position [312, 0]
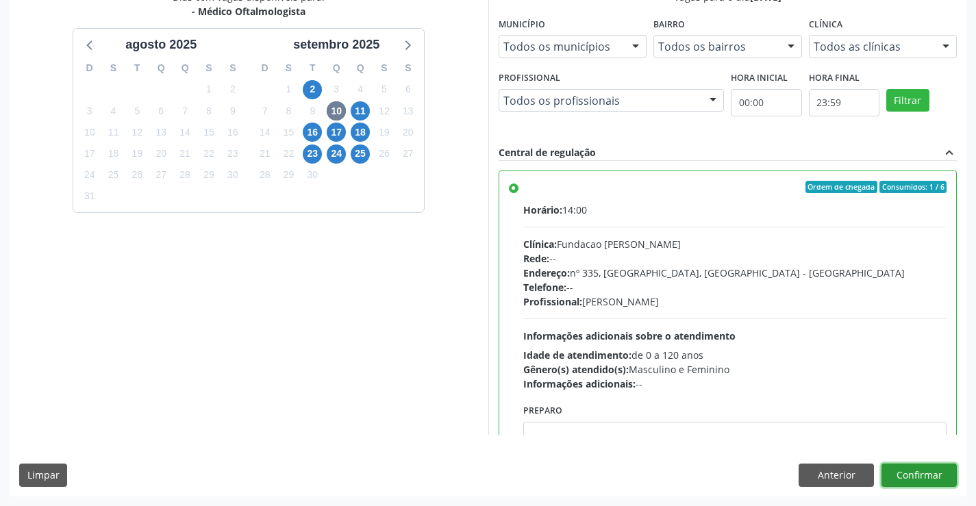
click at [929, 470] on button "Confirmar" at bounding box center [919, 475] width 75 height 23
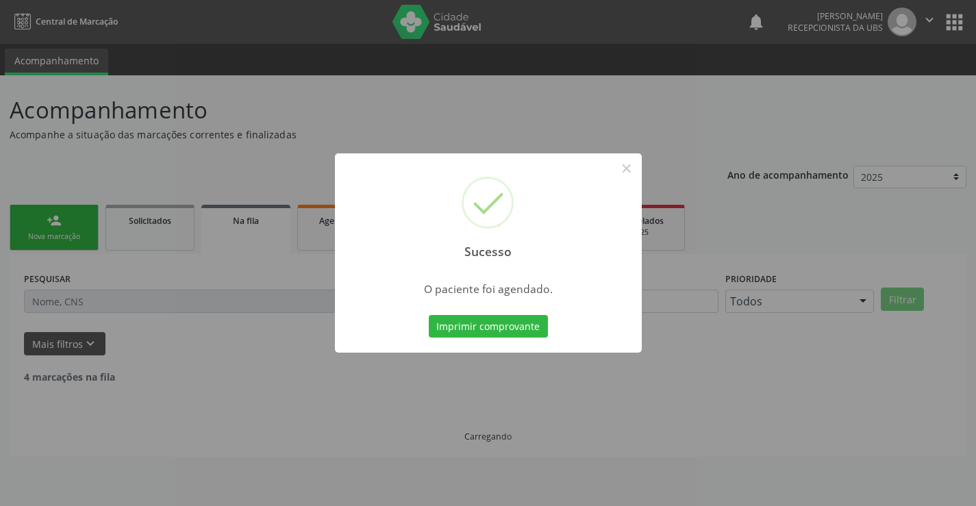
scroll to position [0, 0]
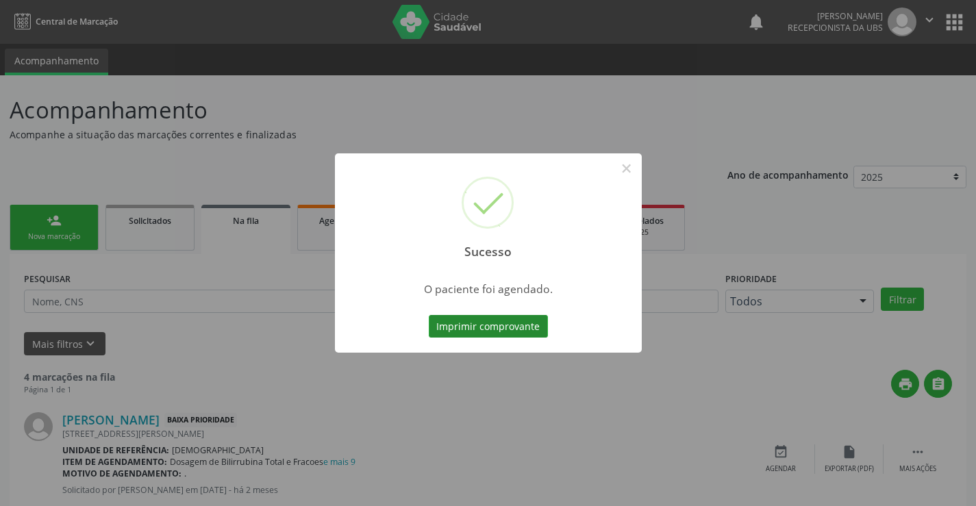
click at [475, 323] on button "Imprimir comprovante" at bounding box center [488, 326] width 119 height 23
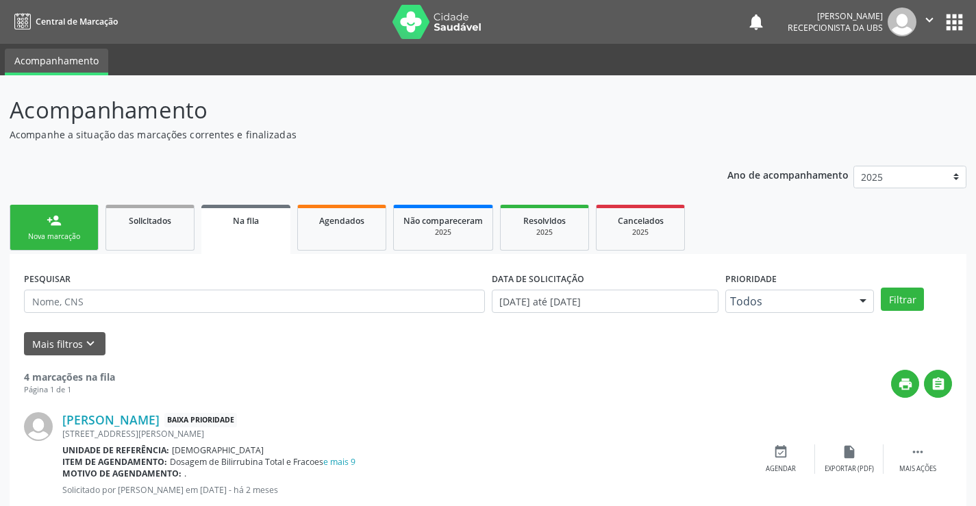
click at [51, 239] on div "Nova marcação" at bounding box center [54, 237] width 69 height 10
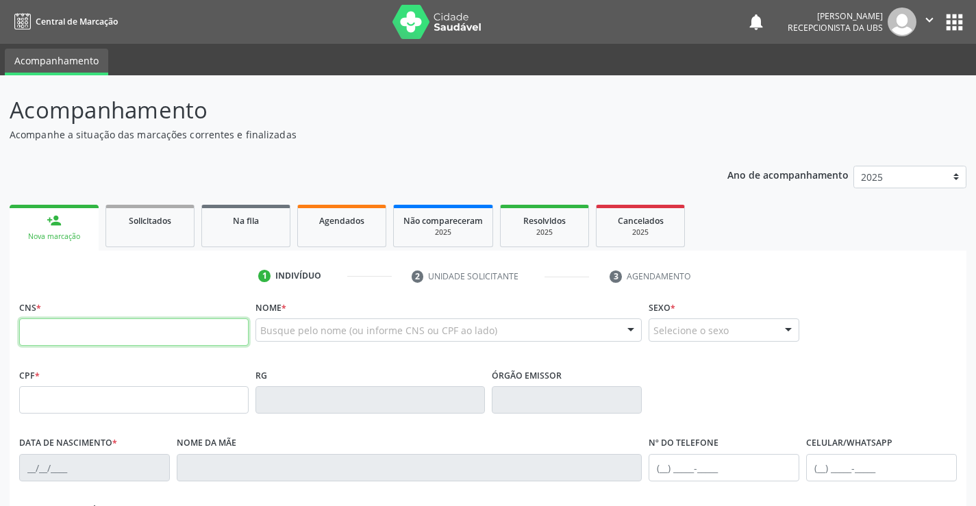
click at [200, 336] on input "text" at bounding box center [134, 332] width 230 height 27
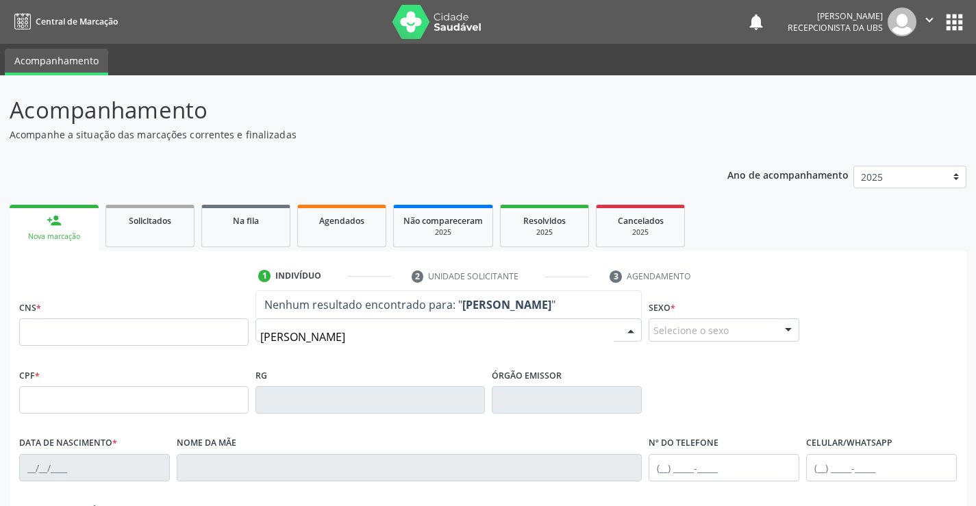
type input "ANA LEITE CAMPOS"
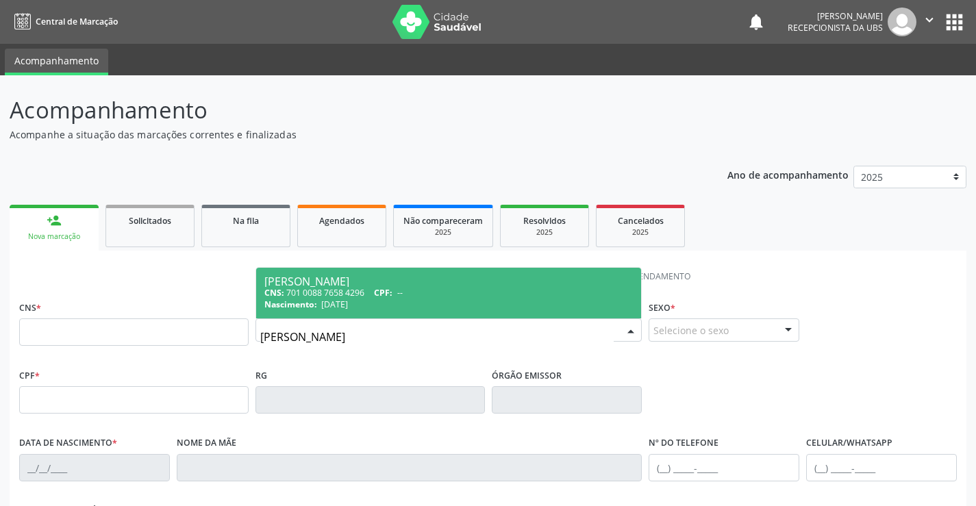
click at [414, 294] on div "CNS: 701 0088 7658 4296 CPF: --" at bounding box center [448, 293] width 369 height 12
type input "701 0088 7658 4296"
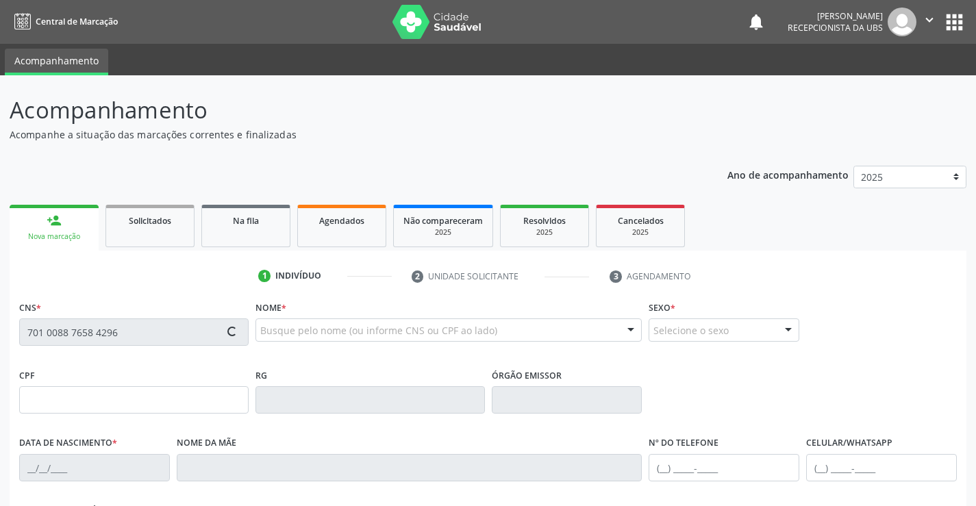
type input "01/03/1953"
type input "Felesmina Leite de Menezes"
type input "(87) 99925-0970"
type input "1263"
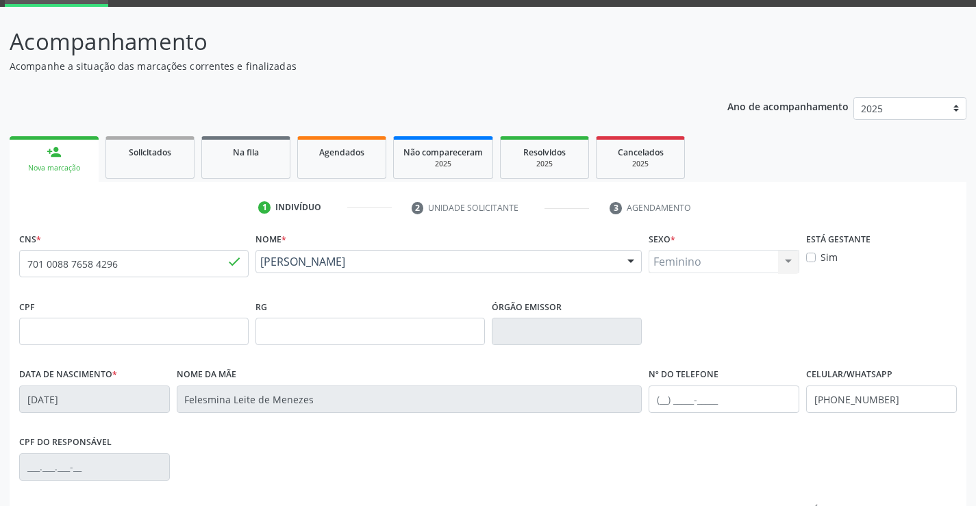
scroll to position [236, 0]
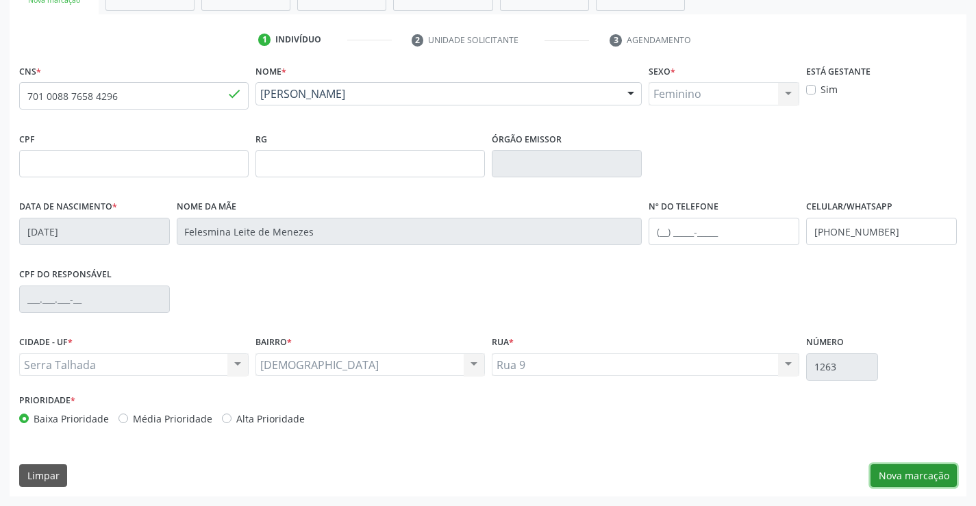
click at [923, 473] on button "Nova marcação" at bounding box center [914, 475] width 86 height 23
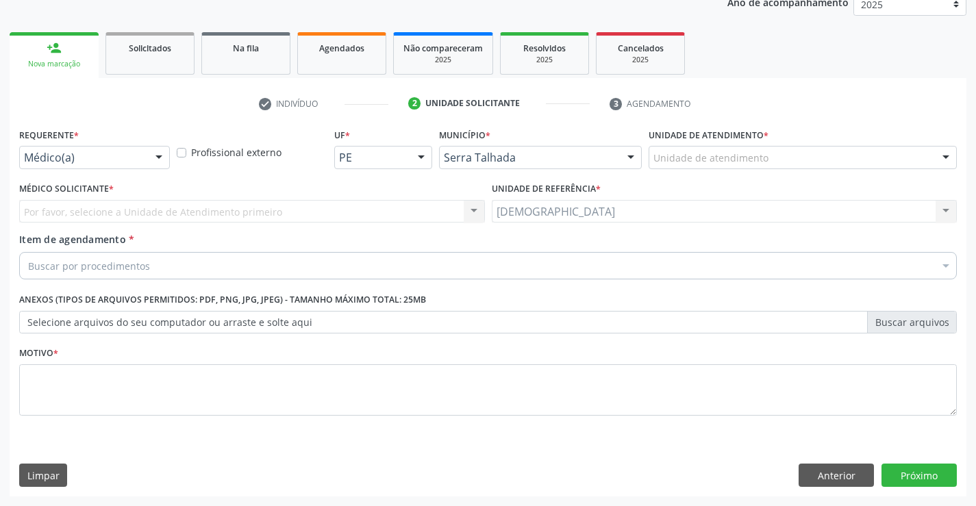
scroll to position [173, 0]
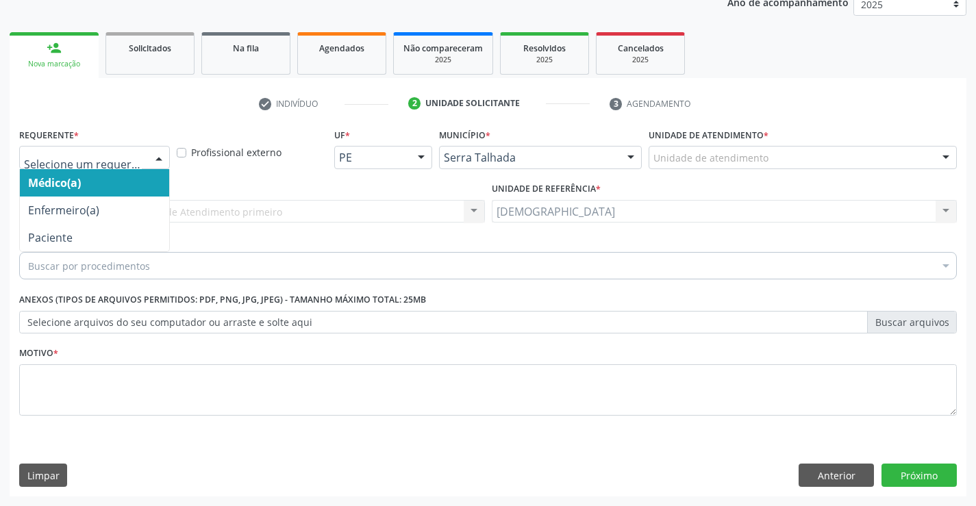
click at [162, 158] on div at bounding box center [159, 158] width 21 height 23
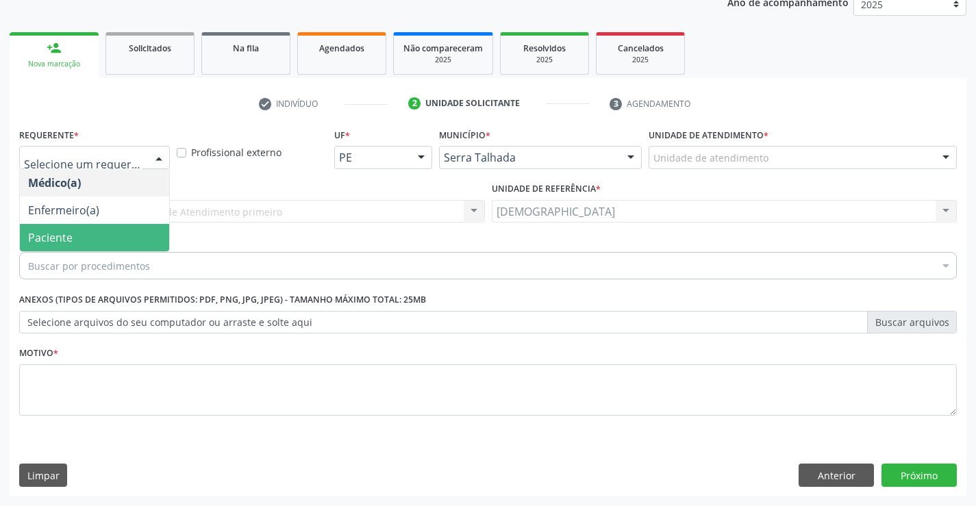
click at [147, 225] on span "Paciente" at bounding box center [94, 237] width 149 height 27
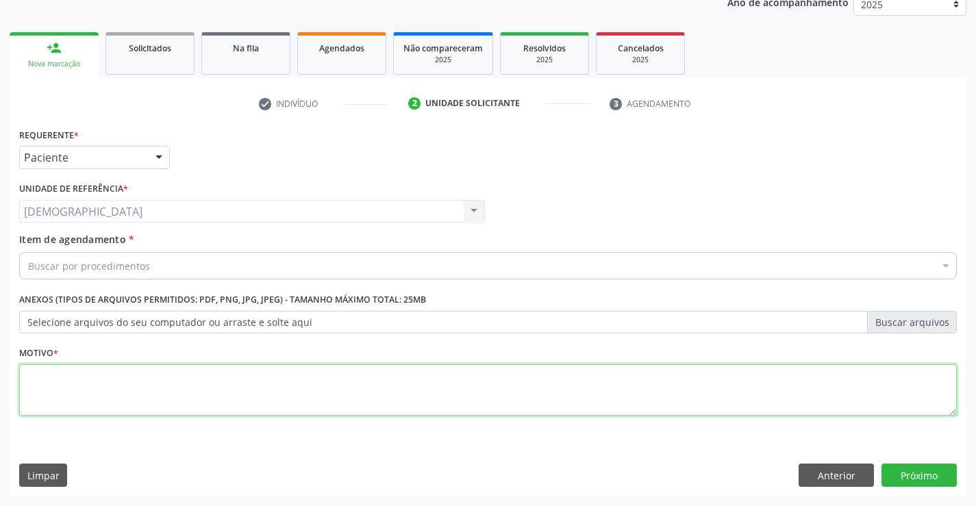
click at [119, 381] on textarea at bounding box center [488, 390] width 938 height 52
type textarea "."
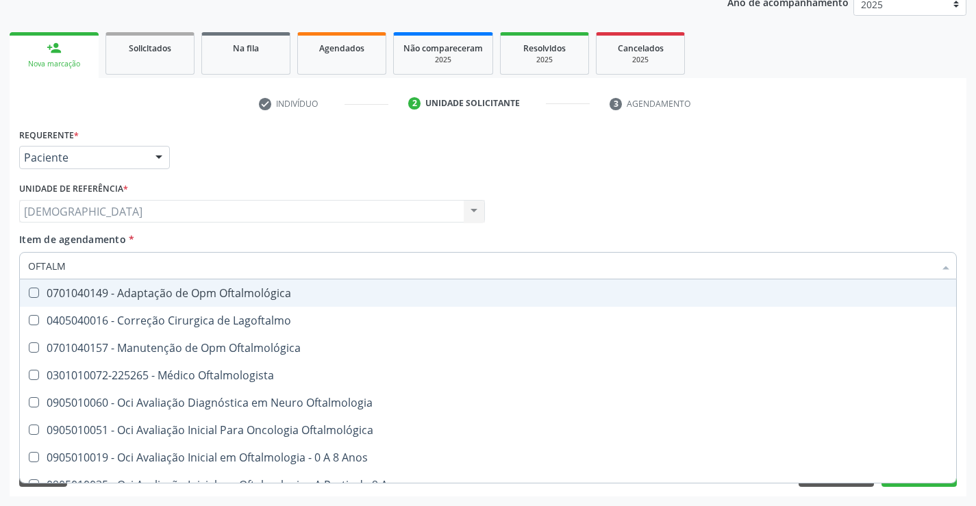
type input "OFTALMO"
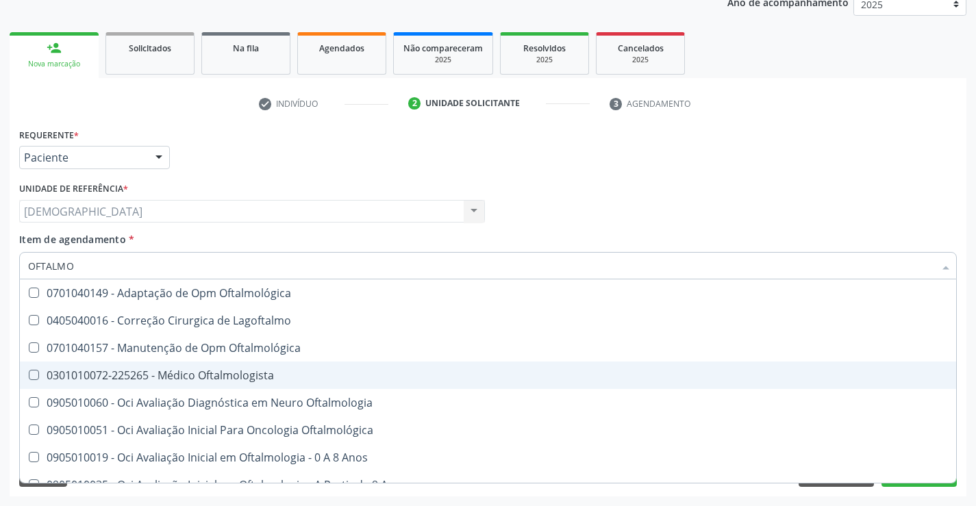
click at [182, 378] on div "0301010072-225265 - Médico Oftalmologista" at bounding box center [488, 375] width 920 height 11
checkbox Oftalmologista "true"
click at [929, 193] on div "Médico Solicitante Por favor, selecione a Unidade de Atendimento primeiro Nenhu…" at bounding box center [488, 205] width 945 height 53
checkbox Lagoftalmo "true"
checkbox Oftalmologista "false"
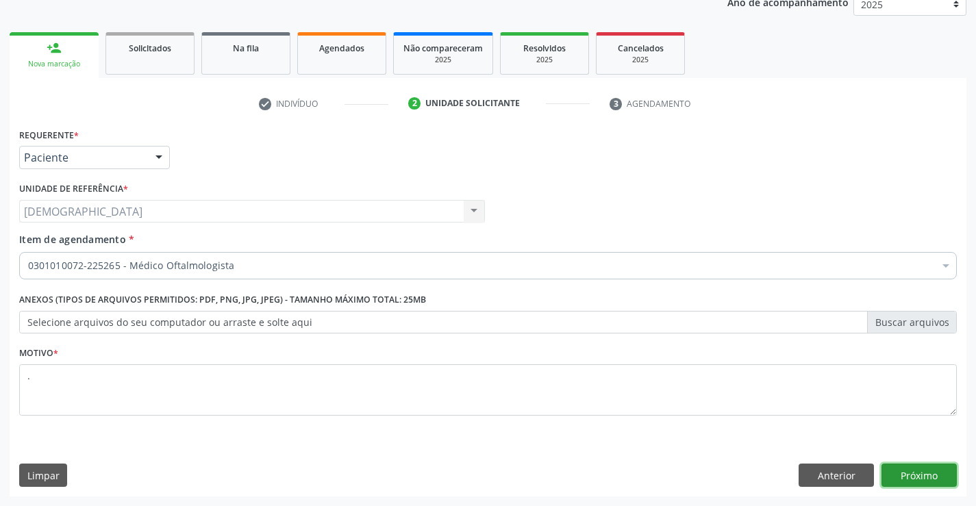
click at [906, 473] on button "Próximo" at bounding box center [919, 475] width 75 height 23
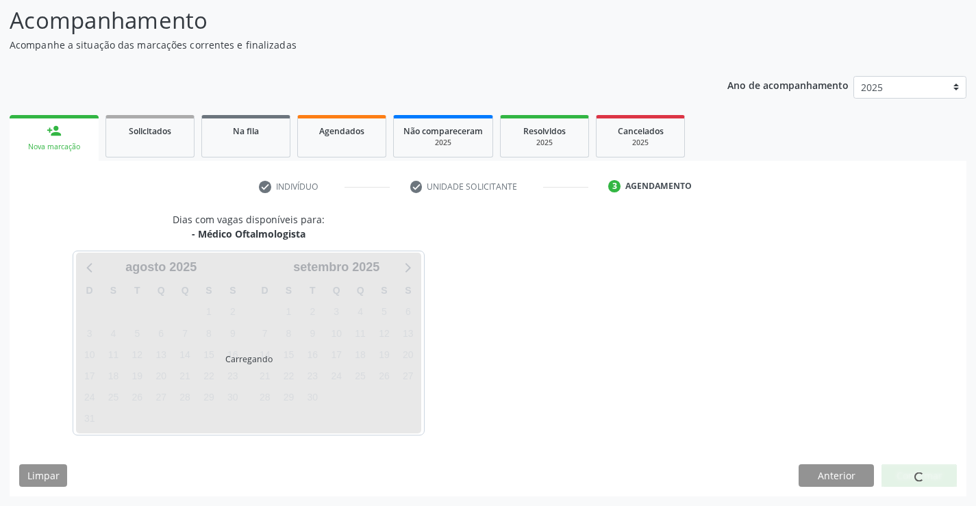
scroll to position [90, 0]
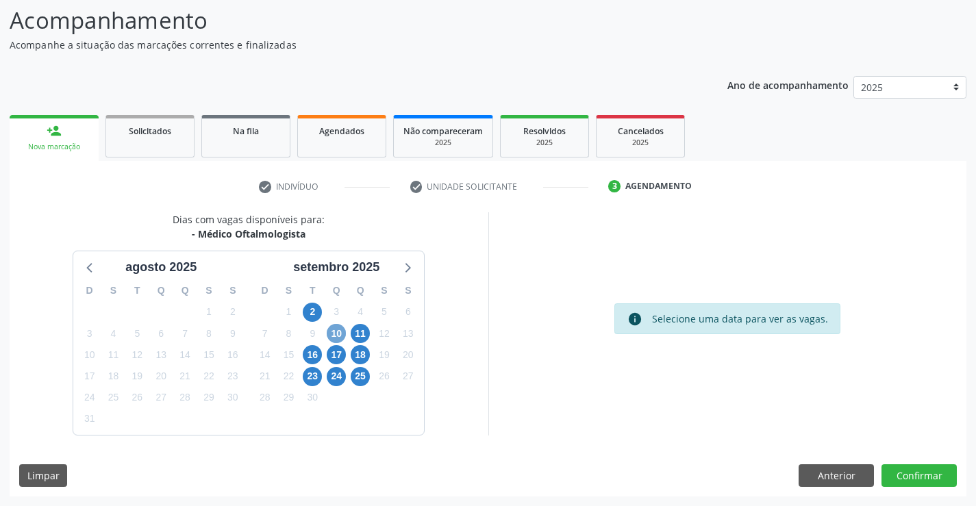
click at [331, 334] on span "10" at bounding box center [336, 333] width 19 height 19
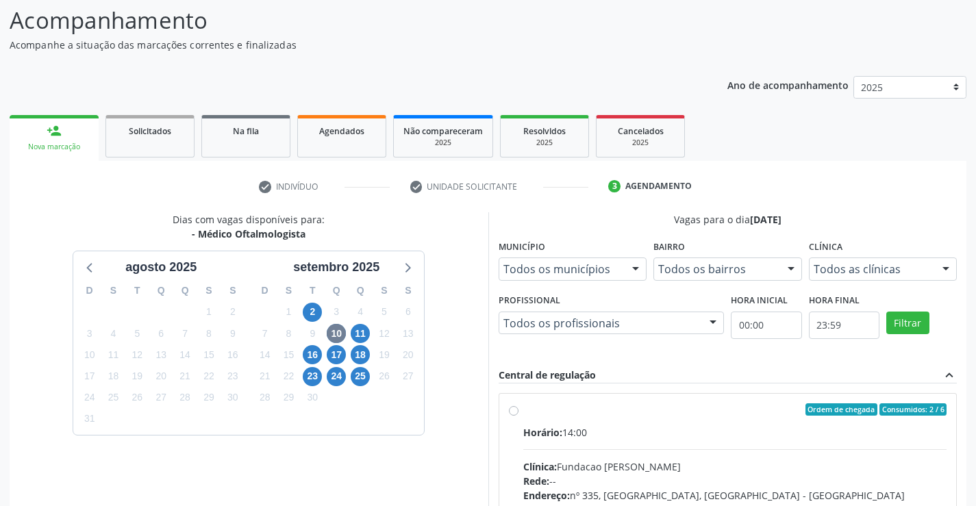
click at [548, 406] on div "Ordem de chegada Consumidos: 2 / 6" at bounding box center [735, 410] width 424 height 12
click at [519, 406] on input "Ordem de chegada Consumidos: 2 / 6 Horário: 14:00 Clínica: Fundacao Altino Vent…" at bounding box center [514, 410] width 10 height 12
radio input "true"
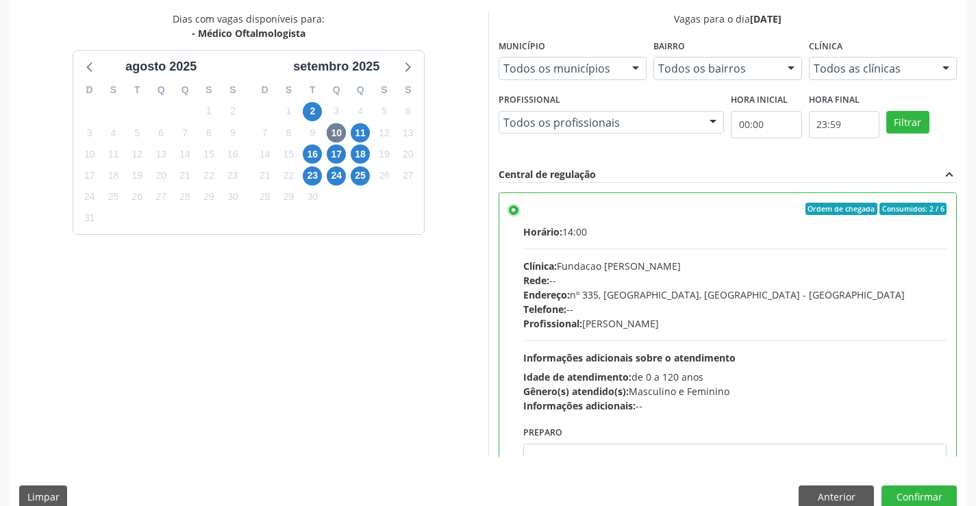
scroll to position [312, 0]
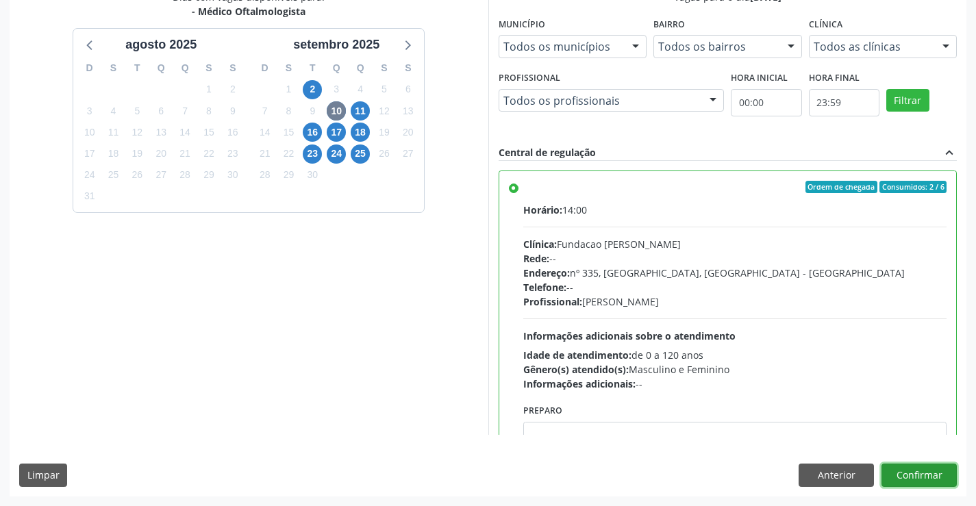
click at [921, 466] on button "Confirmar" at bounding box center [919, 475] width 75 height 23
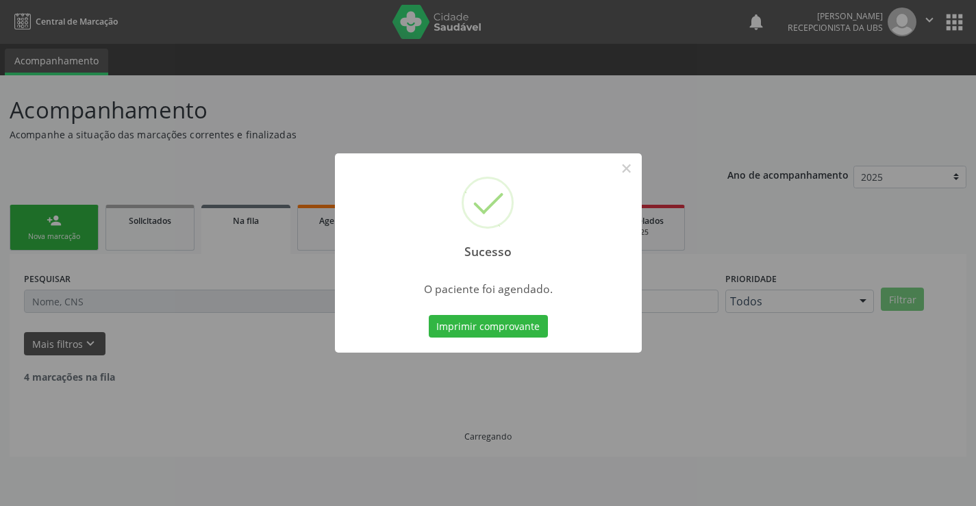
scroll to position [0, 0]
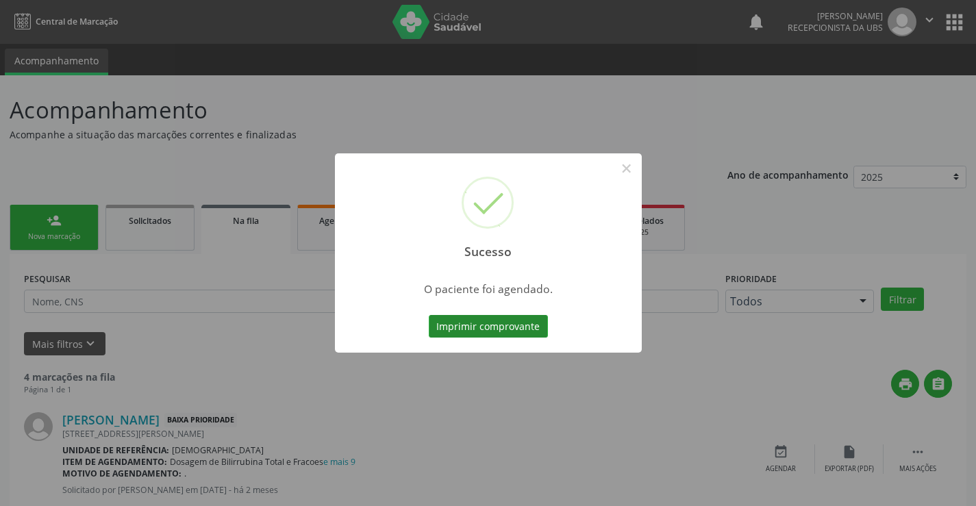
click at [480, 322] on button "Imprimir comprovante" at bounding box center [488, 326] width 119 height 23
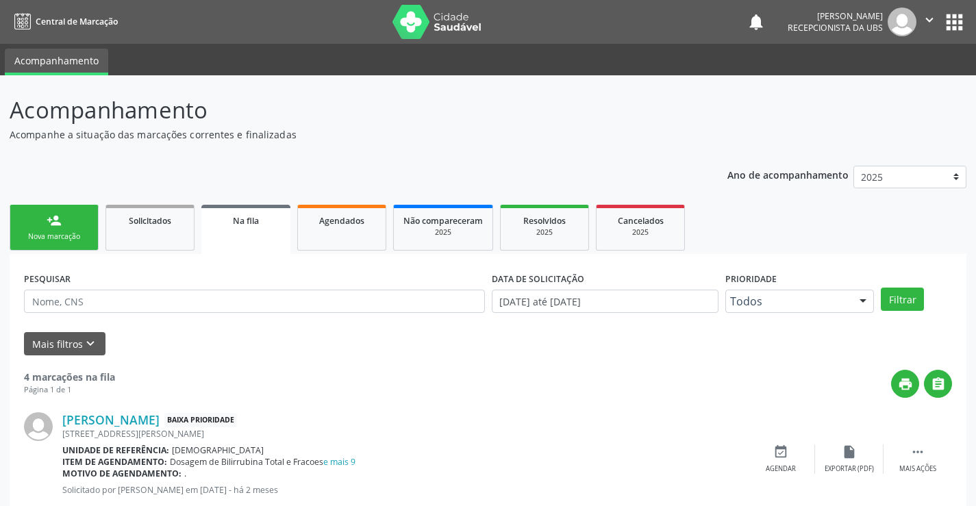
click at [45, 223] on link "person_add Nova marcação" at bounding box center [54, 228] width 89 height 46
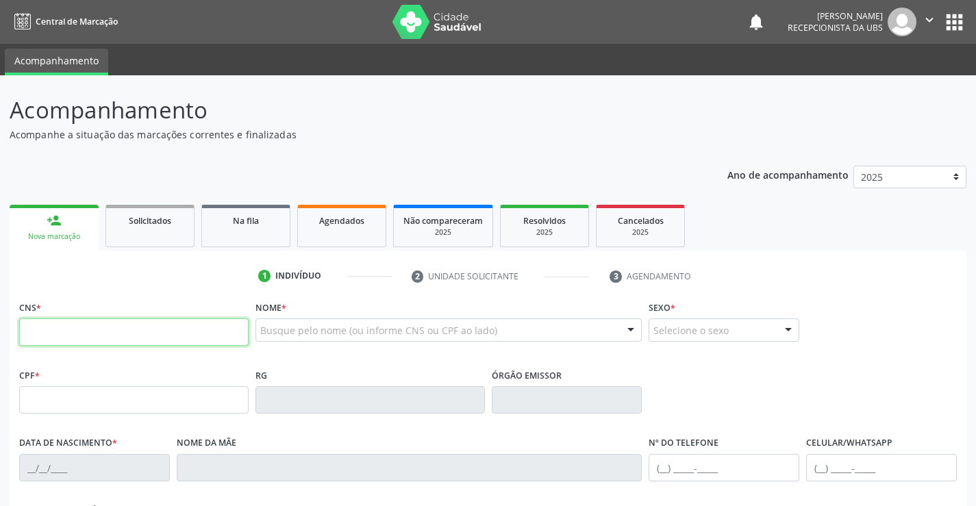
click at [79, 340] on input "text" at bounding box center [134, 332] width 230 height 27
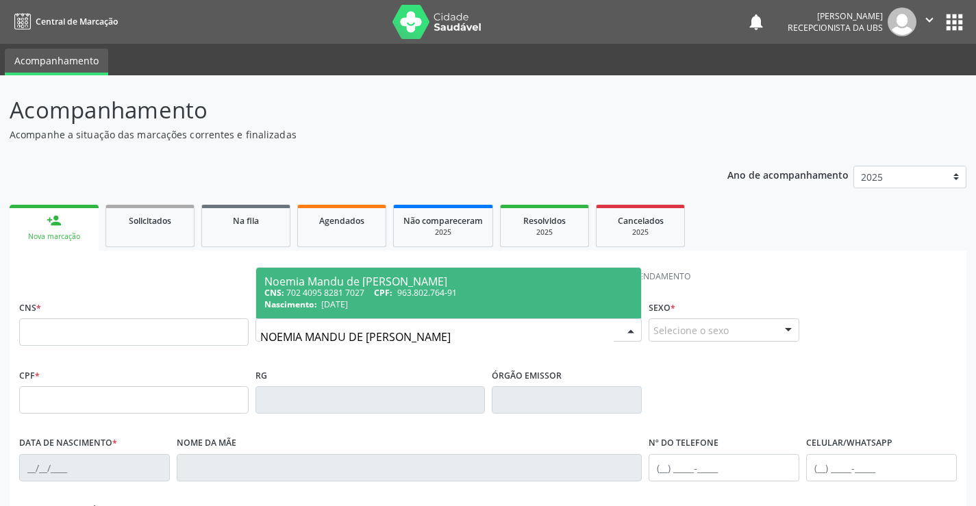
type input "NOEMIA MANDU DE LIMA LEMOS"
click at [305, 290] on div "CNS: 702 4095 8281 7027 CPF: 963.802.764-91" at bounding box center [448, 293] width 369 height 12
type input "702 4095 8281 7027"
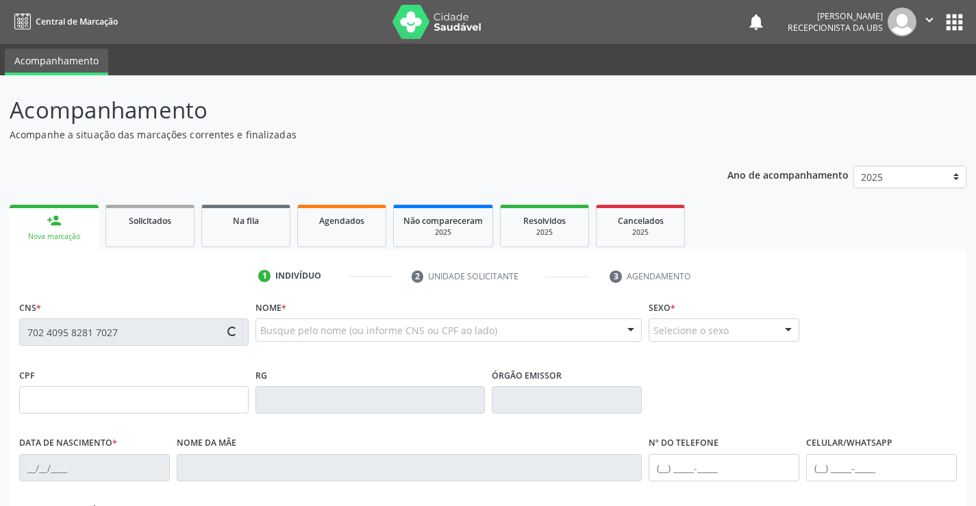
type input "963.802.764-91"
type input "01/04/1967"
type input "Luzia Mandu de Lima"
type input "[PHONE_NUMBER]"
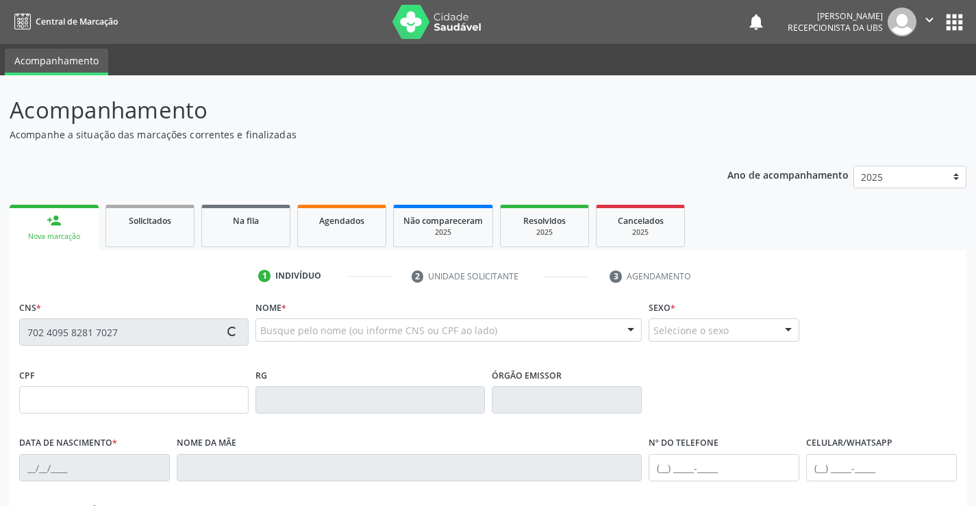
type input "177"
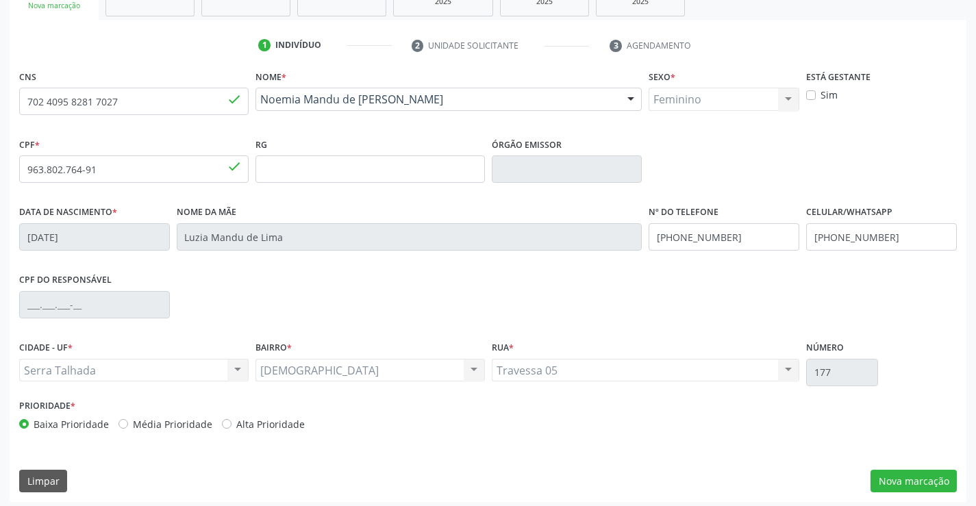
scroll to position [236, 0]
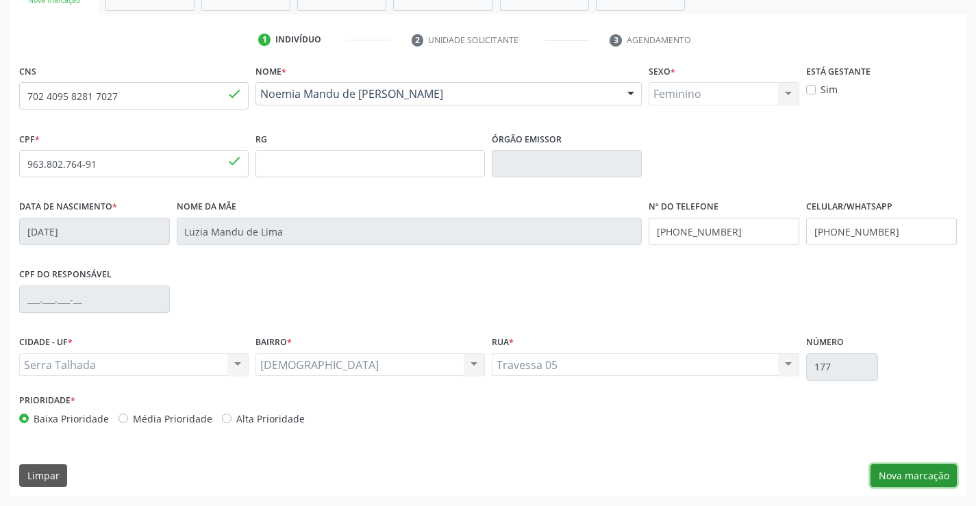
click at [915, 475] on button "Nova marcação" at bounding box center [914, 475] width 86 height 23
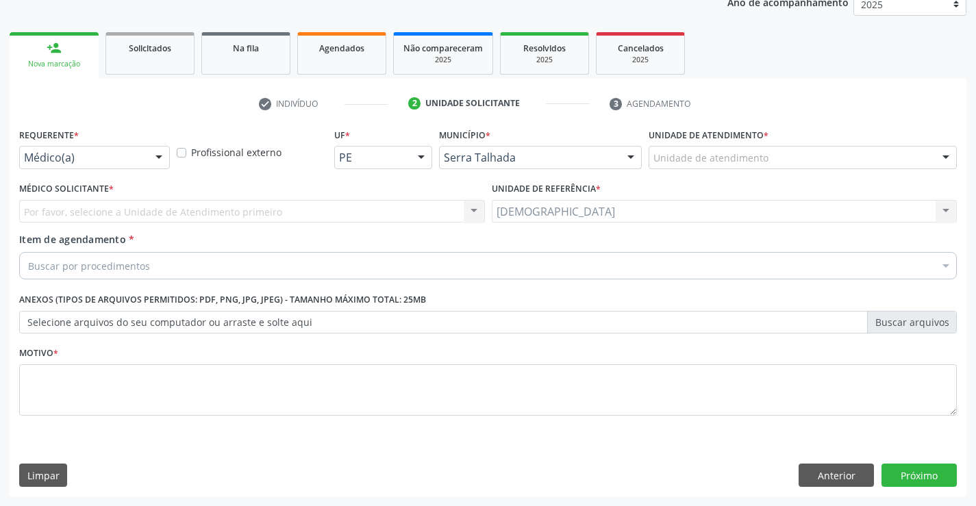
scroll to position [173, 0]
click at [820, 473] on button "Anterior" at bounding box center [836, 475] width 75 height 23
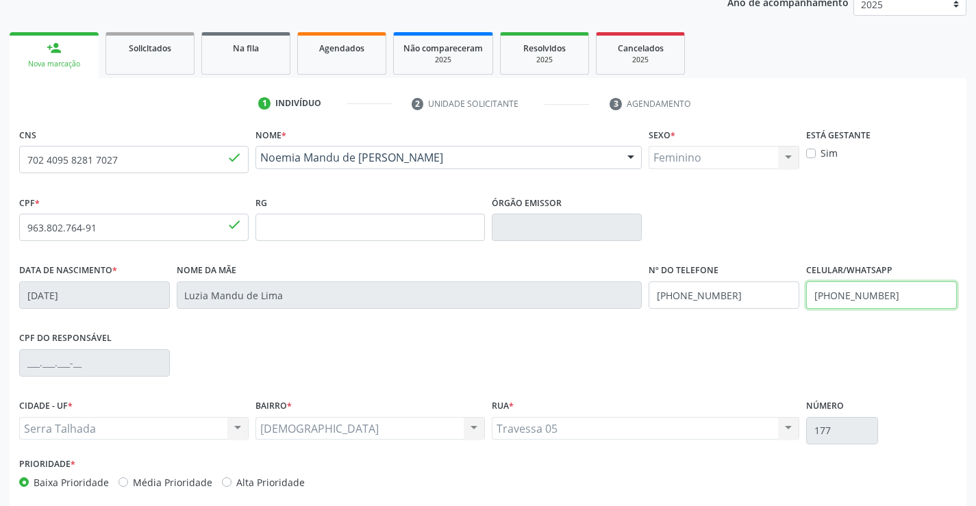
click at [898, 301] on input "[PHONE_NUMBER]" at bounding box center [881, 295] width 151 height 27
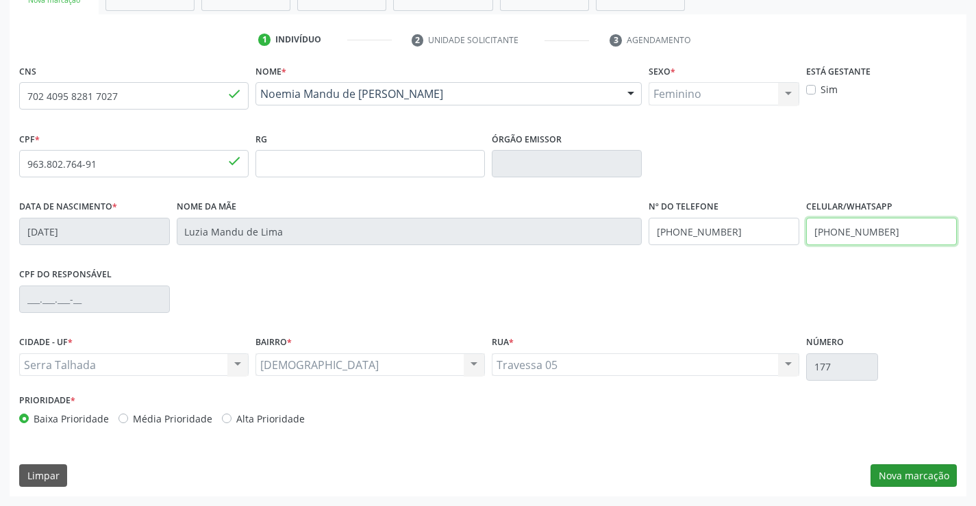
type input "(87) 98102-8067"
click at [902, 476] on button "Nova marcação" at bounding box center [914, 475] width 86 height 23
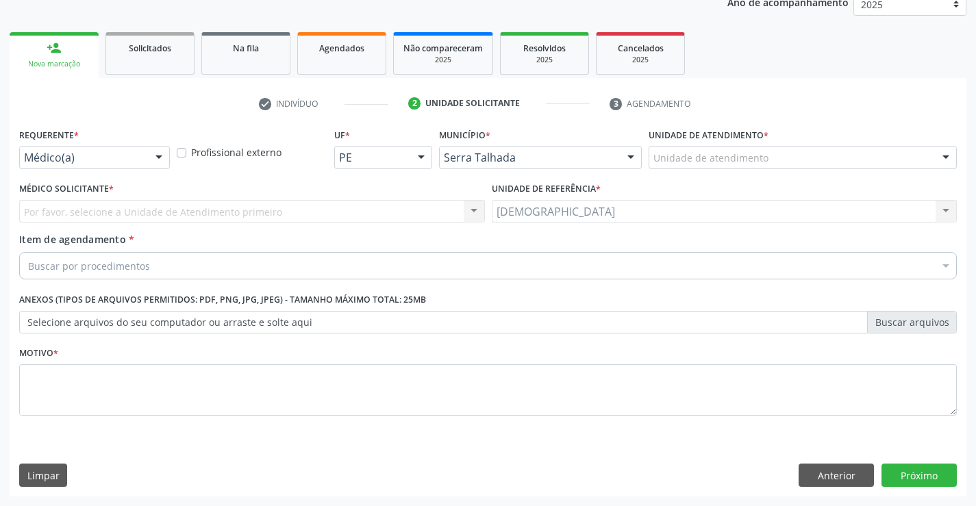
scroll to position [173, 0]
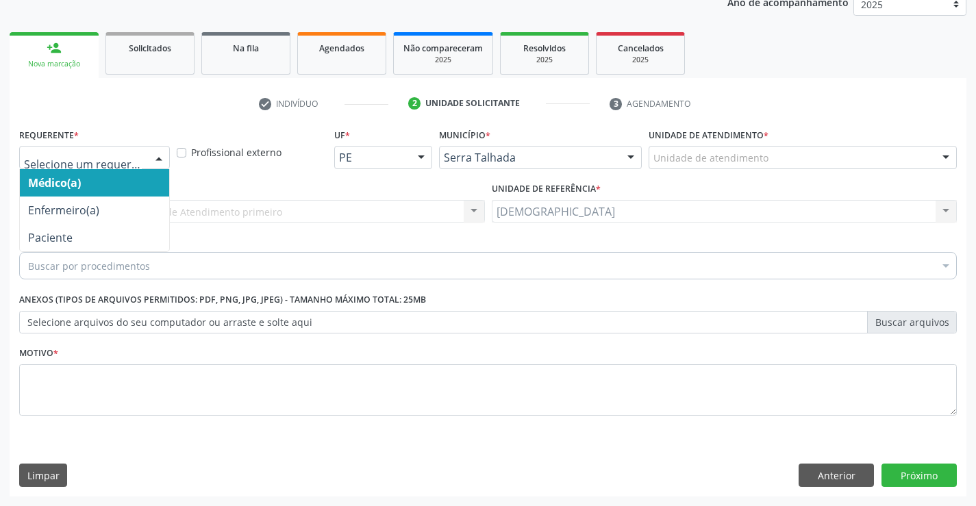
click at [158, 156] on div at bounding box center [159, 158] width 21 height 23
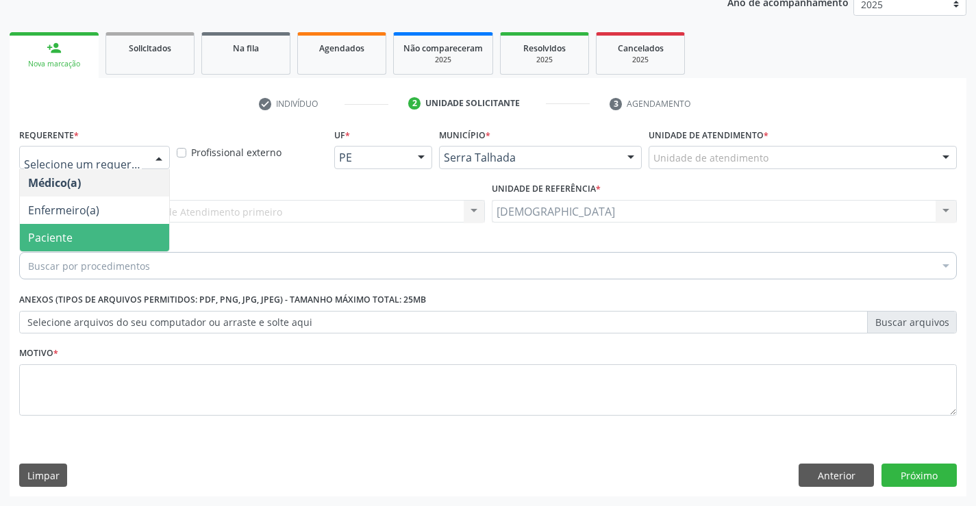
click at [53, 234] on span "Paciente" at bounding box center [50, 237] width 45 height 15
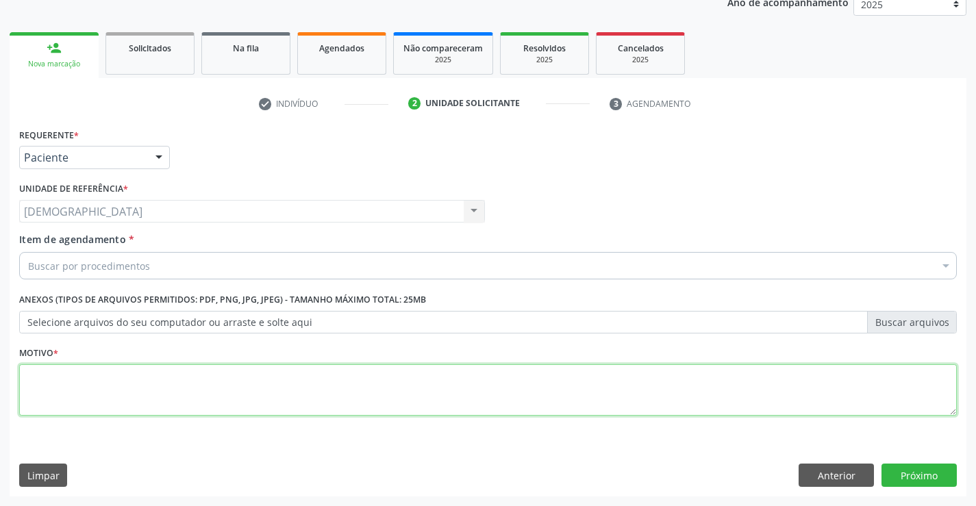
click at [79, 389] on textarea at bounding box center [488, 390] width 938 height 52
type textarea "."
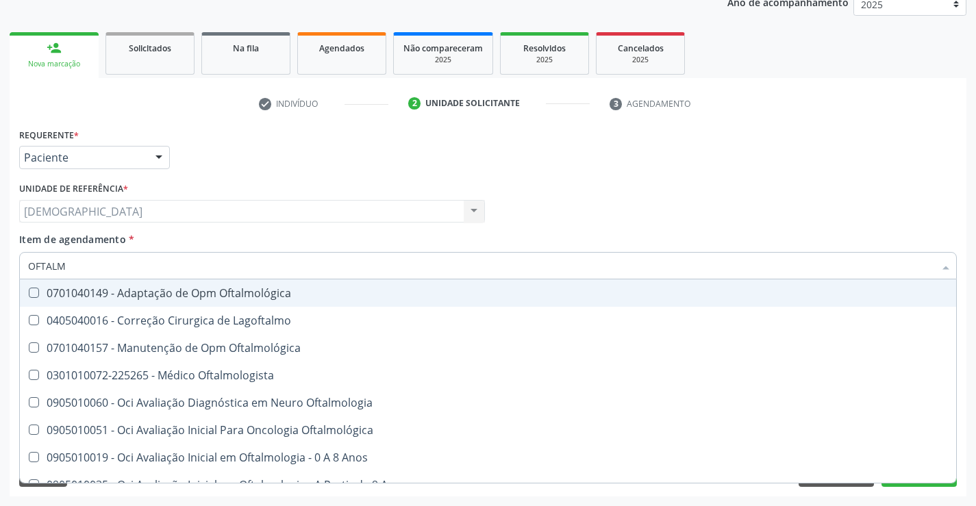
type input "OFTALMO"
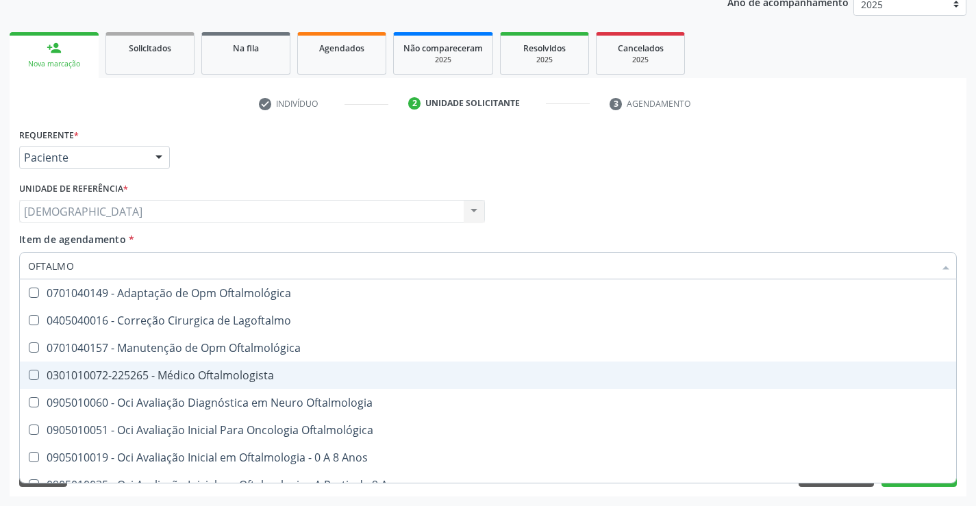
click at [179, 378] on div "0301010072-225265 - Médico Oftalmologista" at bounding box center [488, 375] width 920 height 11
checkbox Oftalmologista "true"
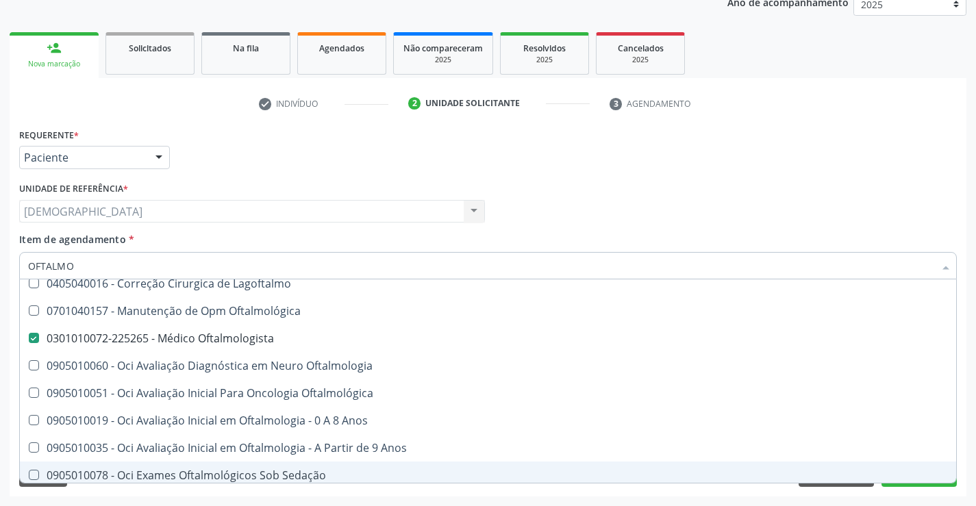
scroll to position [69, 0]
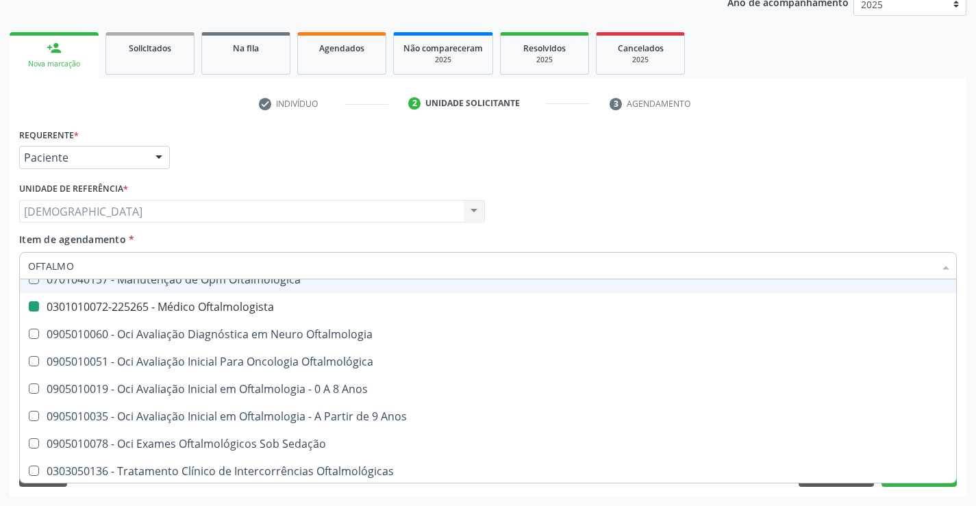
click at [691, 223] on div "Médico Solicitante Por favor, selecione a Unidade de Atendimento primeiro Nenhu…" at bounding box center [488, 205] width 945 height 53
checkbox Lagoftalmo "true"
checkbox Oftalmologista "false"
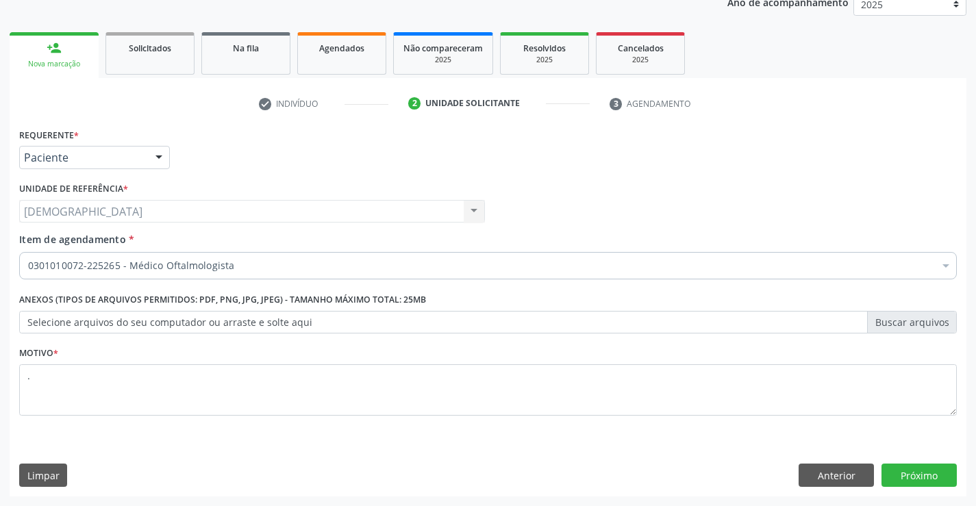
scroll to position [0, 0]
click at [908, 475] on button "Próximo" at bounding box center [919, 475] width 75 height 23
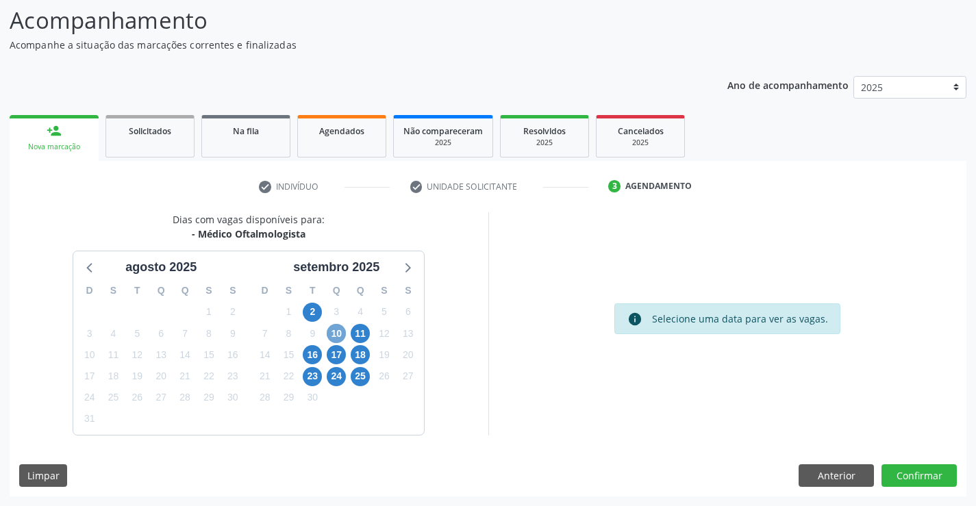
click at [335, 333] on span "10" at bounding box center [336, 333] width 19 height 19
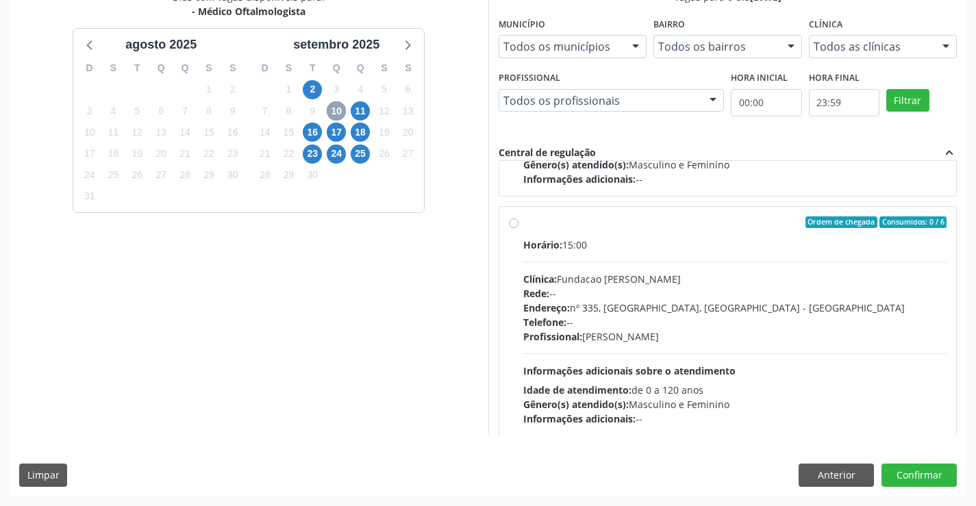
scroll to position [216, 0]
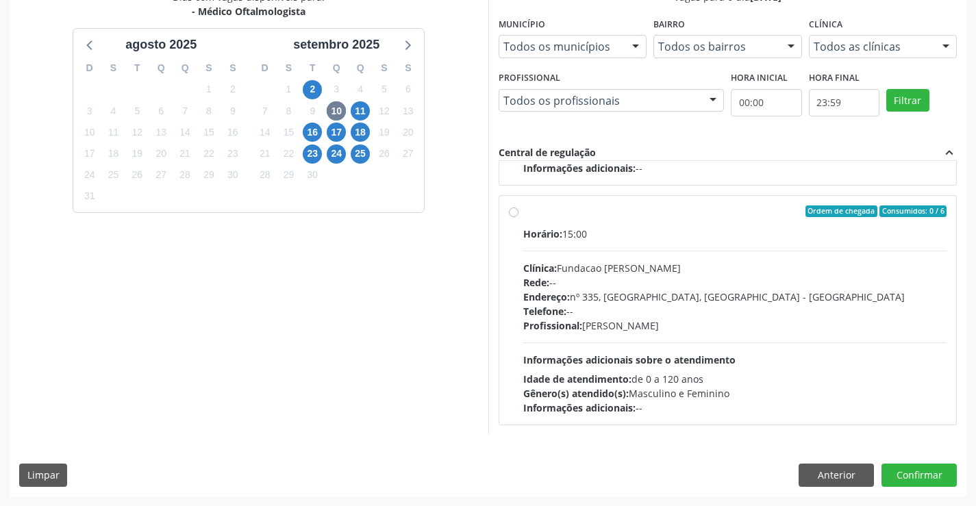
click at [521, 216] on div "Ordem de chegada Consumidos: 0 / 6 Horário: 15:00 Clínica: Fundacao Altino Vent…" at bounding box center [728, 311] width 438 height 210
radio input "true"
click at [905, 473] on button "Confirmar" at bounding box center [919, 475] width 75 height 23
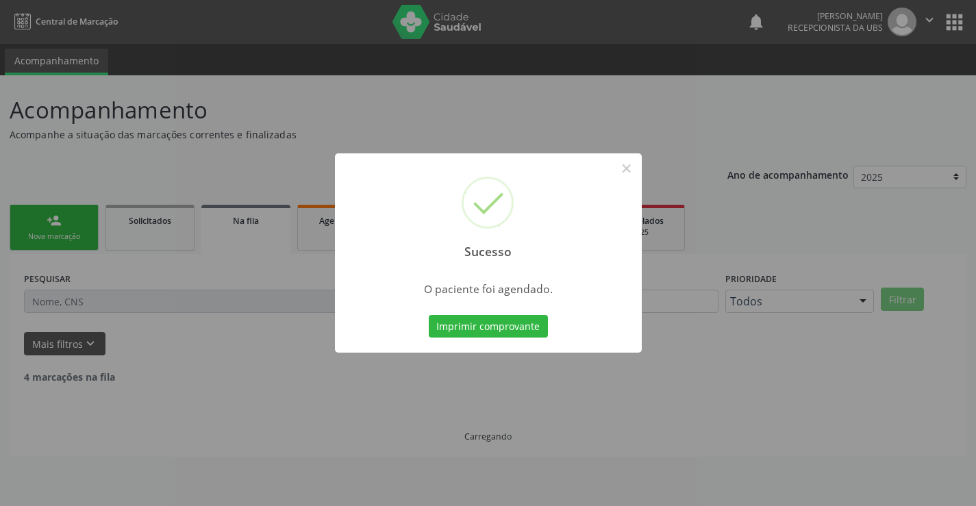
scroll to position [0, 0]
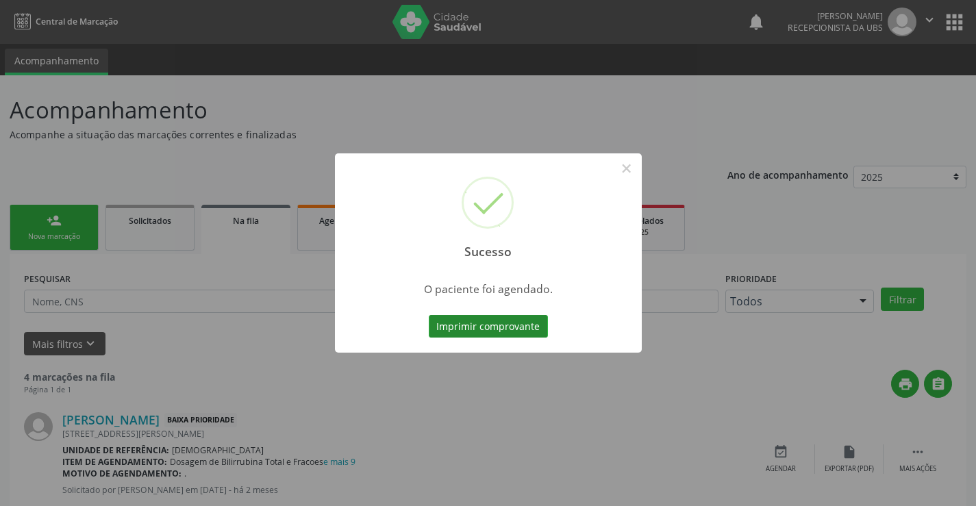
click at [493, 333] on button "Imprimir comprovante" at bounding box center [488, 326] width 119 height 23
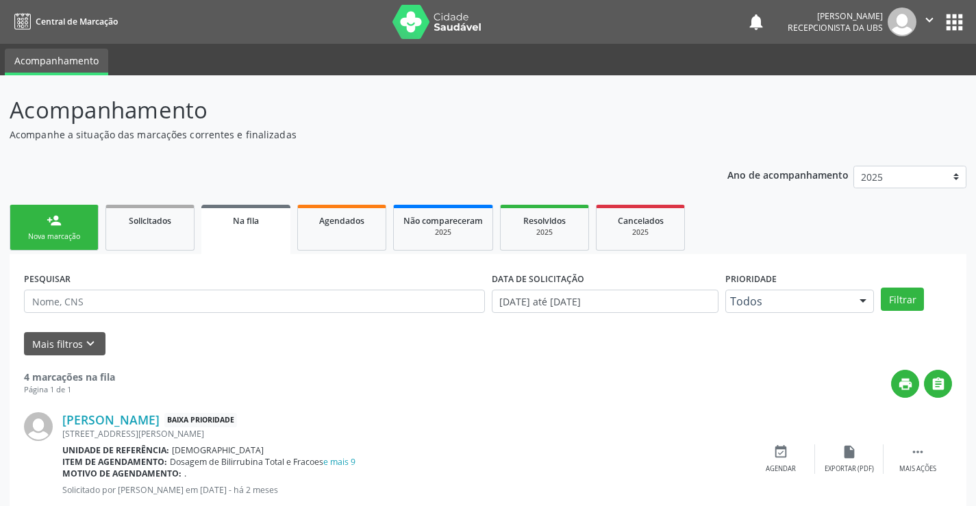
click at [60, 223] on div "person_add" at bounding box center [54, 220] width 15 height 15
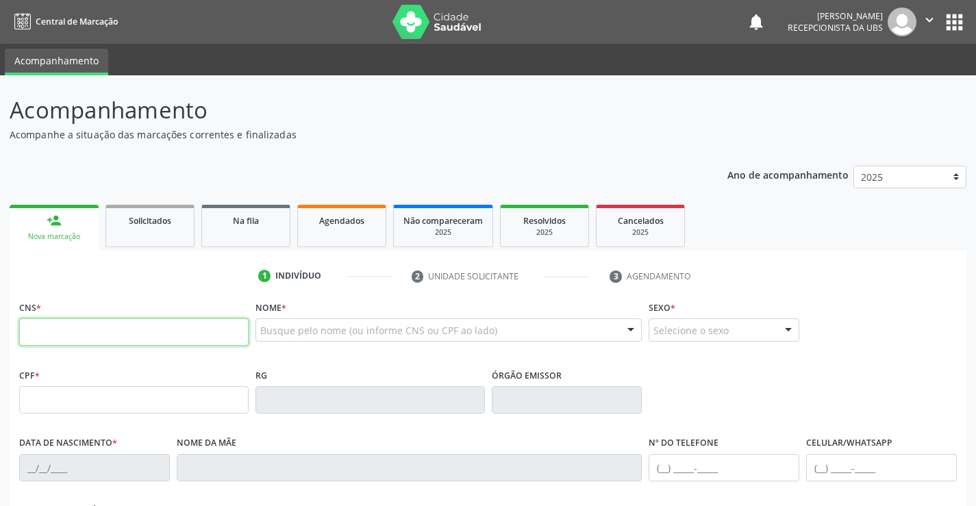
click at [116, 324] on input "text" at bounding box center [134, 332] width 230 height 27
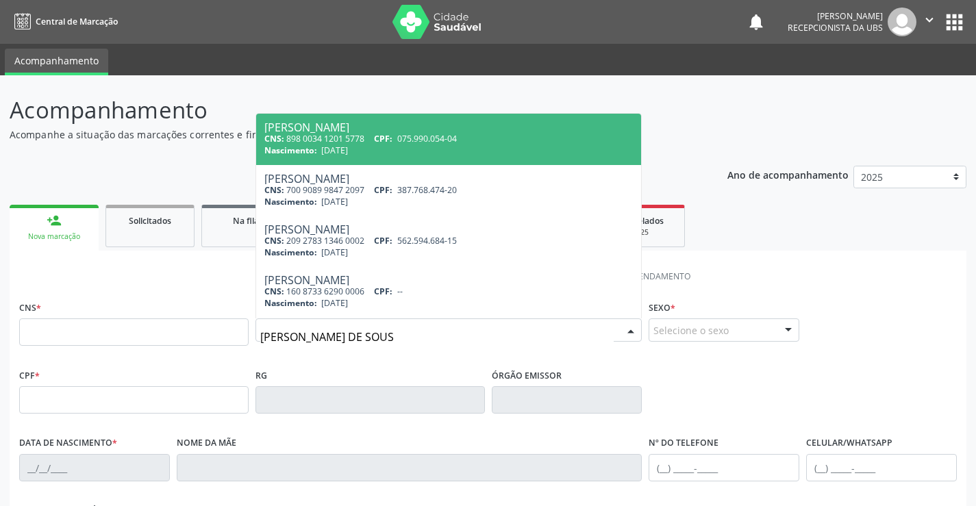
type input "SEBASTIAO PEREIRA DE SOUSA"
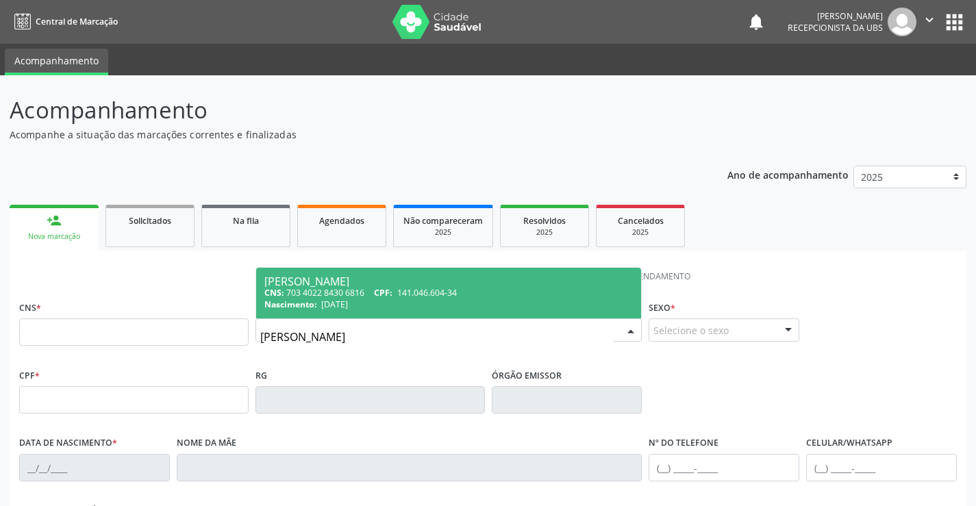
click at [386, 303] on div "Nascimento: 10/01/1948" at bounding box center [448, 305] width 369 height 12
type input "703 4022 8430 6816"
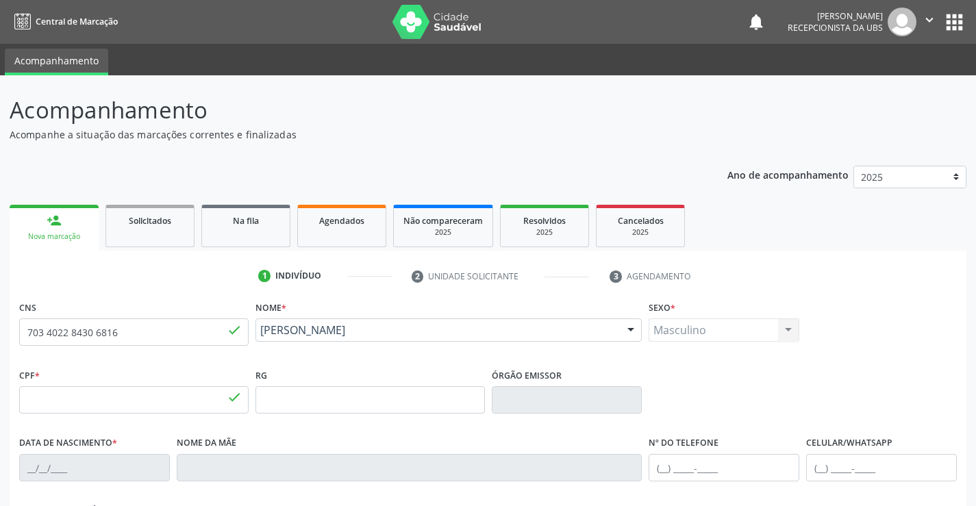
type input "141.046.604-34"
type input "10/01/1948"
type input "Rita Bernardina da Conceicao"
type input "[PHONE_NUMBER]"
type input "(87) 99631-3846"
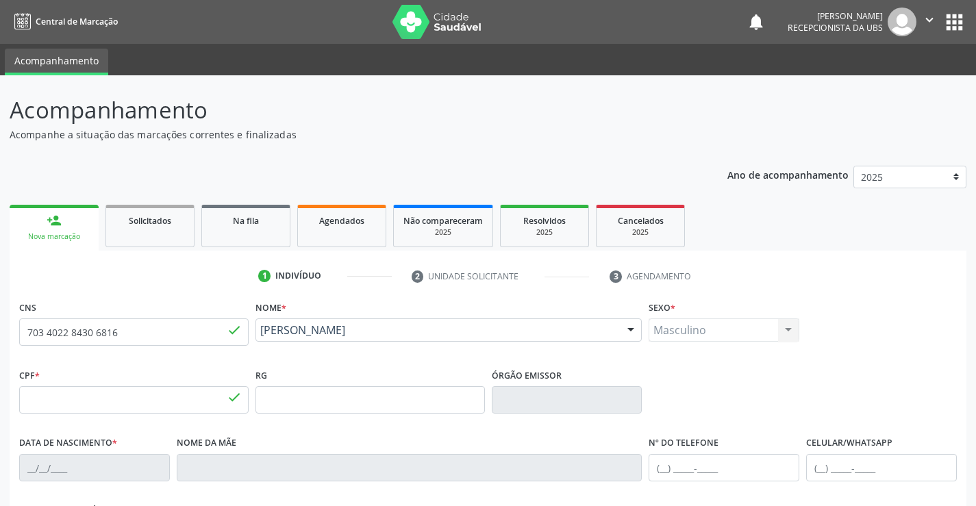
type input "396.958.244-04"
type input "465"
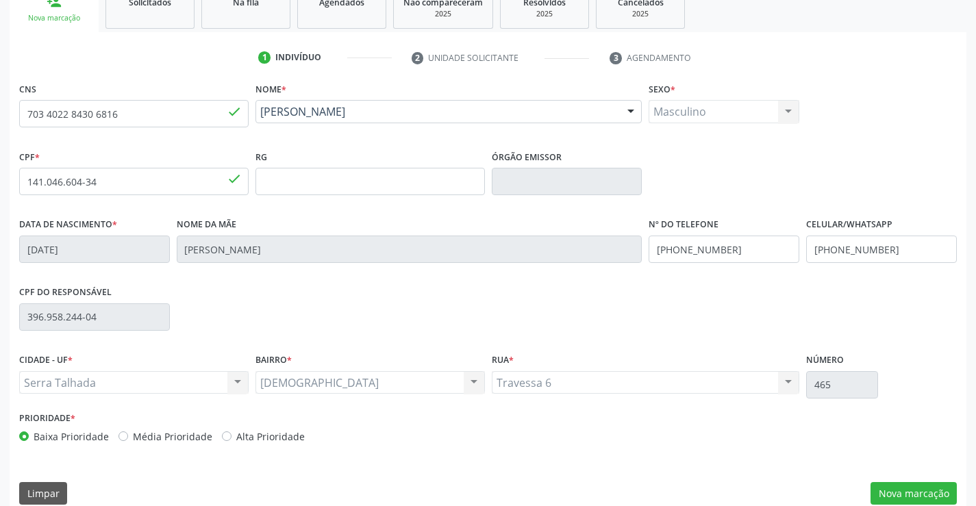
scroll to position [236, 0]
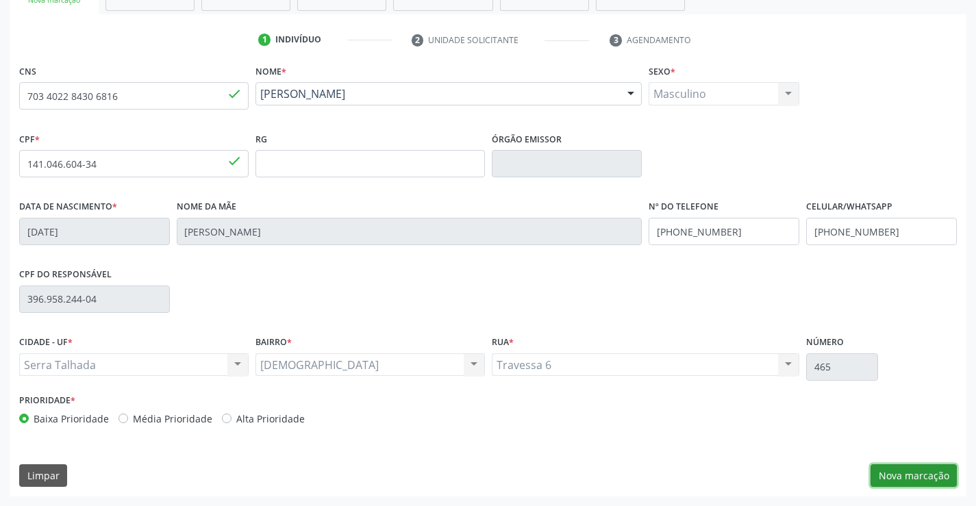
click at [914, 476] on button "Nova marcação" at bounding box center [914, 475] width 86 height 23
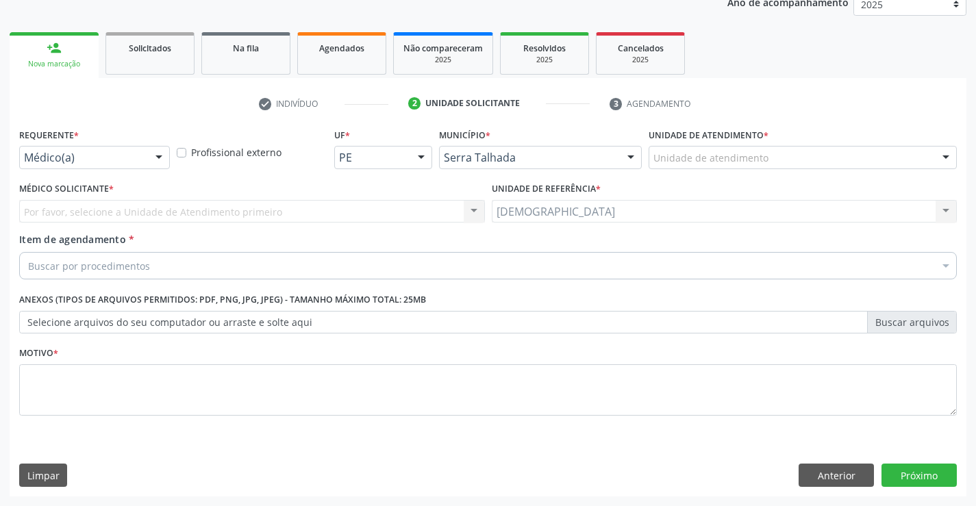
scroll to position [173, 0]
click at [160, 156] on div at bounding box center [159, 158] width 21 height 23
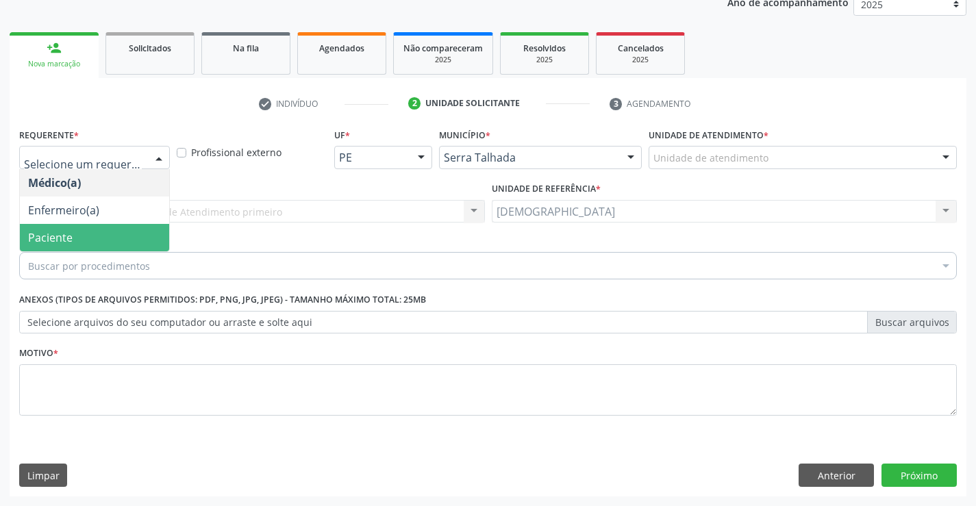
click at [103, 236] on span "Paciente" at bounding box center [94, 237] width 149 height 27
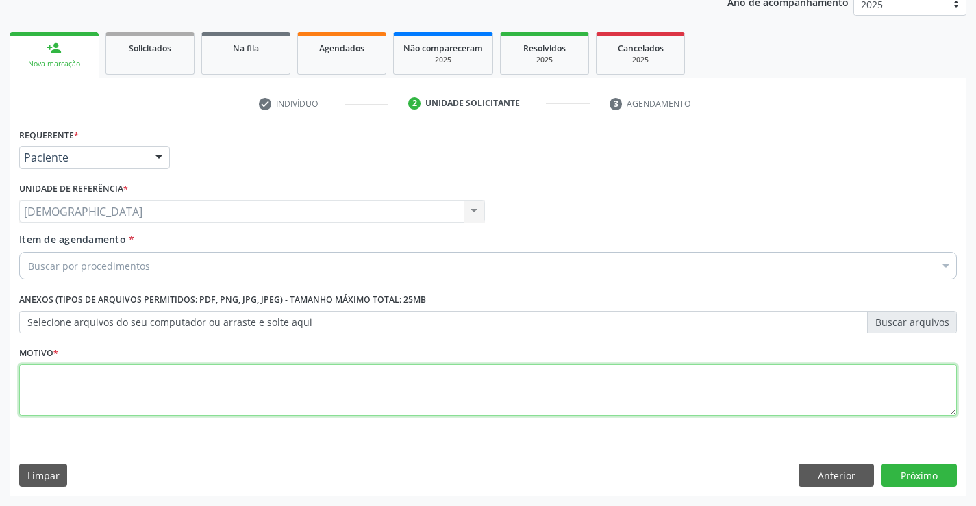
click at [82, 369] on textarea at bounding box center [488, 390] width 938 height 52
type textarea "."
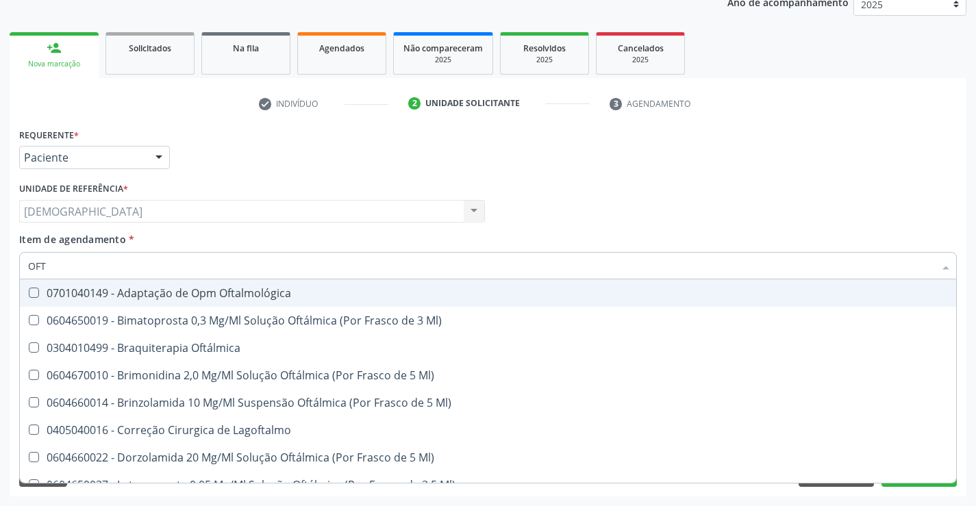
type input "OFTA"
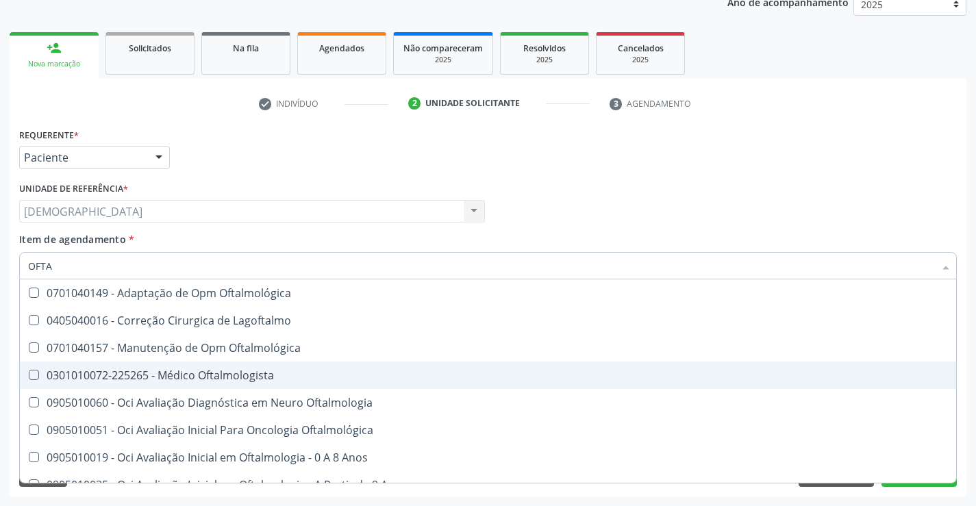
click at [175, 374] on div "0301010072-225265 - Médico Oftalmologista" at bounding box center [488, 375] width 920 height 11
checkbox Oftalmologista "true"
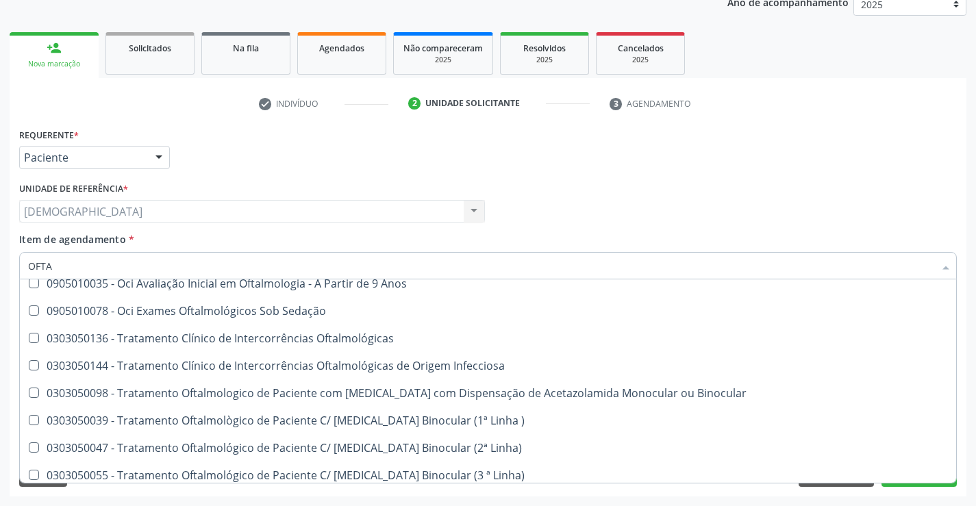
scroll to position [204, 0]
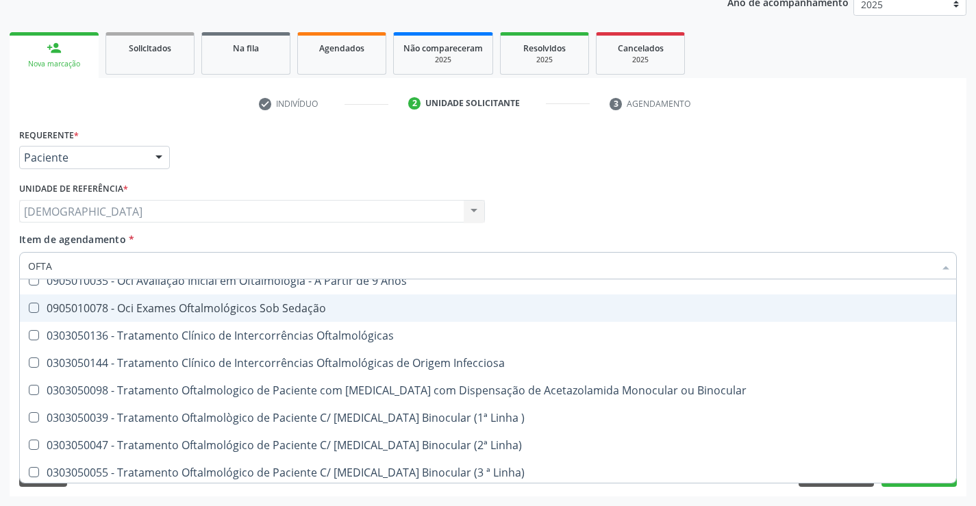
click at [830, 153] on div "Requerente * Paciente Médico(a) Enfermeiro(a) Paciente Nenhum resultado encontr…" at bounding box center [488, 151] width 945 height 53
checkbox Lagoftalmo "true"
checkbox Oftalmologista "false"
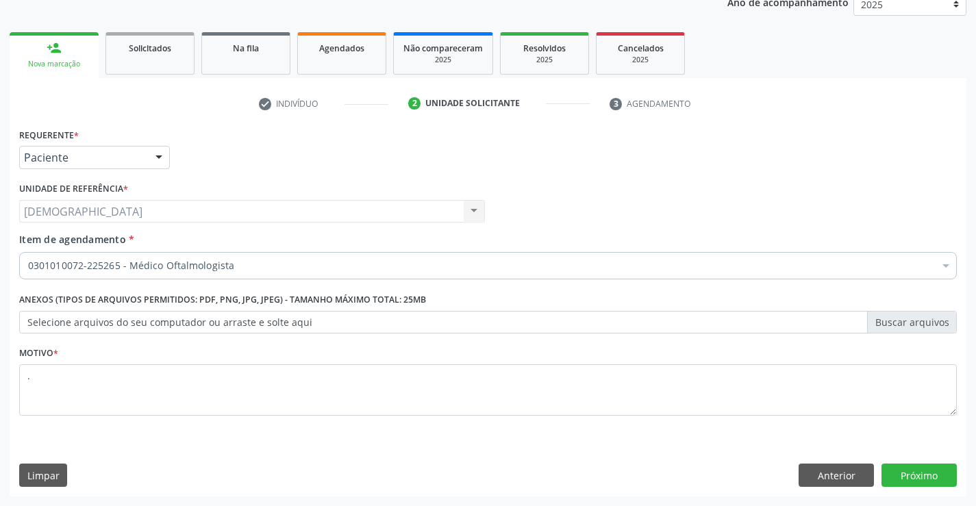
scroll to position [0, 0]
click at [902, 473] on button "Próximo" at bounding box center [919, 475] width 75 height 23
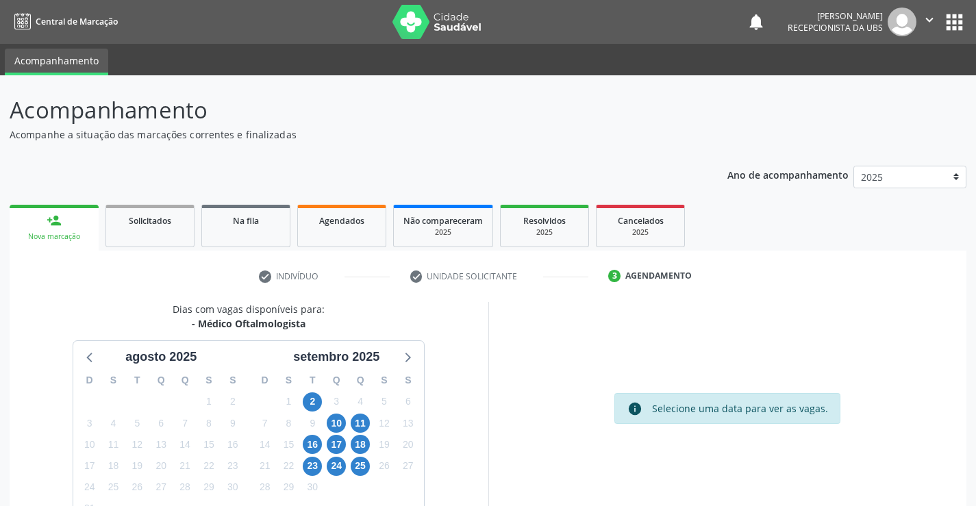
scroll to position [90, 0]
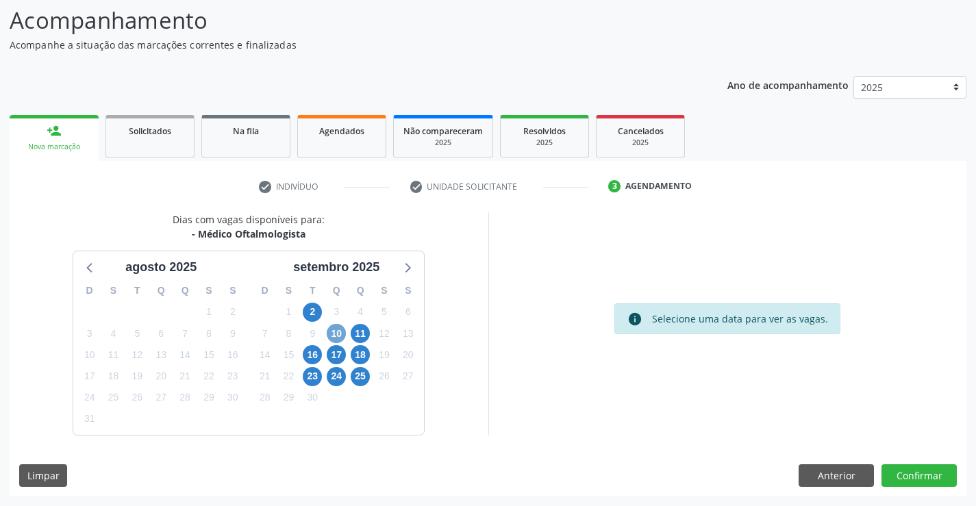
click at [327, 333] on span "10" at bounding box center [336, 333] width 19 height 19
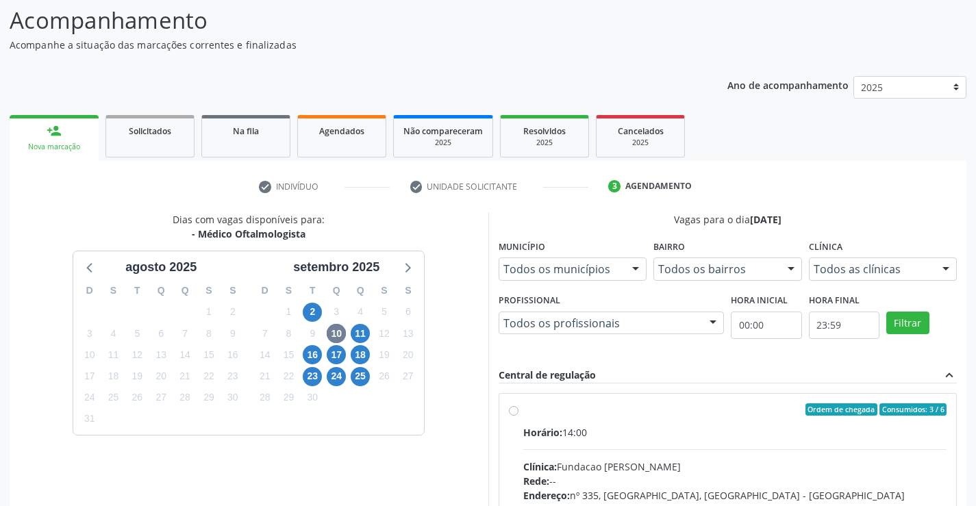
click at [607, 414] on div "Ordem de chegada Consumidos: 3 / 6" at bounding box center [735, 410] width 424 height 12
click at [519, 414] on input "Ordem de chegada Consumidos: 3 / 6 Horário: 14:00 Clínica: Fundacao [PERSON_NAM…" at bounding box center [514, 410] width 10 height 12
radio input "true"
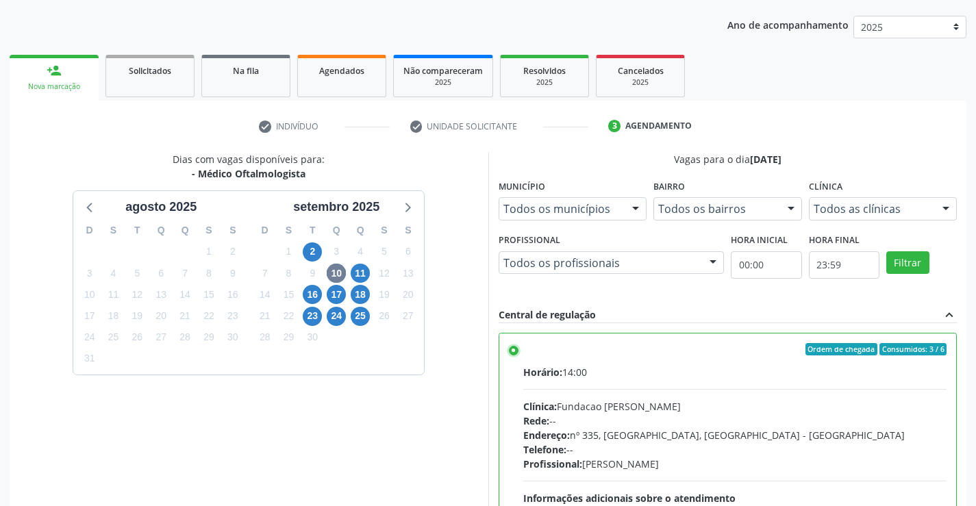
scroll to position [312, 0]
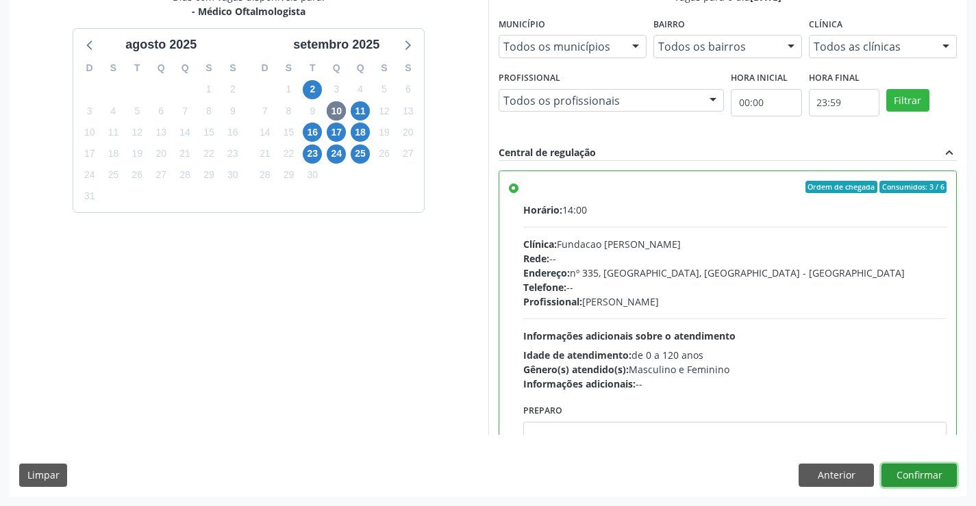
click at [918, 476] on button "Confirmar" at bounding box center [919, 475] width 75 height 23
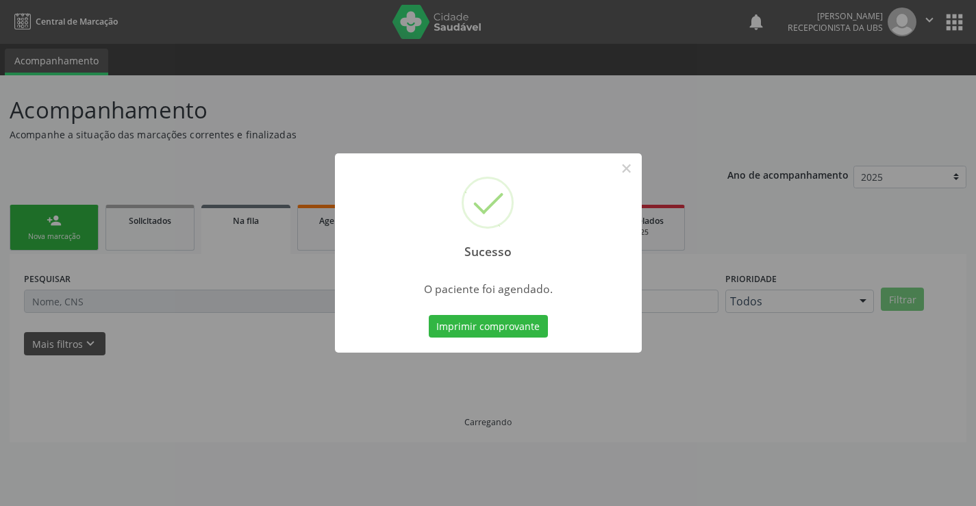
scroll to position [0, 0]
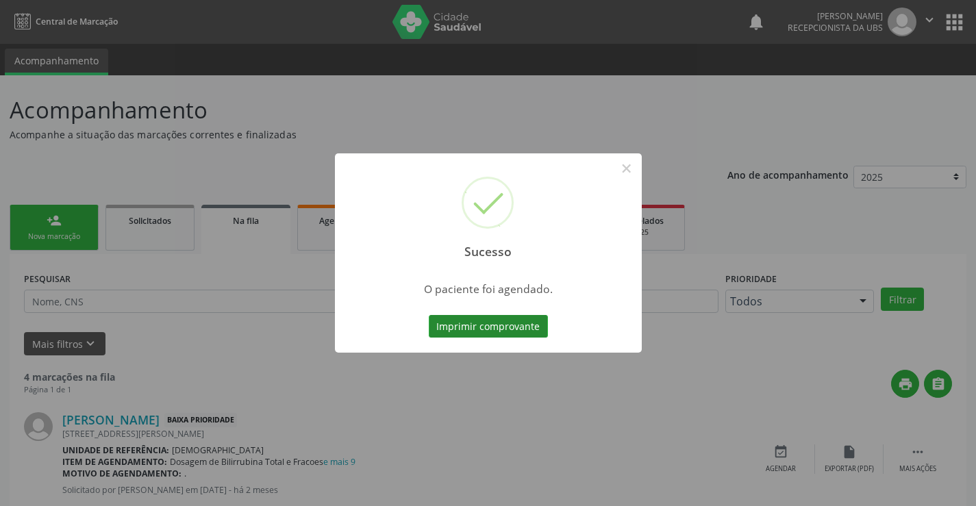
click at [482, 331] on button "Imprimir comprovante" at bounding box center [488, 326] width 119 height 23
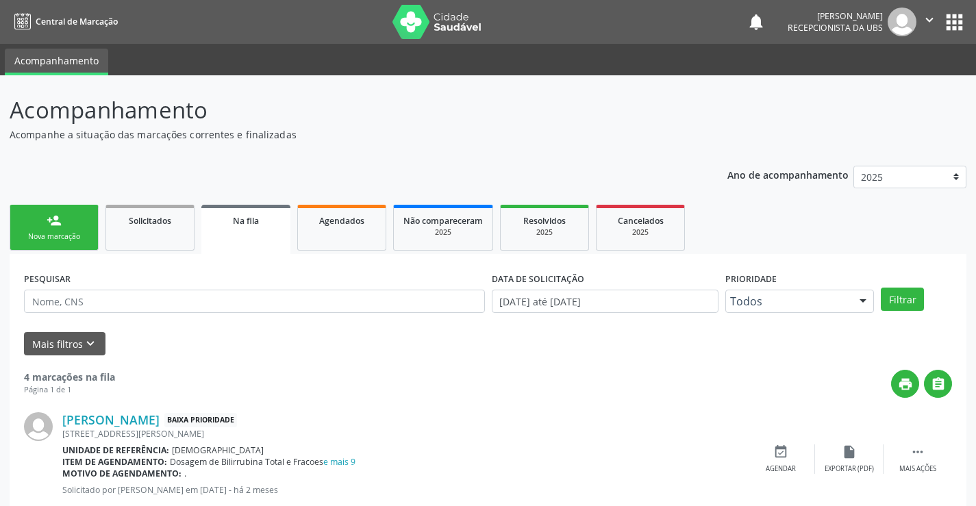
click at [69, 232] on div "Nova marcação" at bounding box center [54, 237] width 69 height 10
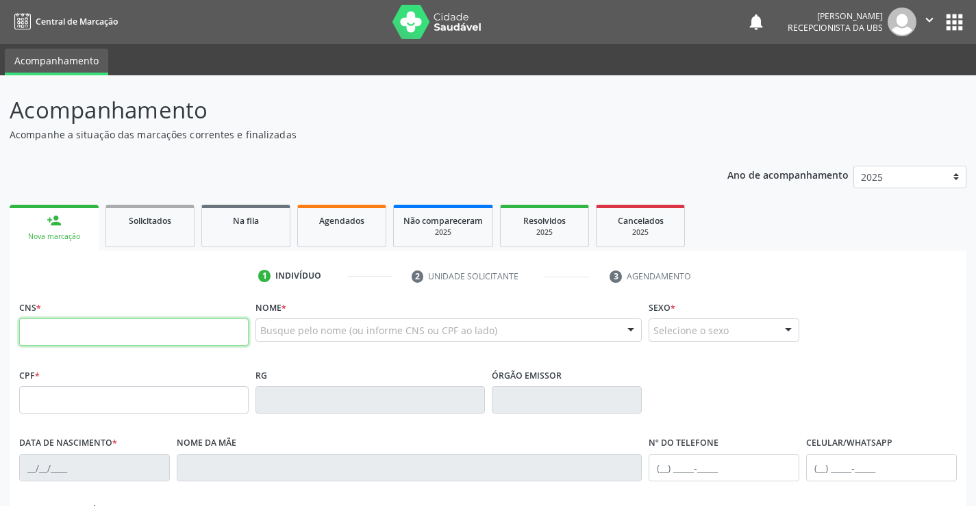
click at [142, 338] on input "text" at bounding box center [134, 332] width 230 height 27
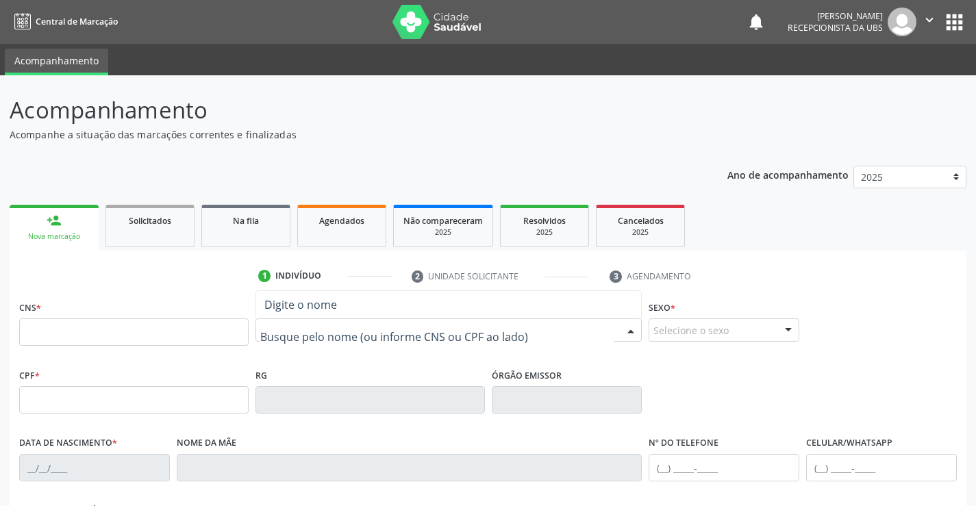
click at [299, 335] on input "text" at bounding box center [437, 336] width 354 height 27
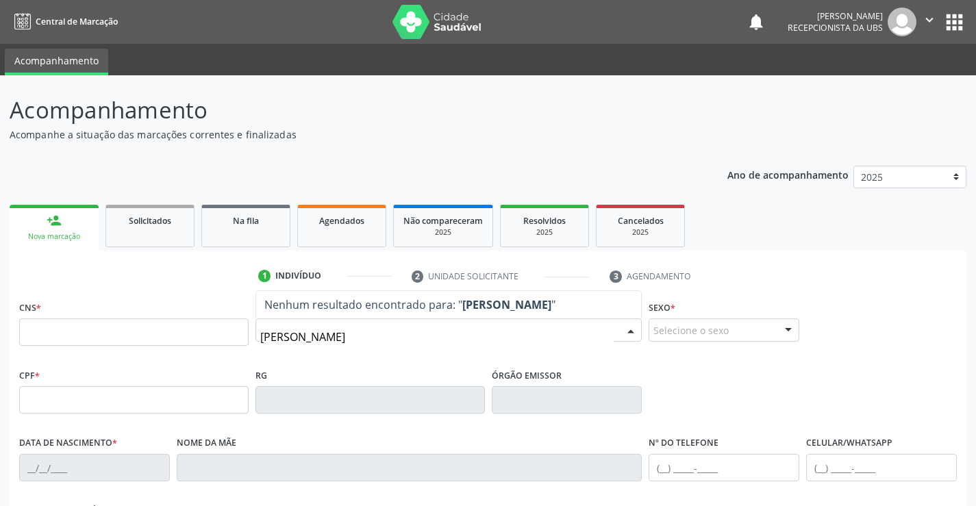
type input "[PERSON_NAME]"
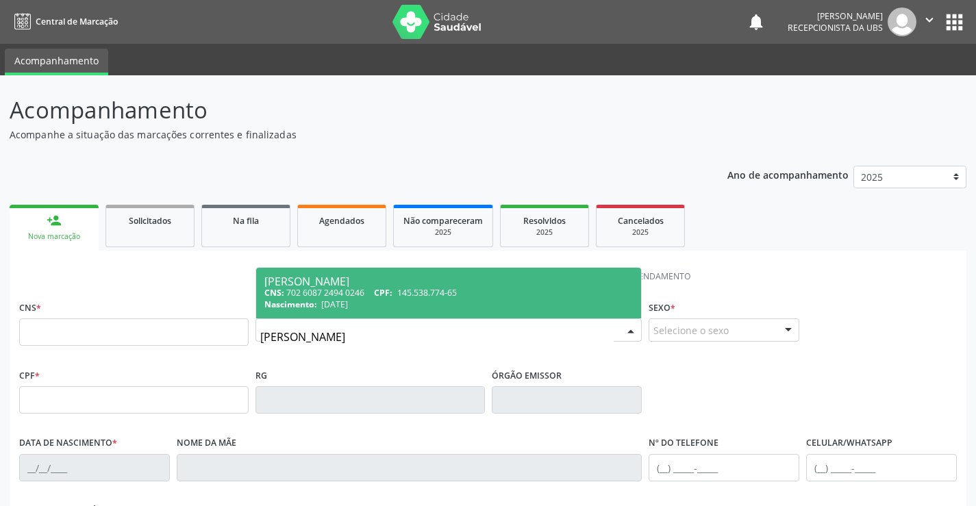
click at [343, 282] on div "[PERSON_NAME]" at bounding box center [448, 281] width 369 height 11
type input "702 6087 2494 0246"
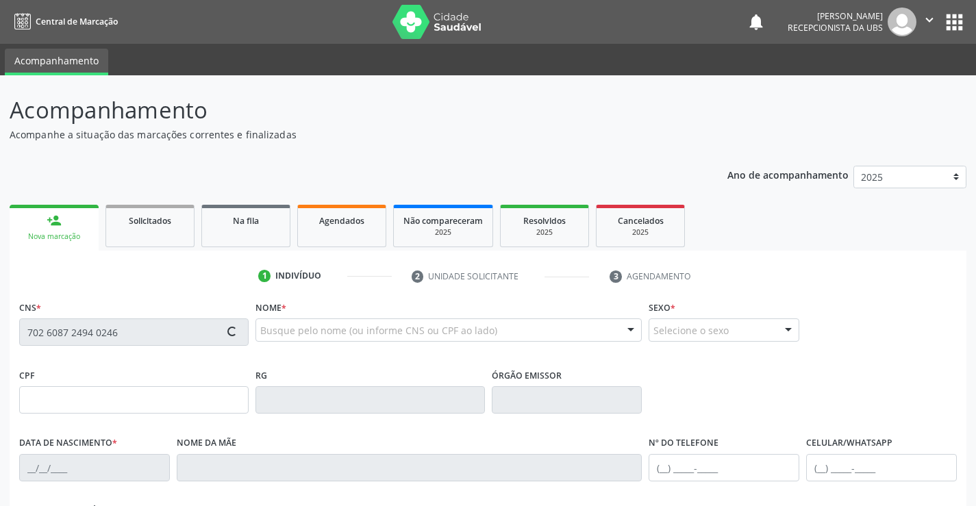
type input "145.538.774-65"
type input "[DATE]"
type input "[PERSON_NAME]"
type input "[PHONE_NUMBER]"
type input "105.099.344-63"
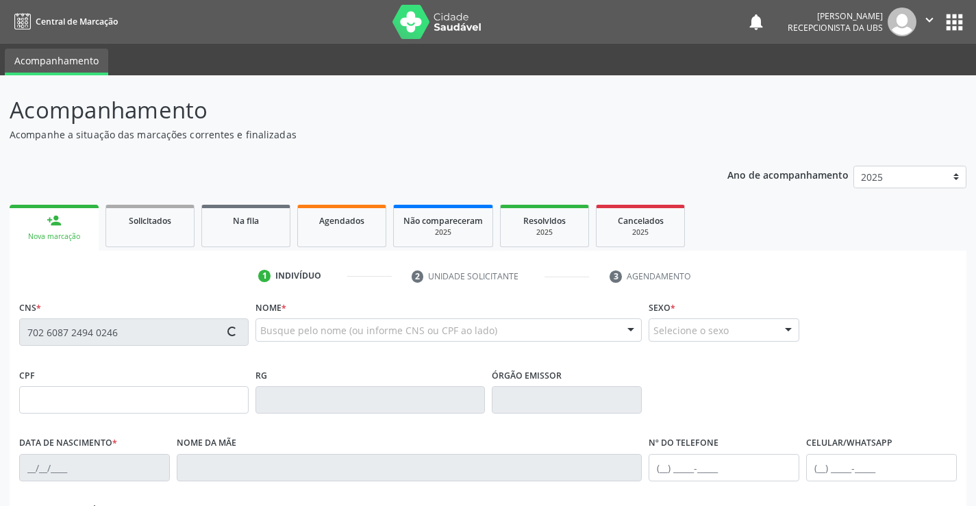
type input "1268"
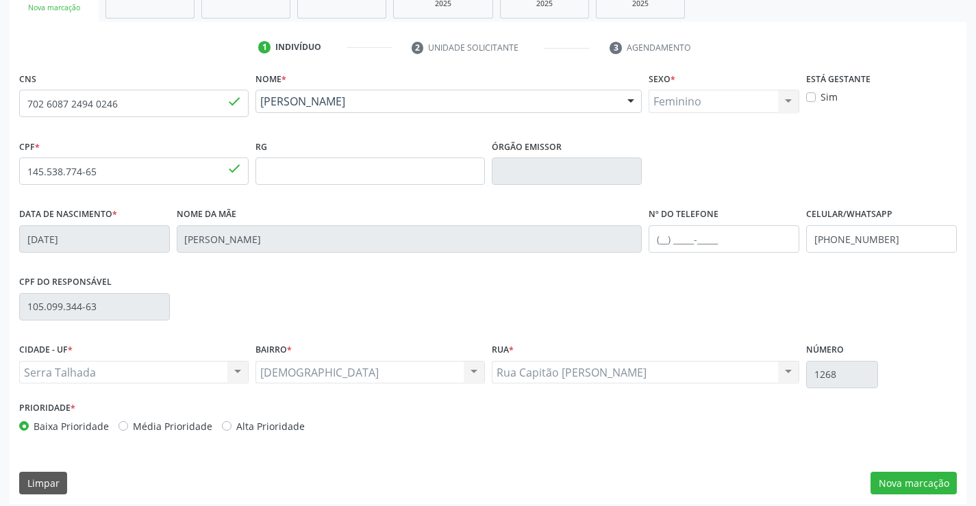
scroll to position [230, 0]
click at [892, 476] on button "Nova marcação" at bounding box center [914, 482] width 86 height 23
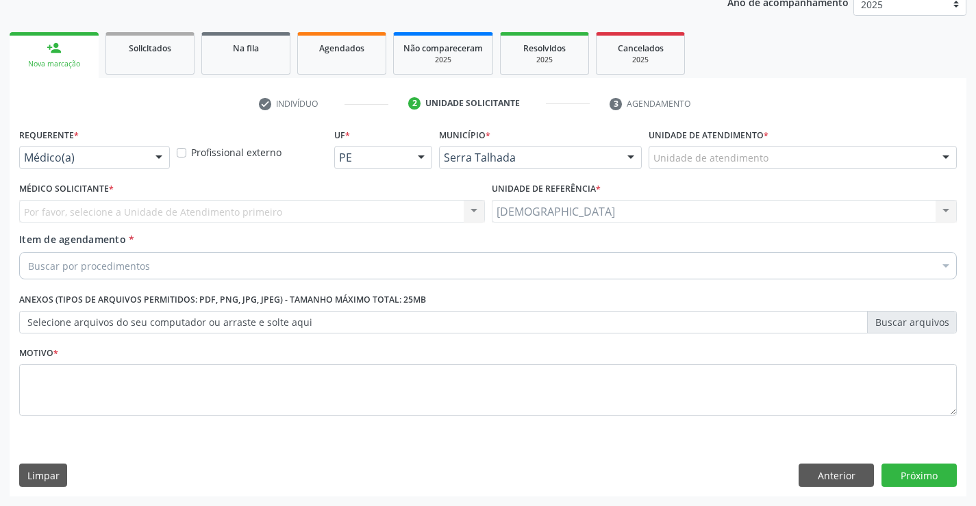
scroll to position [173, 0]
click at [157, 155] on div at bounding box center [159, 158] width 21 height 23
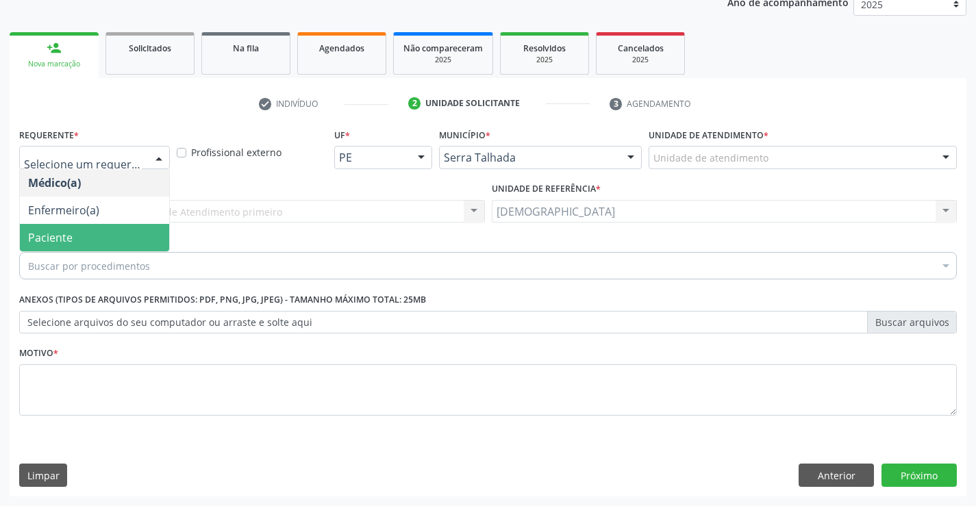
click at [71, 243] on span "Paciente" at bounding box center [50, 237] width 45 height 15
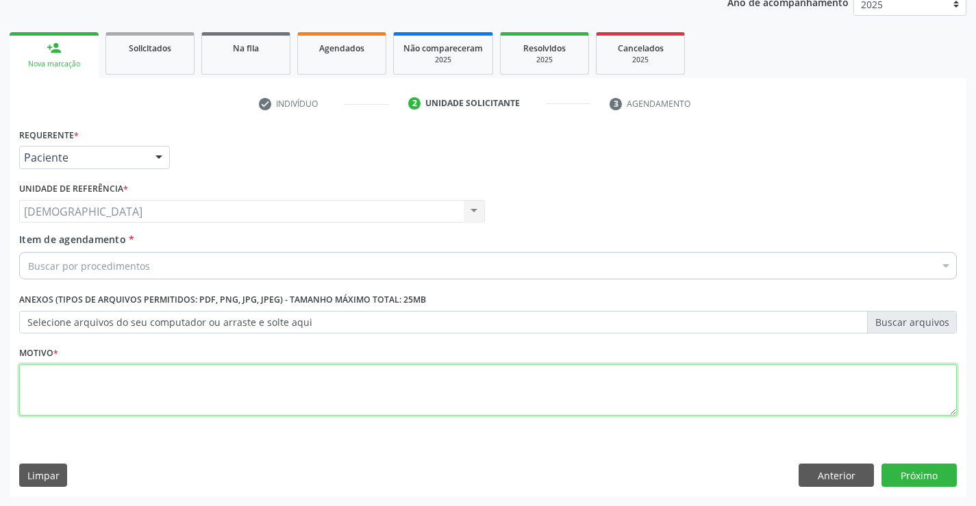
click at [80, 395] on textarea at bounding box center [488, 390] width 938 height 52
type textarea "."
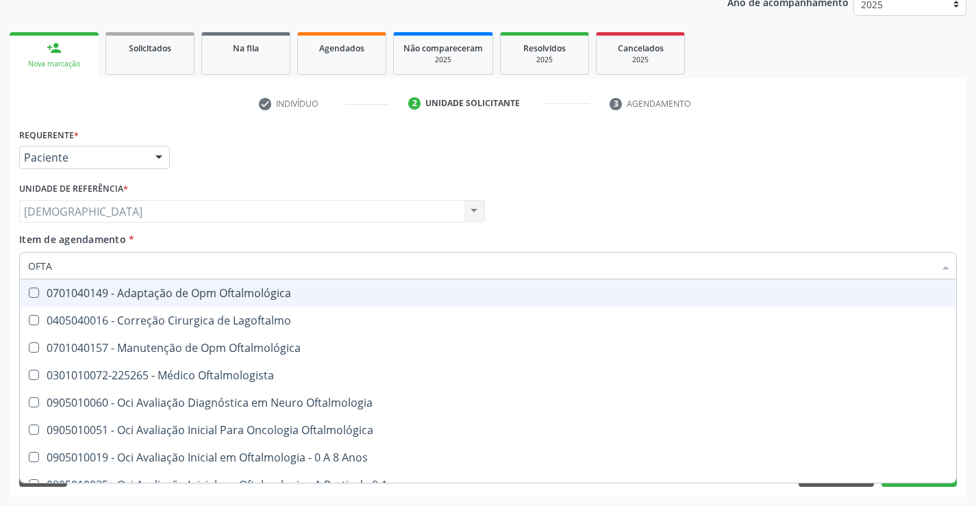
type input "OFTAL"
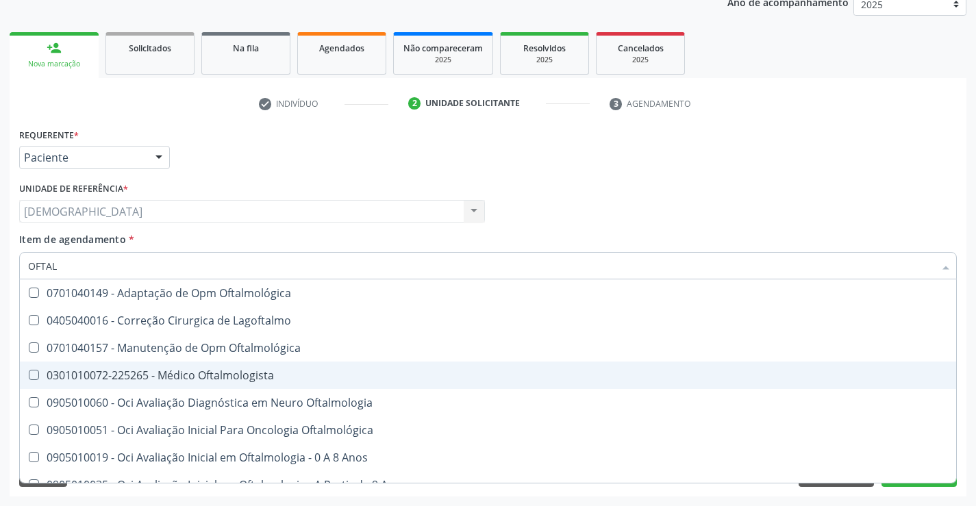
click at [166, 377] on div "0301010072-225265 - Médico Oftalmologista" at bounding box center [488, 375] width 920 height 11
checkbox Oftalmologista "true"
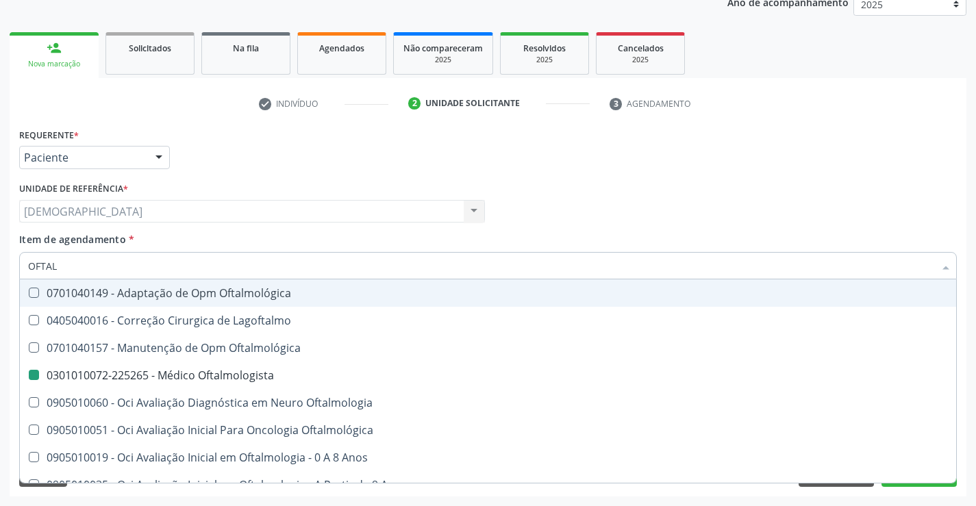
click at [717, 213] on div "Médico Solicitante Por favor, selecione a Unidade de Atendimento primeiro Nenhu…" at bounding box center [488, 205] width 945 height 53
checkbox Lagoftalmo "true"
checkbox Oftalmologista "false"
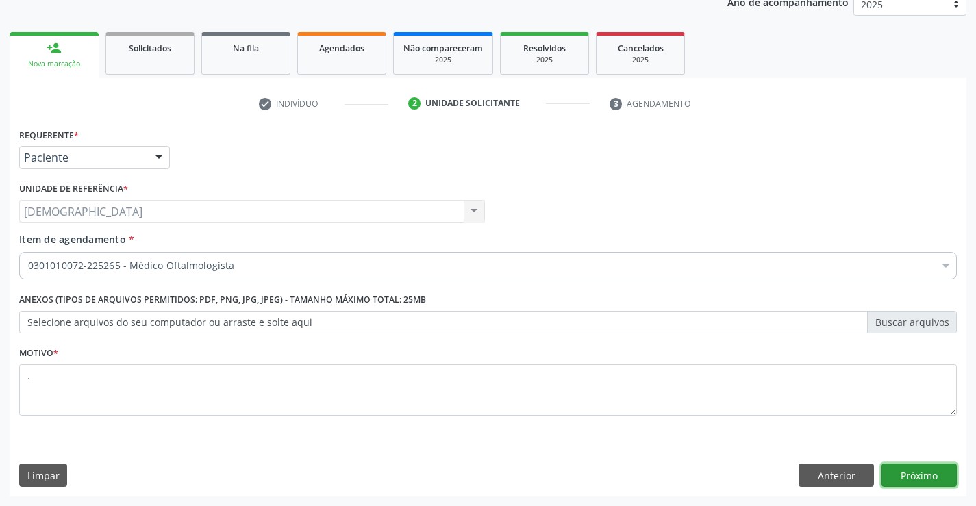
click at [924, 474] on button "Próximo" at bounding box center [919, 475] width 75 height 23
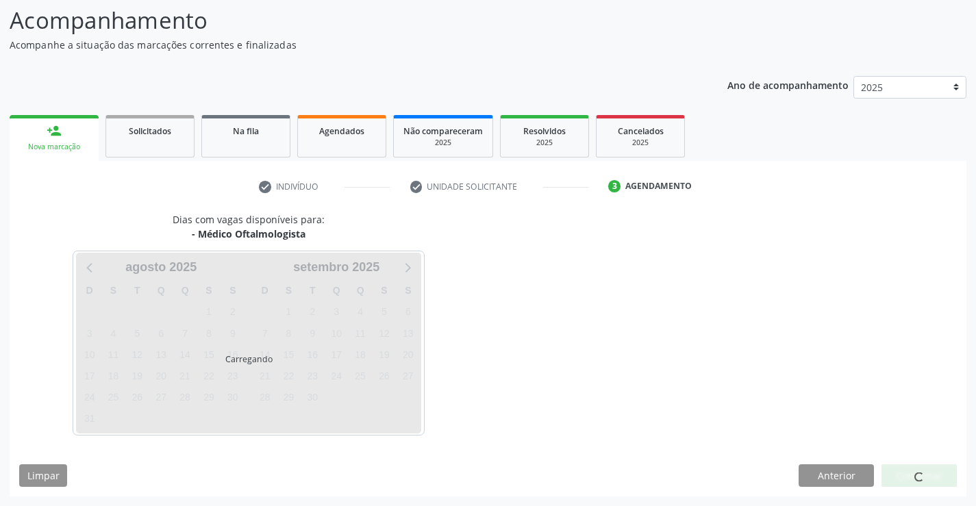
scroll to position [90, 0]
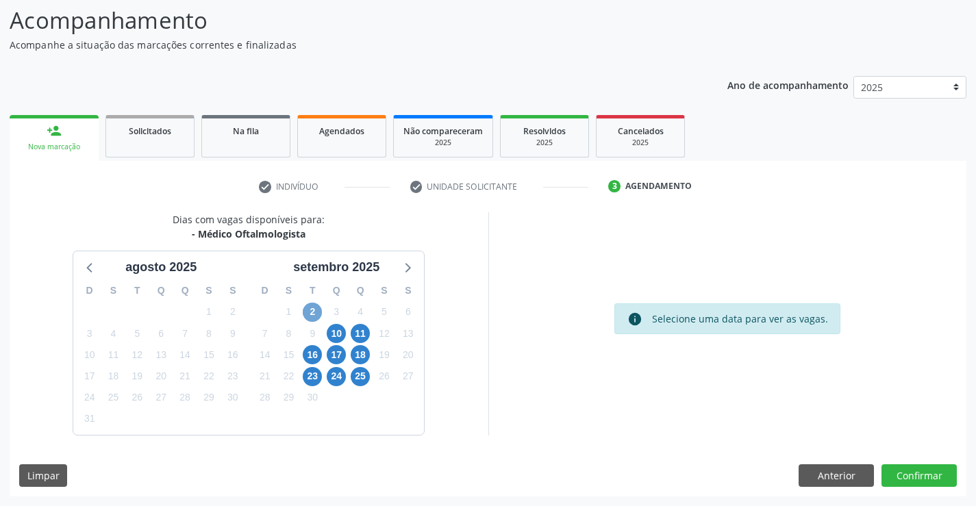
click at [308, 310] on span "2" at bounding box center [312, 312] width 19 height 19
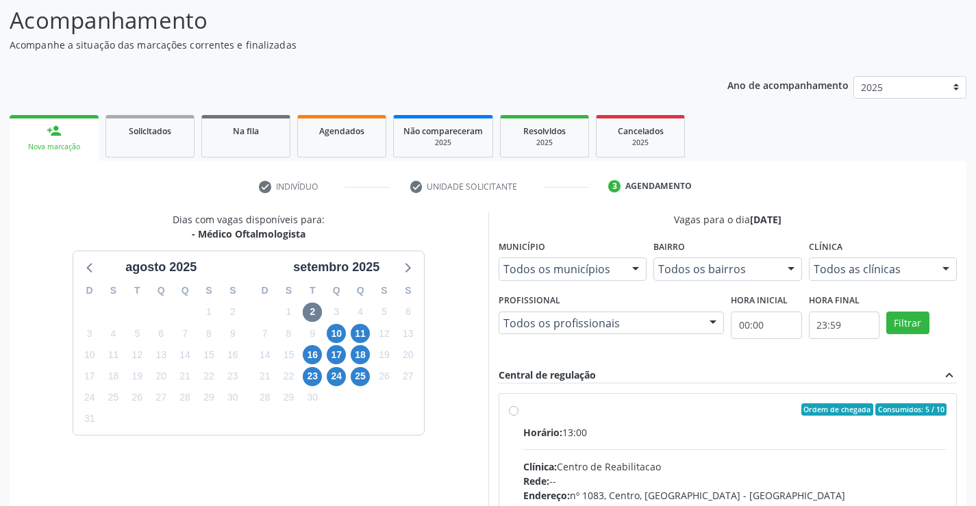
click at [558, 417] on label "Ordem de chegada Consumidos: 5 / 10 Horário: 13:00 Clínica: Centro de Reabilita…" at bounding box center [735, 509] width 424 height 210
click at [519, 416] on input "Ordem de chegada Consumidos: 5 / 10 Horário: 13:00 Clínica: Centro de Reabilita…" at bounding box center [514, 410] width 10 height 12
radio input "true"
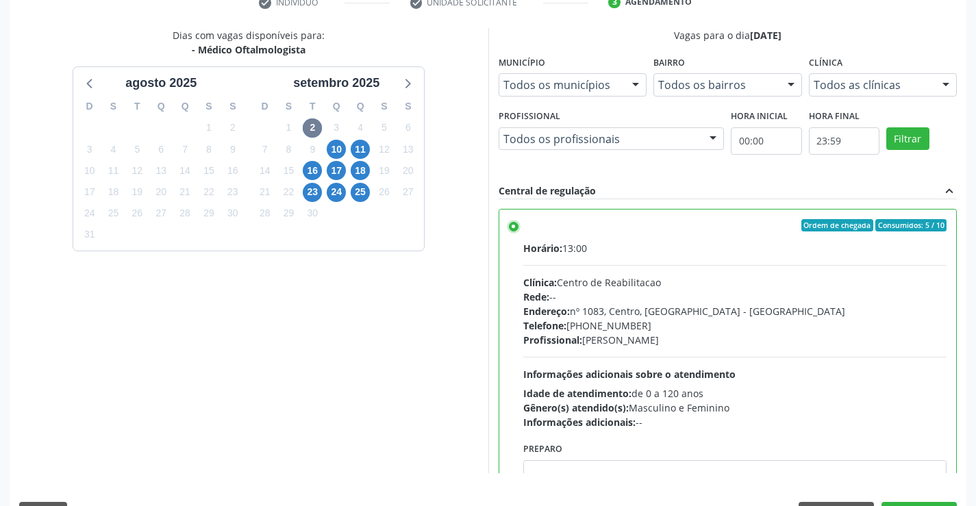
scroll to position [312, 0]
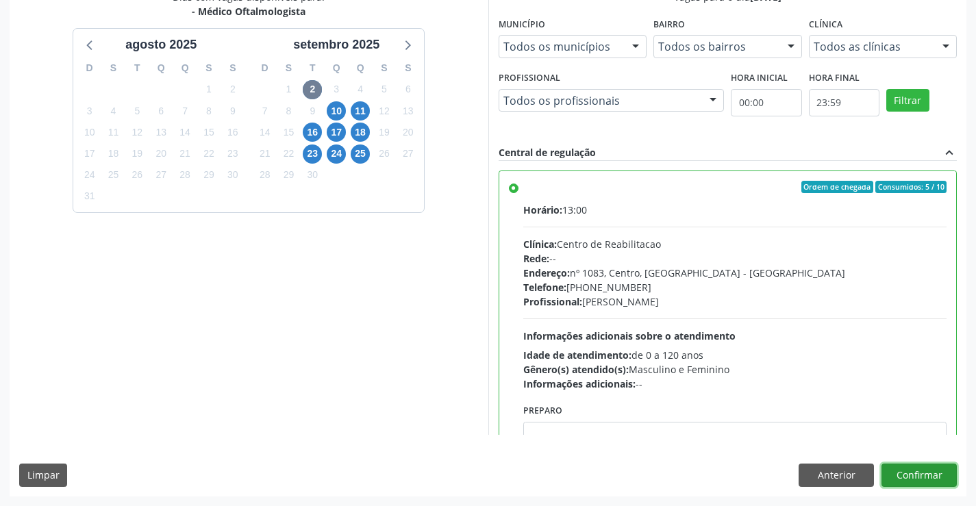
click at [930, 474] on button "Confirmar" at bounding box center [919, 475] width 75 height 23
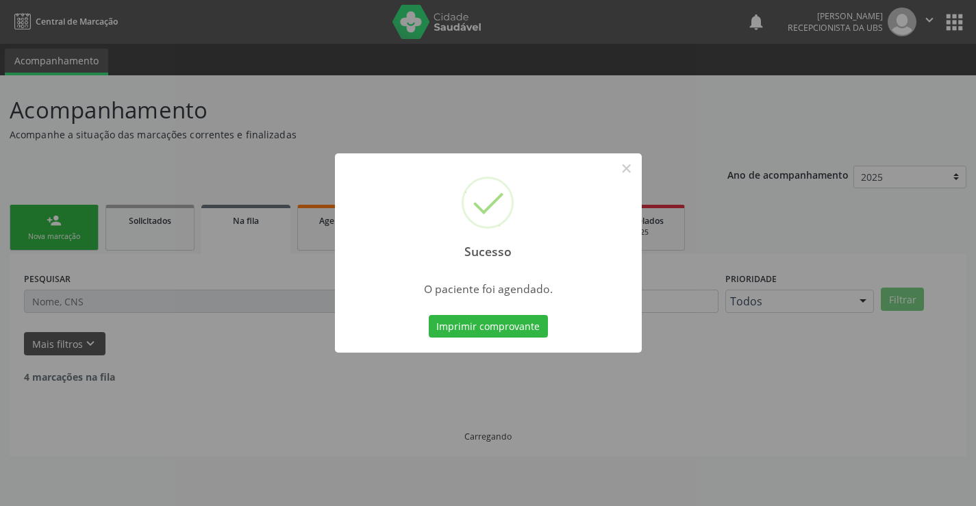
scroll to position [0, 0]
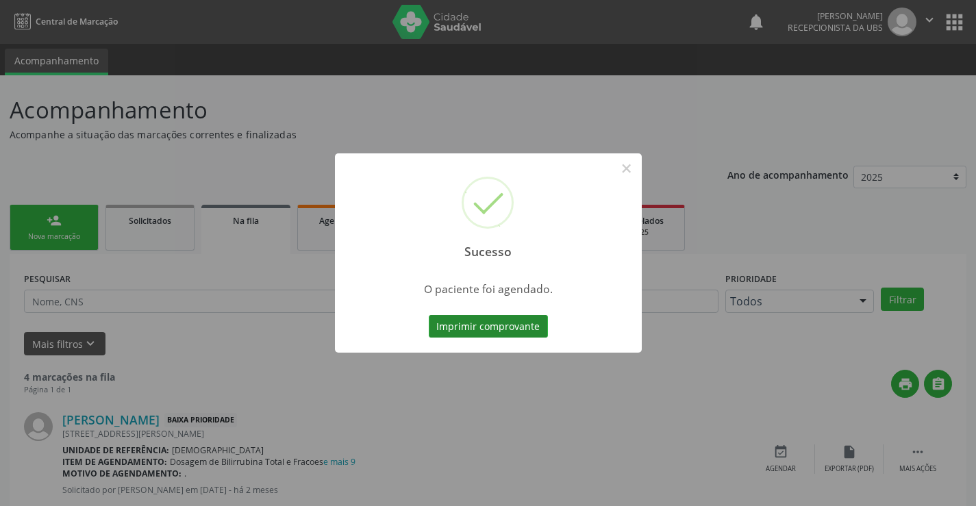
click at [537, 331] on button "Imprimir comprovante" at bounding box center [488, 326] width 119 height 23
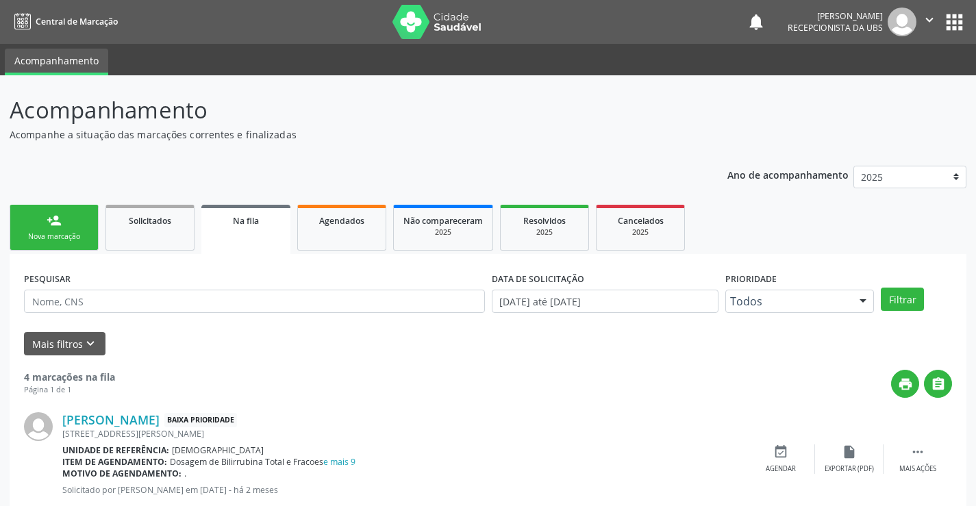
click at [73, 214] on link "person_add Nova marcação" at bounding box center [54, 228] width 89 height 46
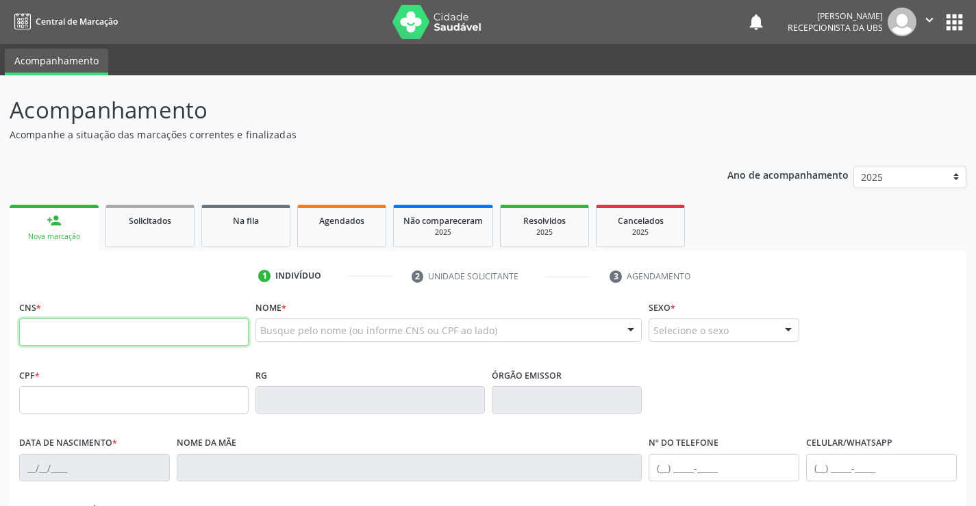
click at [71, 321] on input "text" at bounding box center [134, 332] width 230 height 27
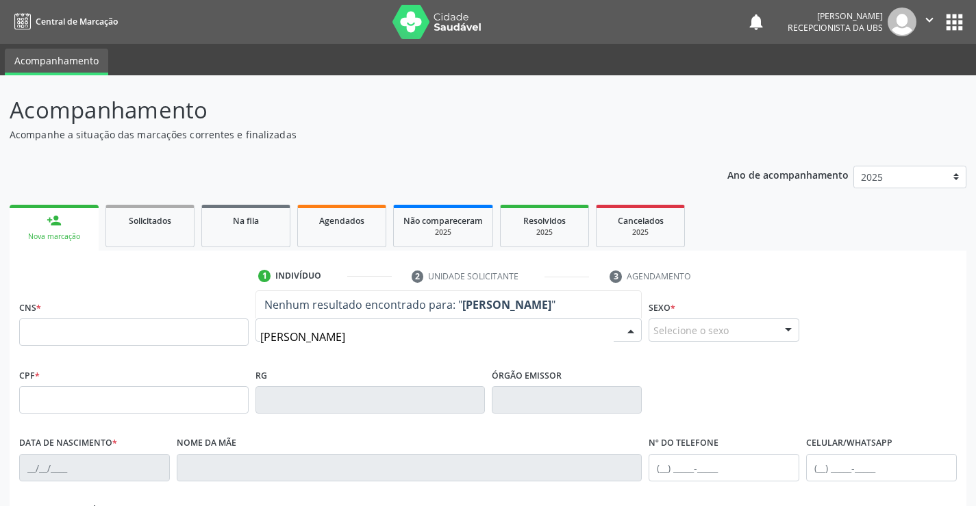
type input "[PERSON_NAME]"
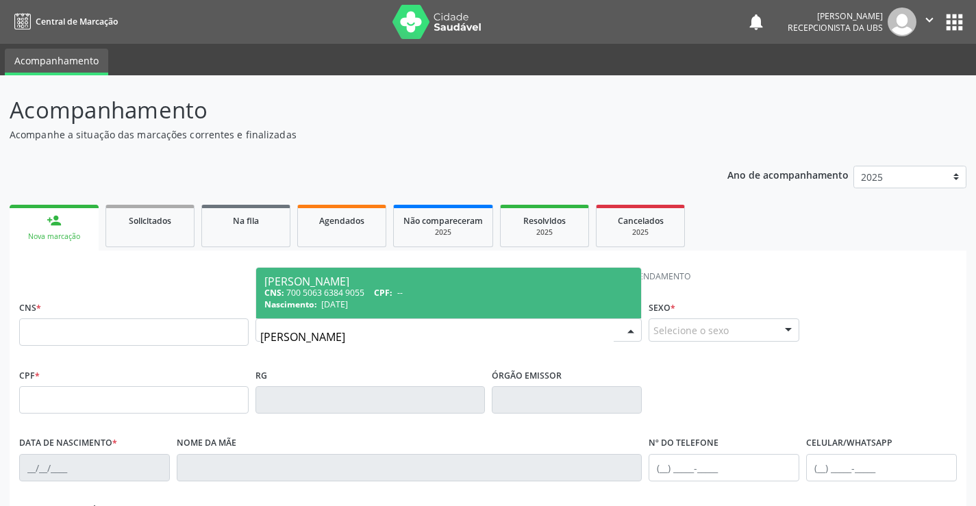
click at [375, 295] on div "CNS: 700 5063 6384 9055 CPF: --" at bounding box center [448, 293] width 369 height 12
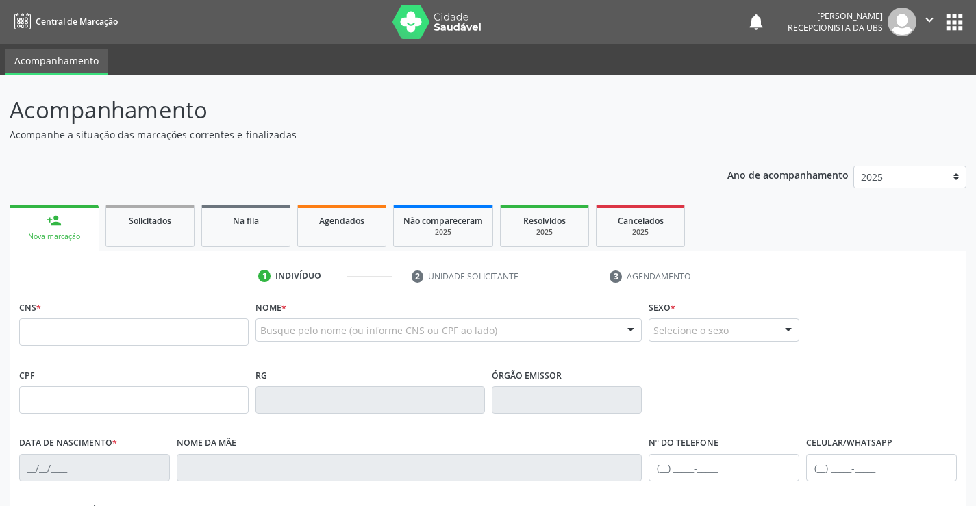
type input "700 5063 6384 9055"
type input "[DATE]"
type input "[PERSON_NAME]"
type input "[PHONE_NUMBER]"
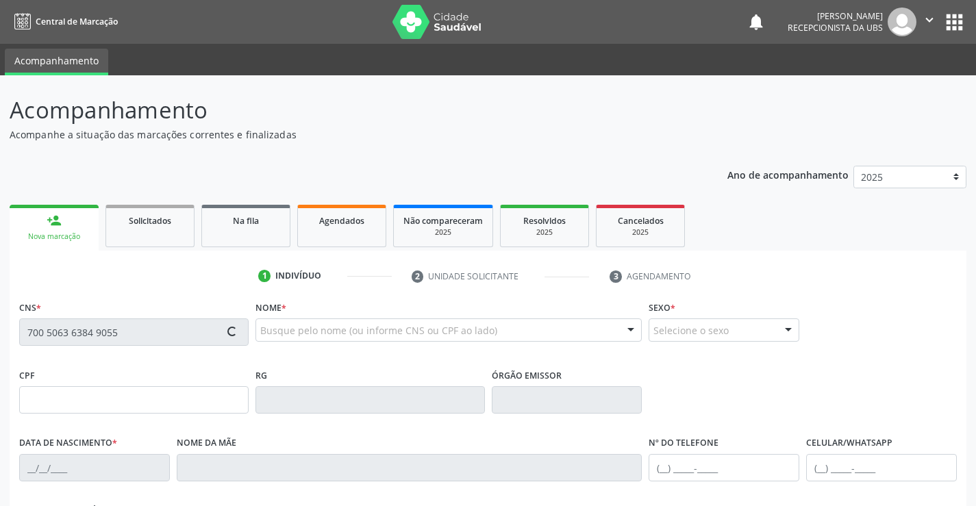
type input "418.377.894-87"
type input "1028"
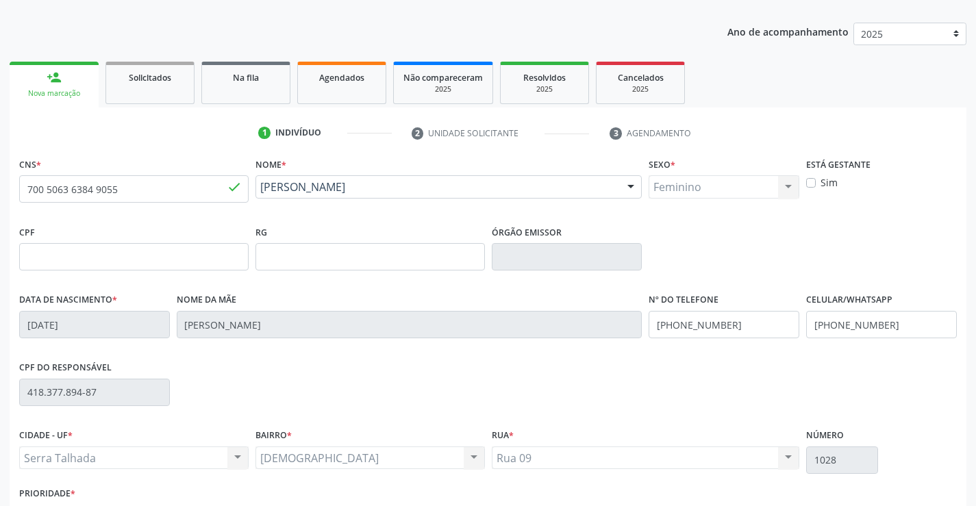
scroll to position [236, 0]
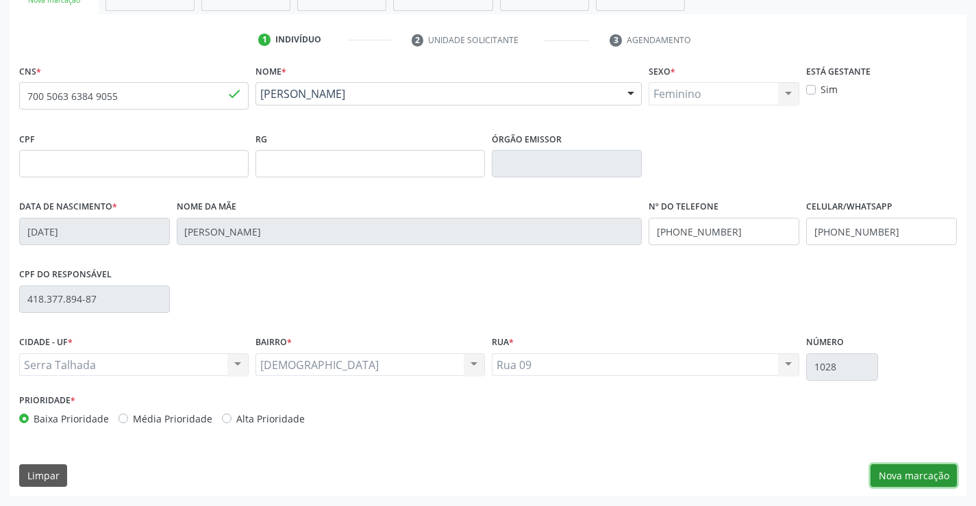
click at [919, 473] on button "Nova marcação" at bounding box center [914, 475] width 86 height 23
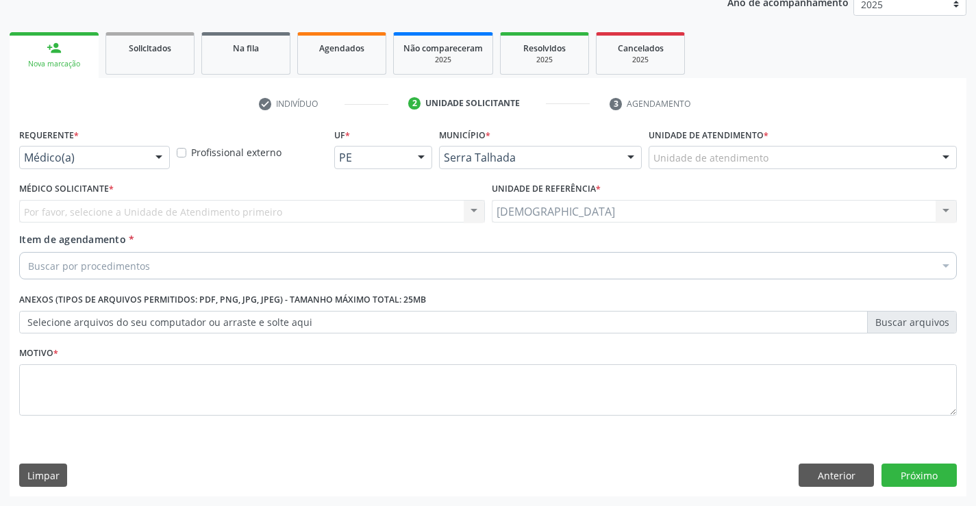
scroll to position [173, 0]
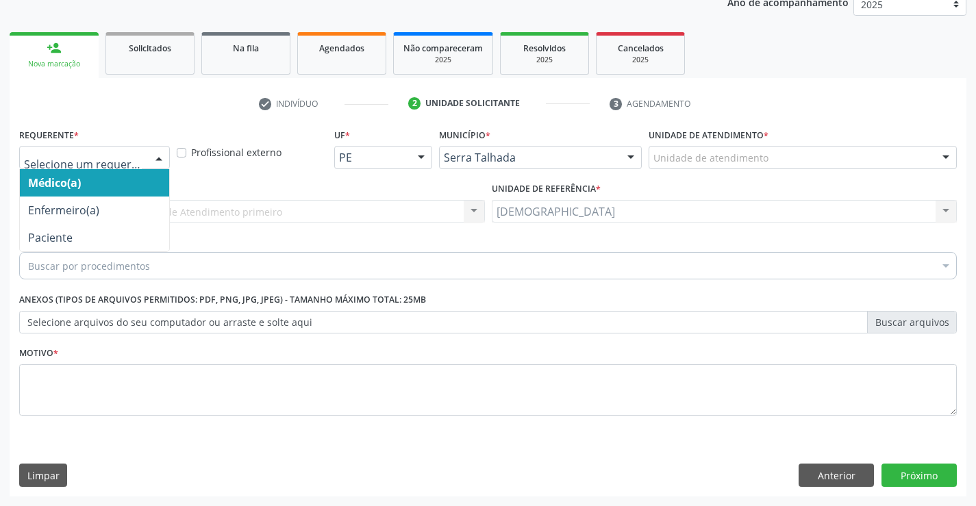
click at [159, 156] on div at bounding box center [159, 158] width 21 height 23
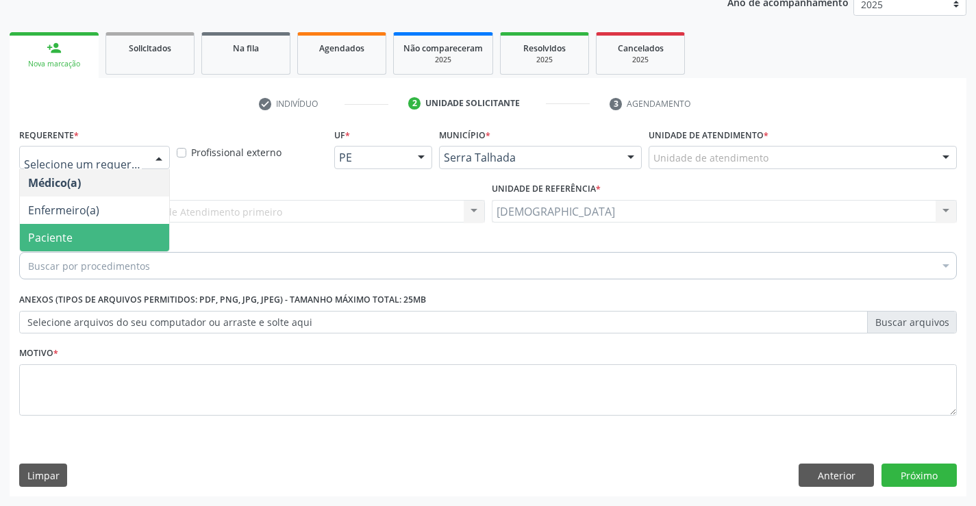
click at [144, 243] on span "Paciente" at bounding box center [94, 237] width 149 height 27
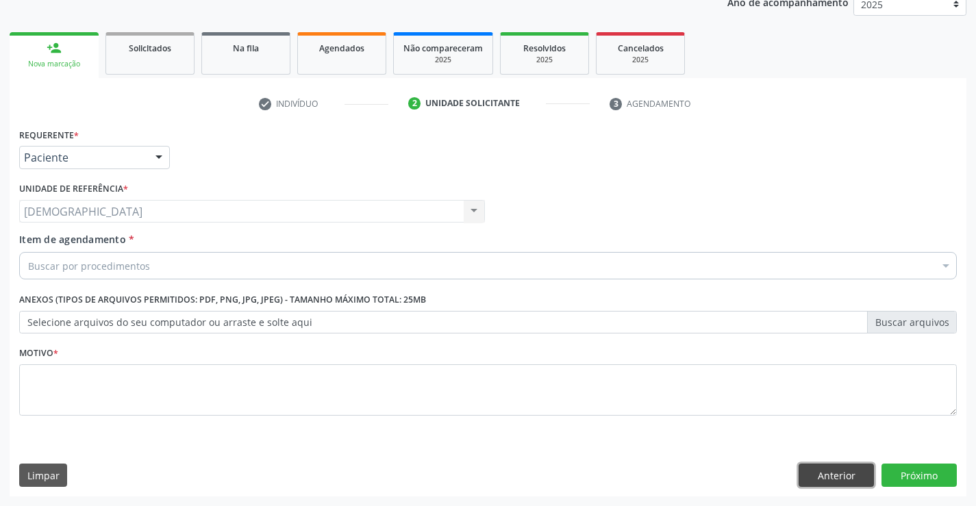
click at [847, 473] on button "Anterior" at bounding box center [836, 475] width 75 height 23
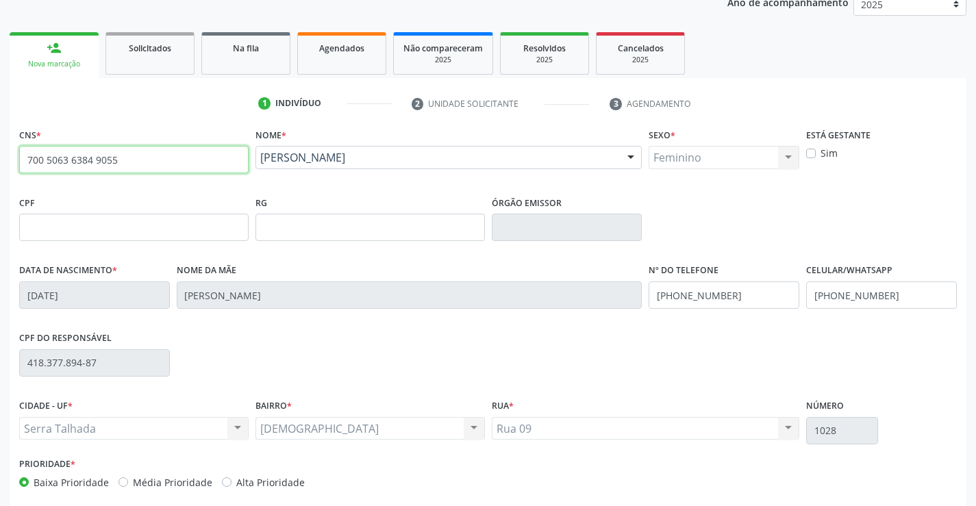
click at [218, 158] on input "700 5063 6384 9055" at bounding box center [134, 159] width 230 height 27
type input "7"
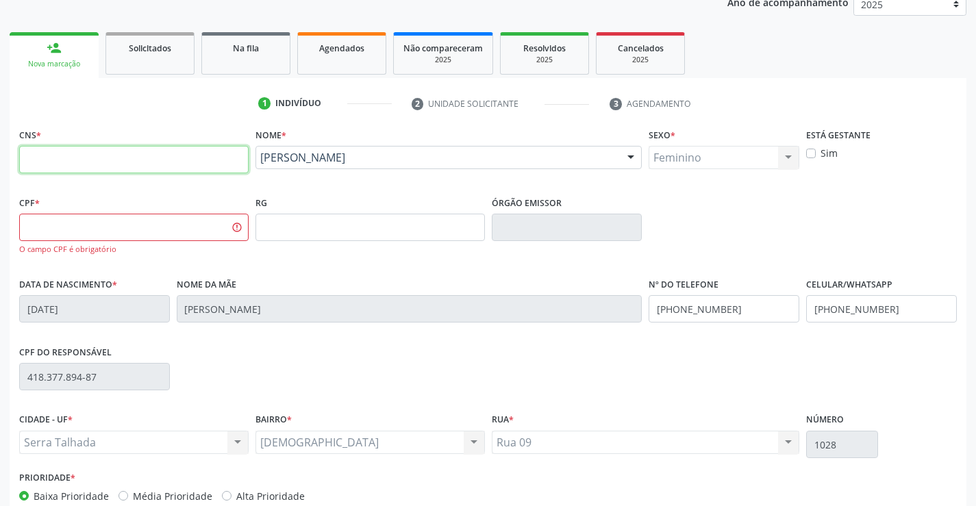
click at [236, 153] on input "text" at bounding box center [134, 159] width 230 height 27
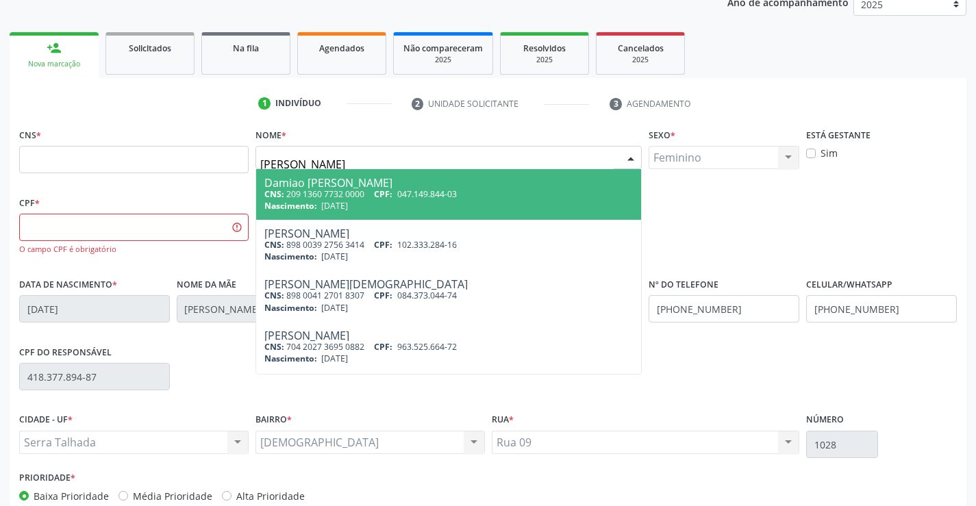
type input "[PERSON_NAME]"
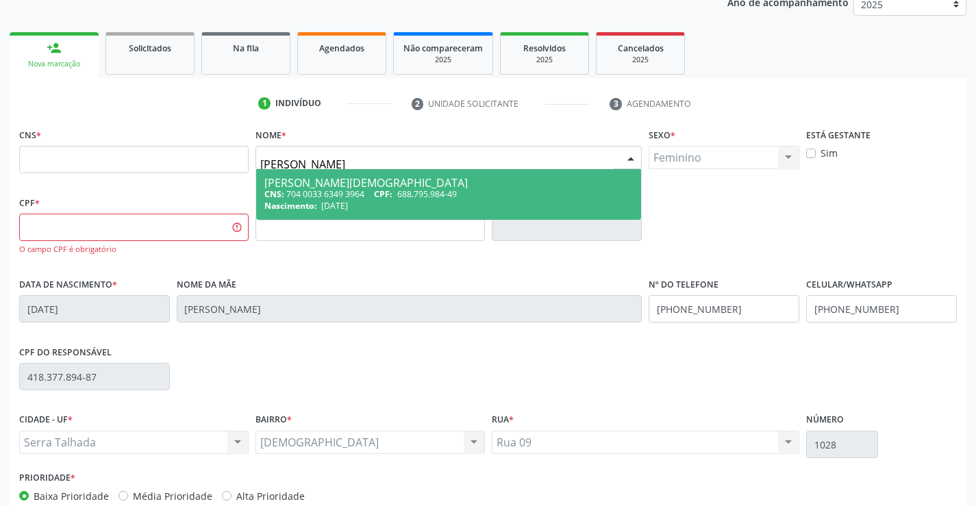
click at [371, 196] on div "CNS: 704 0033 6349 3964 CPF: 688.795.984-49" at bounding box center [448, 194] width 369 height 12
type input "704 0033 6349 3964"
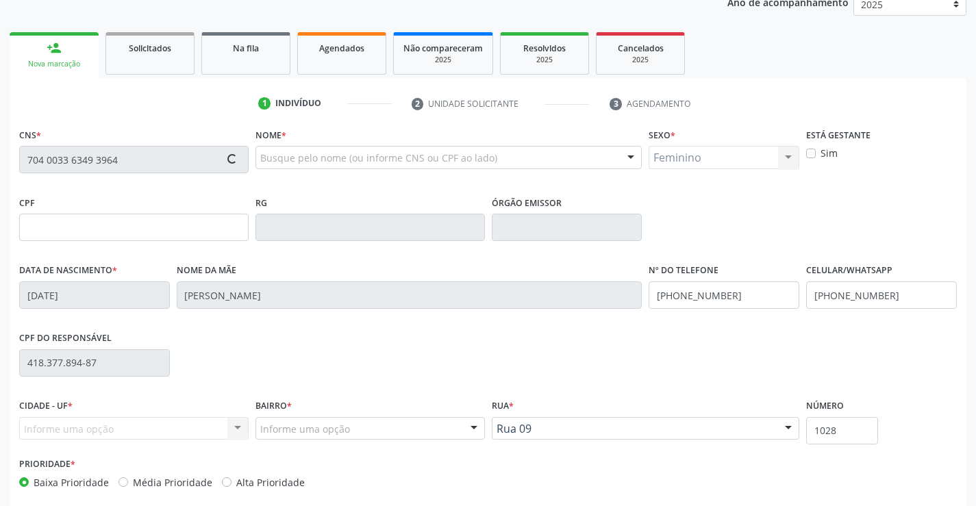
type input "688.795.984-49"
type input "[DATE]"
type input "Espedita Honorina de [DEMOGRAPHIC_DATA][PERSON_NAME]"
type input "[PHONE_NUMBER]"
type input "520"
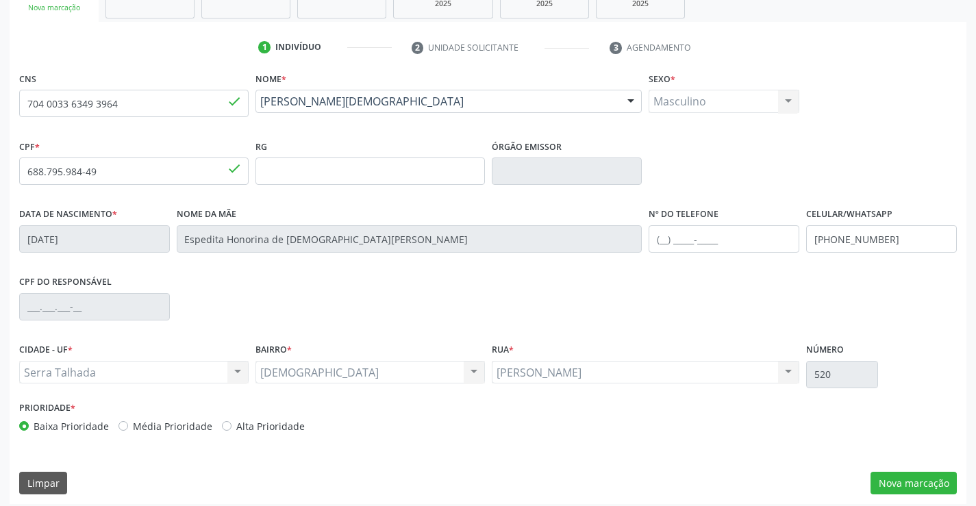
scroll to position [236, 0]
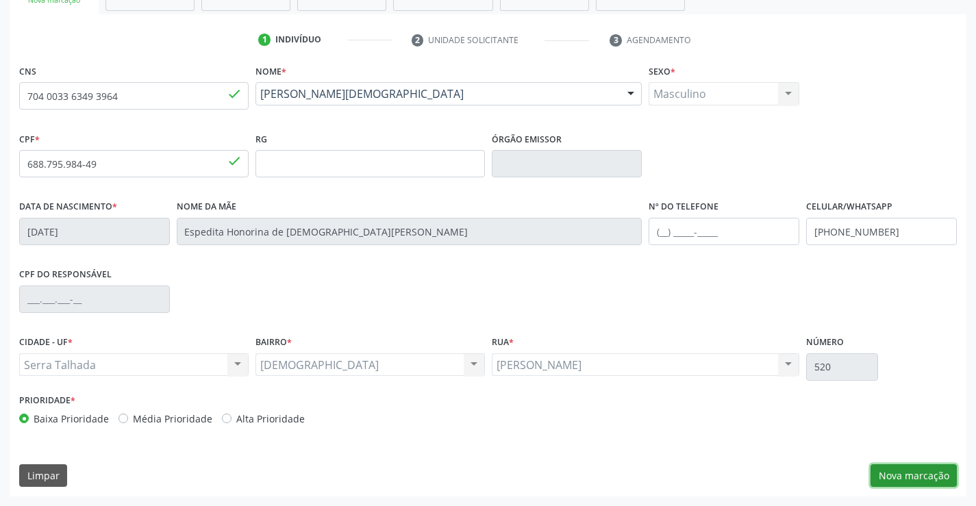
click at [897, 468] on button "Nova marcação" at bounding box center [914, 475] width 86 height 23
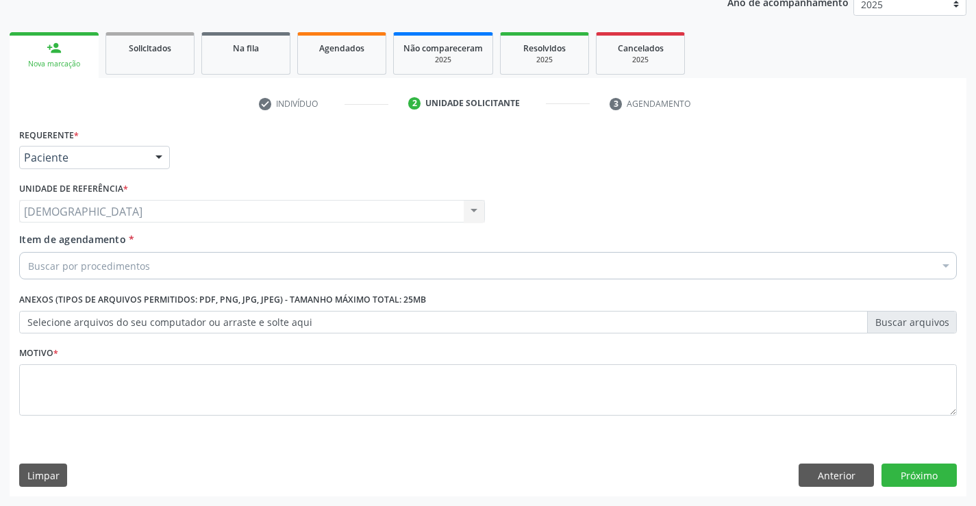
scroll to position [173, 0]
click at [158, 160] on div at bounding box center [159, 158] width 21 height 23
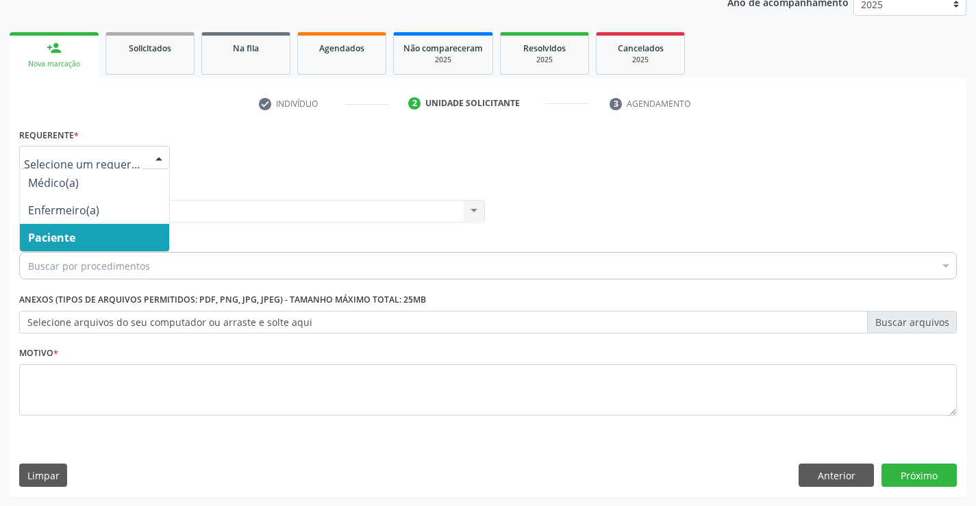
click at [55, 235] on span "Paciente" at bounding box center [51, 237] width 47 height 15
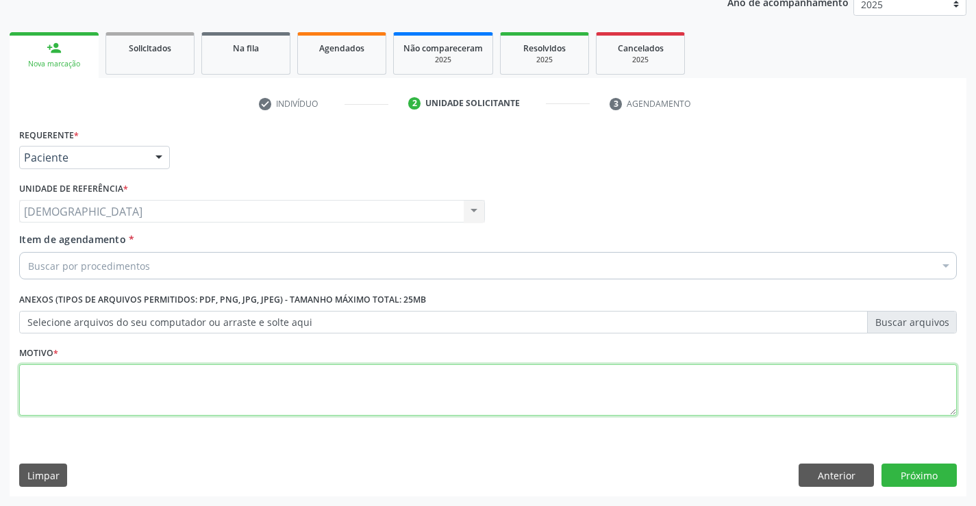
click at [63, 370] on textarea at bounding box center [488, 390] width 938 height 52
type textarea "."
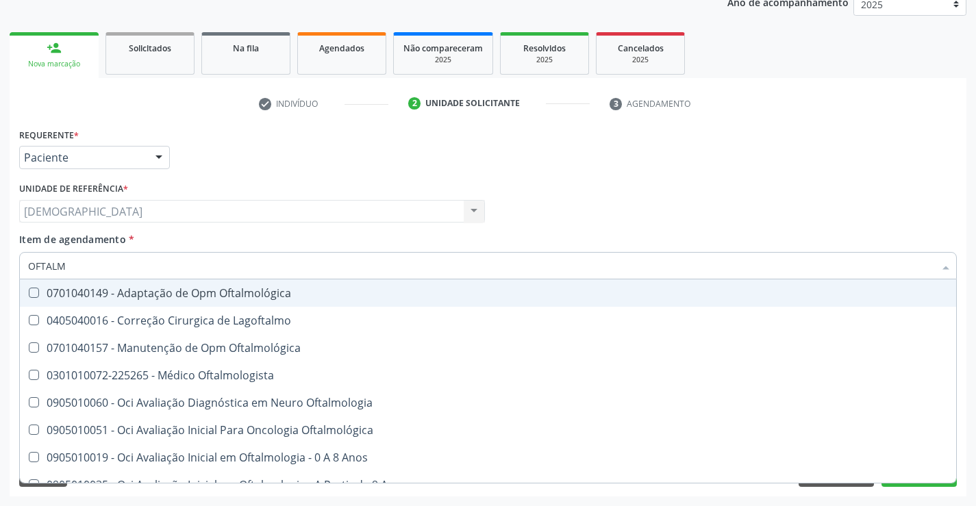
type input "OFTALMO"
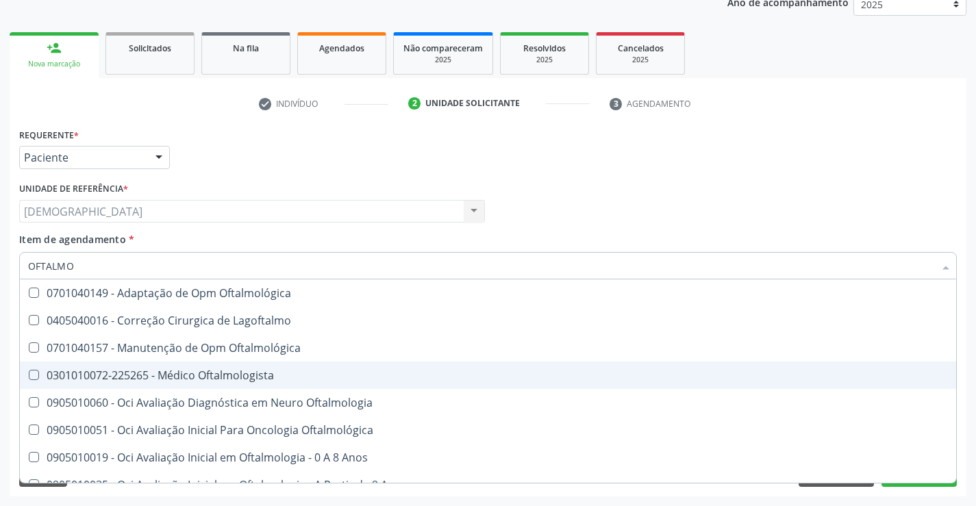
click at [234, 372] on div "0301010072-225265 - Médico Oftalmologista" at bounding box center [488, 375] width 920 height 11
checkbox Oftalmologista "true"
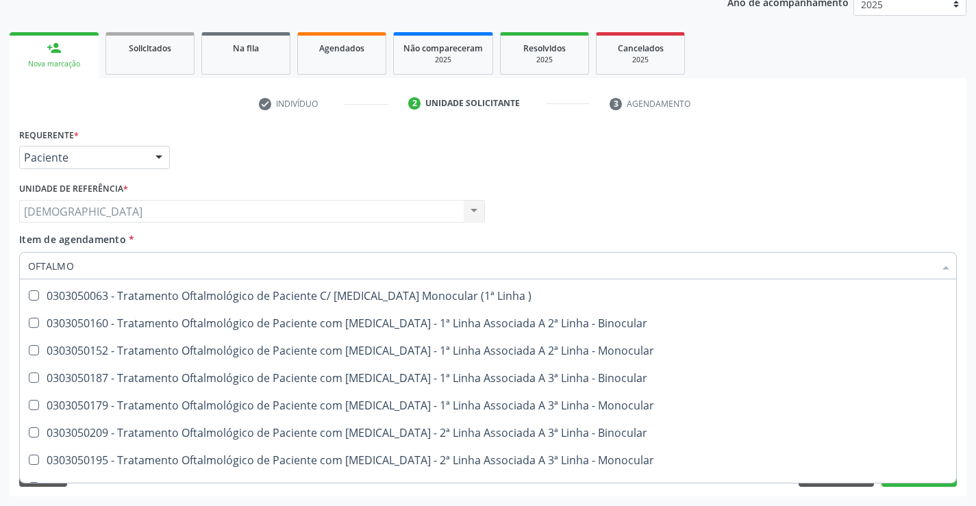
scroll to position [591, 0]
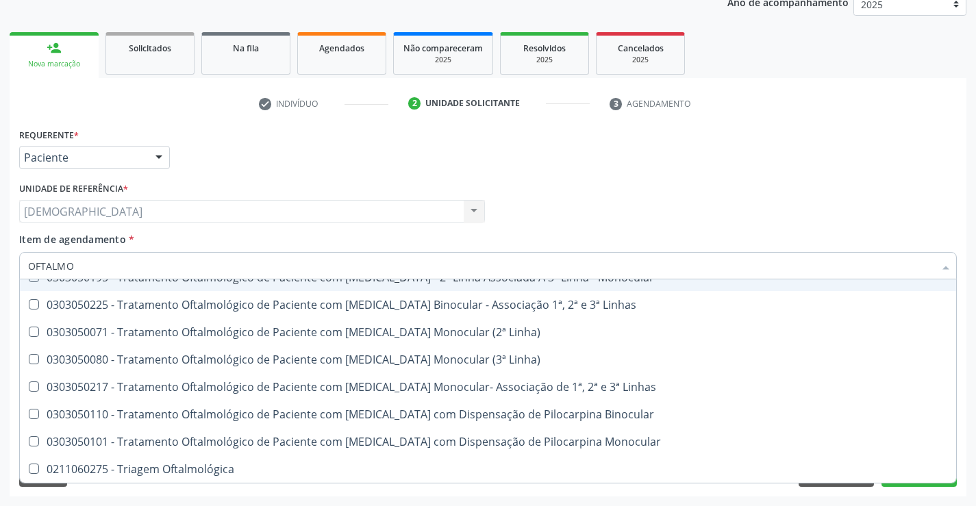
click at [888, 211] on div "Médico Solicitante Por favor, selecione a Unidade de Atendimento primeiro Nenhu…" at bounding box center [488, 205] width 945 height 53
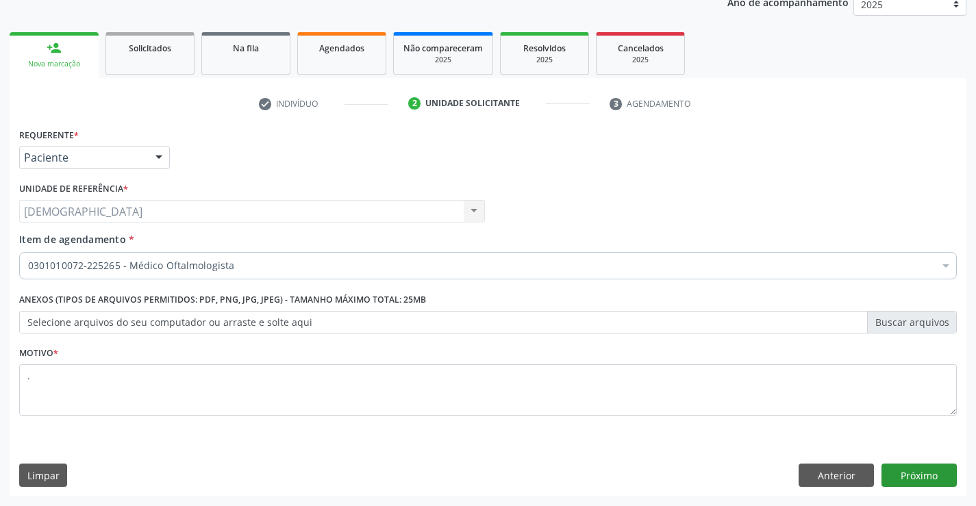
scroll to position [0, 0]
click at [928, 468] on button "Próximo" at bounding box center [919, 475] width 75 height 23
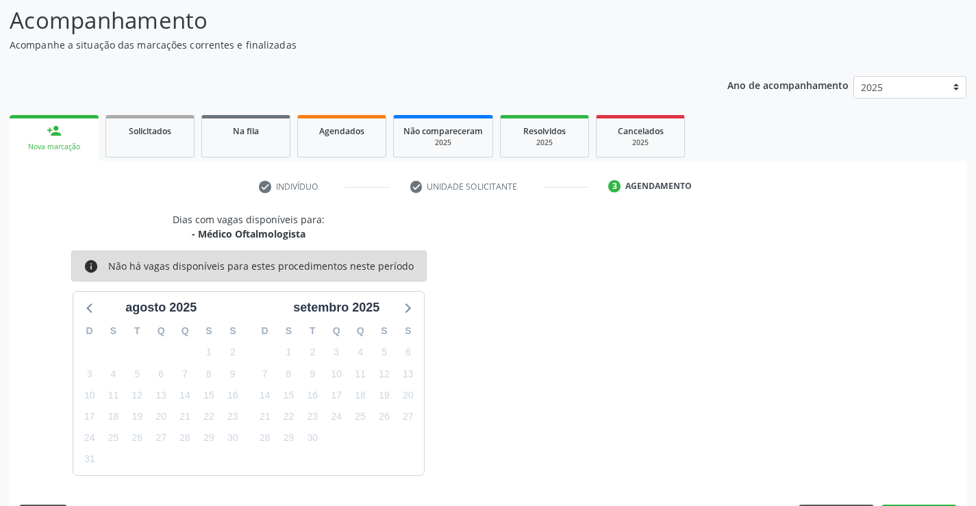
scroll to position [130, 0]
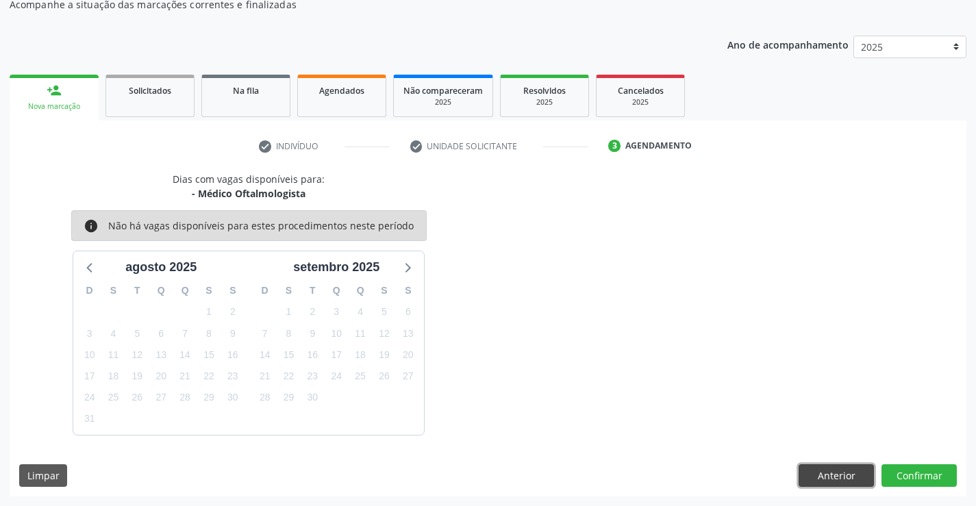
click at [821, 473] on button "Anterior" at bounding box center [836, 475] width 75 height 23
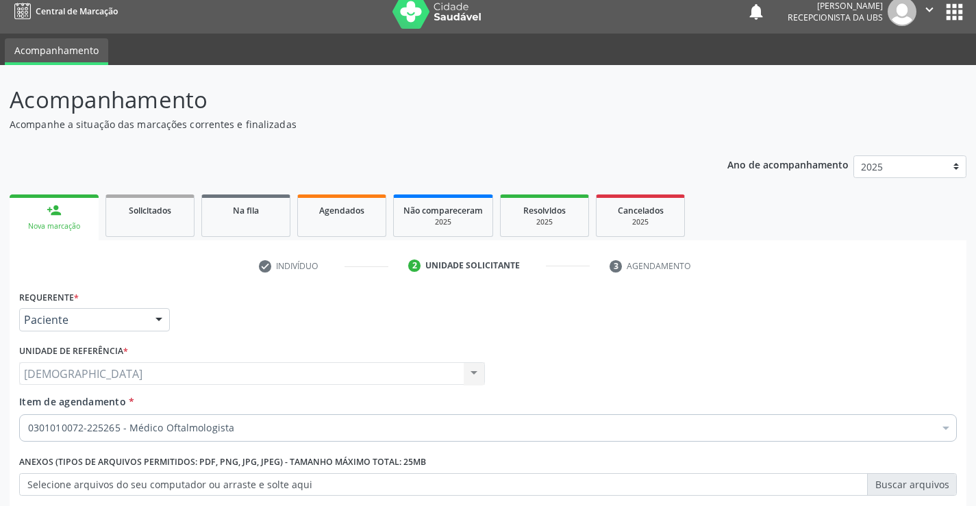
scroll to position [0, 0]
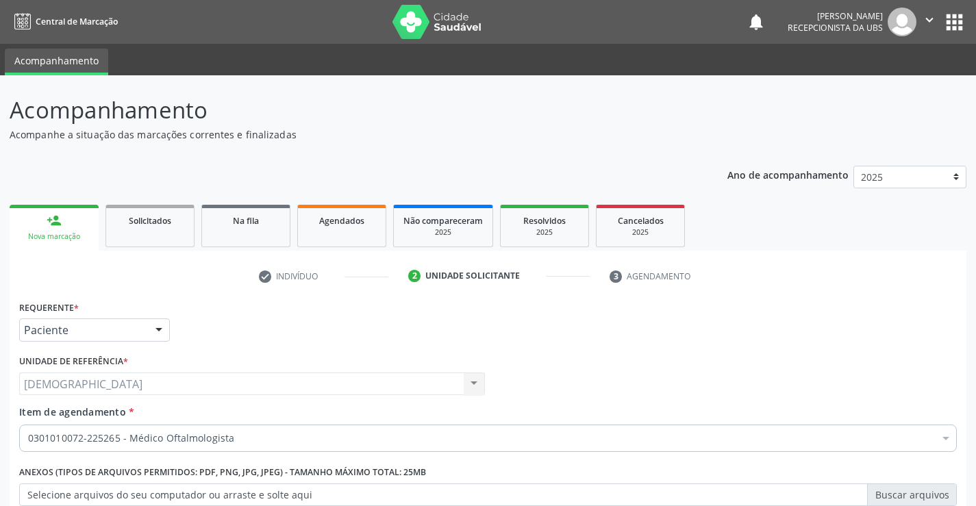
click at [930, 21] on icon "" at bounding box center [929, 19] width 15 height 15
click at [887, 88] on link "Sair" at bounding box center [894, 83] width 95 height 19
